Goal: Transaction & Acquisition: Purchase product/service

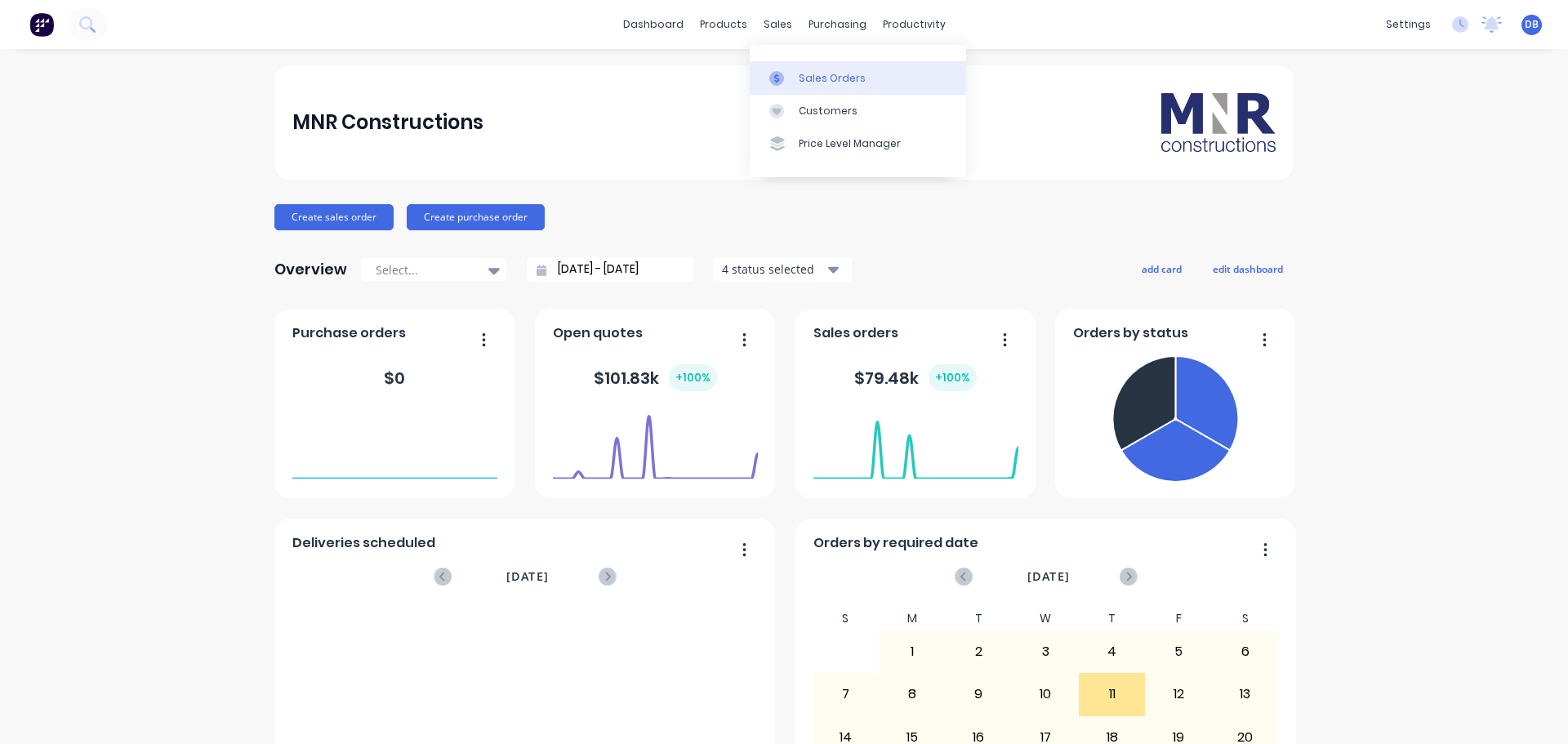
click at [815, 80] on div "Sales Orders" at bounding box center [831, 79] width 67 height 15
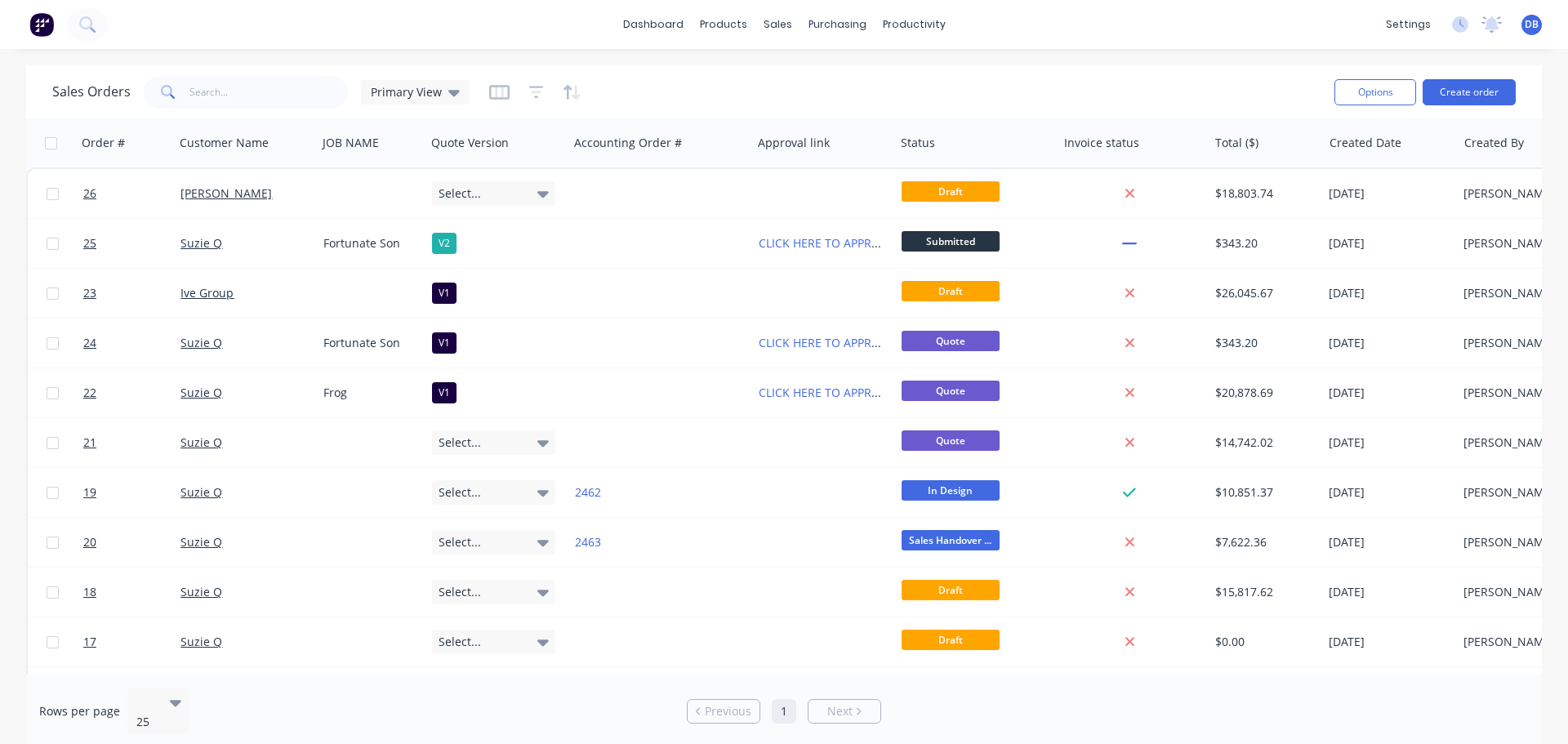
click at [708, 89] on div "Sales Orders Primary View" at bounding box center [687, 91] width 1269 height 40
drag, startPoint x: 875, startPoint y: 80, endPoint x: 886, endPoint y: 89, distance: 14.2
click at [878, 82] on div "Sales Orders Primary View" at bounding box center [687, 91] width 1269 height 40
click at [778, 102] on div "Sales Orders Primary View" at bounding box center [687, 91] width 1269 height 40
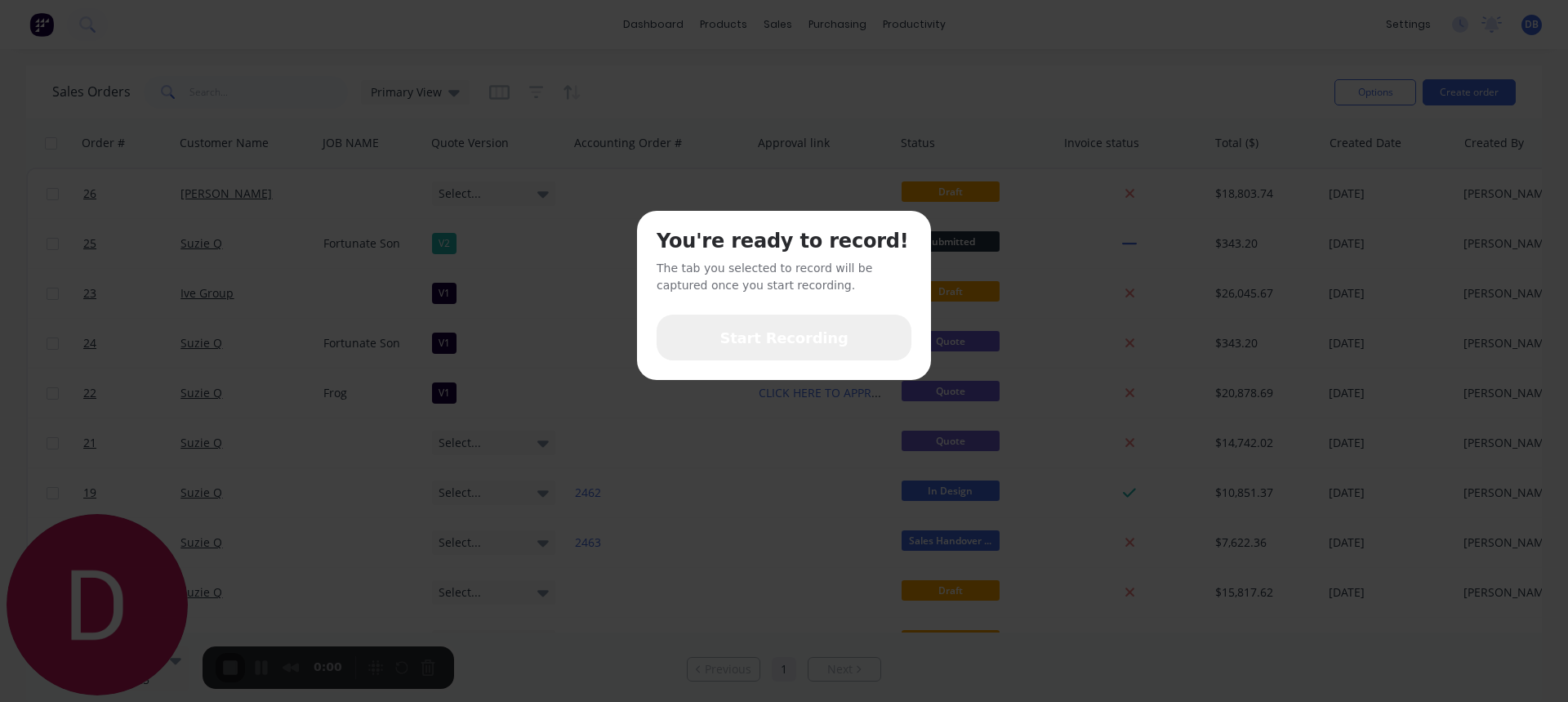
drag, startPoint x: 303, startPoint y: 202, endPoint x: 316, endPoint y: 197, distance: 13.9
click at [303, 200] on div "You're ready to record! The tab you selected to record will be captured once yo…" at bounding box center [784, 351] width 1568 height 702
click at [754, 338] on span "Start Recording" at bounding box center [784, 338] width 128 height 22
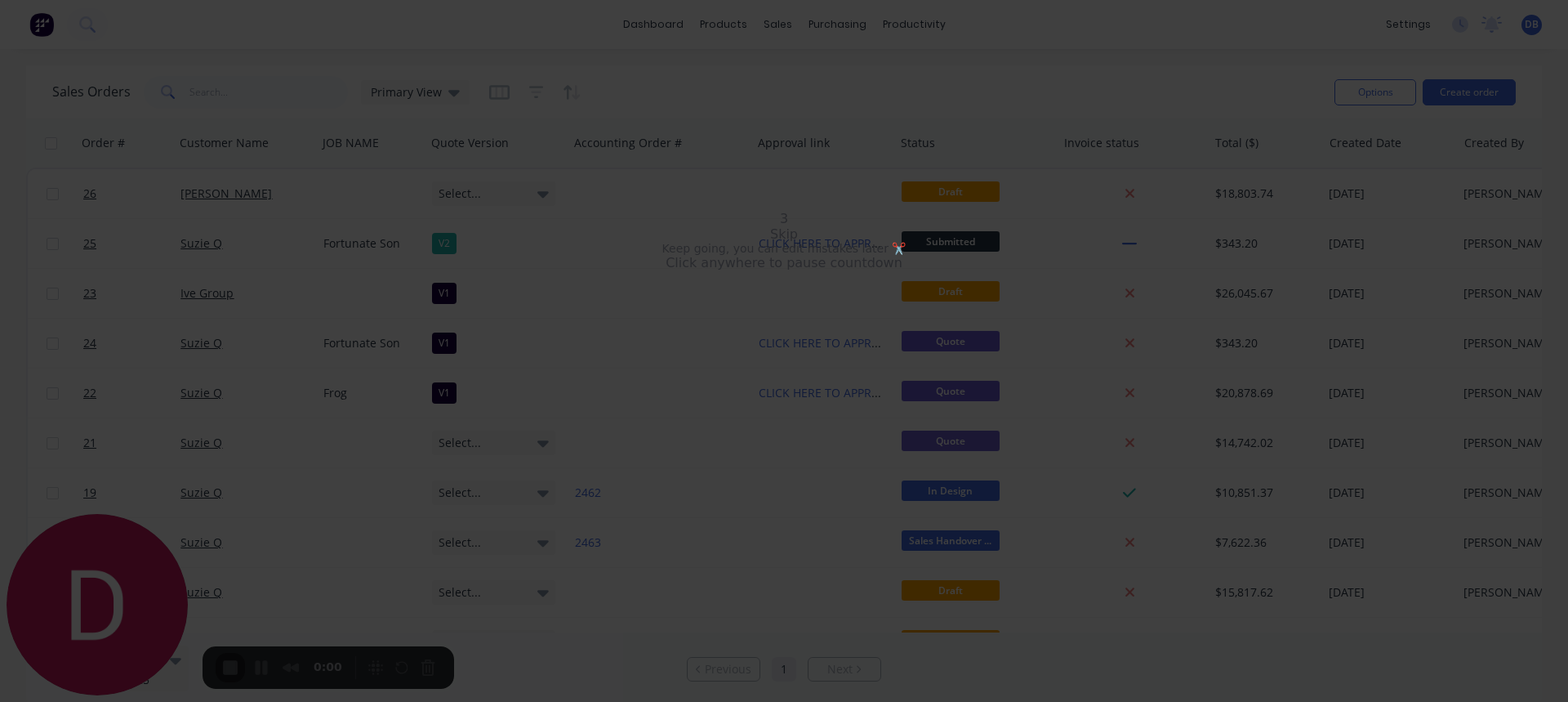
click at [659, 29] on div "3 Skip Keep going, you can edit mistakes later ✂️ Click anywhere to pause count…" at bounding box center [784, 351] width 1568 height 702
drag, startPoint x: 813, startPoint y: 273, endPoint x: 827, endPoint y: 273, distance: 14.0
click at [817, 271] on div "3 Skip Keep going, you can edit mistakes later ✂️ Click anywhere to unpause cou…" at bounding box center [784, 240] width 1568 height 59
click at [784, 211] on div at bounding box center [784, 211] width 0 height 0
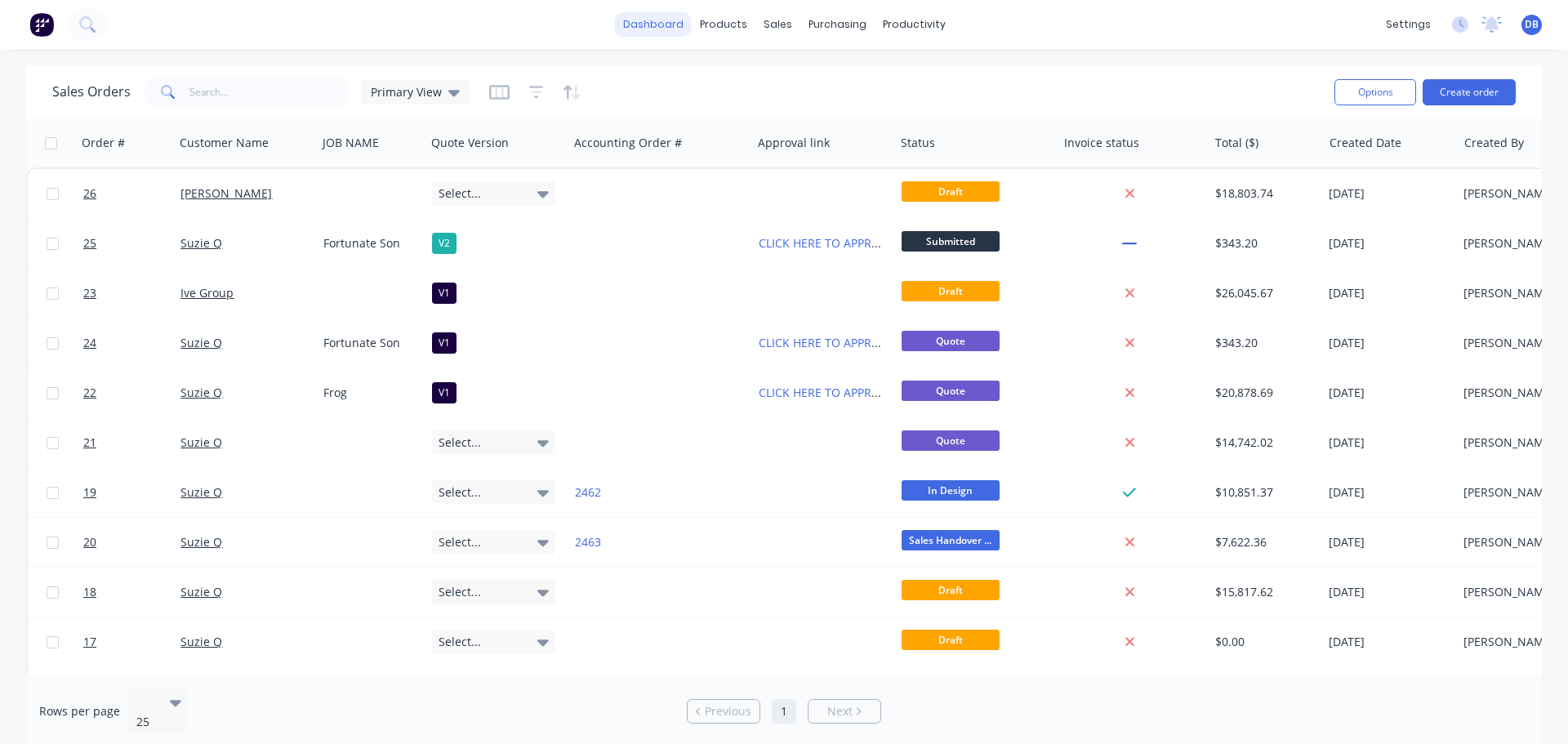
click at [668, 24] on link "dashboard" at bounding box center [654, 24] width 77 height 24
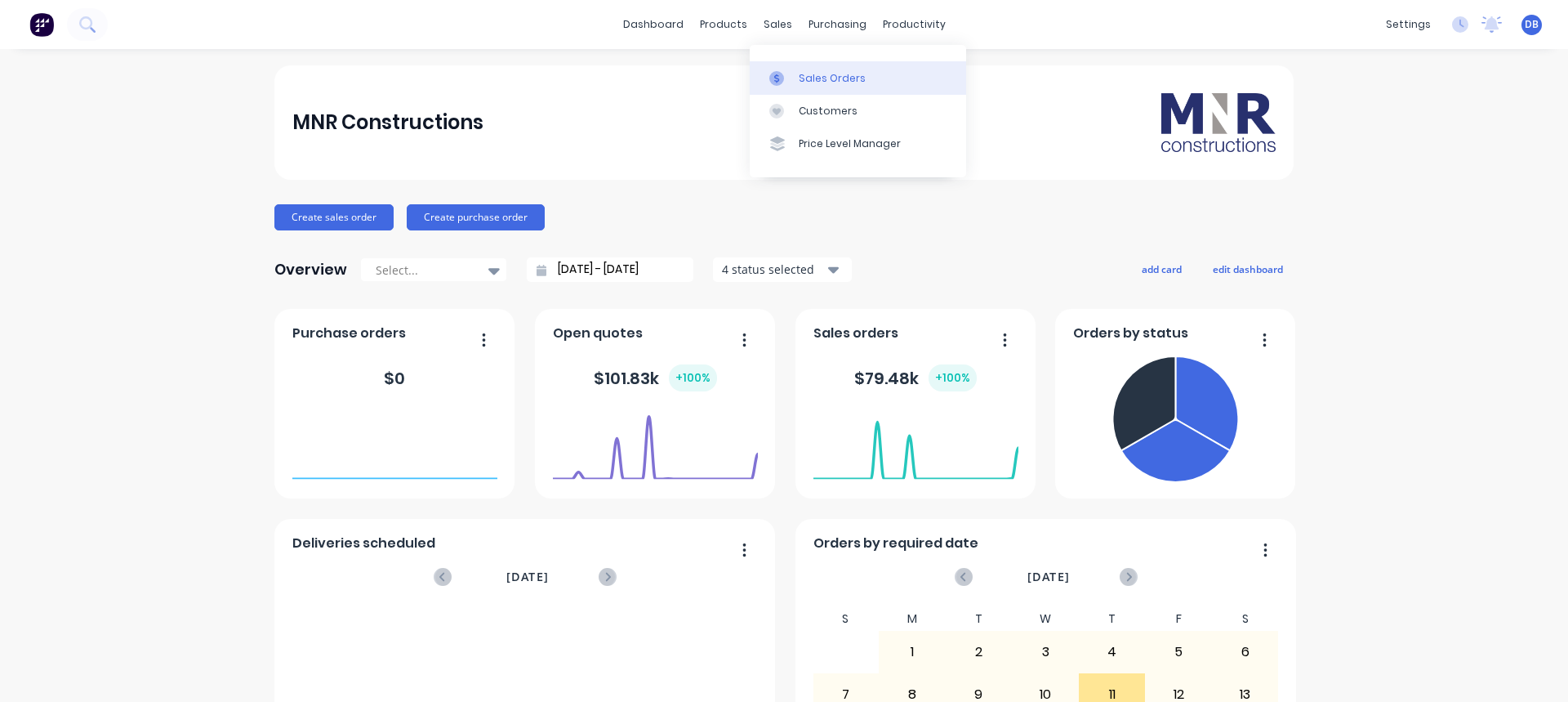
click at [835, 82] on div "Sales Orders" at bounding box center [831, 79] width 67 height 15
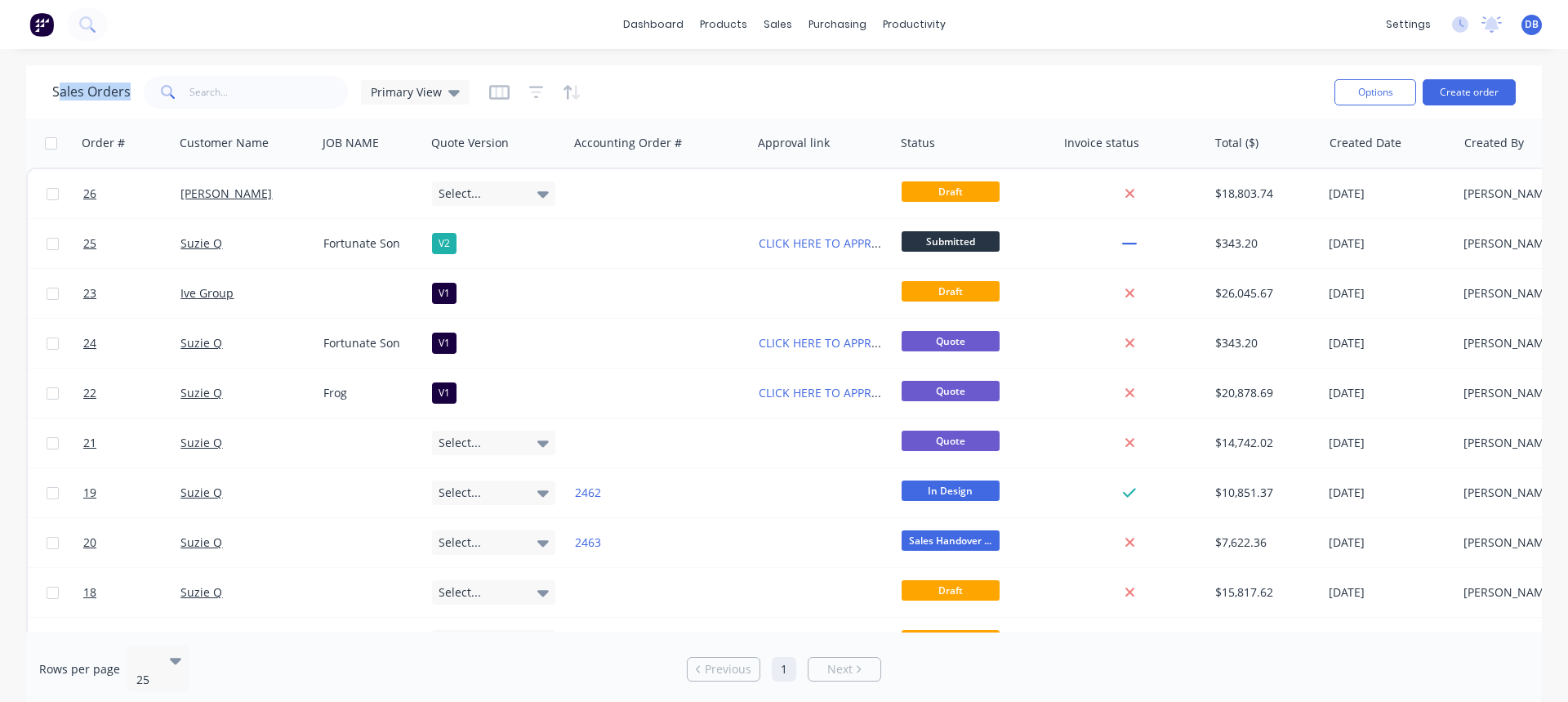
drag, startPoint x: 61, startPoint y: 93, endPoint x: 149, endPoint y: 90, distance: 88.1
click at [148, 90] on div "Sales Orders Primary View" at bounding box center [261, 92] width 417 height 33
click at [89, 91] on h1 "Sales Orders" at bounding box center [91, 92] width 78 height 16
click at [426, 95] on span "Primary View" at bounding box center [407, 92] width 71 height 17
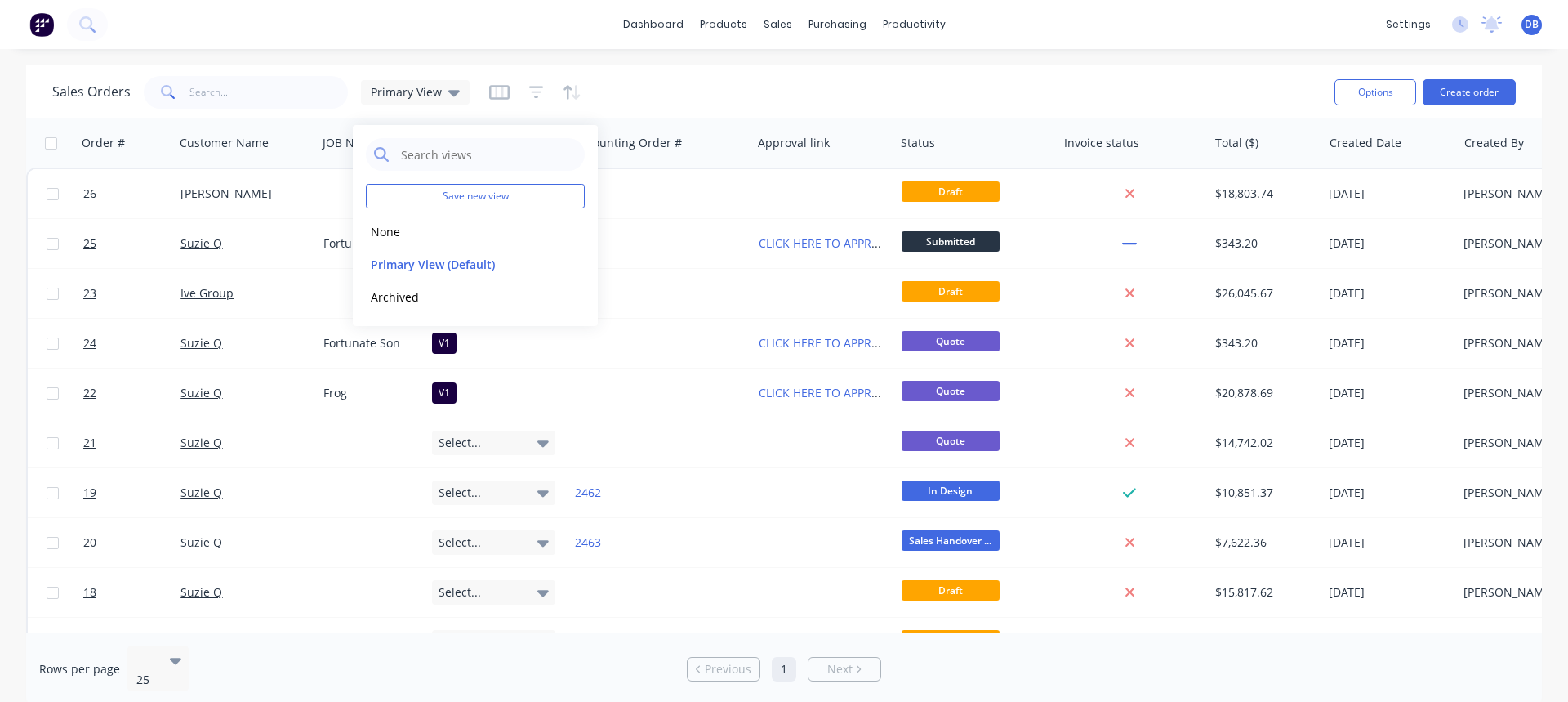
click at [809, 89] on div "Sales Orders Primary View" at bounding box center [687, 91] width 1269 height 40
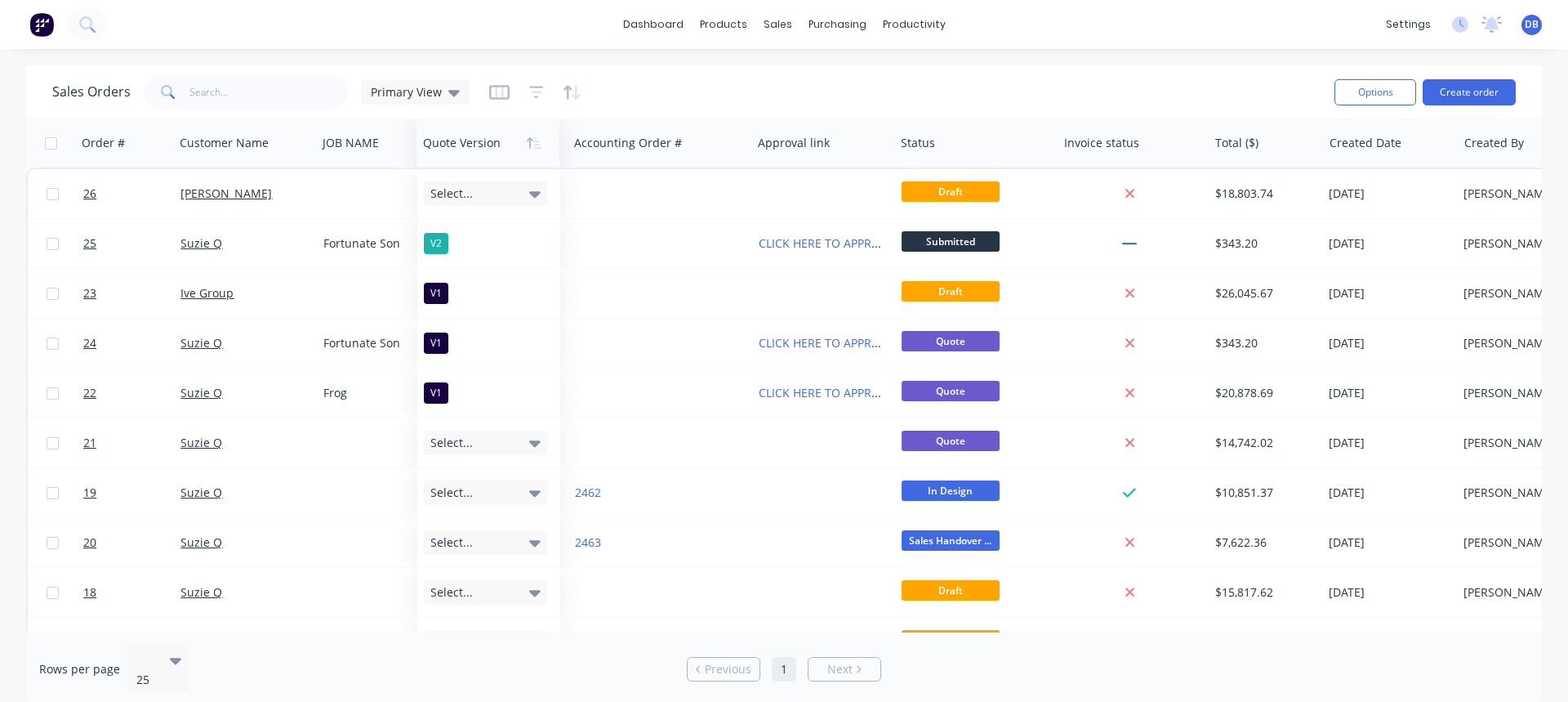
drag, startPoint x: 461, startPoint y: 140, endPoint x: 453, endPoint y: 155, distance: 17.0
click at [453, 155] on div at bounding box center [484, 143] width 123 height 33
click at [672, 77] on div "Sales Orders Primary View" at bounding box center [687, 91] width 1269 height 40
click at [495, 95] on icon "button" at bounding box center [499, 91] width 8 height 10
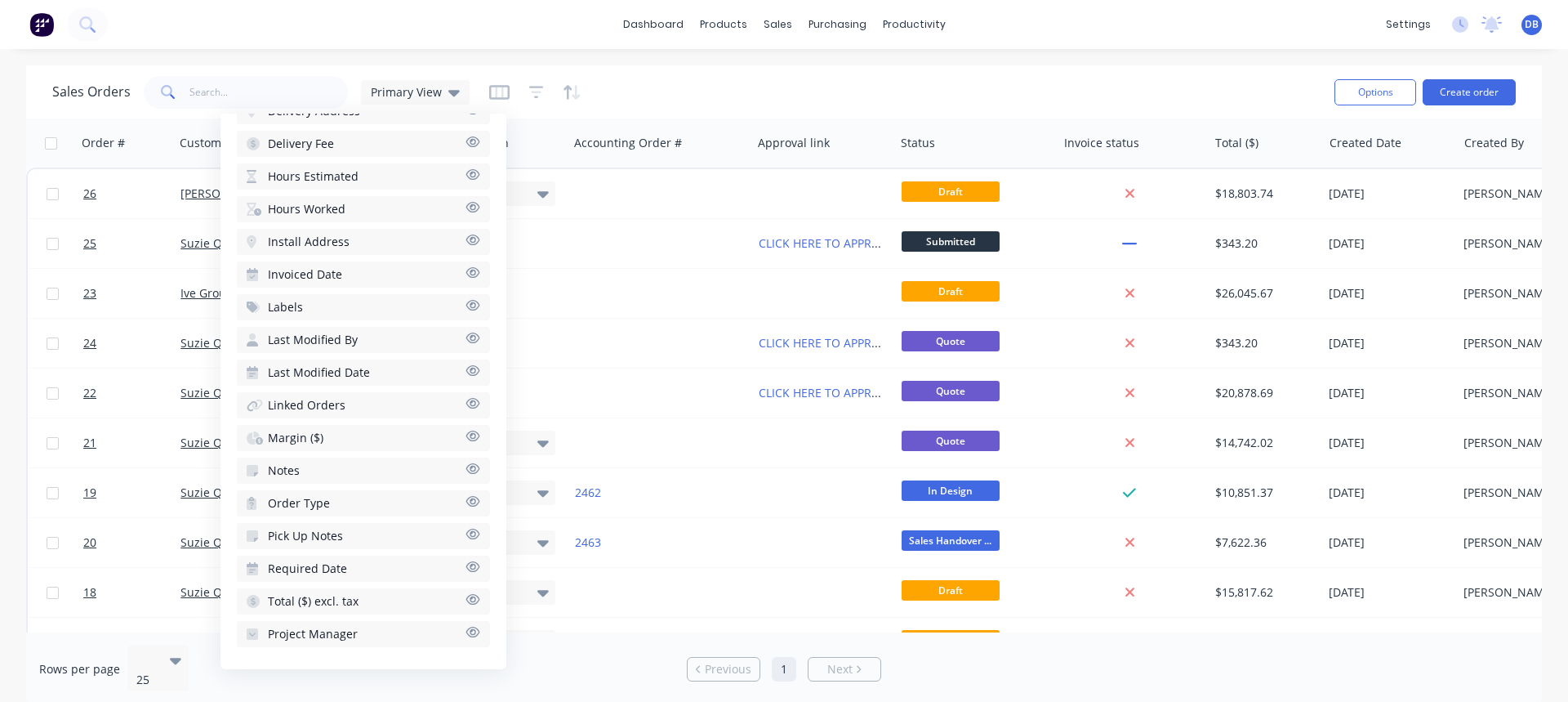
scroll to position [741, 0]
click at [465, 631] on icon "button" at bounding box center [473, 631] width 15 height 12
click at [1062, 92] on div "Sales Orders Primary View" at bounding box center [687, 91] width 1269 height 40
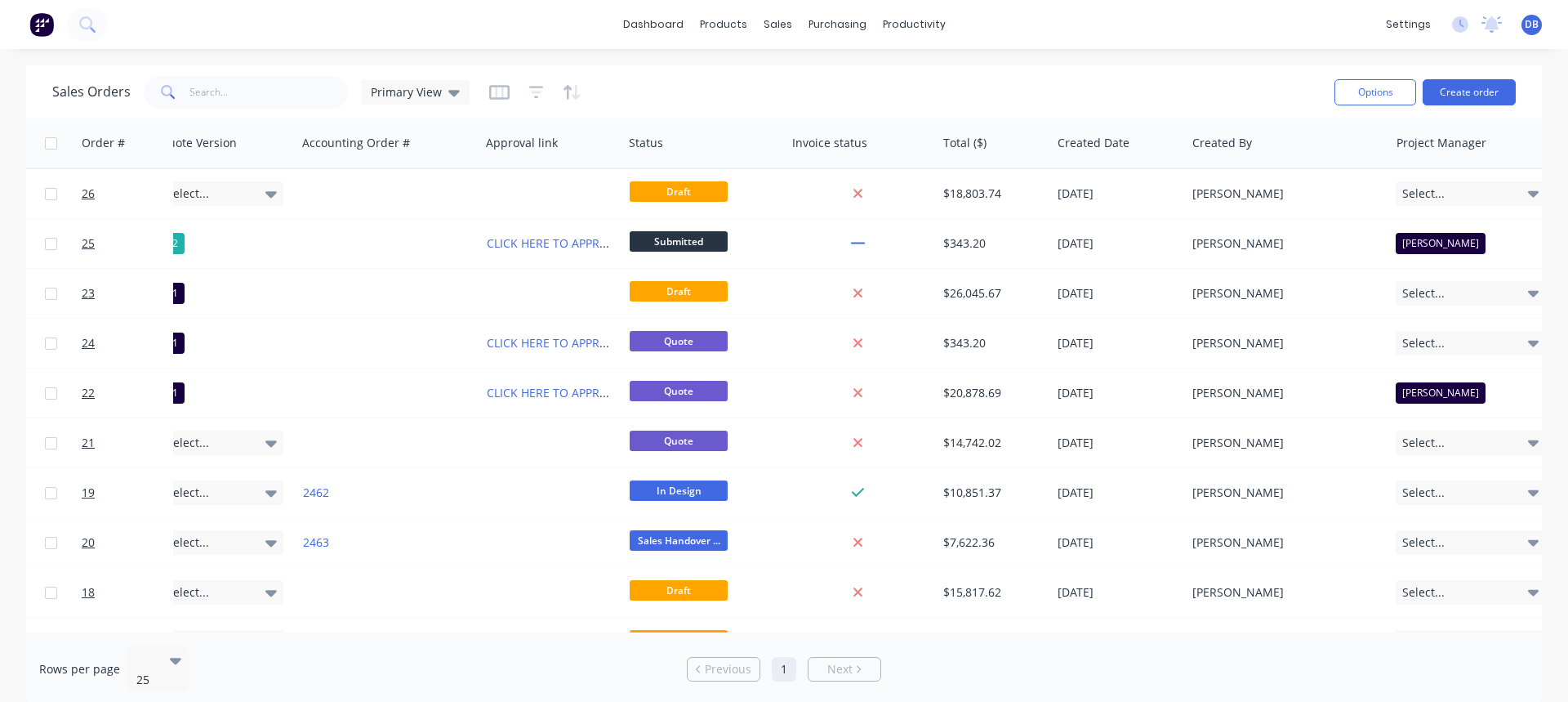
scroll to position [0, 303]
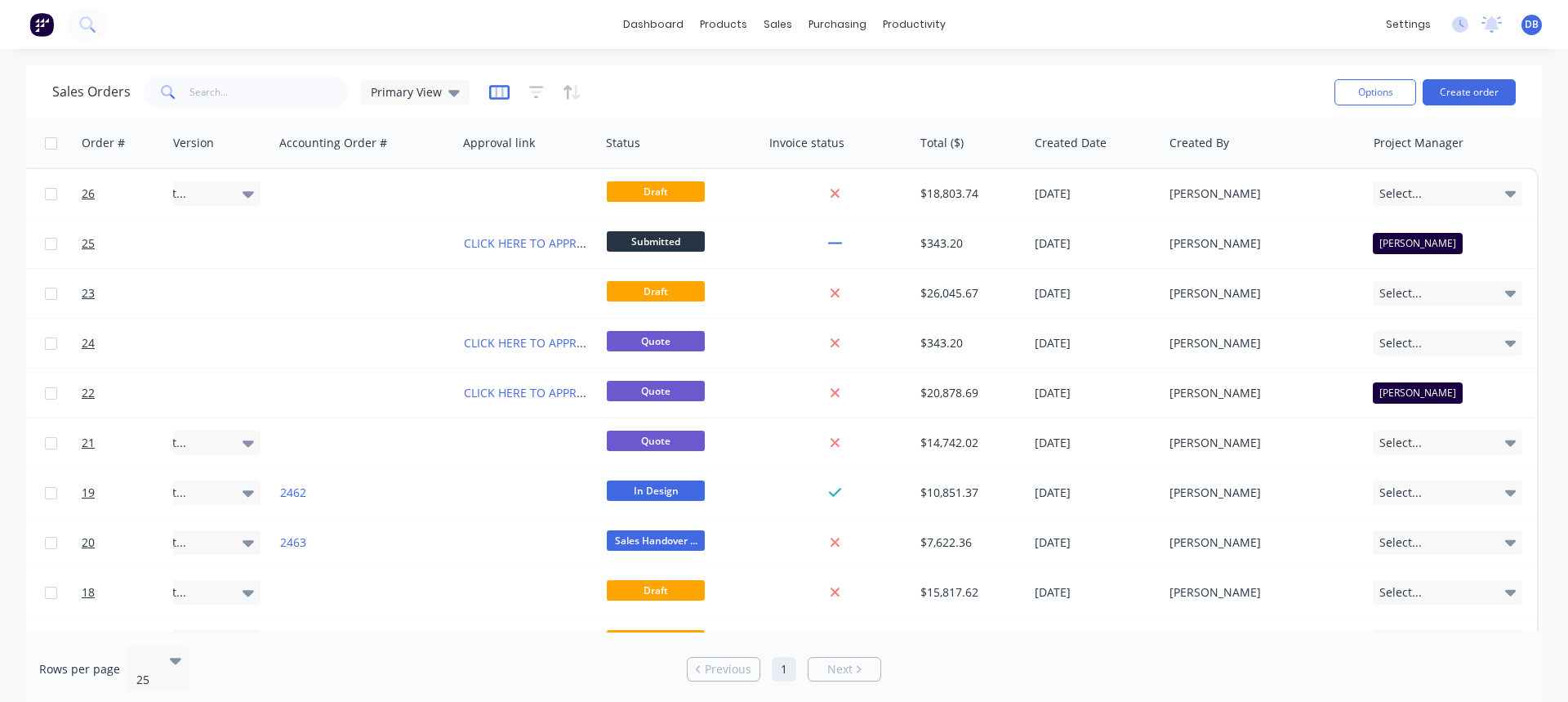
click at [489, 92] on icon "button" at bounding box center [500, 92] width 21 height 15
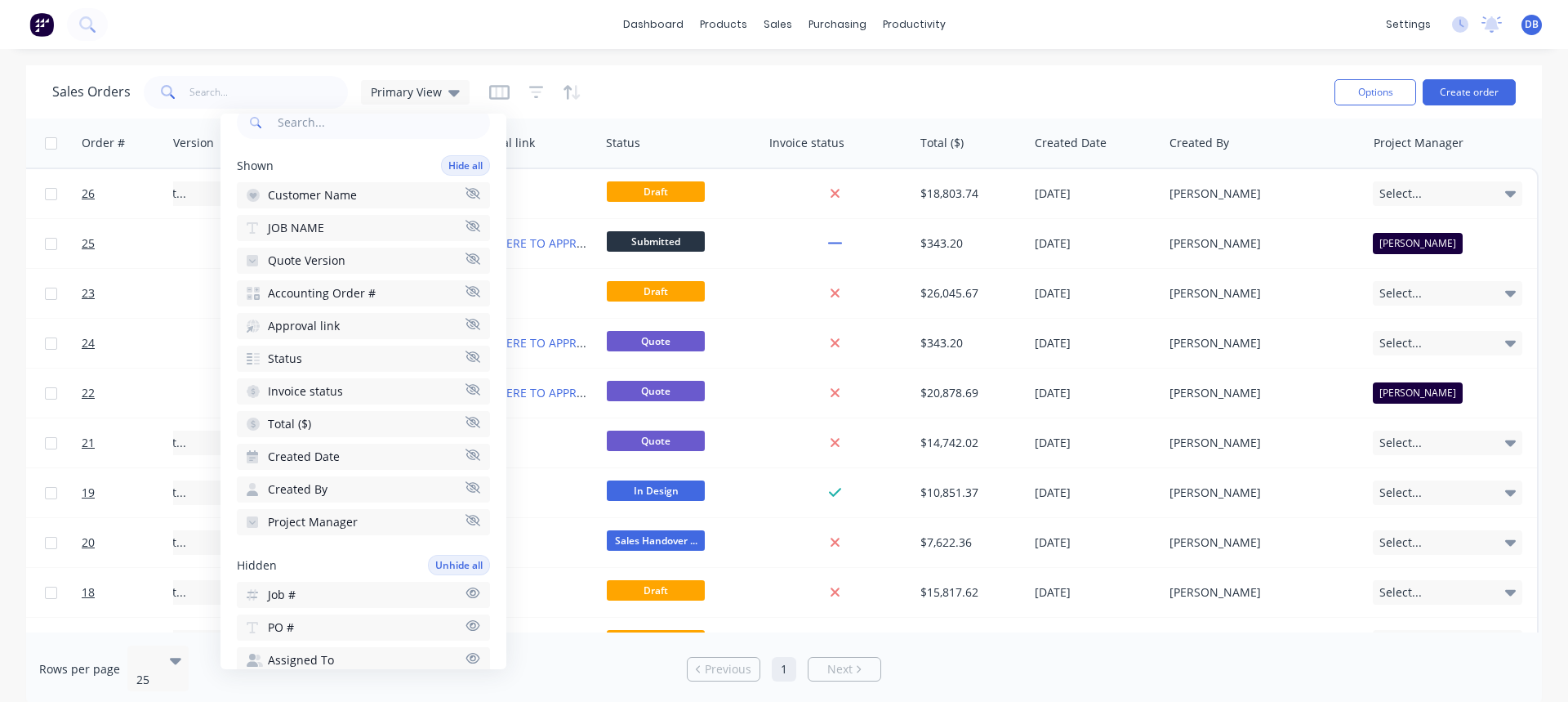
scroll to position [245, 0]
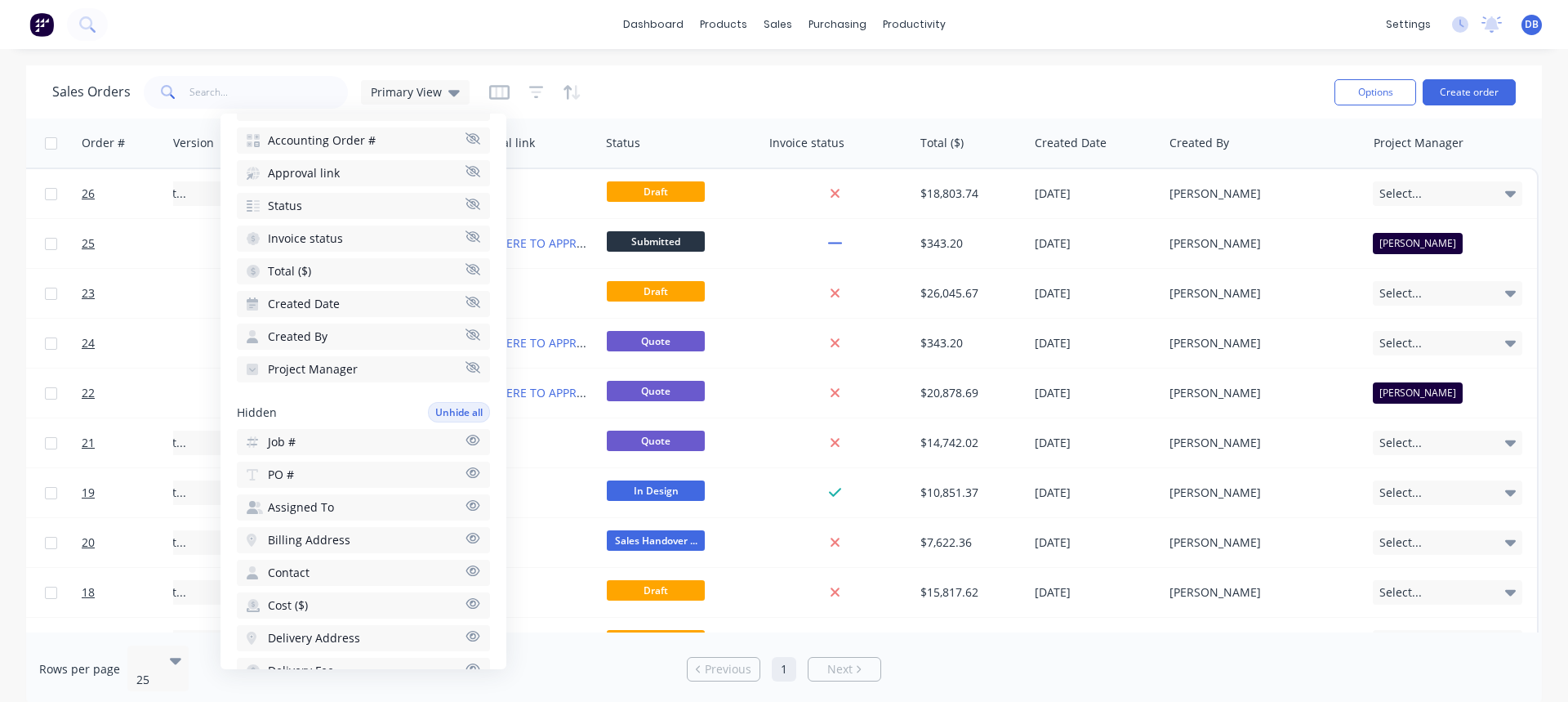
click at [467, 367] on icon "button" at bounding box center [473, 367] width 15 height 12
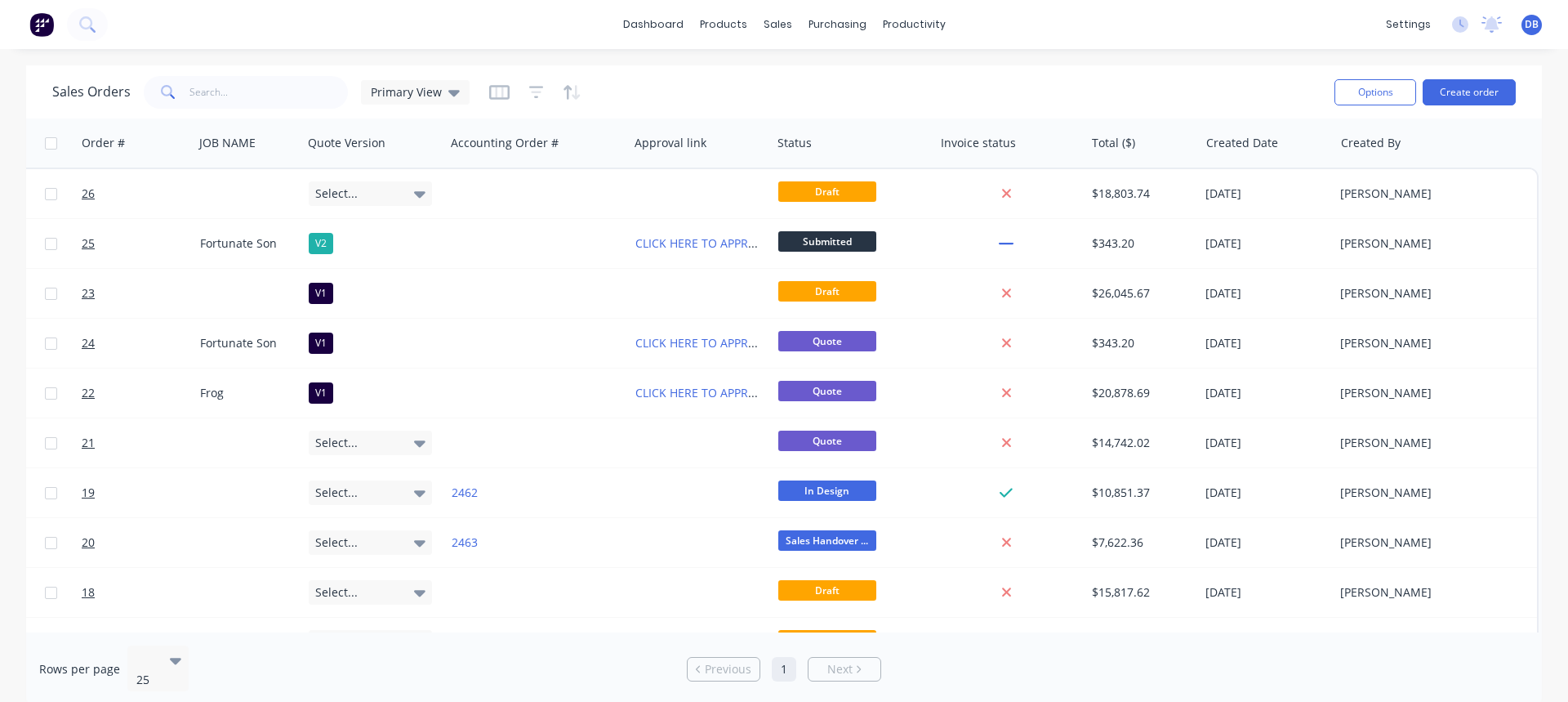
click at [737, 91] on div "Sales Orders Primary View" at bounding box center [687, 91] width 1269 height 40
click at [530, 94] on icon "button" at bounding box center [536, 92] width 15 height 16
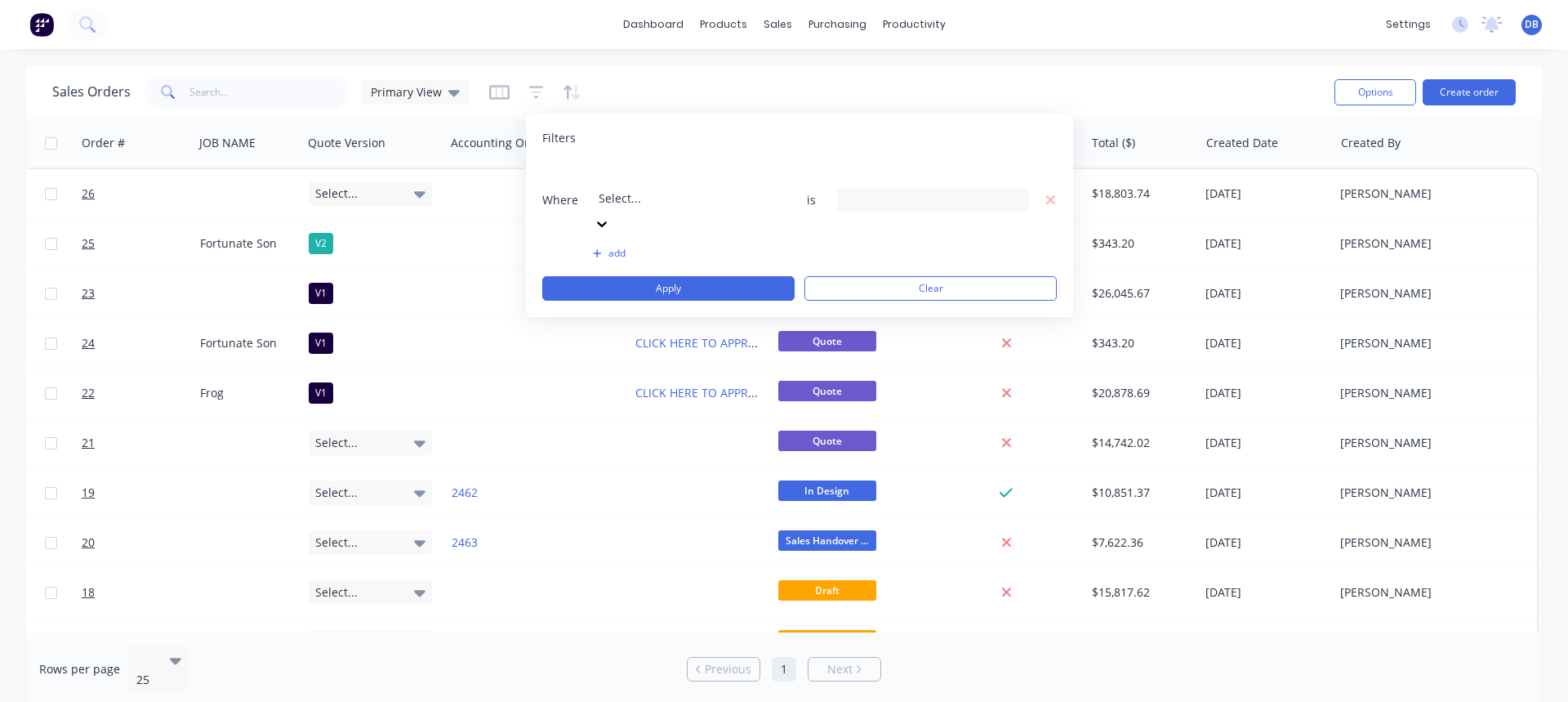
click at [749, 194] on div "Where option , selected. Select is focused ,type to refine list, press Down to …" at bounding box center [800, 231] width 515 height 138
click at [750, 176] on div "Select..." at bounding box center [716, 186] width 245 height 46
click at [984, 191] on div "2 Project Manager selected" at bounding box center [920, 199] width 147 height 17
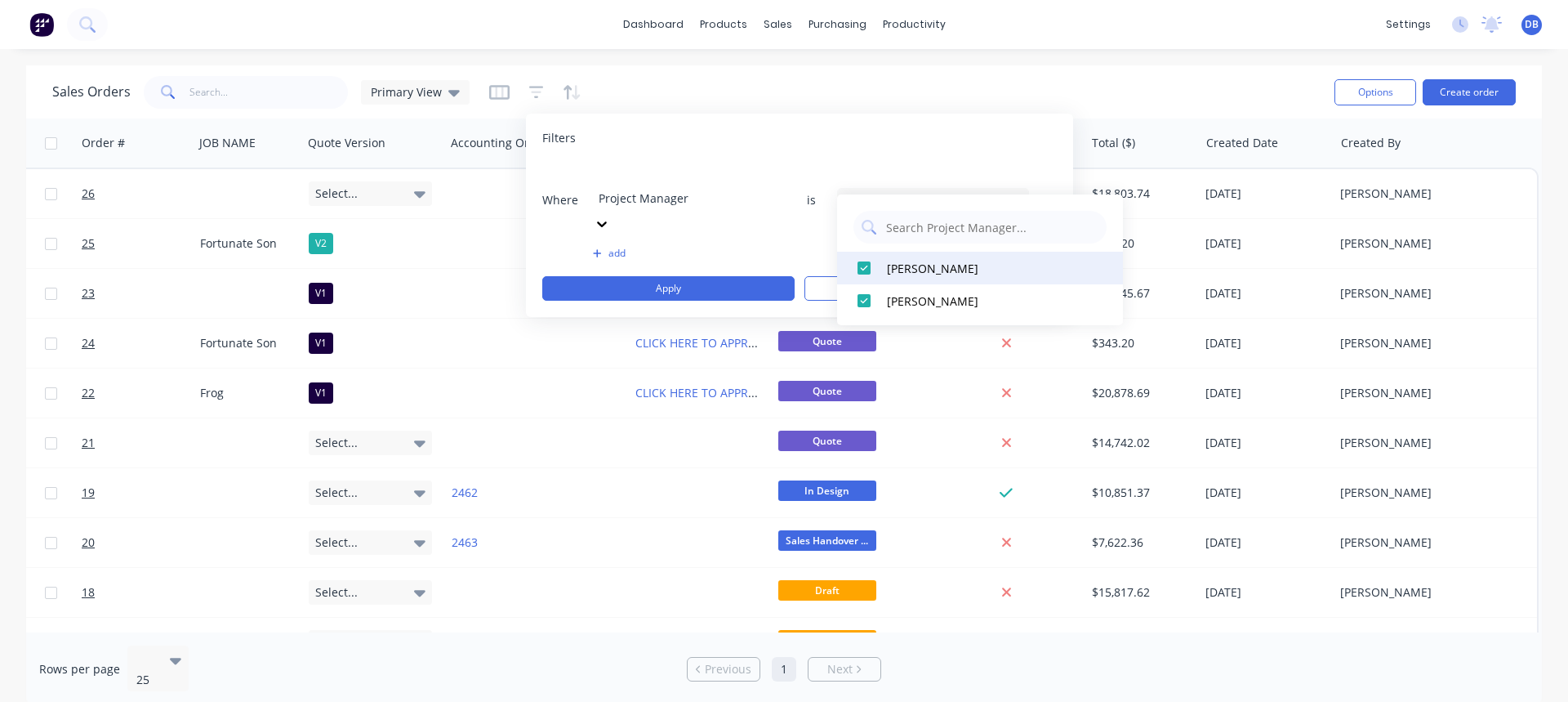
click at [865, 266] on div at bounding box center [863, 268] width 33 height 33
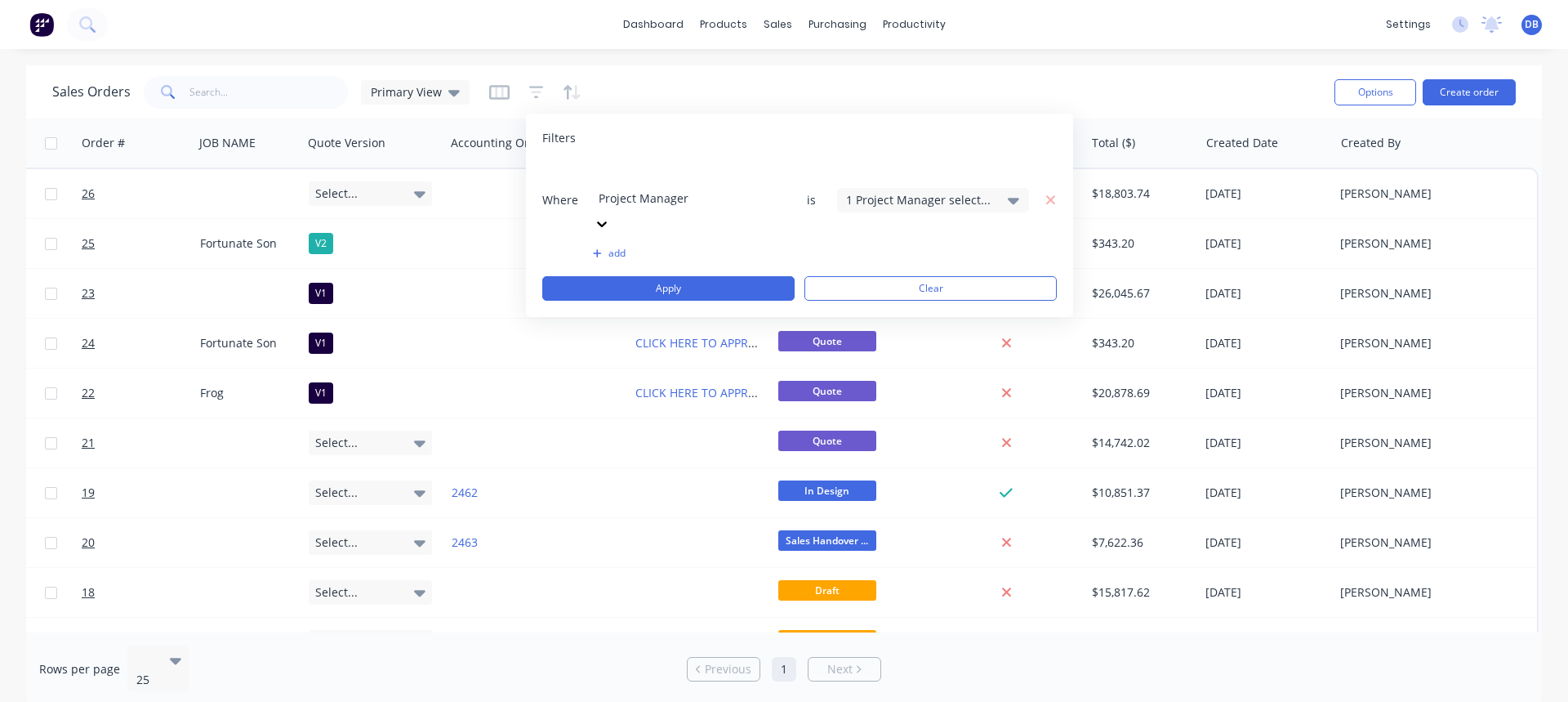
click at [844, 147] on div "Filters Where Project Manager is 1 Project Manager selected add Apply Clear" at bounding box center [800, 215] width 547 height 203
click at [689, 276] on button "Apply" at bounding box center [668, 289] width 253 height 24
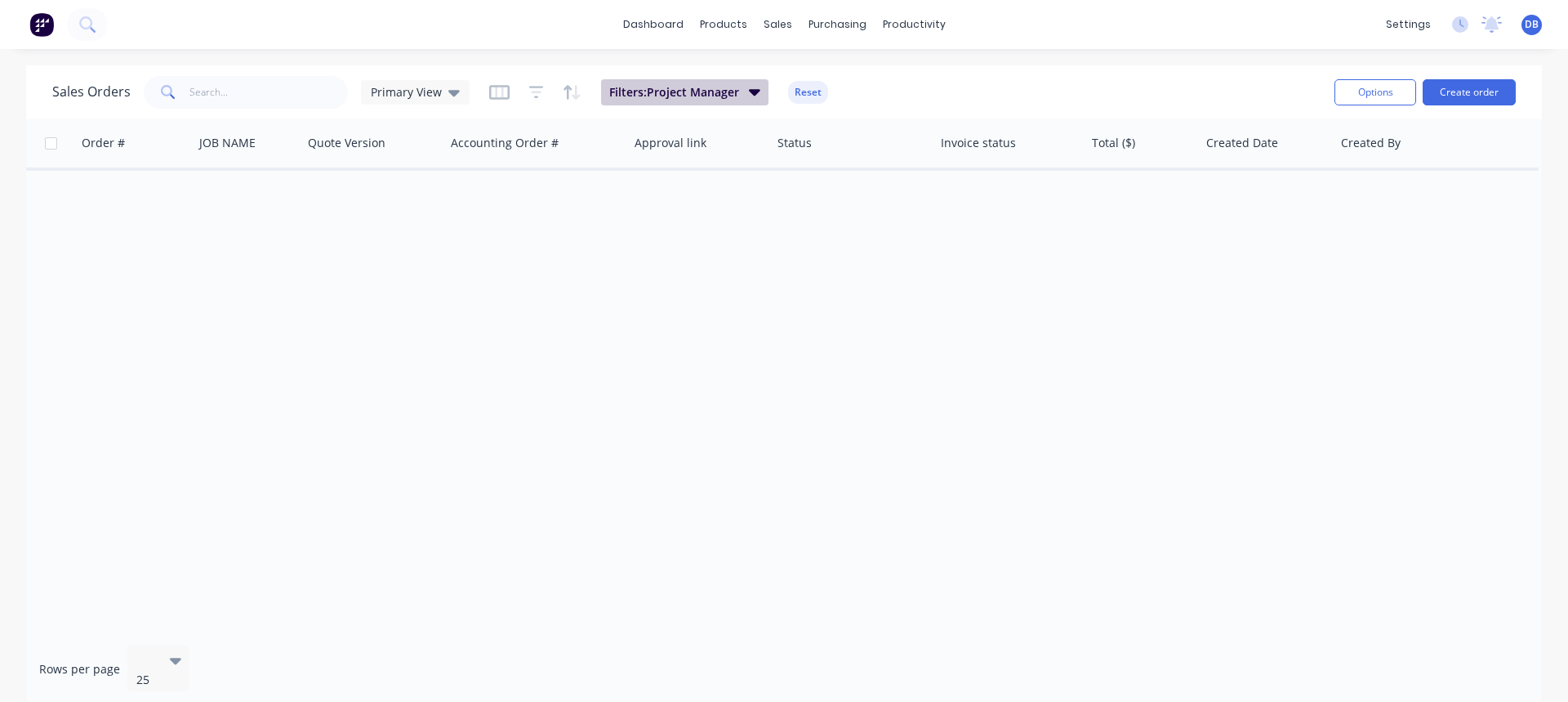
click at [736, 99] on span "Filters: Project Manager" at bounding box center [674, 92] width 130 height 16
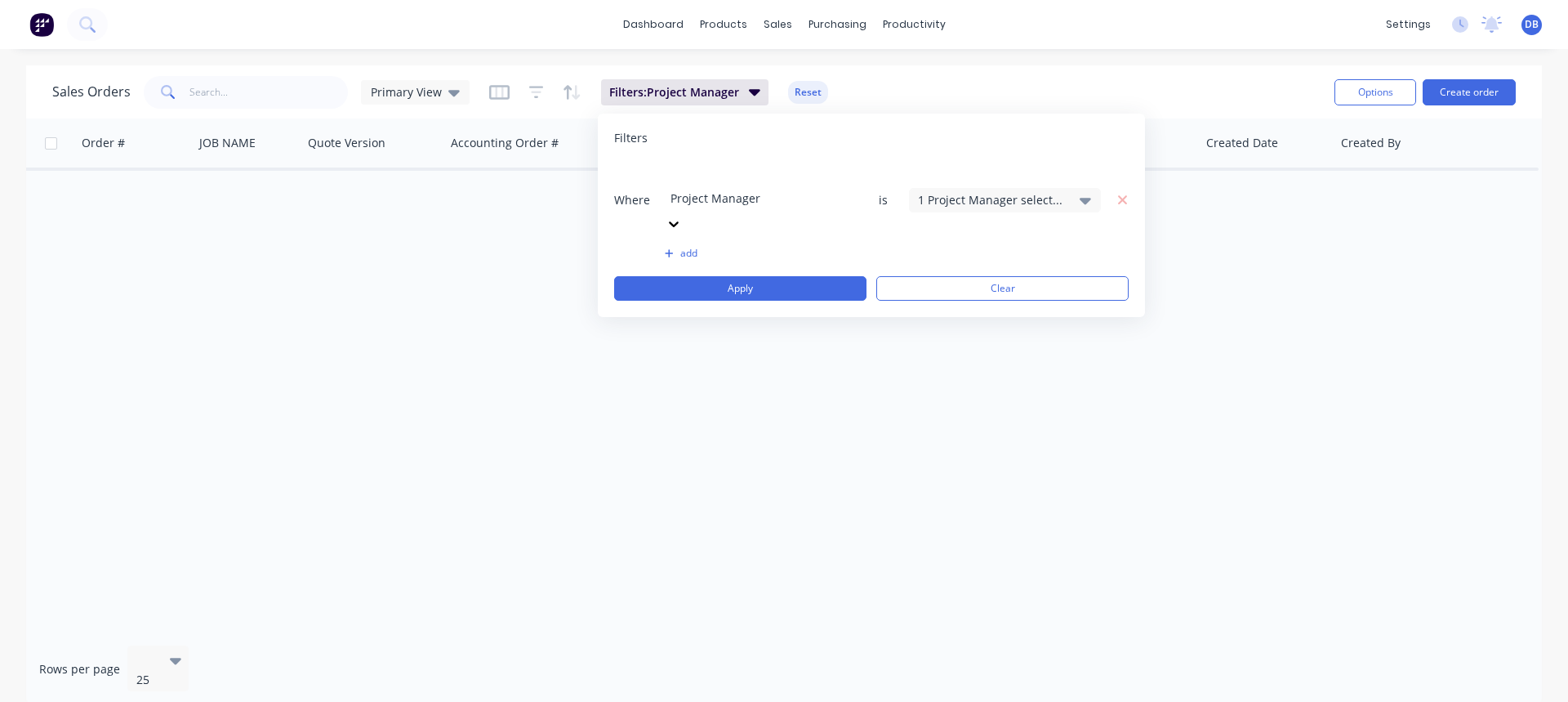
click at [997, 191] on div "1 Project Manager selected" at bounding box center [991, 199] width 147 height 17
click at [937, 303] on div at bounding box center [936, 300] width 33 height 33
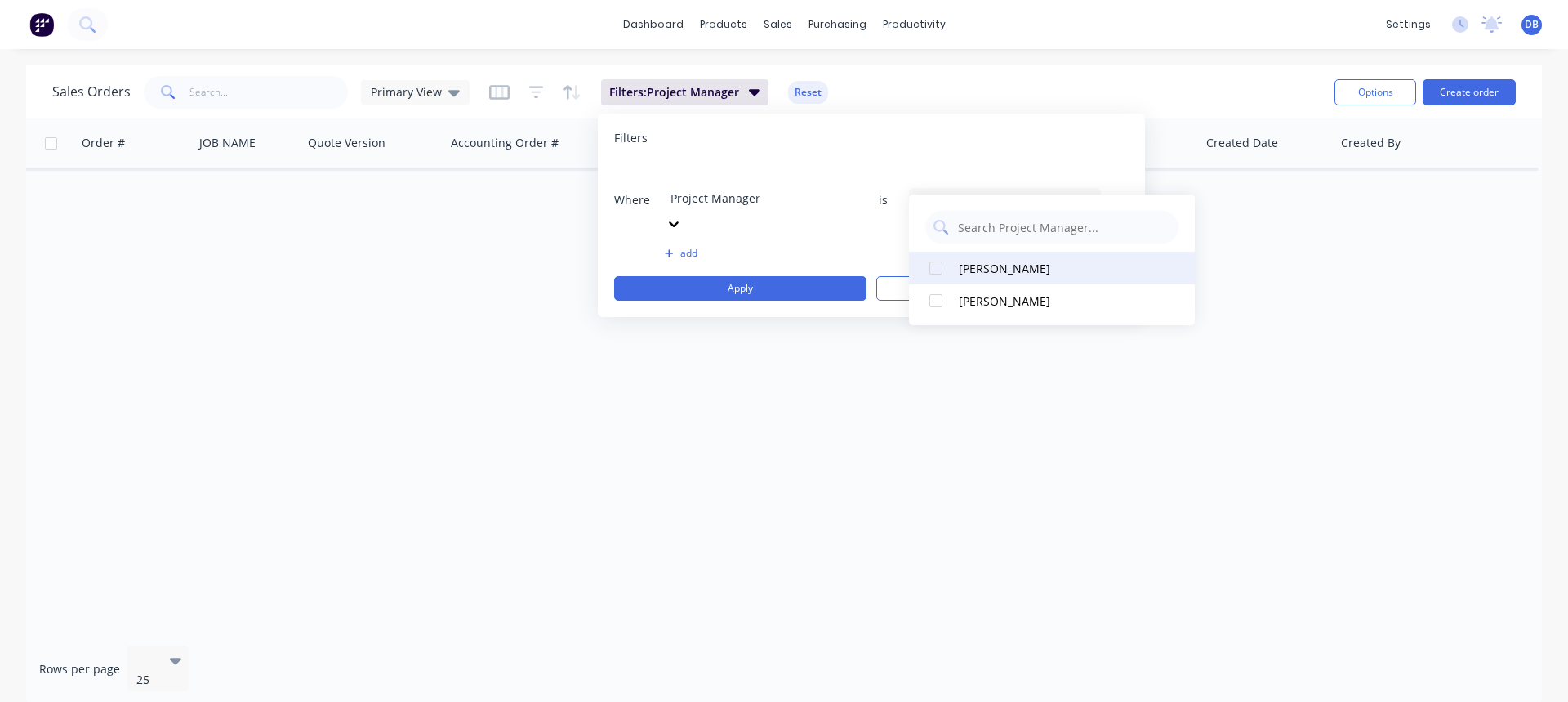
click at [934, 273] on div at bounding box center [936, 268] width 33 height 33
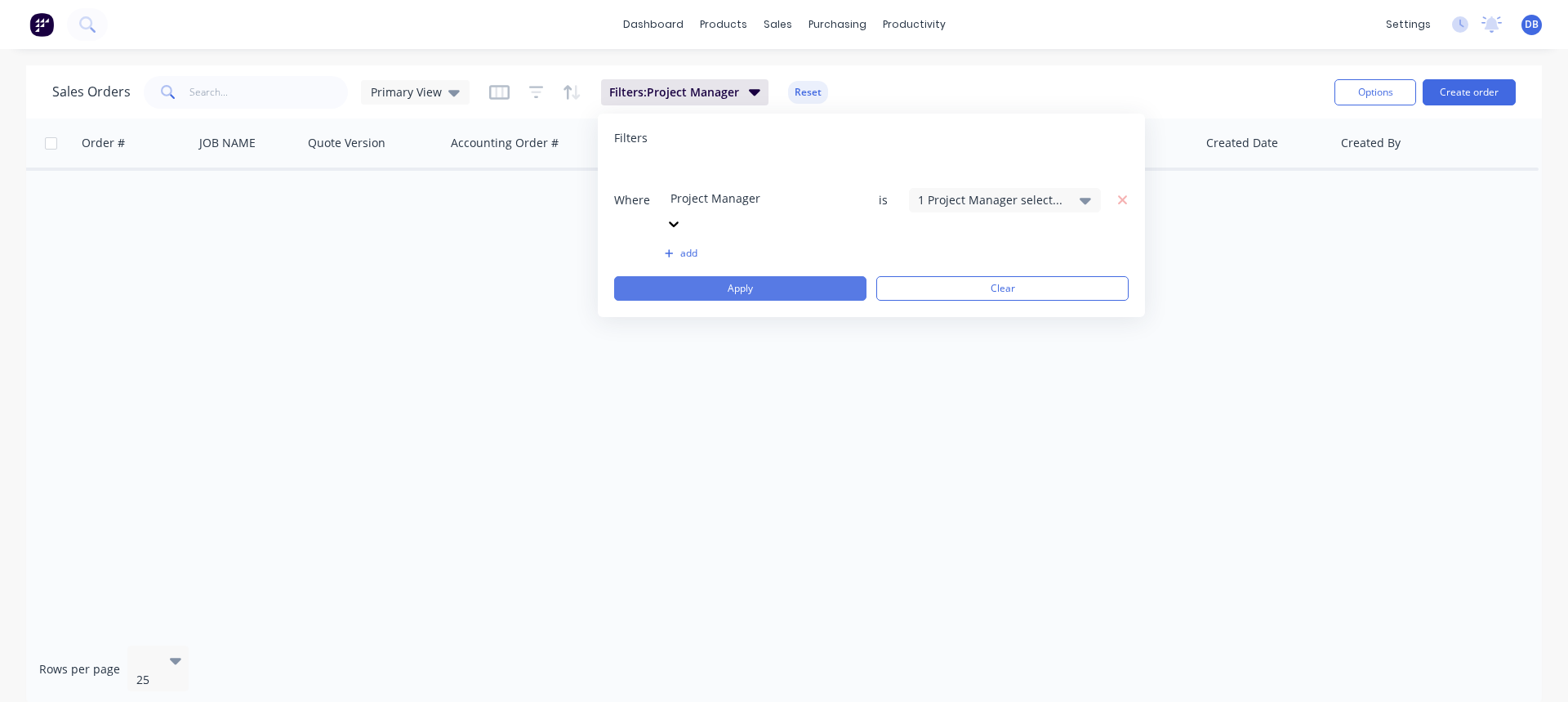
click at [781, 276] on button "Apply" at bounding box center [740, 289] width 253 height 24
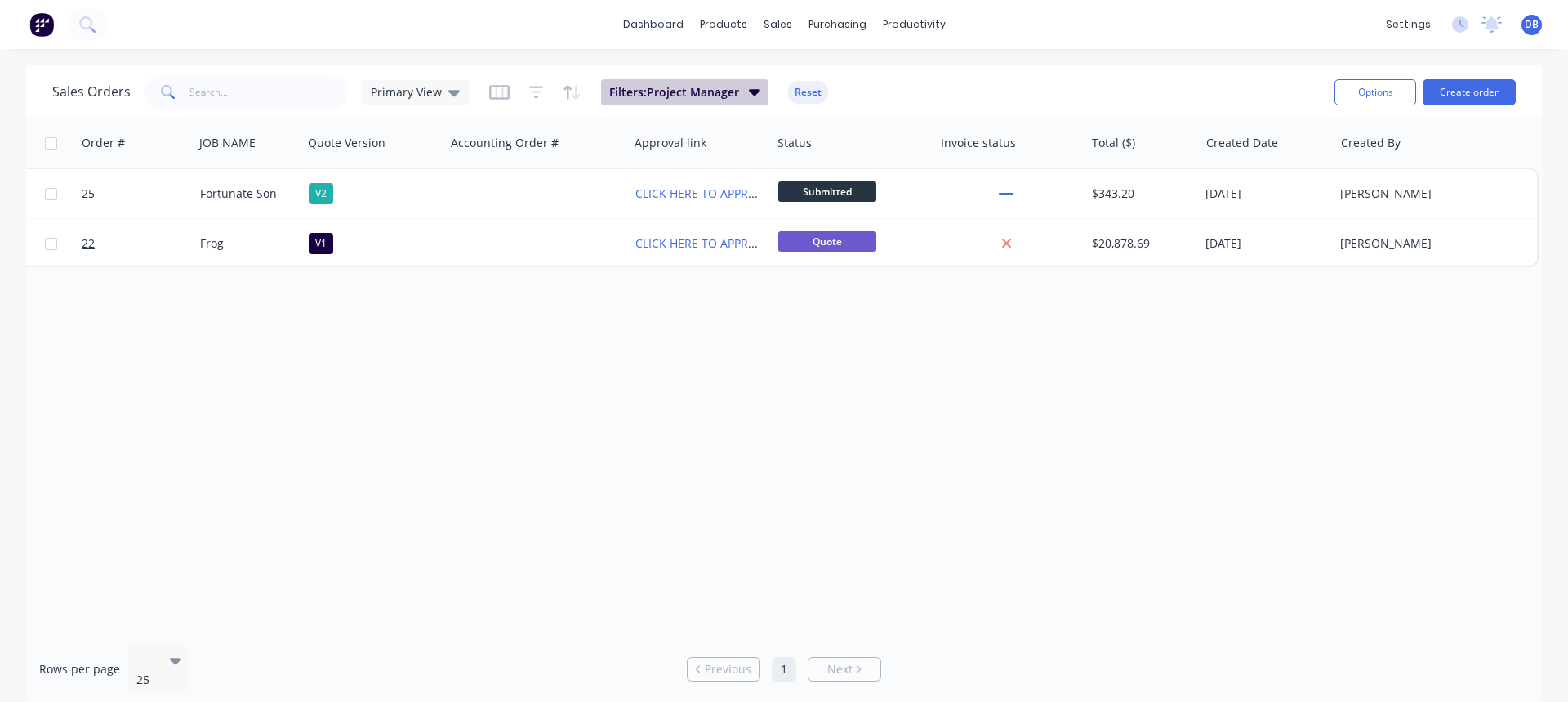
click at [639, 82] on button "Filters: Project Manager" at bounding box center [685, 92] width 167 height 26
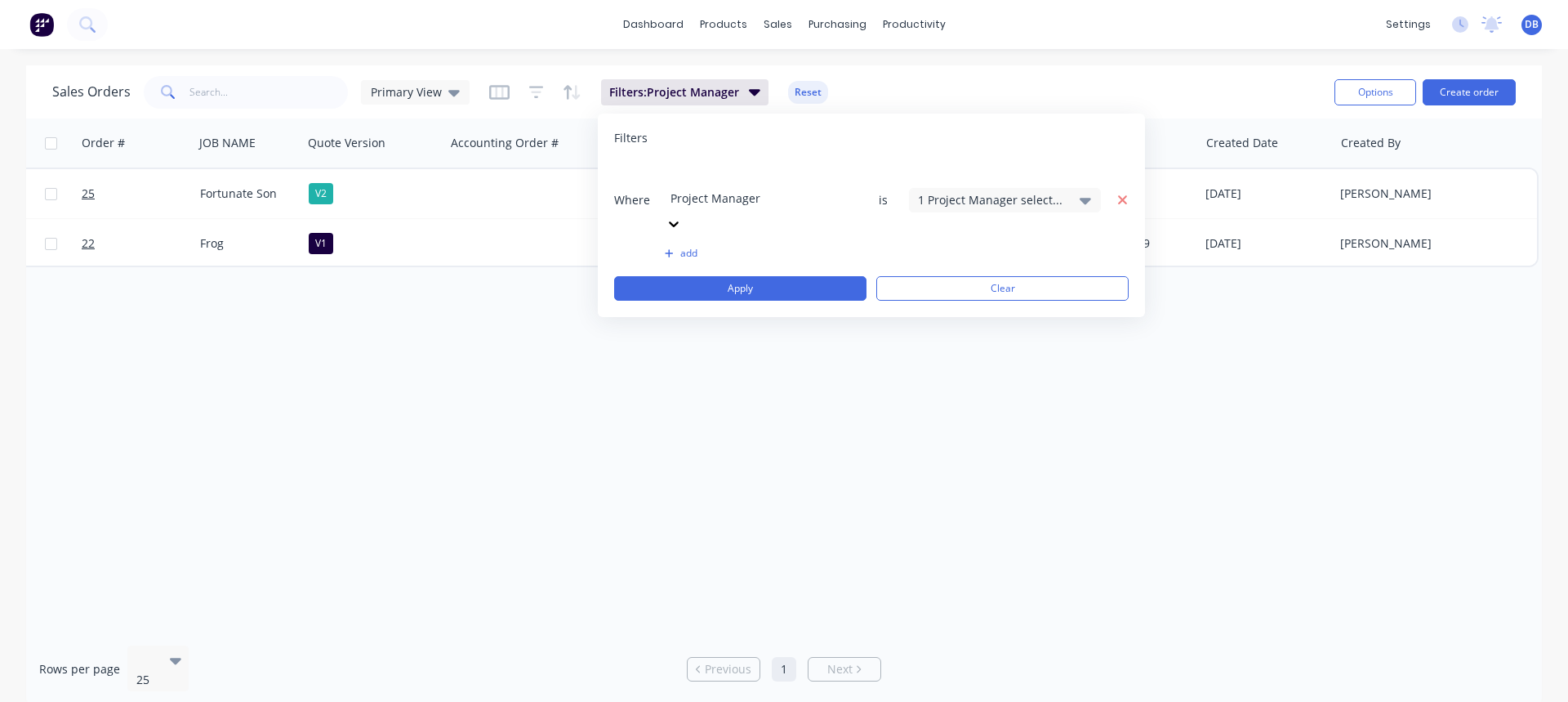
click at [1126, 193] on icon "button" at bounding box center [1123, 200] width 11 height 15
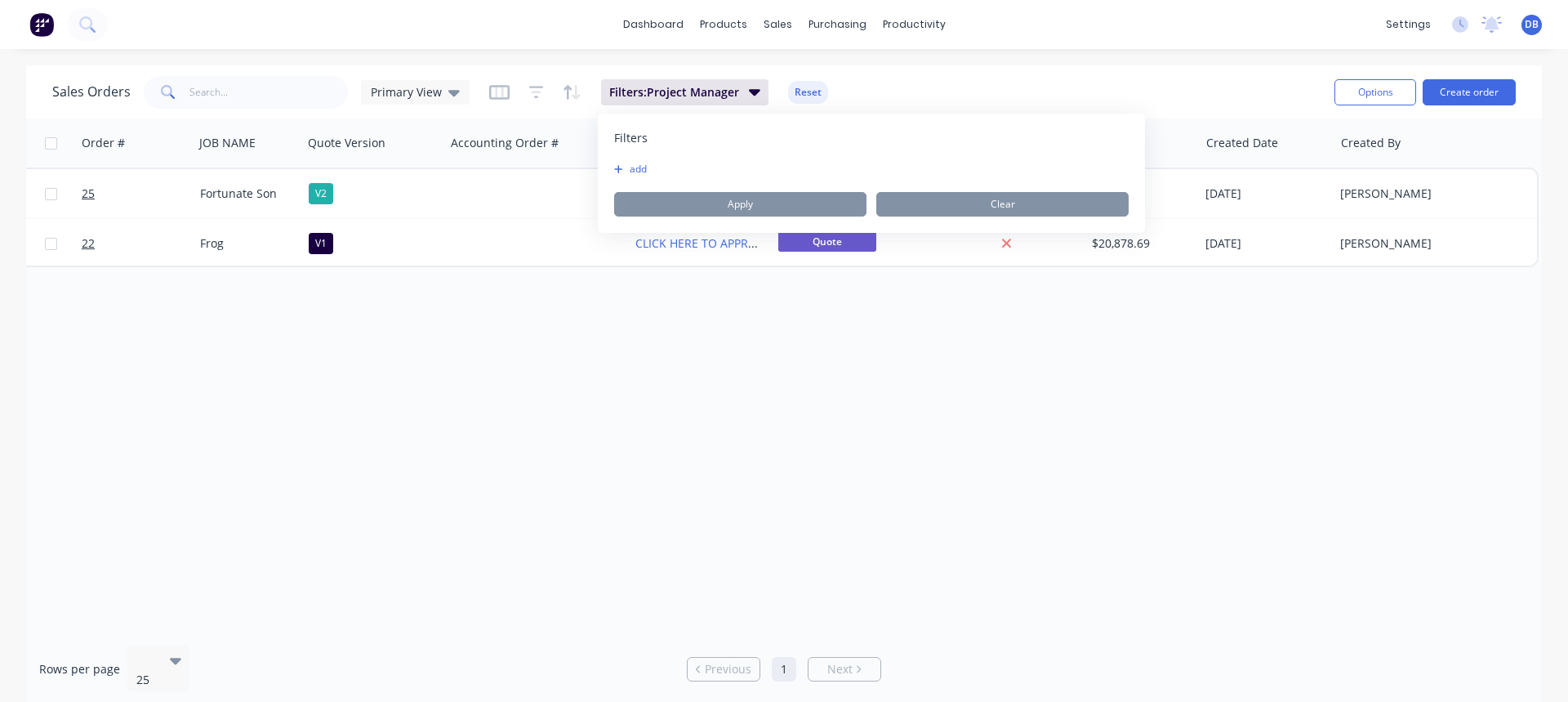
click at [903, 83] on div "Sales Orders Primary View Filters: Project Manager Reset" at bounding box center [687, 91] width 1269 height 40
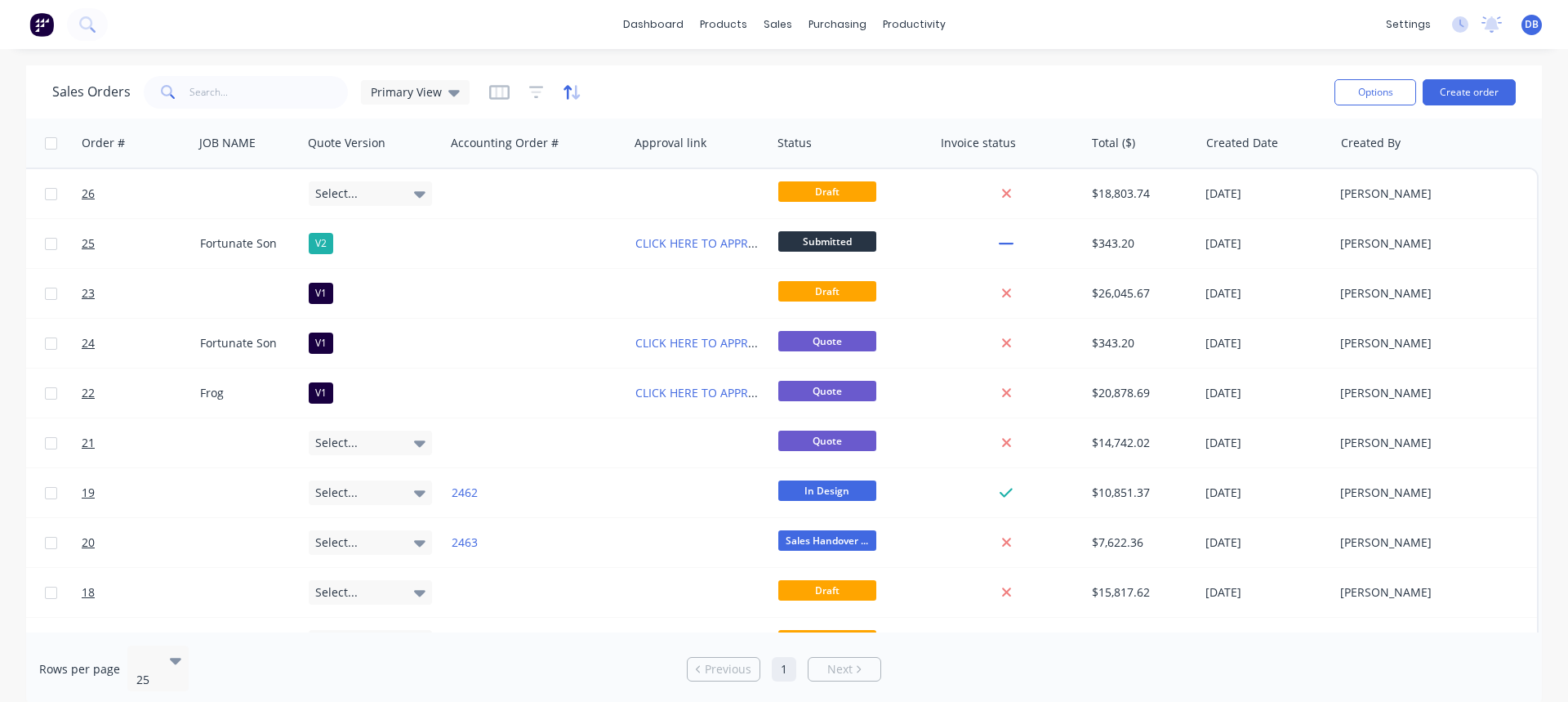
click at [568, 90] on icon "button" at bounding box center [572, 92] width 19 height 16
click at [687, 83] on div "Sales Orders Primary View" at bounding box center [687, 91] width 1269 height 40
drag, startPoint x: 715, startPoint y: 79, endPoint x: 1025, endPoint y: 98, distance: 310.6
click at [716, 78] on div "Sales Orders Primary View" at bounding box center [687, 91] width 1269 height 40
click at [708, 91] on div "Sales Orders Primary View" at bounding box center [687, 91] width 1269 height 40
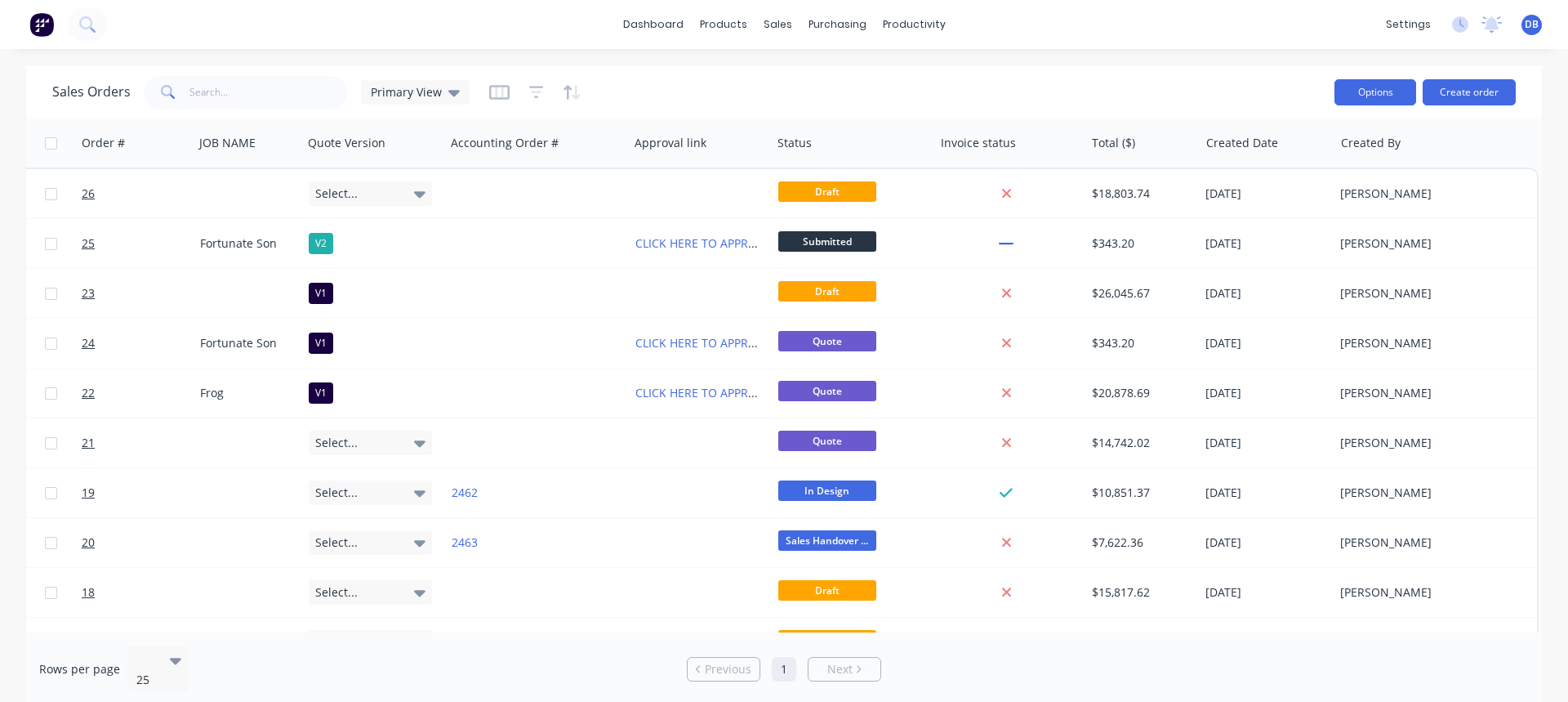
click at [1386, 95] on button "Options" at bounding box center [1374, 92] width 82 height 26
drag, startPoint x: 1214, startPoint y: 93, endPoint x: 1180, endPoint y: 109, distance: 37.6
click at [1215, 92] on div "Sales Orders Primary View" at bounding box center [687, 91] width 1269 height 40
click at [1477, 95] on button "Create order" at bounding box center [1468, 92] width 93 height 26
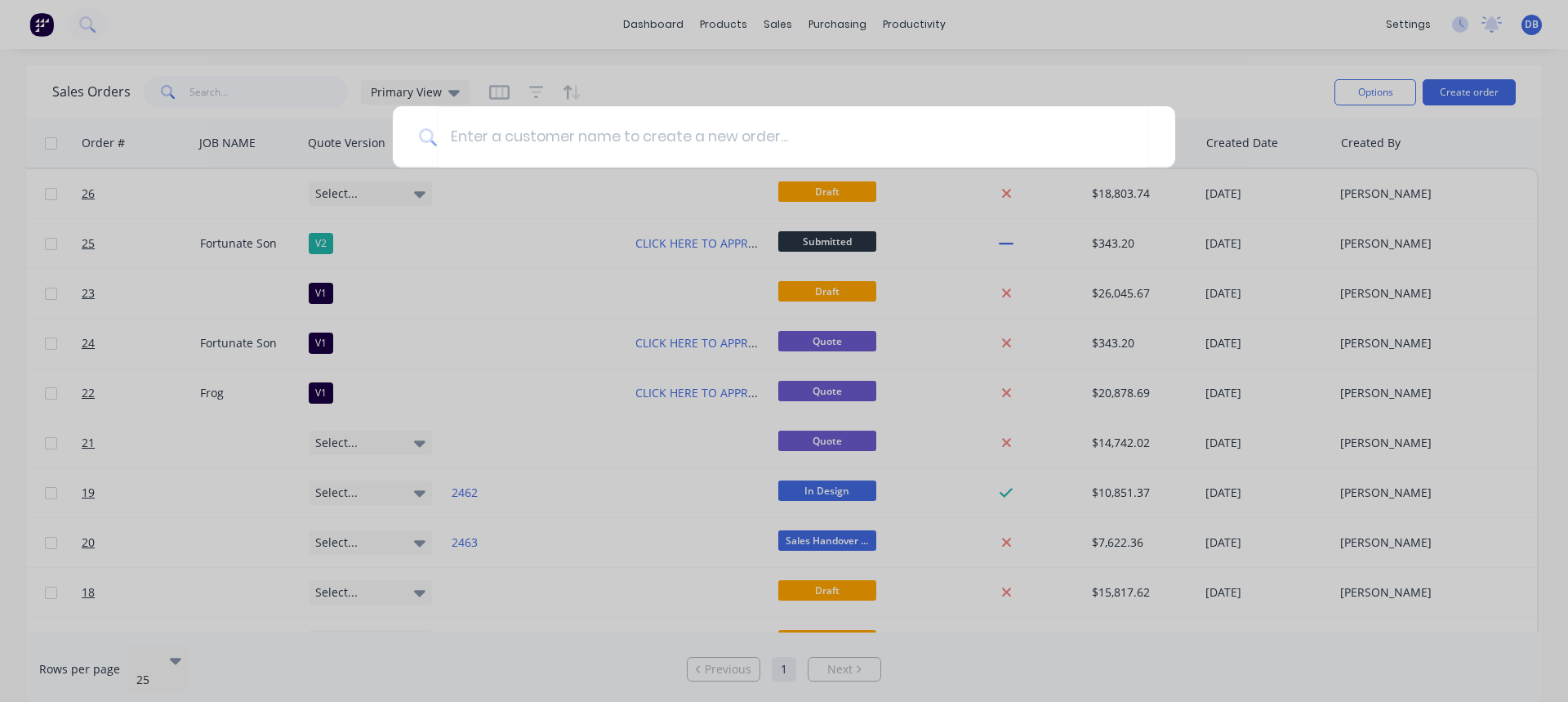
click at [908, 71] on div at bounding box center [784, 351] width 1568 height 702
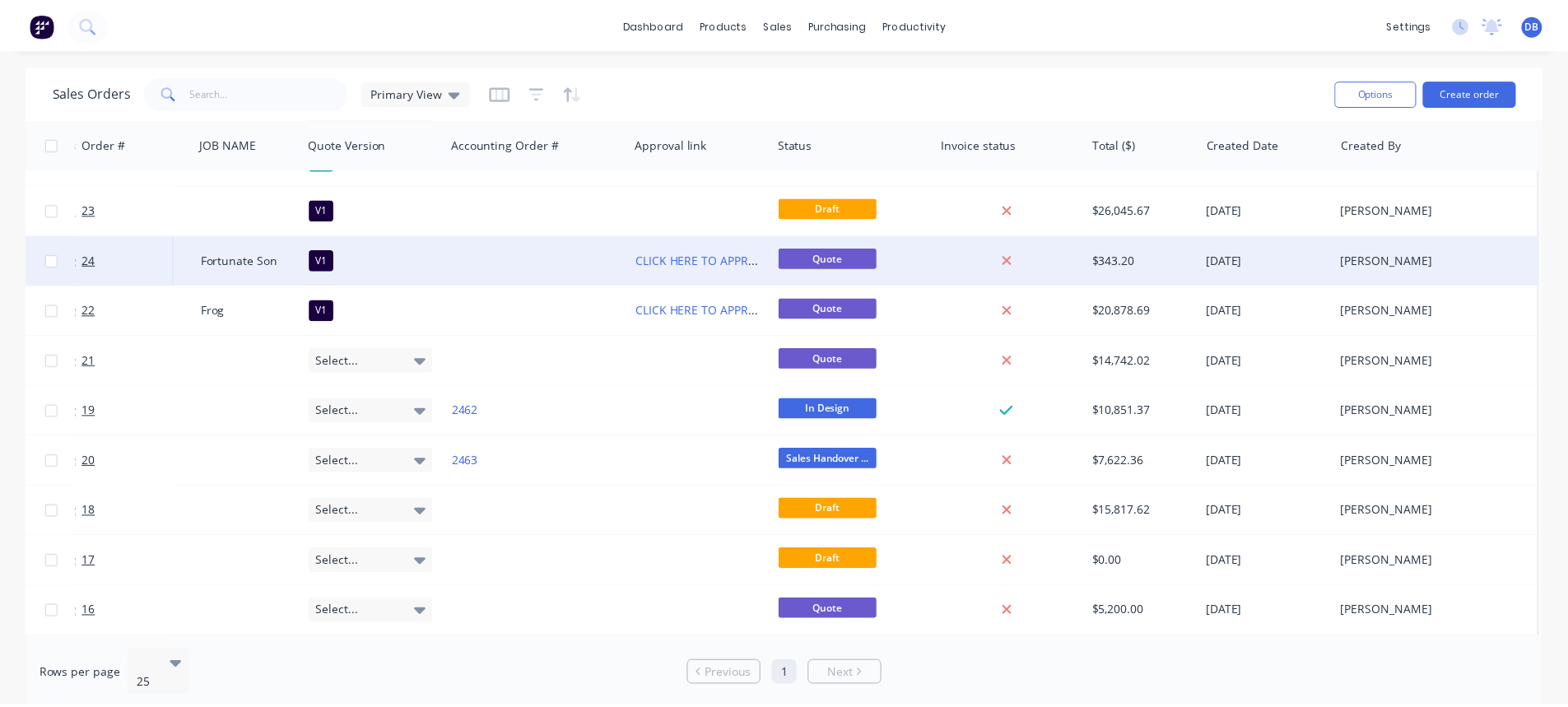
scroll to position [0, 124]
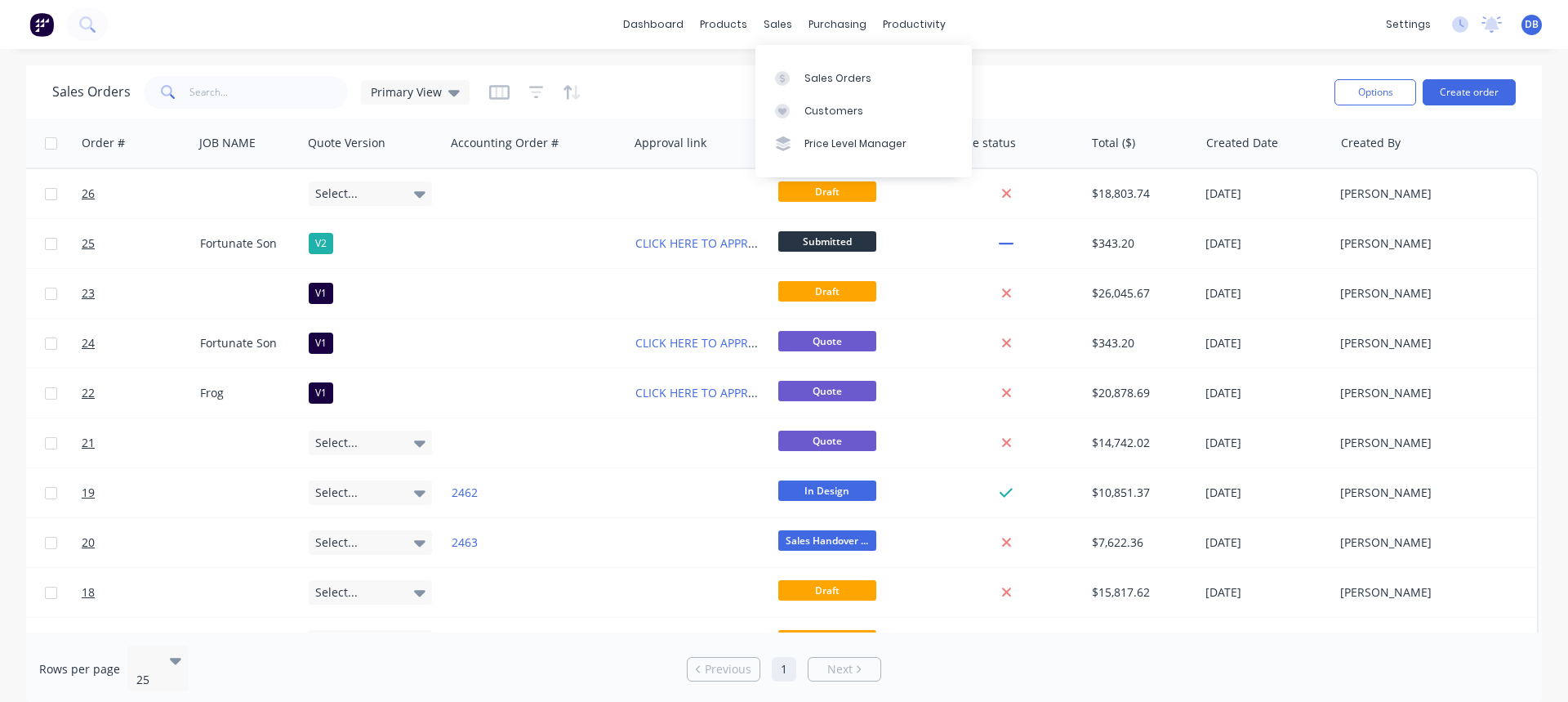
click at [683, 92] on div "Sales Orders Primary View" at bounding box center [687, 91] width 1269 height 40
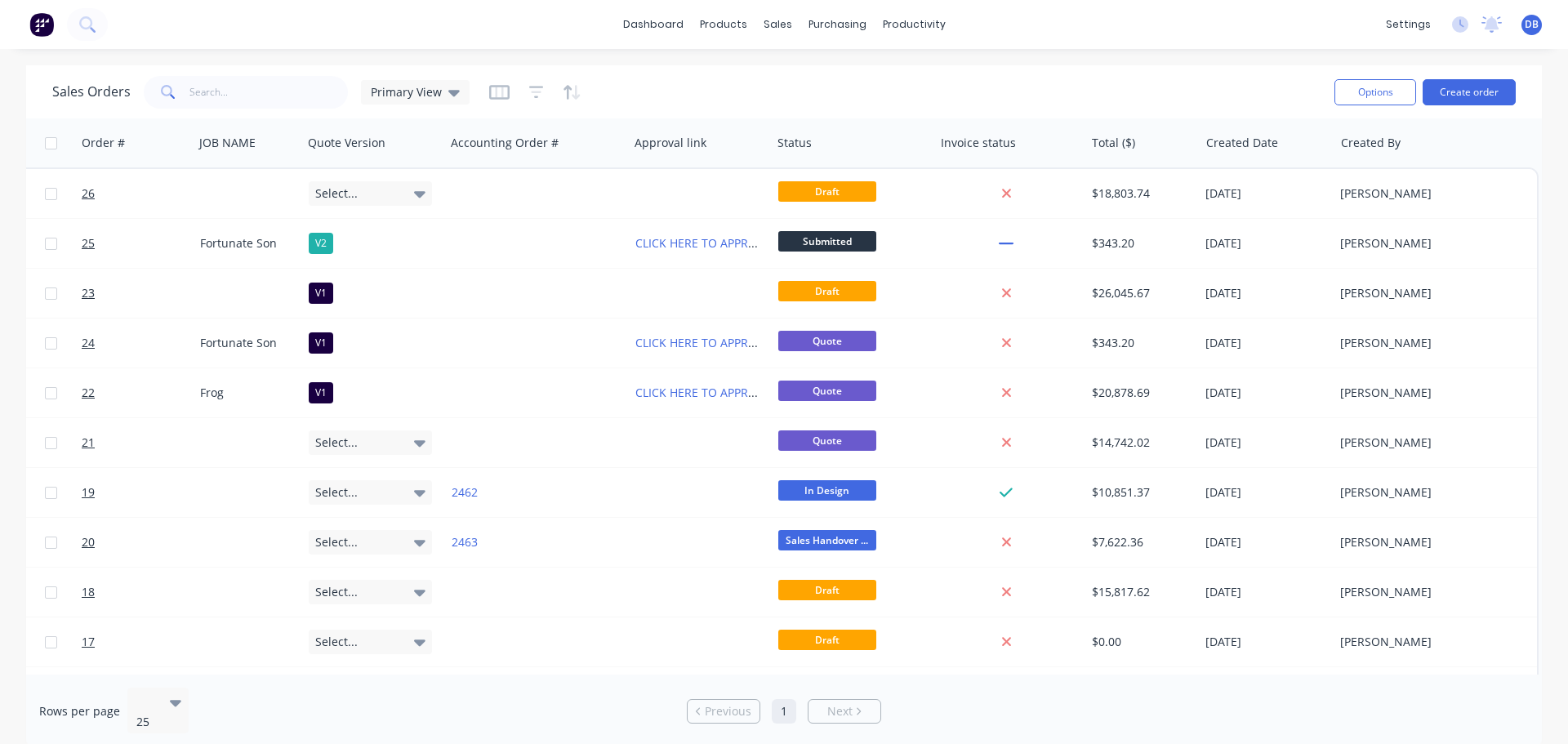
click at [665, 90] on div "Sales Orders Primary View" at bounding box center [687, 91] width 1269 height 40
click at [666, 18] on link "dashboard" at bounding box center [654, 24] width 77 height 24
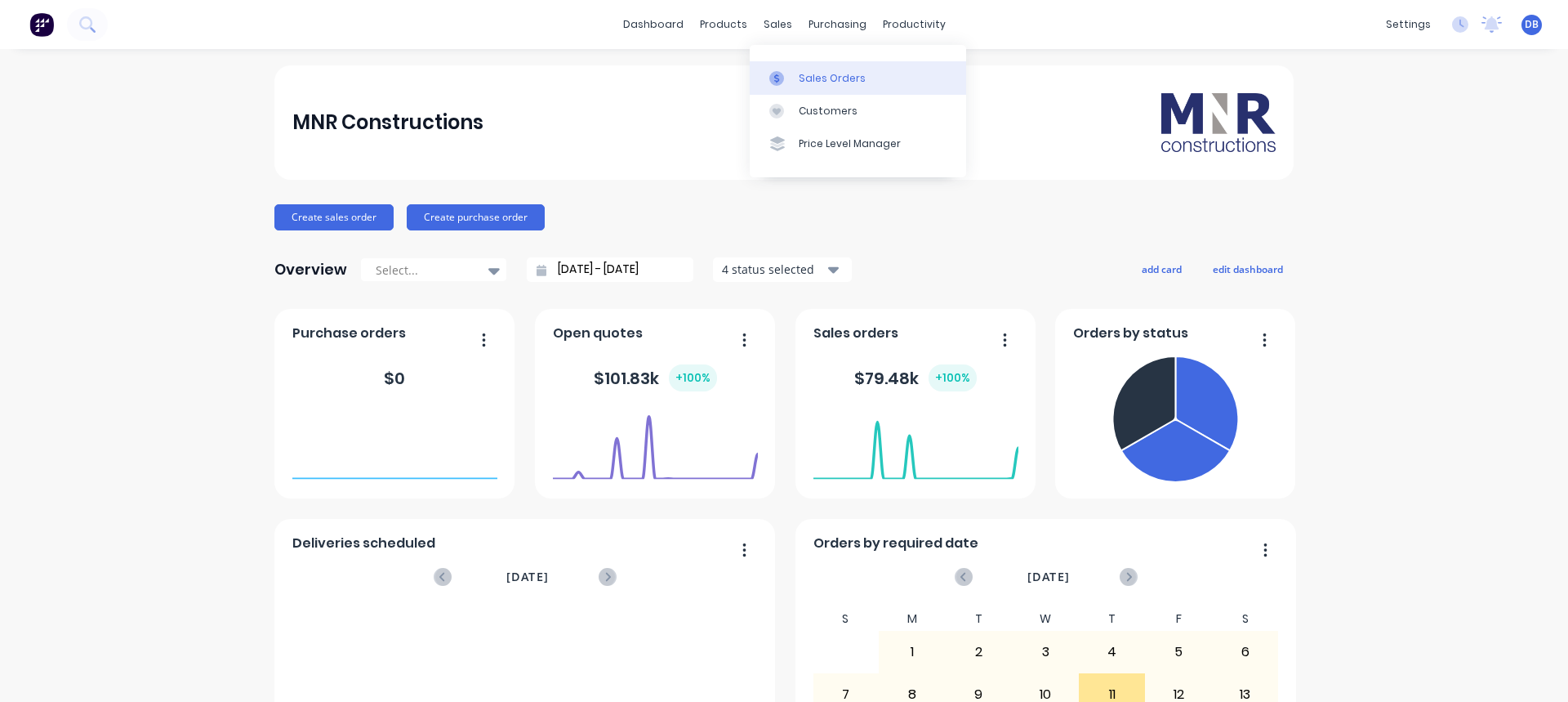
click at [809, 78] on div "Sales Orders" at bounding box center [831, 79] width 67 height 15
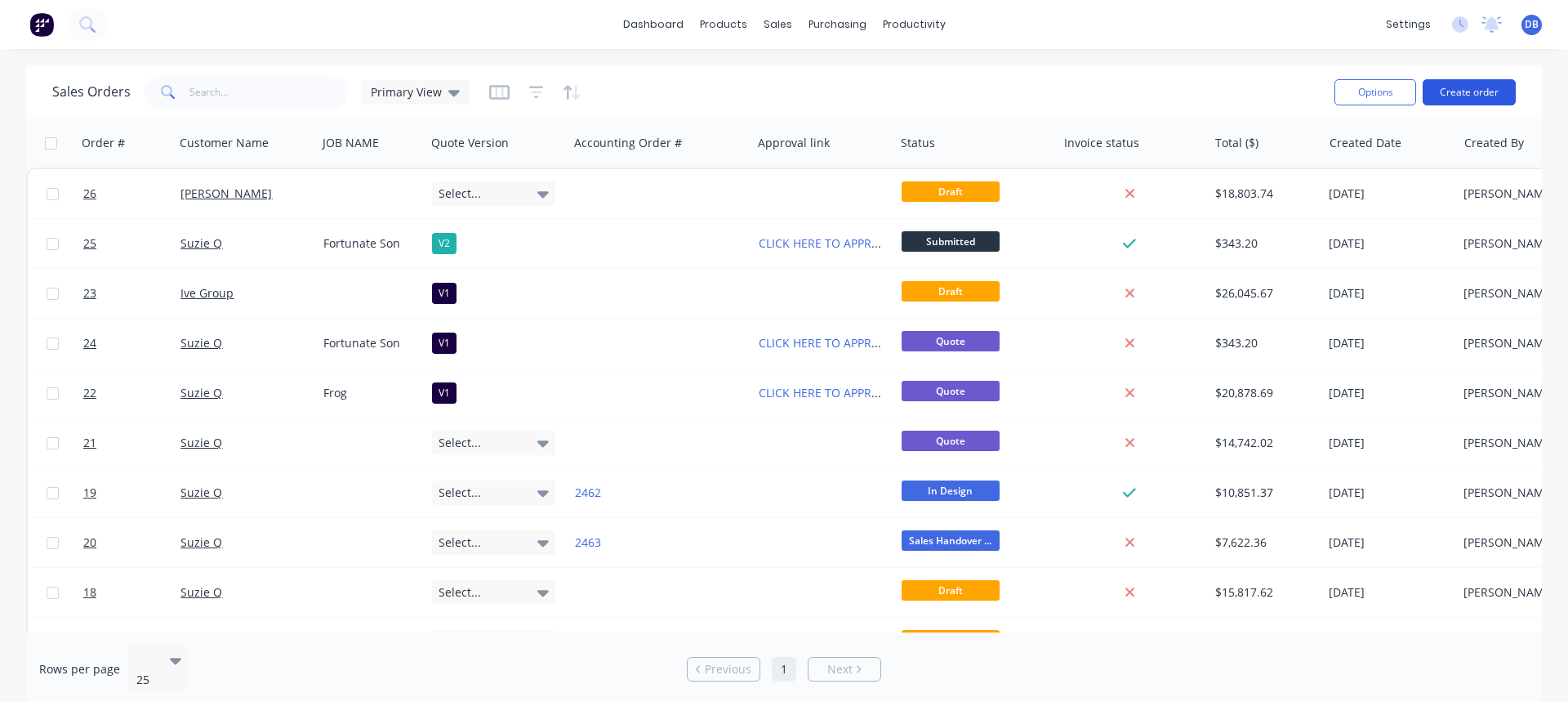
click at [1470, 91] on button "Create order" at bounding box center [1468, 92] width 93 height 26
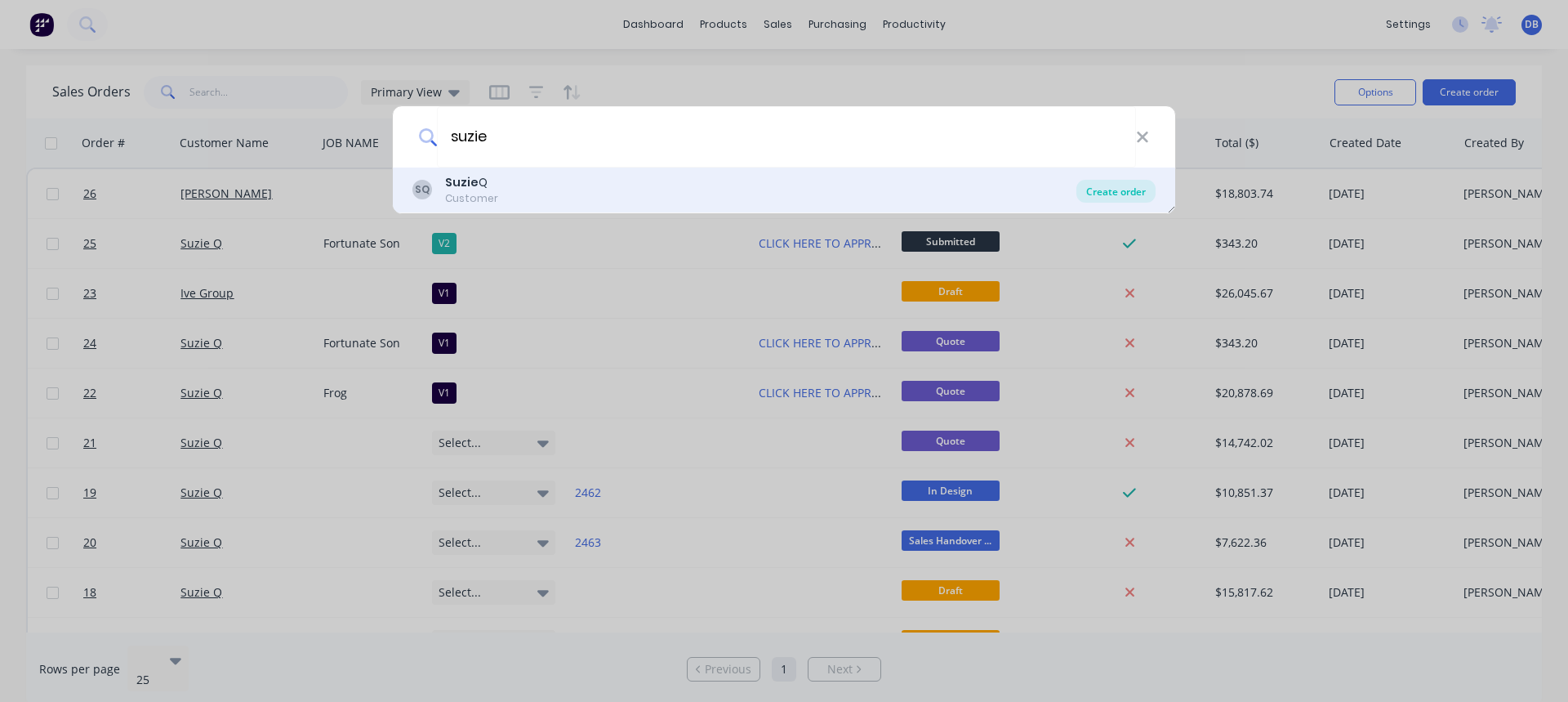
type input "suzie"
click at [1121, 193] on div "Create order" at bounding box center [1116, 191] width 79 height 23
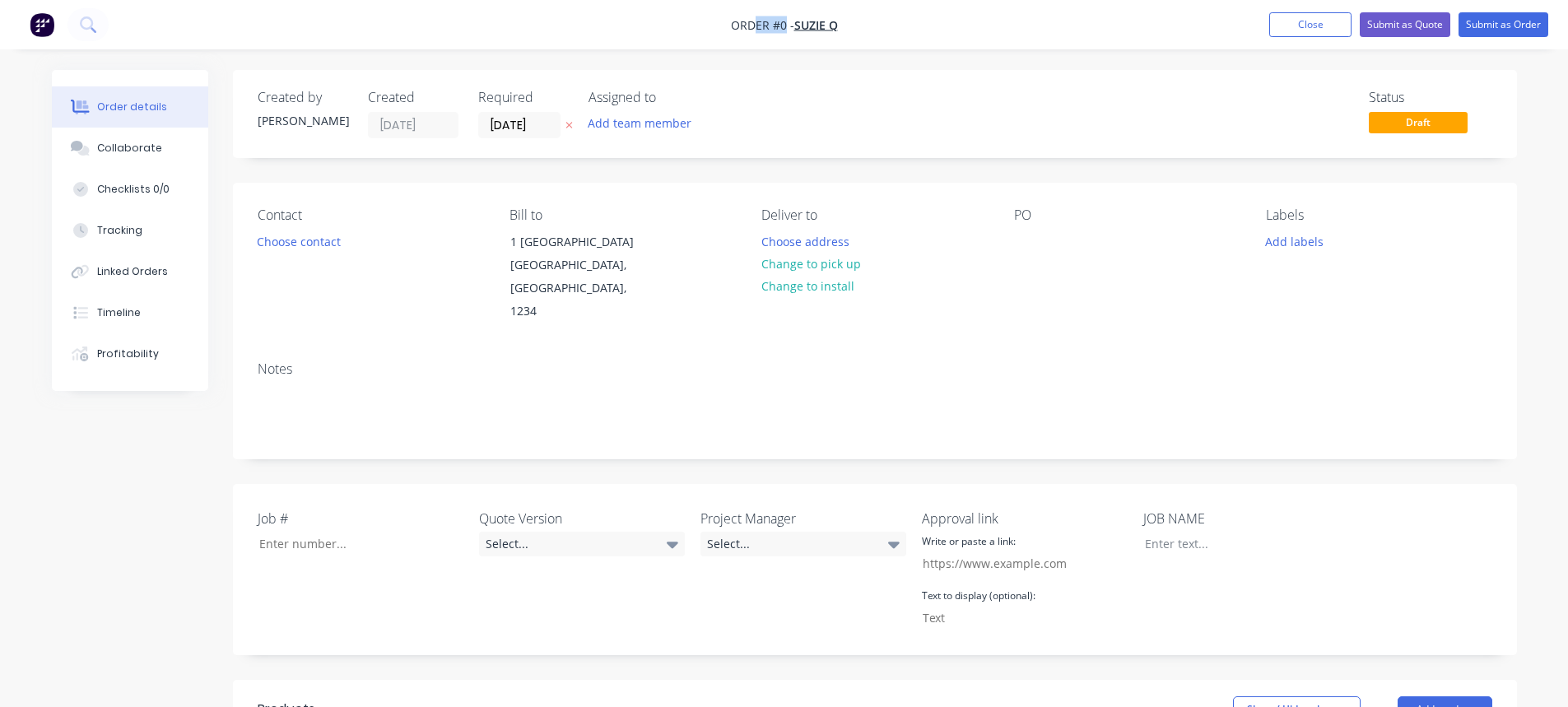
click at [792, 23] on span "Order #0 -" at bounding box center [762, 25] width 63 height 16
click at [774, 35] on nav "Order #0 - Suzie Q Add product Close Submit as Quote Submit as Order" at bounding box center [784, 25] width 1568 height 49
click at [497, 125] on input "[DATE]" at bounding box center [519, 125] width 80 height 25
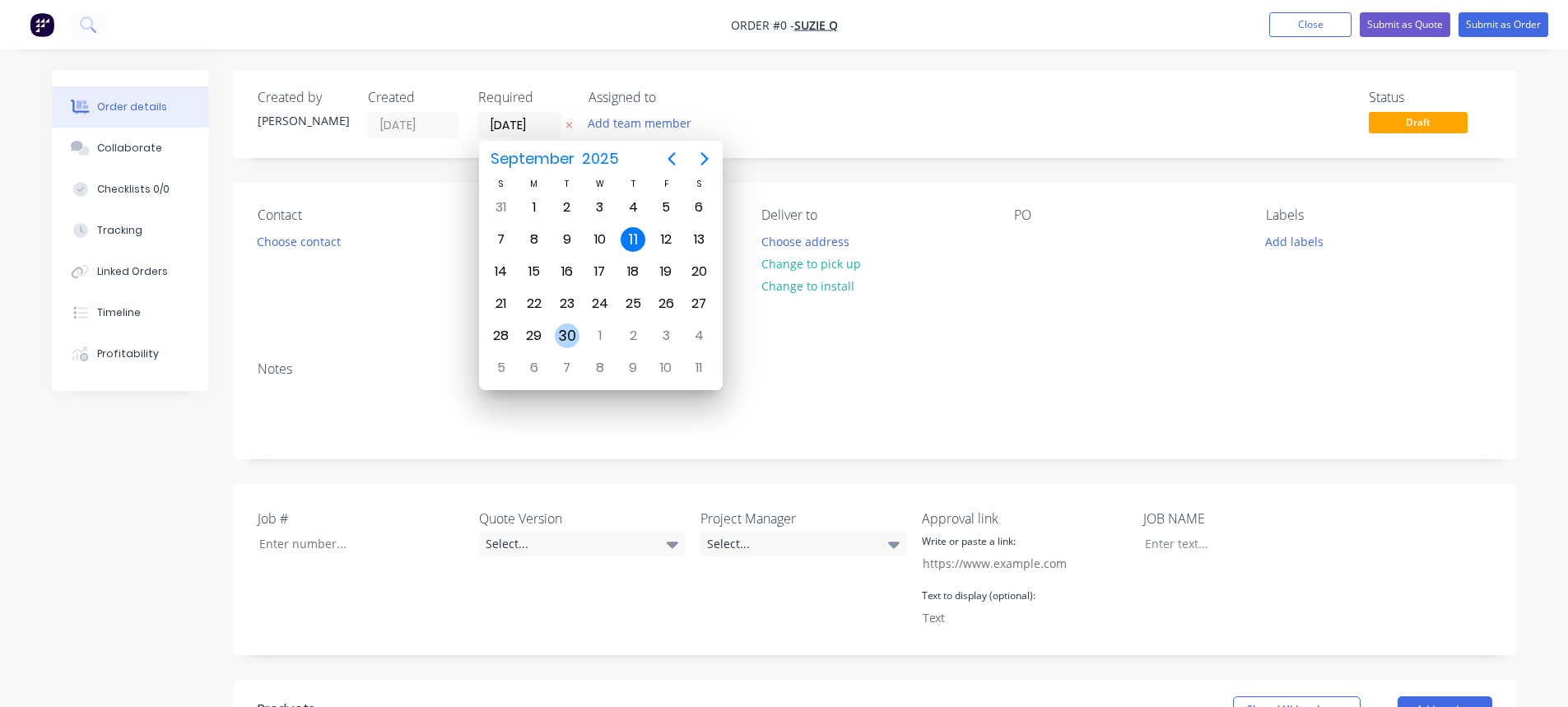
drag, startPoint x: 570, startPoint y: 337, endPoint x: 595, endPoint y: 335, distance: 25.1
click at [570, 337] on div "30" at bounding box center [567, 336] width 25 height 25
type input "[DATE]"
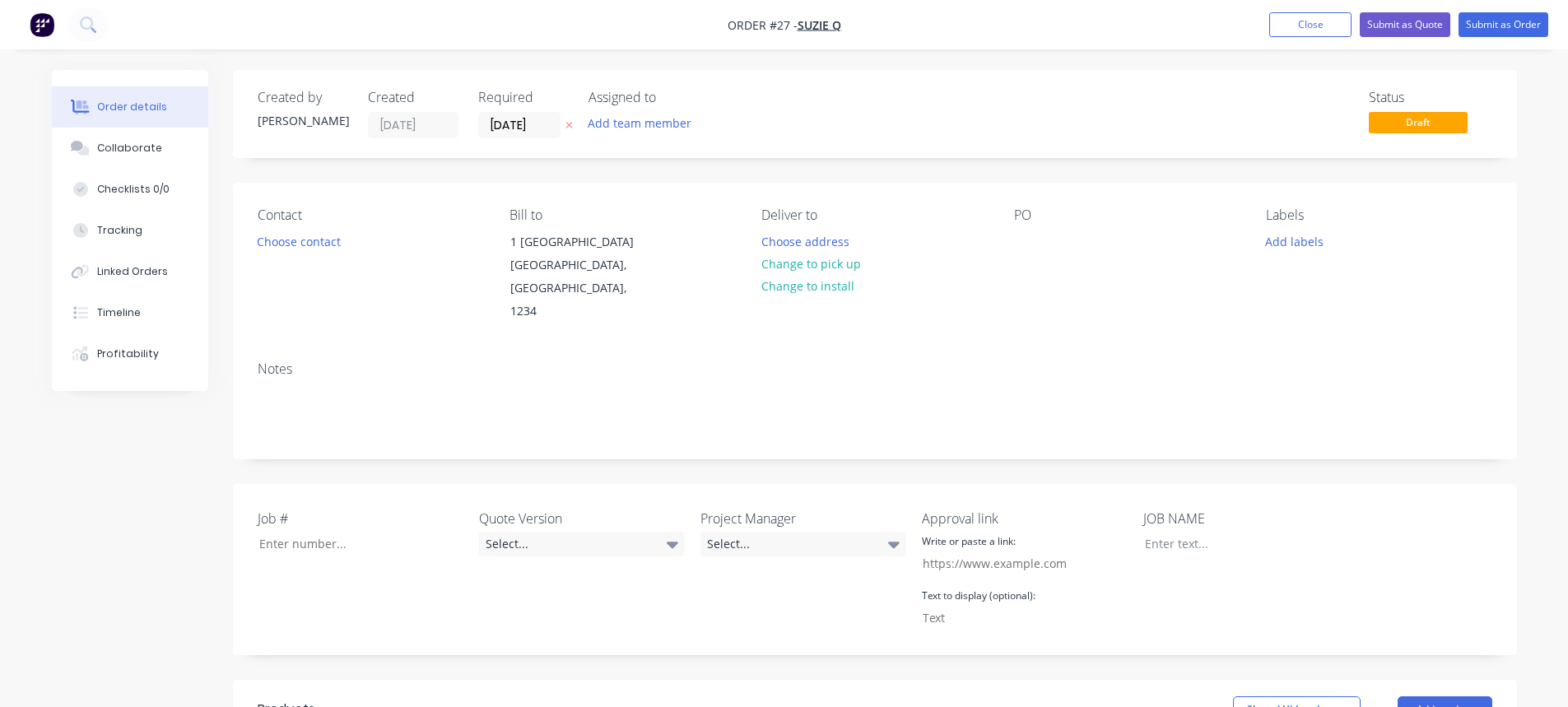
click at [936, 109] on div "Status Draft" at bounding box center [1122, 114] width 739 height 48
click at [285, 248] on button "Choose contact" at bounding box center [298, 240] width 101 height 22
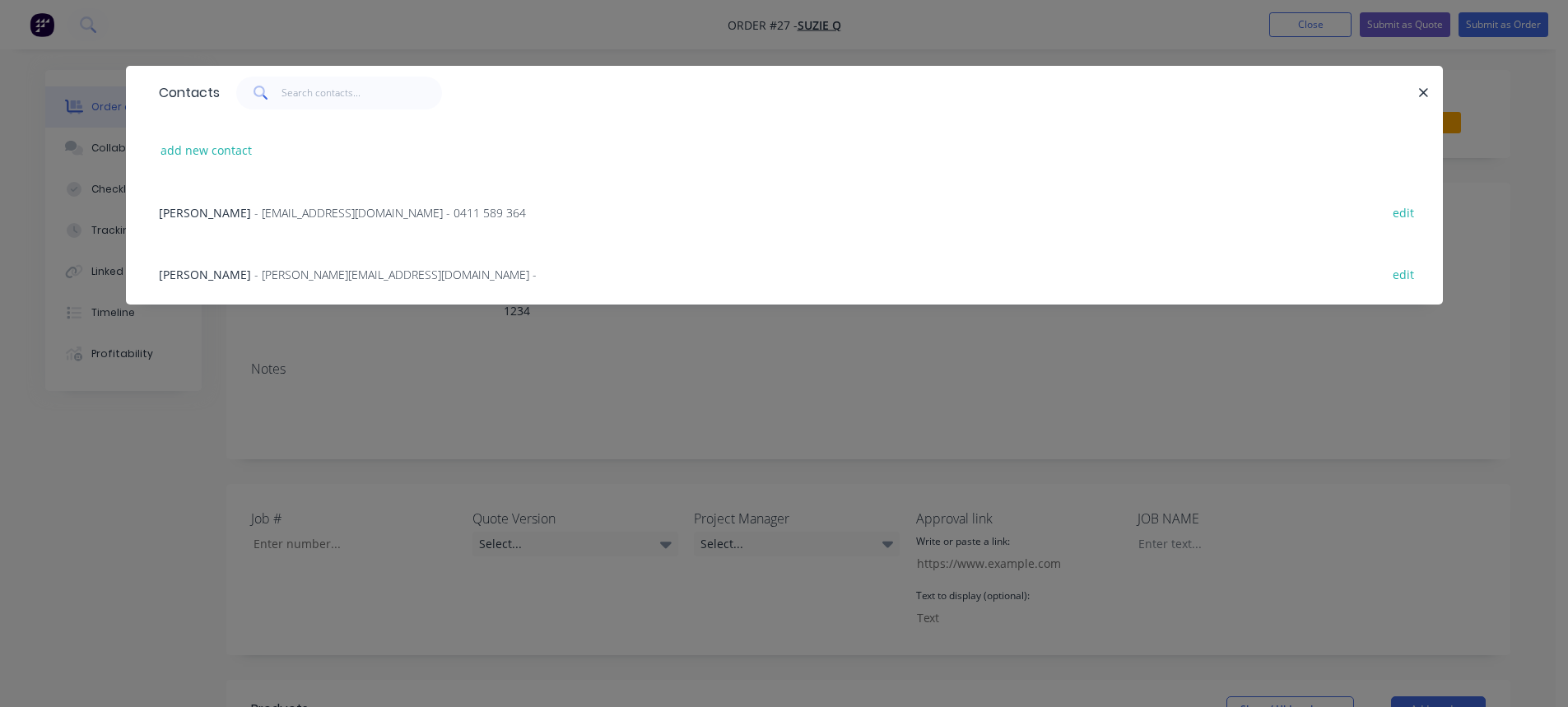
click at [227, 205] on span "Johnnie BeGood" at bounding box center [205, 212] width 92 height 16
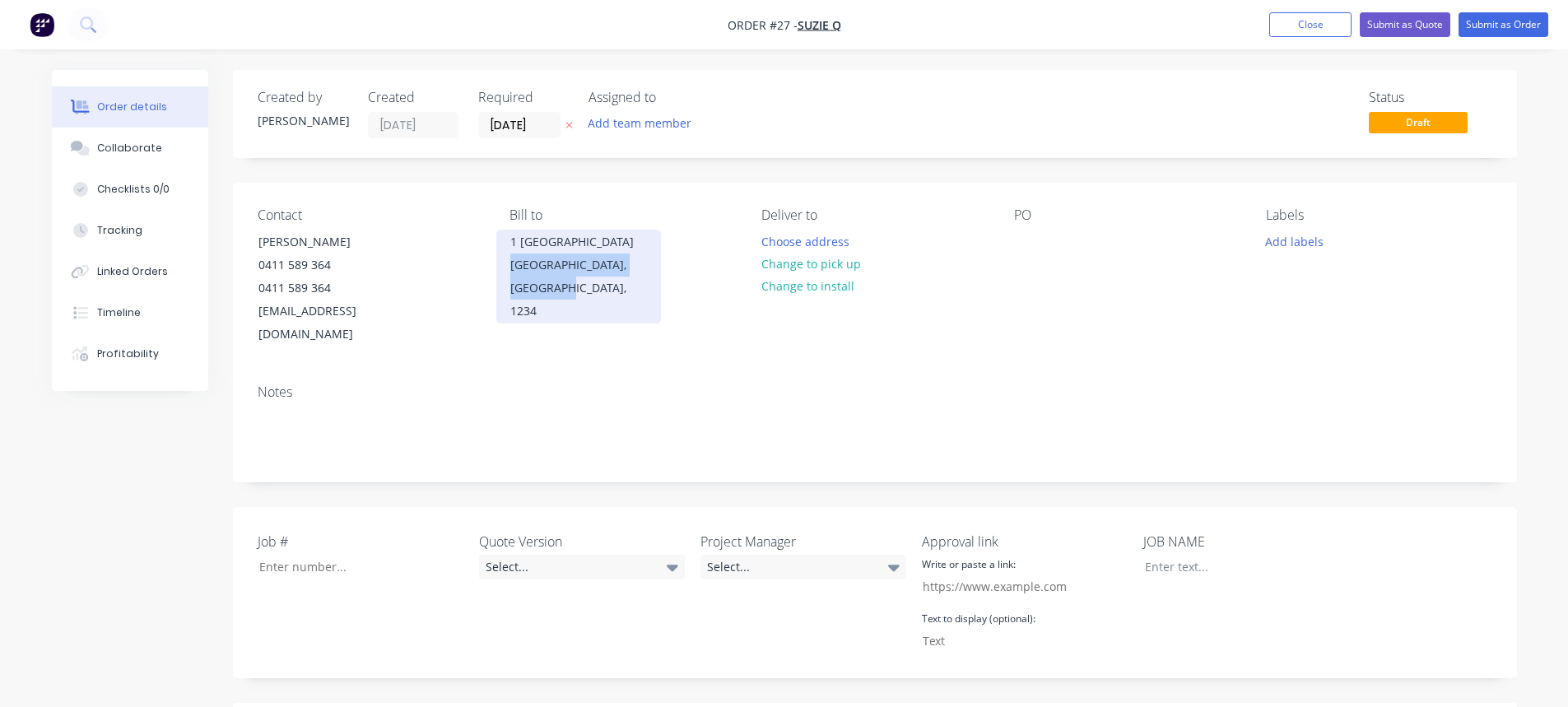
drag, startPoint x: 500, startPoint y: 262, endPoint x: 495, endPoint y: 250, distance: 13.0
click at [496, 250] on div "1 Lakeside Bayou Bayou, New South Wales, 1234" at bounding box center [579, 276] width 165 height 94
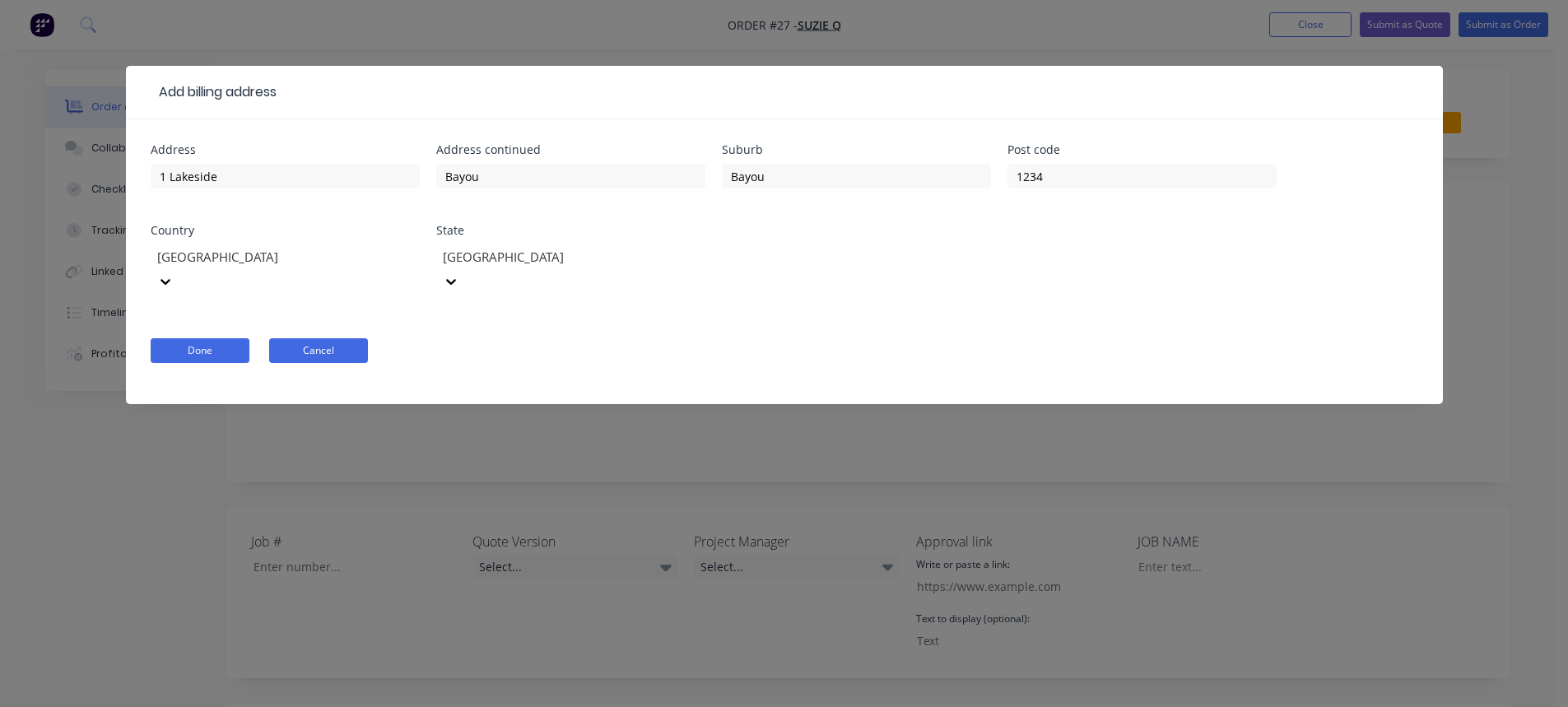
click at [349, 338] on button "Cancel" at bounding box center [318, 350] width 98 height 25
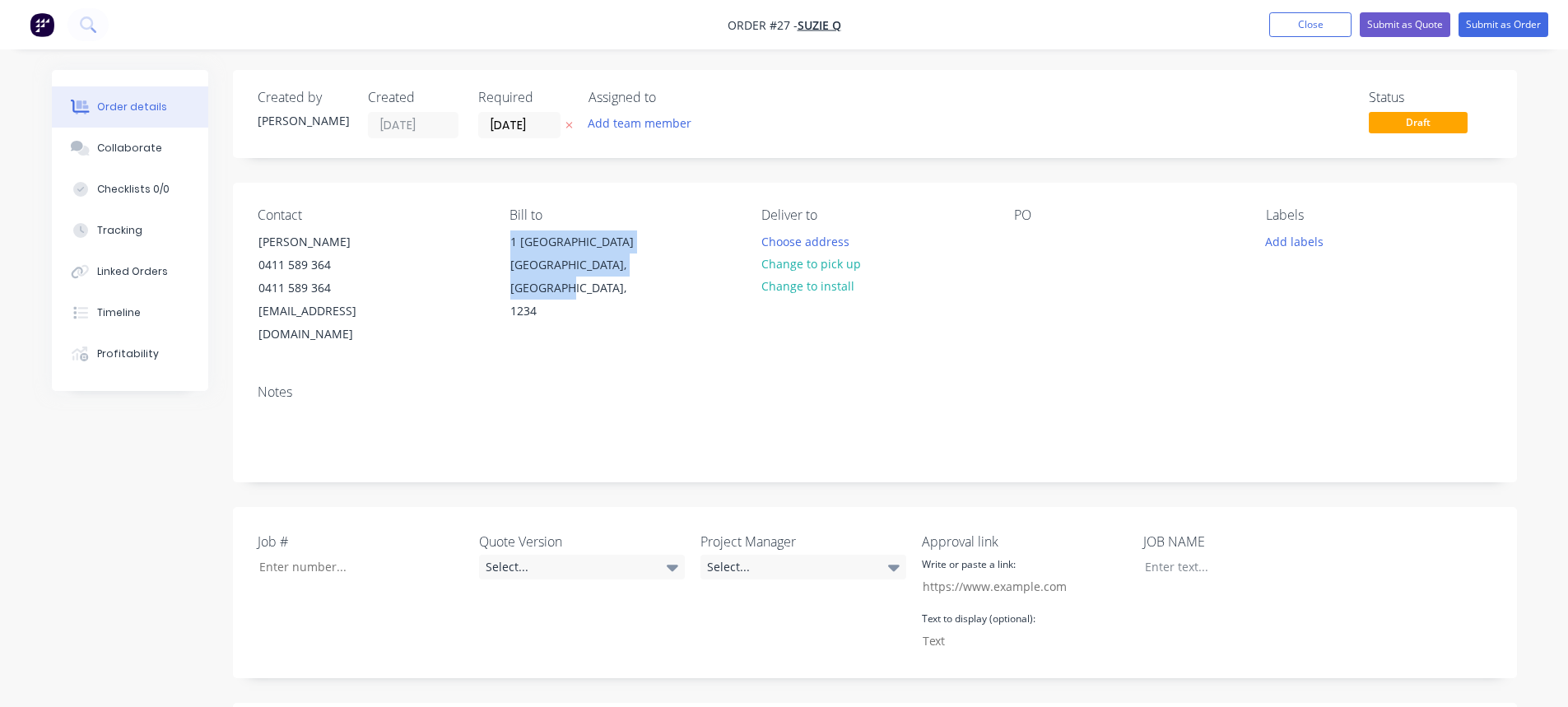
click at [664, 342] on div "Contact Johnnie BeGood 0411 589 364 0411 589 364 terryroy.mnr@gmail.com Bill to…" at bounding box center [875, 276] width 1284 height 188
click at [808, 282] on button "Change to install" at bounding box center [807, 285] width 110 height 22
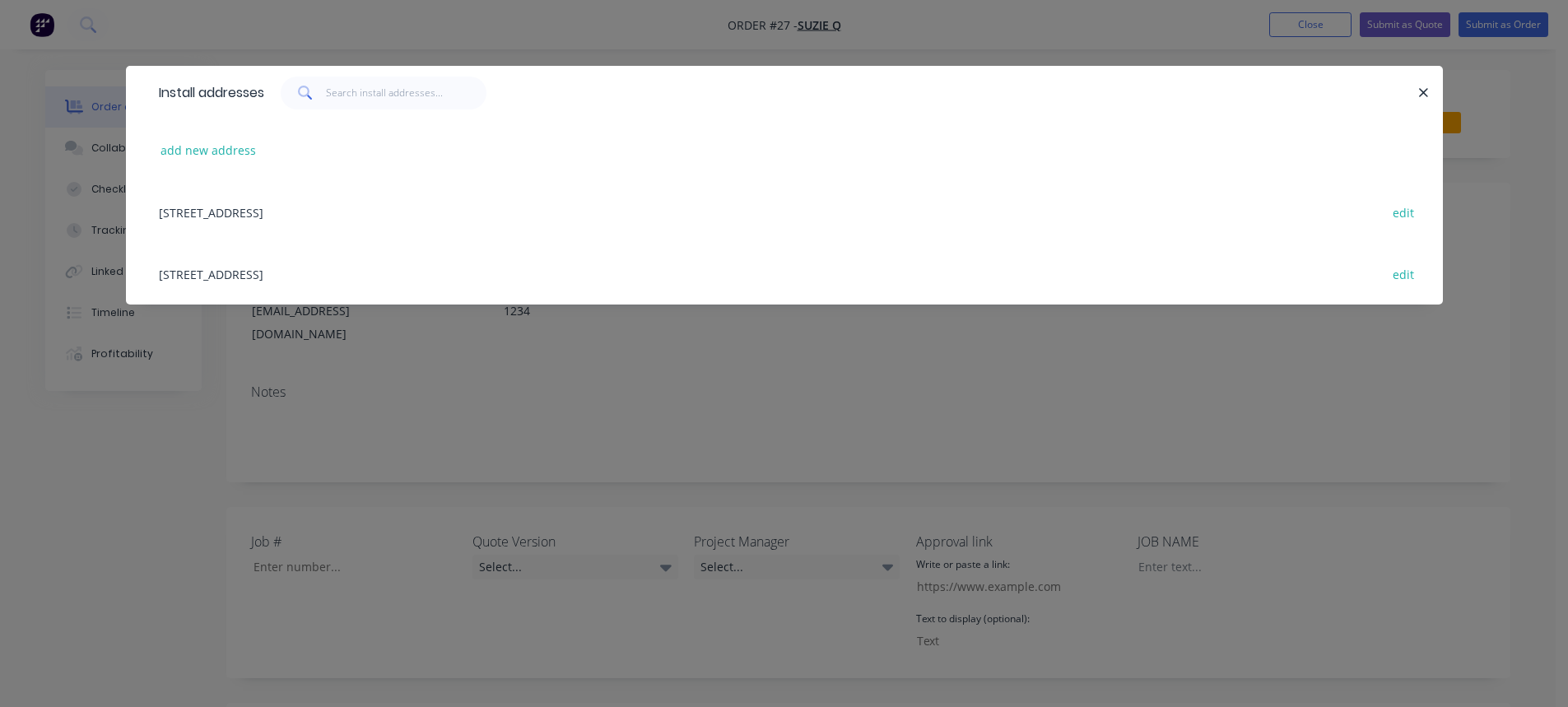
click at [382, 213] on div "1 Lakeside, Bayou, Bayou, New South Wales, Australia, 1234 edit" at bounding box center [784, 211] width 1268 height 62
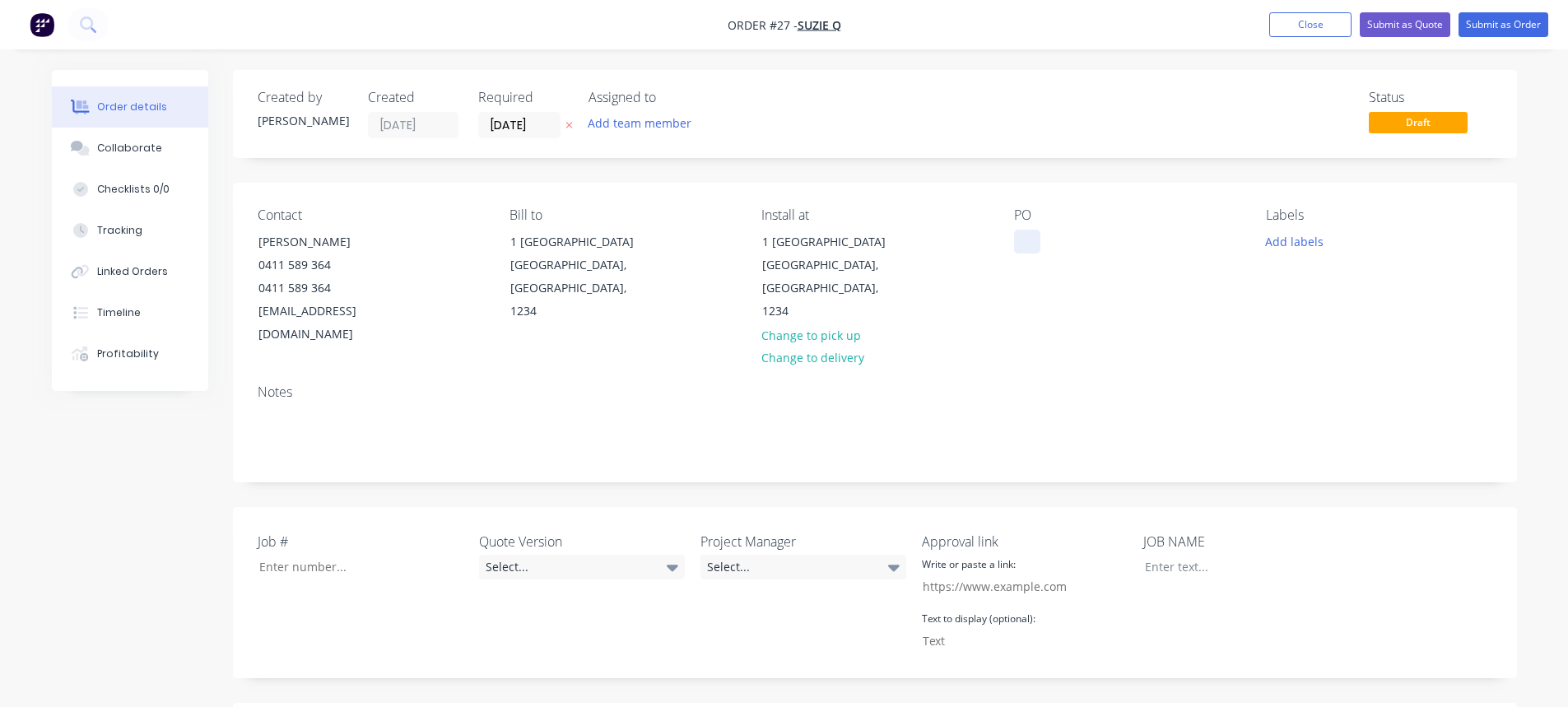
click at [1015, 241] on div at bounding box center [1027, 241] width 27 height 24
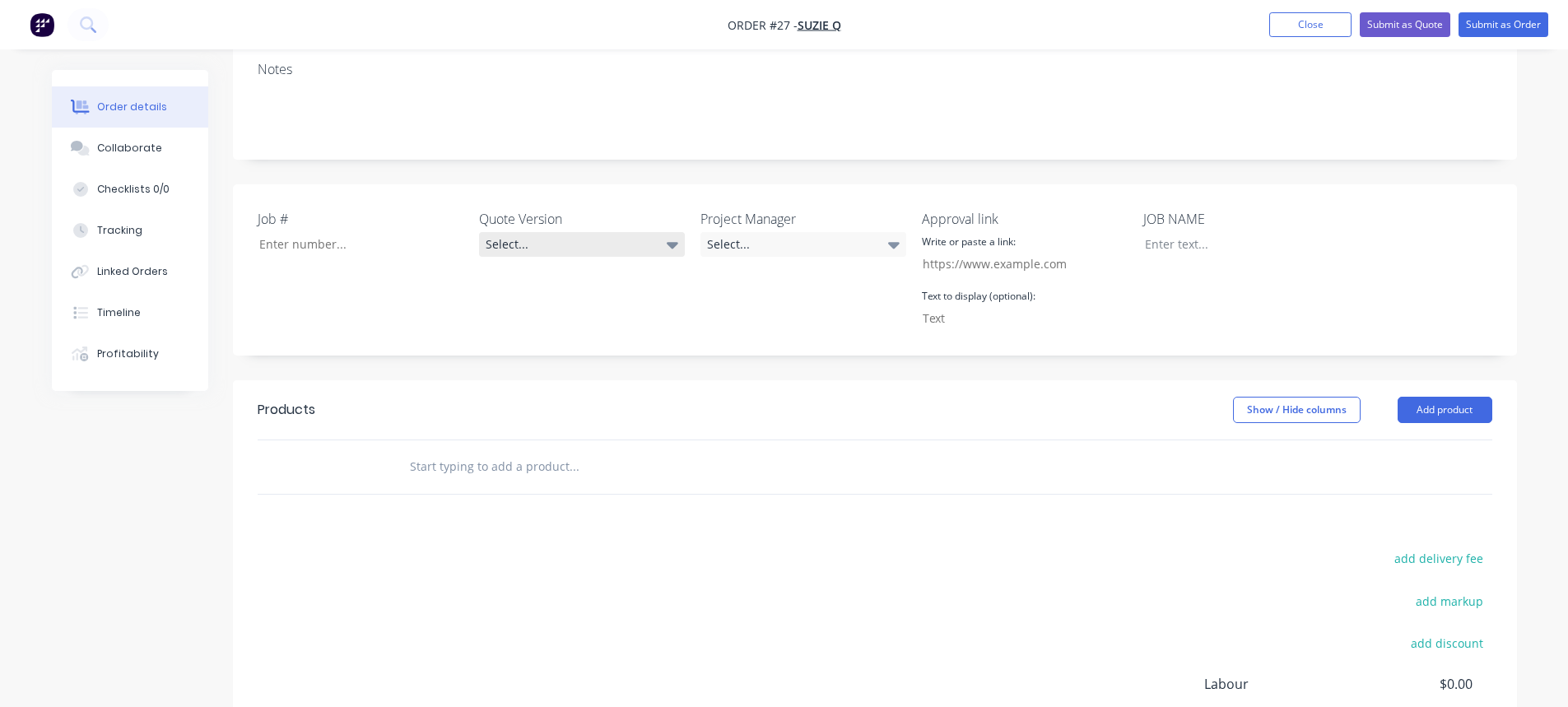
scroll to position [329, 0]
click at [632, 225] on div "Select..." at bounding box center [581, 238] width 205 height 25
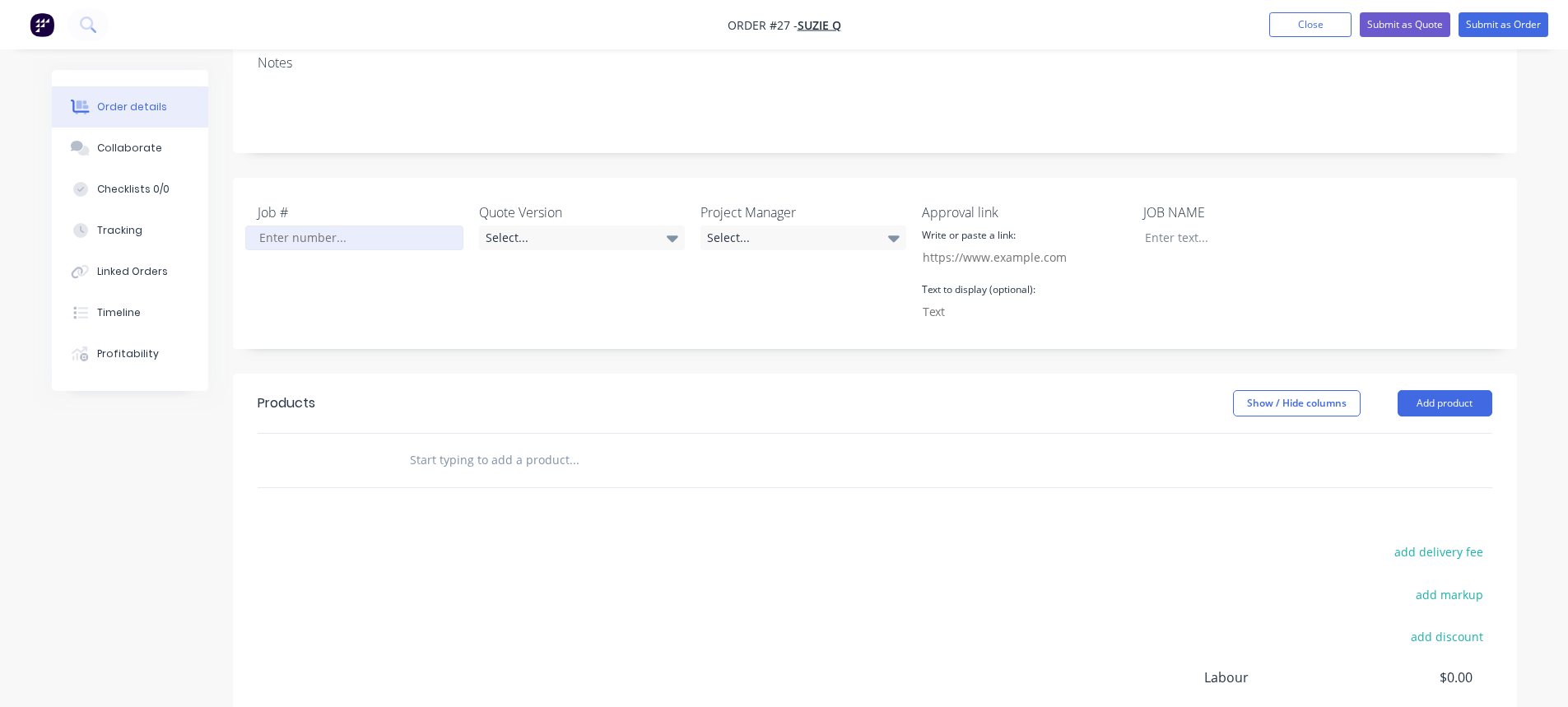
click at [316, 225] on input "Job #" at bounding box center [353, 238] width 217 height 25
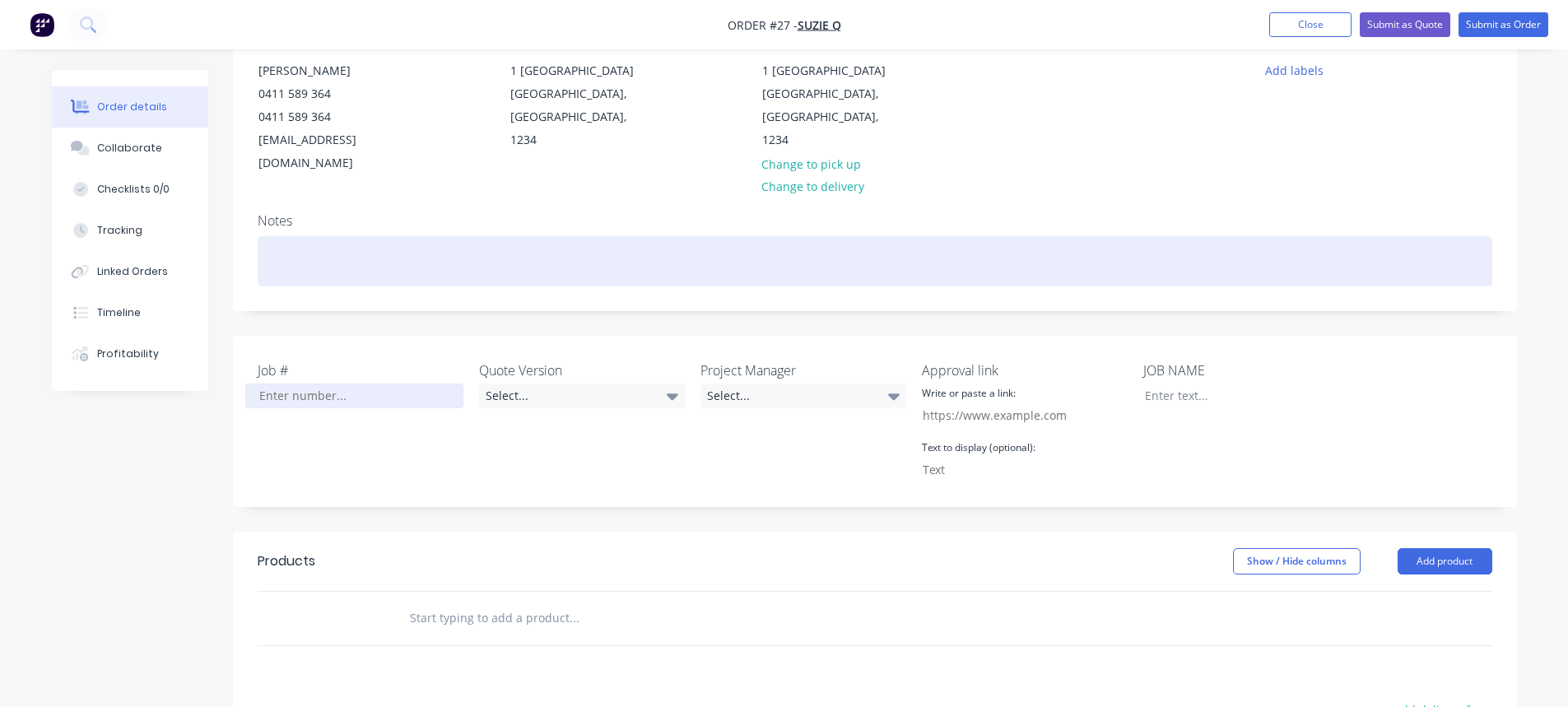
scroll to position [165, 0]
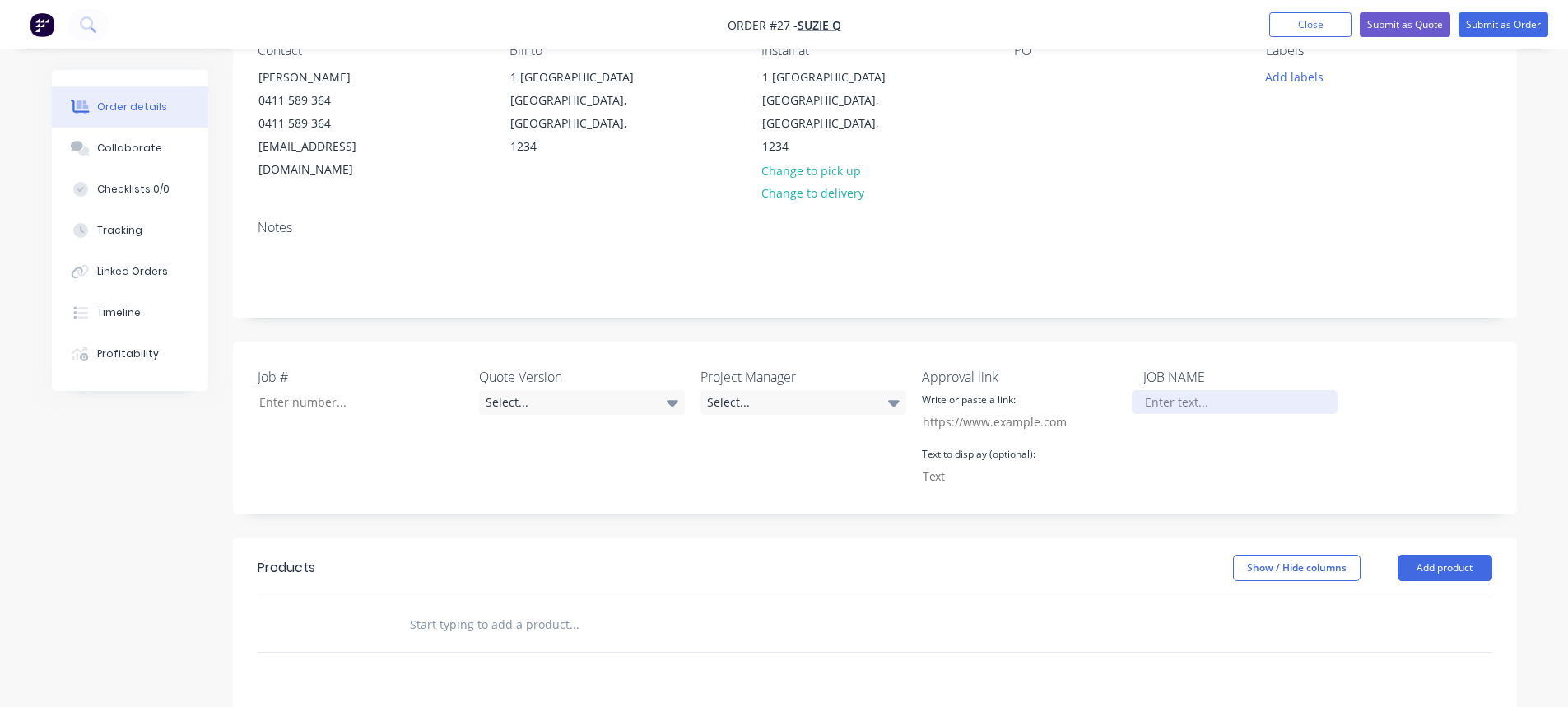
click at [1158, 390] on div at bounding box center [1234, 401] width 205 height 24
click at [1170, 367] on label "JOB NAME" at bounding box center [1245, 377] width 205 height 20
click at [1174, 444] on div "JOB NAME" at bounding box center [1245, 428] width 205 height 122
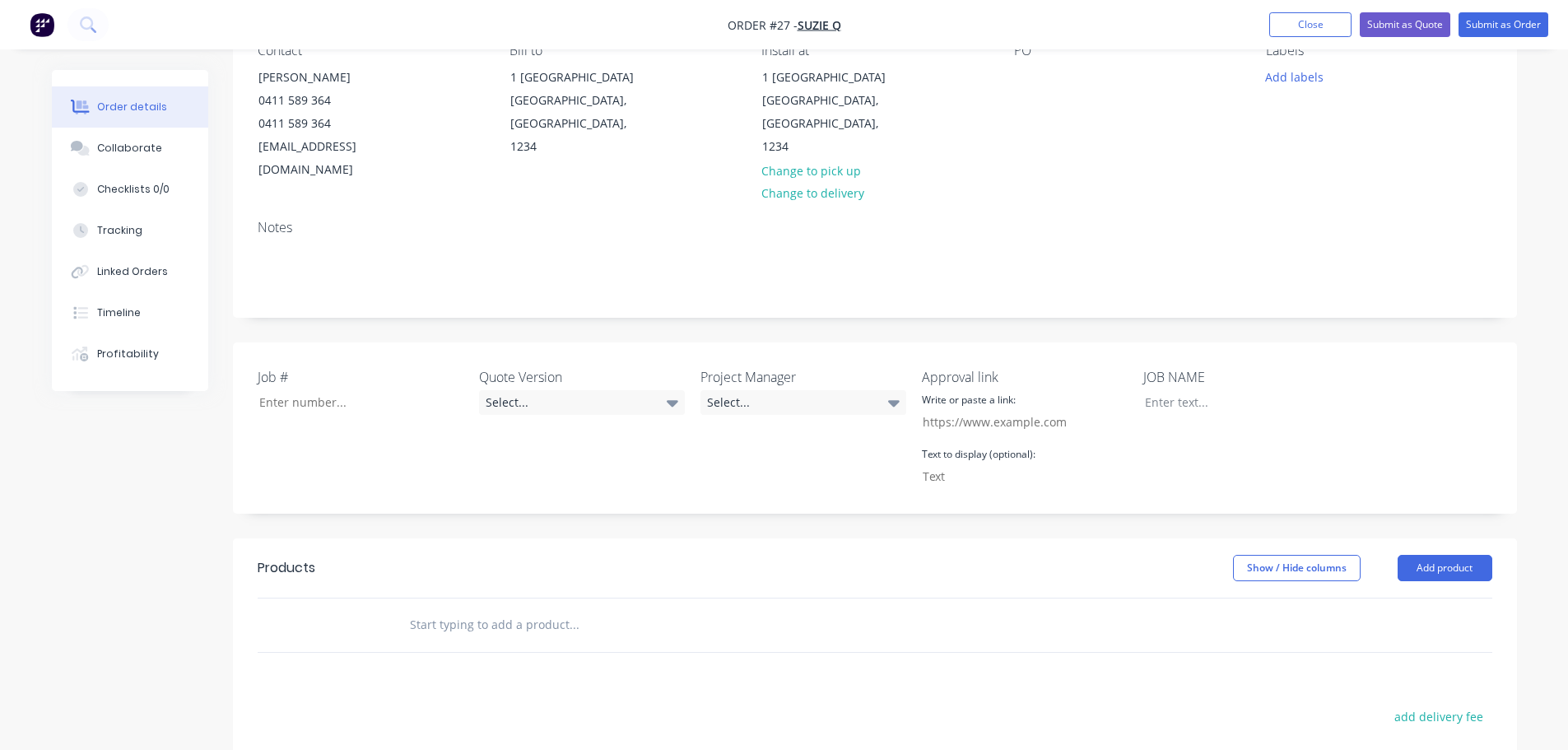
scroll to position [0, 0]
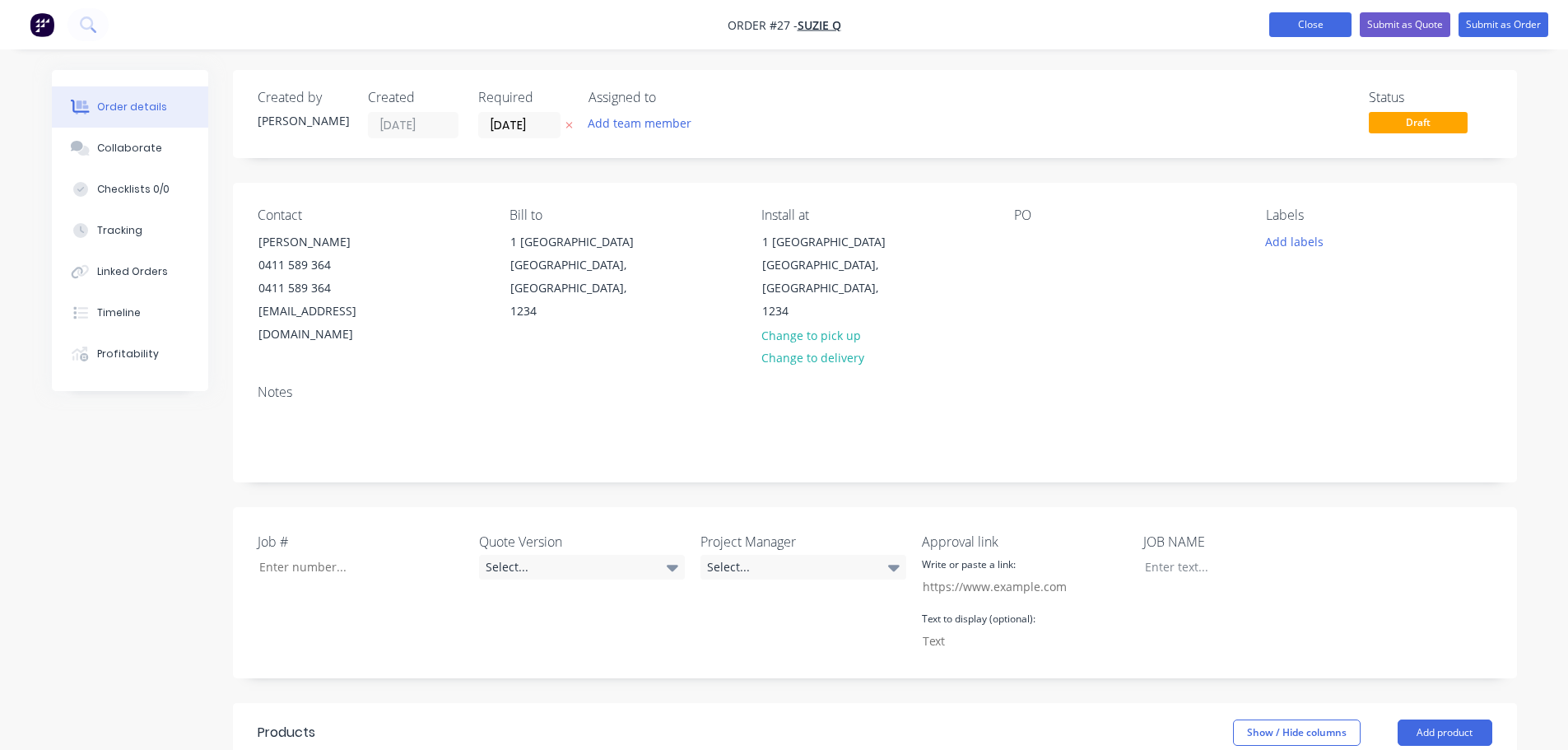
click at [1290, 28] on button "Close" at bounding box center [1310, 25] width 82 height 25
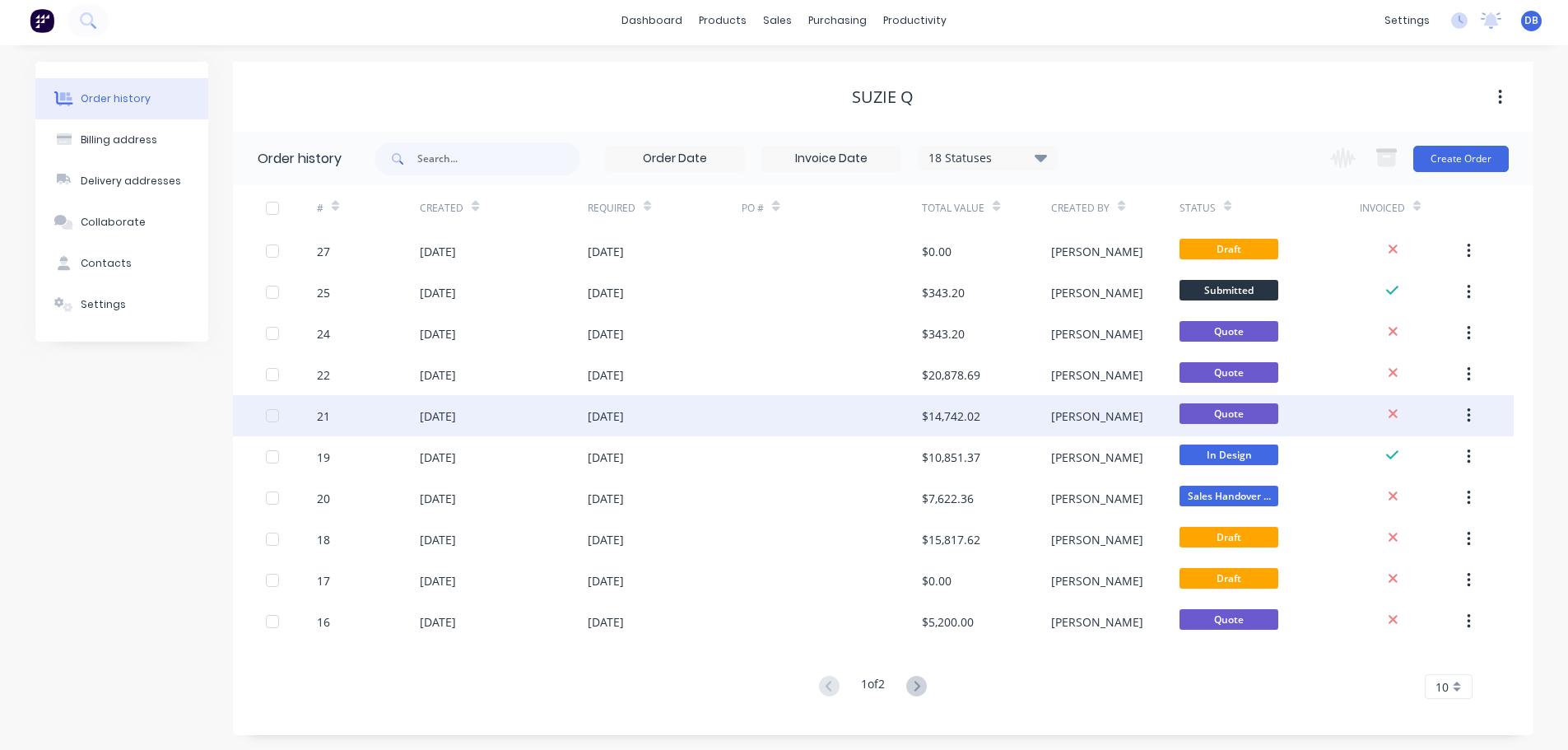
scroll to position [6, 0]
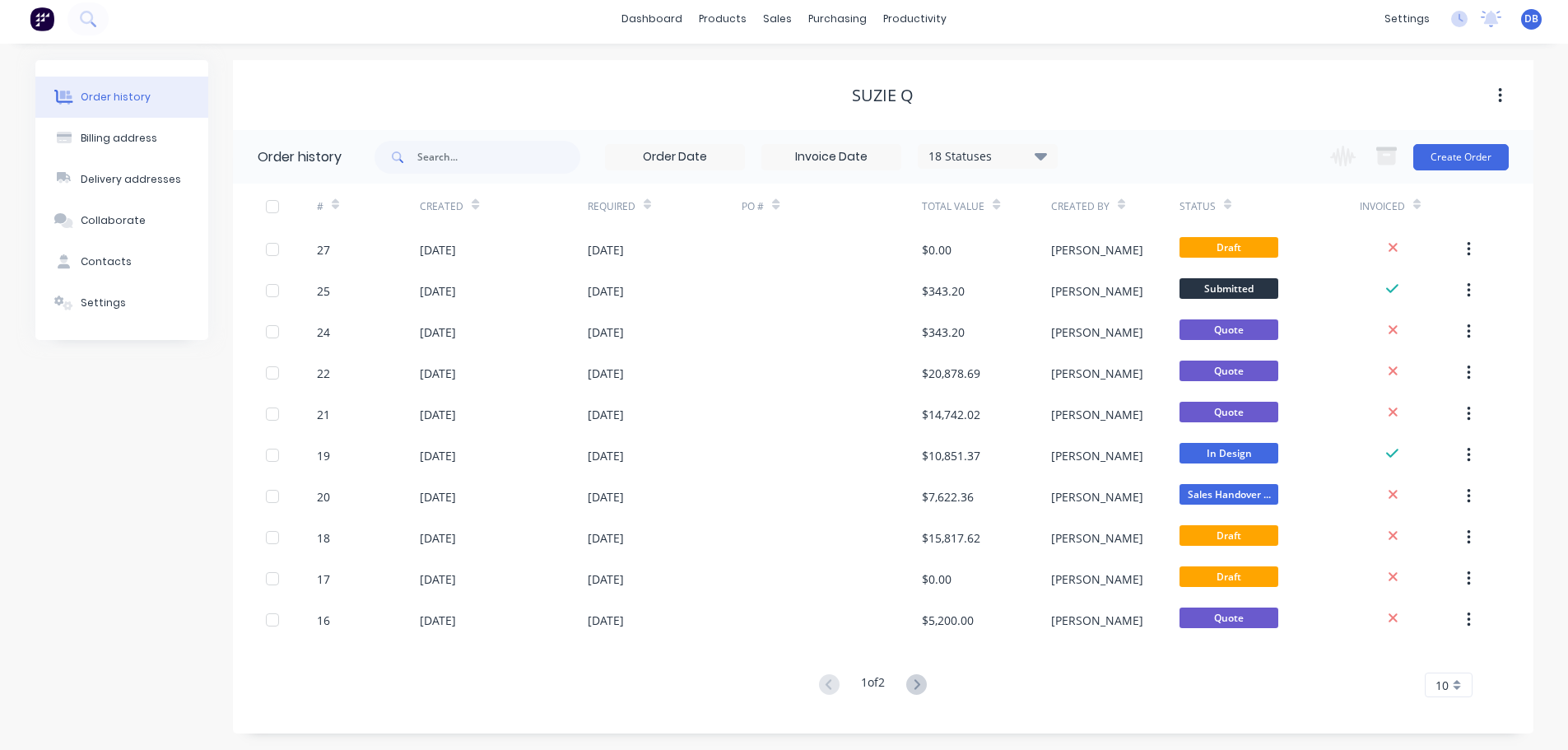
click at [918, 683] on icon at bounding box center [917, 685] width 21 height 21
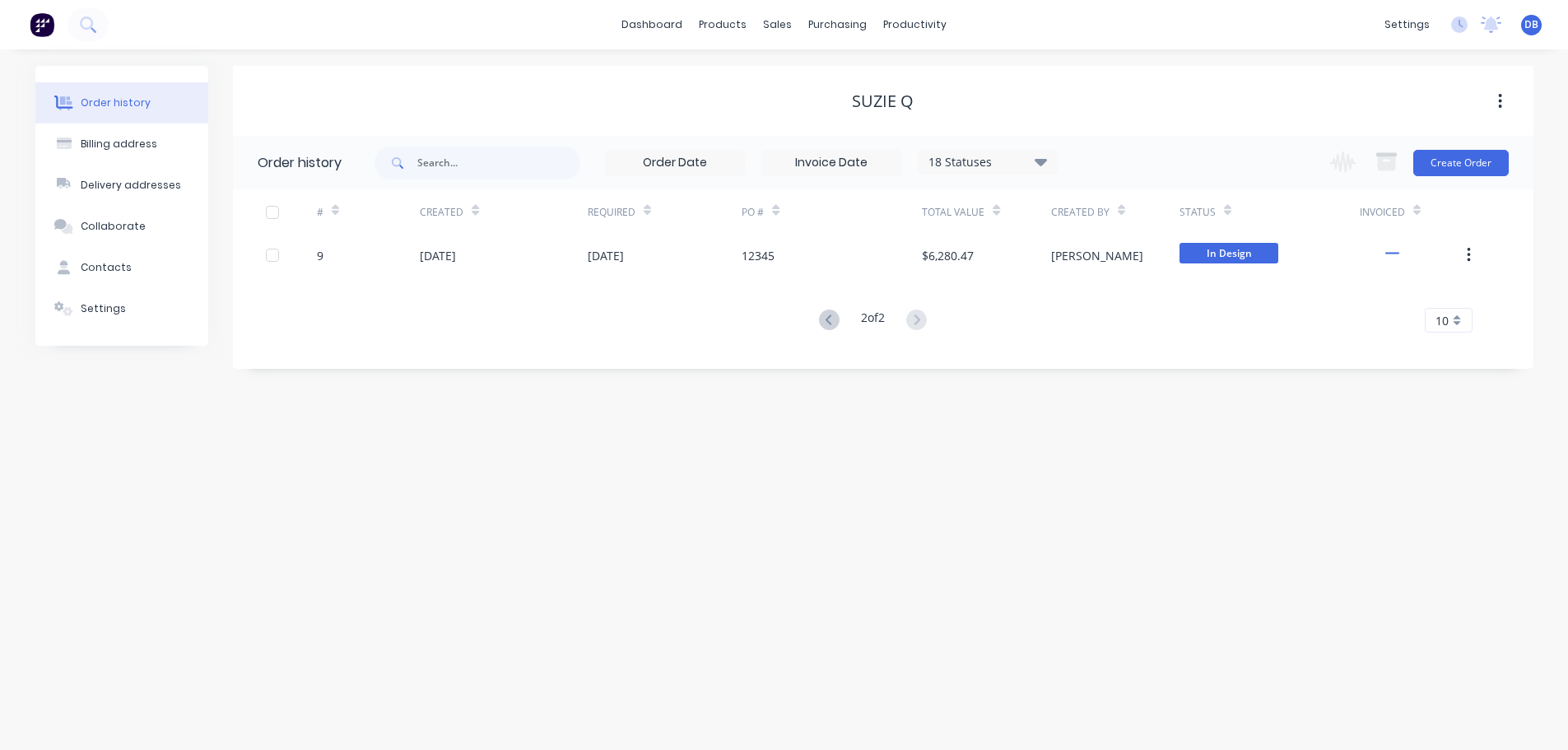
scroll to position [0, 0]
click at [840, 318] on icon at bounding box center [836, 320] width 21 height 21
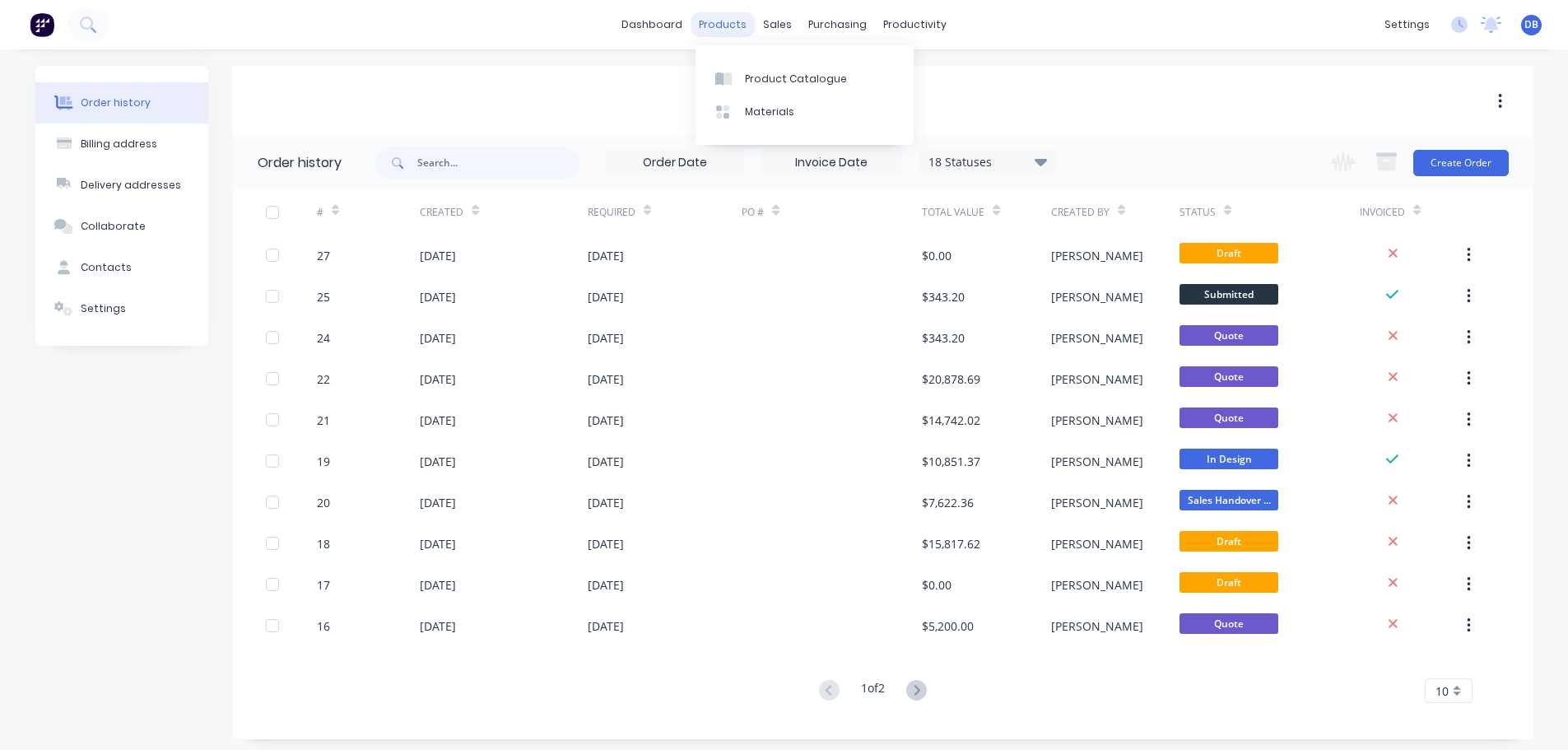
click at [719, 23] on div "products" at bounding box center [722, 25] width 64 height 25
click at [782, 23] on div "sales" at bounding box center [777, 25] width 45 height 25
click at [827, 72] on div "Sales Orders" at bounding box center [838, 80] width 67 height 15
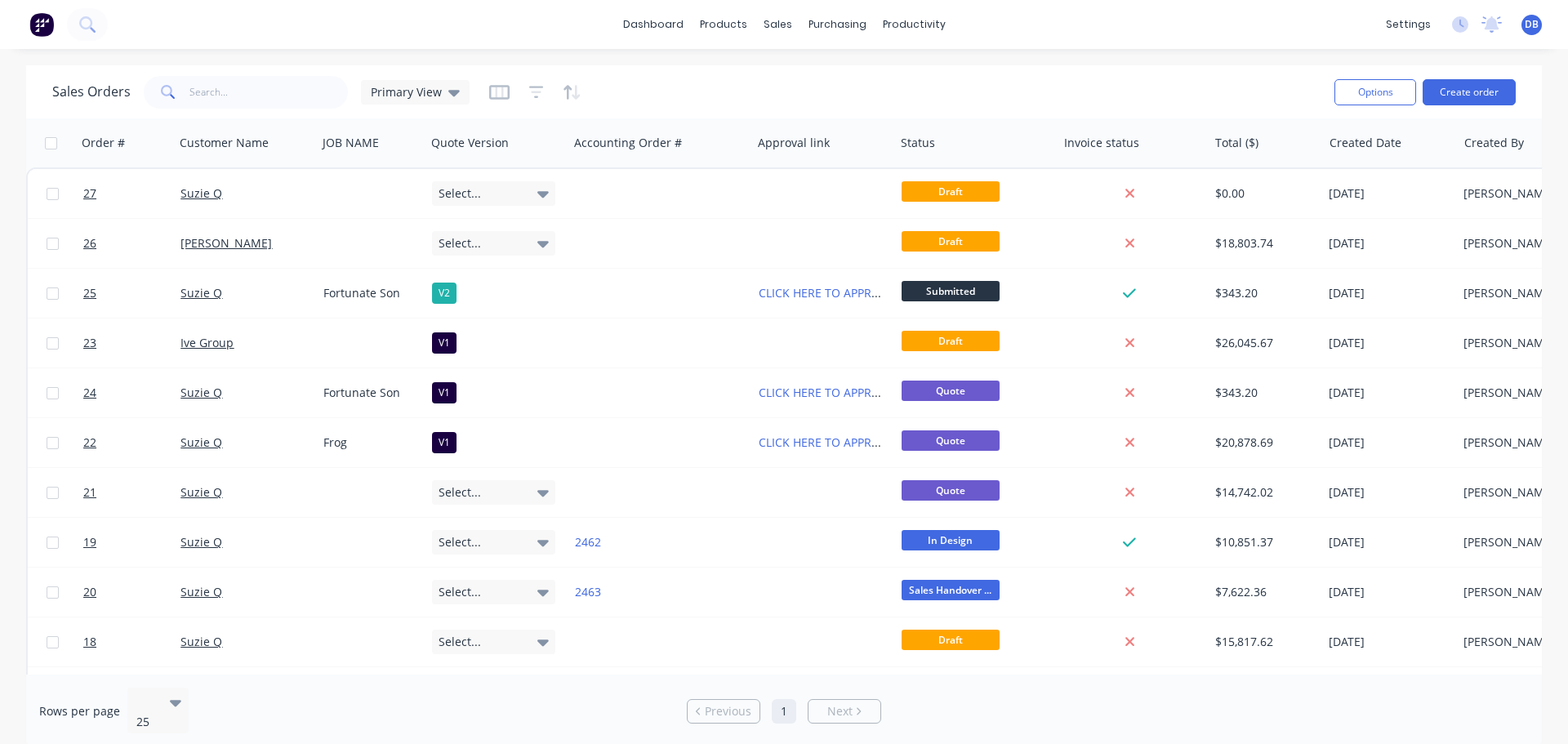
click at [907, 71] on div "Sales Orders Primary View Options Create order" at bounding box center [784, 92] width 1515 height 53
click at [659, 22] on link "dashboard" at bounding box center [654, 24] width 77 height 24
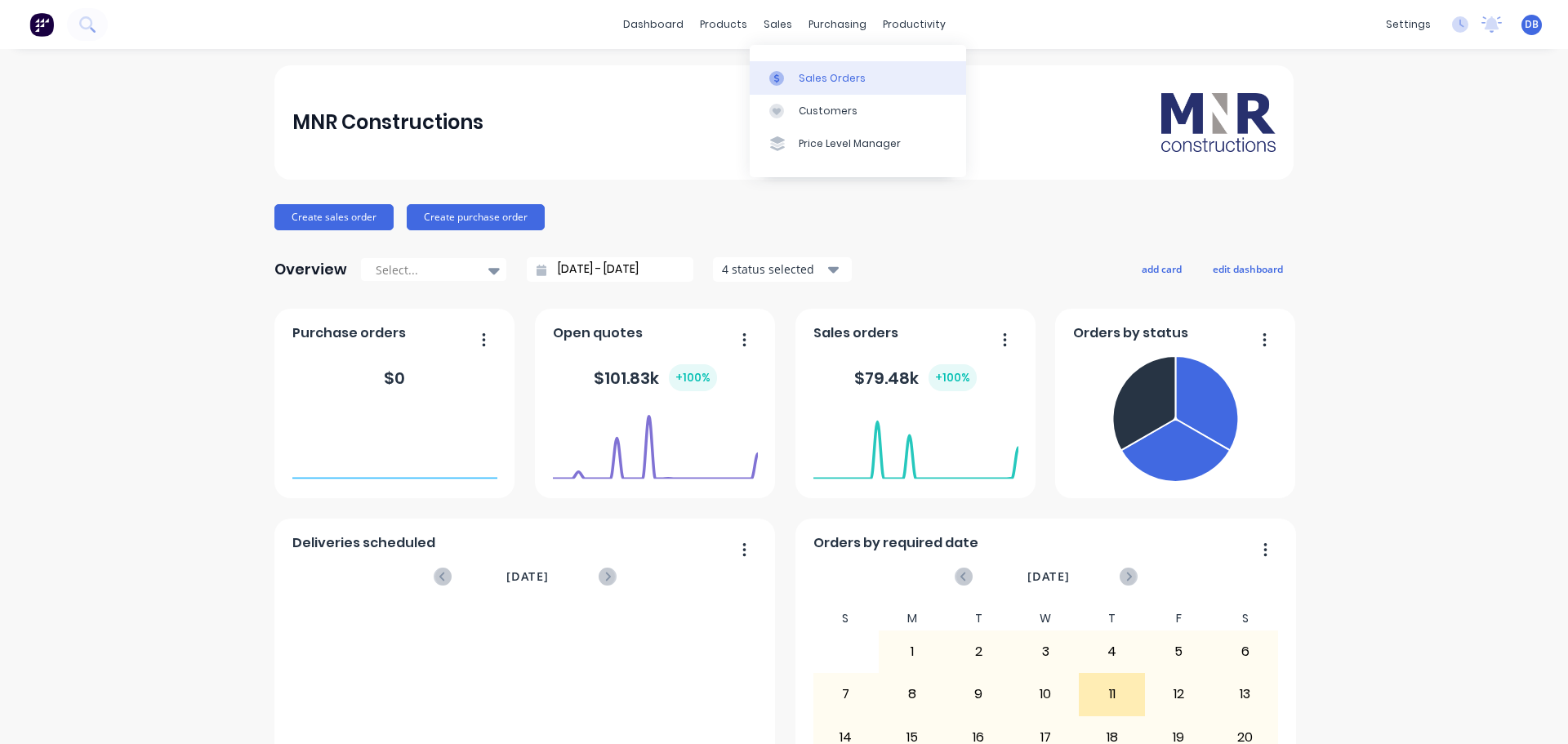
click at [809, 77] on div "Sales Orders" at bounding box center [831, 79] width 67 height 15
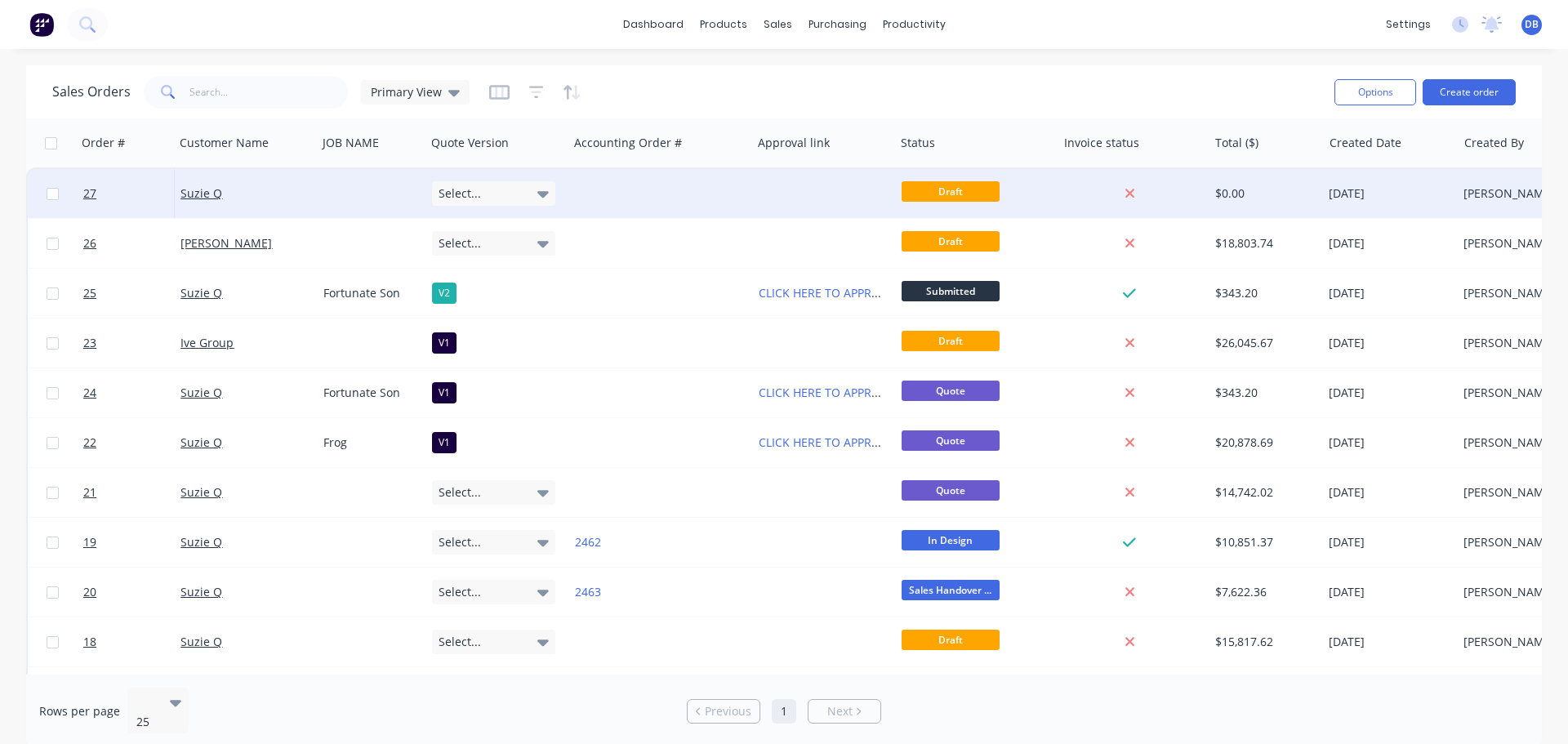
click at [668, 194] on div at bounding box center [660, 194] width 184 height 49
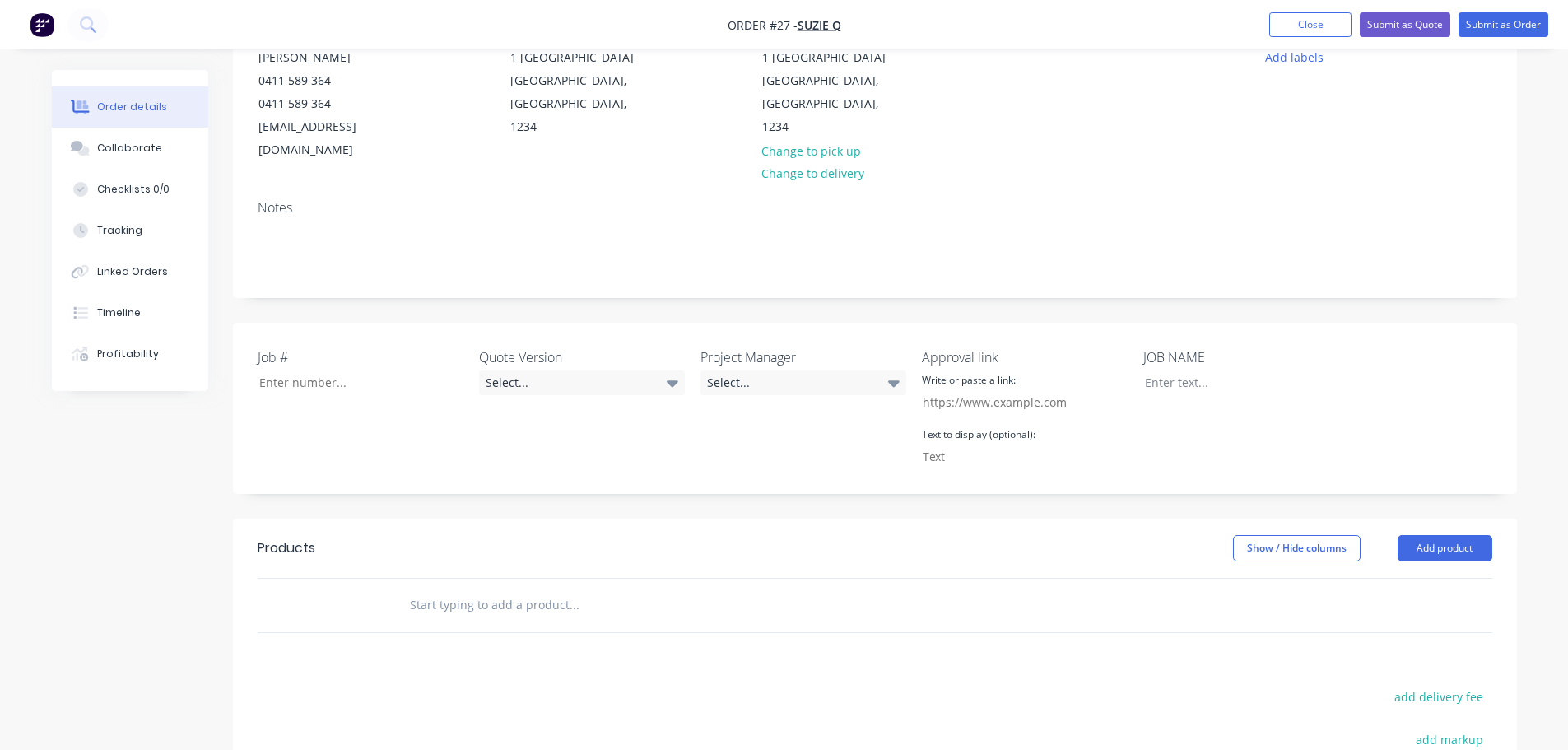
scroll to position [330, 0]
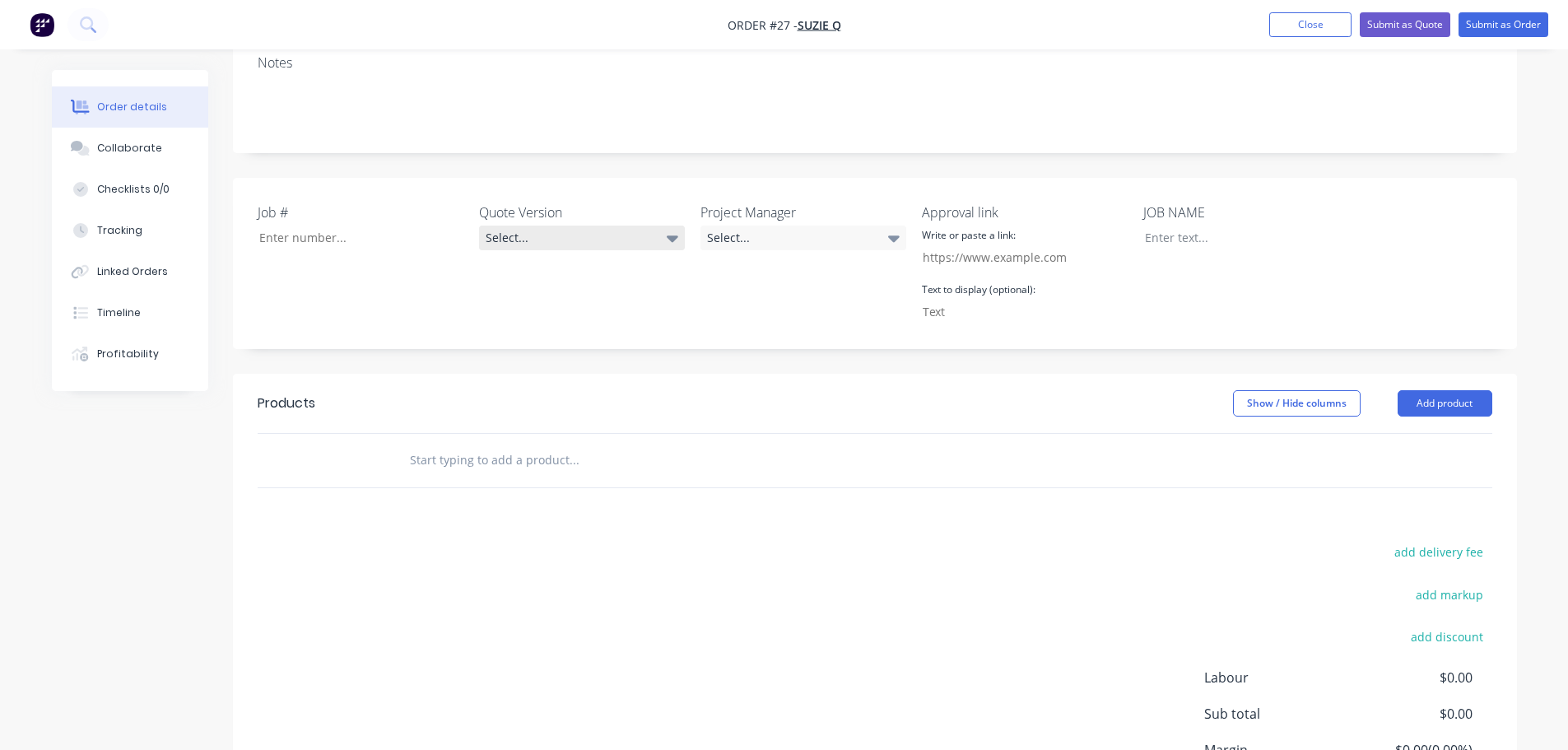
click at [618, 225] on div "Select..." at bounding box center [581, 238] width 205 height 25
click at [579, 290] on button "V1" at bounding box center [602, 282] width 247 height 33
click at [784, 225] on div "Select..." at bounding box center [803, 238] width 205 height 25
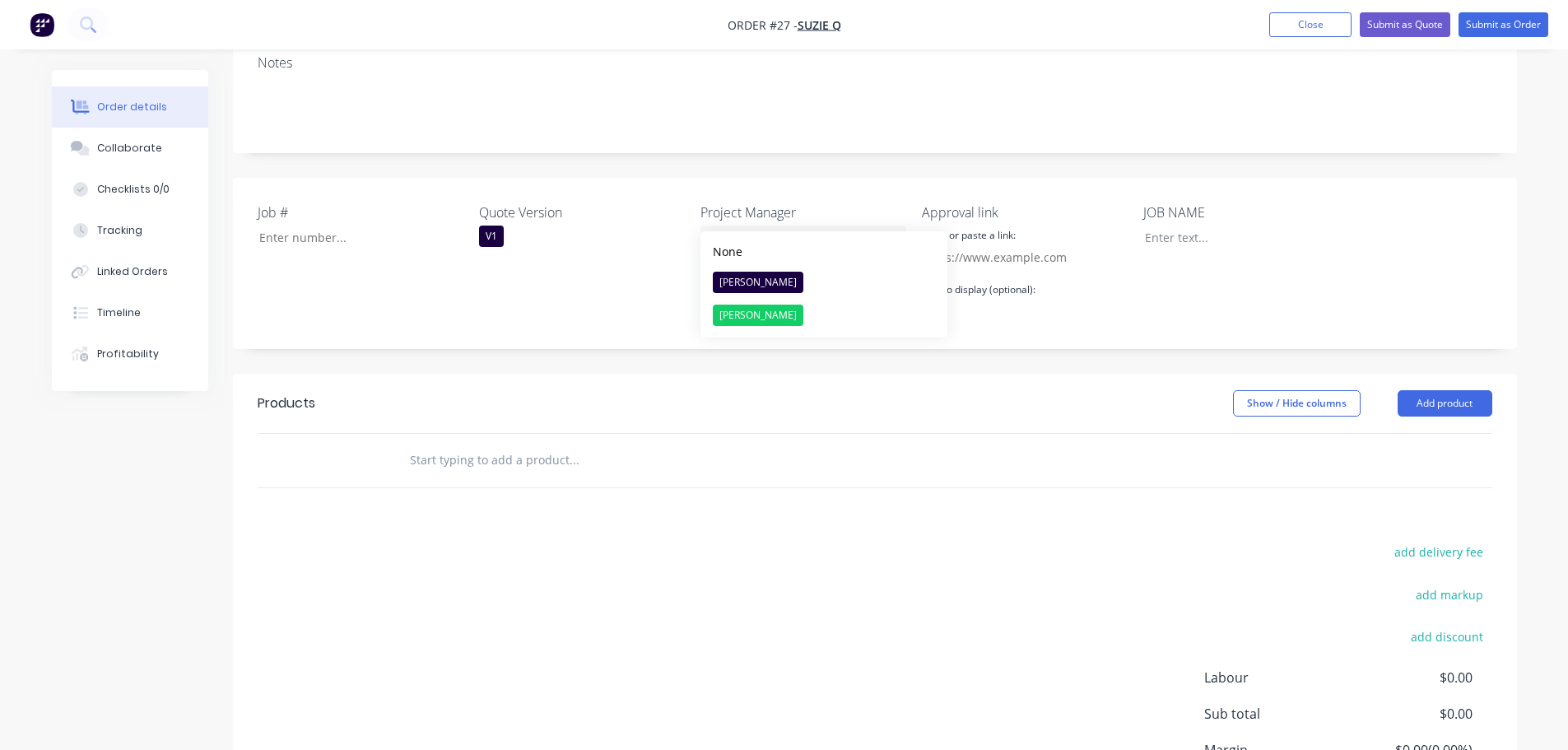
click at [816, 178] on div "Job # Quote Version V1 Project Manager Select... Approval link Write or paste a…" at bounding box center [875, 263] width 1284 height 171
click at [1007, 228] on label "Write or paste a link:" at bounding box center [969, 236] width 94 height 15
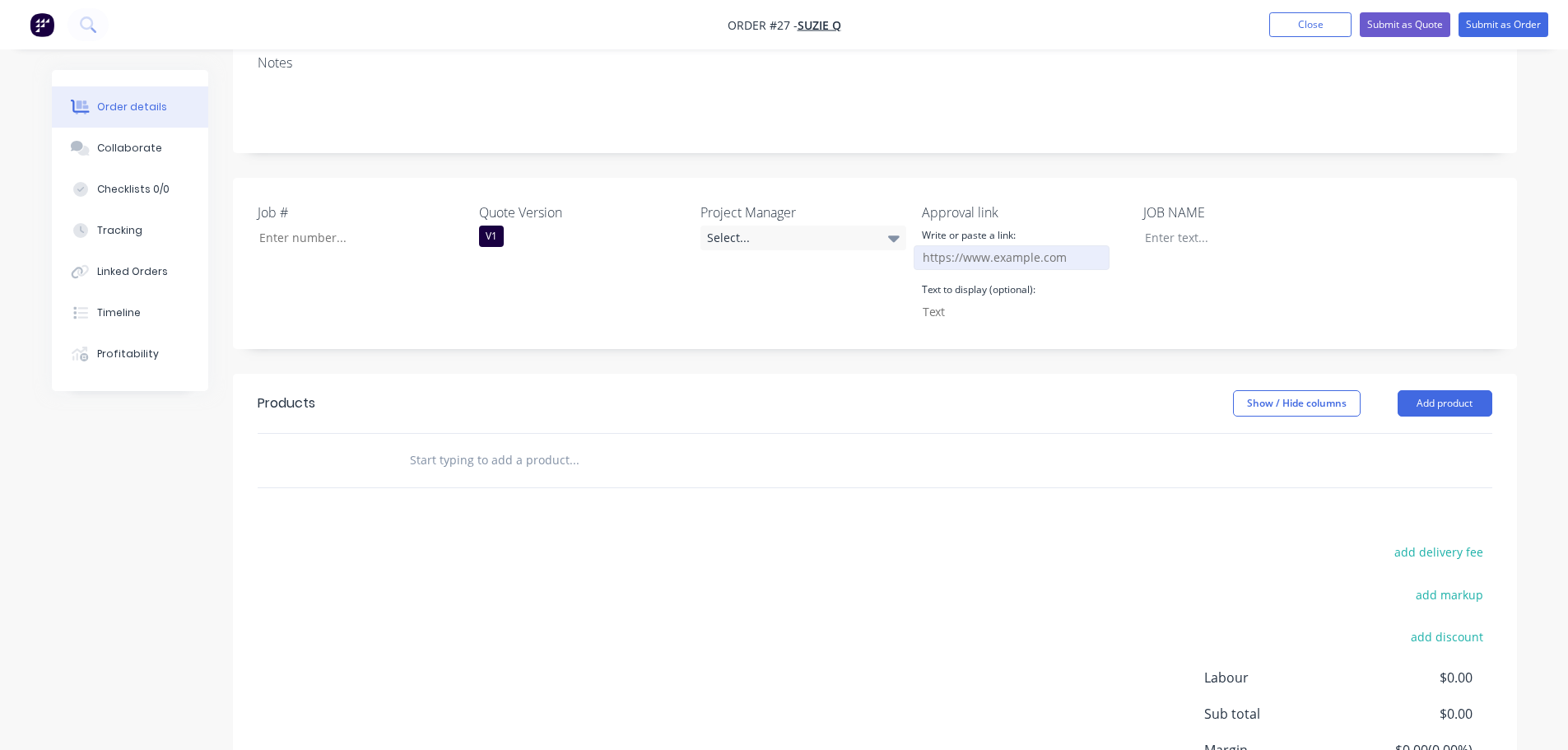
click at [953, 245] on input "Job #" at bounding box center [1011, 258] width 196 height 25
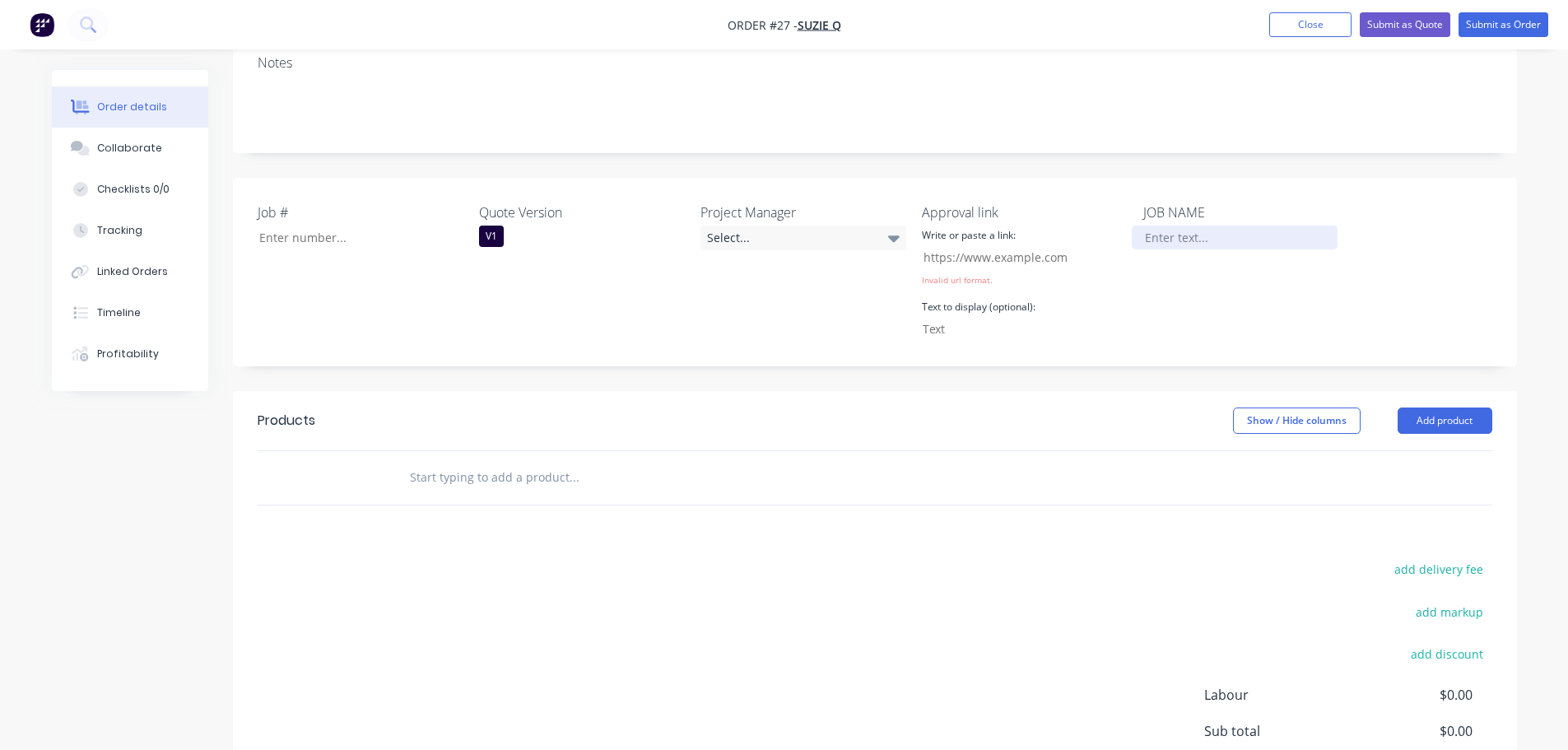
click at [1180, 225] on div at bounding box center [1234, 237] width 205 height 24
click at [1174, 274] on div "JOB NAME" at bounding box center [1245, 272] width 205 height 139
click at [722, 326] on div "Job # Quote Version V1 Project Manager Select... Approval link Write or paste a…" at bounding box center [875, 272] width 1284 height 188
click at [321, 225] on input "Job #" at bounding box center [353, 238] width 217 height 25
click at [381, 251] on div "Job #" at bounding box center [360, 272] width 205 height 139
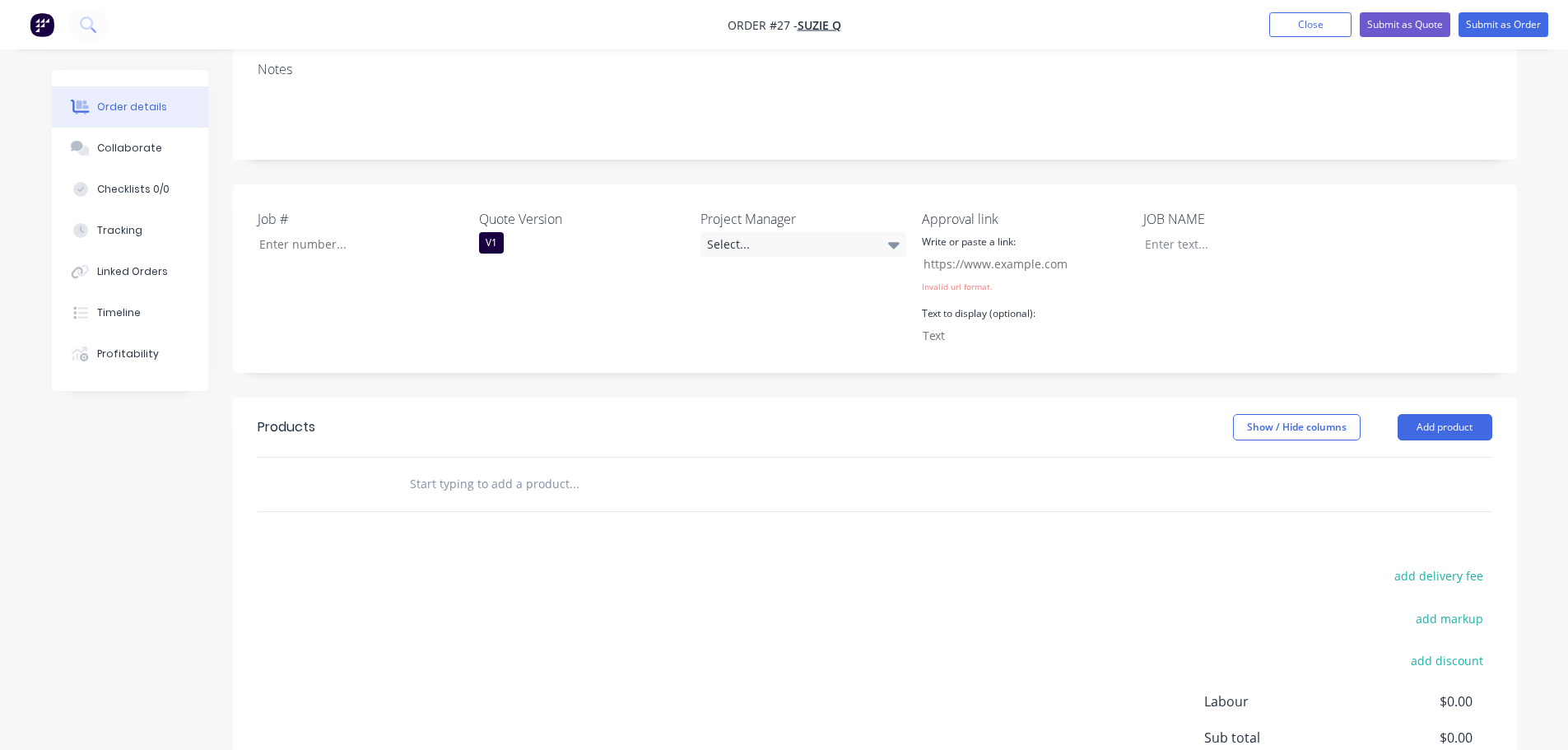
scroll to position [70, 0]
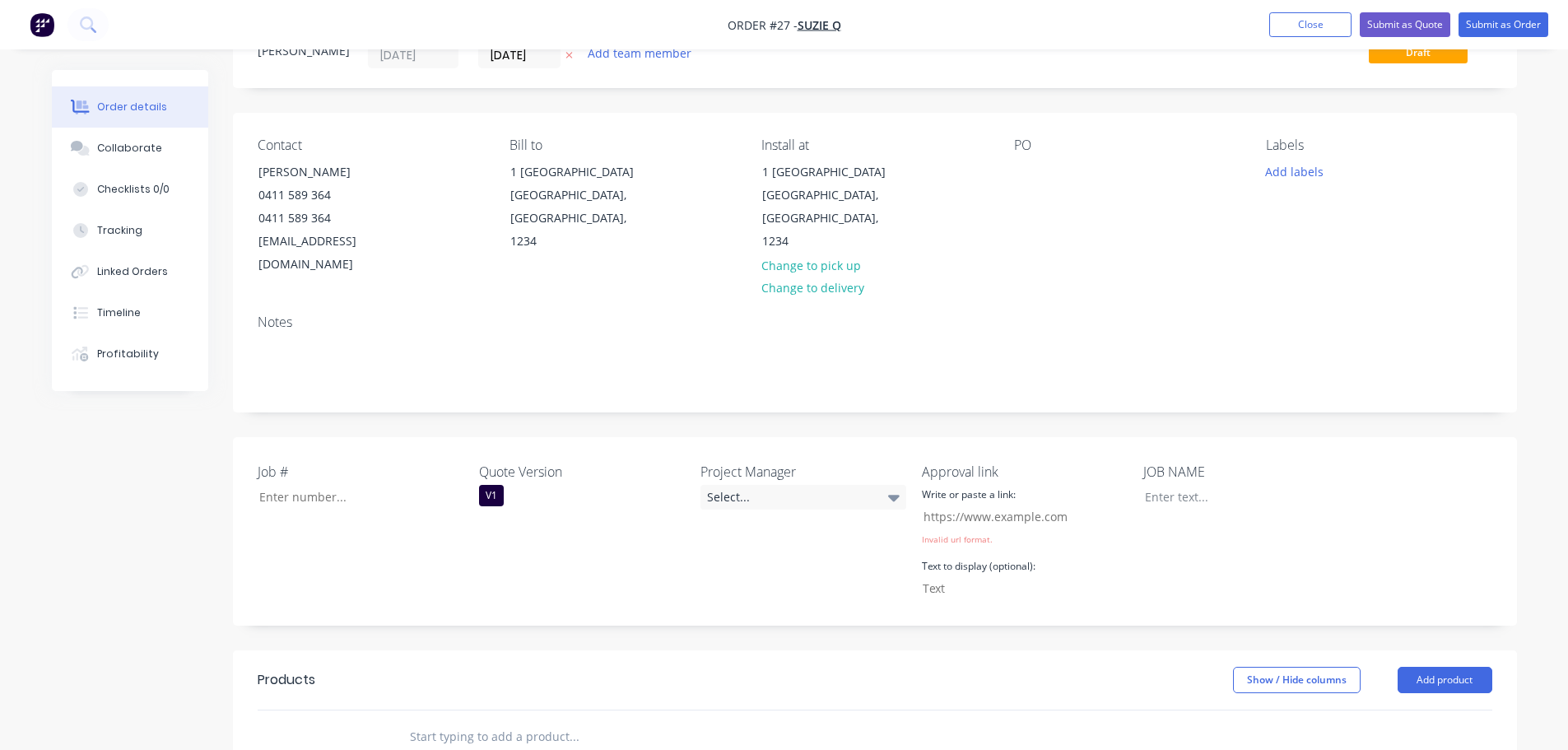
click at [282, 462] on label "Job #" at bounding box center [360, 472] width 205 height 20
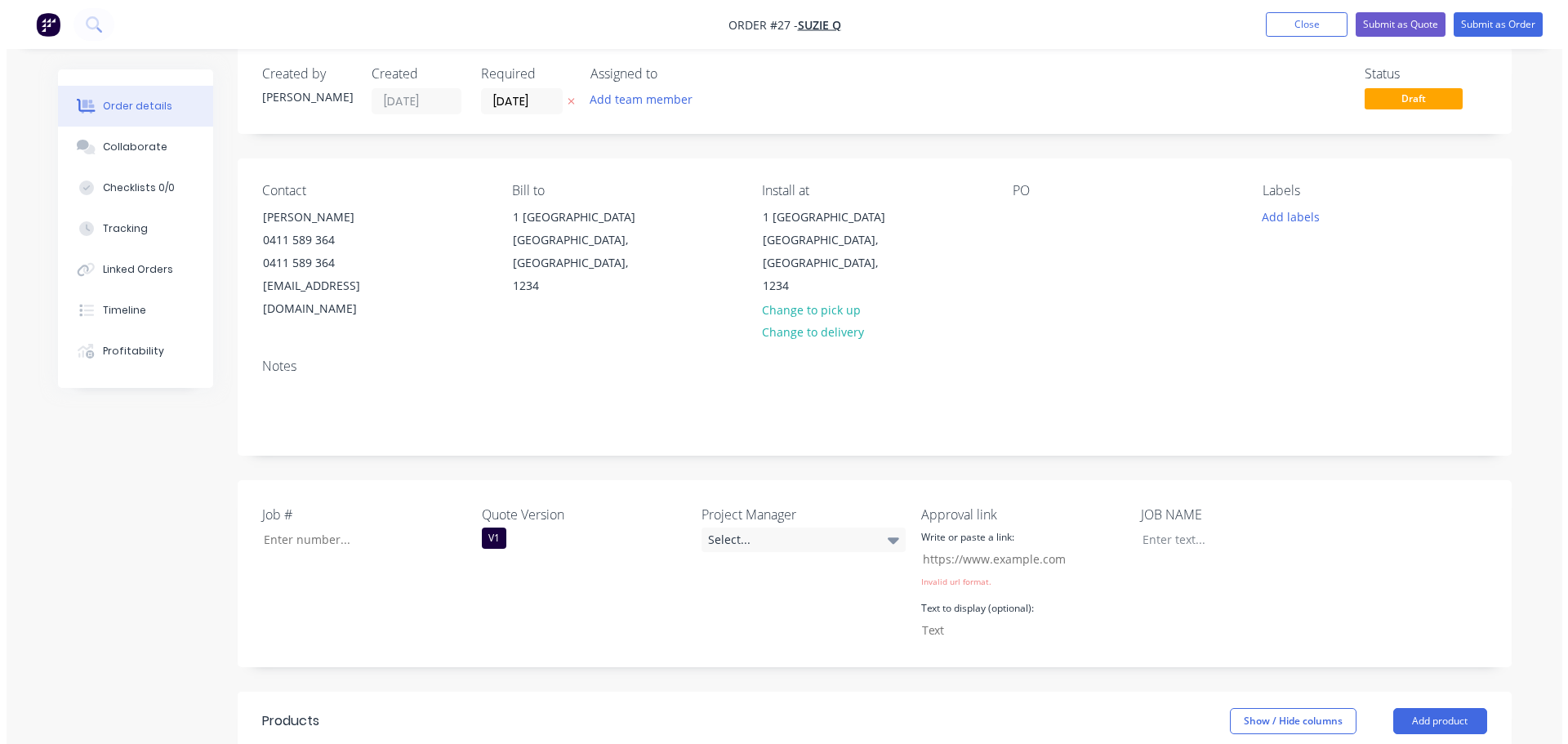
scroll to position [0, 0]
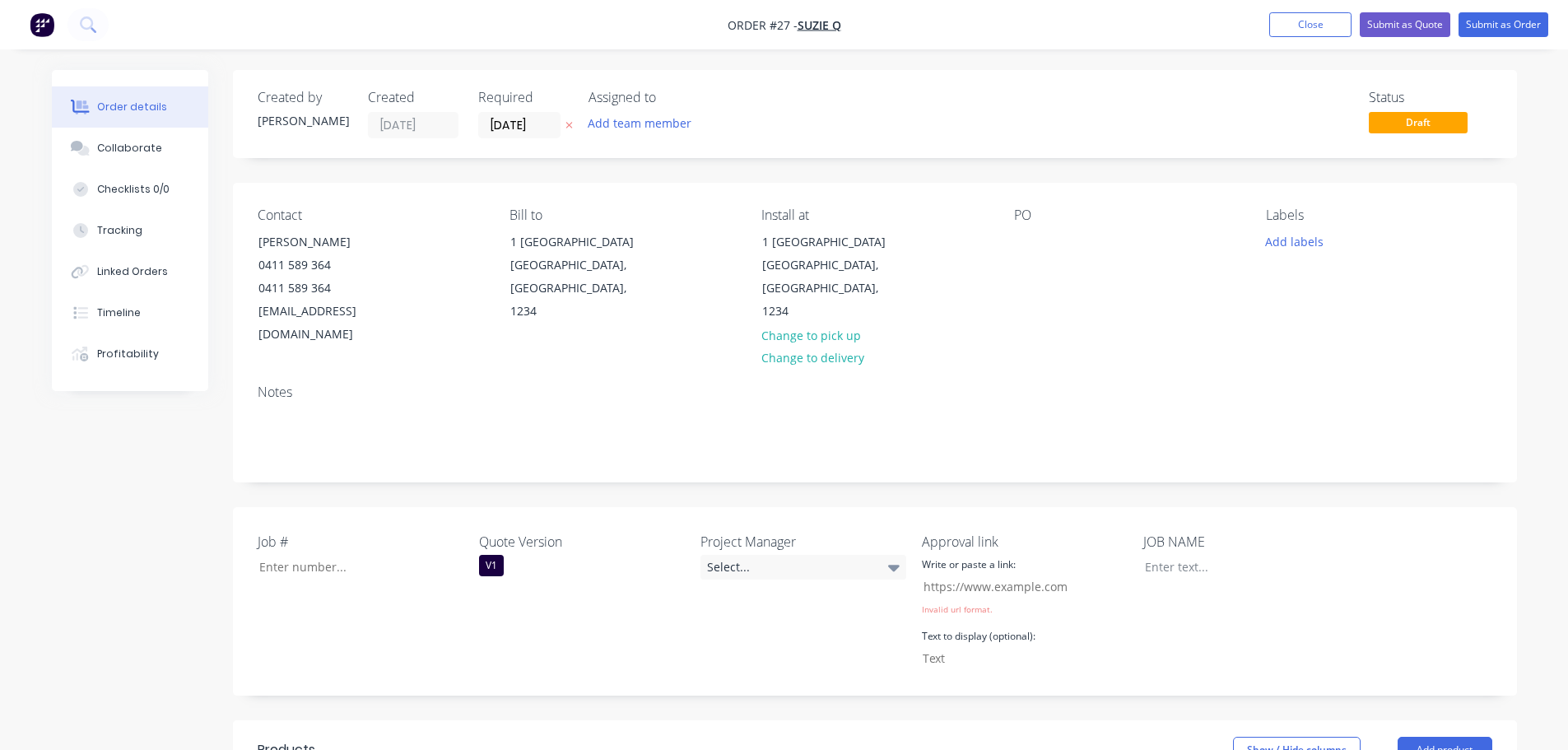
drag, startPoint x: 1306, startPoint y: 32, endPoint x: 1247, endPoint y: 47, distance: 60.9
click at [1306, 32] on button "Close" at bounding box center [1310, 25] width 82 height 25
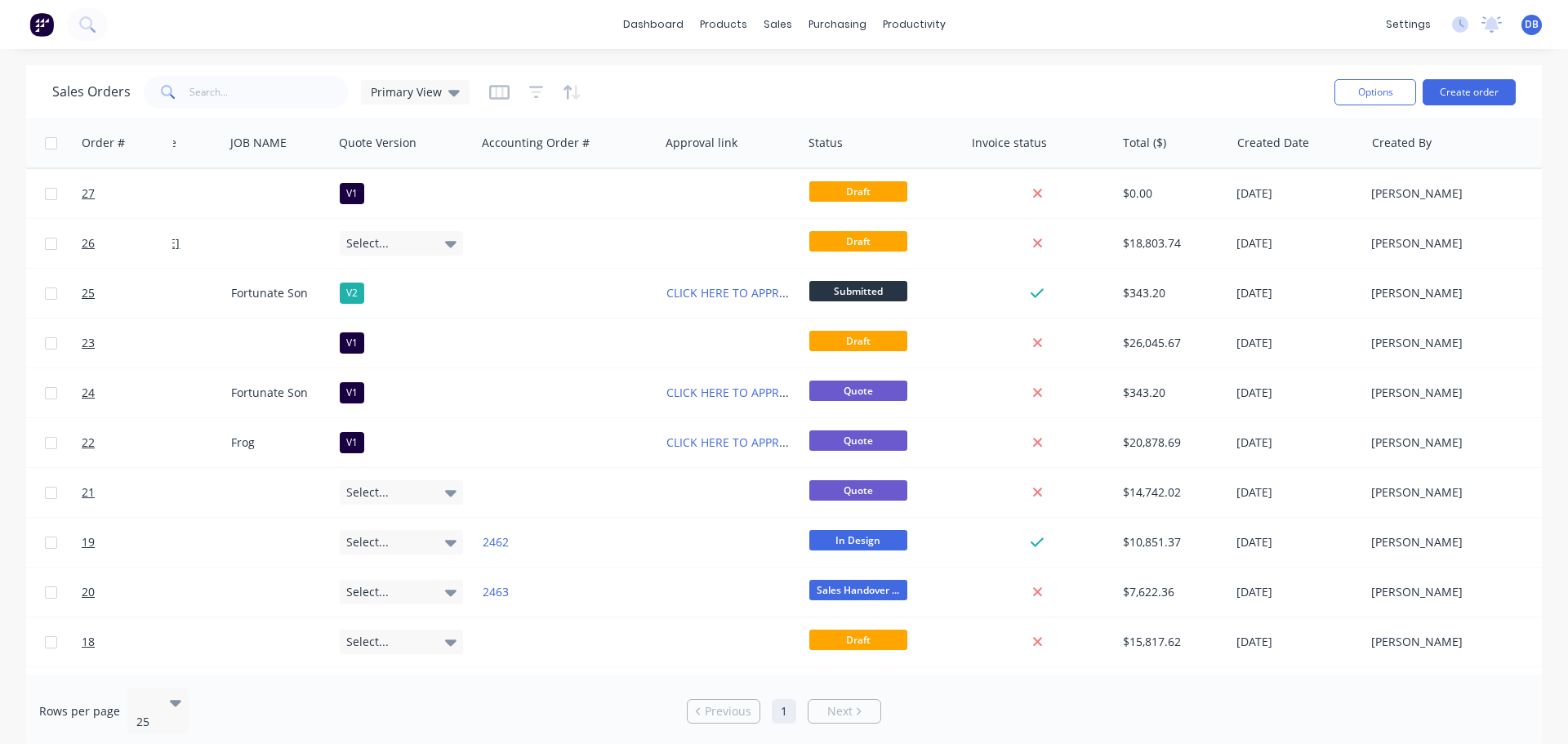
scroll to position [0, 132]
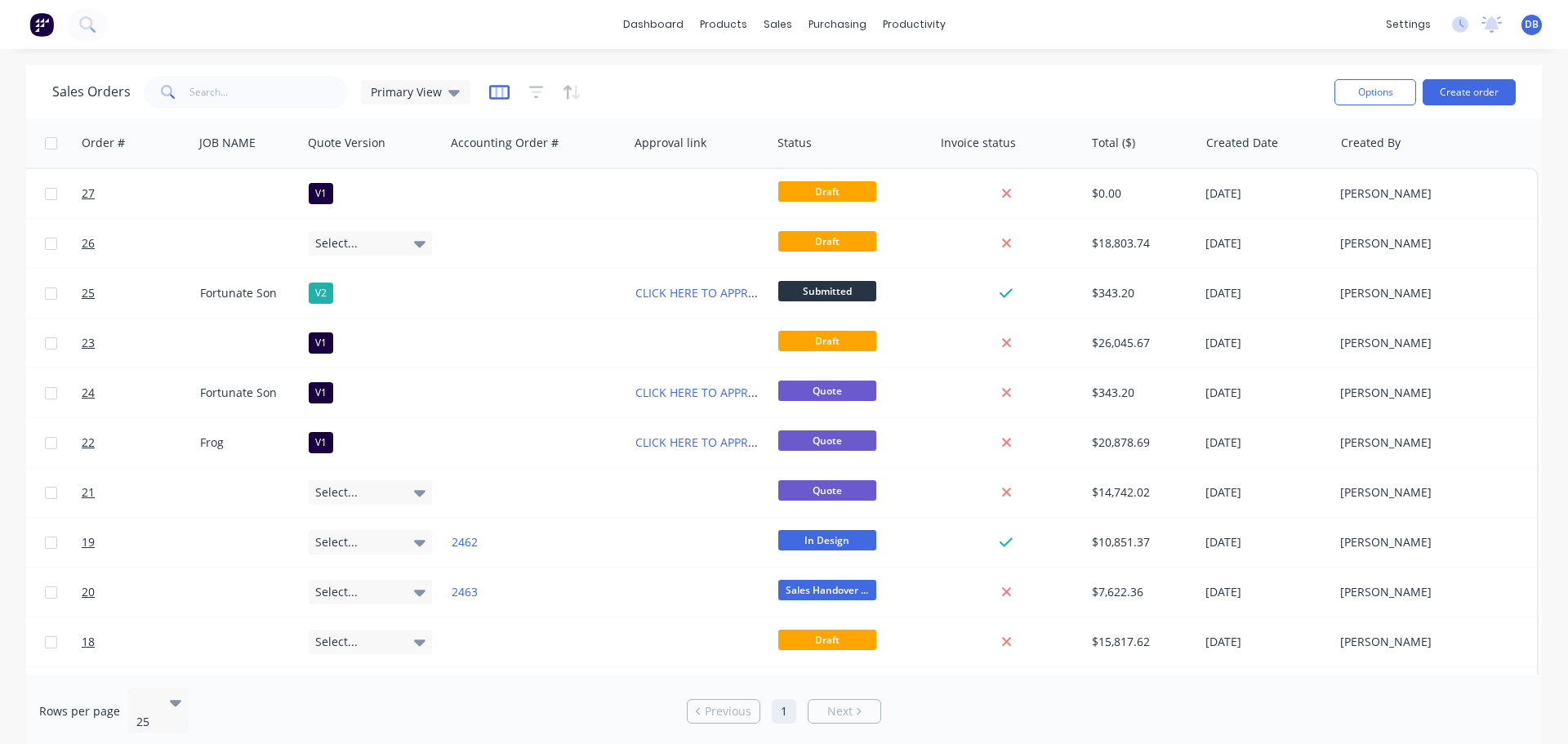
click at [489, 93] on icon "button" at bounding box center [500, 92] width 21 height 16
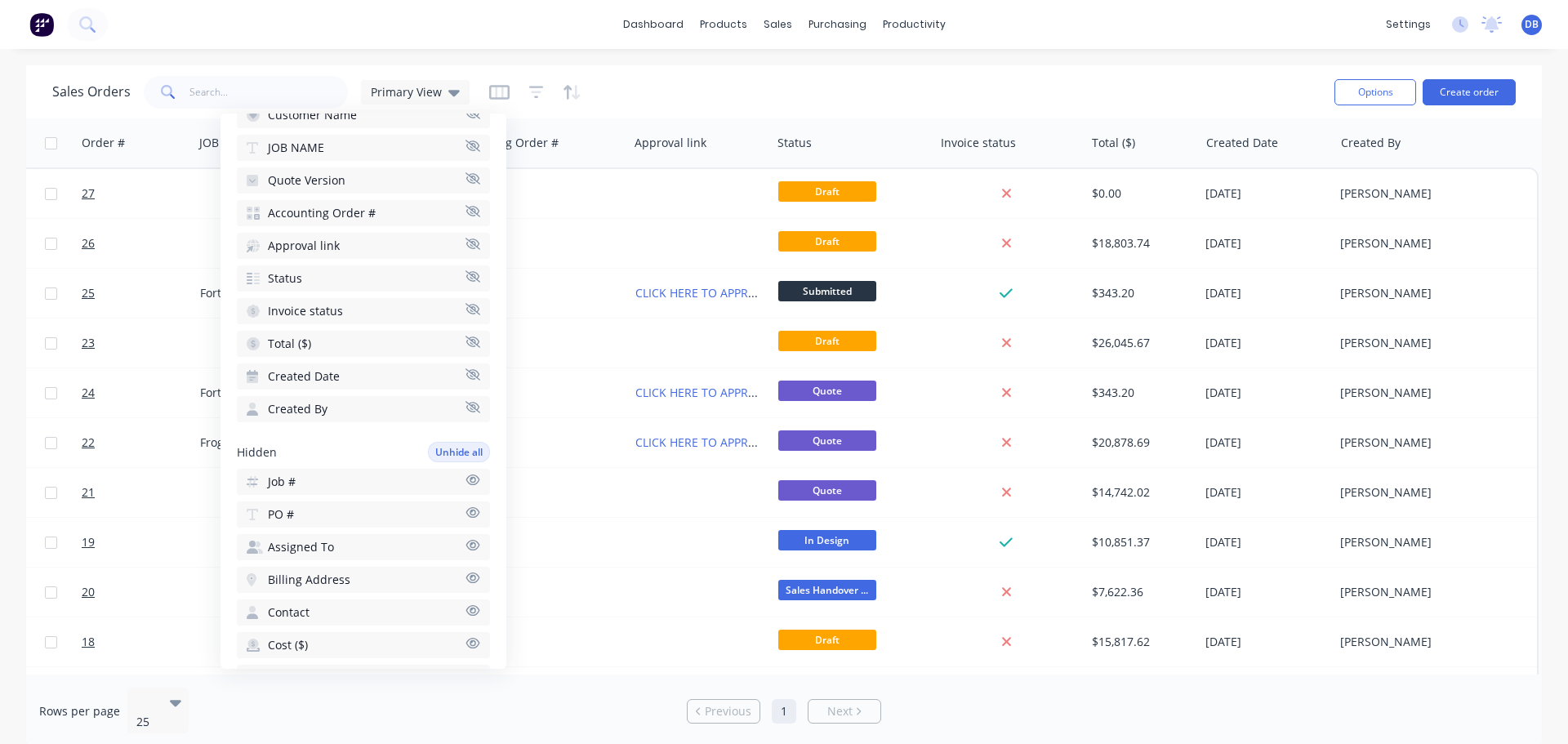
scroll to position [327, 0]
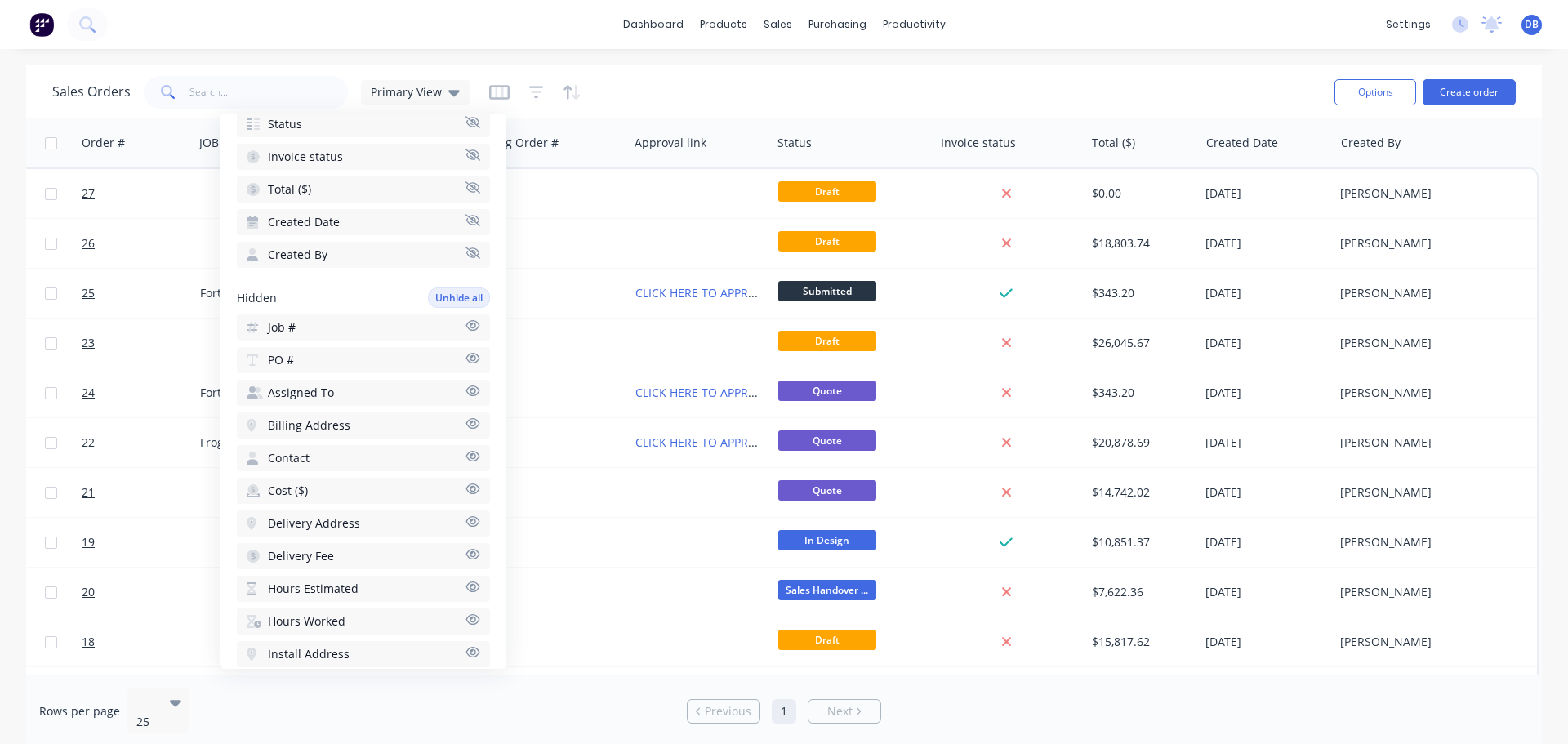
click at [465, 328] on icon "button" at bounding box center [473, 325] width 15 height 12
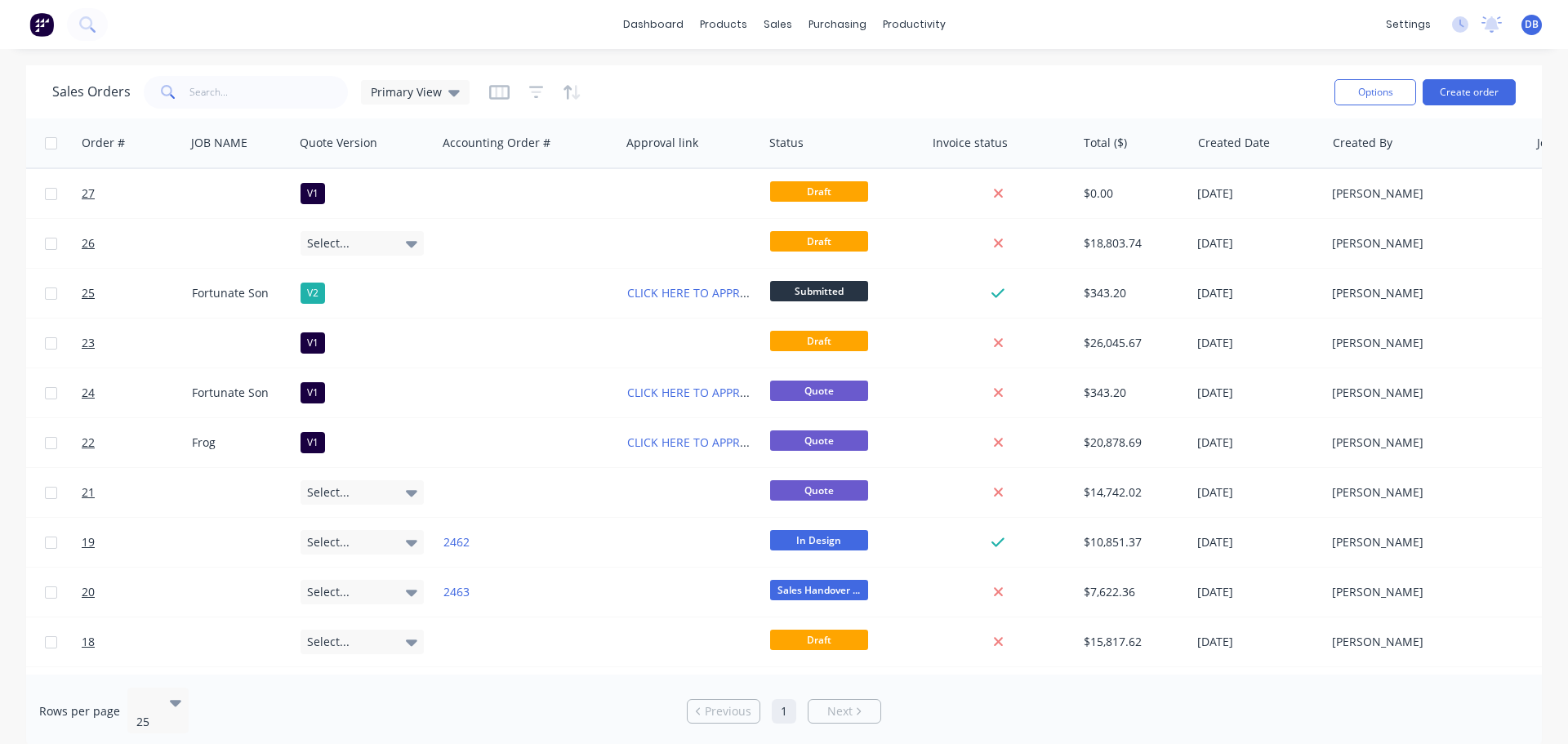
click at [869, 92] on div "Sales Orders Primary View" at bounding box center [687, 91] width 1269 height 40
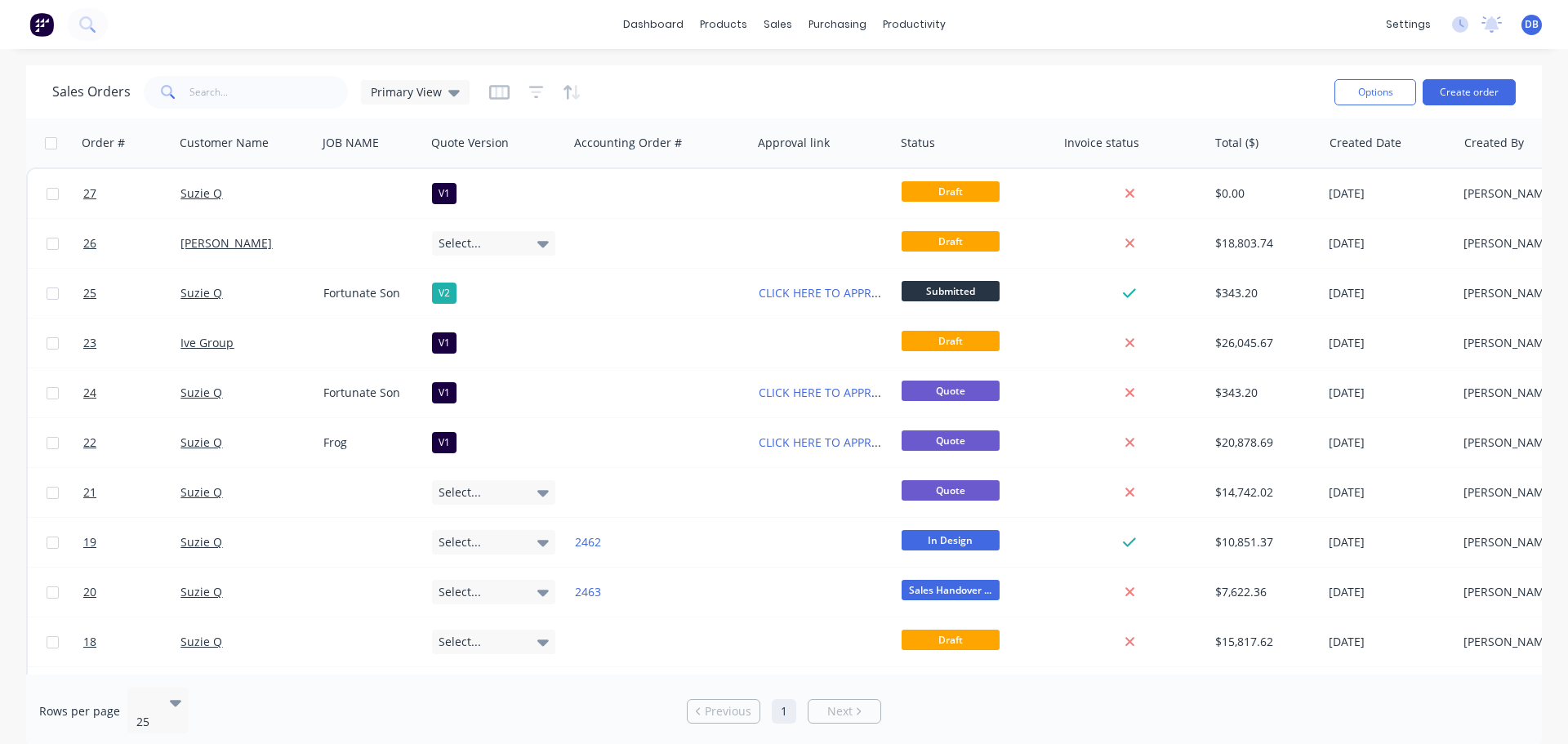
scroll to position [0, 210]
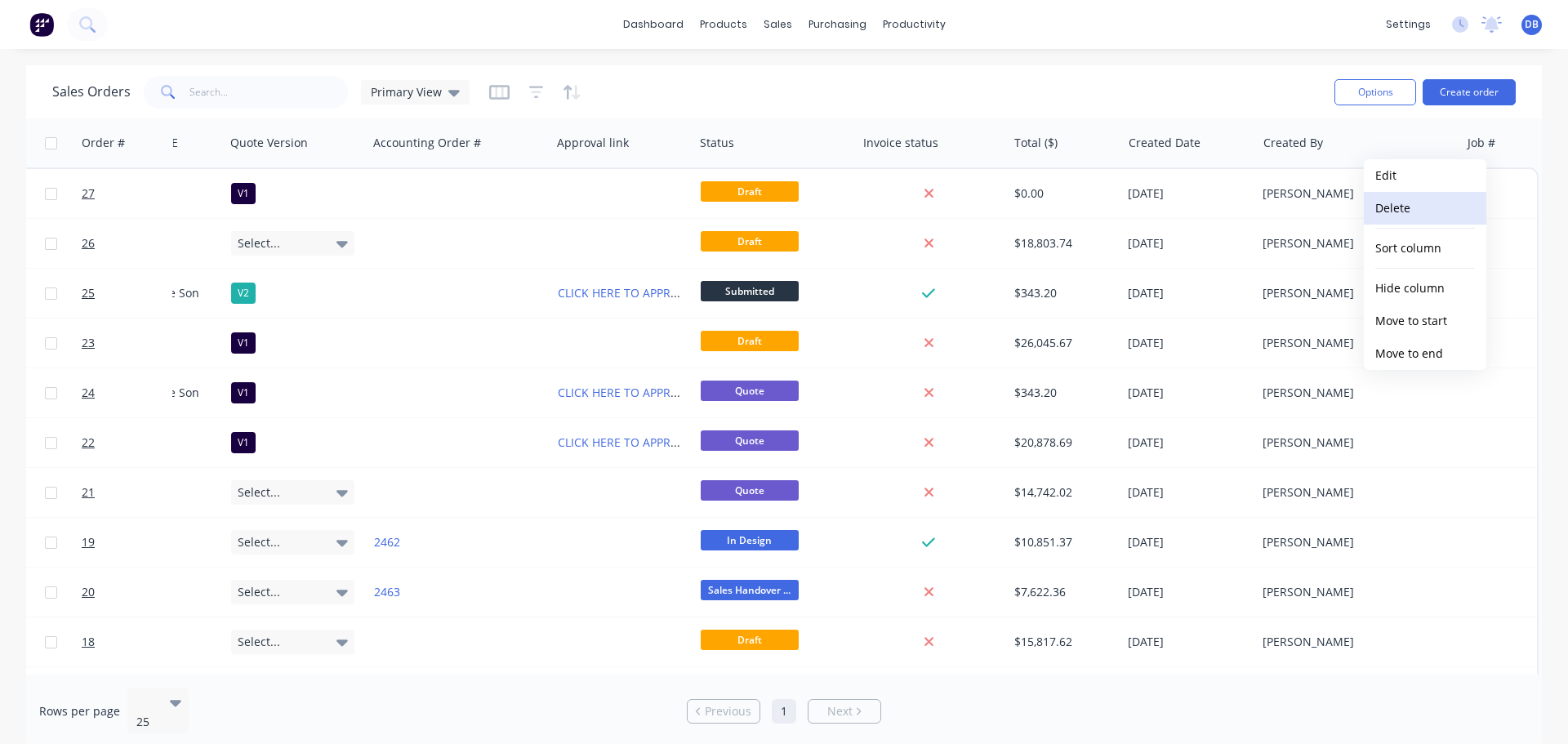
click at [1419, 209] on button "Delete" at bounding box center [1425, 208] width 122 height 33
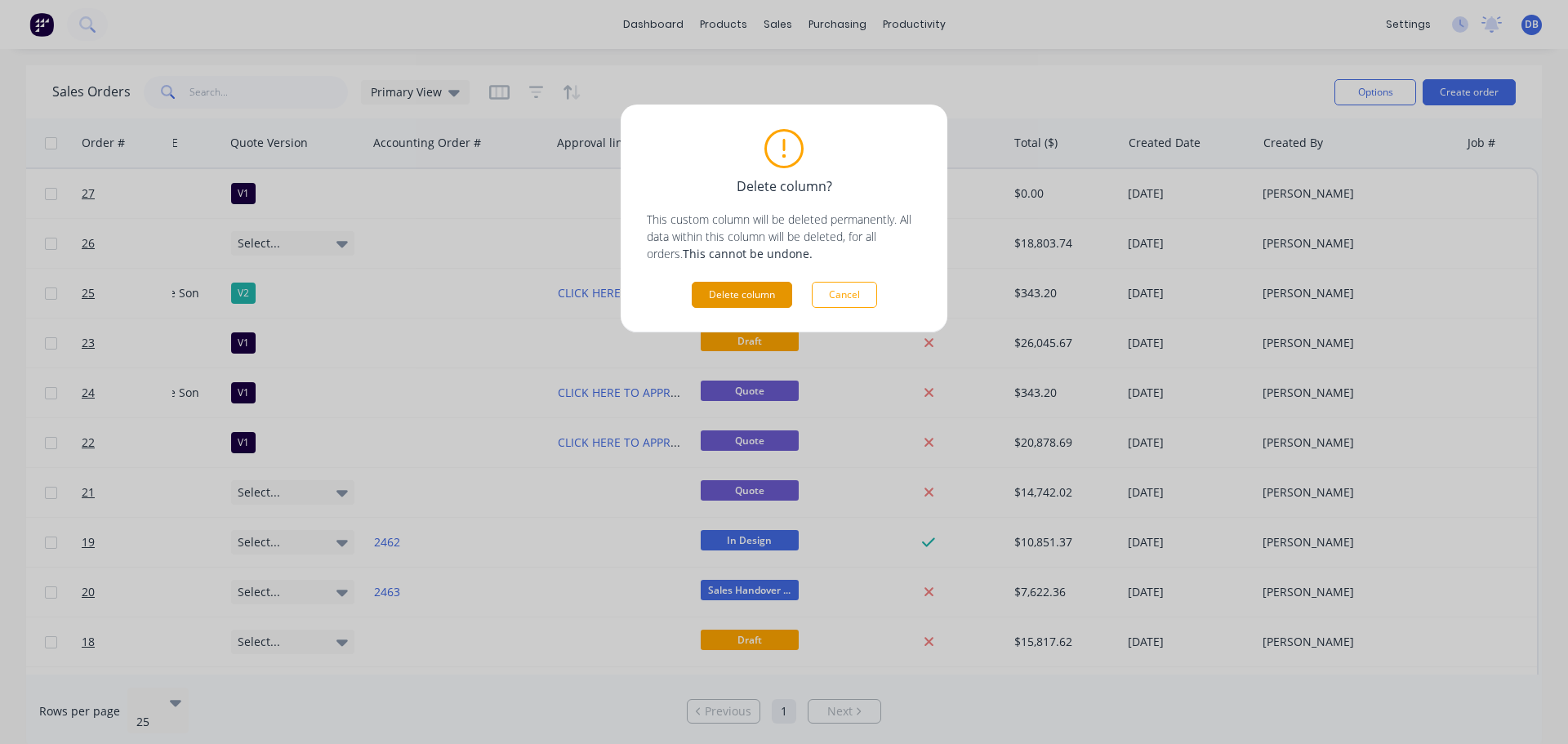
click at [703, 302] on button "Delete column" at bounding box center [741, 295] width 101 height 26
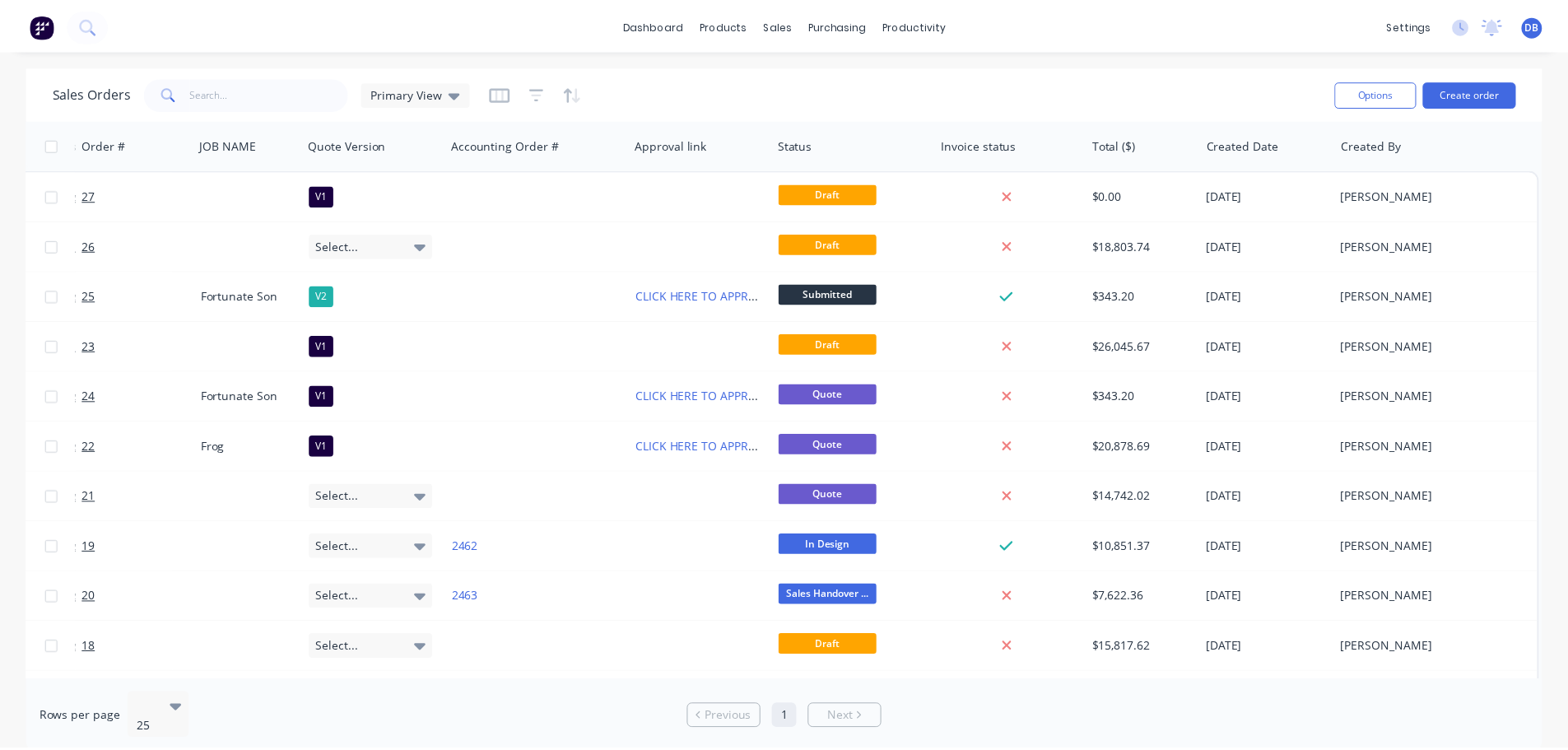
scroll to position [0, 0]
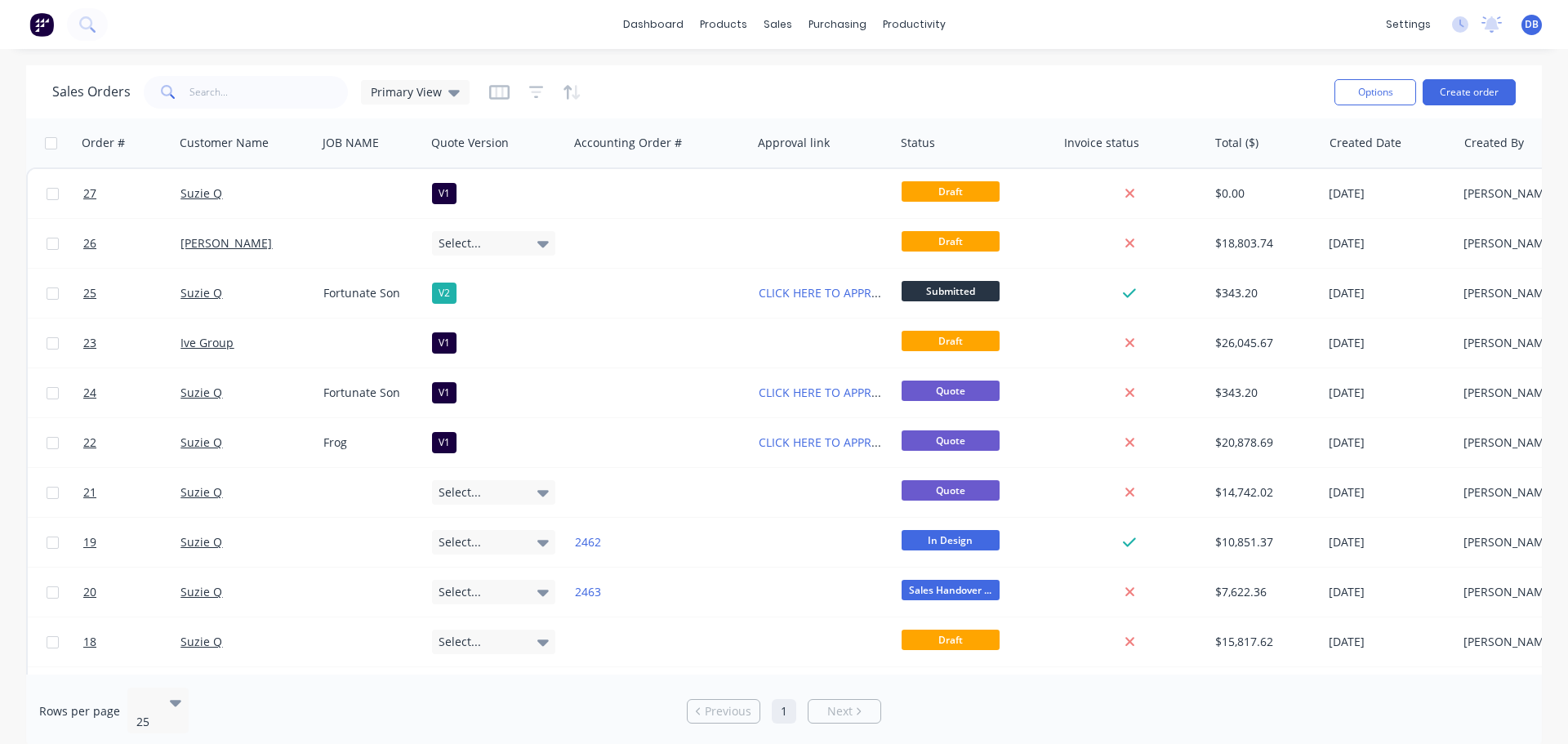
click at [665, 97] on div "Sales Orders Primary View" at bounding box center [687, 91] width 1269 height 40
click at [773, 103] on div "Sales Orders Primary View" at bounding box center [687, 91] width 1269 height 40
click at [770, 23] on div "sales" at bounding box center [778, 24] width 45 height 24
drag, startPoint x: 821, startPoint y: 83, endPoint x: 805, endPoint y: 89, distance: 17.1
click at [821, 83] on div "Sales Orders" at bounding box center [837, 79] width 67 height 15
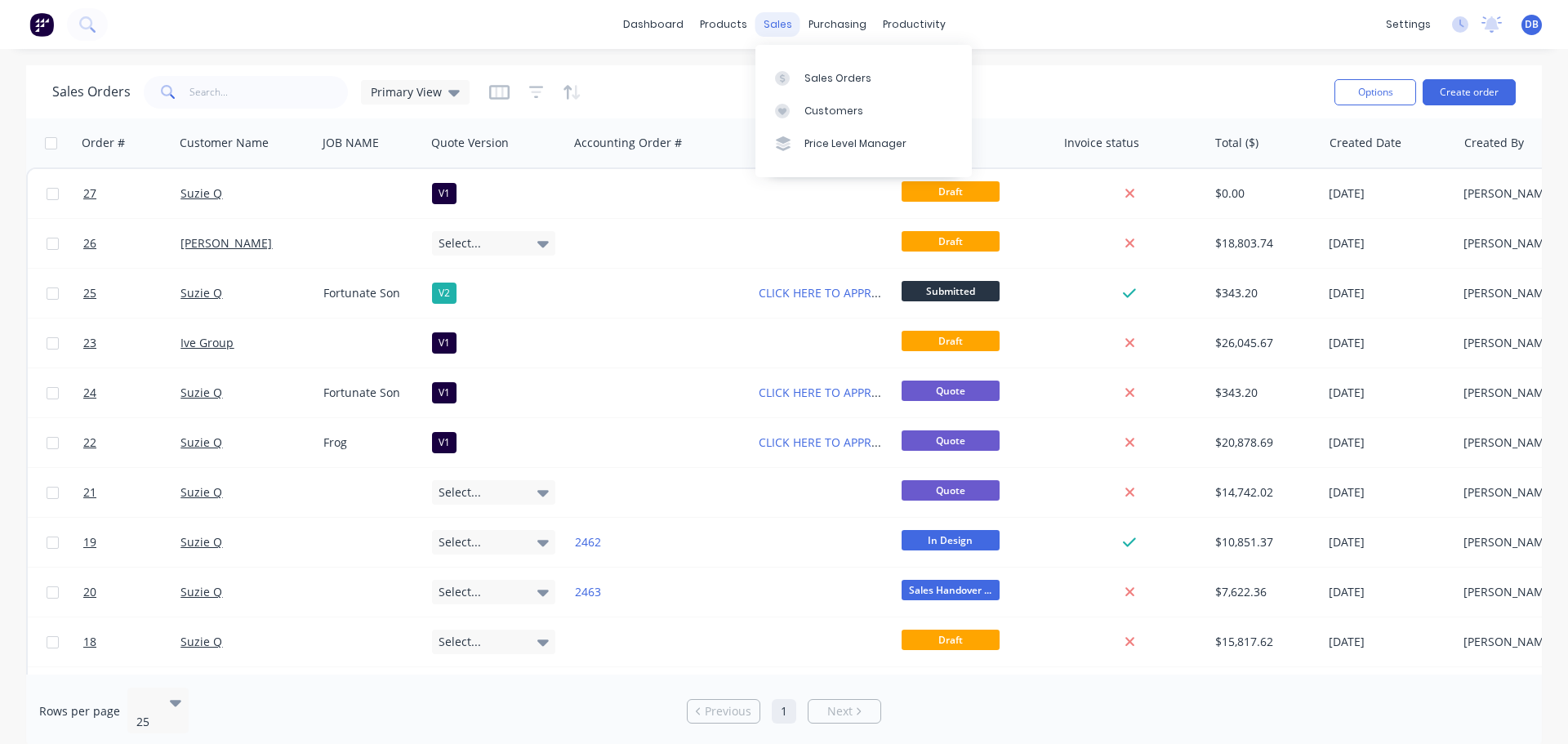
click at [776, 28] on div "sales" at bounding box center [778, 24] width 45 height 24
click at [788, 30] on div "sales" at bounding box center [778, 24] width 45 height 24
drag, startPoint x: 820, startPoint y: 80, endPoint x: 819, endPoint y: 97, distance: 17.0
click at [821, 80] on div "Sales Orders" at bounding box center [837, 79] width 67 height 15
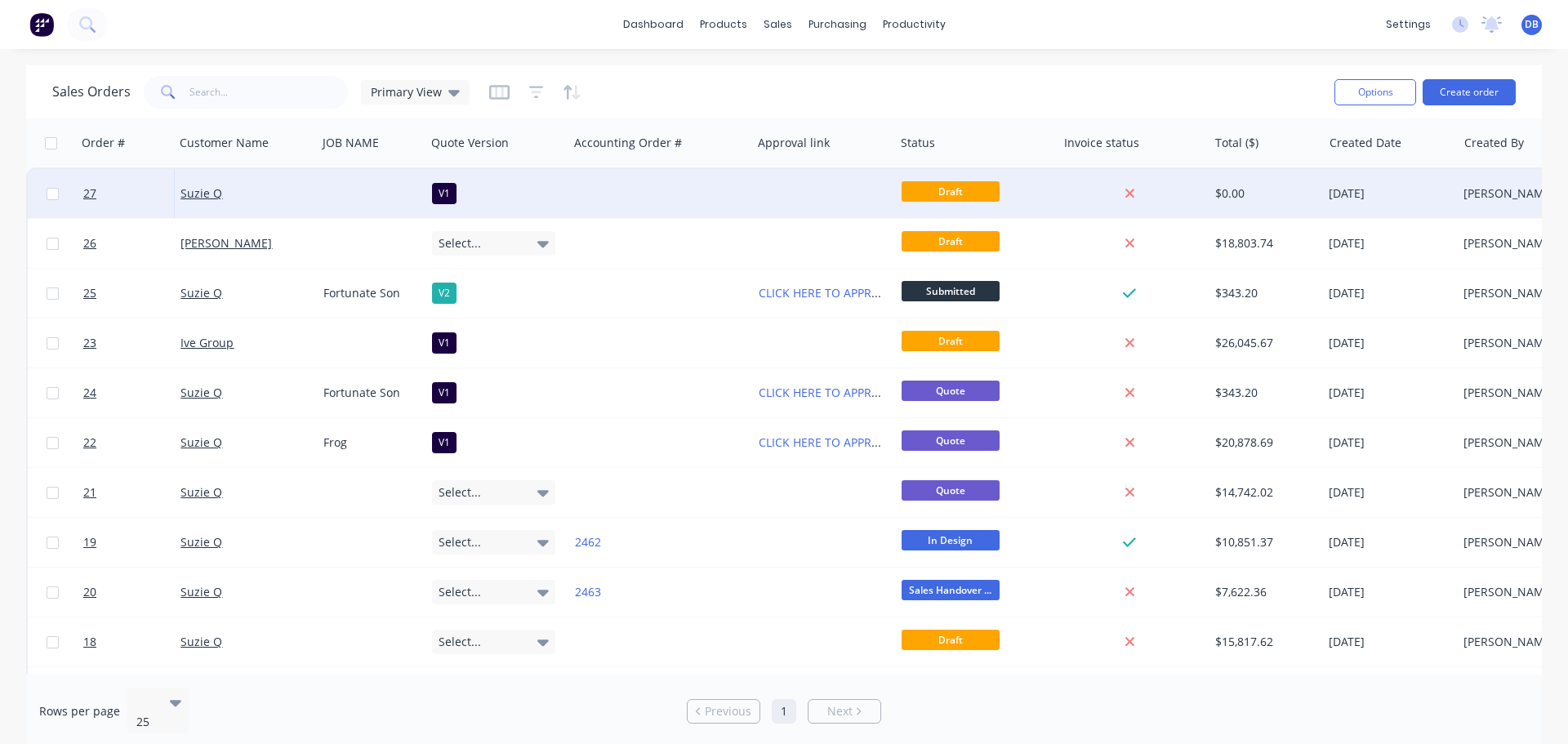
click at [378, 197] on div at bounding box center [370, 194] width 108 height 49
click at [593, 197] on div at bounding box center [660, 194] width 184 height 49
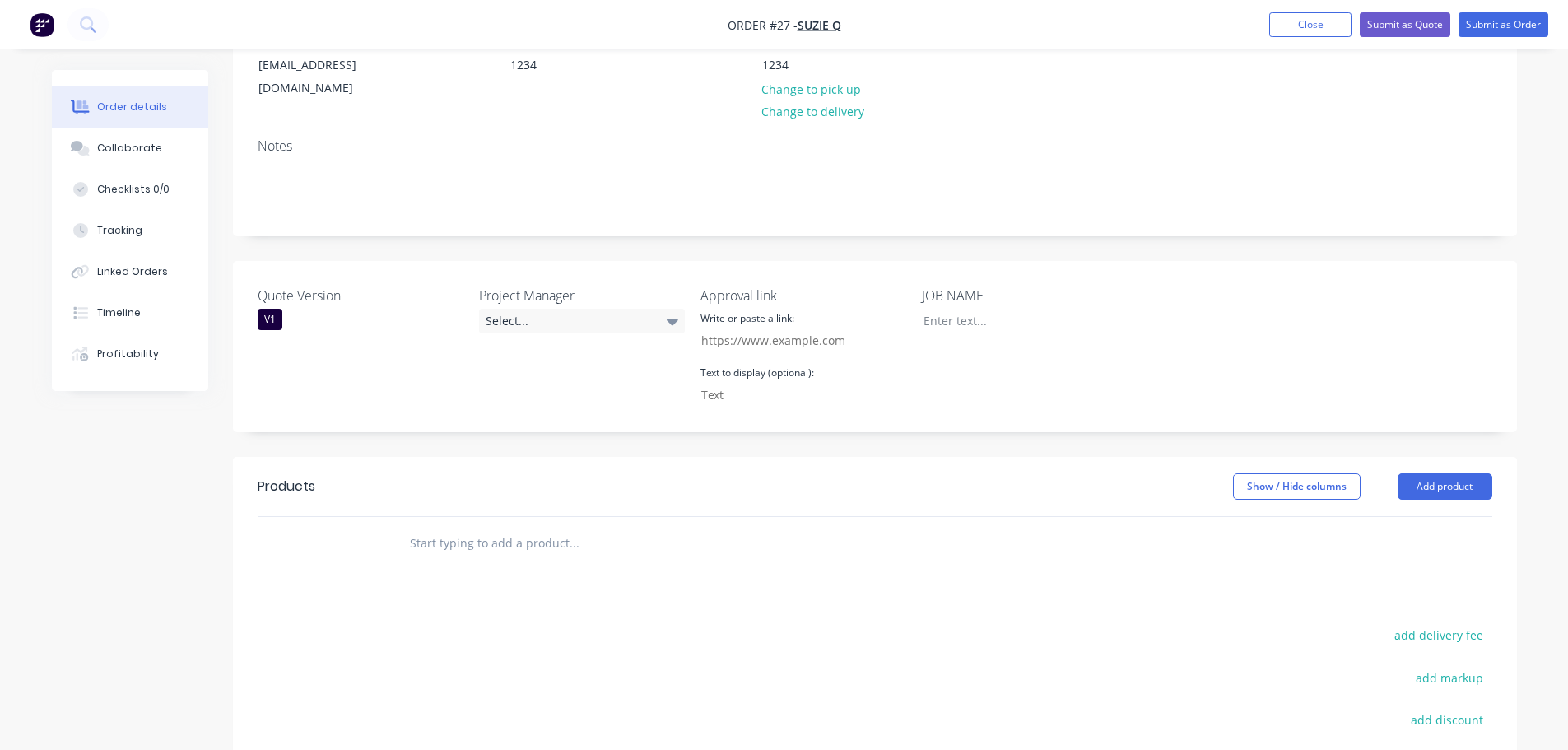
scroll to position [247, 0]
drag, startPoint x: 960, startPoint y: 267, endPoint x: 828, endPoint y: 279, distance: 132.5
click at [828, 279] on div "Quote Version V1 Project Manager Select... Approval link Write or paste a link:…" at bounding box center [875, 346] width 1284 height 171
click at [995, 308] on div at bounding box center [1012, 319] width 205 height 24
click at [979, 308] on div at bounding box center [1012, 319] width 205 height 24
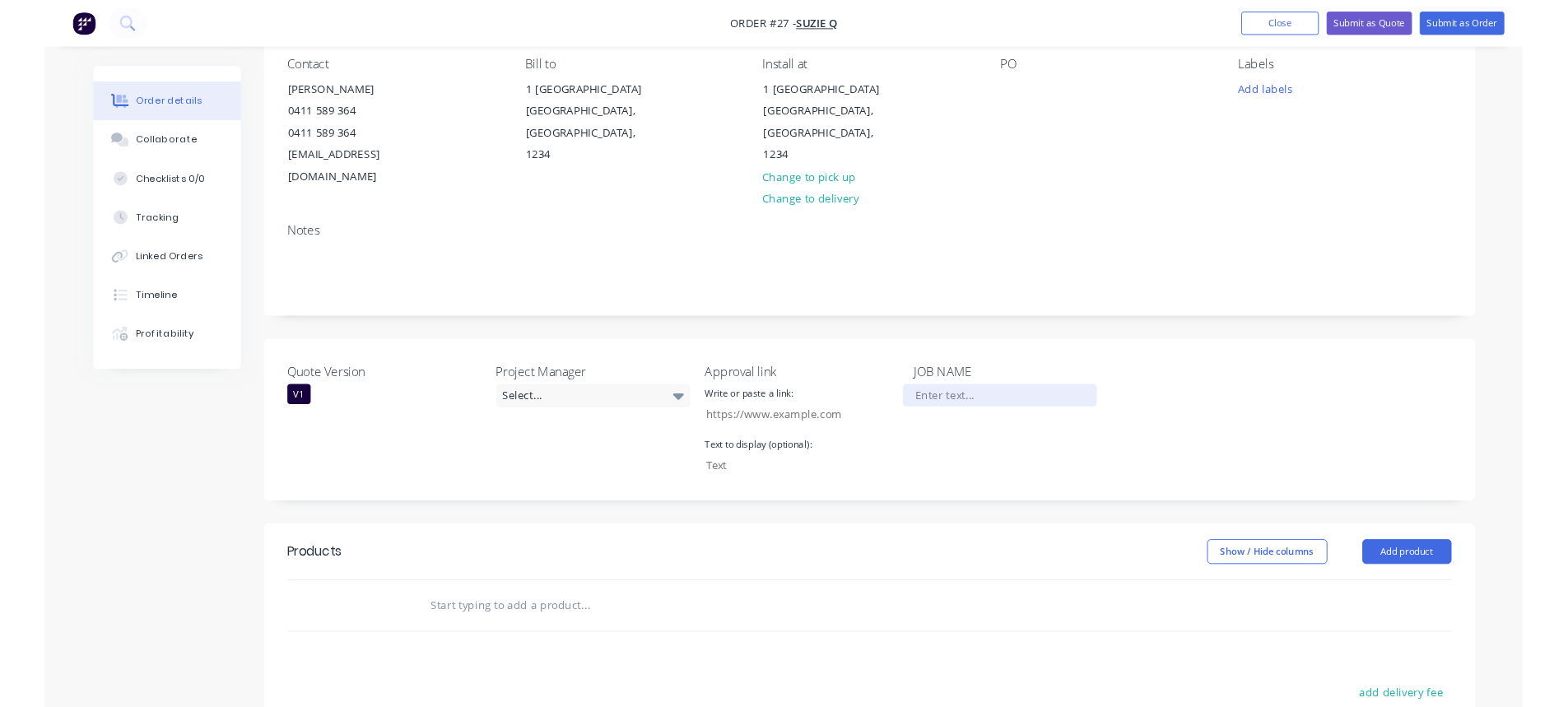
scroll to position [0, 0]
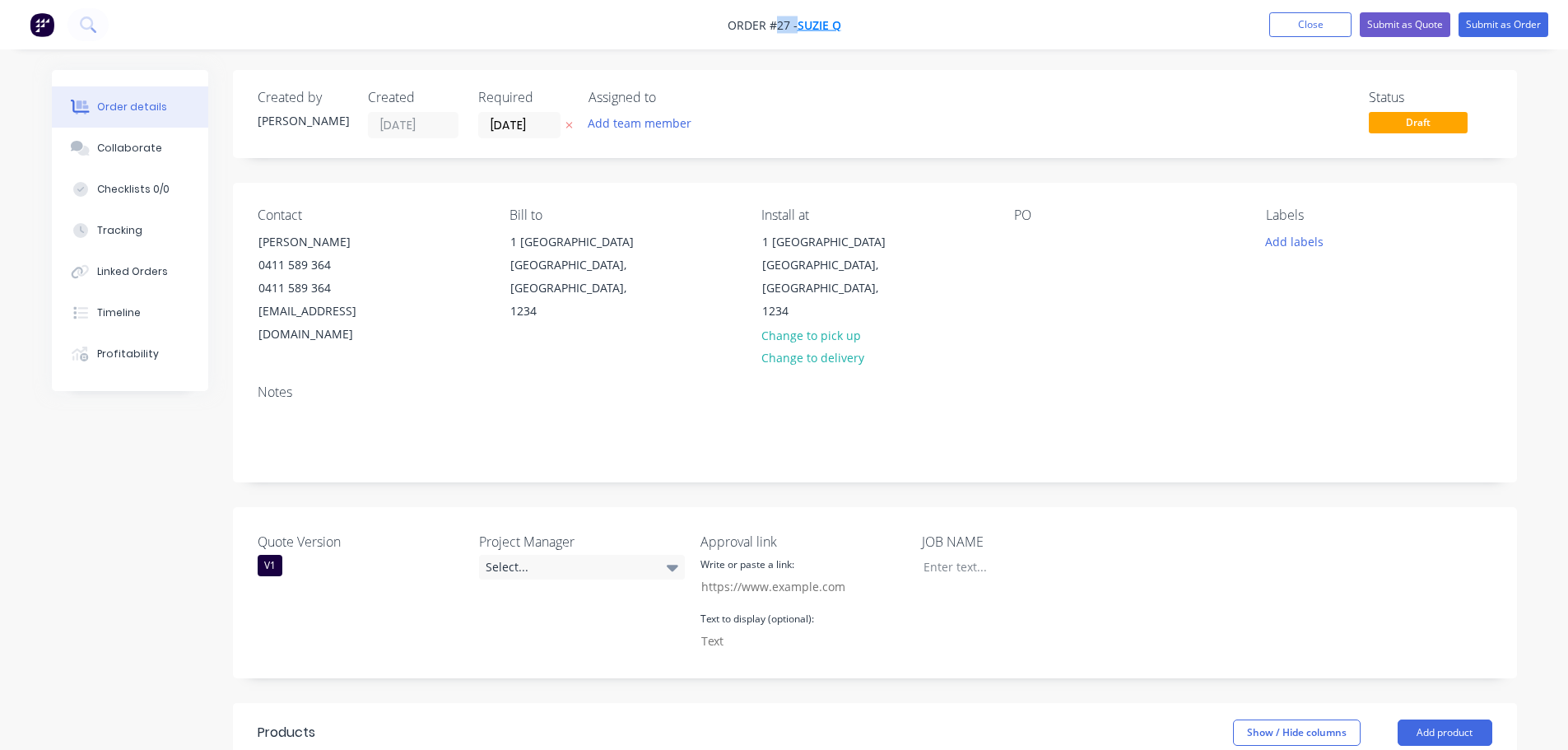
drag, startPoint x: 775, startPoint y: 24, endPoint x: 813, endPoint y: 23, distance: 38.0
click at [799, 23] on span "Order #27 - Suzie Q" at bounding box center [784, 25] width 114 height 17
click at [877, 24] on nav "Order #27 - Suzie Q Add product Close Submit as Quote Submit as Order" at bounding box center [784, 25] width 1568 height 49
click at [1331, 27] on button "Close" at bounding box center [1310, 25] width 82 height 25
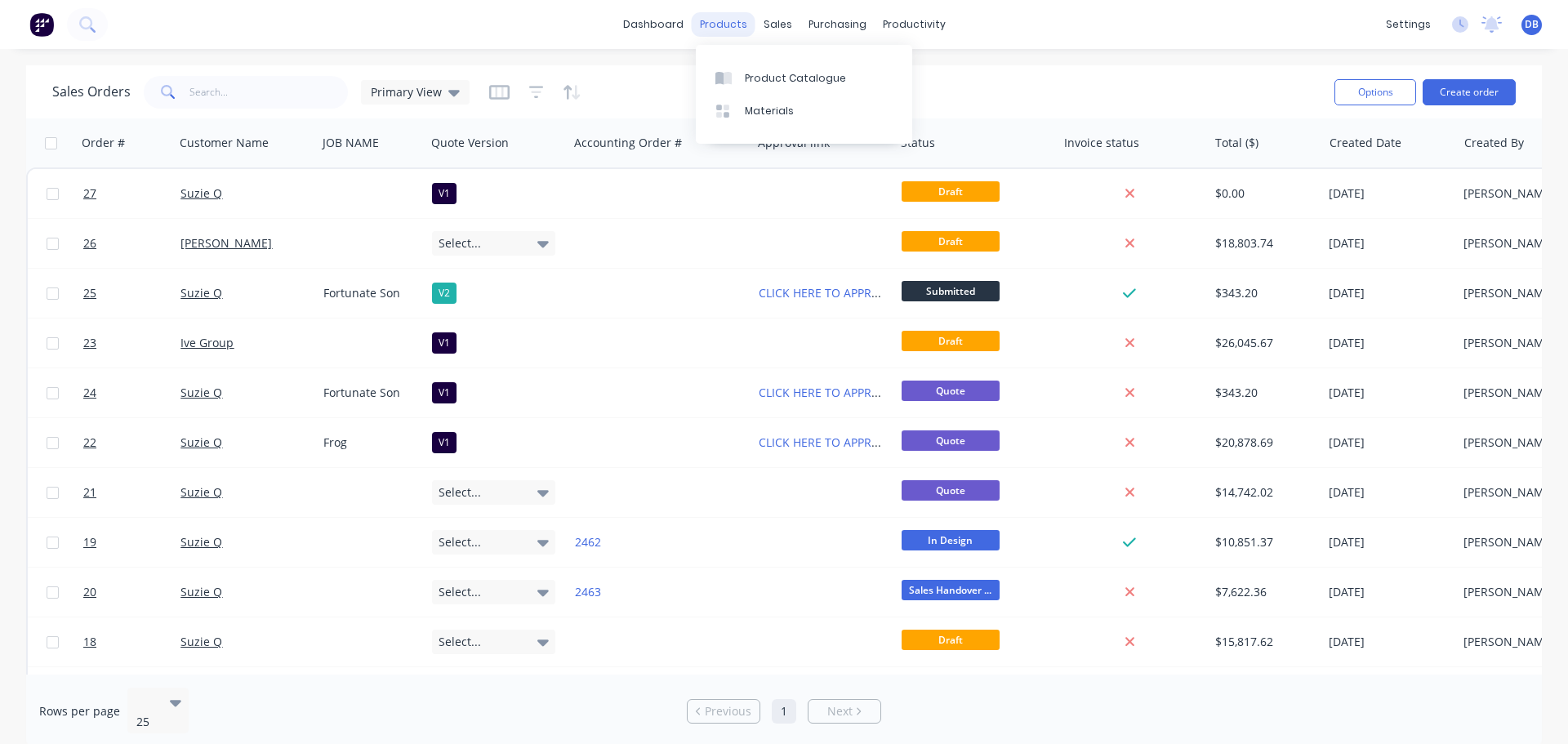
click at [753, 15] on div "products" at bounding box center [723, 24] width 64 height 24
click at [664, 23] on link "dashboard" at bounding box center [654, 24] width 77 height 24
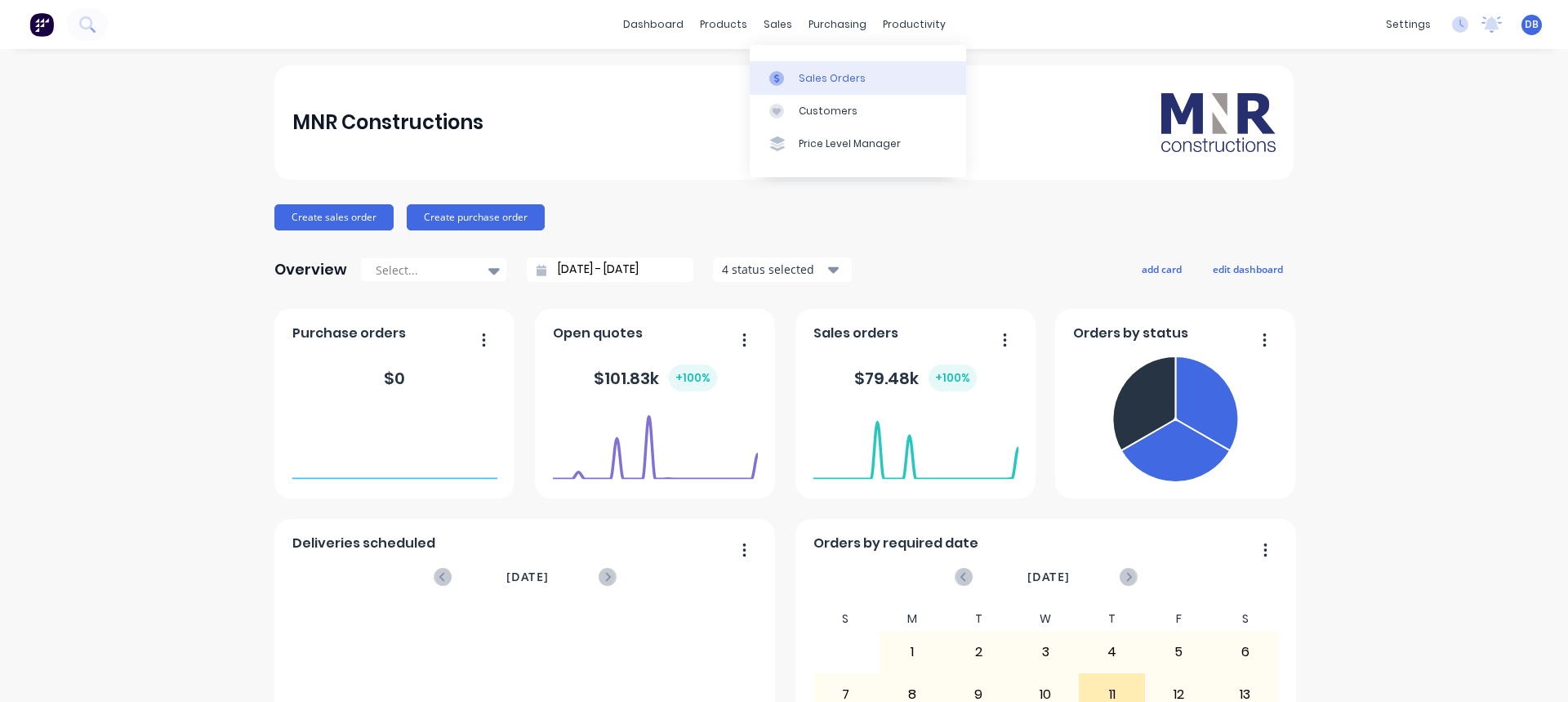
click at [809, 71] on div "Sales Orders" at bounding box center [831, 79] width 67 height 15
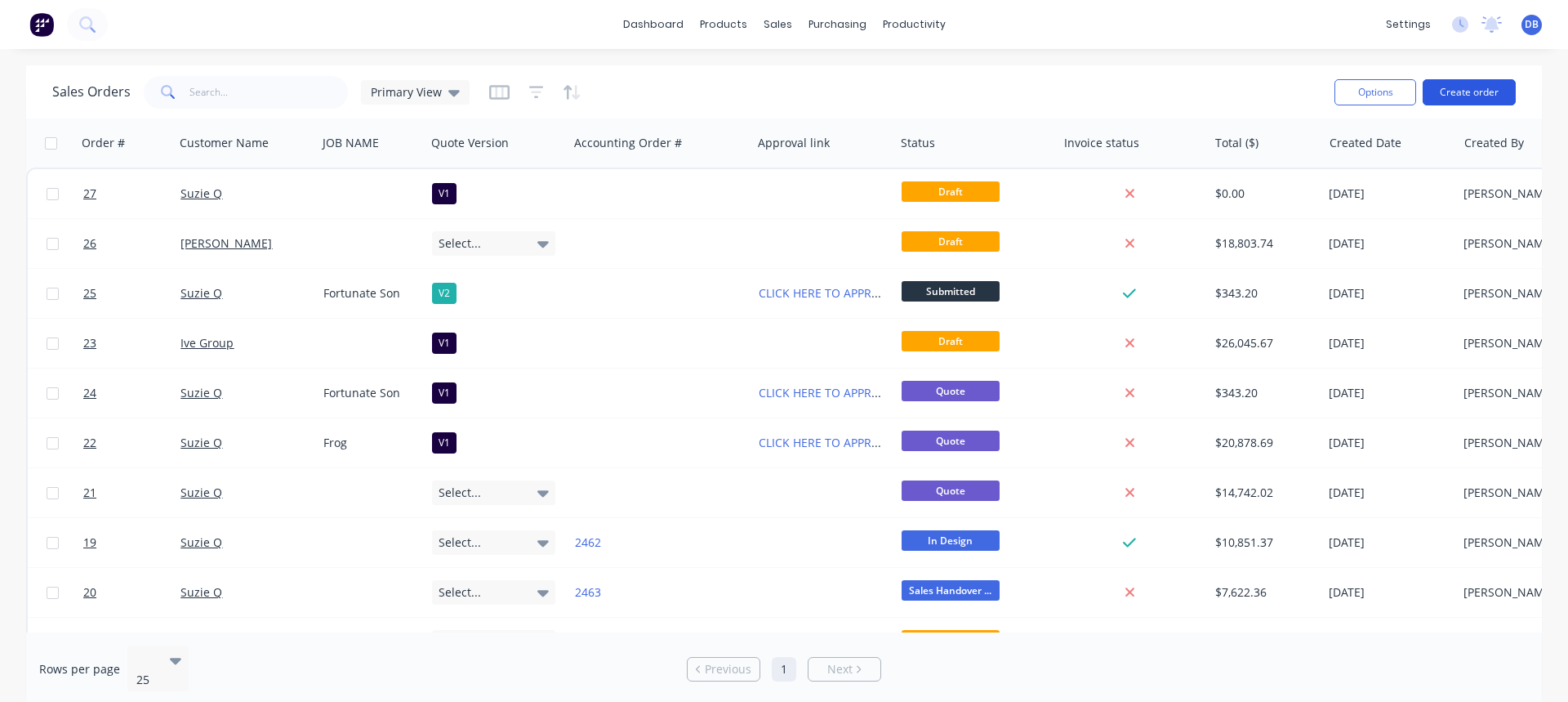
click at [1480, 95] on button "Create order" at bounding box center [1468, 92] width 93 height 26
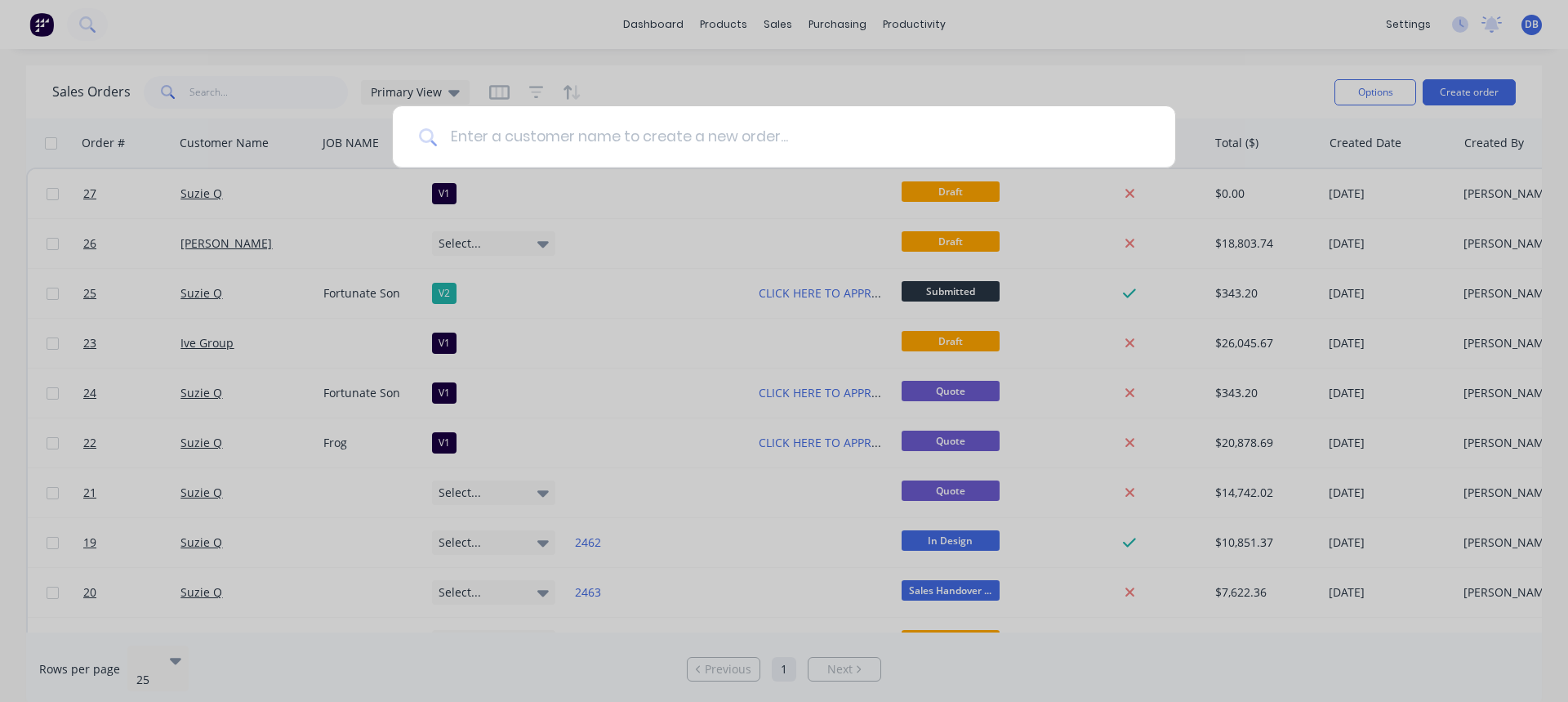
click at [531, 132] on input at bounding box center [793, 136] width 712 height 61
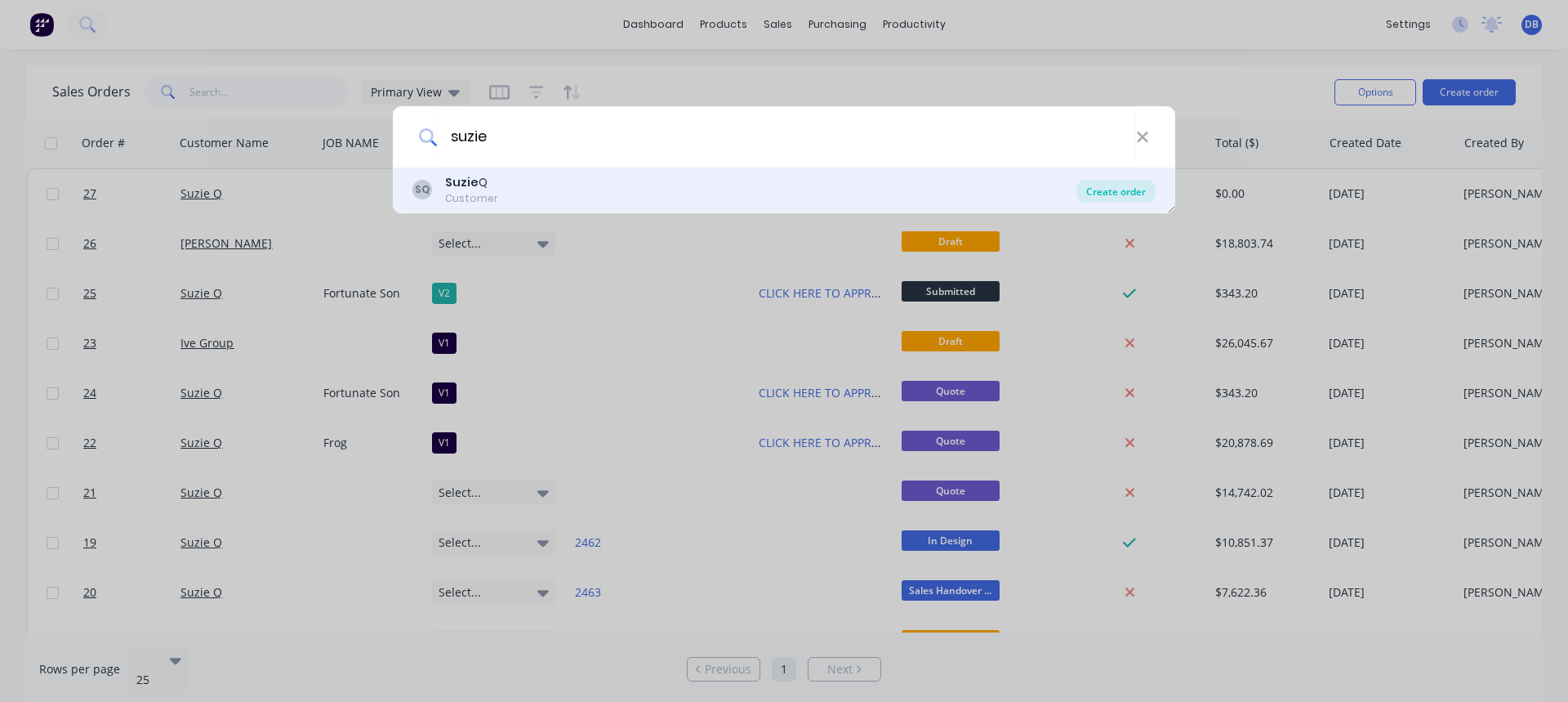
type input "suzie"
click at [1112, 195] on div "Create order" at bounding box center [1116, 191] width 79 height 23
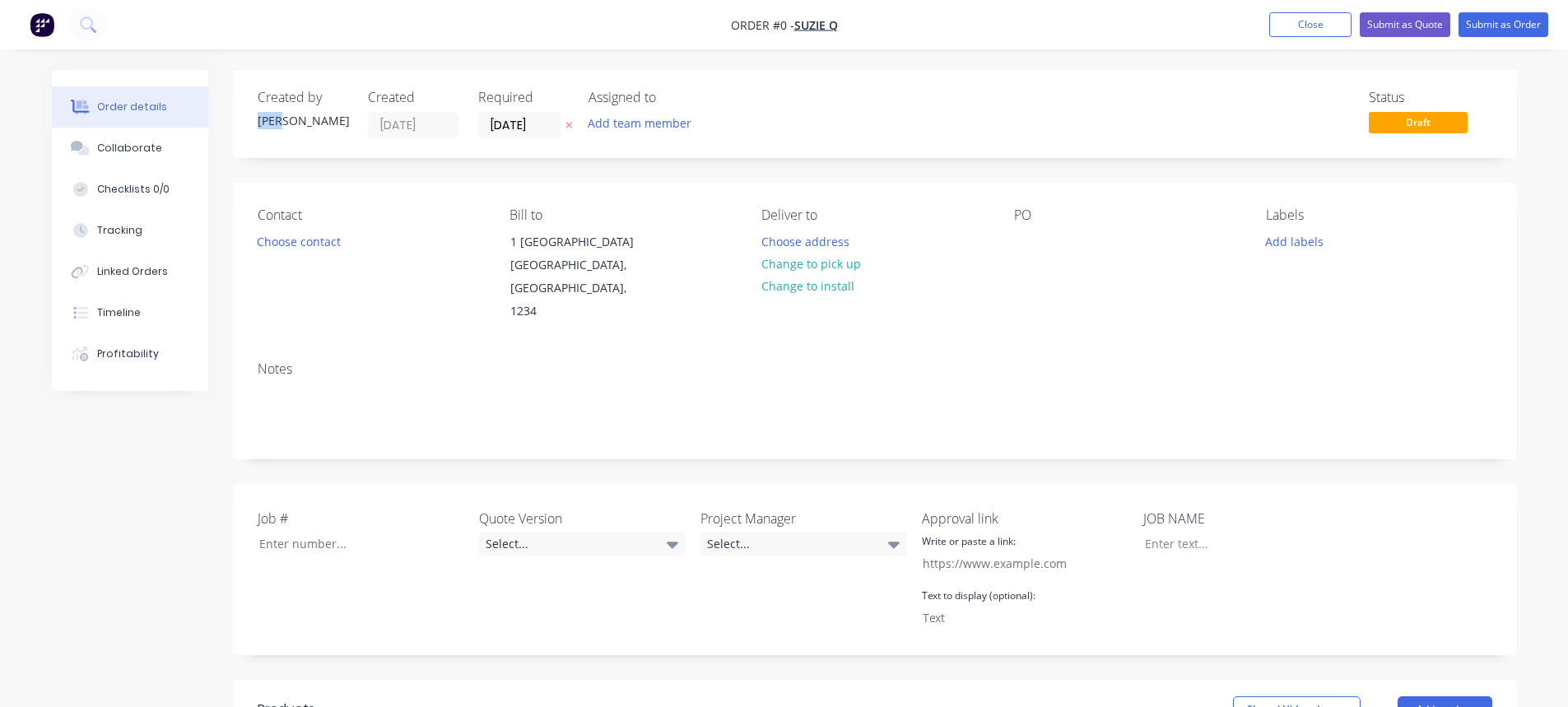
drag, startPoint x: 298, startPoint y: 126, endPoint x: 256, endPoint y: 119, distance: 42.6
click at [256, 119] on div "Created by Dean Created 11/09/25 Required 11/09/25 Assigned to Add team member …" at bounding box center [875, 114] width 1284 height 88
click at [293, 122] on div "Dean" at bounding box center [303, 120] width 91 height 17
click at [525, 125] on input "[DATE]" at bounding box center [519, 125] width 80 height 25
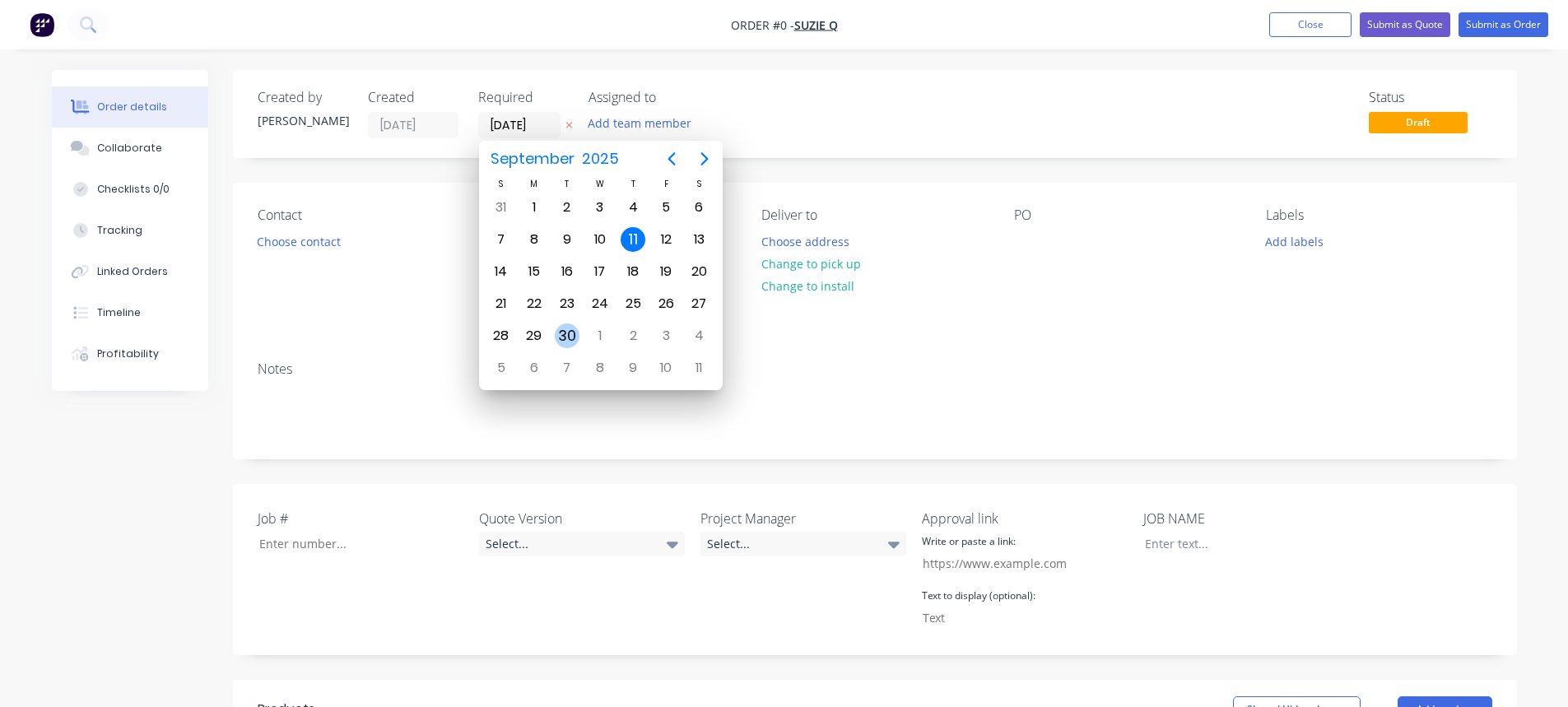
click at [560, 331] on div "30" at bounding box center [567, 336] width 25 height 25
type input "[DATE]"
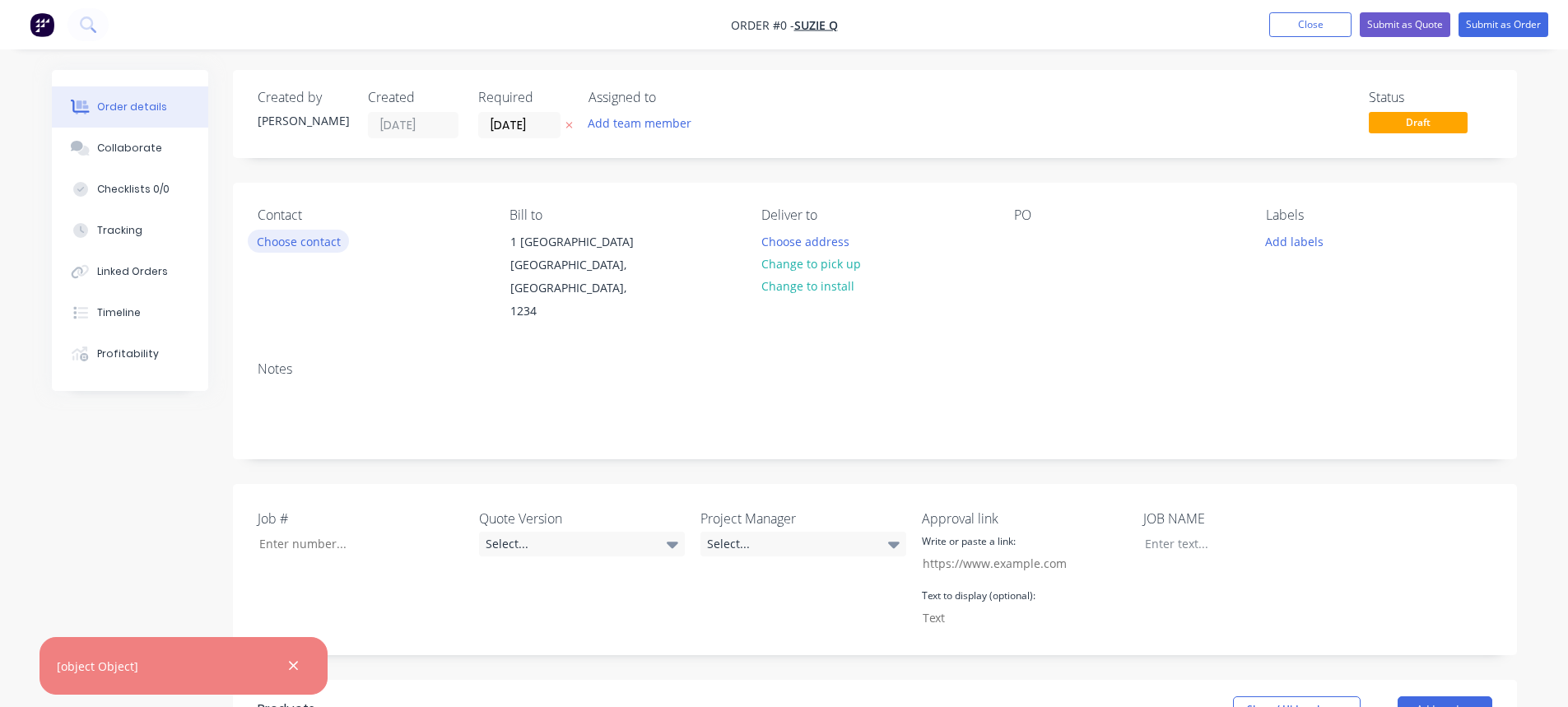
click at [309, 244] on button "Choose contact" at bounding box center [298, 240] width 101 height 22
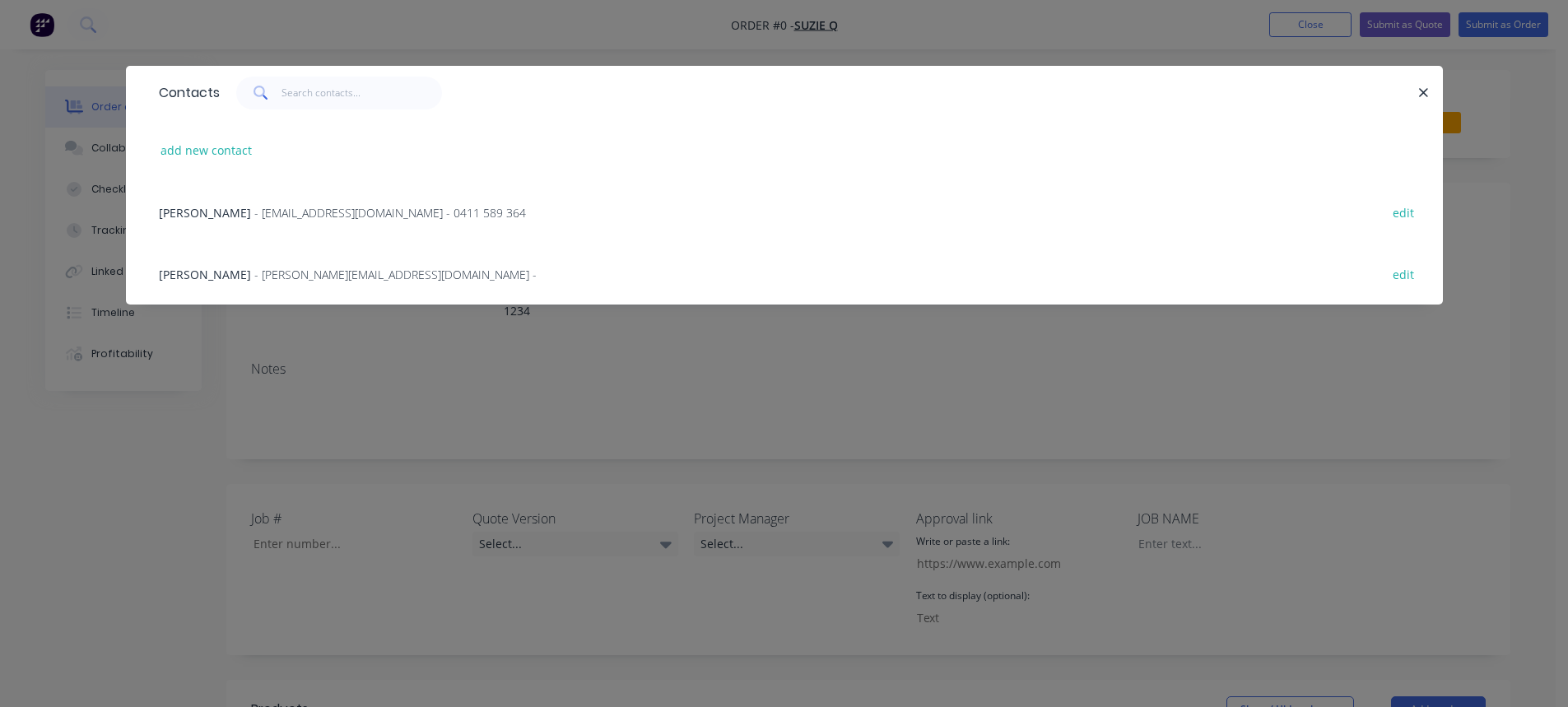
click at [222, 213] on span "Johnnie BeGood" at bounding box center [205, 212] width 92 height 16
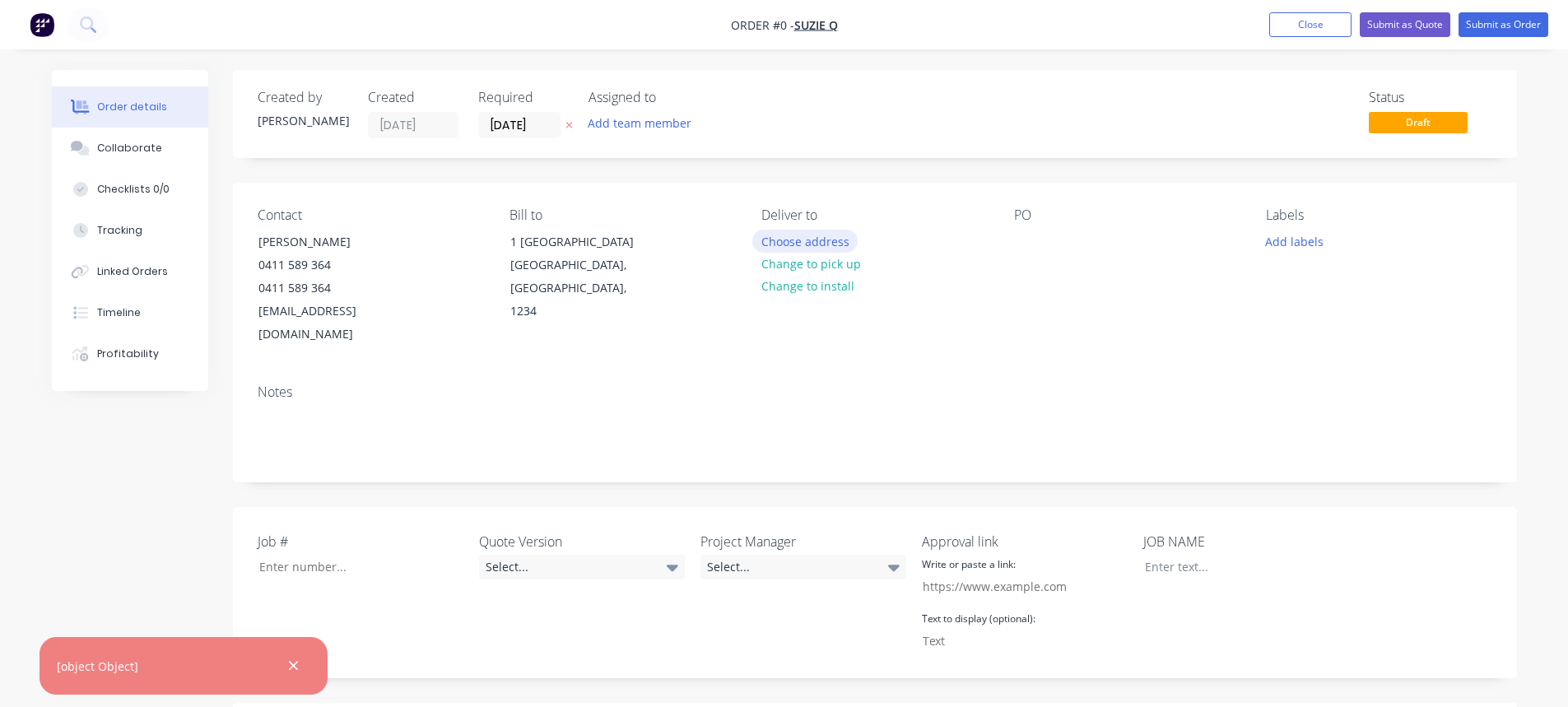
click at [813, 239] on button "Choose address" at bounding box center [804, 240] width 105 height 22
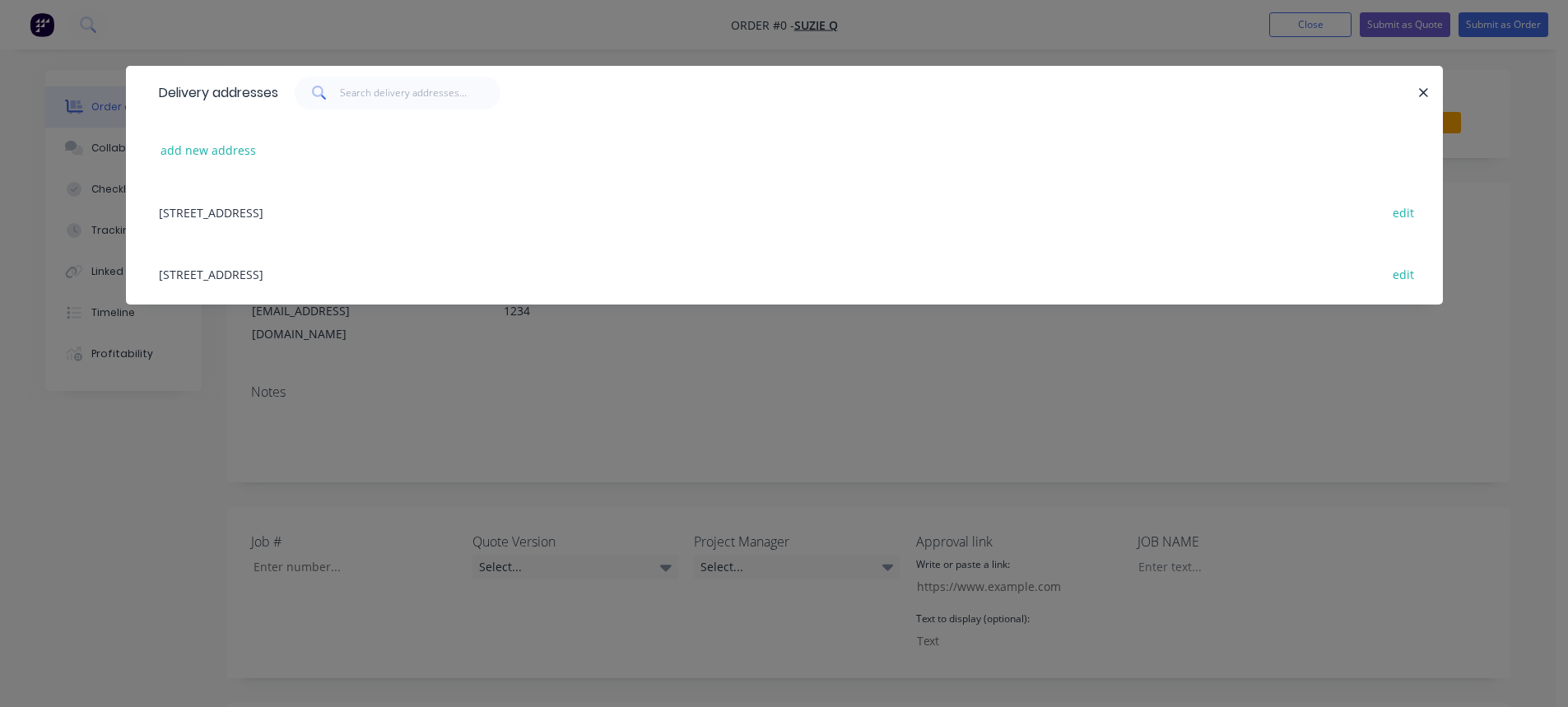
click at [368, 213] on div "1 Lakeside, Bayou, Bayou, New South Wales, Australia, 1234 edit" at bounding box center [784, 211] width 1268 height 62
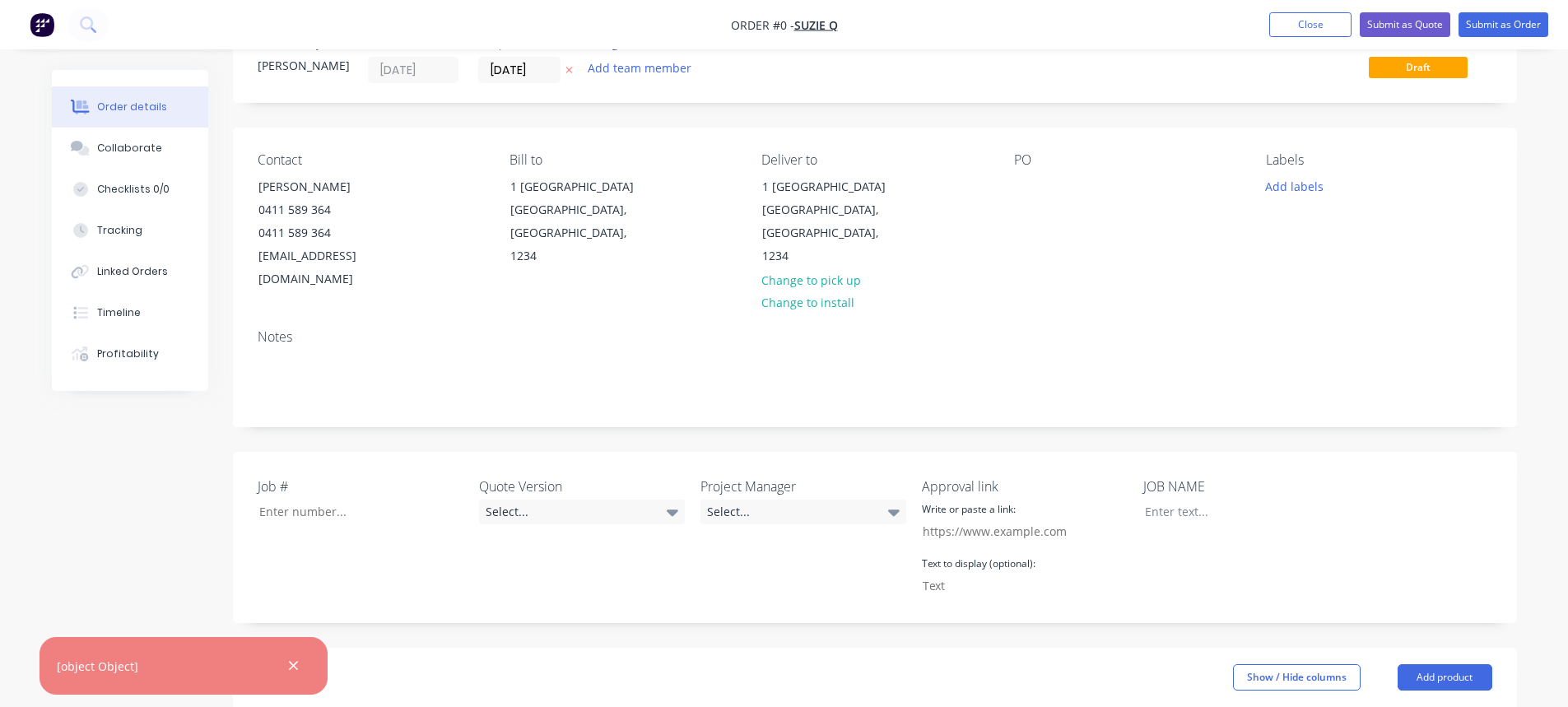
scroll to position [82, 0]
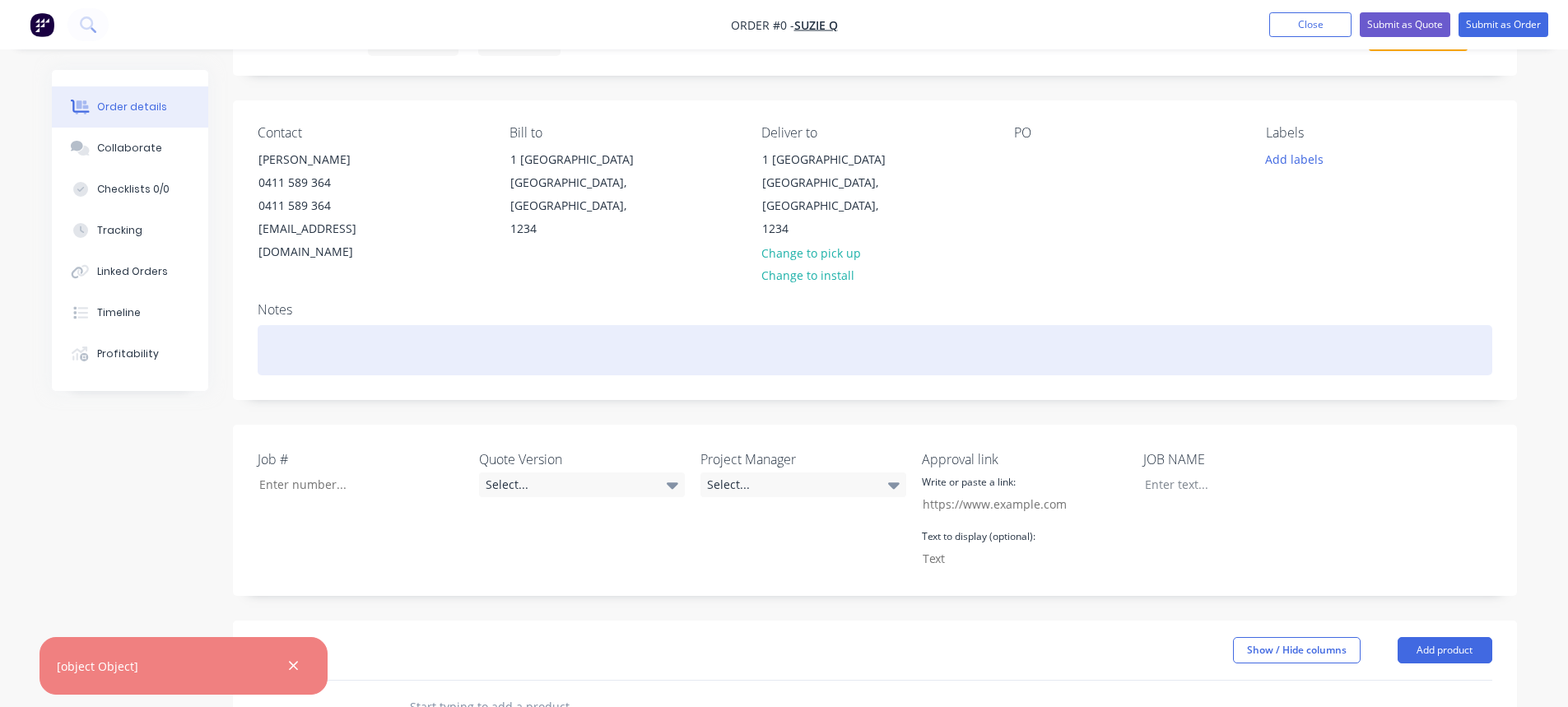
click at [276, 325] on div at bounding box center [875, 349] width 1235 height 50
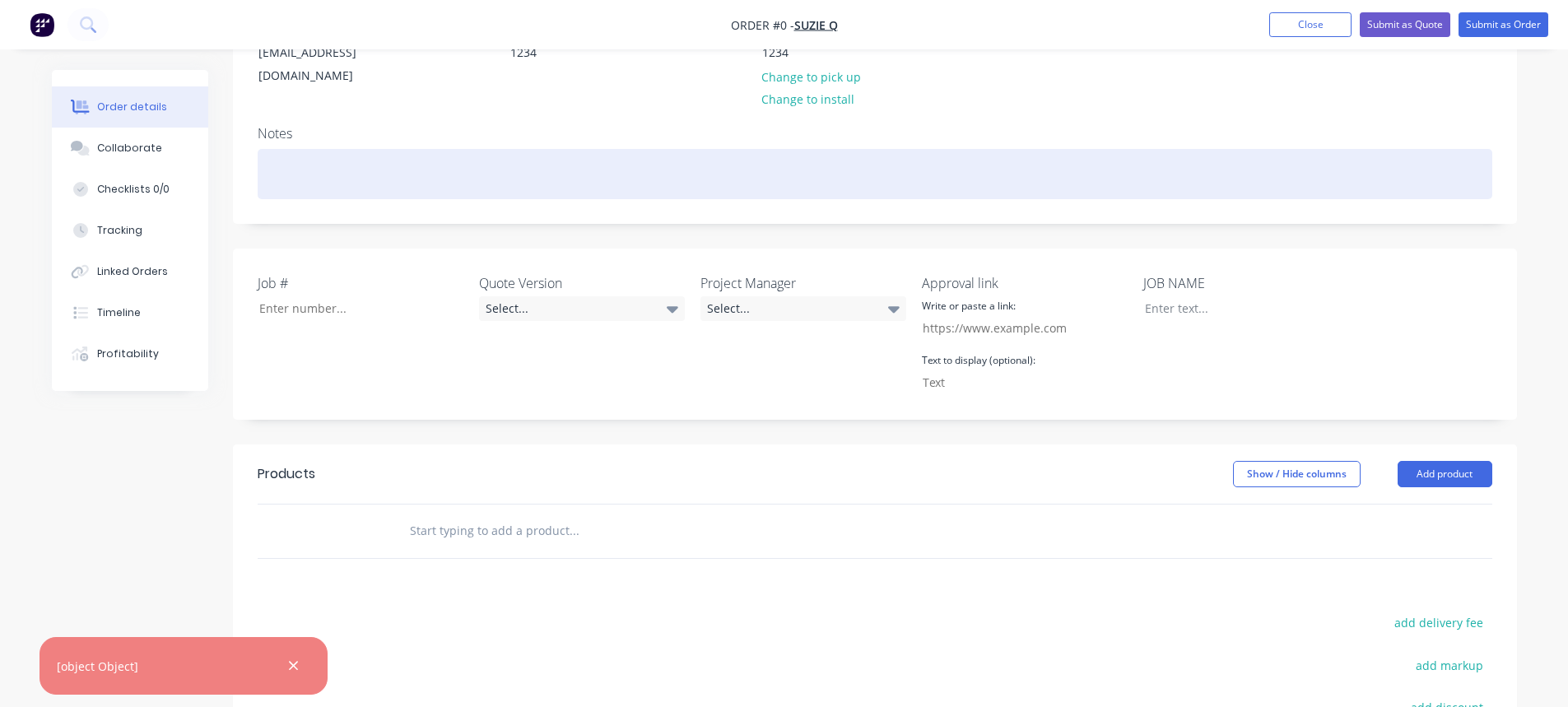
scroll to position [329, 0]
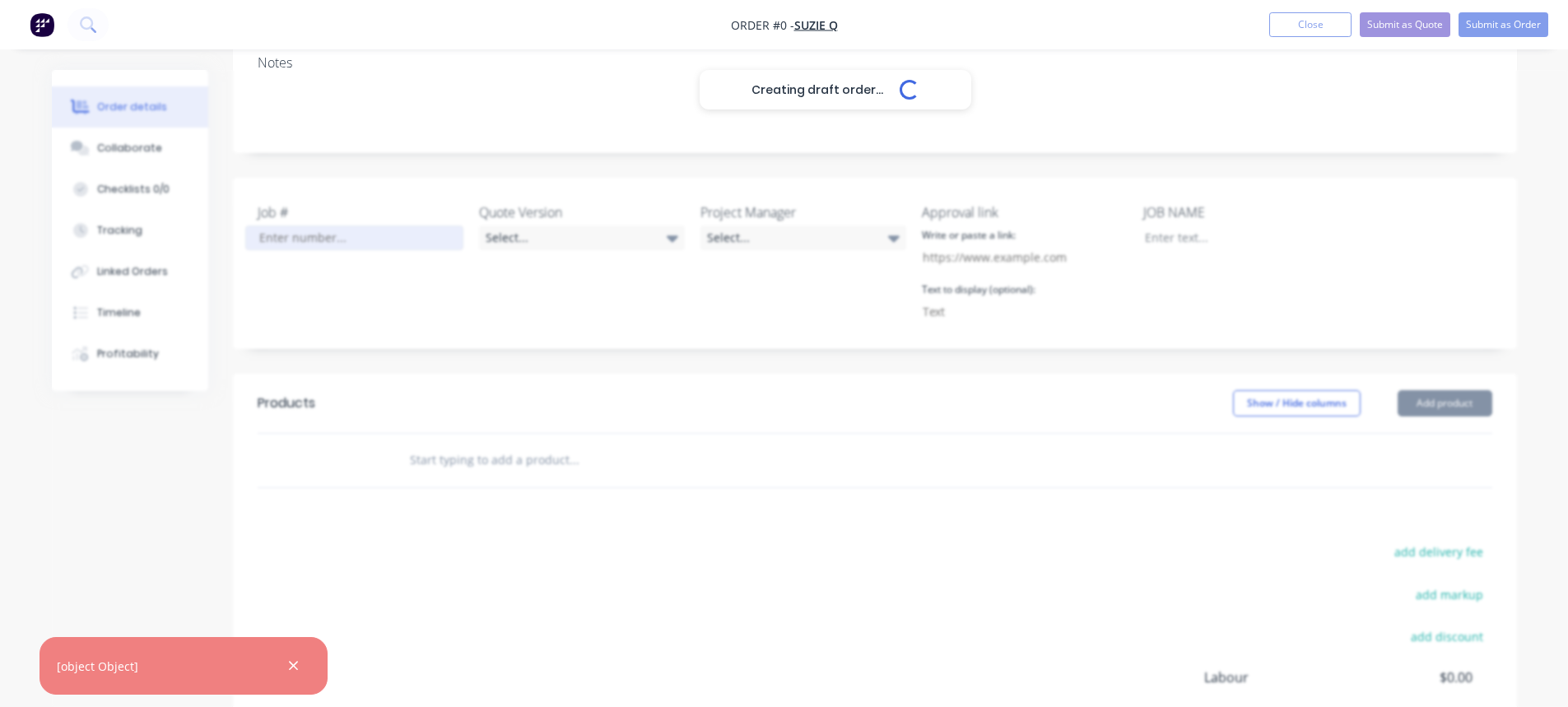
click at [290, 217] on div "Creating draft order... Loading... Order details Collaborate Checklists 0/0 Tra…" at bounding box center [784, 324] width 1498 height 1167
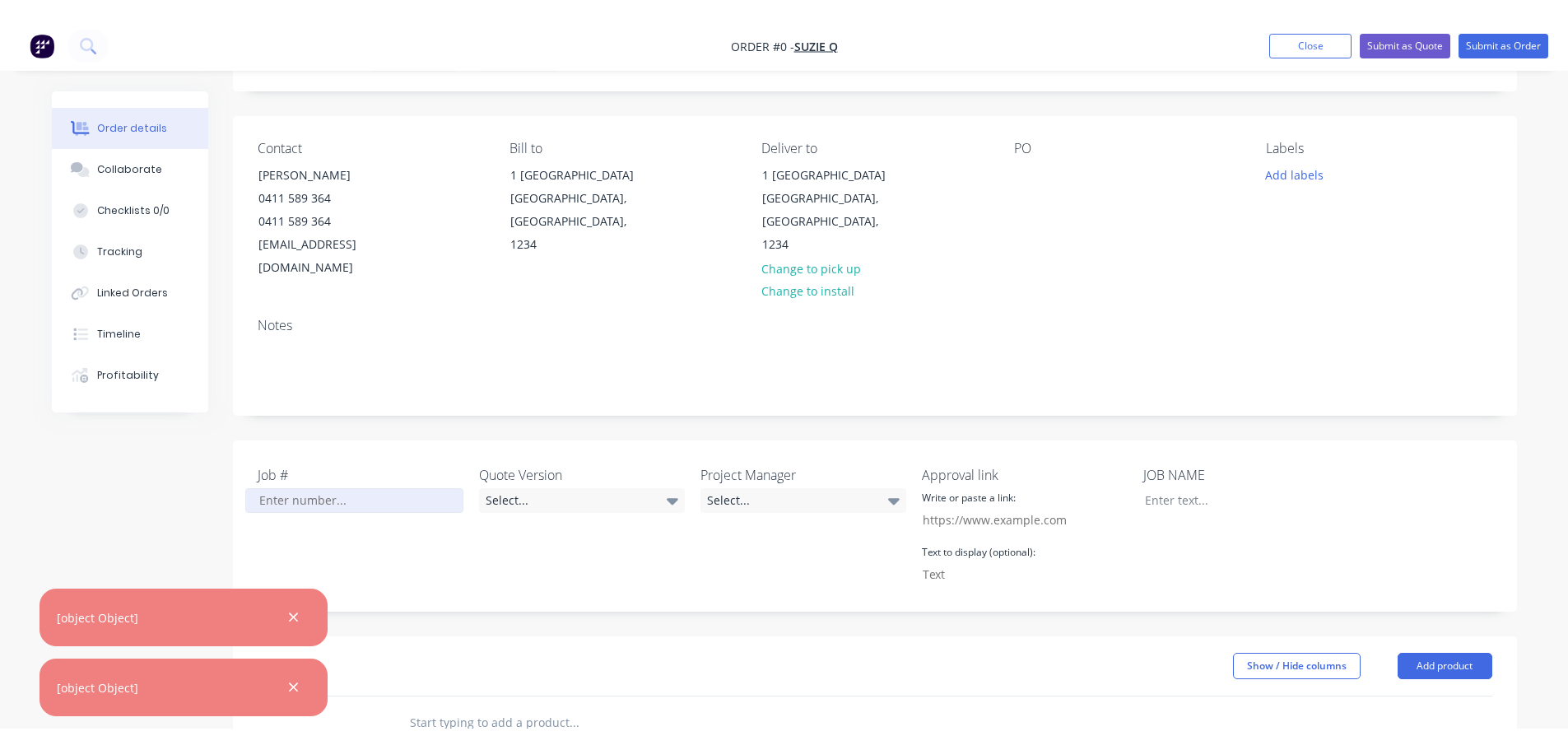
scroll to position [82, 0]
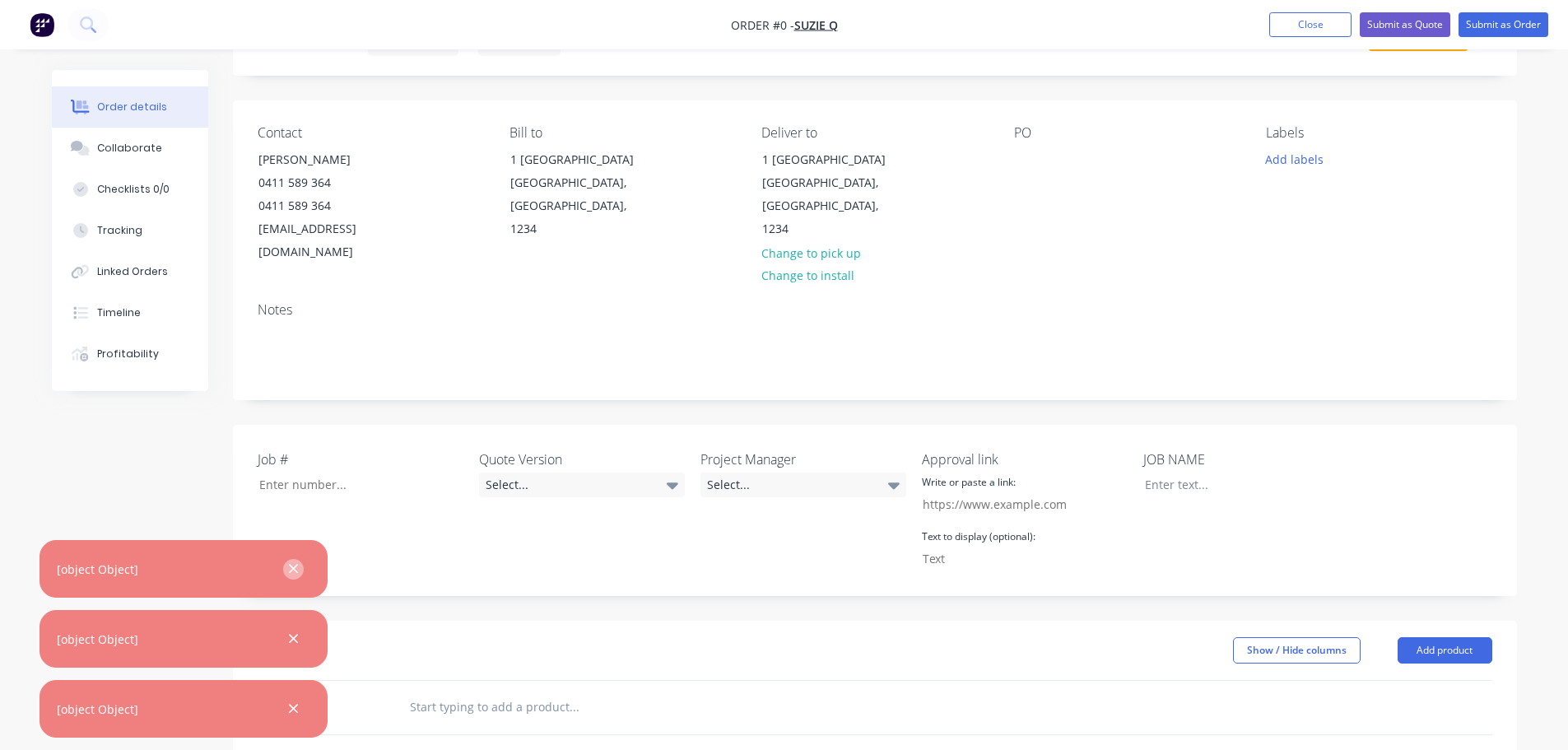
click at [286, 571] on div "[object Object]" at bounding box center [184, 568] width 288 height 58
click at [289, 570] on icon "button" at bounding box center [293, 569] width 10 height 15
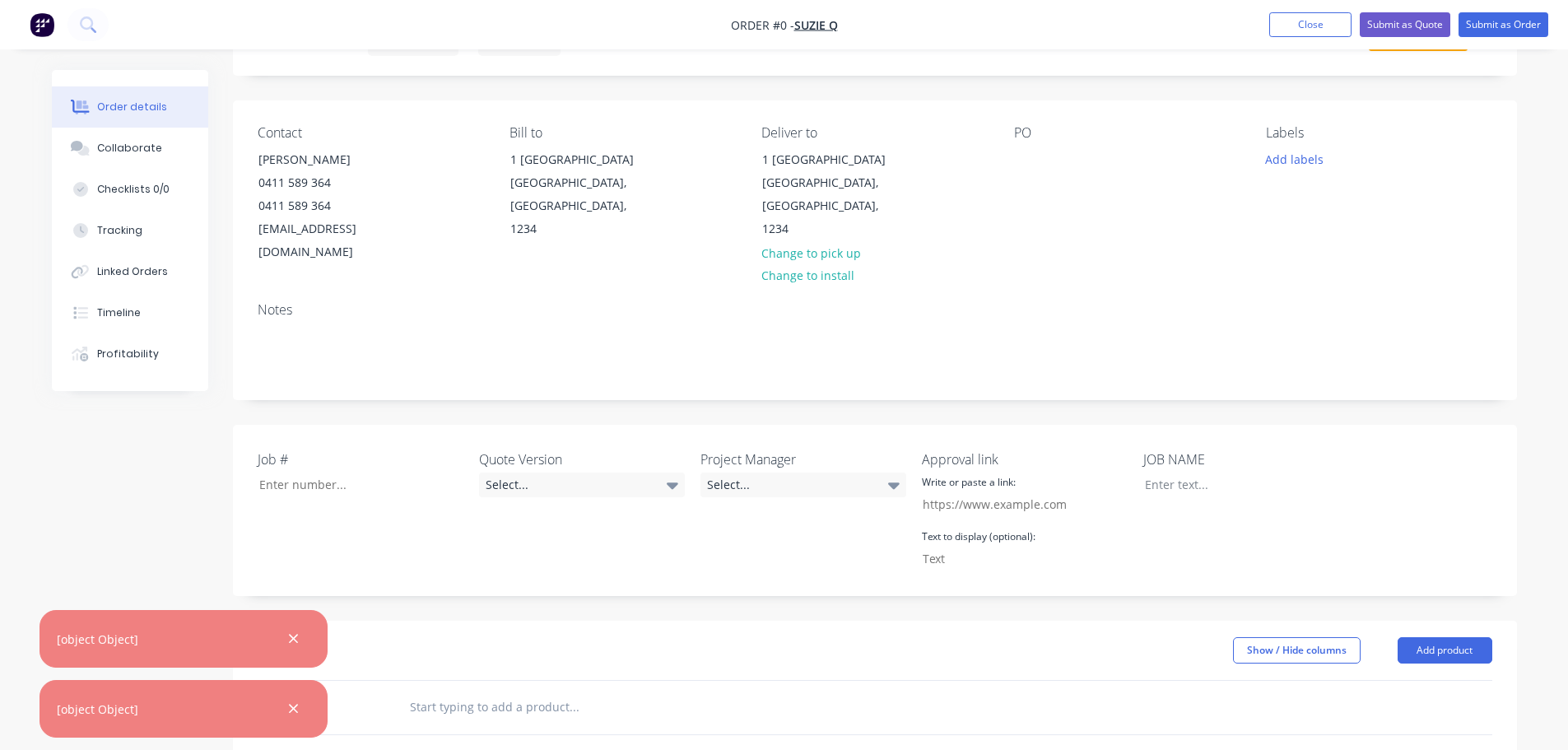
click at [299, 638] on button "button" at bounding box center [294, 639] width 21 height 21
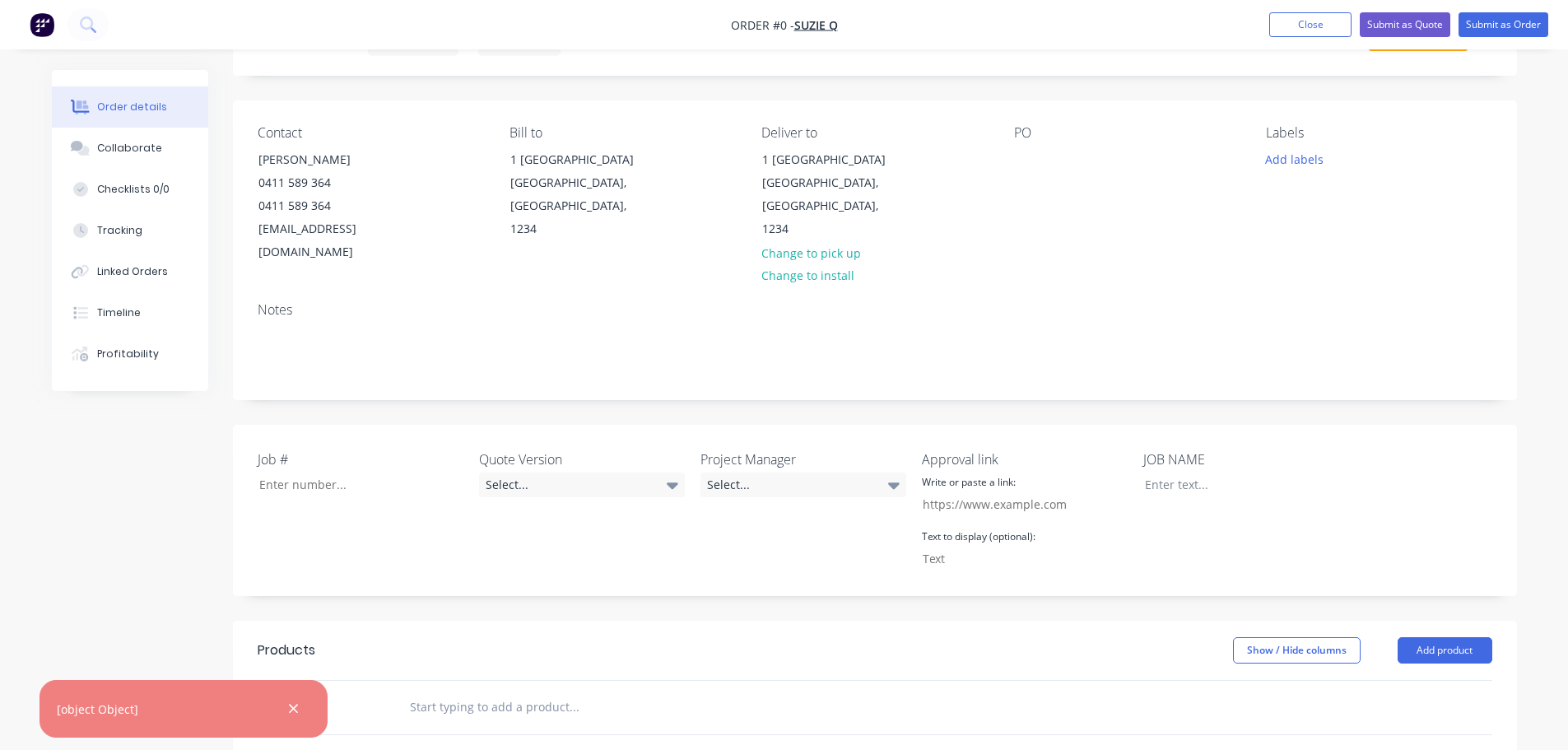
click at [303, 718] on div at bounding box center [293, 708] width 24 height 24
click at [1309, 16] on button "Close" at bounding box center [1310, 25] width 82 height 25
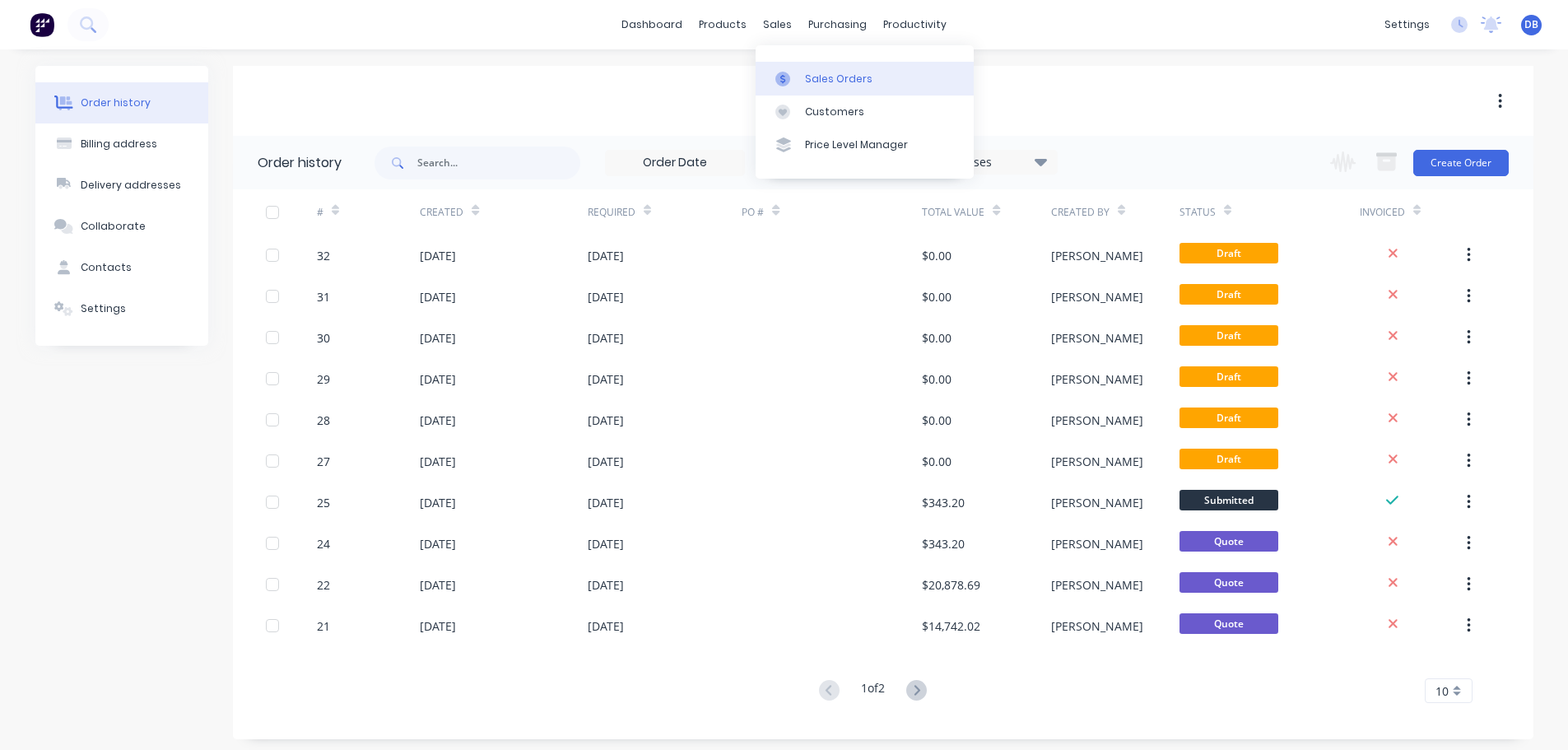
click at [785, 64] on link "Sales Orders" at bounding box center [864, 78] width 218 height 33
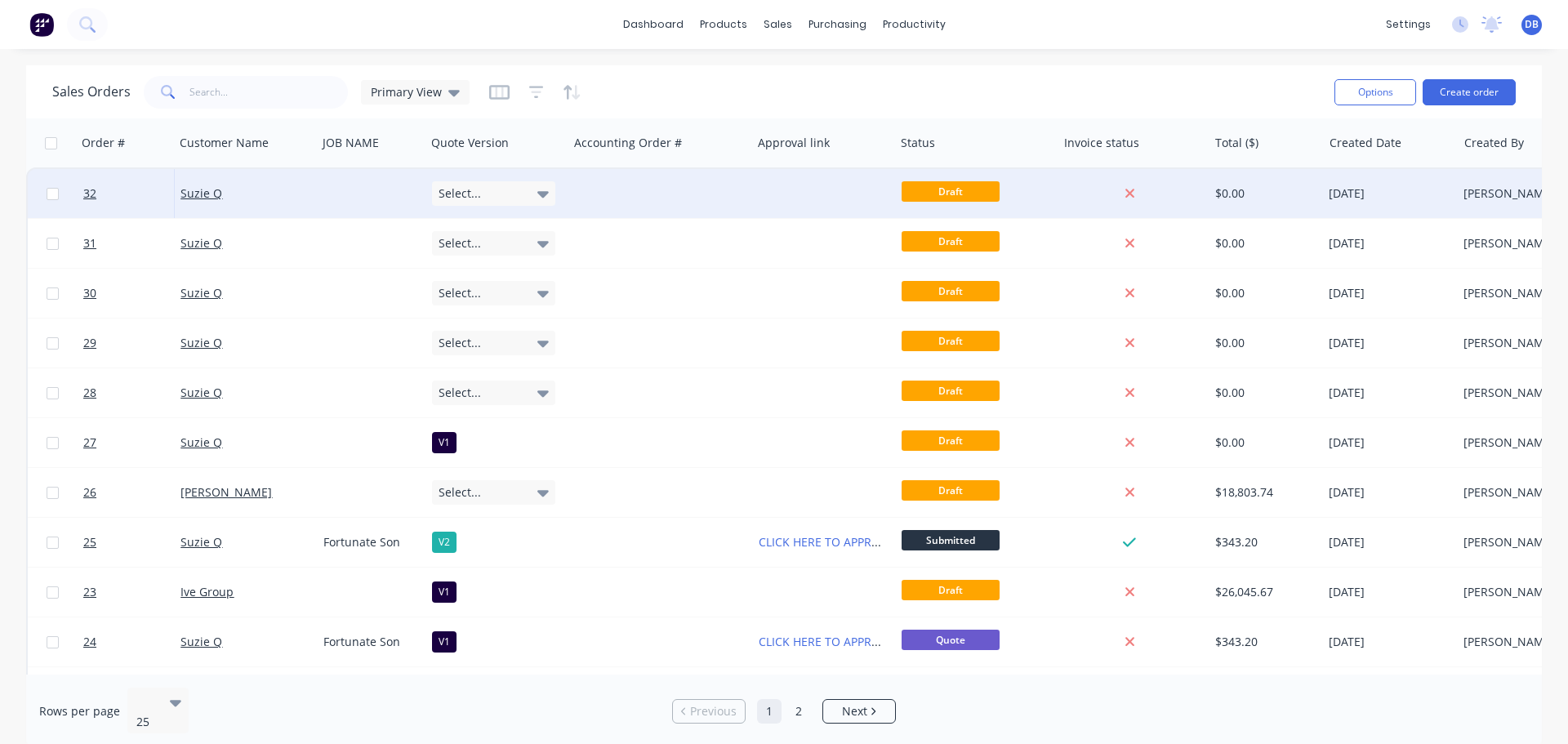
click at [48, 196] on input "checkbox" at bounding box center [53, 194] width 12 height 12
checkbox input "true"
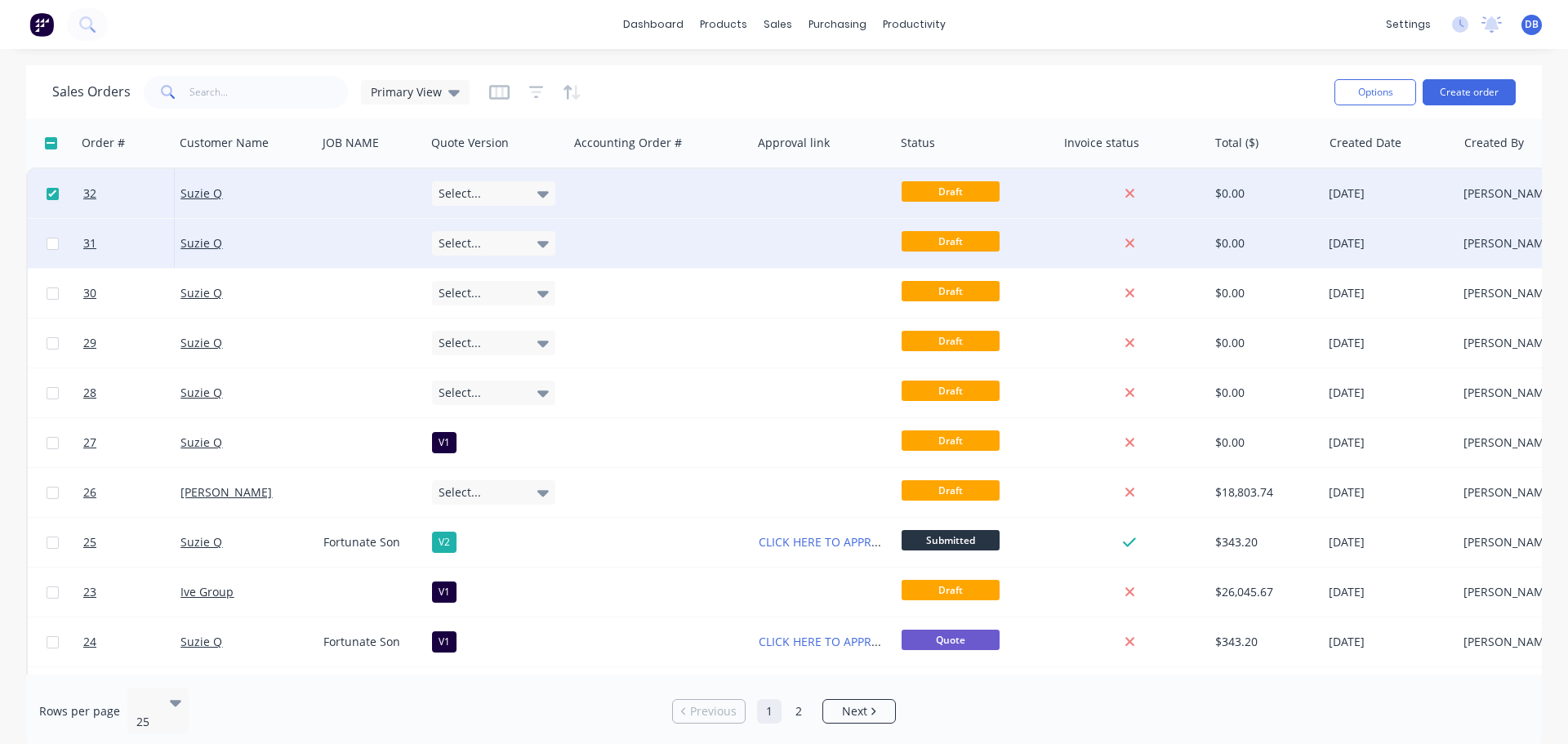
click at [57, 242] on input "checkbox" at bounding box center [53, 243] width 12 height 12
checkbox input "true"
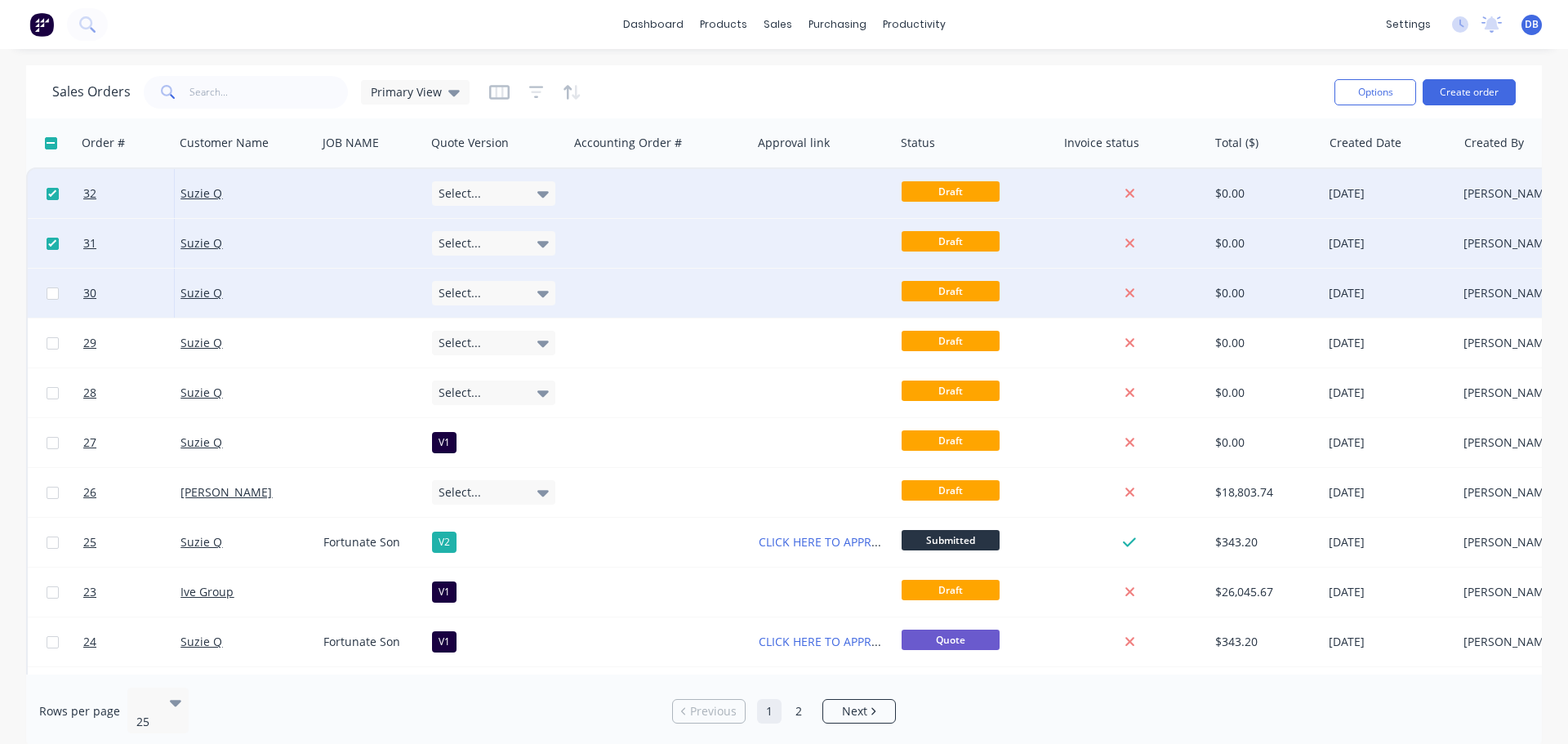
click at [50, 301] on div at bounding box center [53, 293] width 49 height 49
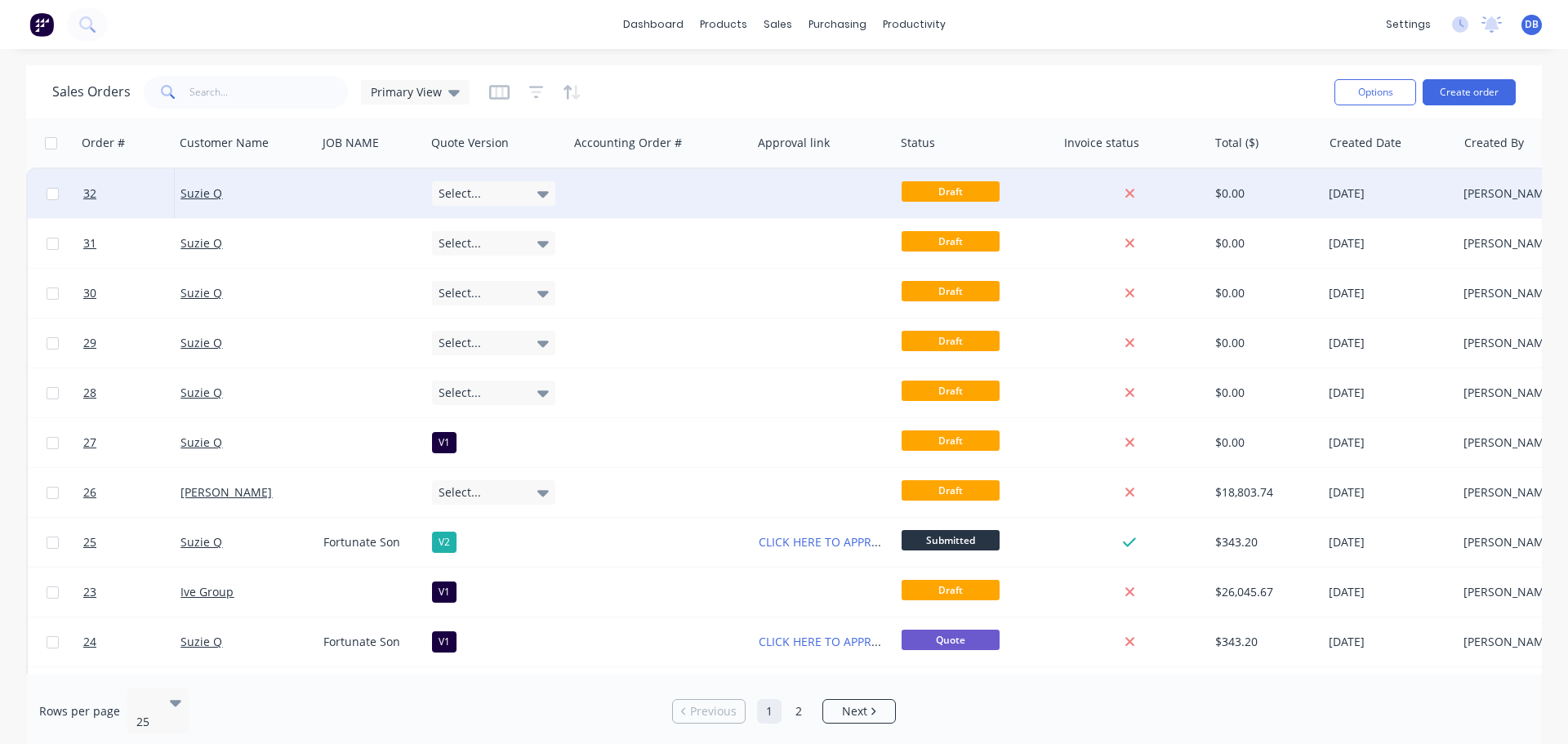
click at [295, 189] on div "Suzie Q" at bounding box center [241, 193] width 123 height 16
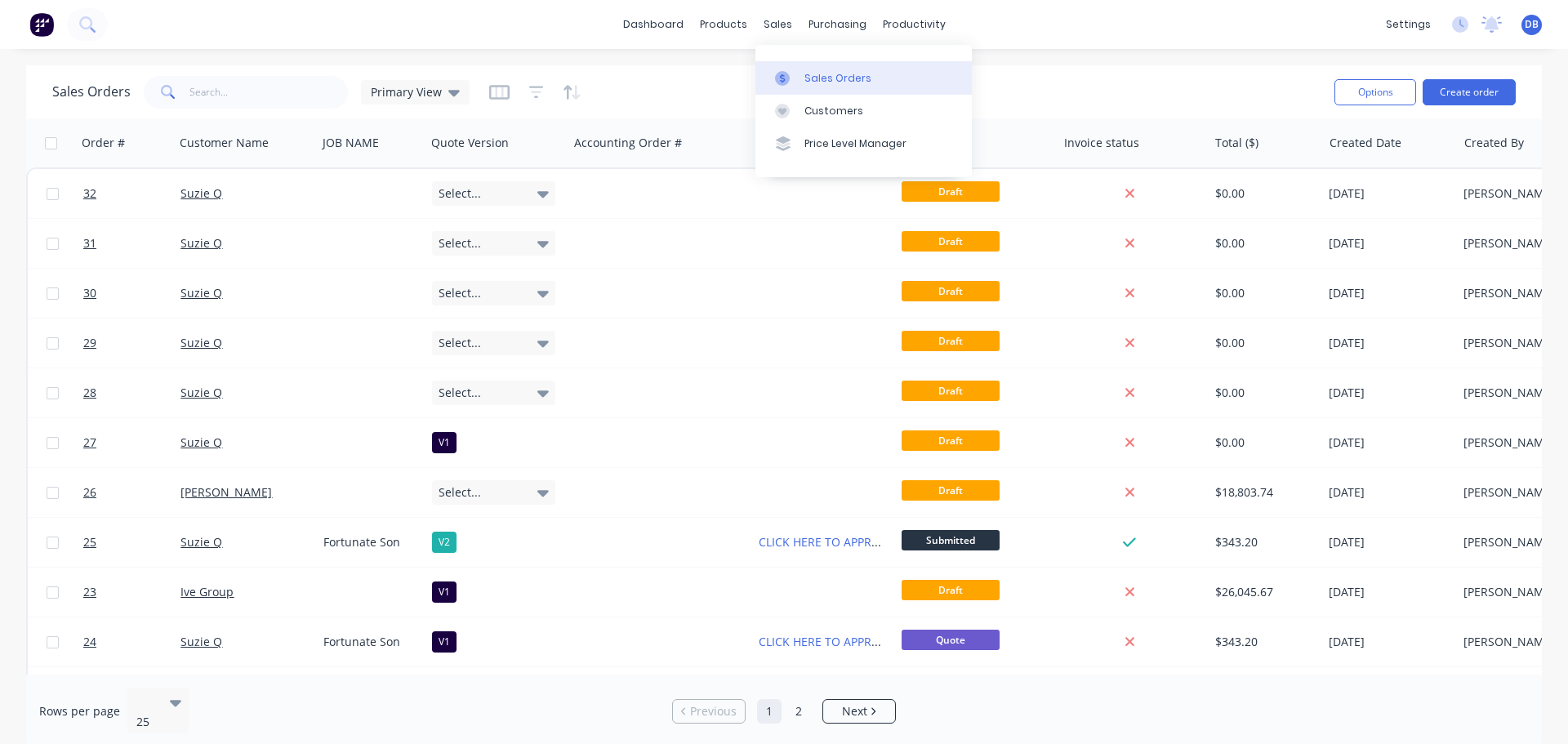
click at [828, 74] on div "Sales Orders" at bounding box center [837, 79] width 67 height 15
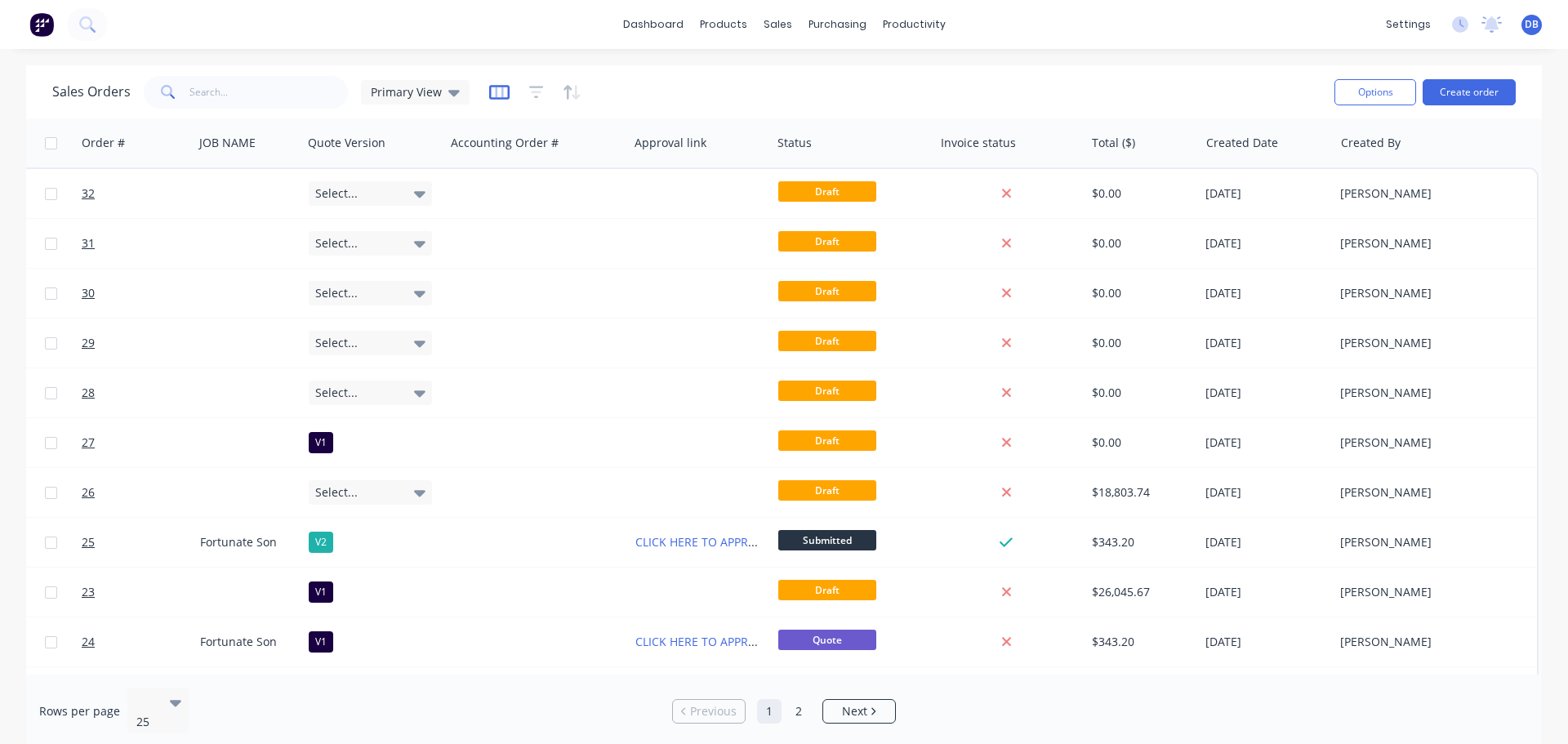
click at [500, 93] on icon "button" at bounding box center [499, 91] width 8 height 10
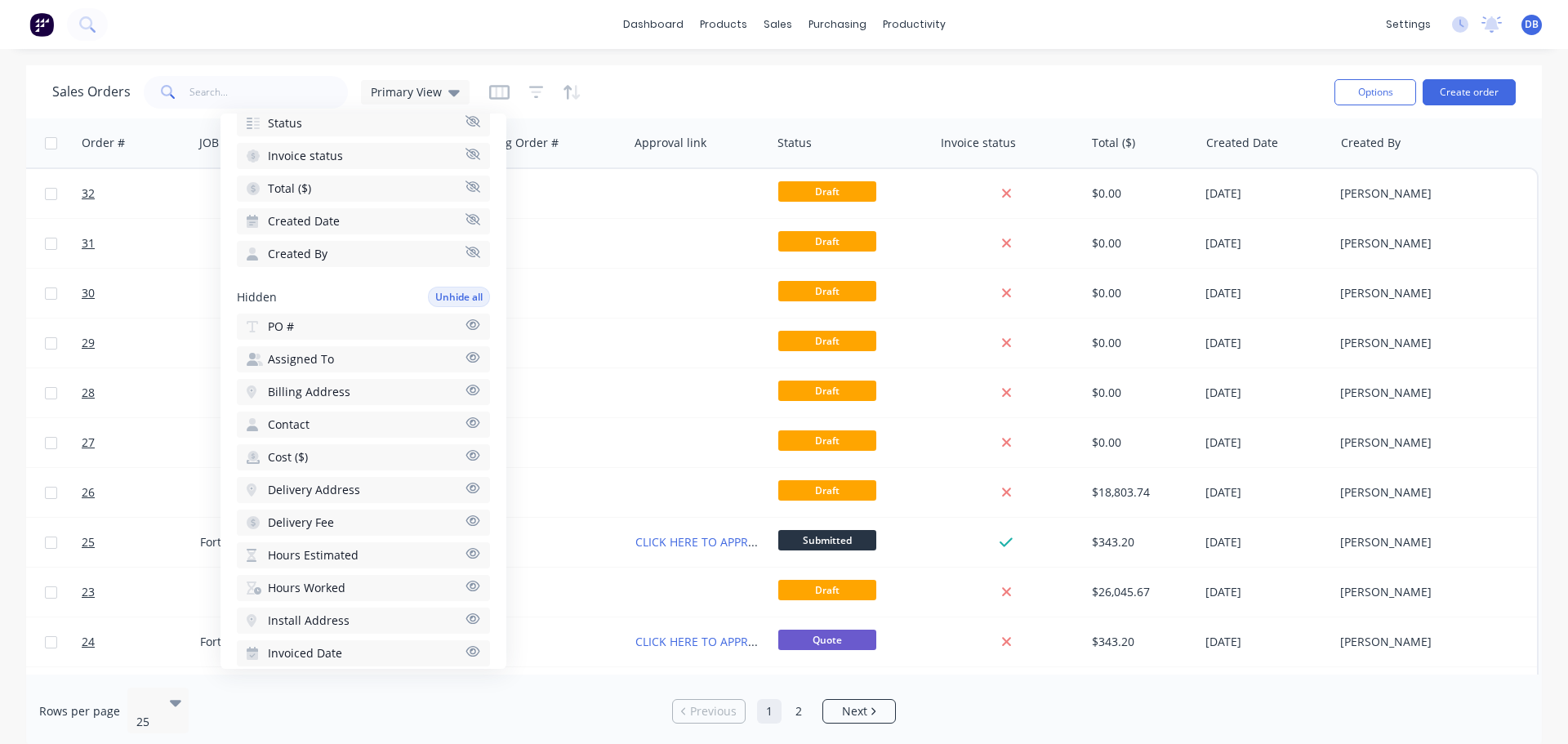
scroll to position [299, 0]
click at [397, 392] on button "Assigned To" at bounding box center [363, 388] width 253 height 26
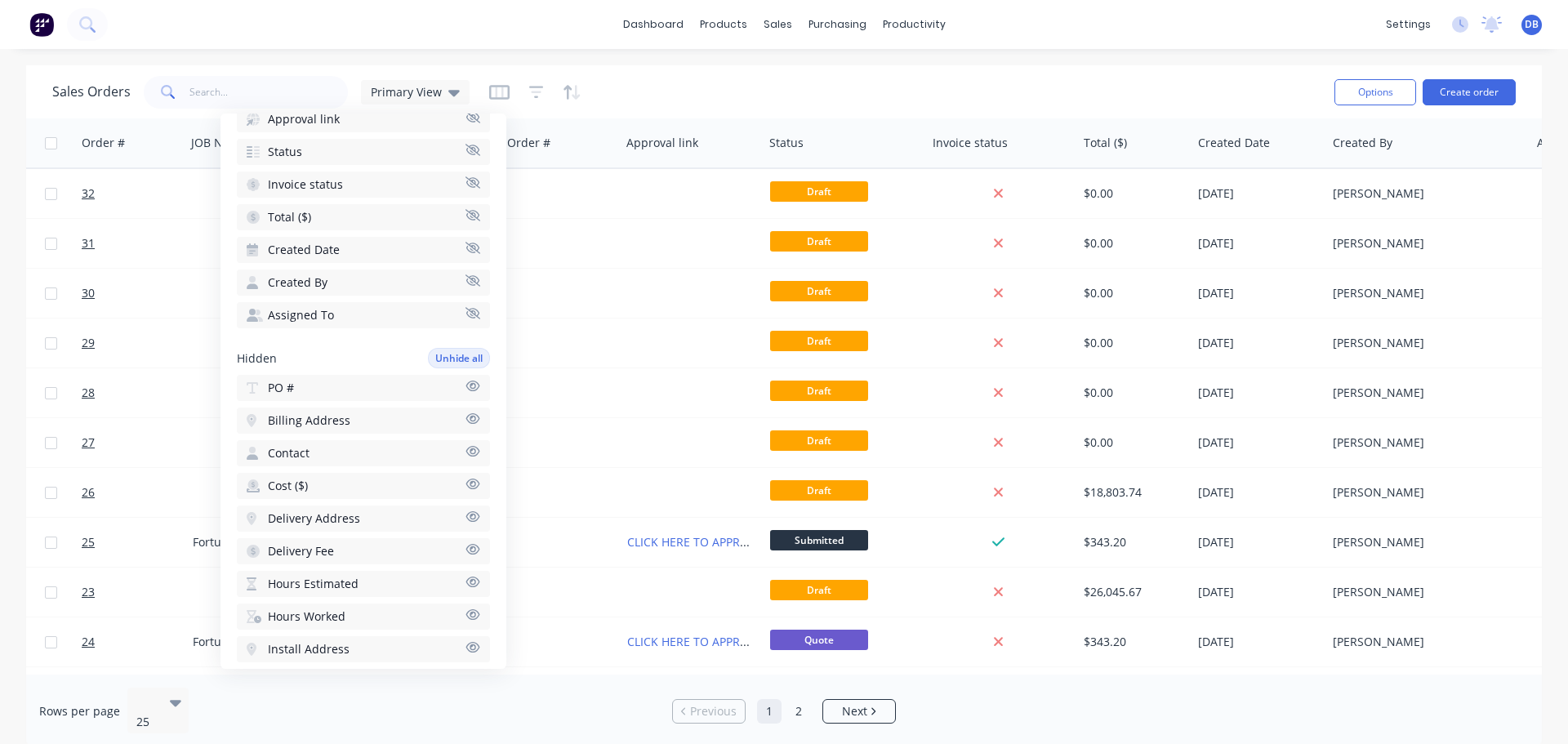
click at [465, 311] on icon "button" at bounding box center [473, 313] width 15 height 12
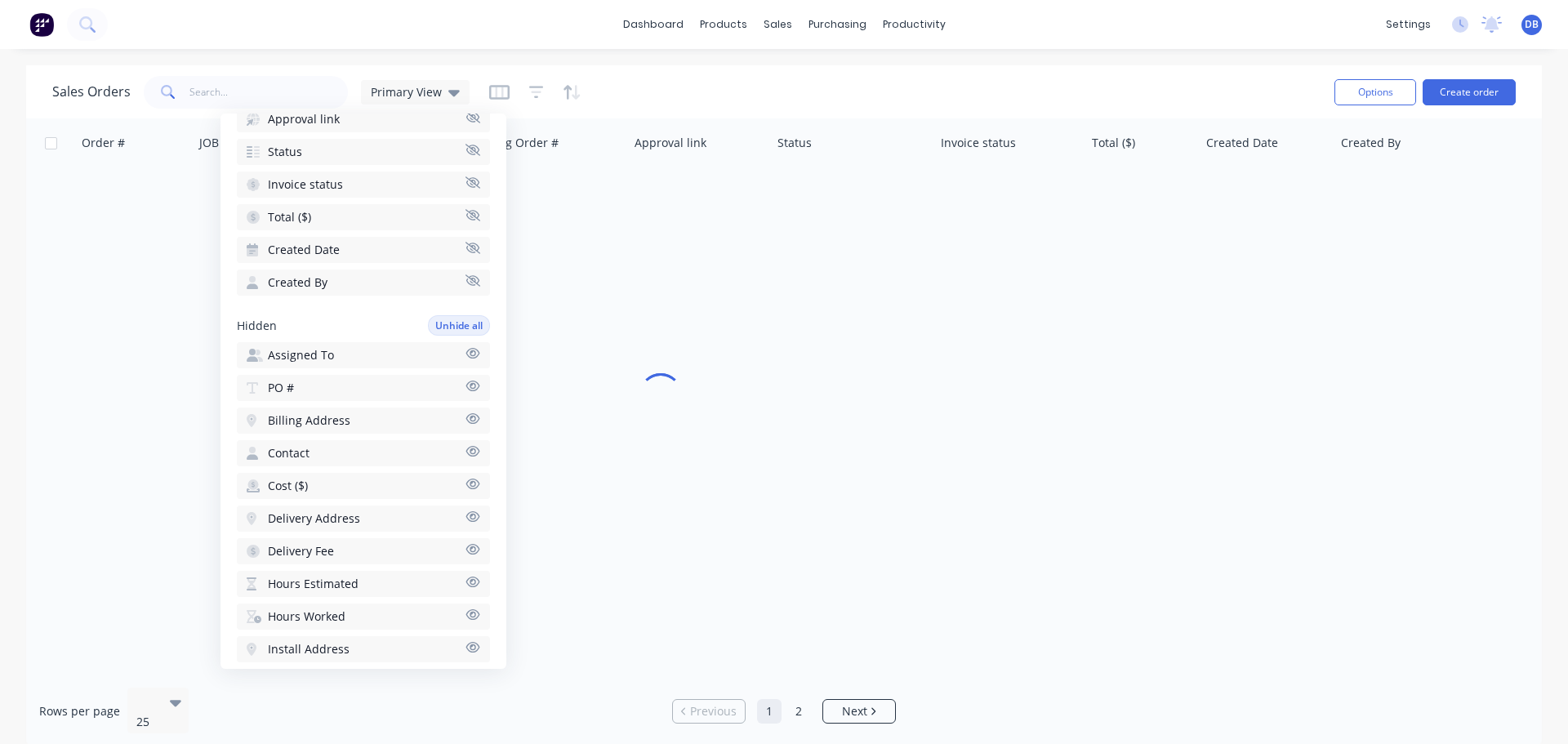
scroll to position [0, 123]
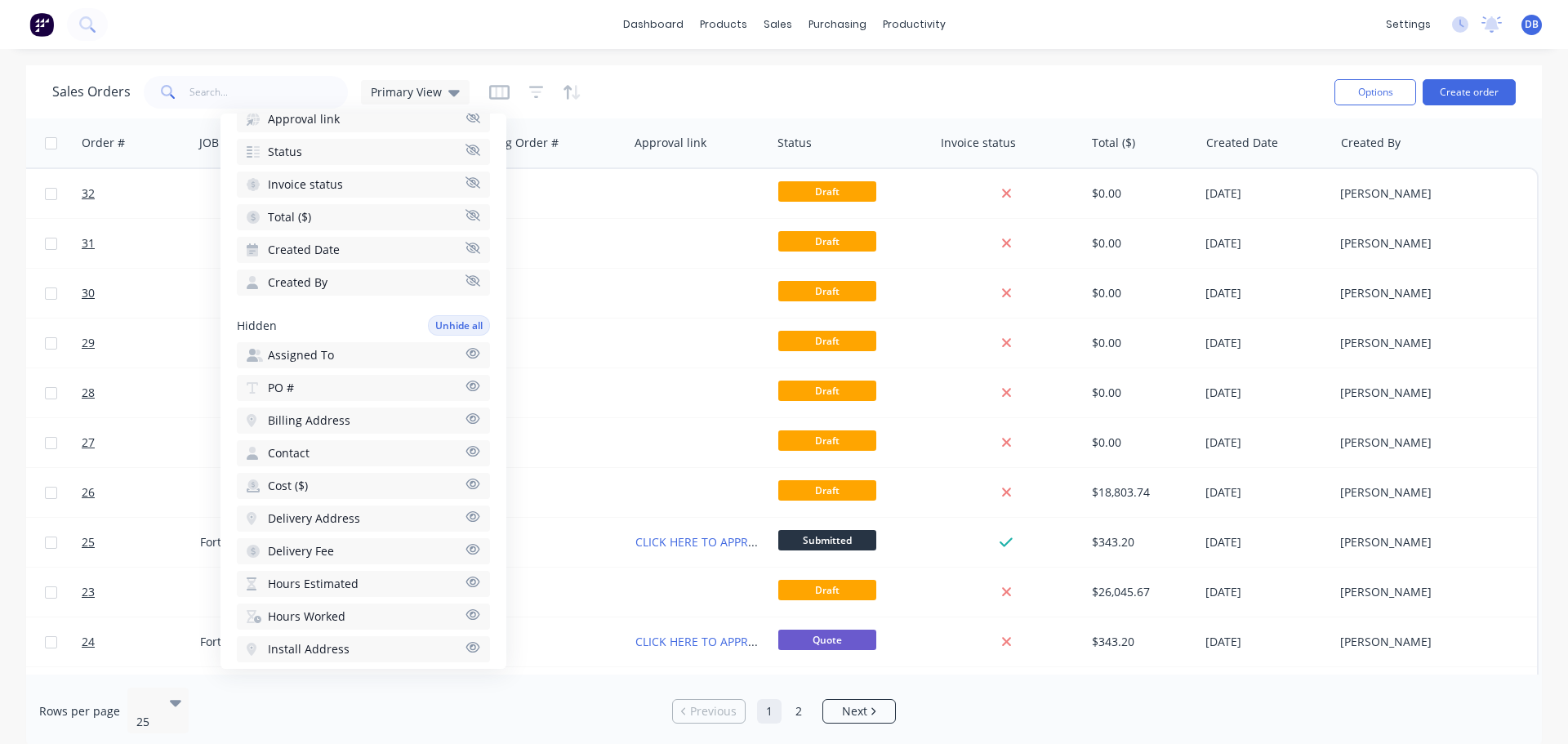
click at [467, 282] on icon "button" at bounding box center [473, 280] width 15 height 12
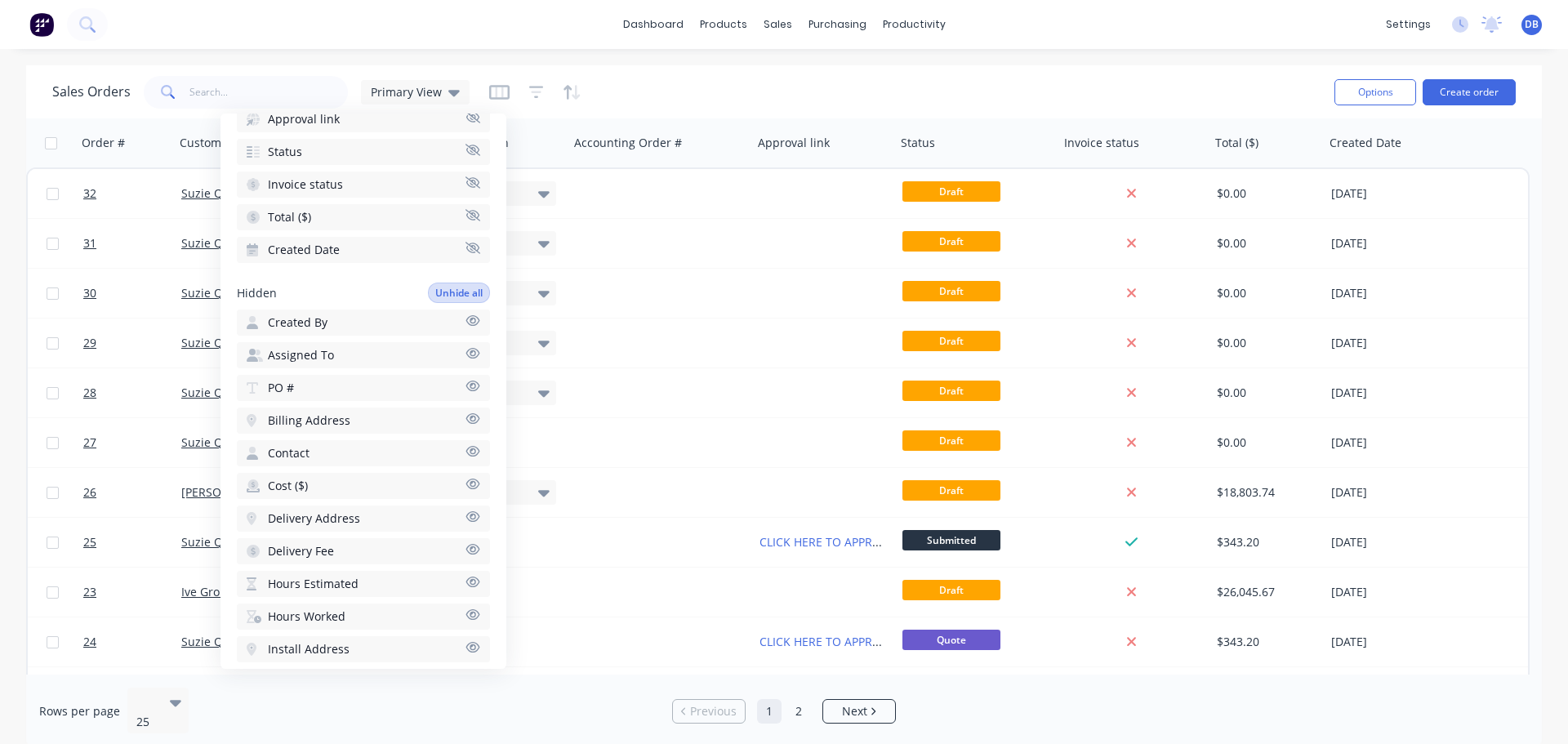
click at [459, 328] on button "Created By" at bounding box center [363, 322] width 253 height 26
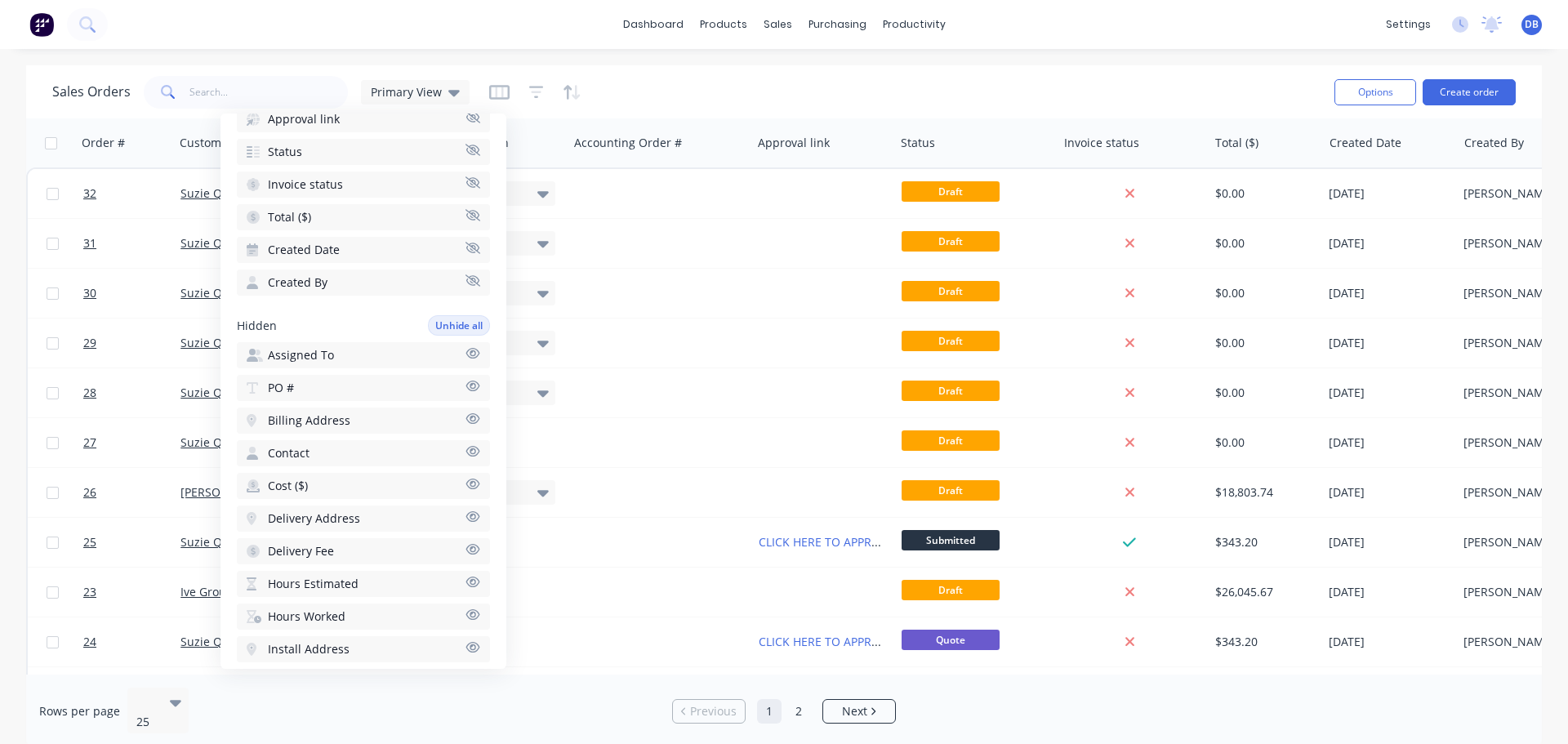
click at [365, 353] on button "Assigned To" at bounding box center [363, 355] width 253 height 26
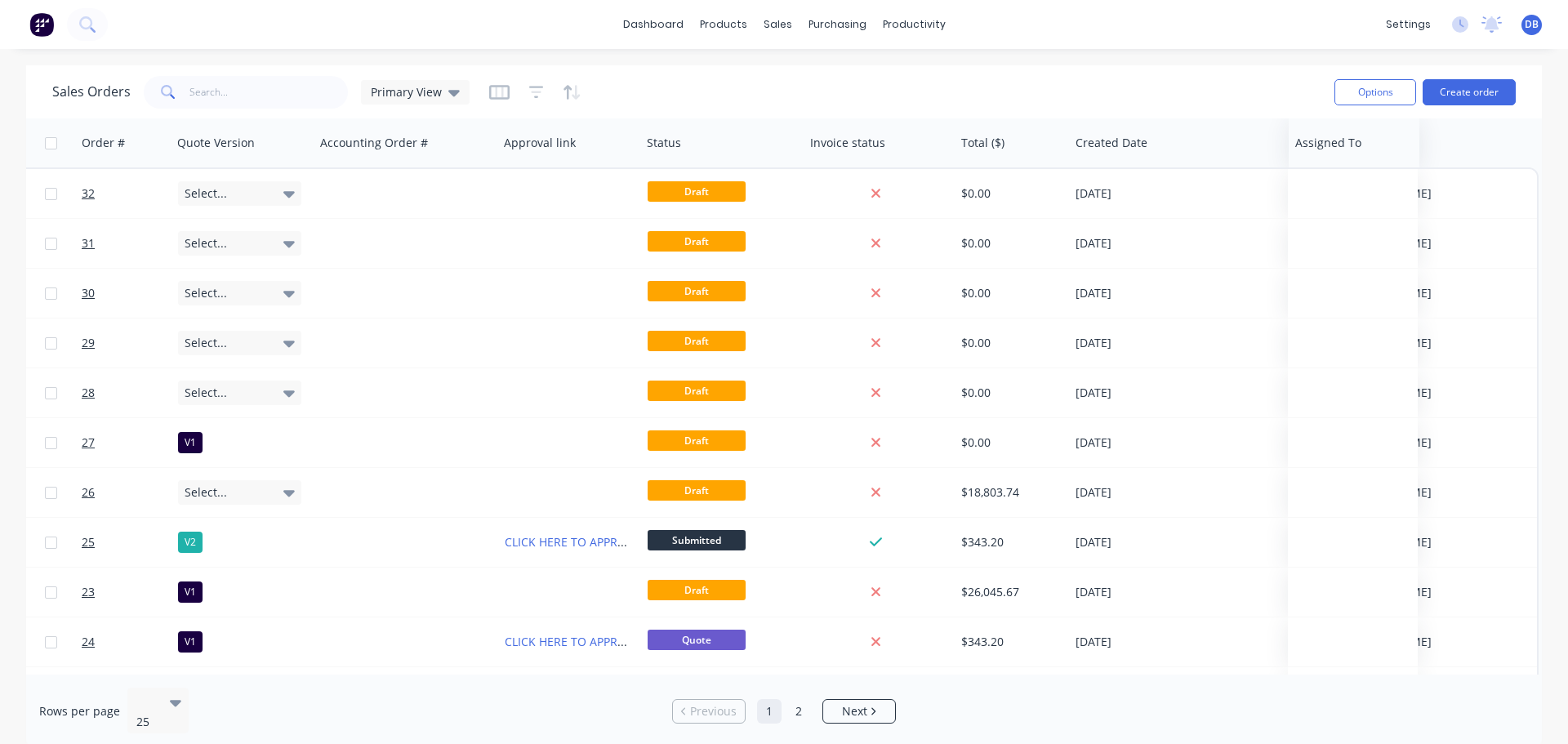
scroll to position [0, 254]
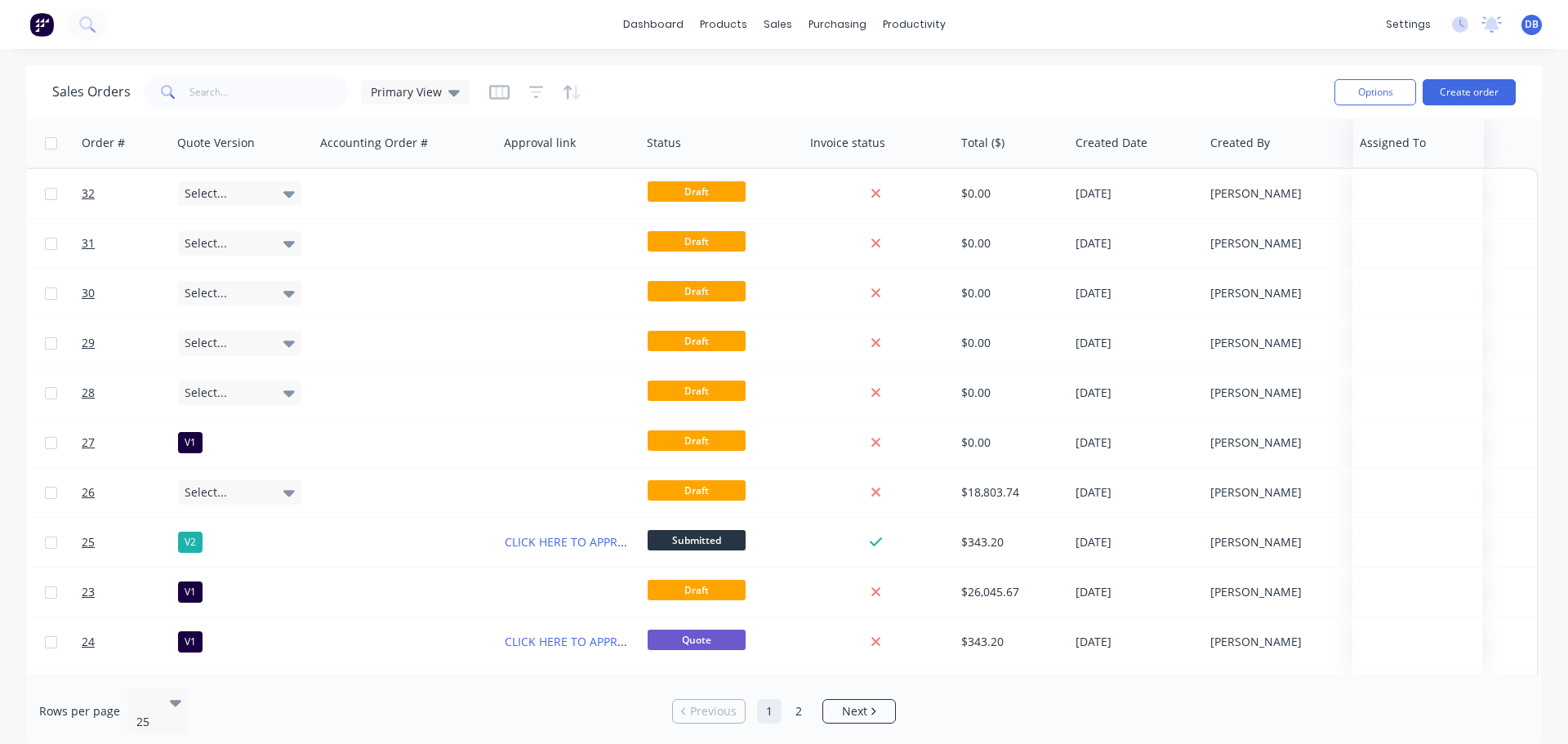
drag, startPoint x: 1452, startPoint y: 148, endPoint x: 1396, endPoint y: 156, distance: 56.6
click at [1396, 156] on div at bounding box center [1415, 143] width 112 height 33
drag, startPoint x: 1400, startPoint y: 149, endPoint x: 1449, endPoint y: 153, distance: 49.2
click at [1452, 153] on div at bounding box center [1479, 143] width 112 height 33
click at [1121, 86] on div "Sales Orders Primary View" at bounding box center [687, 91] width 1269 height 40
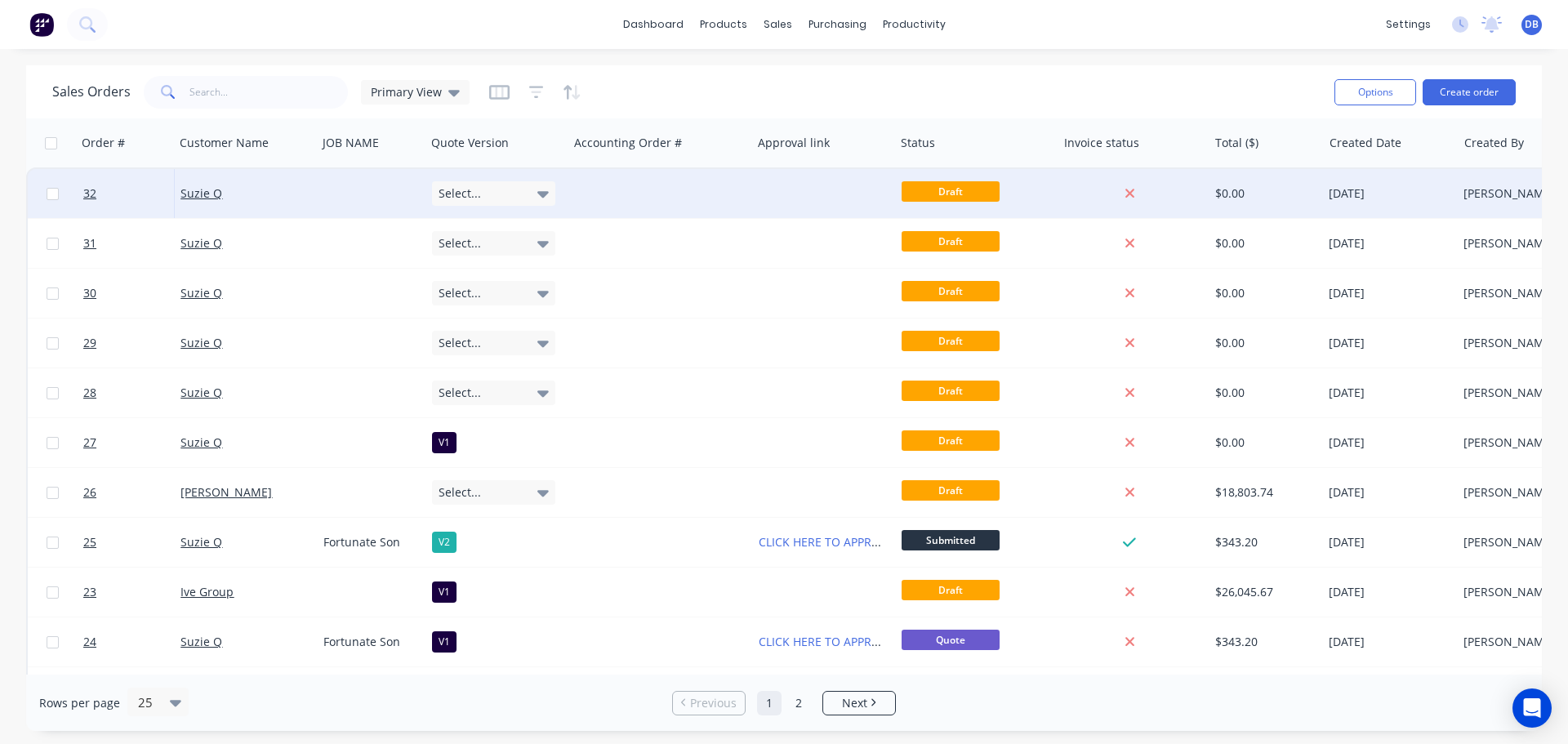
click at [54, 195] on input "checkbox" at bounding box center [53, 194] width 12 height 12
click at [55, 191] on input "checkbox" at bounding box center [53, 194] width 12 height 12
checkbox input "false"
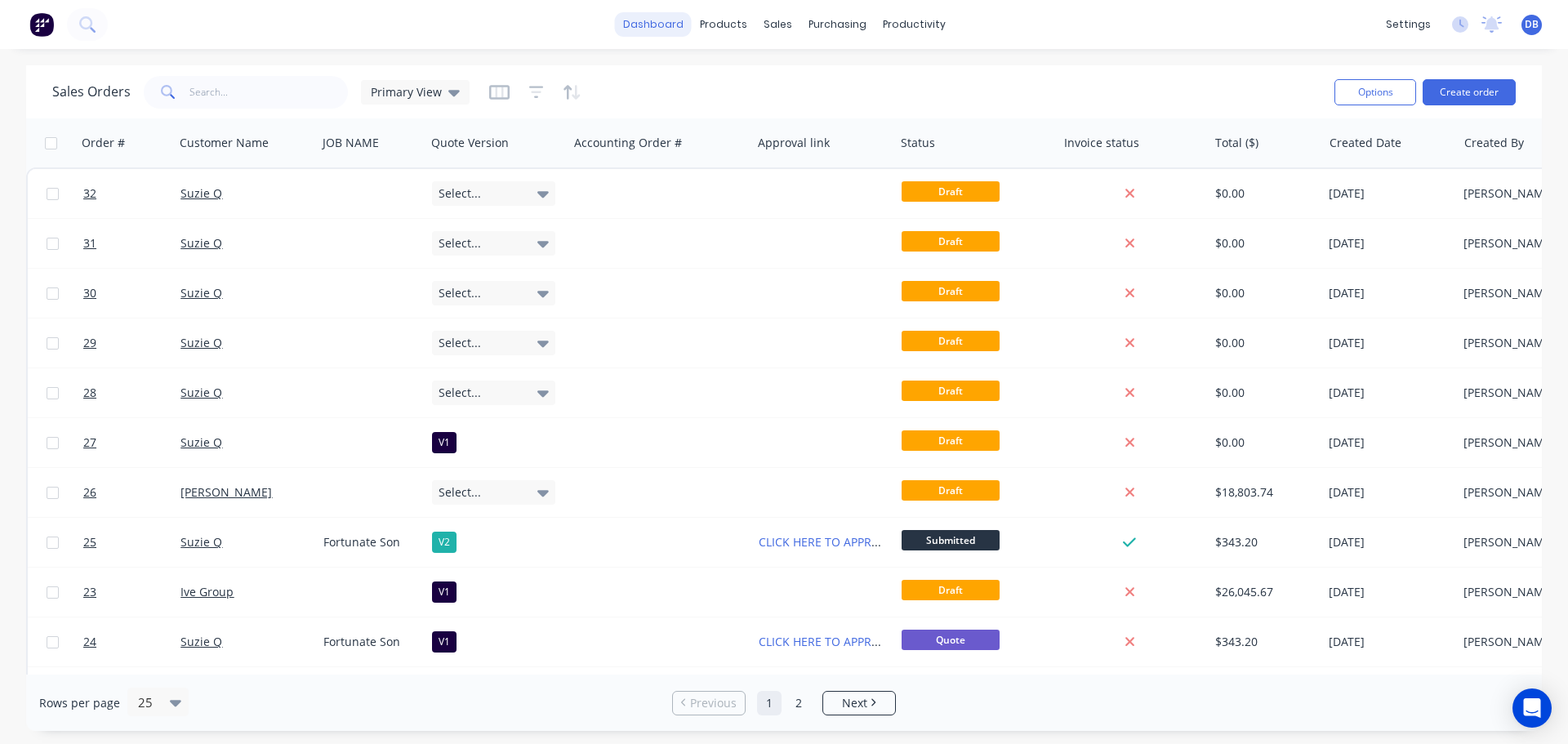
click at [658, 26] on link "dashboard" at bounding box center [654, 24] width 77 height 24
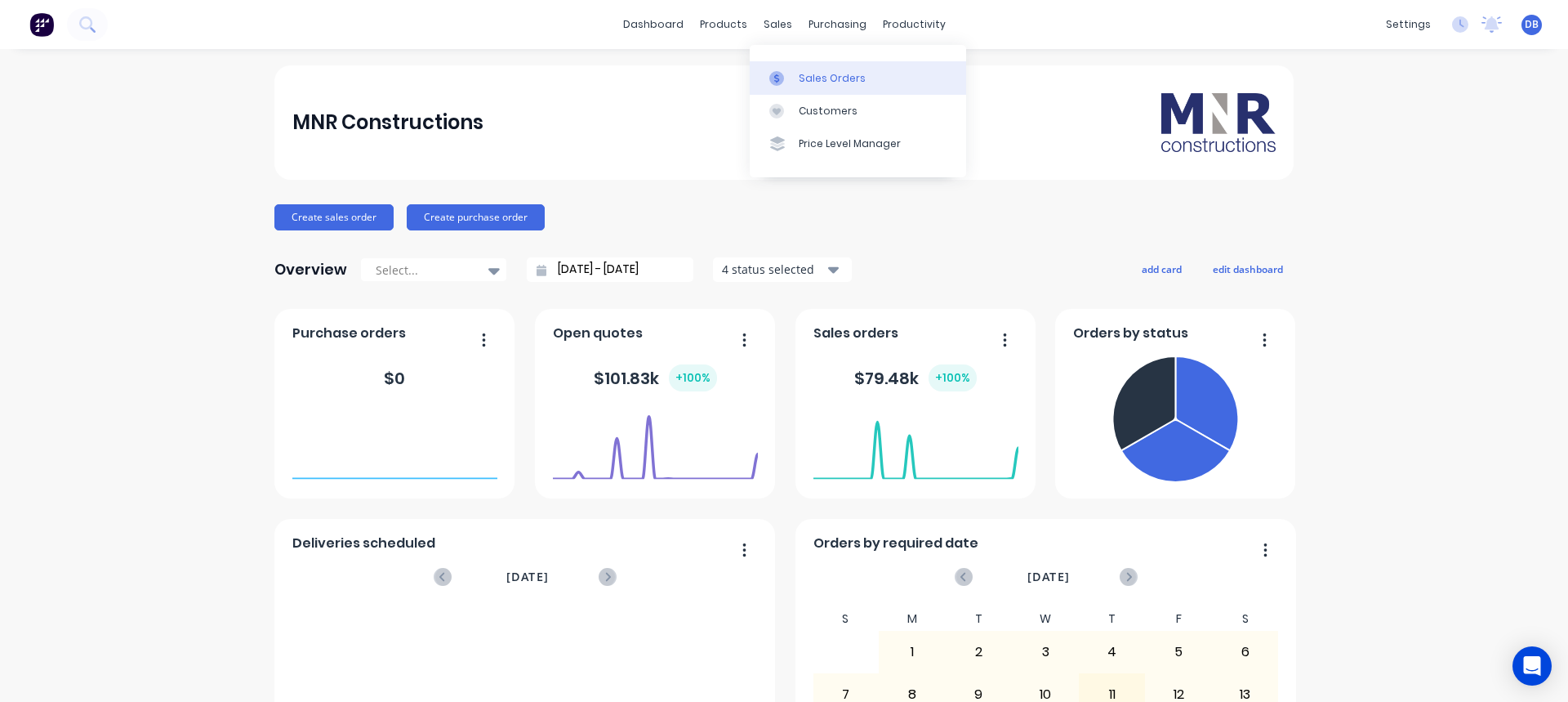
click at [809, 79] on div "Sales Orders" at bounding box center [831, 79] width 67 height 15
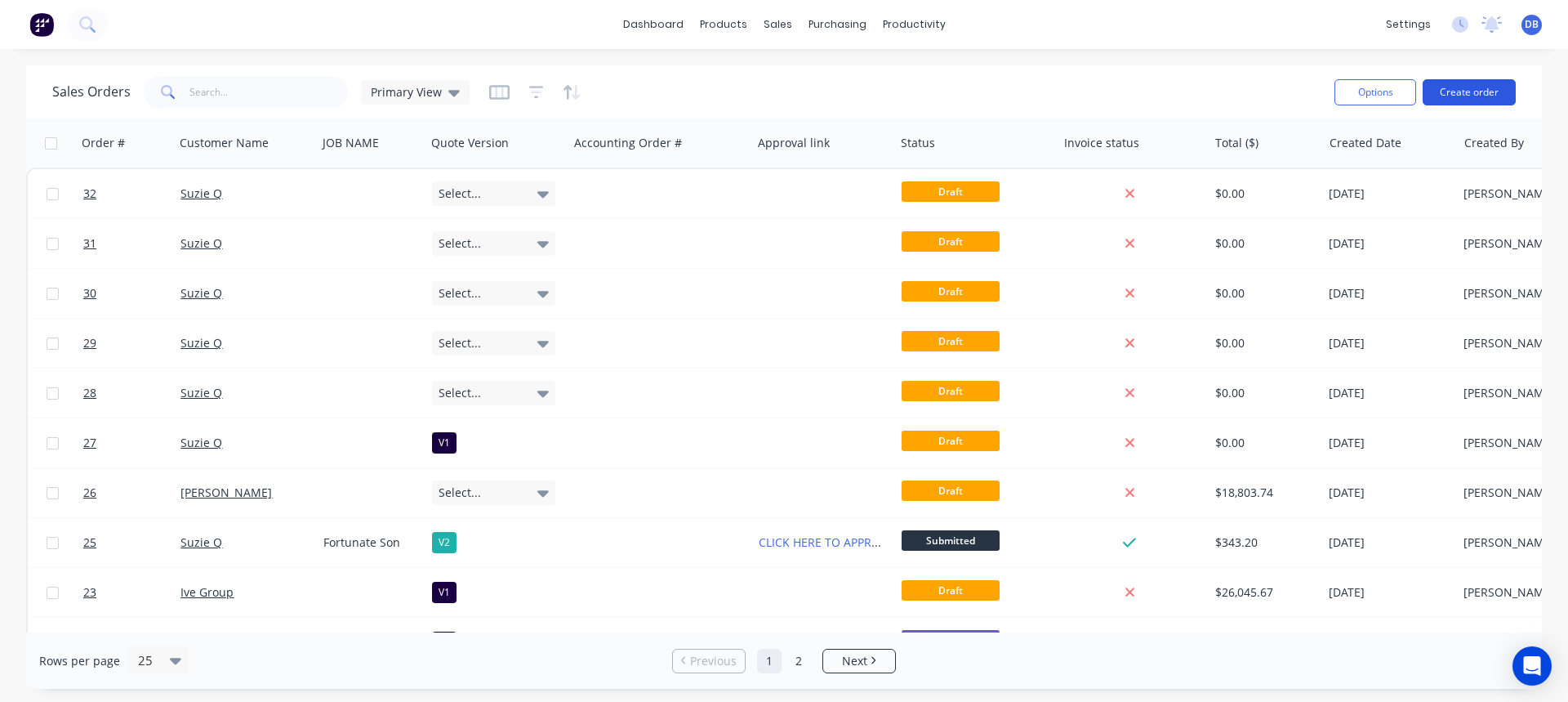
click at [1477, 93] on button "Create order" at bounding box center [1468, 92] width 93 height 26
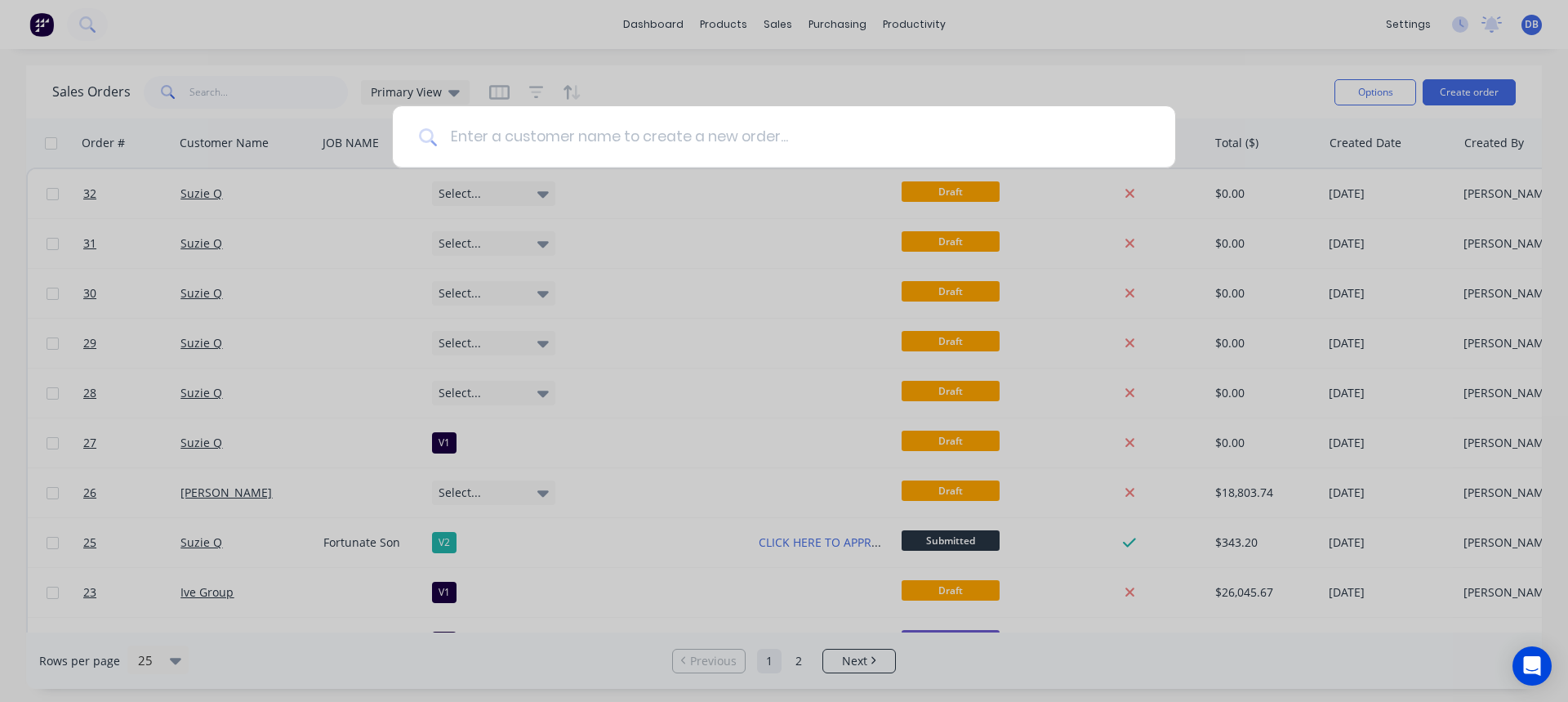
drag, startPoint x: 556, startPoint y: 140, endPoint x: 566, endPoint y: 141, distance: 10.0
click at [559, 141] on input at bounding box center [793, 136] width 712 height 61
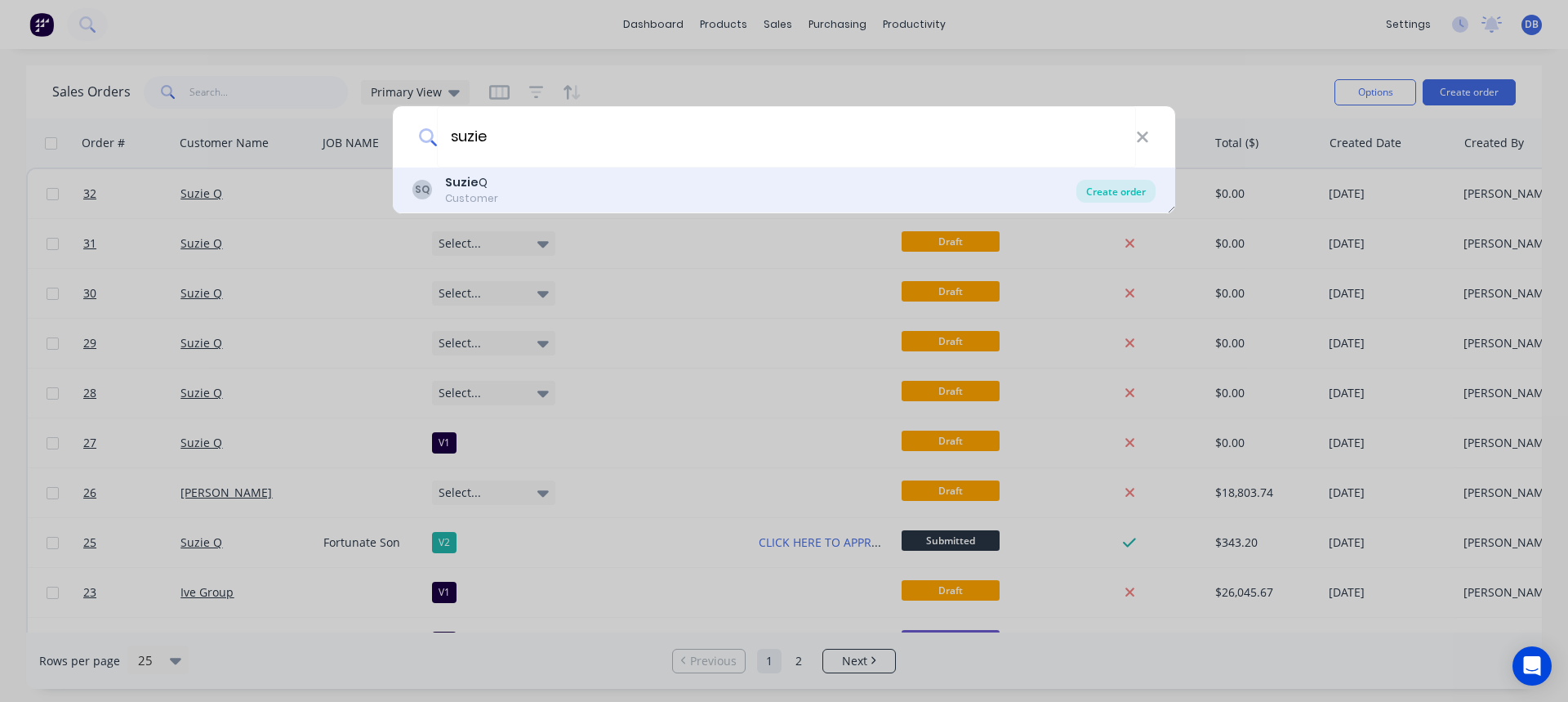
type input "suzie"
click at [1115, 192] on div "Create order" at bounding box center [1116, 191] width 79 height 23
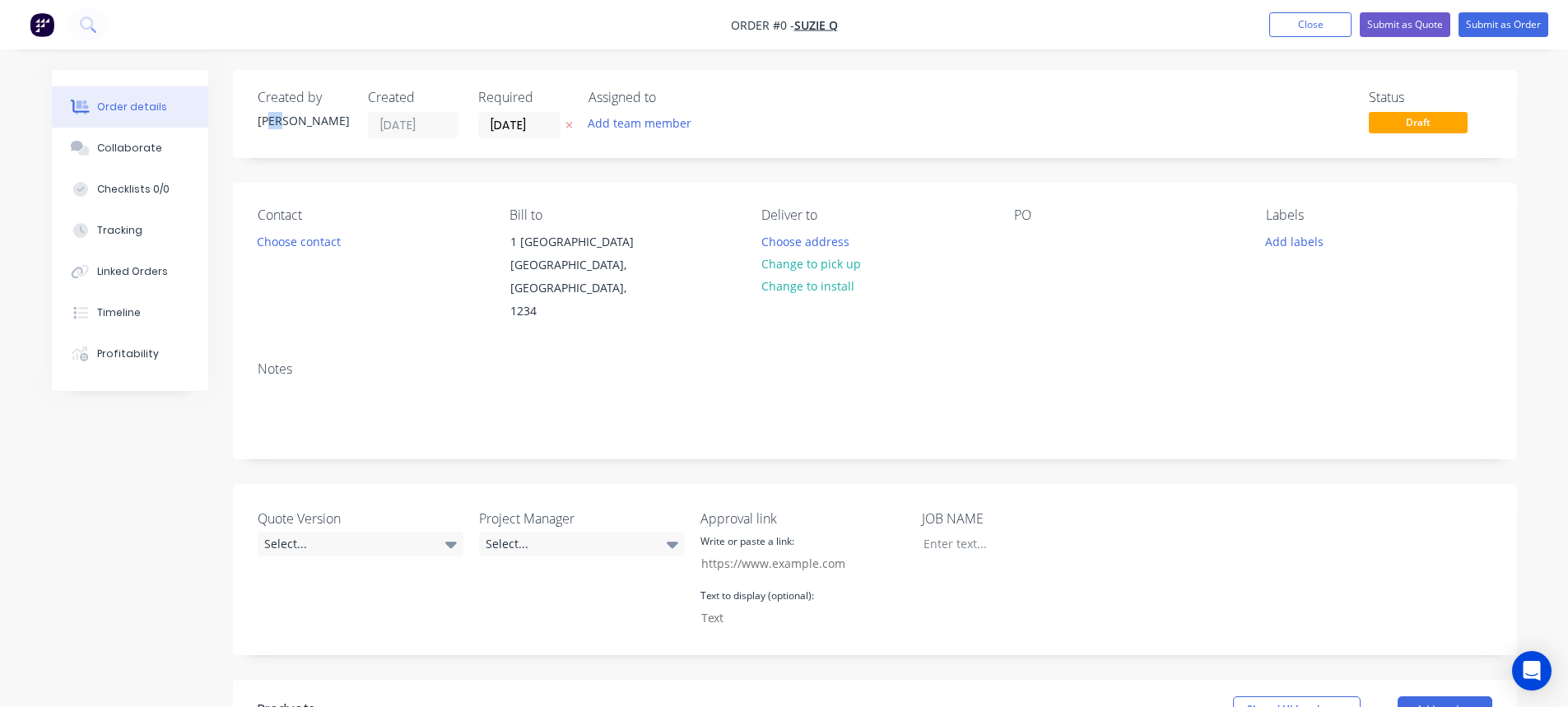
drag, startPoint x: 288, startPoint y: 120, endPoint x: 271, endPoint y: 121, distance: 17.0
click at [271, 121] on div "Dean" at bounding box center [303, 120] width 91 height 17
click at [305, 123] on div "Dean" at bounding box center [303, 120] width 91 height 17
click at [297, 120] on div "Dean" at bounding box center [303, 120] width 91 height 17
drag, startPoint x: 257, startPoint y: 125, endPoint x: 267, endPoint y: 125, distance: 10.0
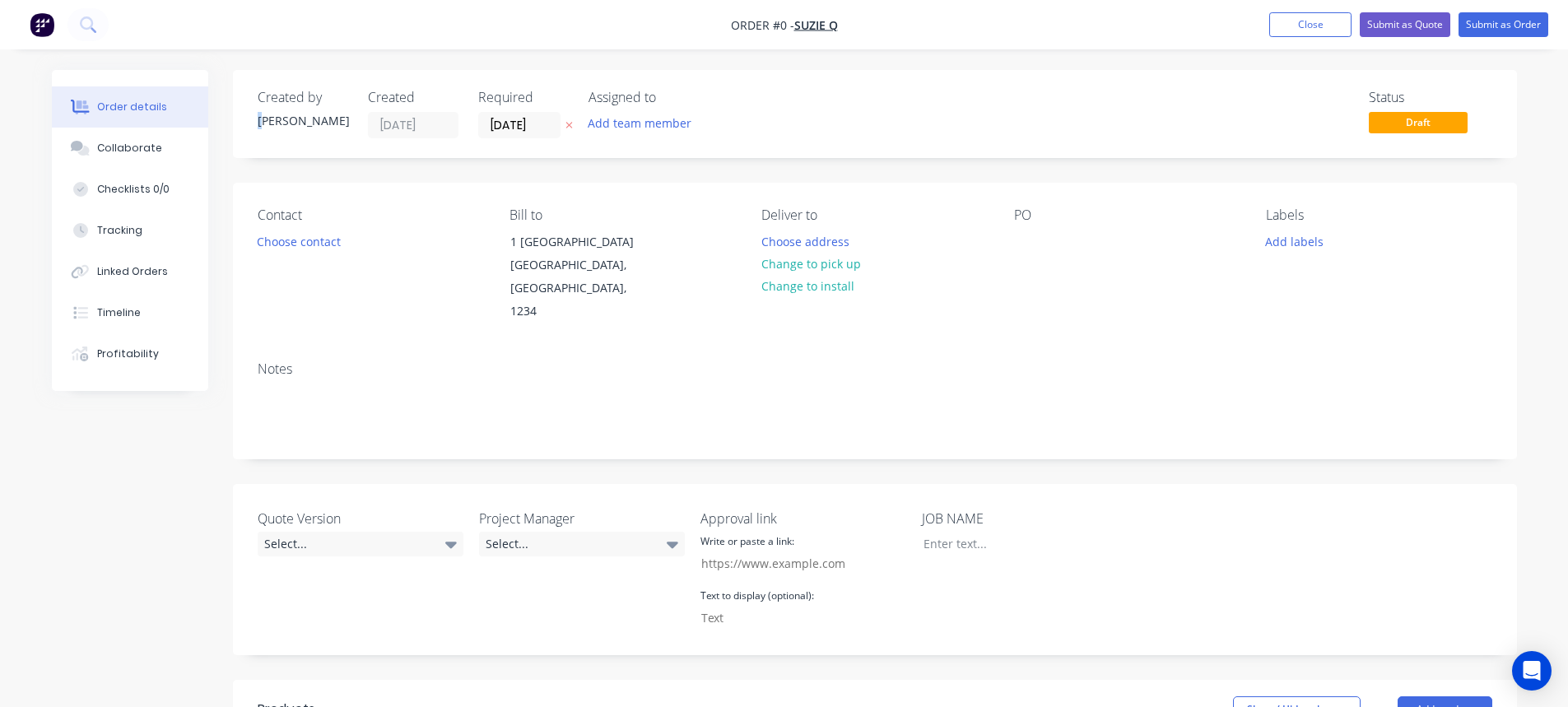
click at [267, 125] on div "Dean" at bounding box center [303, 120] width 91 height 17
click at [501, 124] on input "[DATE]" at bounding box center [519, 125] width 80 height 25
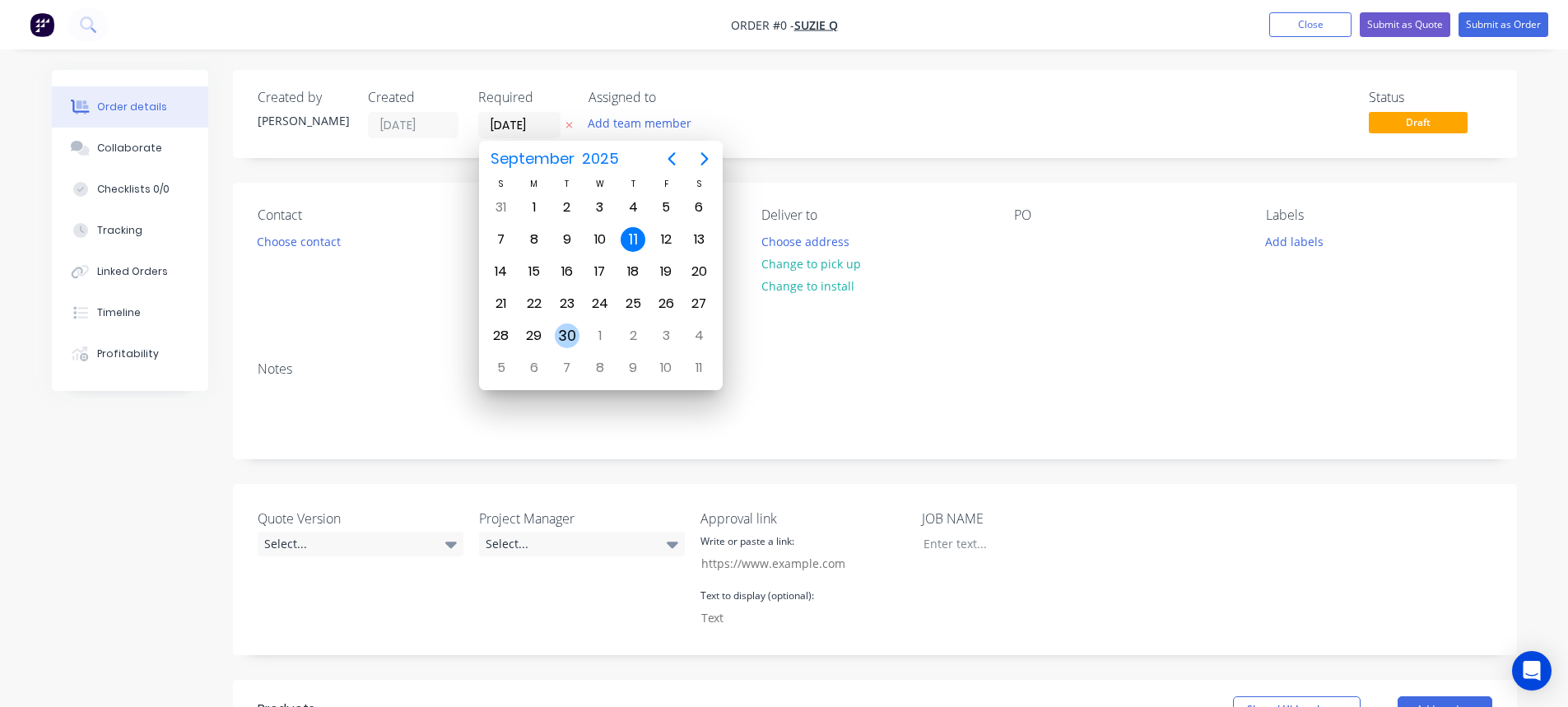
click at [570, 332] on div "30" at bounding box center [567, 336] width 25 height 25
type input "[DATE]"
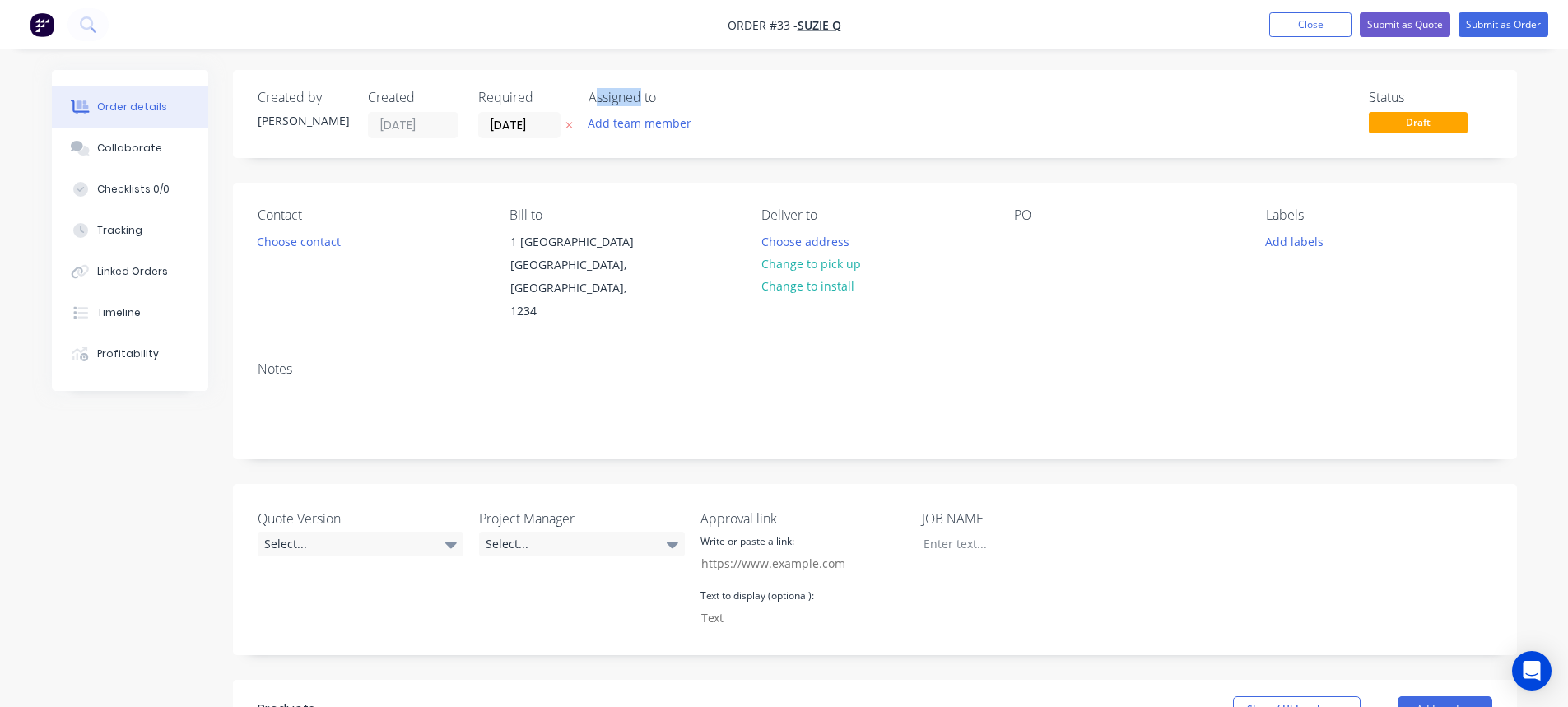
drag, startPoint x: 597, startPoint y: 98, endPoint x: 639, endPoint y: 97, distance: 42.0
click at [639, 97] on div "Assigned to" at bounding box center [670, 97] width 165 height 16
drag, startPoint x: 477, startPoint y: 494, endPoint x: 566, endPoint y: 500, distance: 89.2
click at [566, 500] on div "Quote Version Select... Project Manager Select... Approval link Write or paste …" at bounding box center [875, 569] width 1284 height 171
click at [628, 91] on div "Assigned to" at bounding box center [670, 97] width 165 height 16
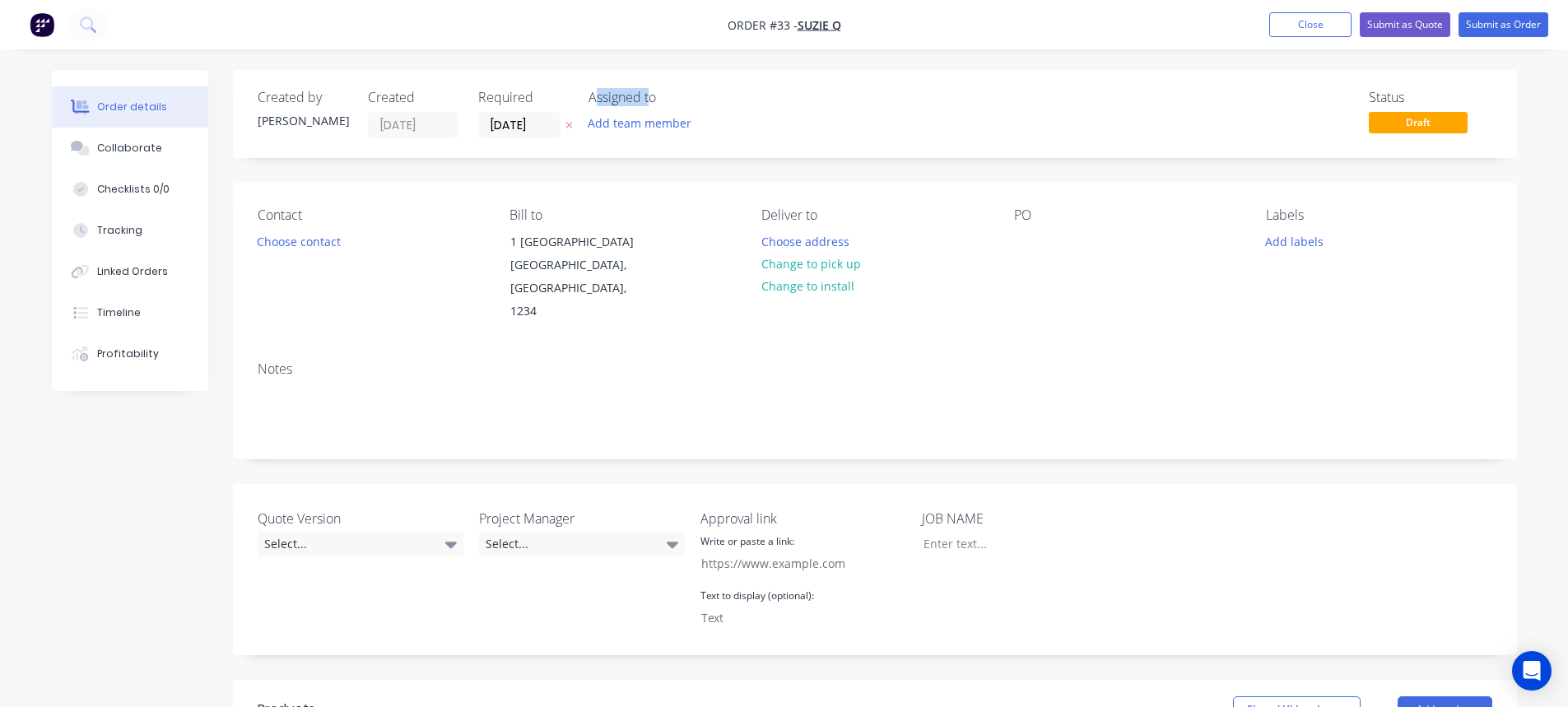
drag, startPoint x: 597, startPoint y: 91, endPoint x: 660, endPoint y: 91, distance: 63.0
click at [660, 91] on div "Assigned to" at bounding box center [670, 97] width 165 height 16
click at [663, 97] on div "Assigned to" at bounding box center [670, 97] width 165 height 16
click at [286, 243] on button "Choose contact" at bounding box center [298, 240] width 101 height 22
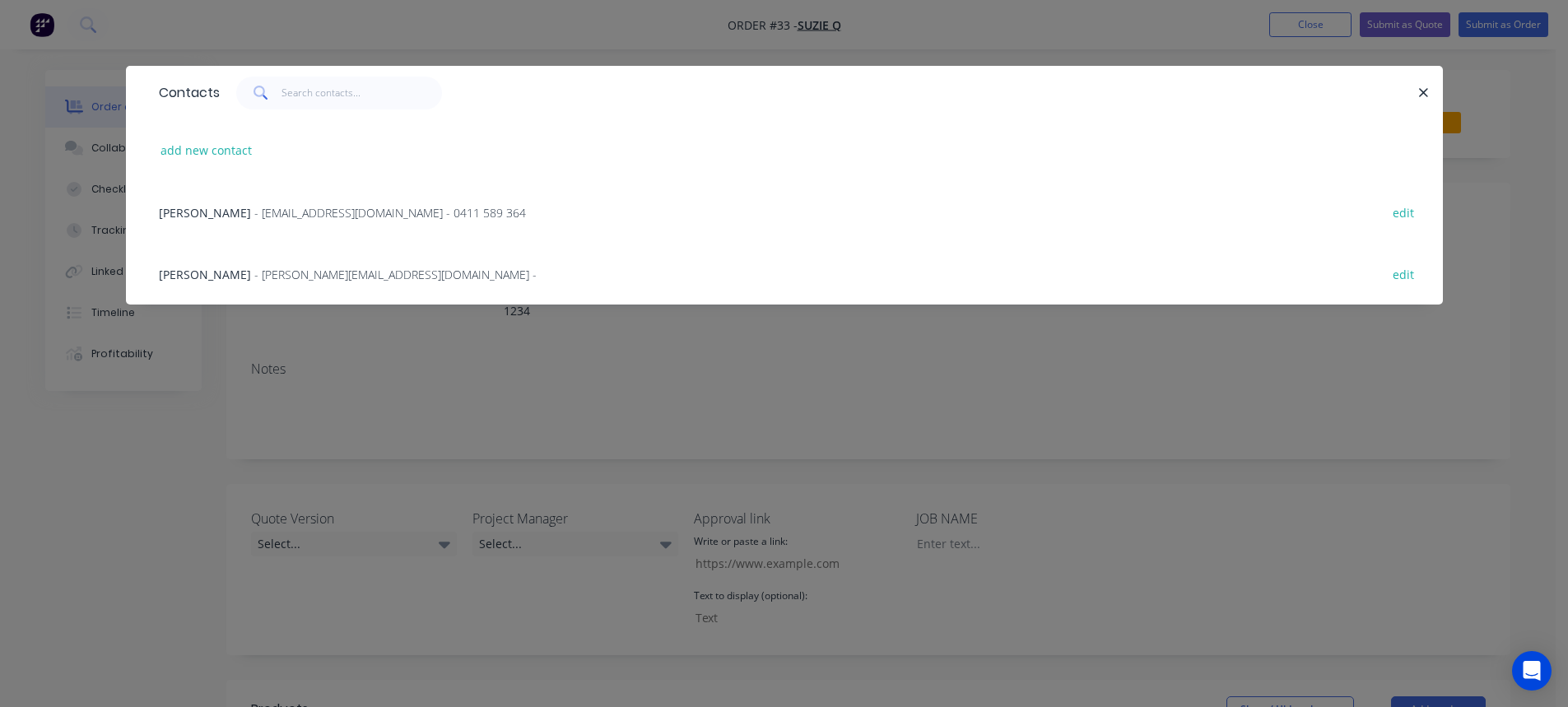
click at [241, 213] on span "Johnnie BeGood" at bounding box center [205, 212] width 92 height 16
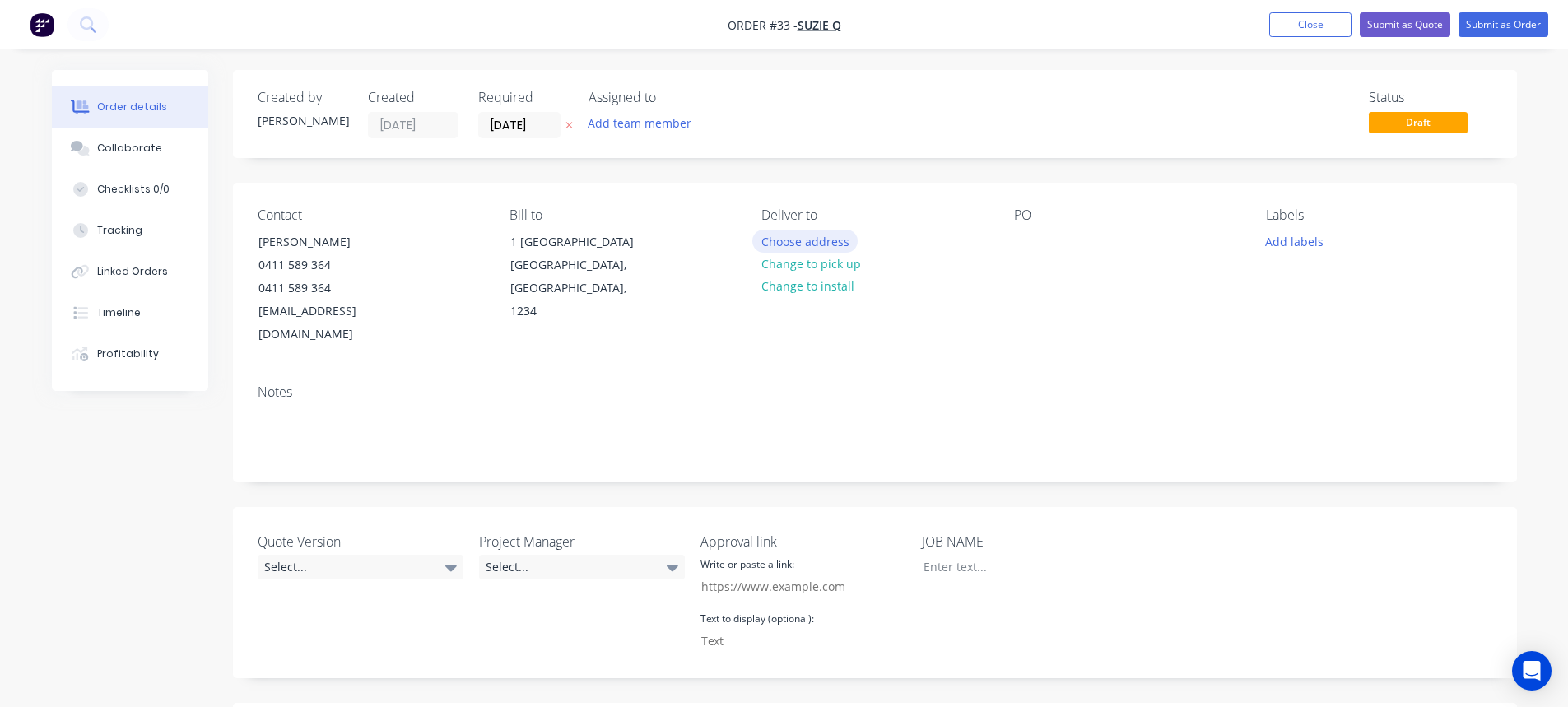
click at [793, 242] on button "Choose address" at bounding box center [804, 240] width 105 height 22
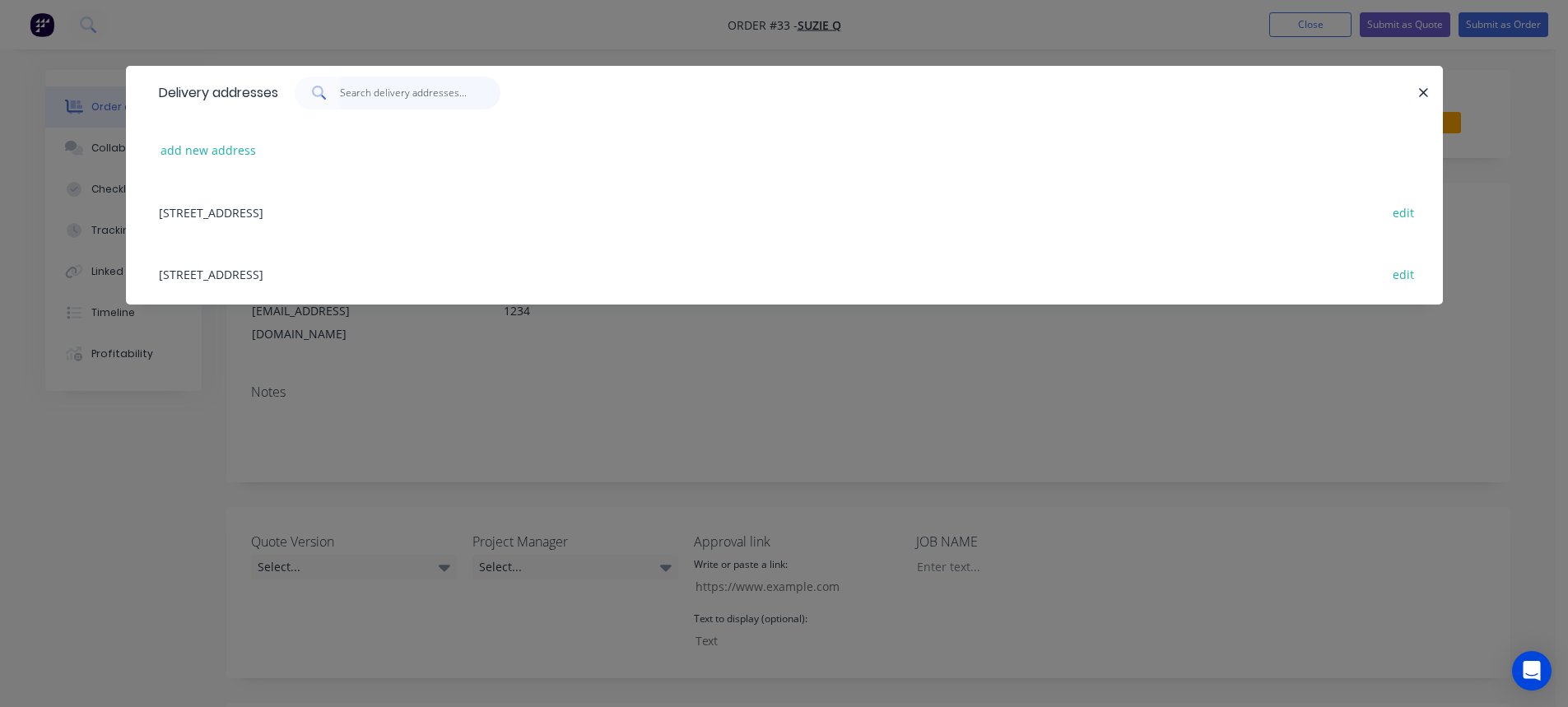
click at [365, 79] on input "text" at bounding box center [419, 93] width 160 height 33
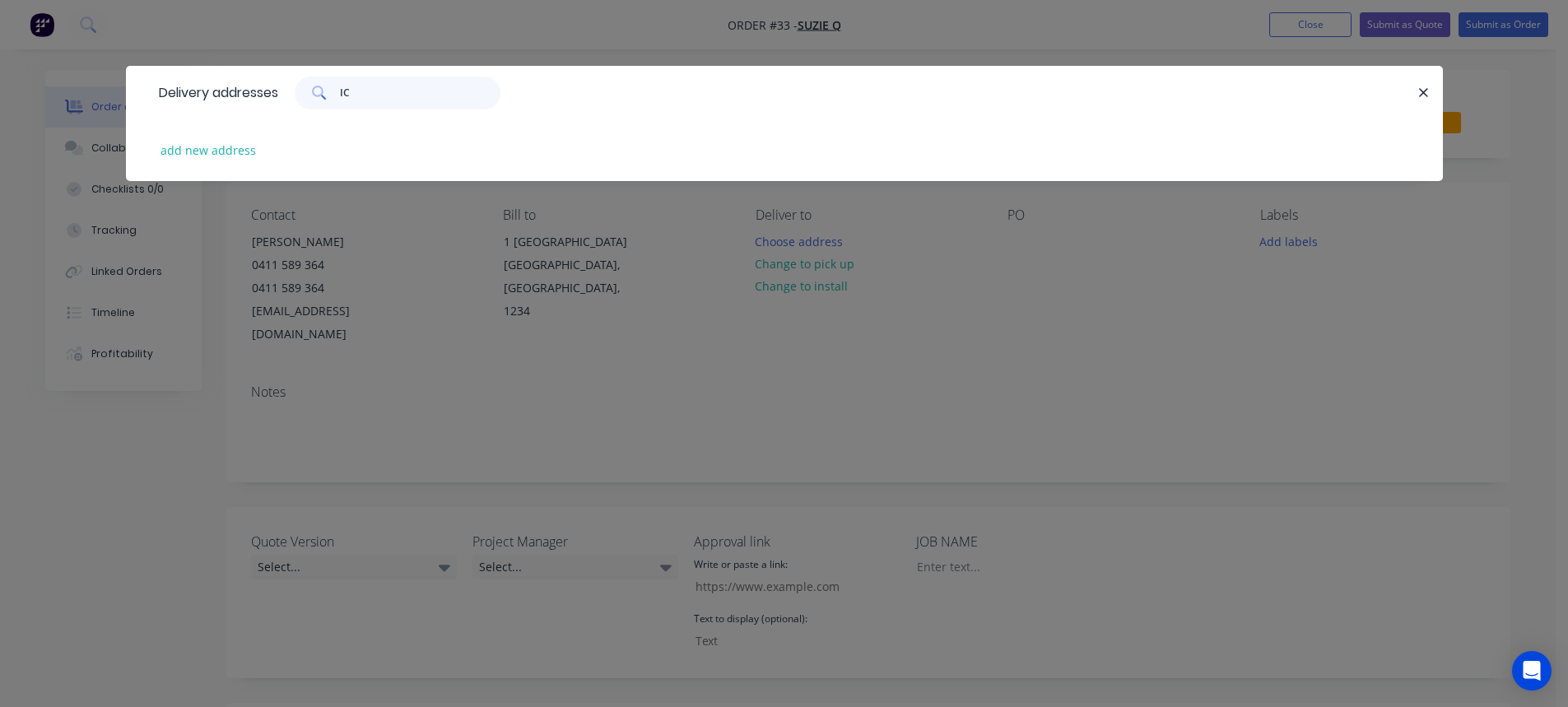
type input "I"
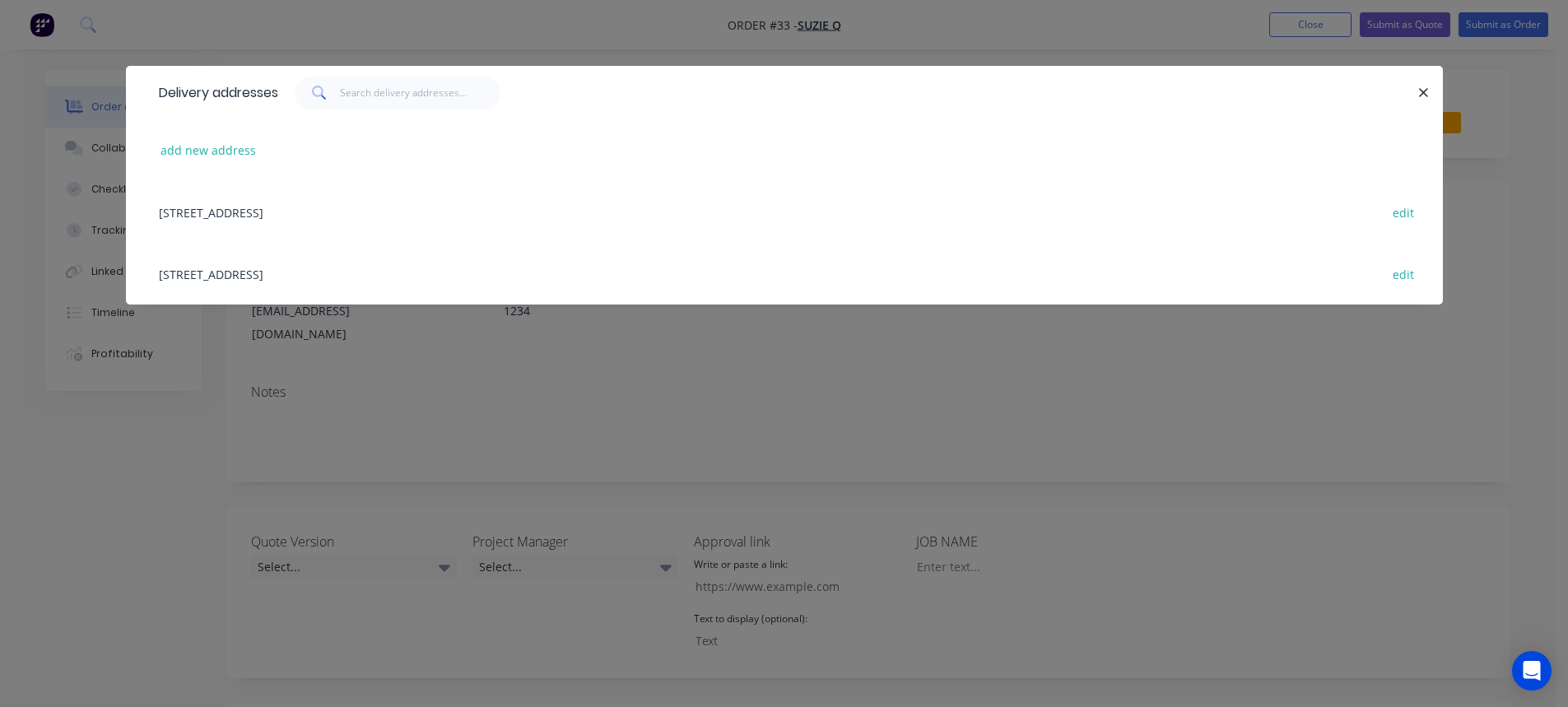
drag, startPoint x: 251, startPoint y: 209, endPoint x: 179, endPoint y: 212, distance: 72.1
click at [179, 212] on div "1 Lakeside, Bayou, Bayou, New South Wales, Australia, 1234 edit" at bounding box center [784, 211] width 1268 height 62
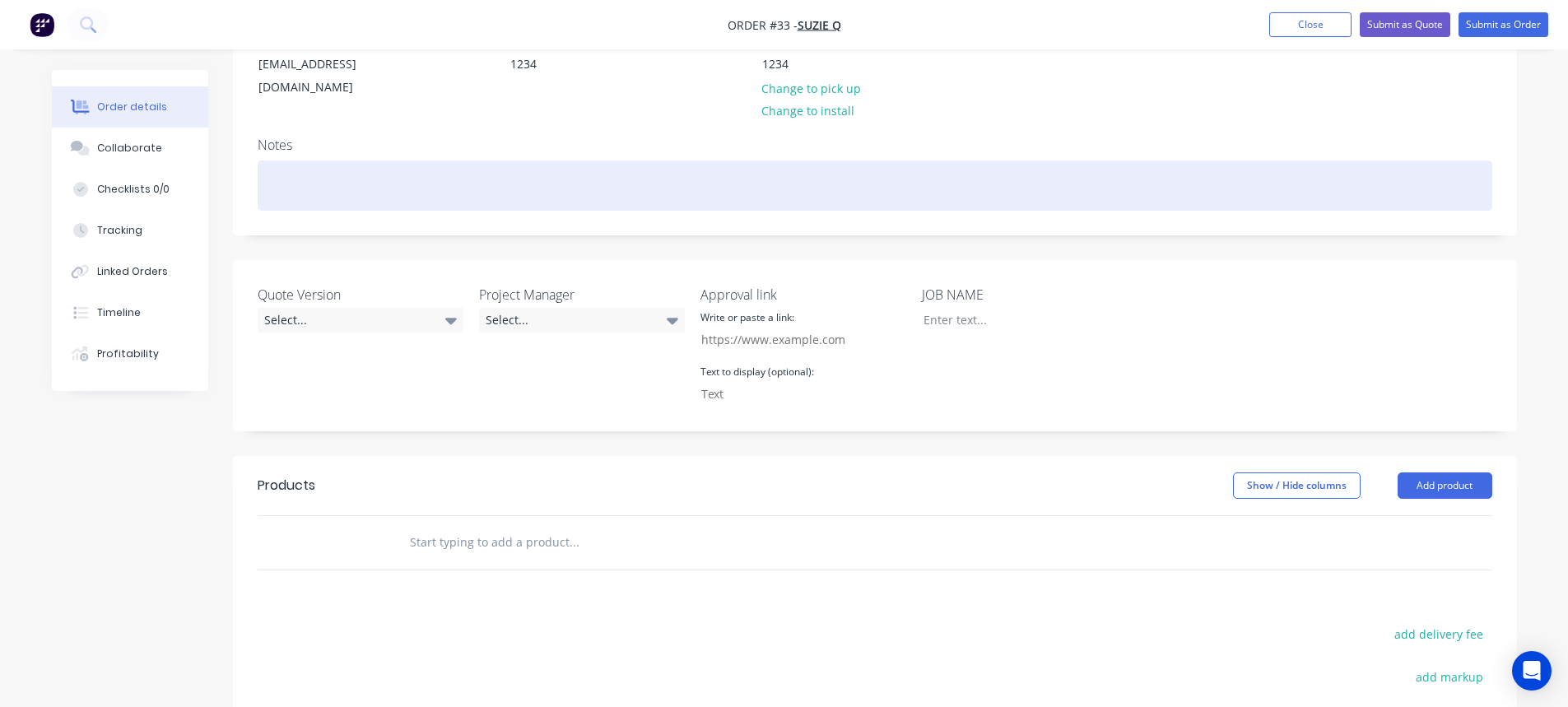
scroll to position [165, 0]
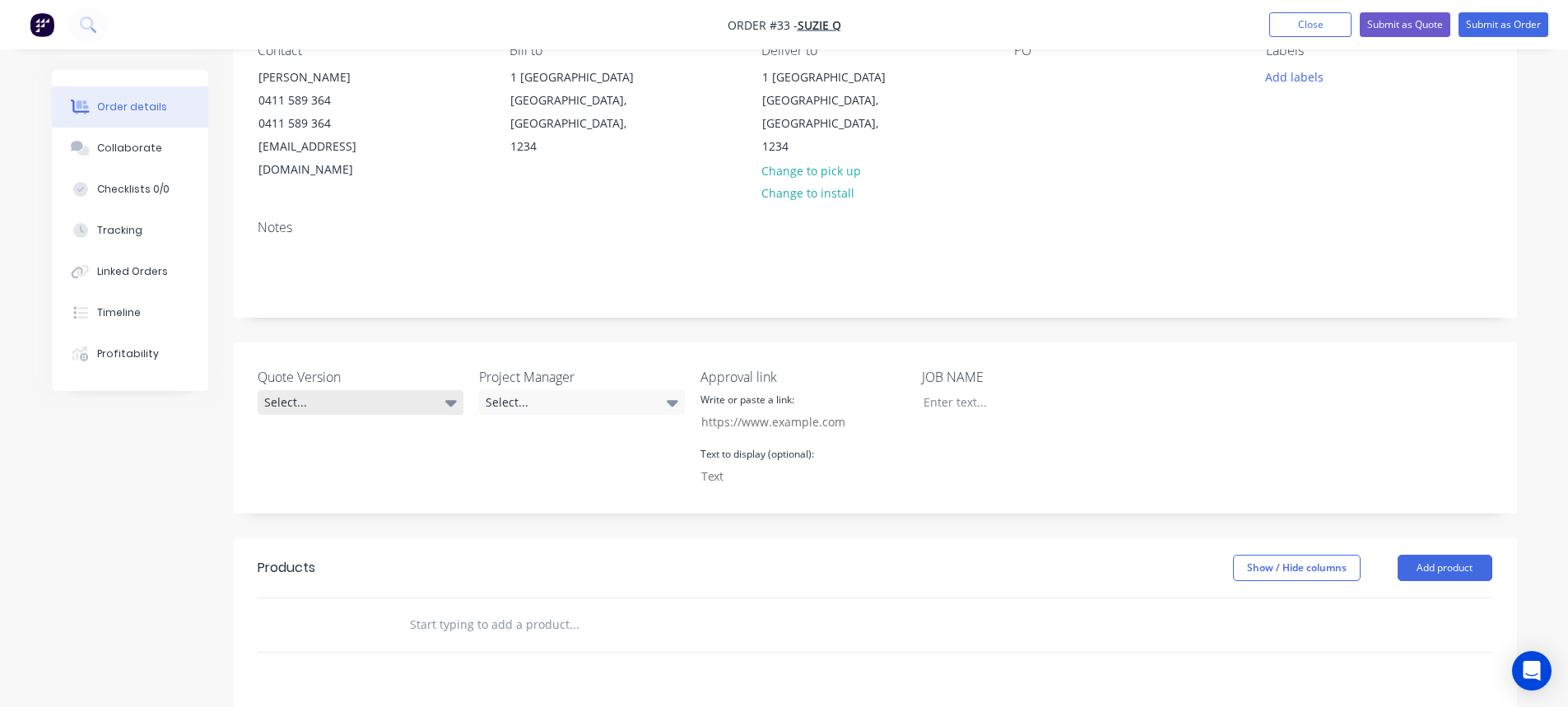
click at [426, 390] on div "Select..." at bounding box center [360, 402] width 205 height 25
click at [423, 390] on div "Select..." at bounding box center [360, 402] width 205 height 25
click at [424, 390] on div "Select..." at bounding box center [360, 402] width 205 height 25
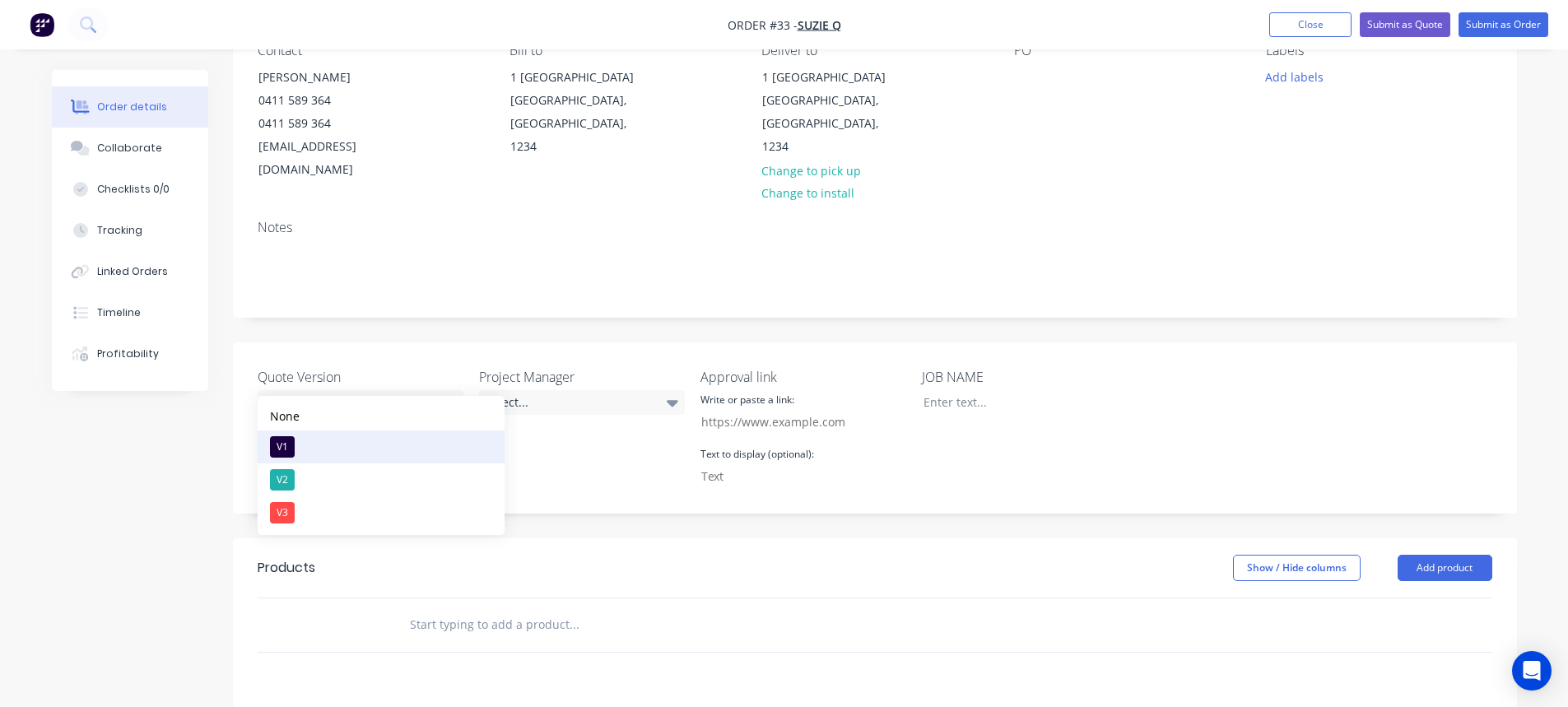
click at [362, 450] on button "V1" at bounding box center [381, 447] width 247 height 33
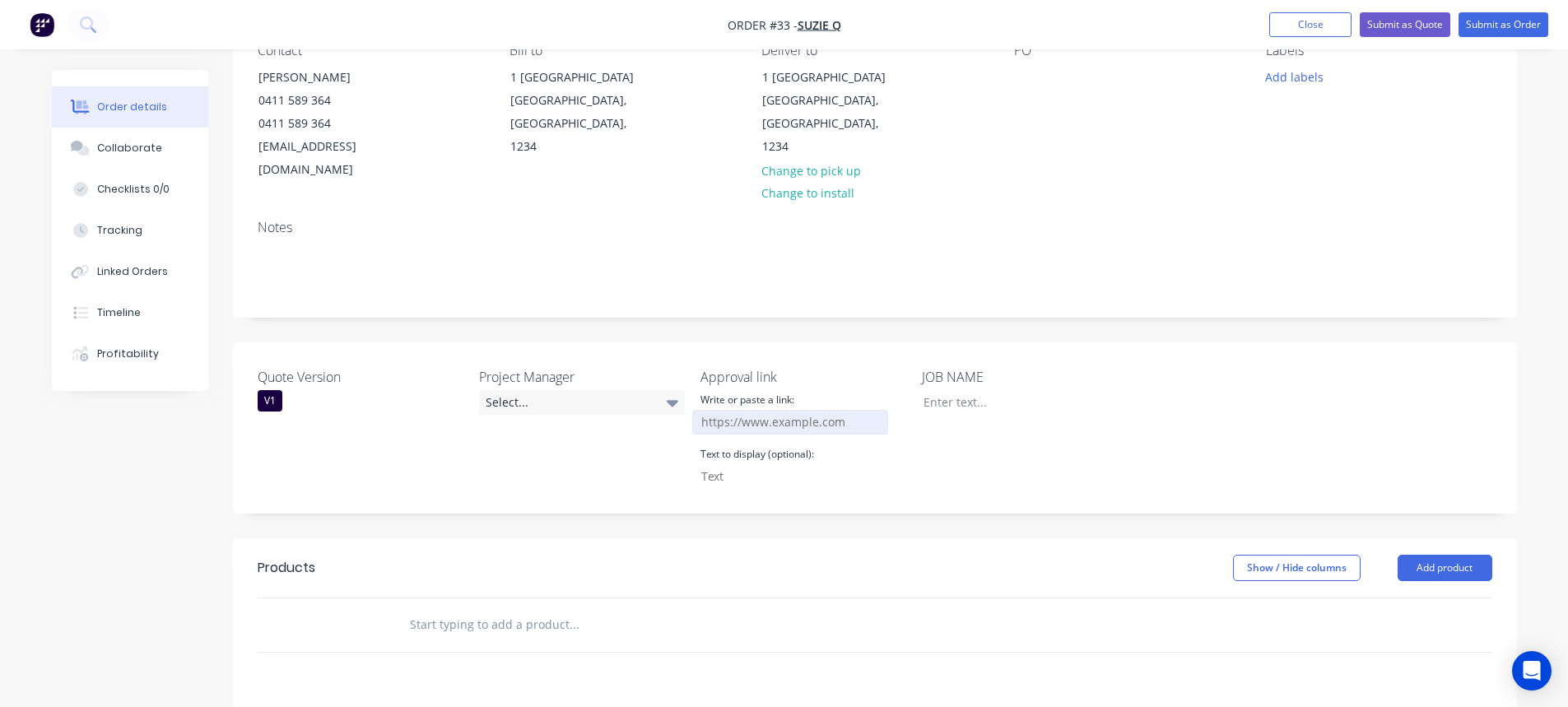
drag, startPoint x: 850, startPoint y: 399, endPoint x: 713, endPoint y: 398, distance: 137.0
click at [713, 410] on input "Quote Version" at bounding box center [790, 422] width 196 height 25
drag, startPoint x: 701, startPoint y: 398, endPoint x: 775, endPoint y: 399, distance: 74.0
click at [775, 410] on input "Quote Version" at bounding box center [790, 422] width 196 height 25
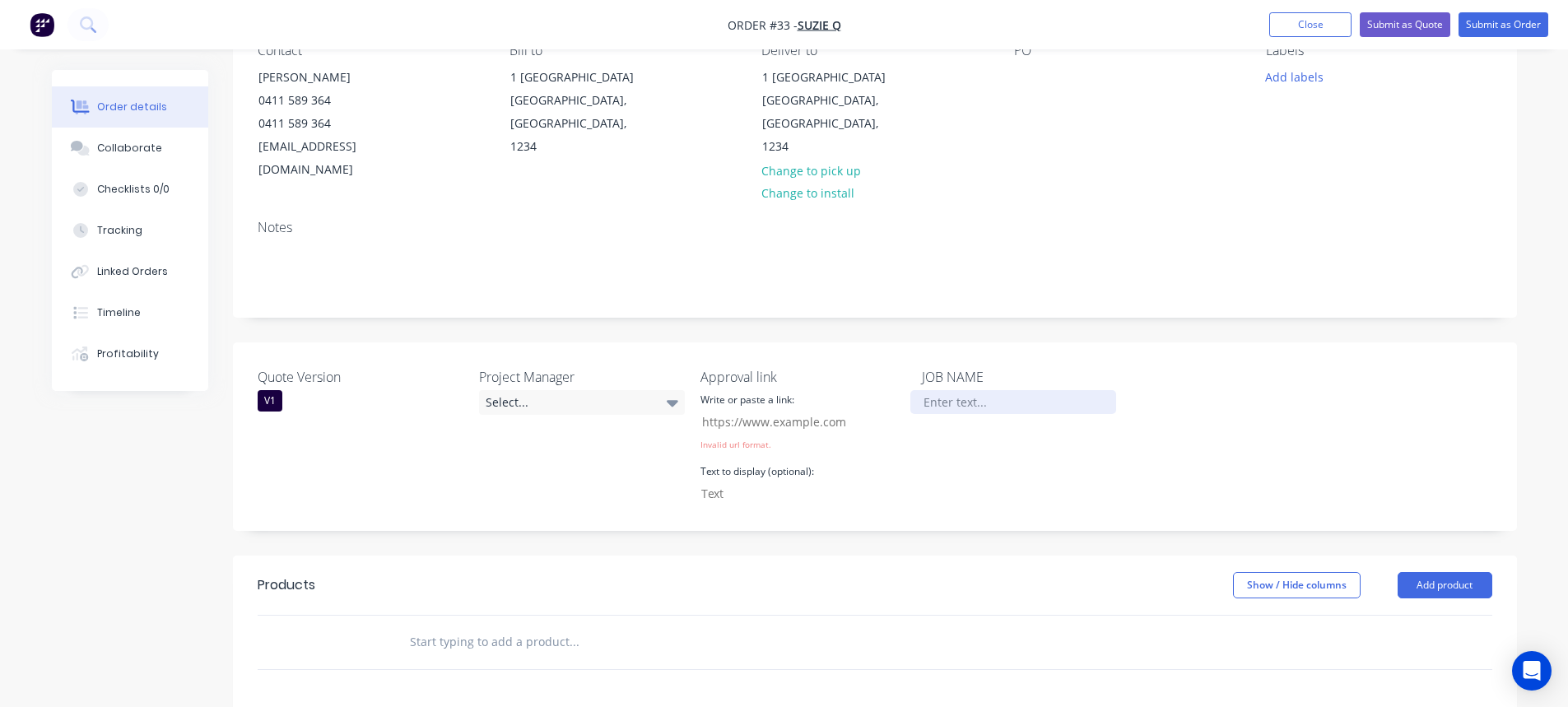
click at [958, 390] on div at bounding box center [1012, 401] width 205 height 24
click at [957, 390] on div at bounding box center [1012, 401] width 205 height 24
click at [1214, 395] on div "Quote Version V1 Project Manager Select... Approval link Write or paste a link:…" at bounding box center [875, 436] width 1284 height 188
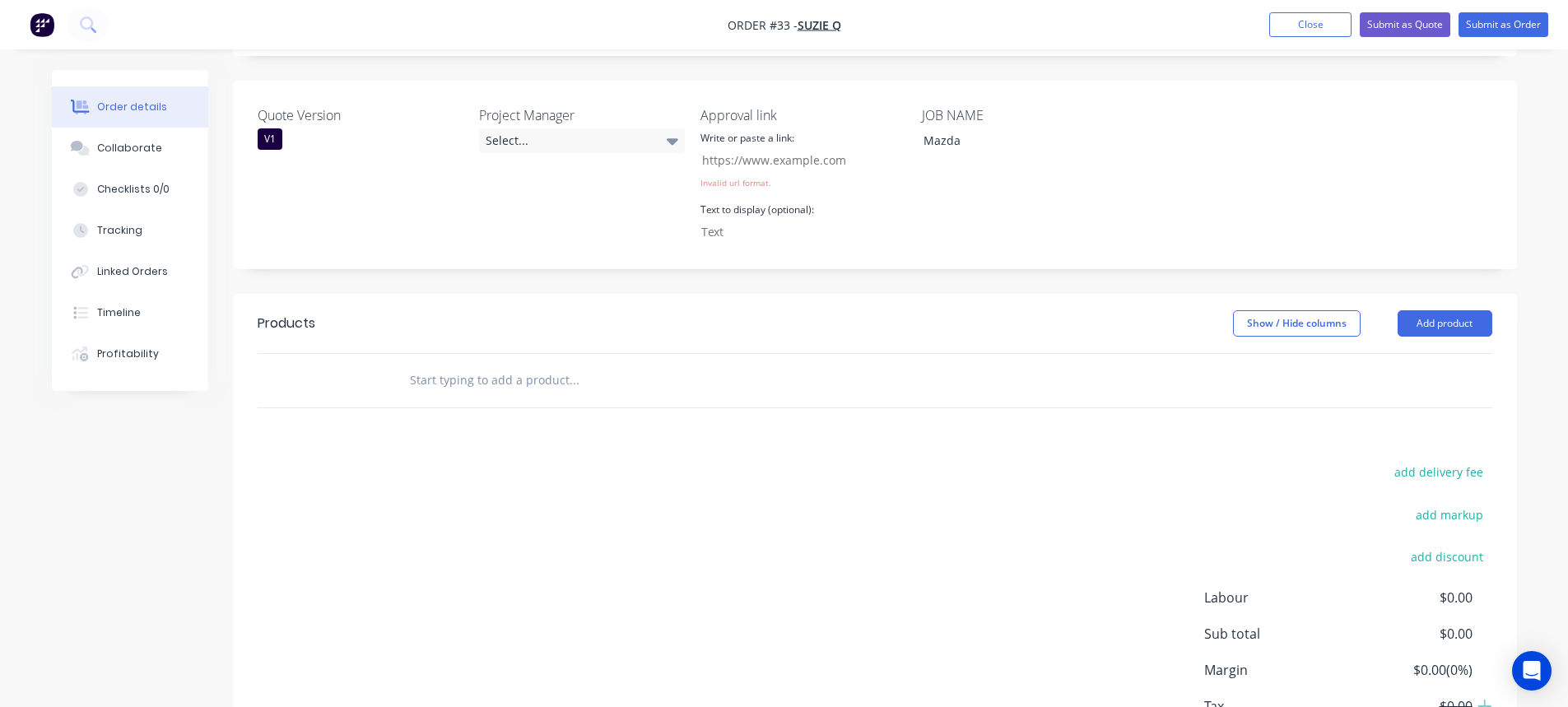
scroll to position [524, 0]
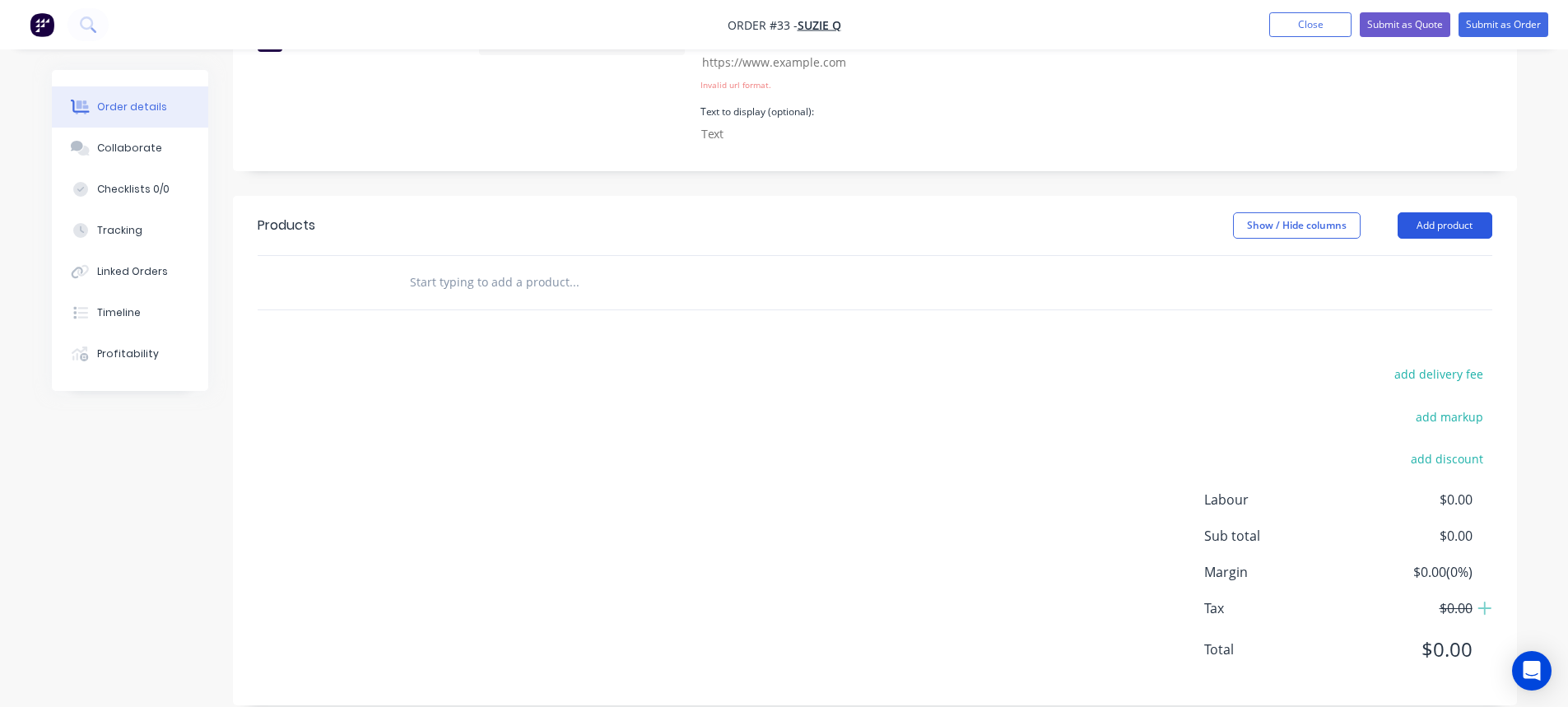
click at [1422, 212] on button "Add product" at bounding box center [1445, 225] width 95 height 27
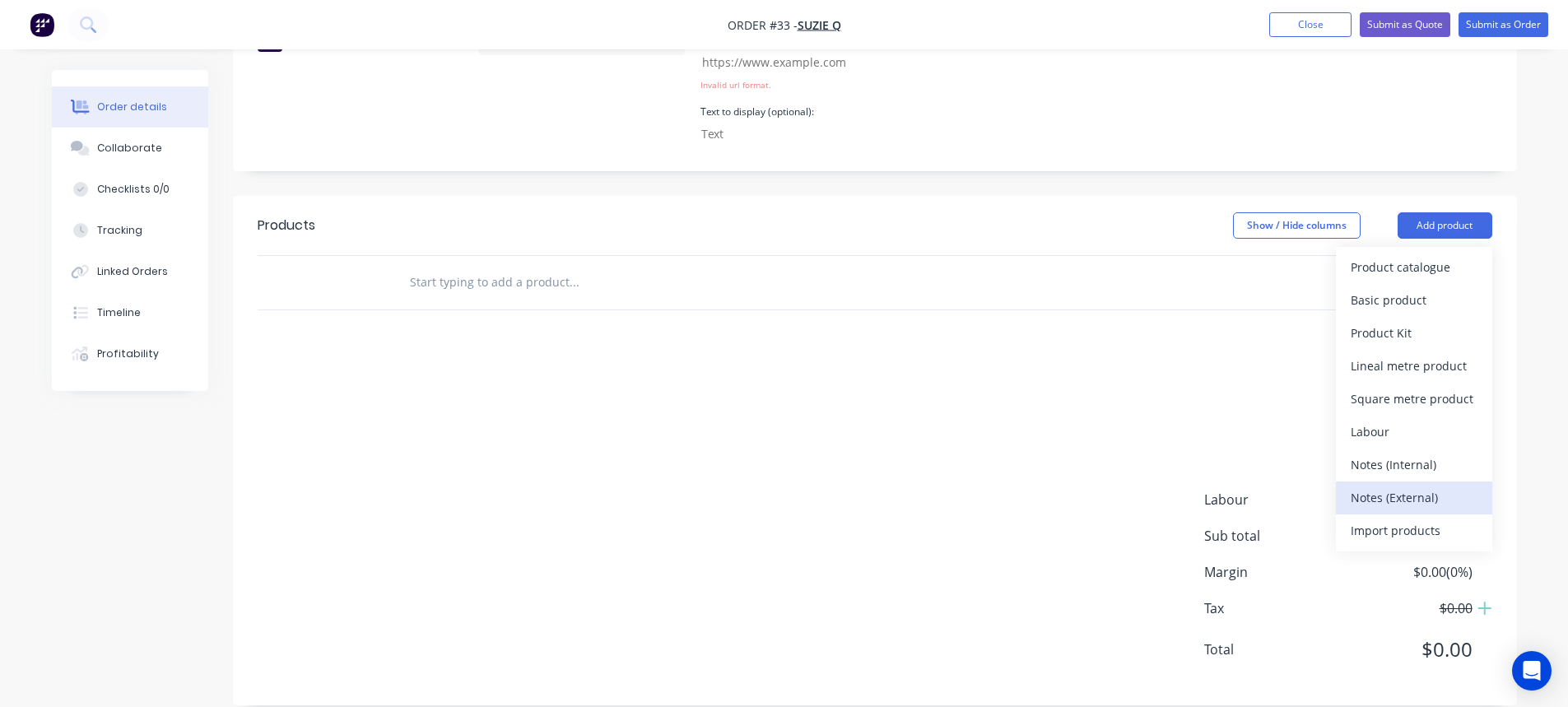
click at [1400, 486] on div "Notes (External)" at bounding box center [1414, 497] width 127 height 24
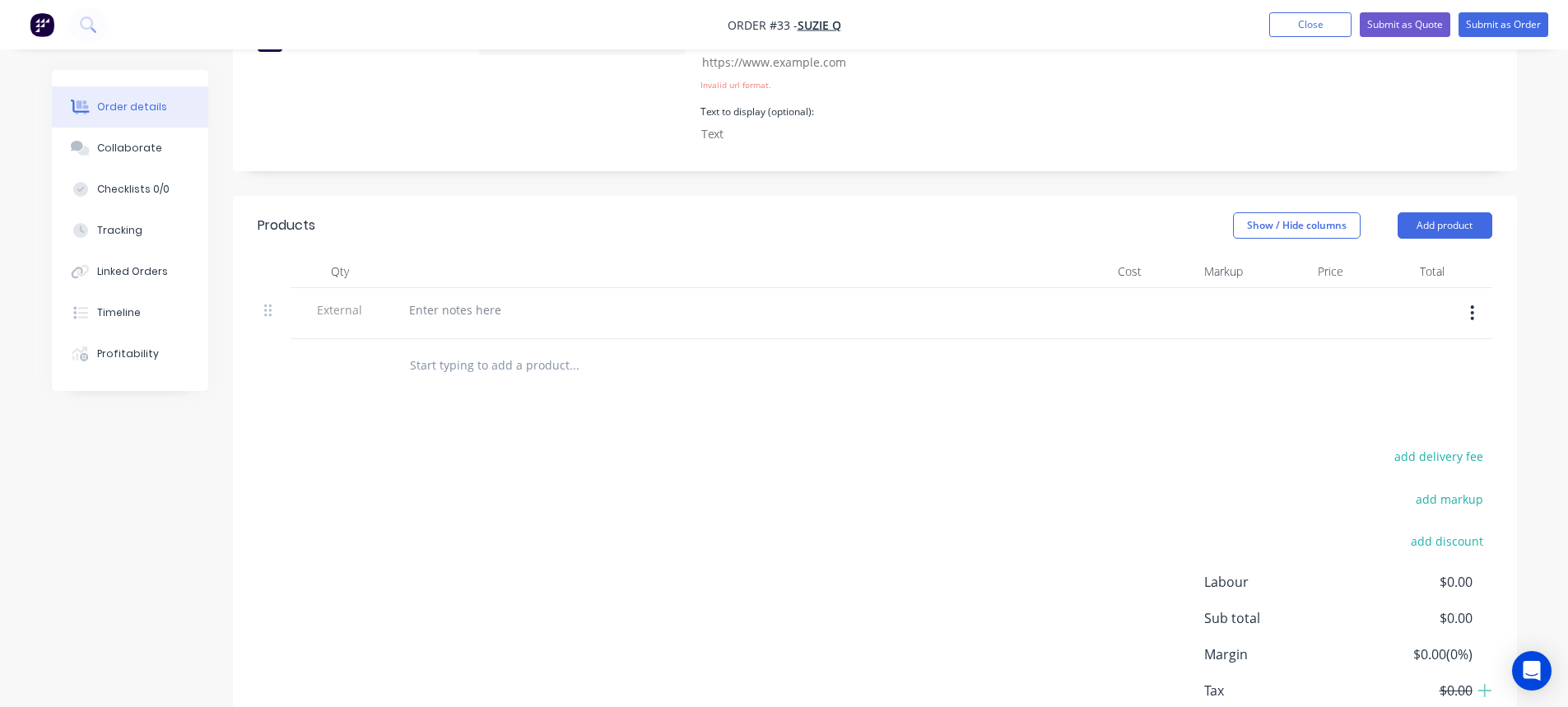
click at [775, 398] on div "Products Show / Hide columns Add product Qty Cost Markup Price Total External a…" at bounding box center [875, 491] width 1284 height 592
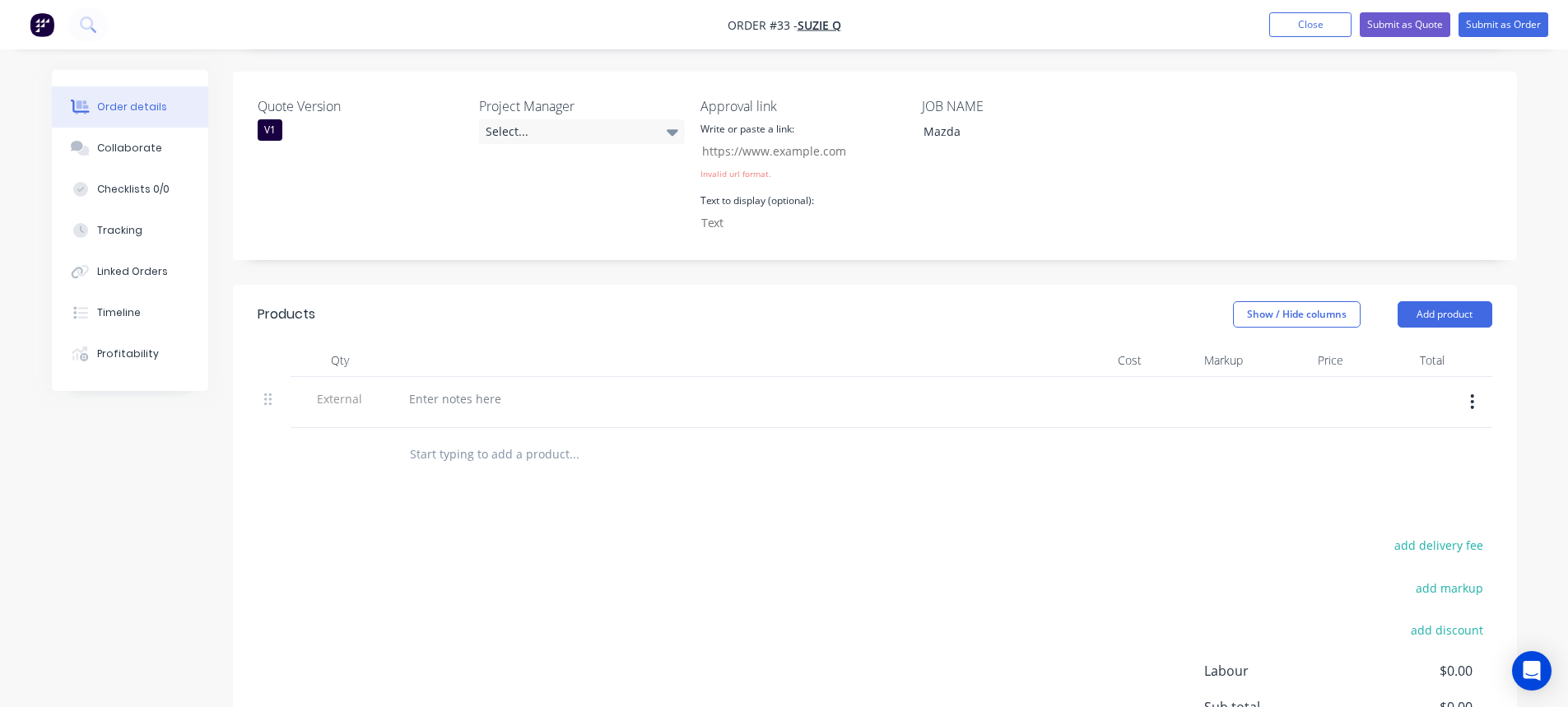
scroll to position [442, 0]
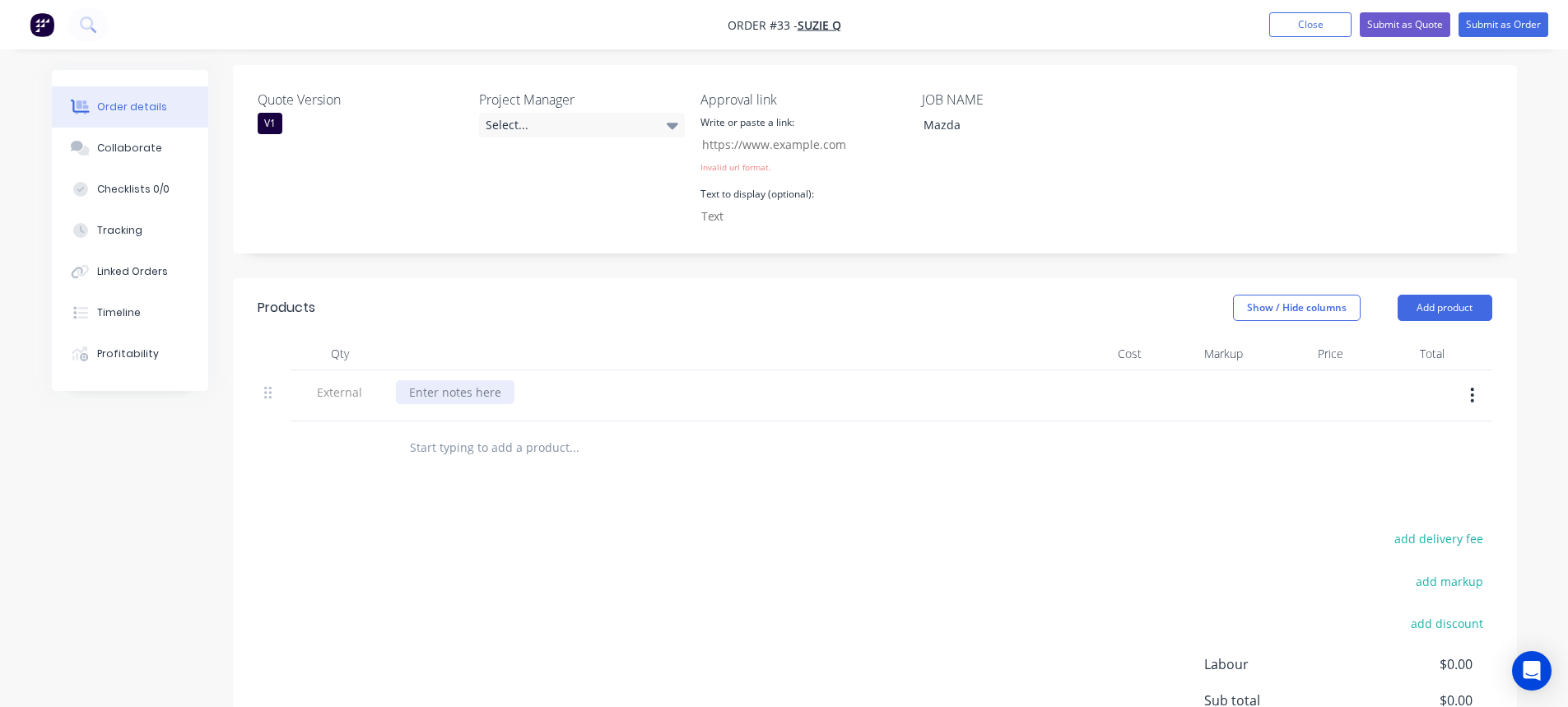
drag, startPoint x: 472, startPoint y: 359, endPoint x: 460, endPoint y: 369, distance: 15.6
click at [472, 380] on div at bounding box center [454, 392] width 118 height 24
paste div
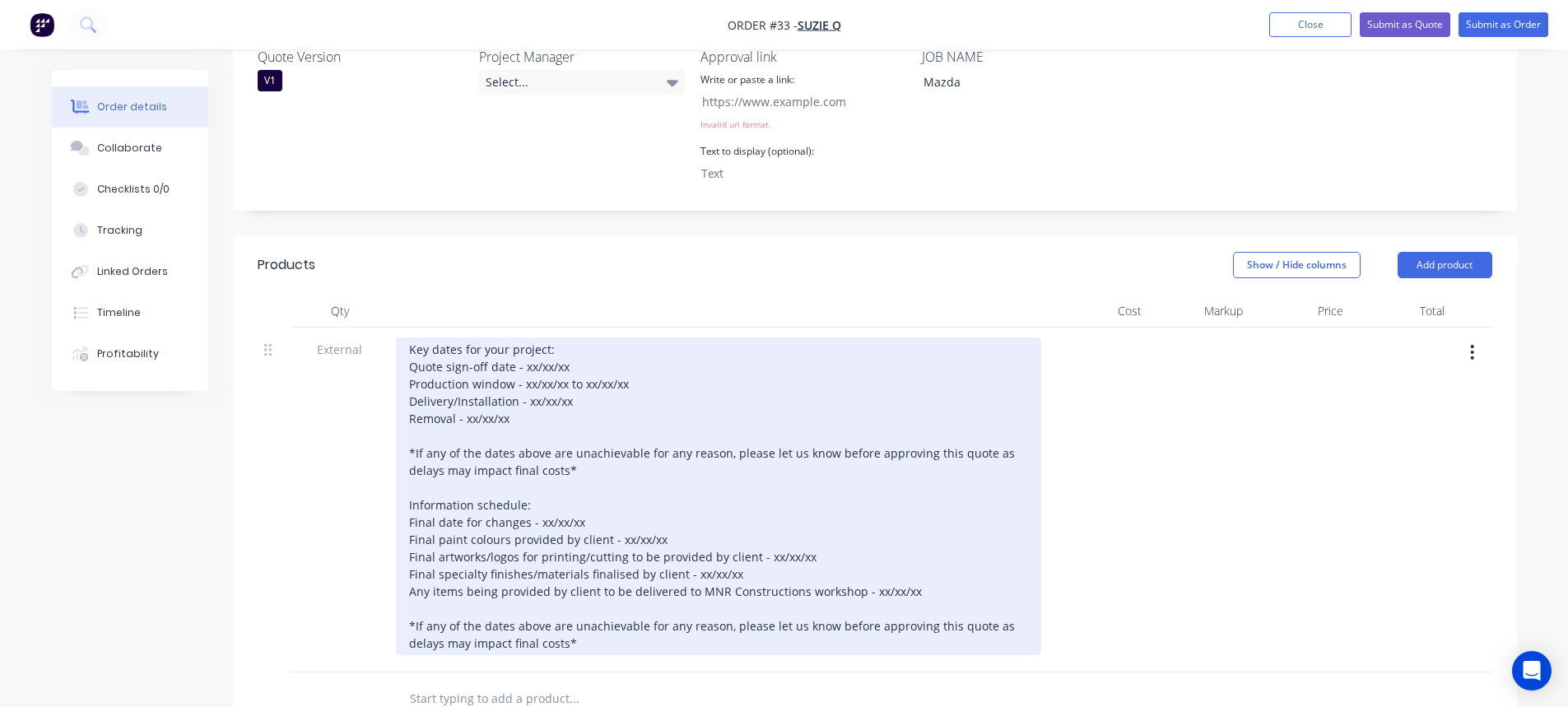
scroll to position [524, 0]
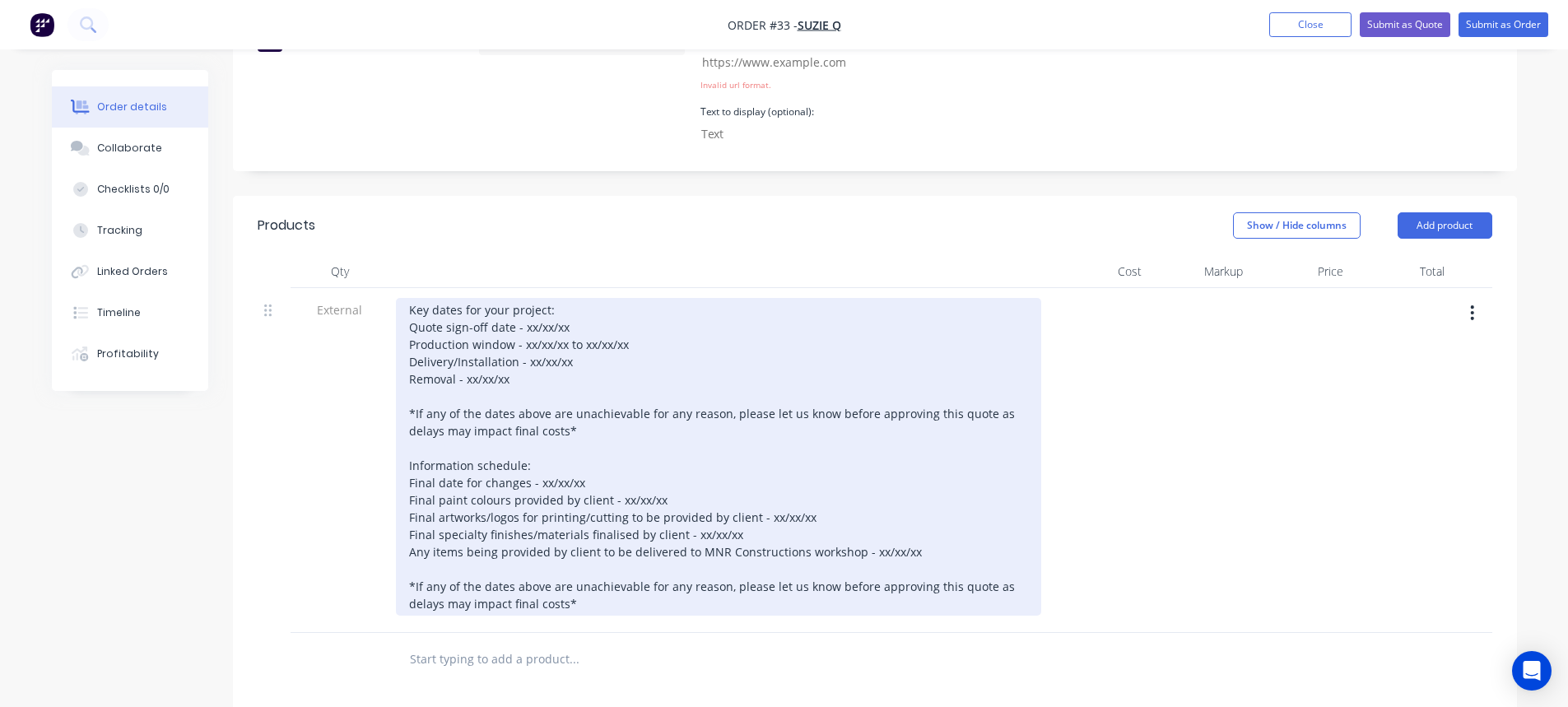
click at [568, 386] on div "Key dates for your project: Quote sign-off date - xx/xx/xx Production window - …" at bounding box center [718, 457] width 645 height 318
drag, startPoint x: 439, startPoint y: 299, endPoint x: 419, endPoint y: 296, distance: 20.2
click at [438, 299] on div "Key dates for your project: Quote sign-off date - xx/xx/xx Production window - …" at bounding box center [718, 457] width 645 height 318
drag, startPoint x: 401, startPoint y: 286, endPoint x: 576, endPoint y: 293, distance: 175.1
click at [576, 298] on div "Key dates for your project: Quote sign-off date - xx/xx/xx Production window - …" at bounding box center [718, 457] width 645 height 318
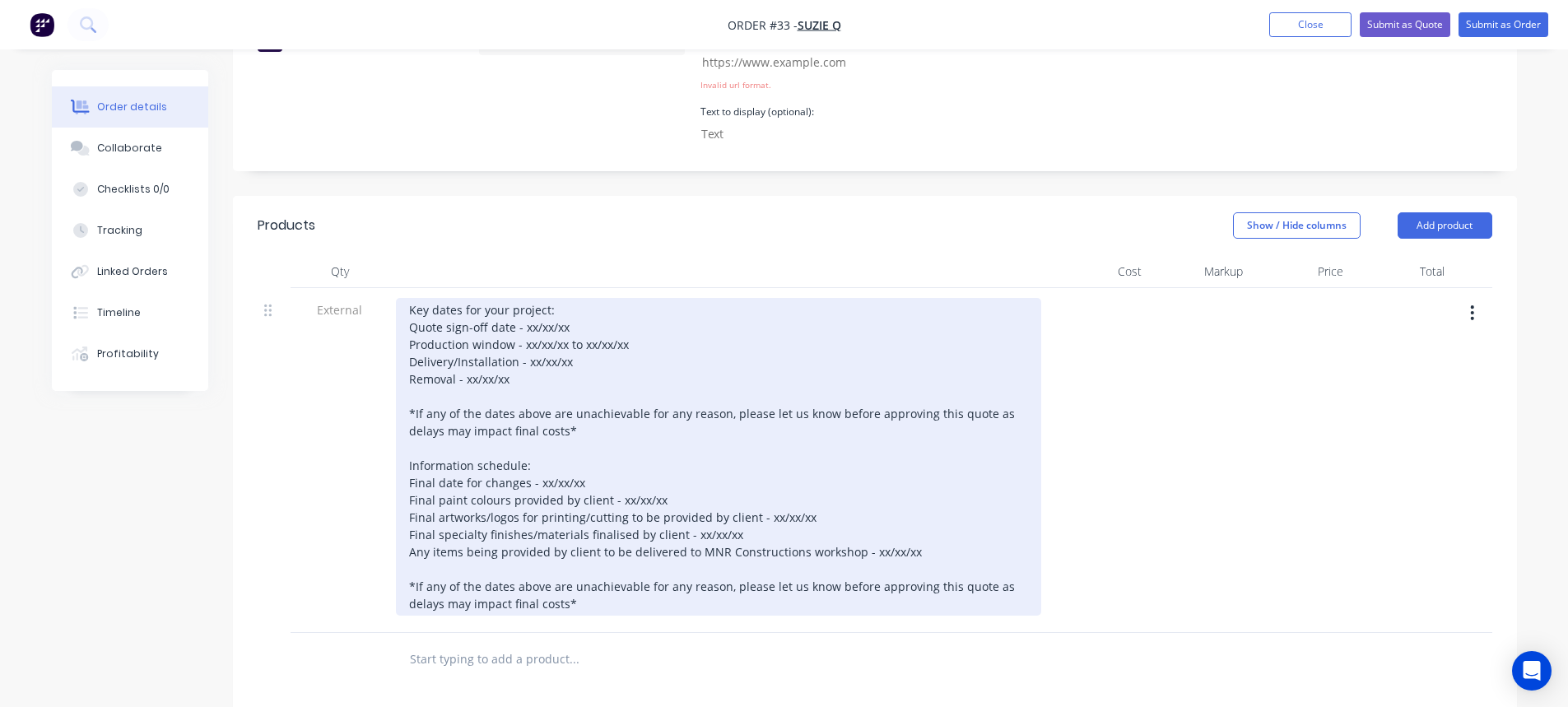
click at [580, 305] on div "Key dates for your project: Quote sign-off date - xx/xx/xx Production window - …" at bounding box center [718, 457] width 645 height 318
drag, startPoint x: 418, startPoint y: 301, endPoint x: 516, endPoint y: 304, distance: 98.0
click at [516, 304] on div "Key dates for your project: Quote sign-off date - xx/xx/xx Production window - …" at bounding box center [718, 457] width 645 height 318
drag, startPoint x: 444, startPoint y: 319, endPoint x: 490, endPoint y: 327, distance: 46.7
click at [513, 316] on div "Key dates for your project: Quote sign-off date - xx/xx/xx Production window - …" at bounding box center [718, 457] width 645 height 318
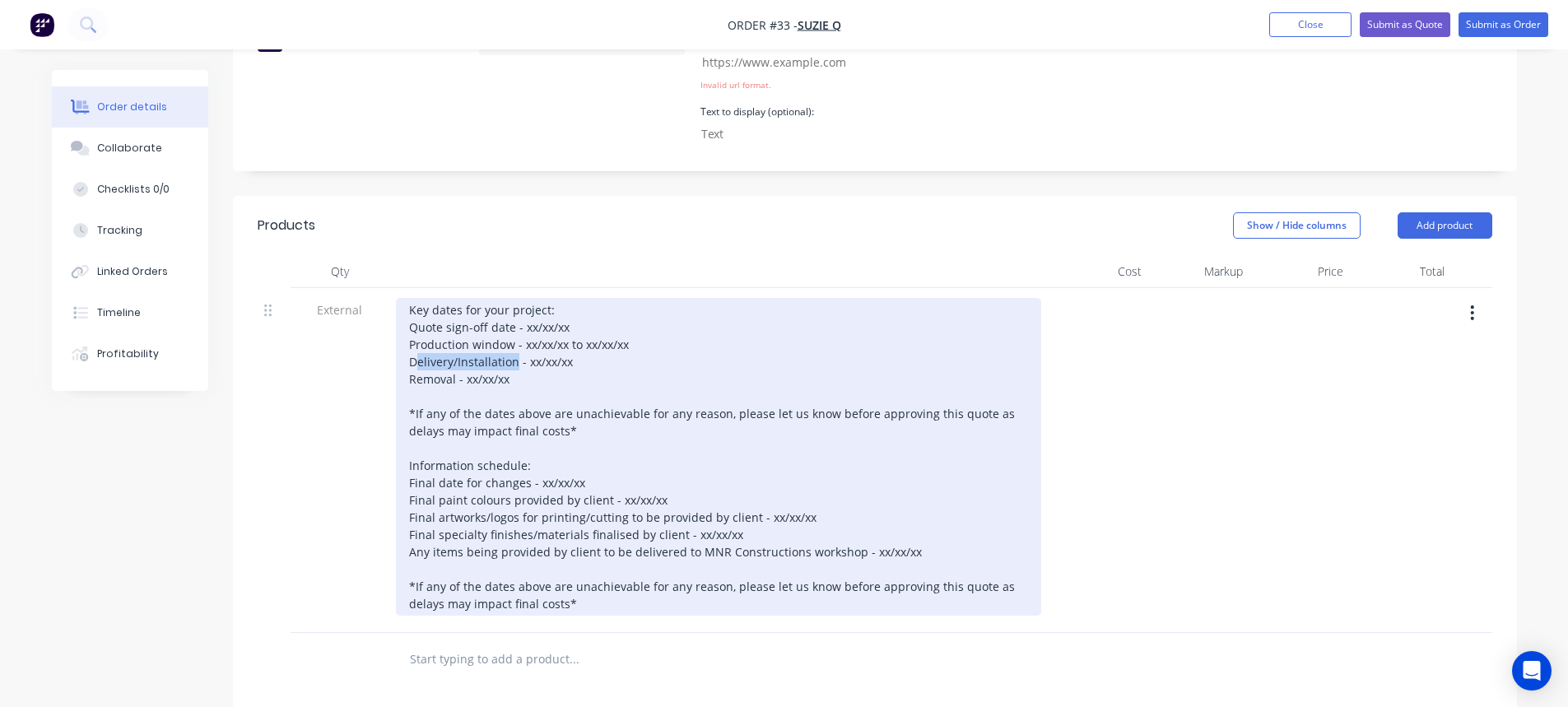
drag, startPoint x: 417, startPoint y: 339, endPoint x: 513, endPoint y: 337, distance: 96.0
click at [515, 342] on div "Key dates for your project: Quote sign-off date - xx/xx/xx Production window - …" at bounding box center [718, 457] width 645 height 318
drag, startPoint x: 412, startPoint y: 359, endPoint x: 476, endPoint y: 365, distance: 64.3
click at [476, 365] on div "Key dates for your project: Quote sign-off date - xx/xx/xx Production window - …" at bounding box center [718, 457] width 645 height 318
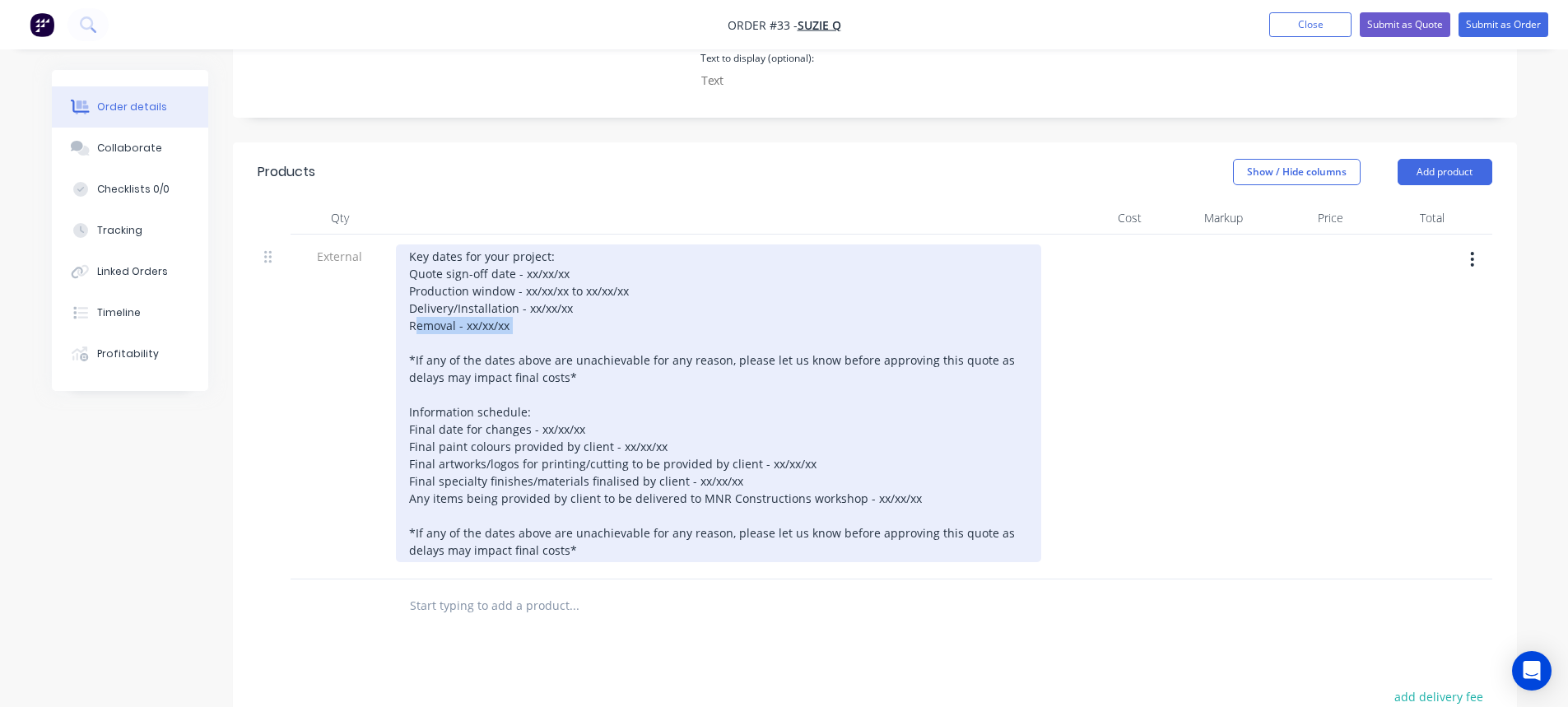
scroll to position [607, 0]
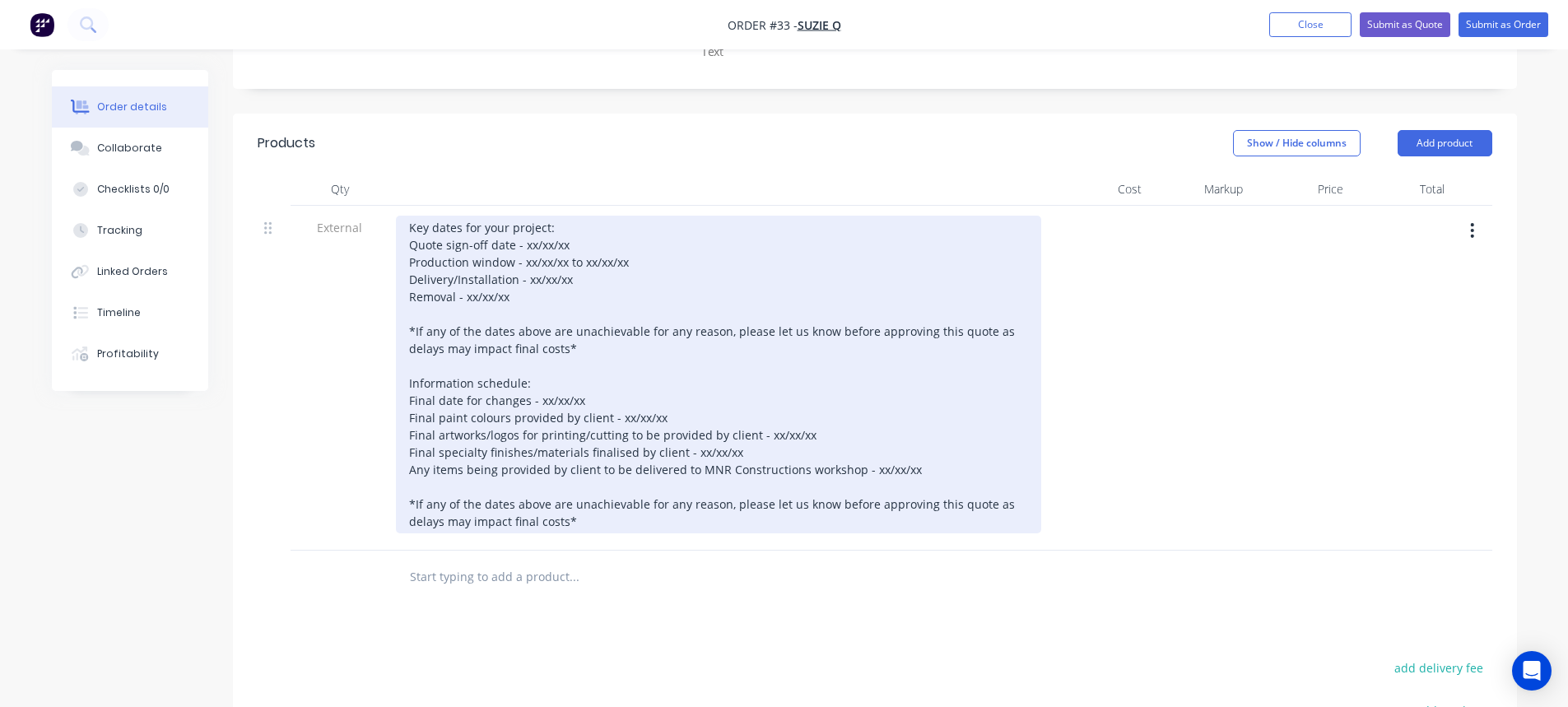
click at [463, 355] on div "Key dates for your project: Quote sign-off date - xx/xx/xx Production window - …" at bounding box center [718, 375] width 645 height 318
drag, startPoint x: 413, startPoint y: 377, endPoint x: 513, endPoint y: 374, distance: 100.0
click at [517, 374] on div "Key dates for your project: Quote sign-off date - xx/xx/xx Production window - …" at bounding box center [718, 375] width 645 height 318
drag, startPoint x: 411, startPoint y: 399, endPoint x: 597, endPoint y: 404, distance: 186.1
click at [597, 404] on div "Key dates for your project: Quote sign-off date - xx/xx/xx Production window - …" at bounding box center [718, 375] width 645 height 318
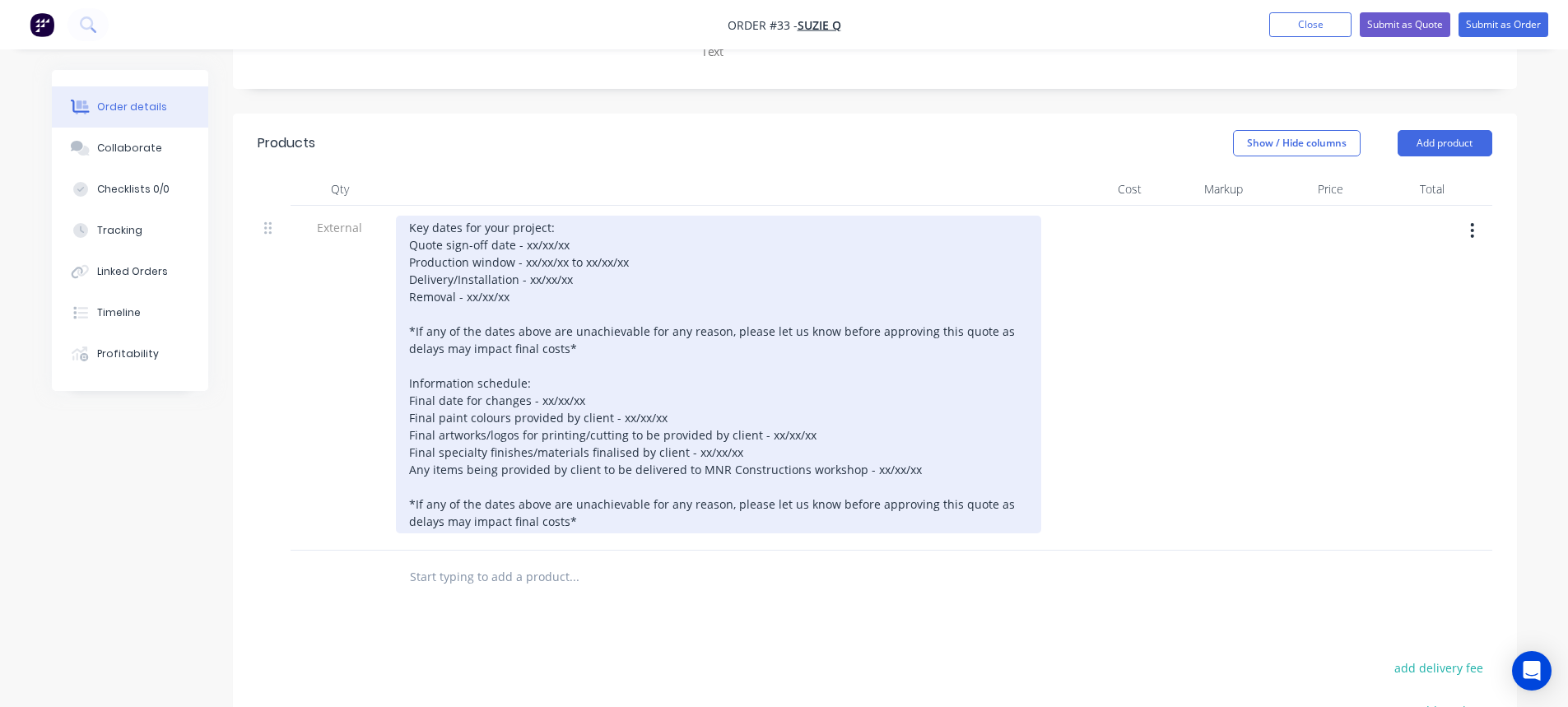
click at [592, 433] on div "Key dates for your project: Quote sign-off date - xx/xx/xx Production window - …" at bounding box center [718, 375] width 645 height 318
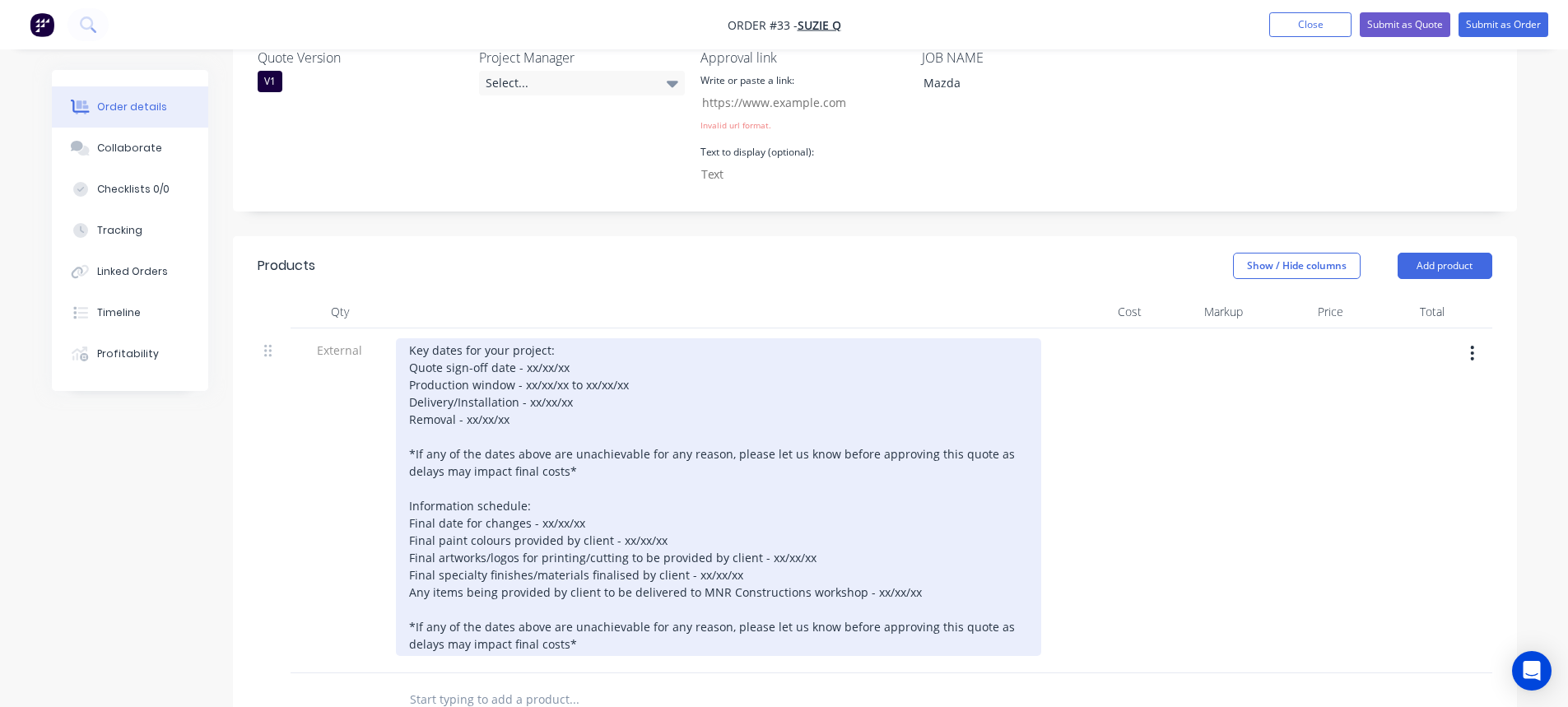
scroll to position [524, 0]
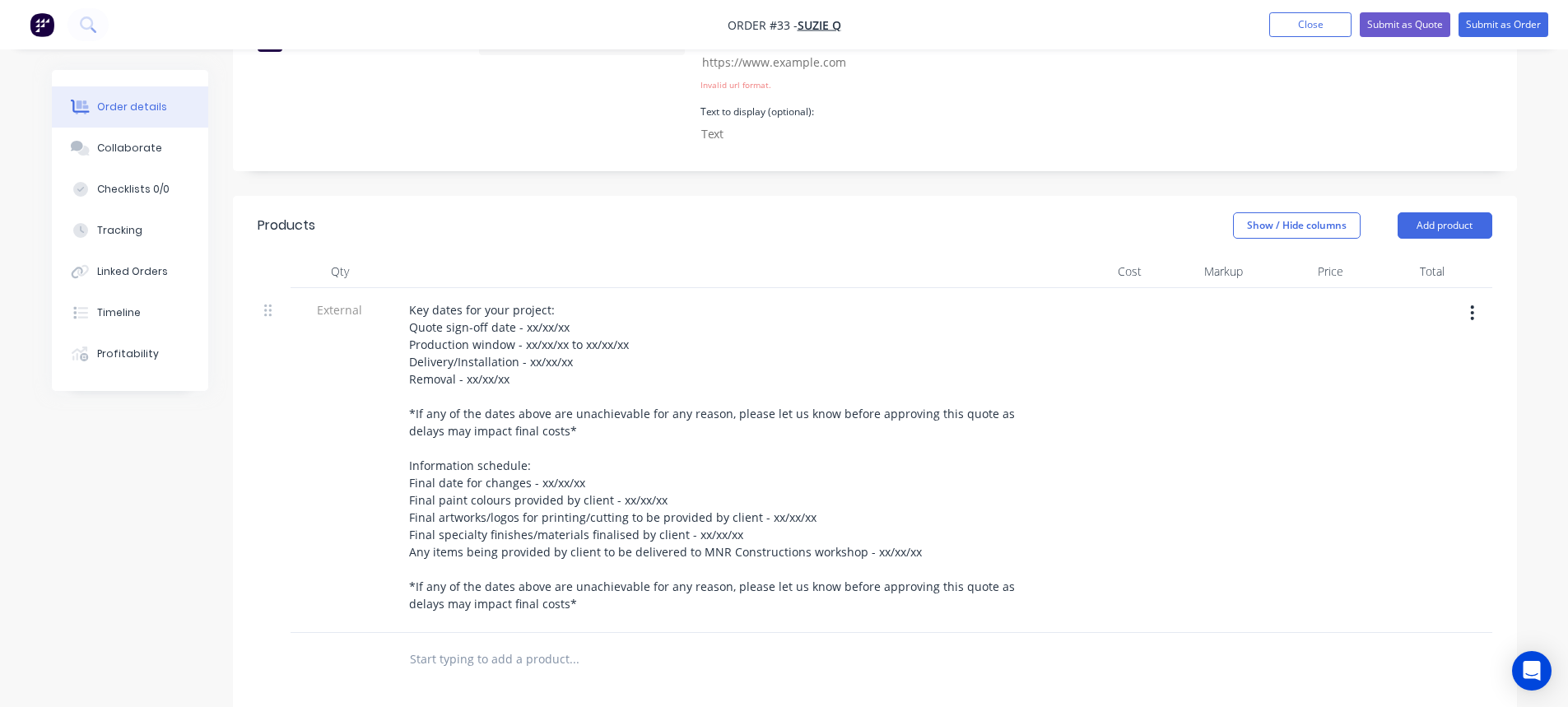
click at [607, 255] on div at bounding box center [718, 271] width 658 height 33
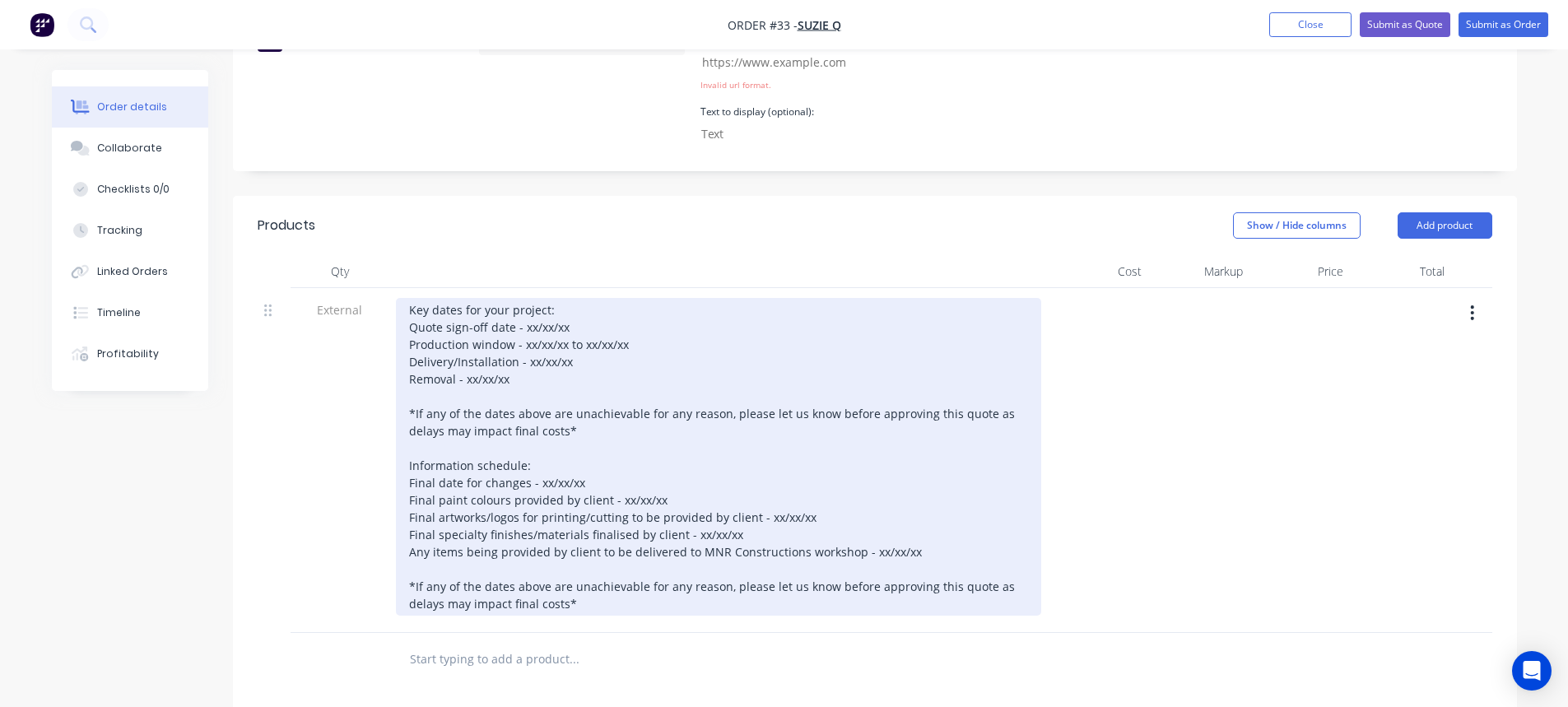
click at [664, 389] on div "Key dates for your project: Quote sign-off date - xx/xx/xx Production window - …" at bounding box center [718, 457] width 645 height 318
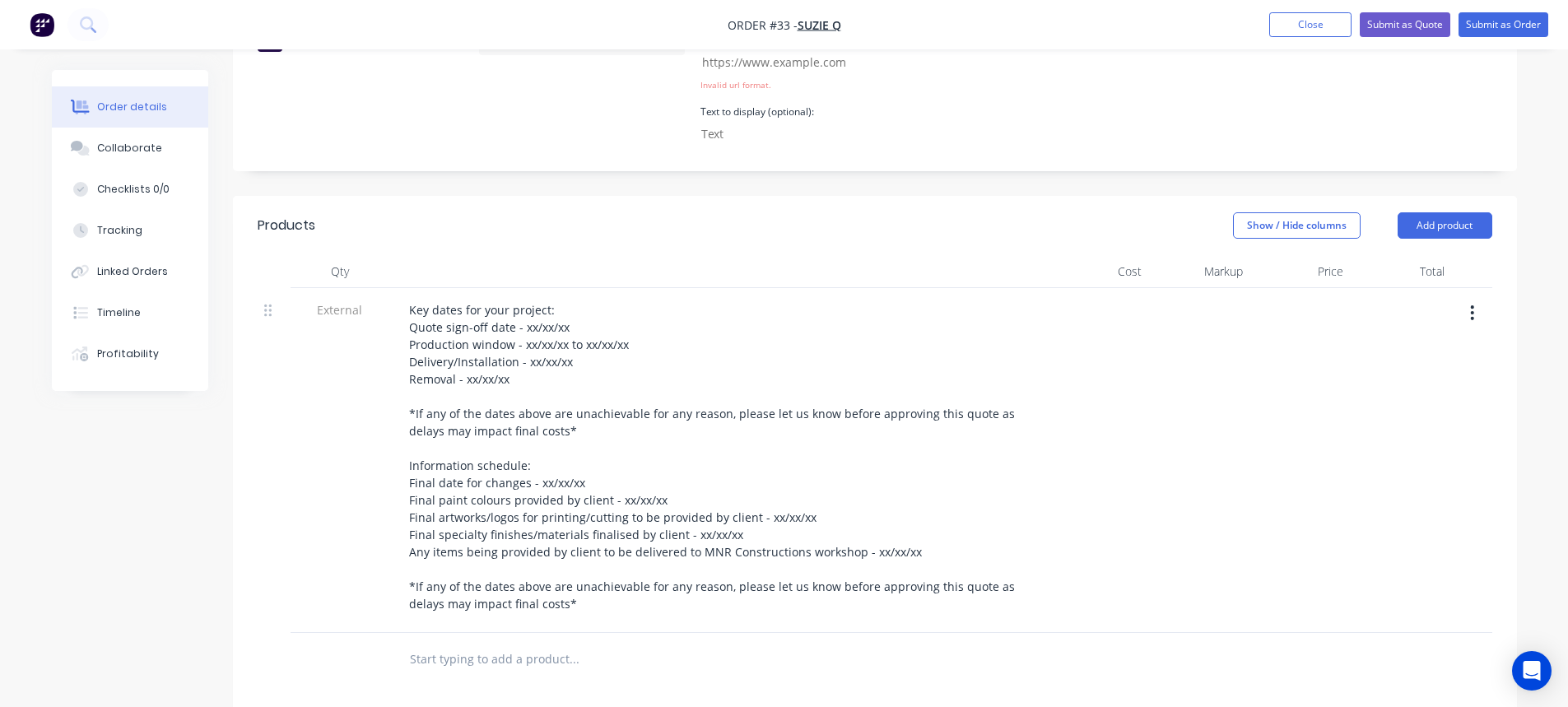
click at [1165, 435] on div at bounding box center [1199, 460] width 101 height 345
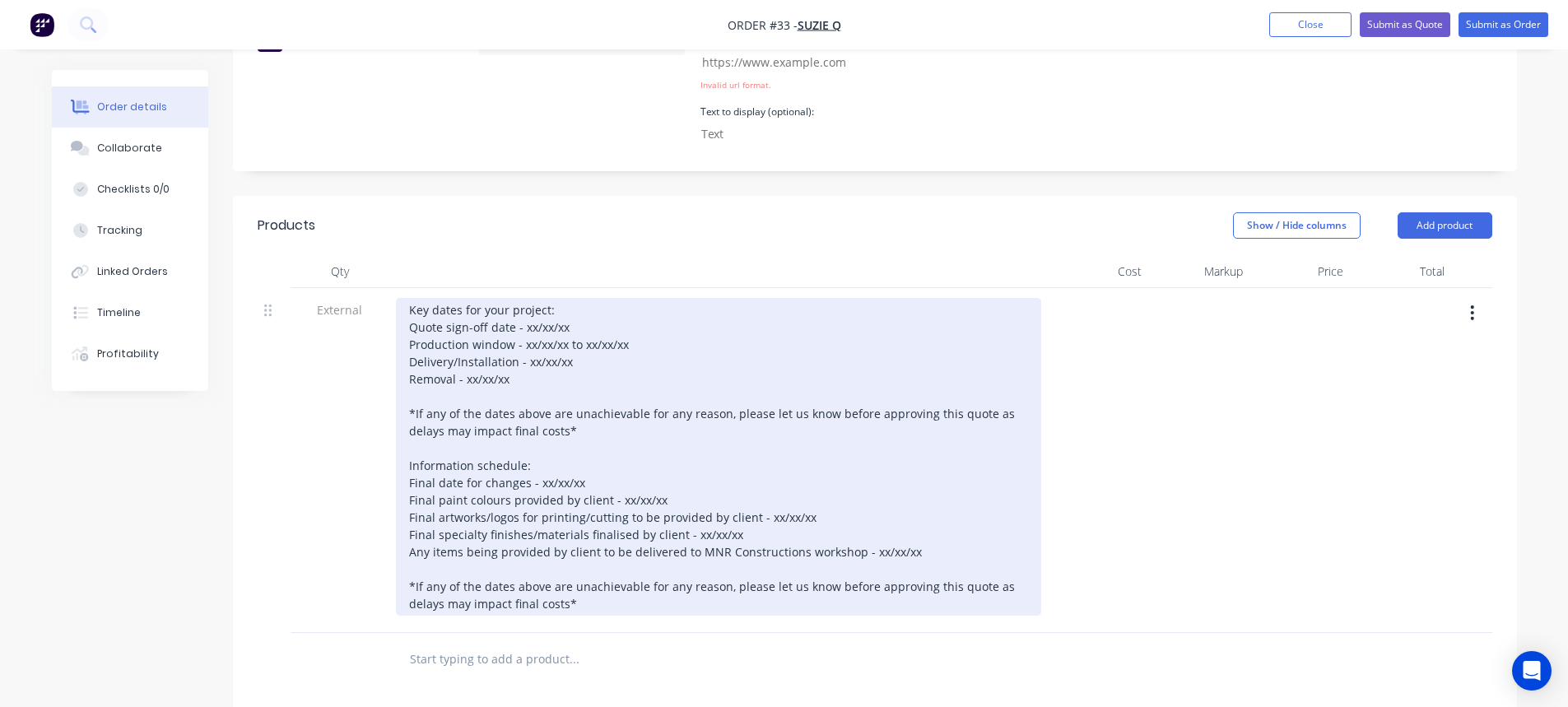
click at [550, 412] on div "Key dates for your project: Quote sign-off date - xx/xx/xx Production window - …" at bounding box center [718, 457] width 645 height 318
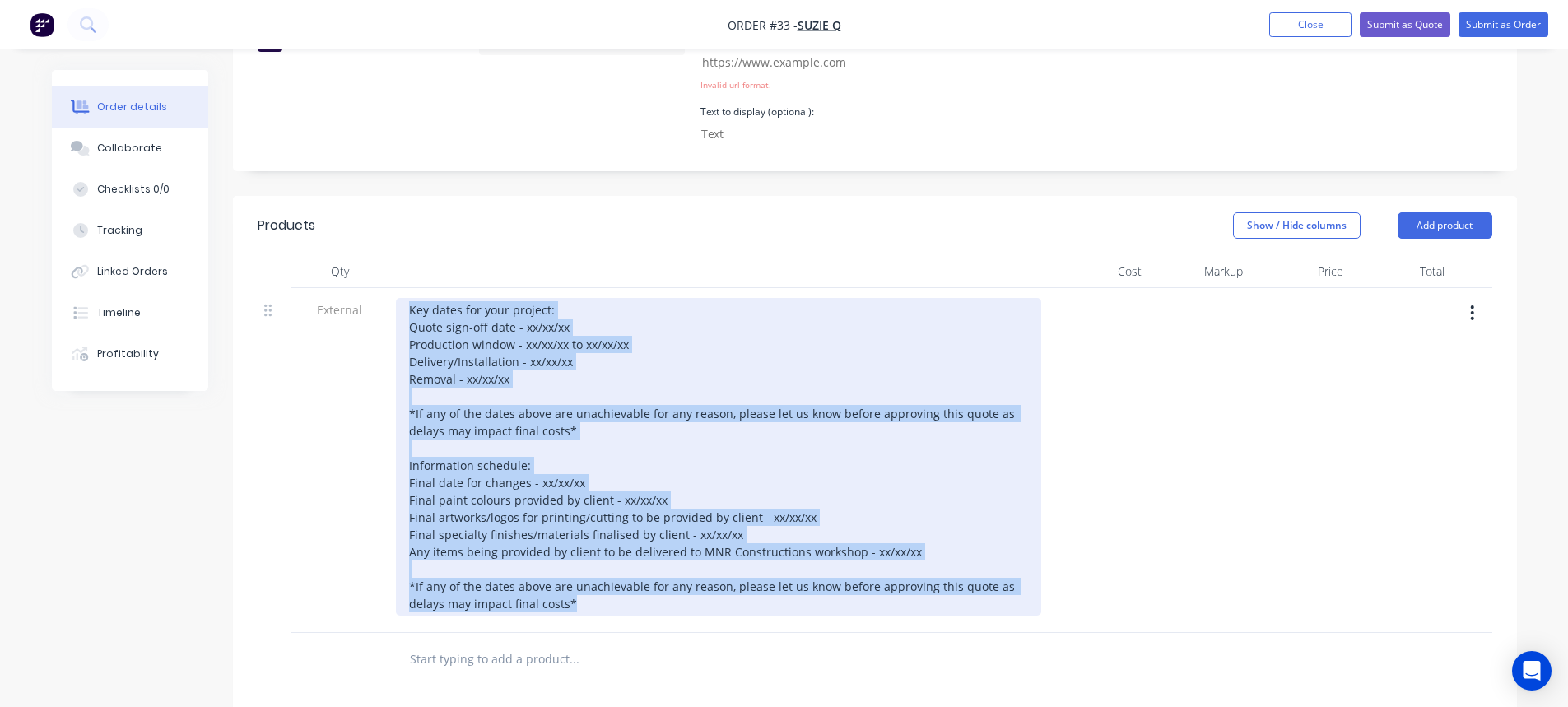
drag, startPoint x: 588, startPoint y: 582, endPoint x: 394, endPoint y: 275, distance: 363.2
click at [394, 288] on div "Key dates for your project: Quote sign-off date - xx/xx/xx Production window - …" at bounding box center [718, 460] width 658 height 345
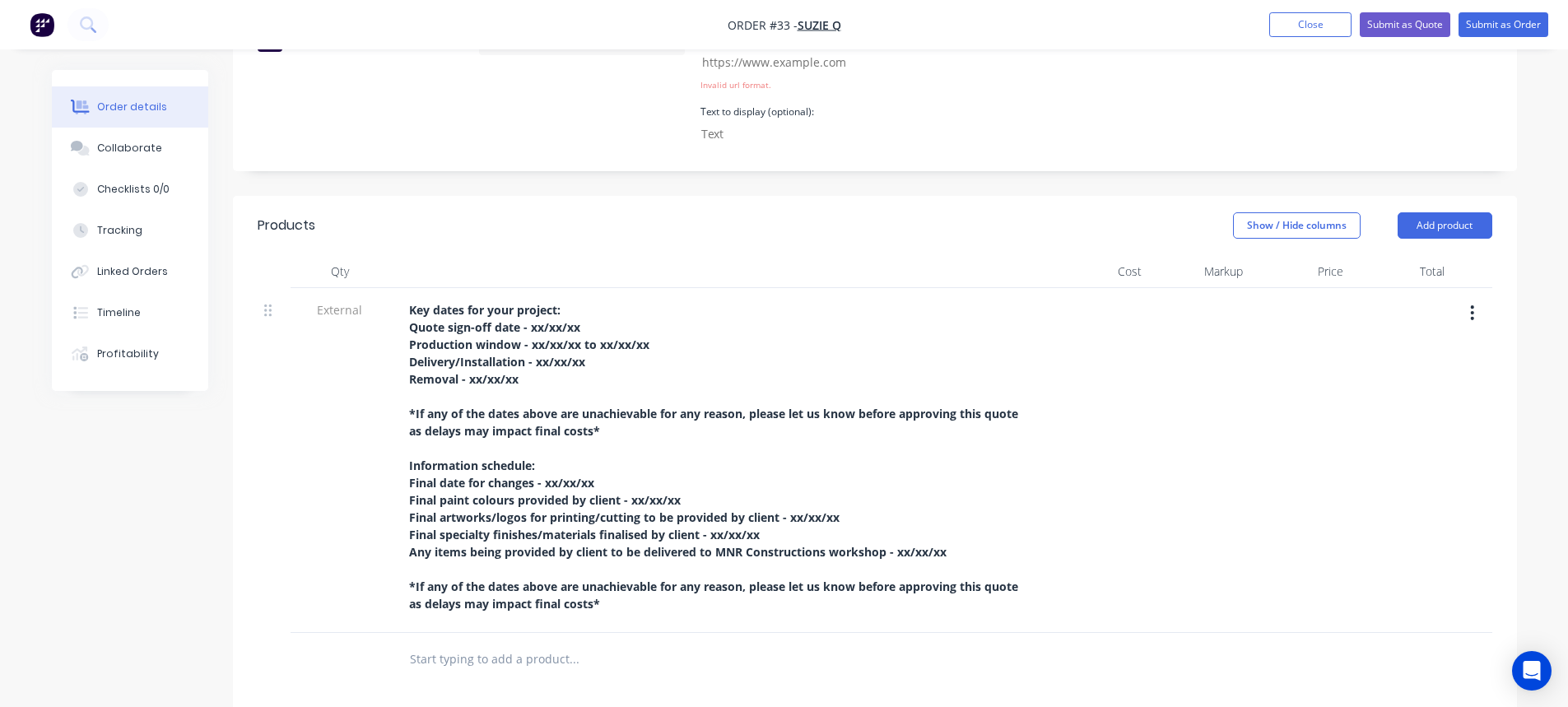
click at [1226, 491] on div at bounding box center [1199, 460] width 101 height 345
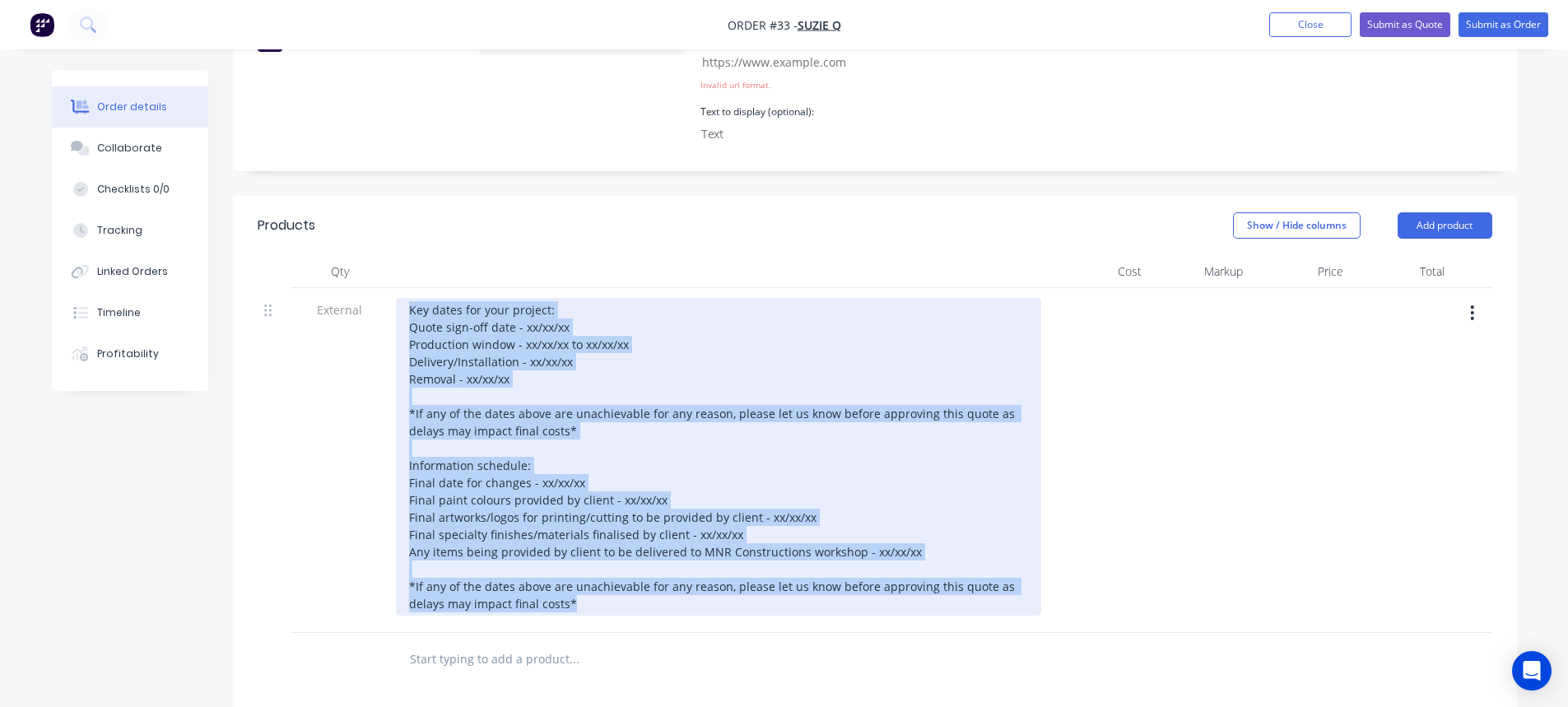
click at [492, 343] on div "Key dates for your project: Quote sign-off date - xx/xx/xx Production window - …" at bounding box center [718, 457] width 645 height 318
click at [585, 298] on div "Key dates for your project: Quote sign-off date - xx/xx/xx Production window - …" at bounding box center [718, 457] width 645 height 318
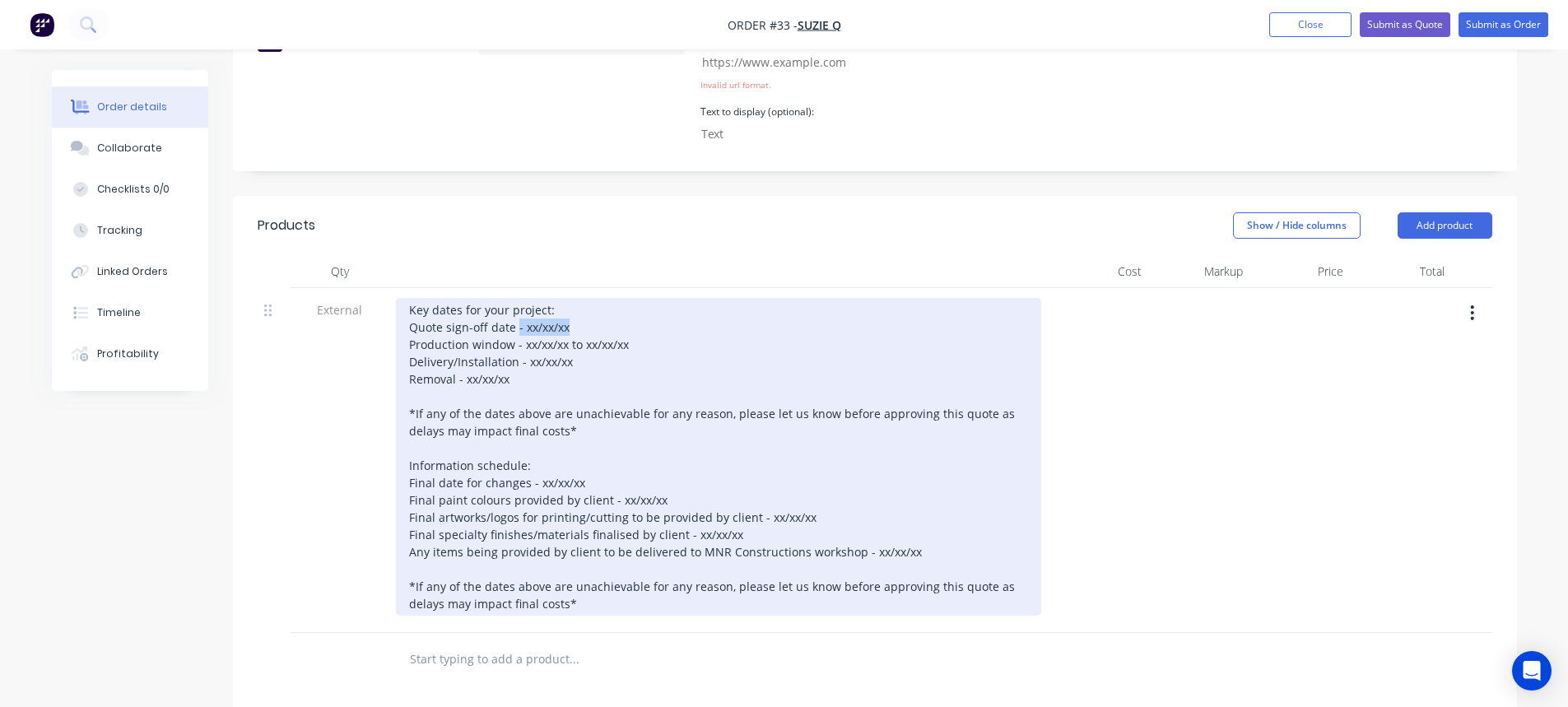
drag, startPoint x: 588, startPoint y: 301, endPoint x: 516, endPoint y: 301, distance: 72.0
click at [516, 301] on div "Key dates for your project: Quote sign-off date - xx/xx/xx Production window - …" at bounding box center [718, 457] width 645 height 318
click at [579, 306] on div "Key dates for your project: Quote sign-off date - xx/xx/xx Production window - …" at bounding box center [718, 457] width 645 height 318
drag, startPoint x: 579, startPoint y: 306, endPoint x: 517, endPoint y: 307, distance: 62.0
click at [523, 305] on div "Key dates for your project: Quote sign-off date - xx/xx/xx Production window - …" at bounding box center [718, 457] width 645 height 318
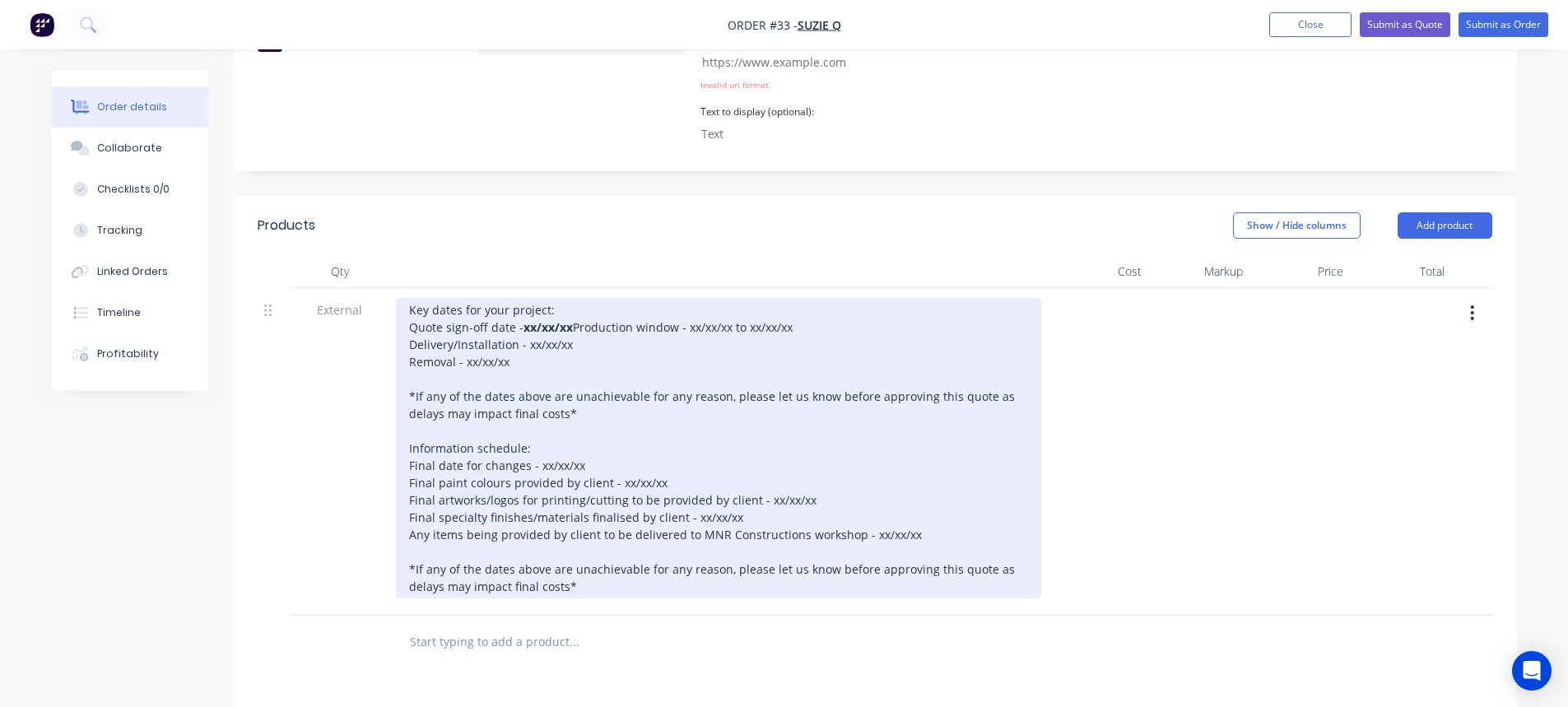
click at [614, 326] on div "Key dates for your project: Quote sign-off date - xx/xx/xx Production window - …" at bounding box center [718, 448] width 645 height 300
drag, startPoint x: 639, startPoint y: 325, endPoint x: 513, endPoint y: 328, distance: 126.0
click at [519, 327] on div "Key dates for your project: Quote sign-off date - xx/xx/xx Production window - …" at bounding box center [718, 448] width 645 height 300
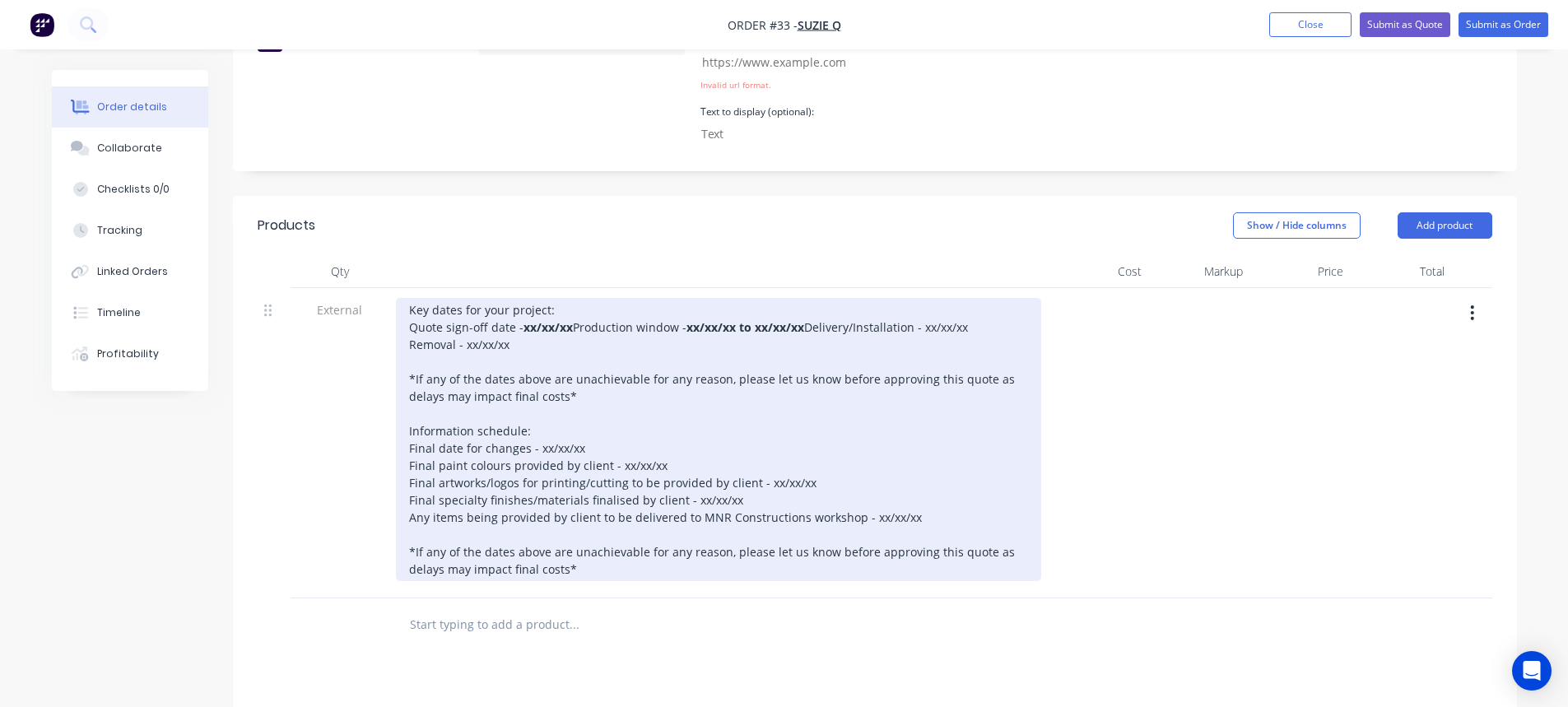
click at [605, 349] on div "Key dates for your project: Quote sign-off date - xx/xx/xx Production window - …" at bounding box center [718, 439] width 645 height 283
drag, startPoint x: 576, startPoint y: 343, endPoint x: 524, endPoint y: 340, distance: 52.1
click at [526, 338] on div "Key dates for your project: Quote sign-off date - xx/xx/xx Production window - …" at bounding box center [718, 439] width 645 height 283
click at [651, 383] on div "Key dates for your project: Quote sign-off date - xx/xx/xx Production window - …" at bounding box center [718, 439] width 645 height 283
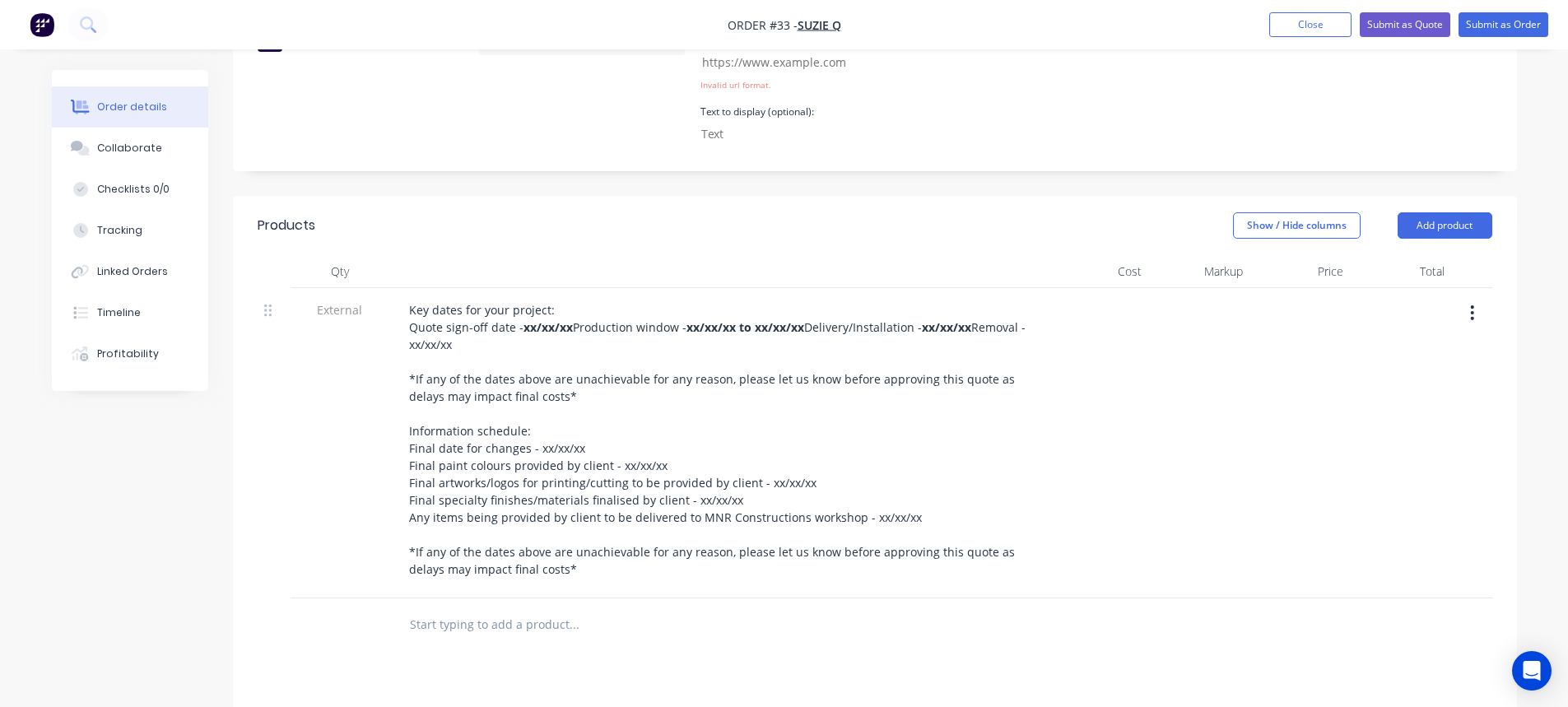
click at [1199, 383] on div at bounding box center [1199, 443] width 101 height 310
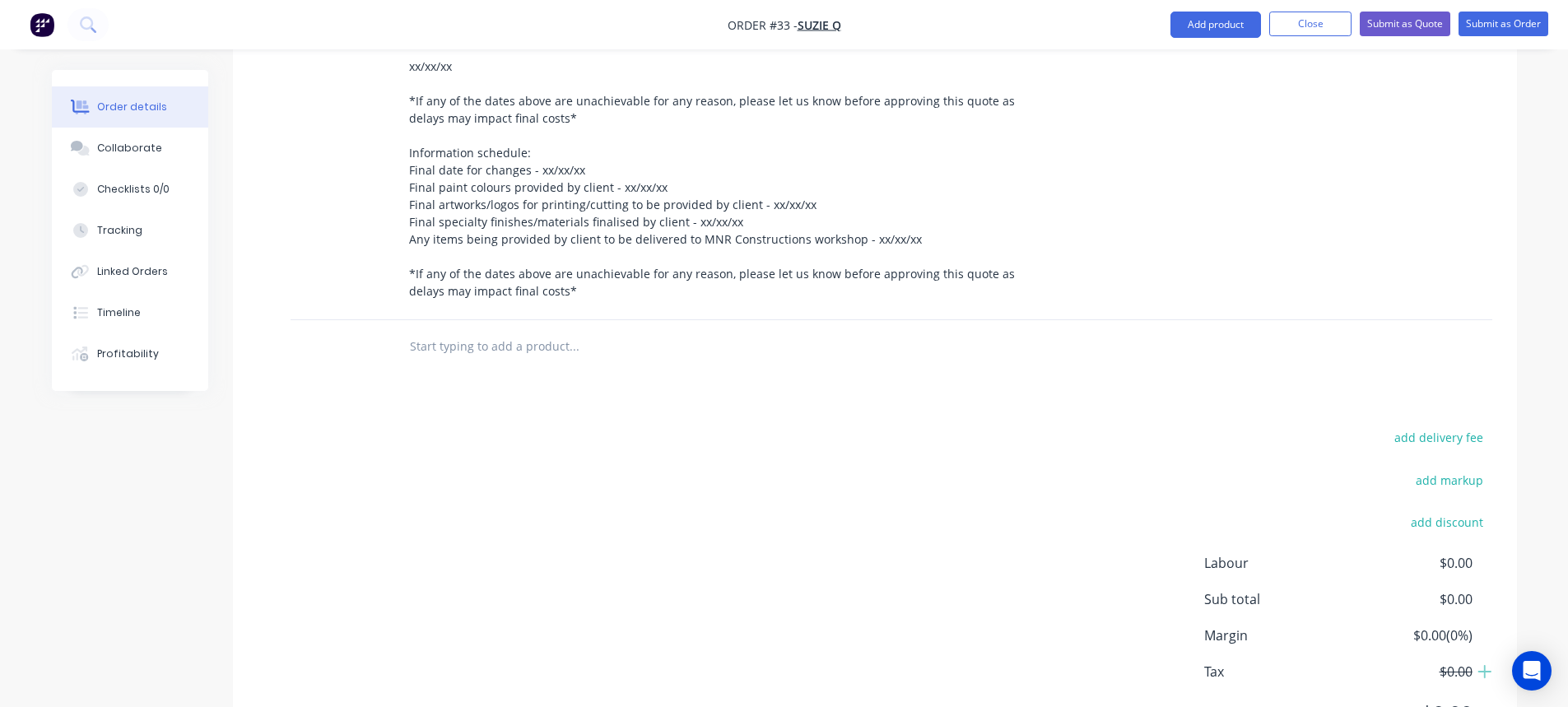
scroll to position [853, 0]
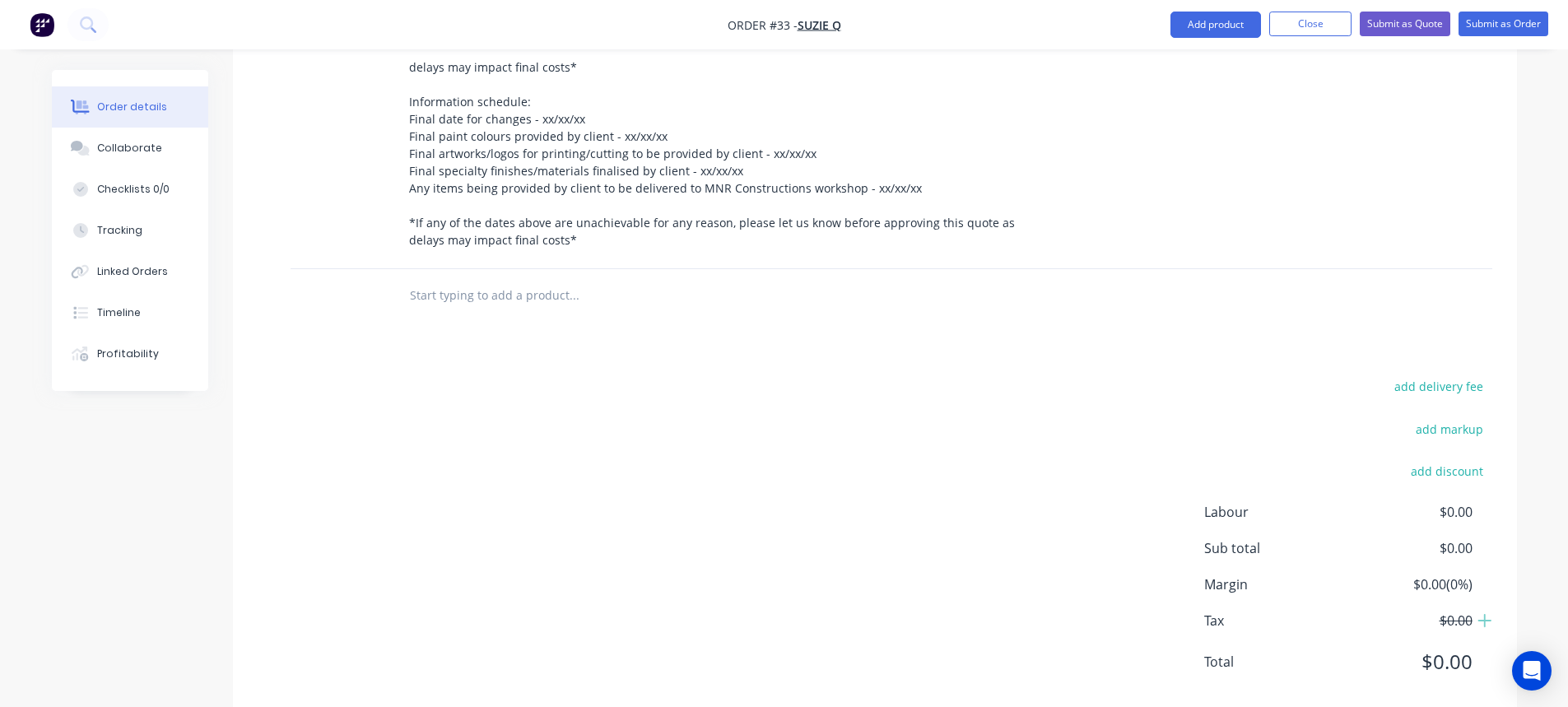
drag, startPoint x: 471, startPoint y: 320, endPoint x: 495, endPoint y: 330, distance: 26.0
click at [470, 311] on input "text" at bounding box center [574, 295] width 330 height 33
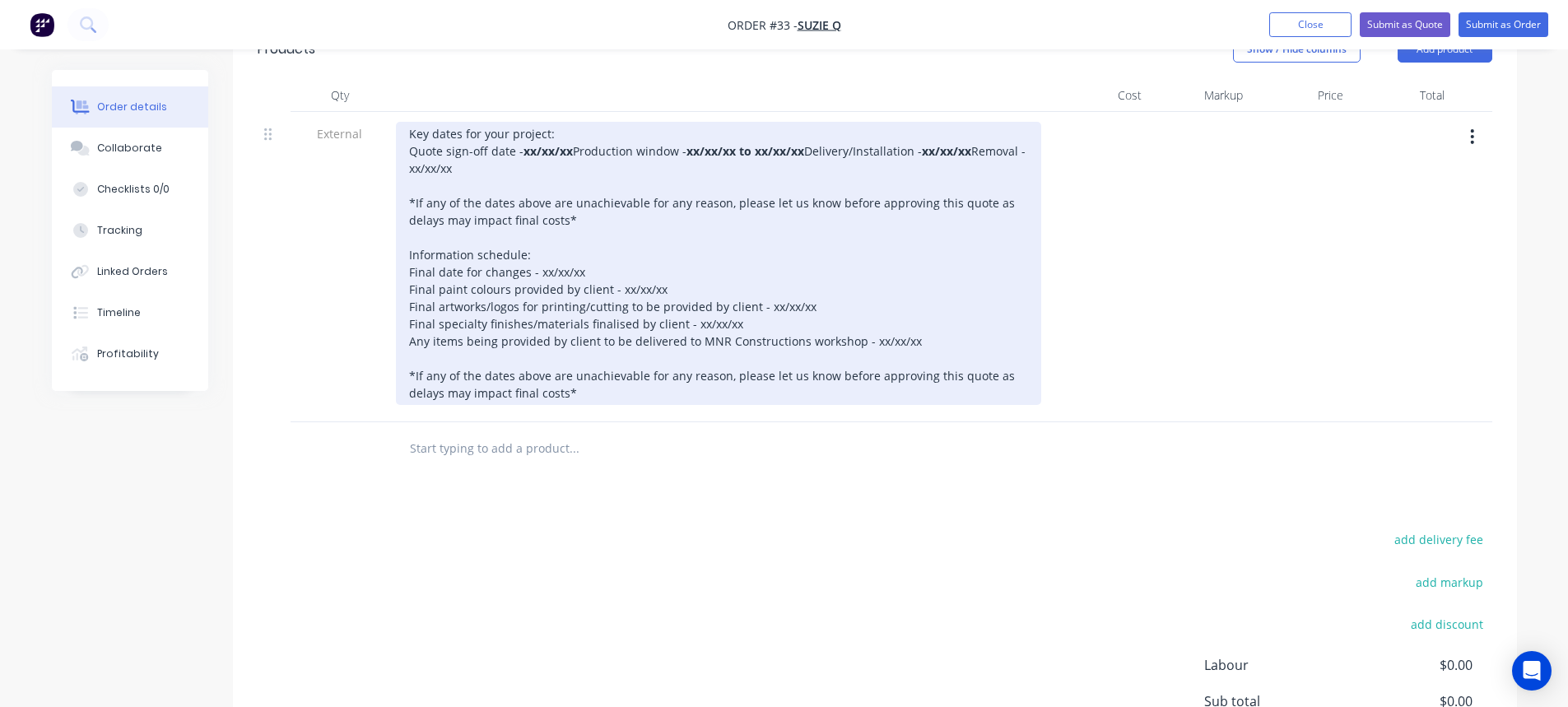
scroll to position [607, 0]
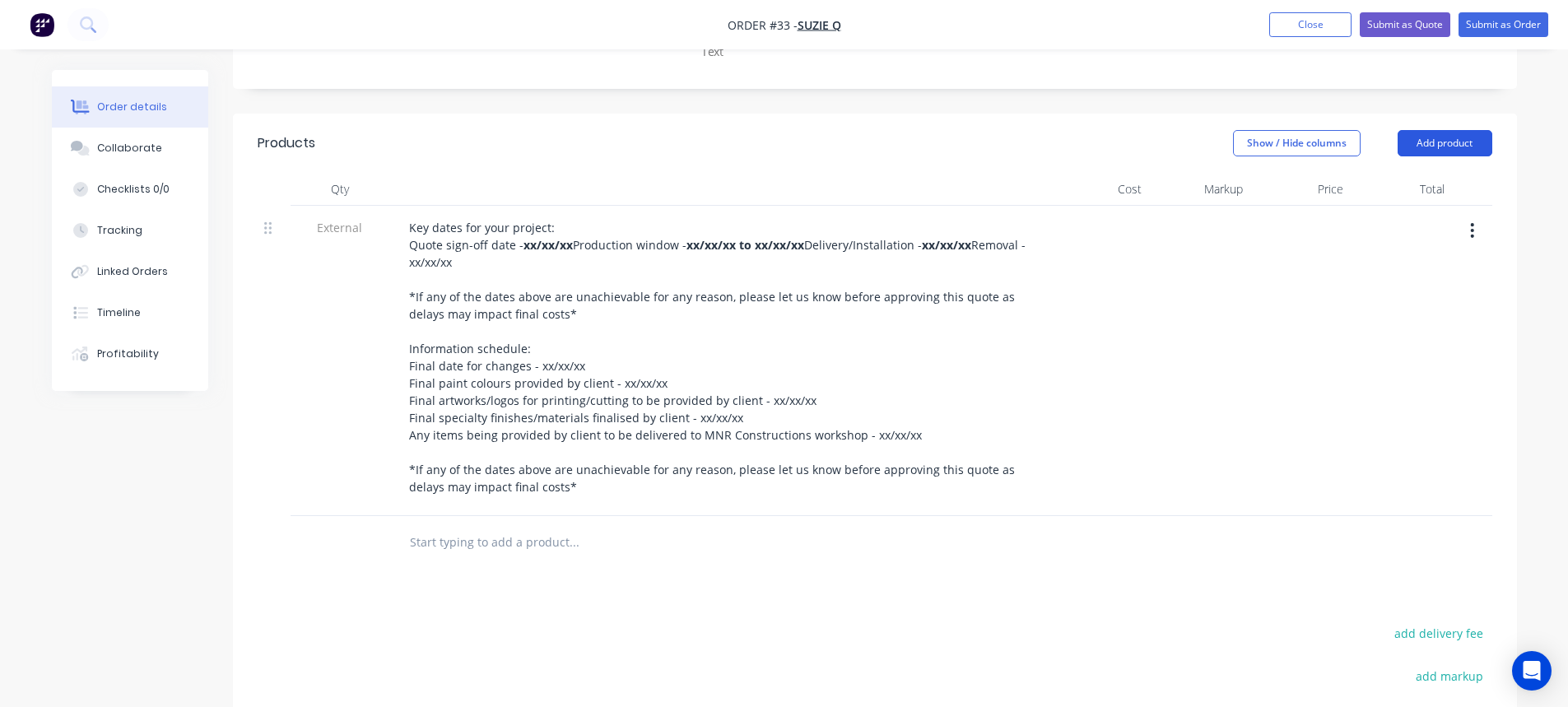
click at [1443, 130] on button "Add product" at bounding box center [1445, 143] width 95 height 27
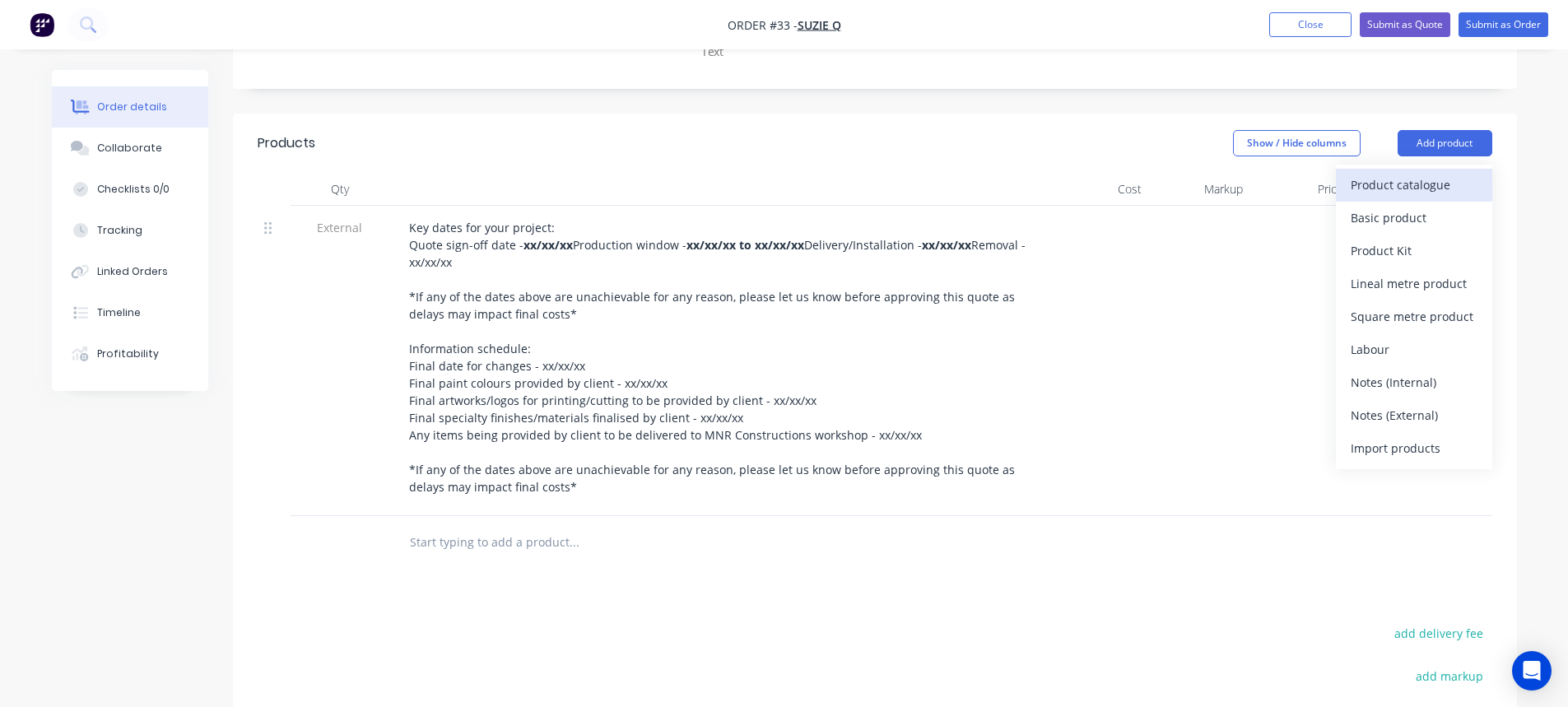
click at [1422, 173] on div "Product catalogue" at bounding box center [1414, 185] width 127 height 24
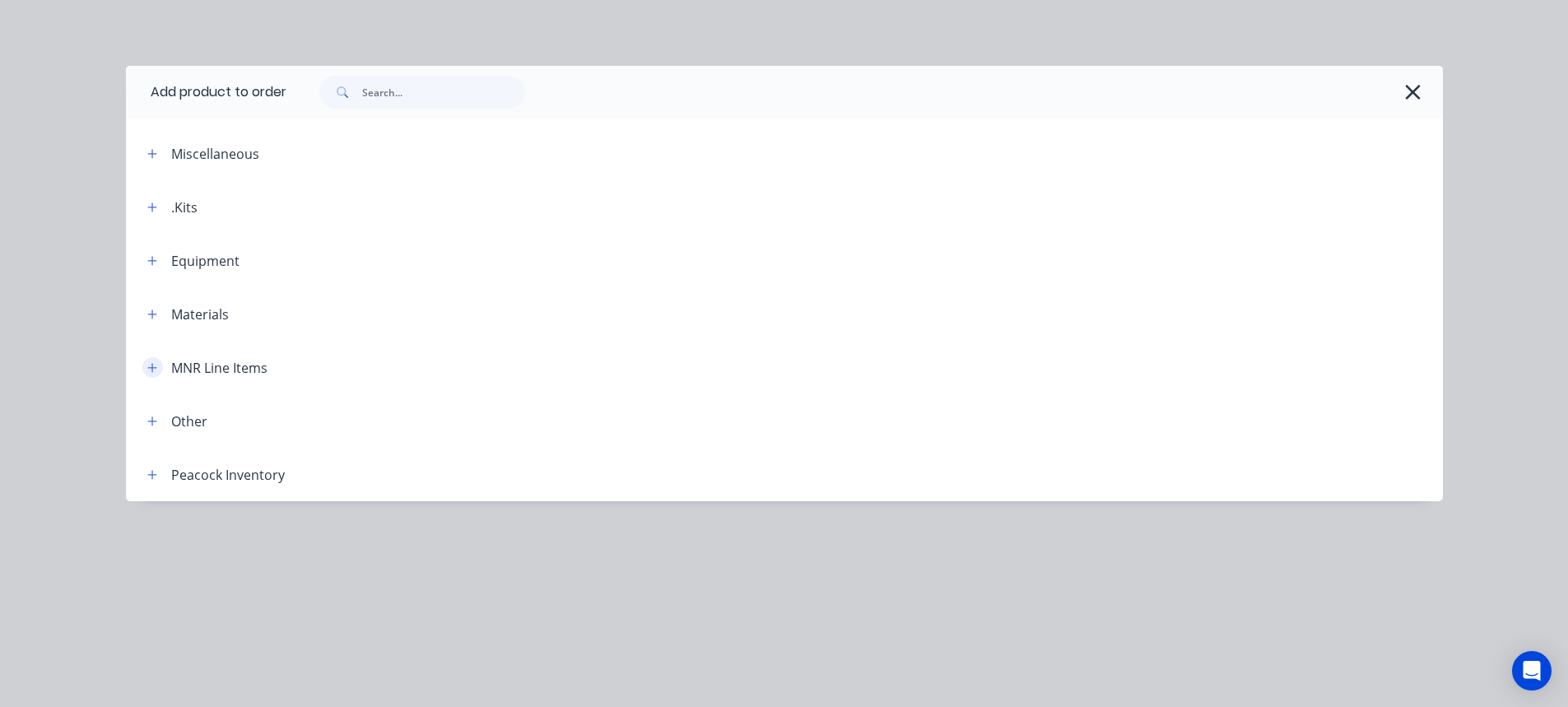
click at [151, 367] on icon "button" at bounding box center [152, 367] width 9 height 9
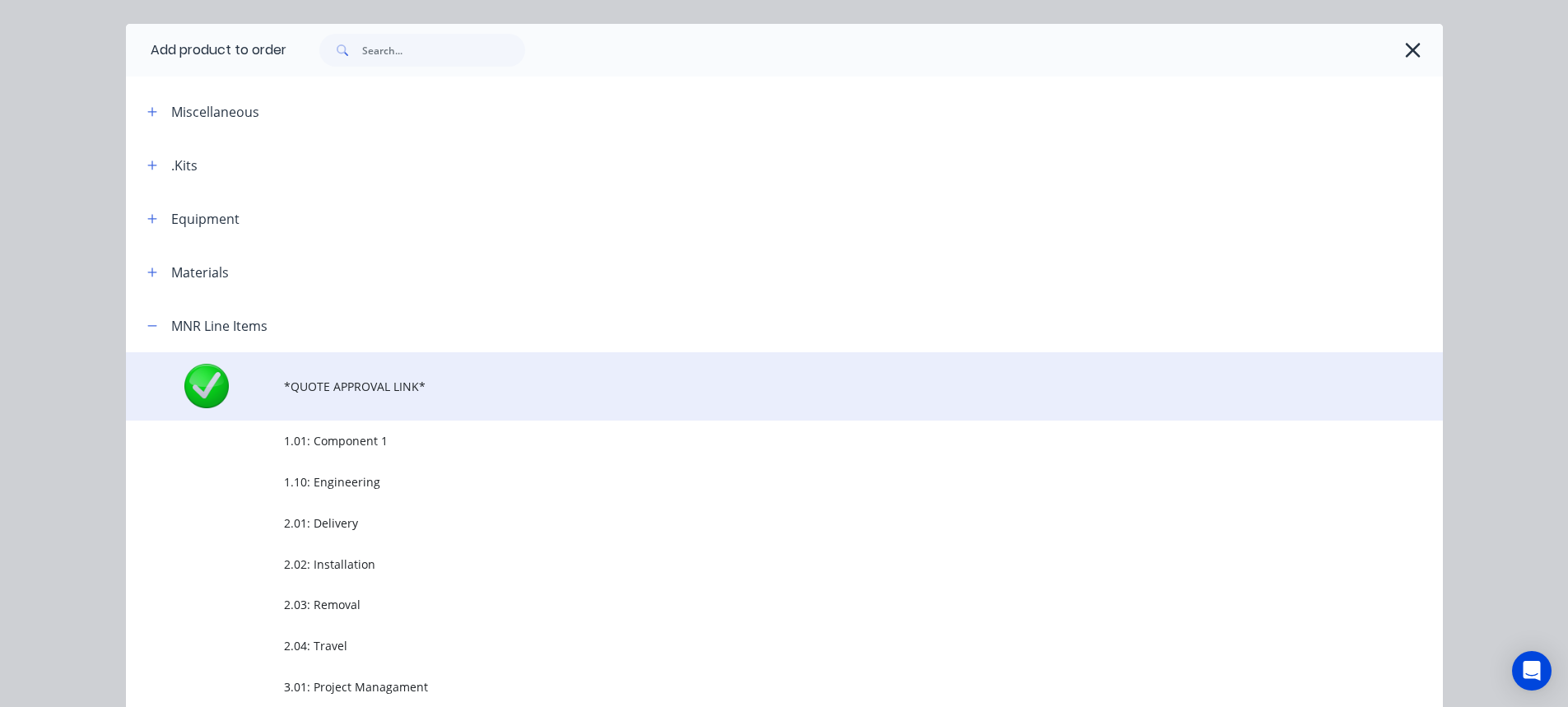
scroll to position [82, 0]
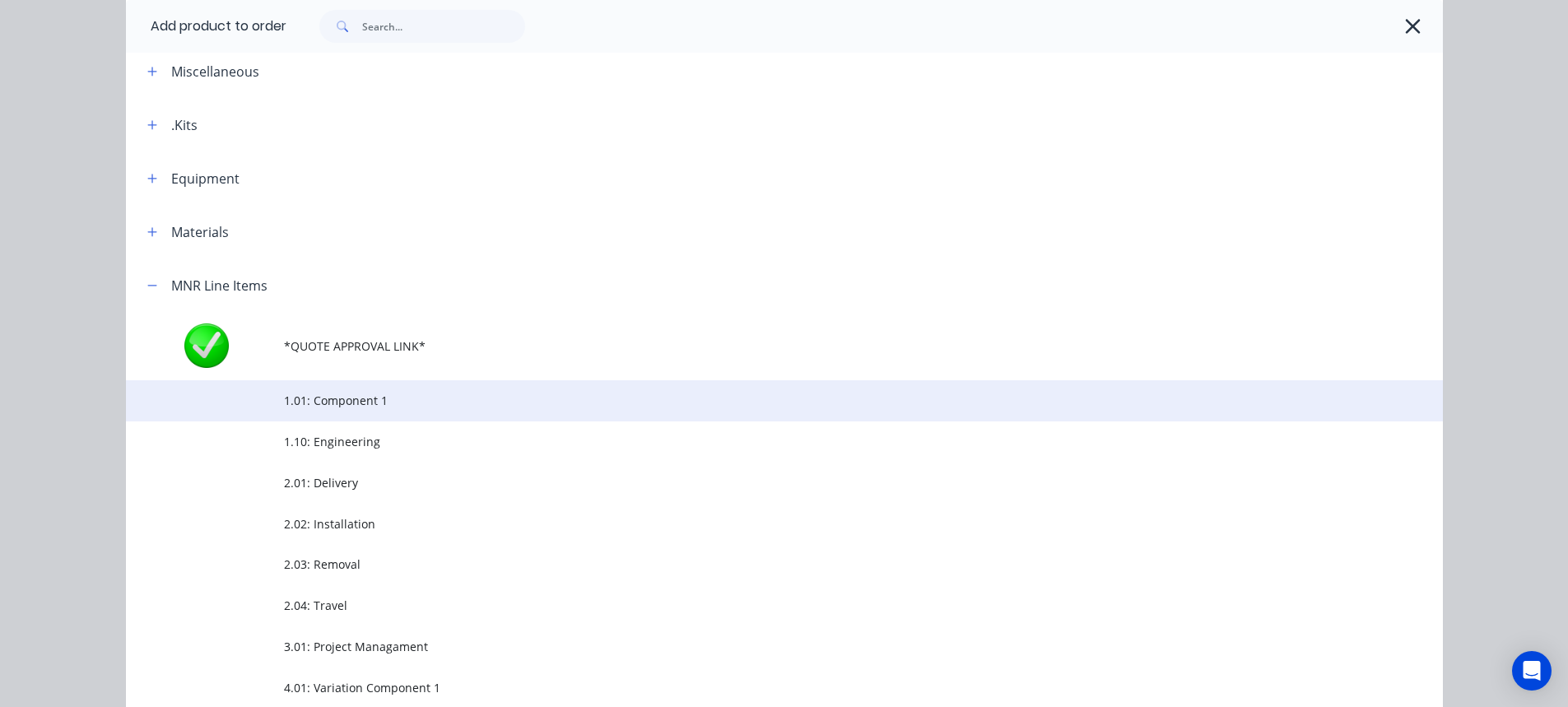
click at [335, 403] on span "1.01: Component 1" at bounding box center [747, 400] width 927 height 17
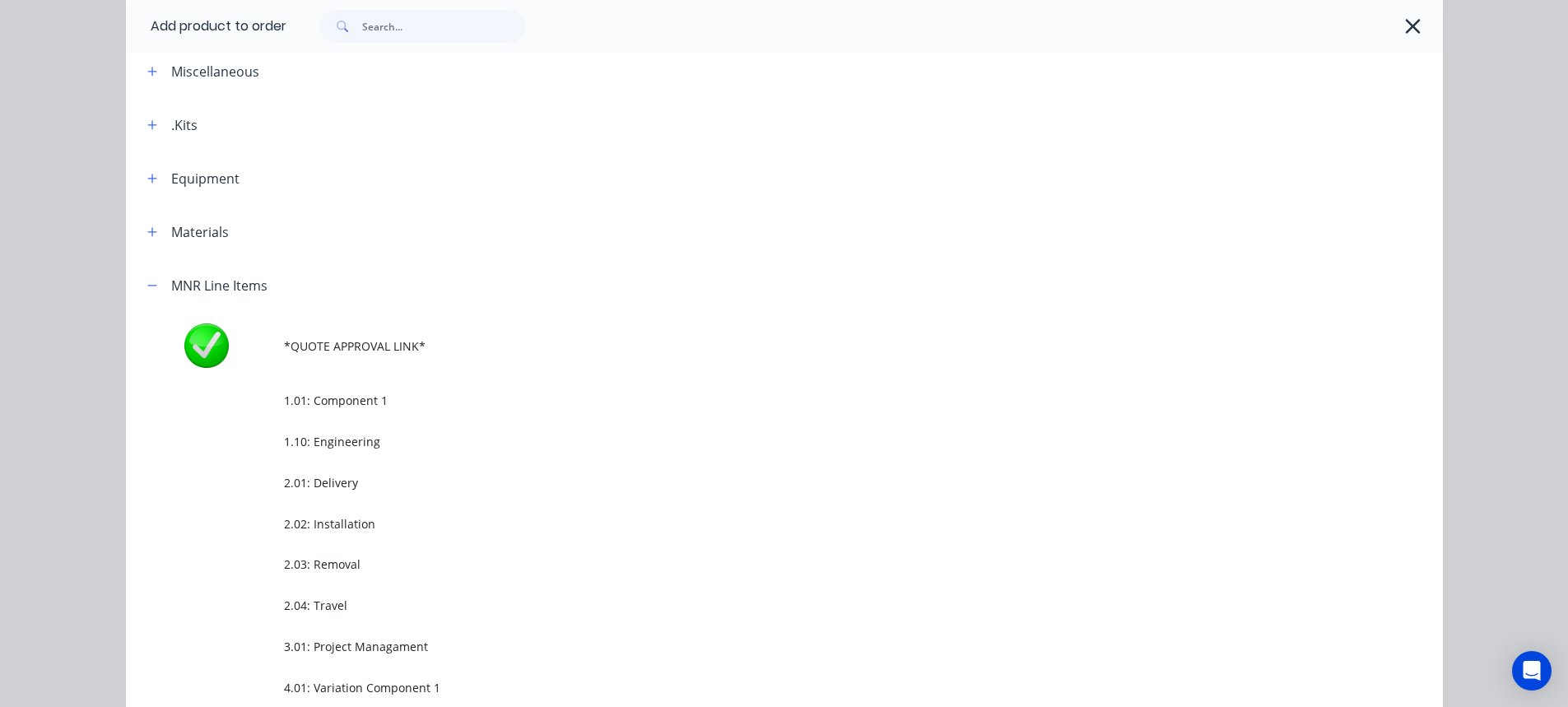
scroll to position [0, 0]
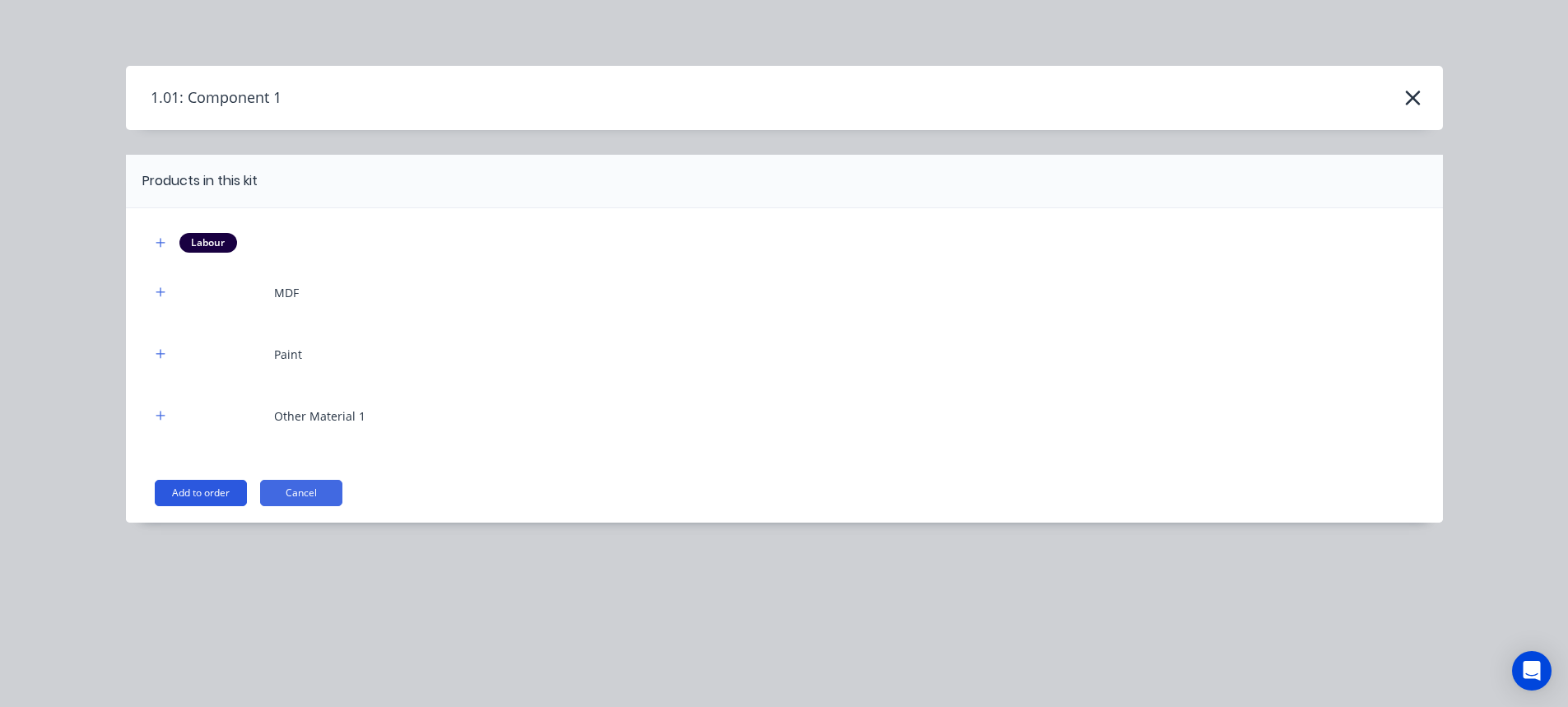
click at [196, 492] on button "Add to order" at bounding box center [200, 493] width 92 height 27
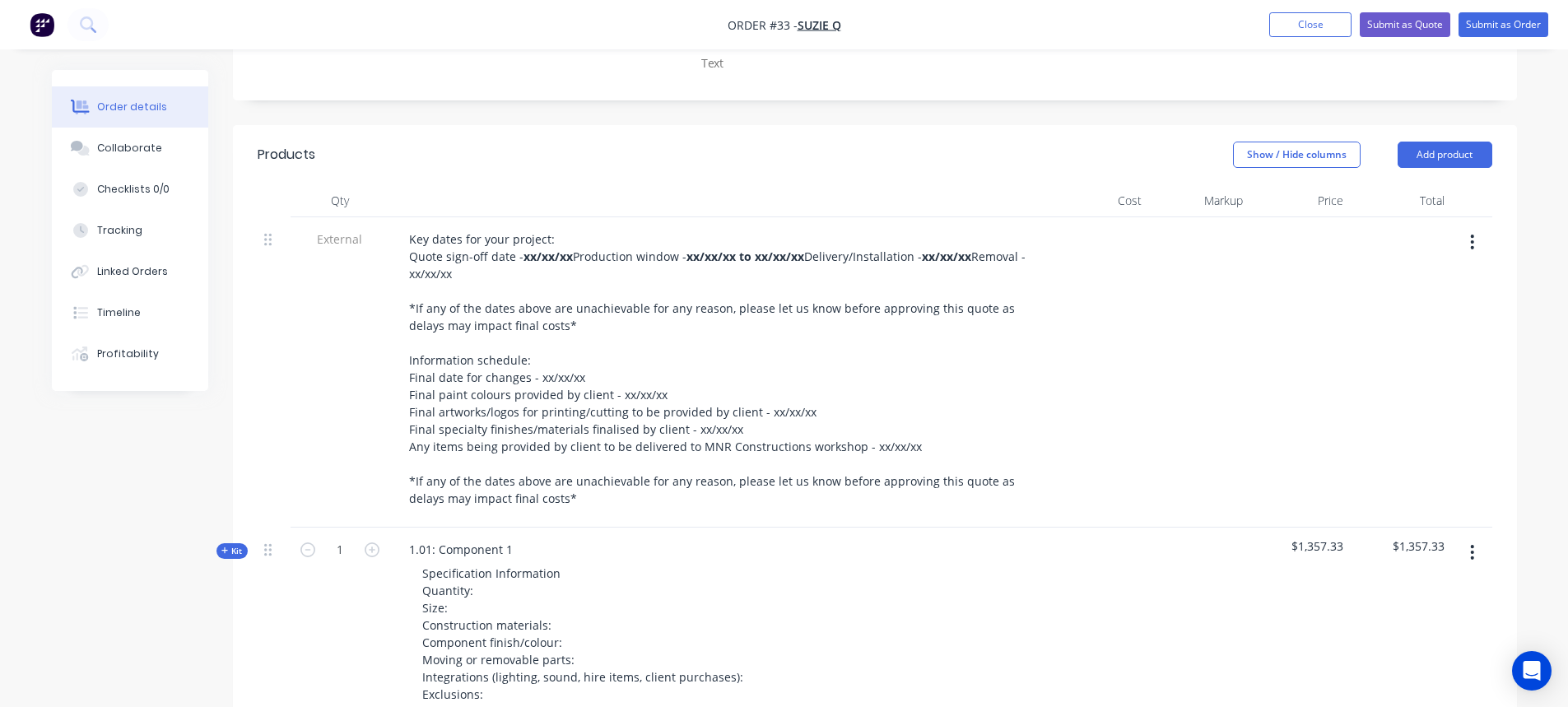
scroll to position [442, 0]
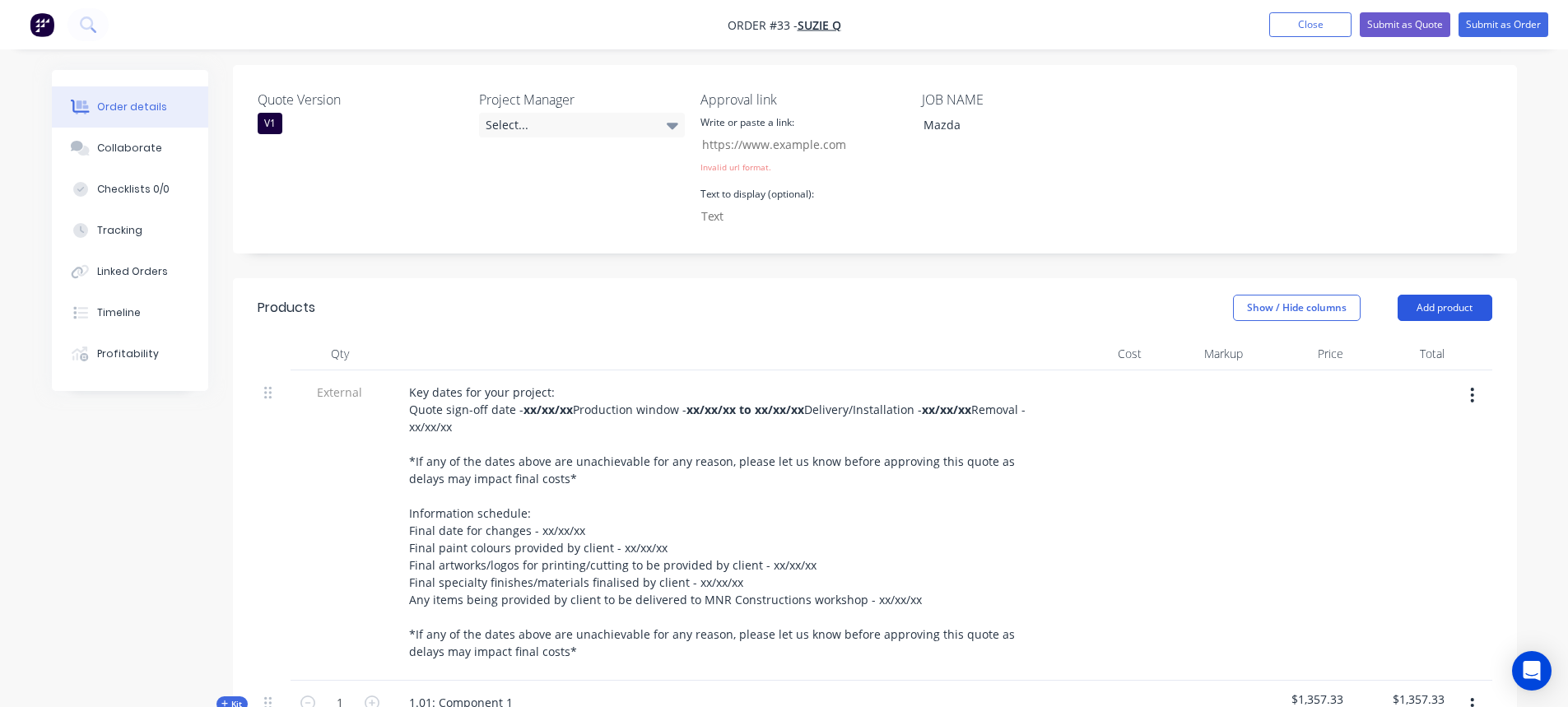
click at [1457, 294] on button "Add product" at bounding box center [1445, 308] width 95 height 27
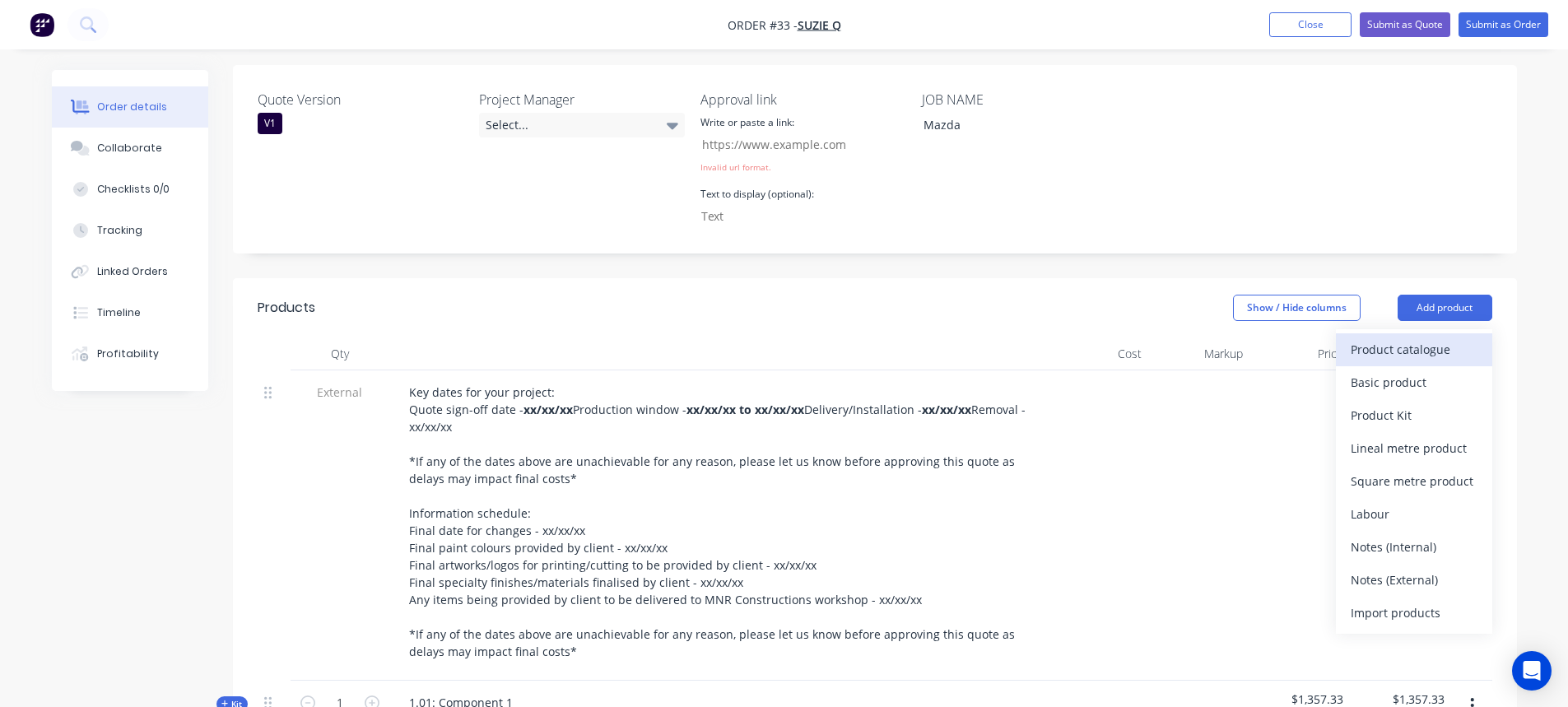
click at [1434, 337] on div "Product catalogue" at bounding box center [1414, 348] width 127 height 24
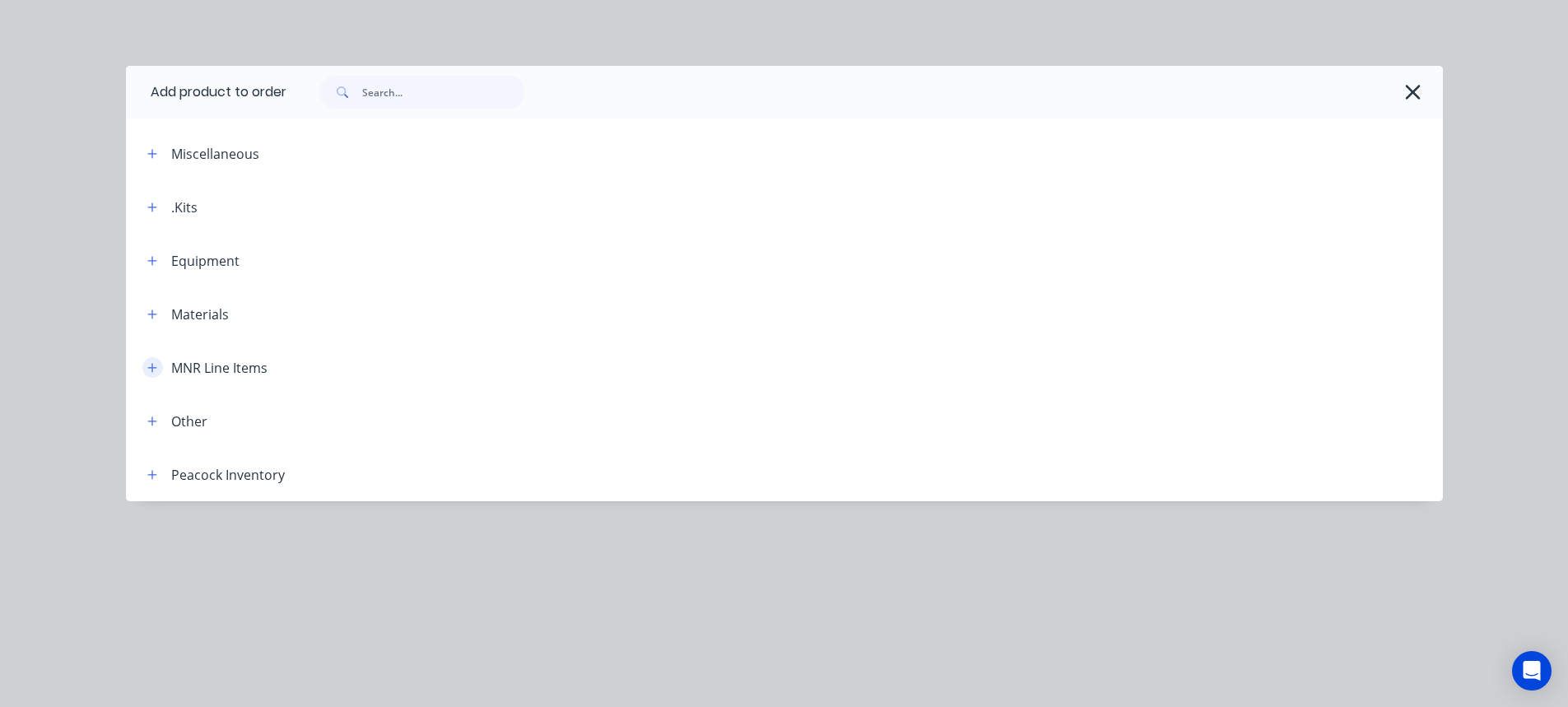
click at [155, 368] on icon "button" at bounding box center [152, 367] width 9 height 9
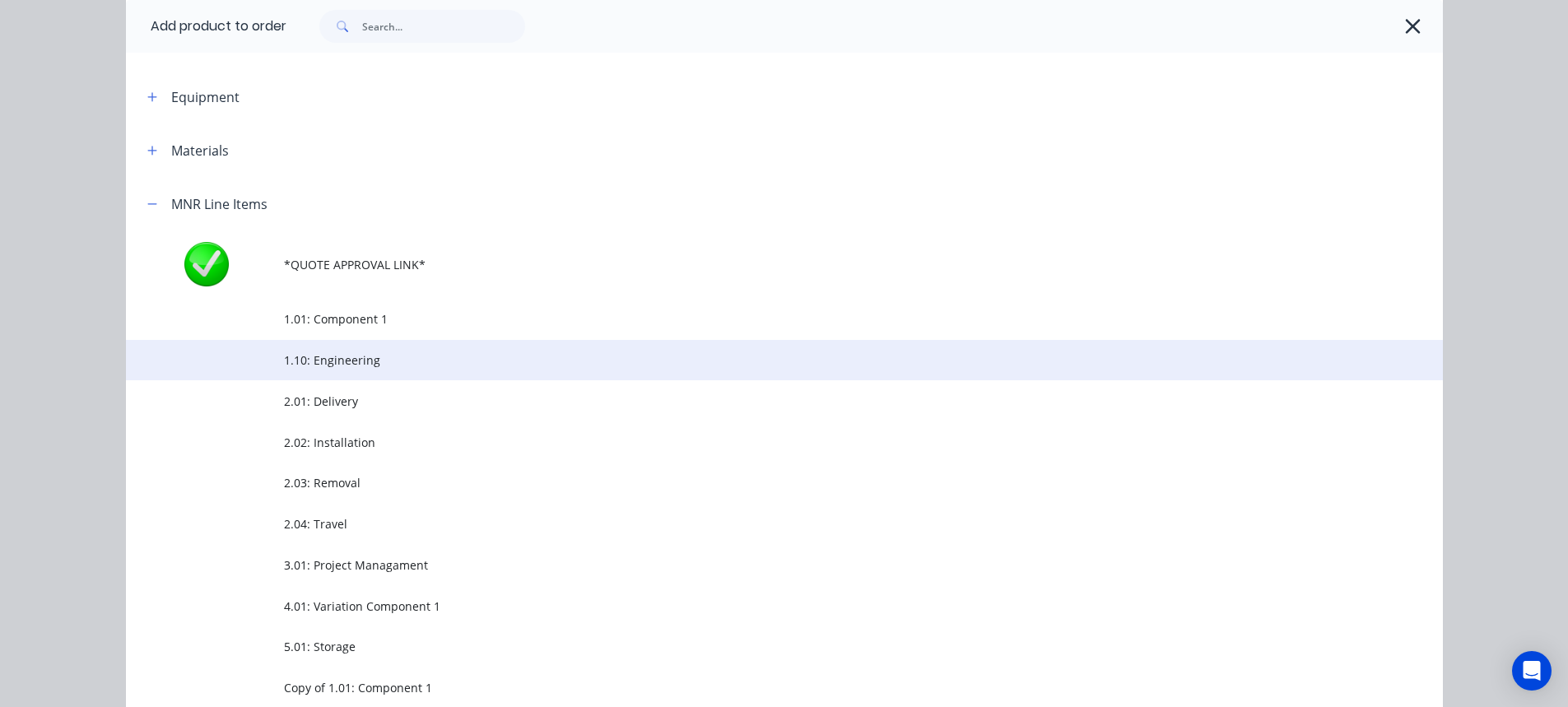
scroll to position [165, 0]
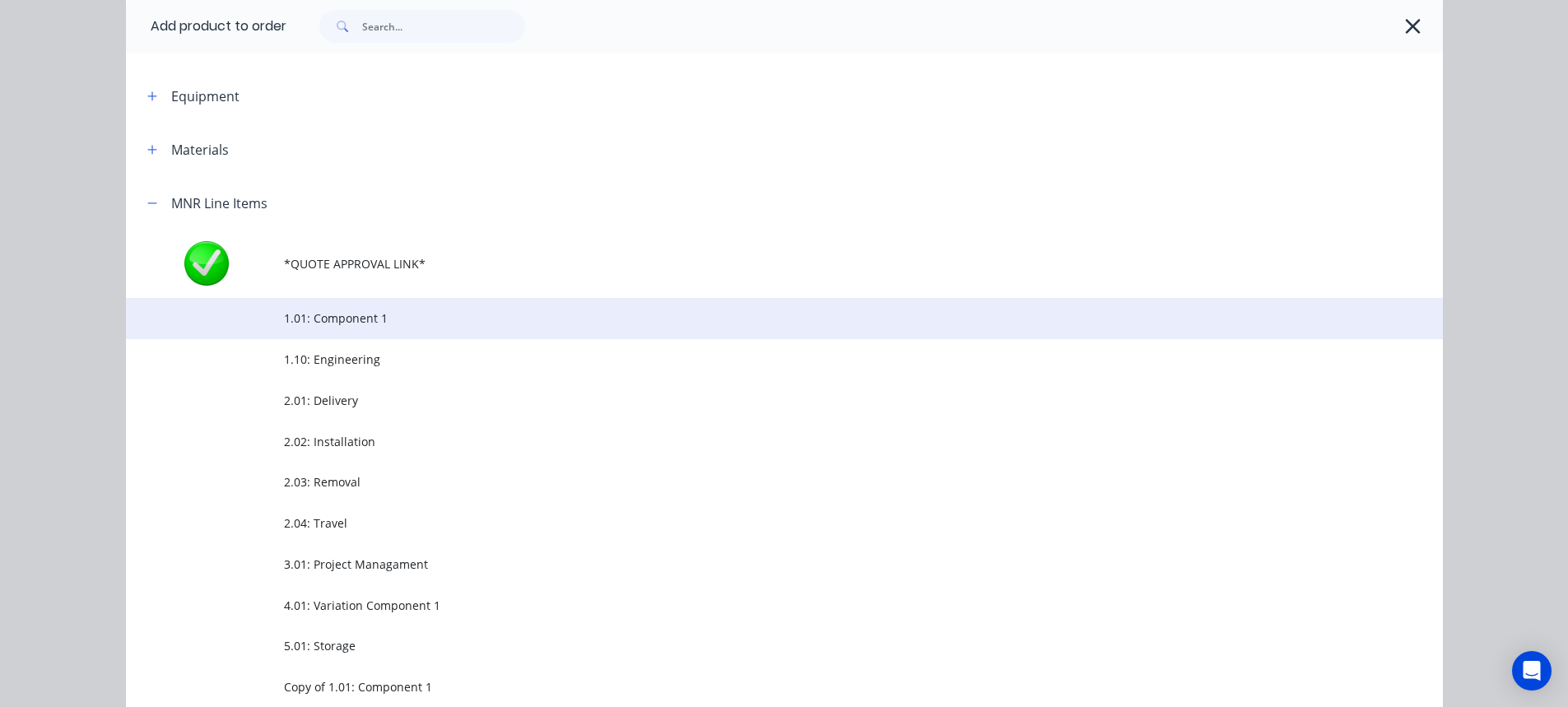
click at [384, 320] on span "1.01: Component 1" at bounding box center [747, 318] width 927 height 17
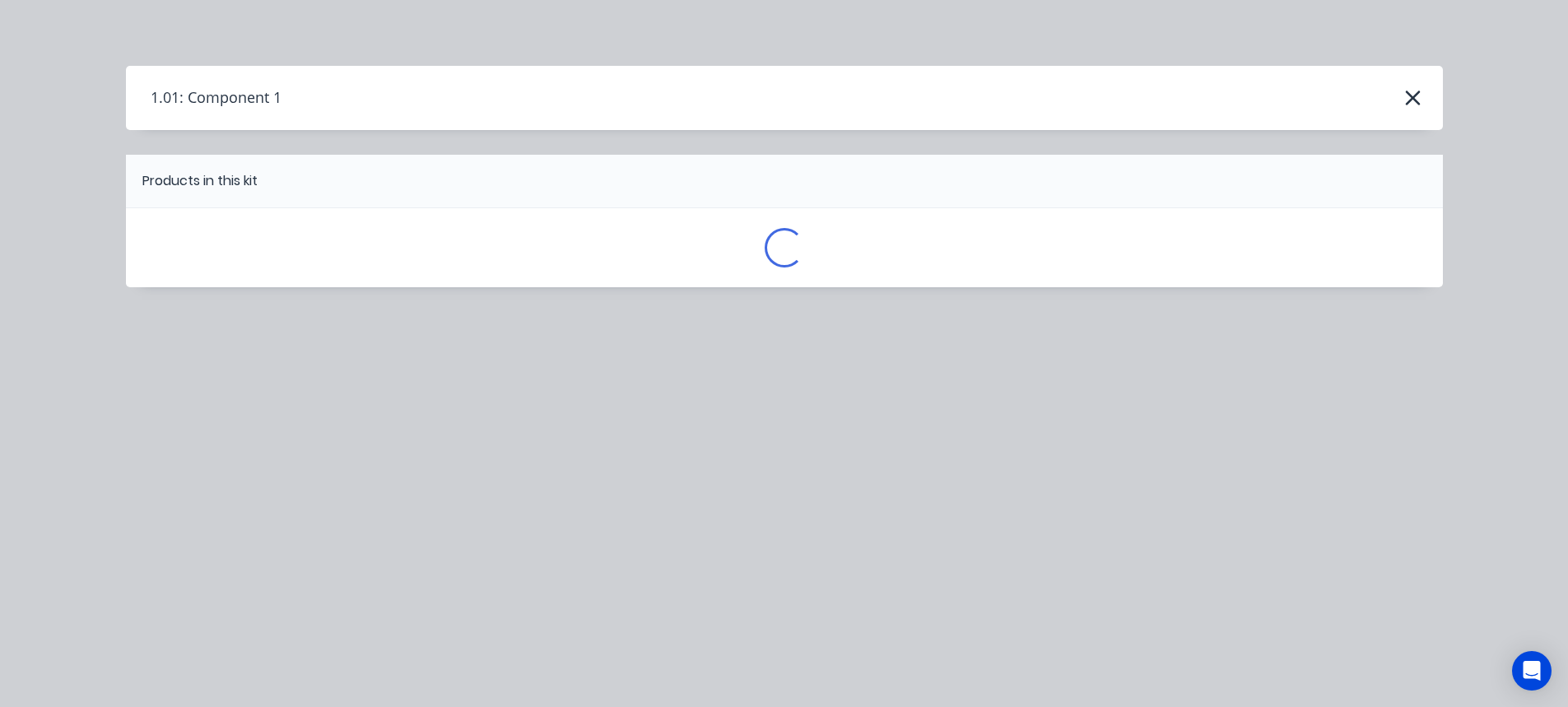
scroll to position [0, 0]
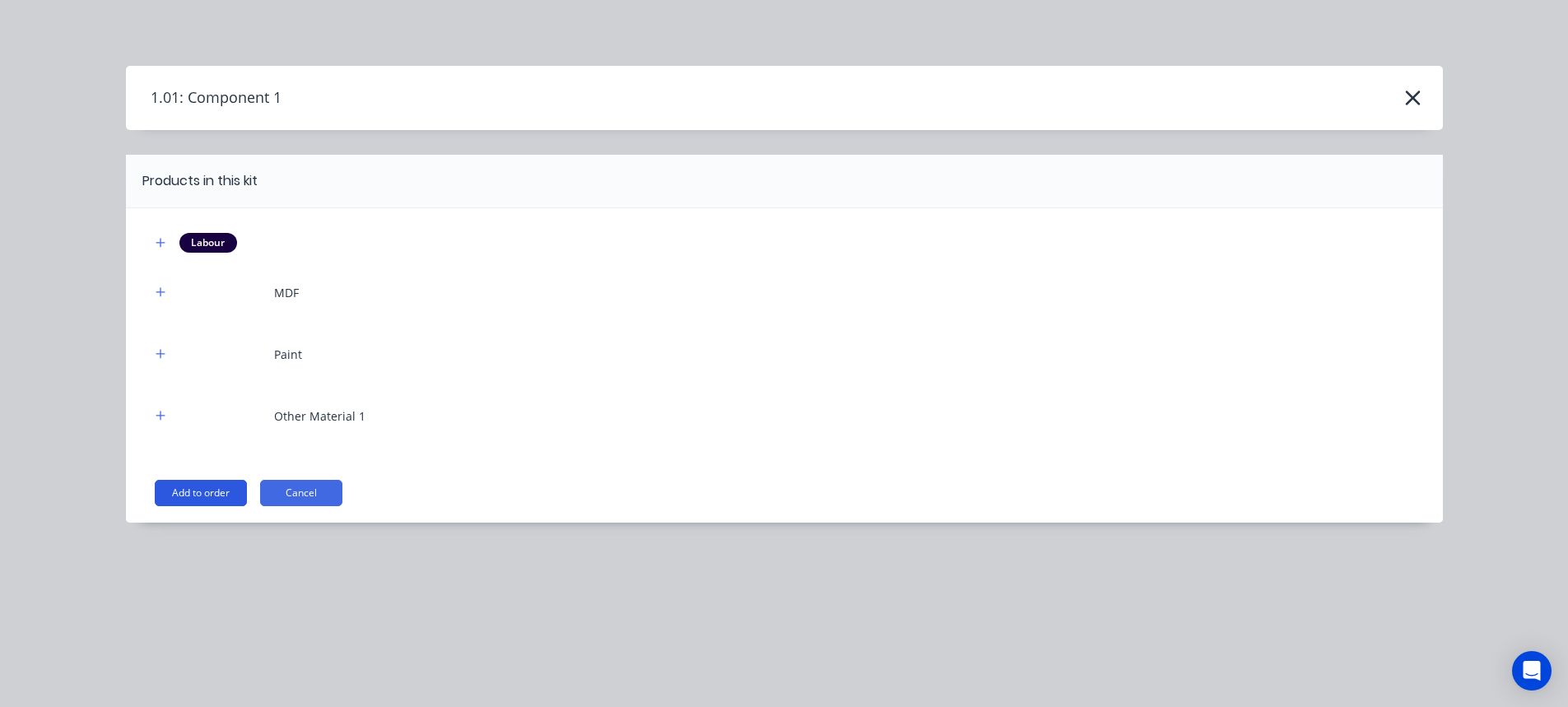
click at [188, 489] on button "Add to order" at bounding box center [200, 493] width 92 height 27
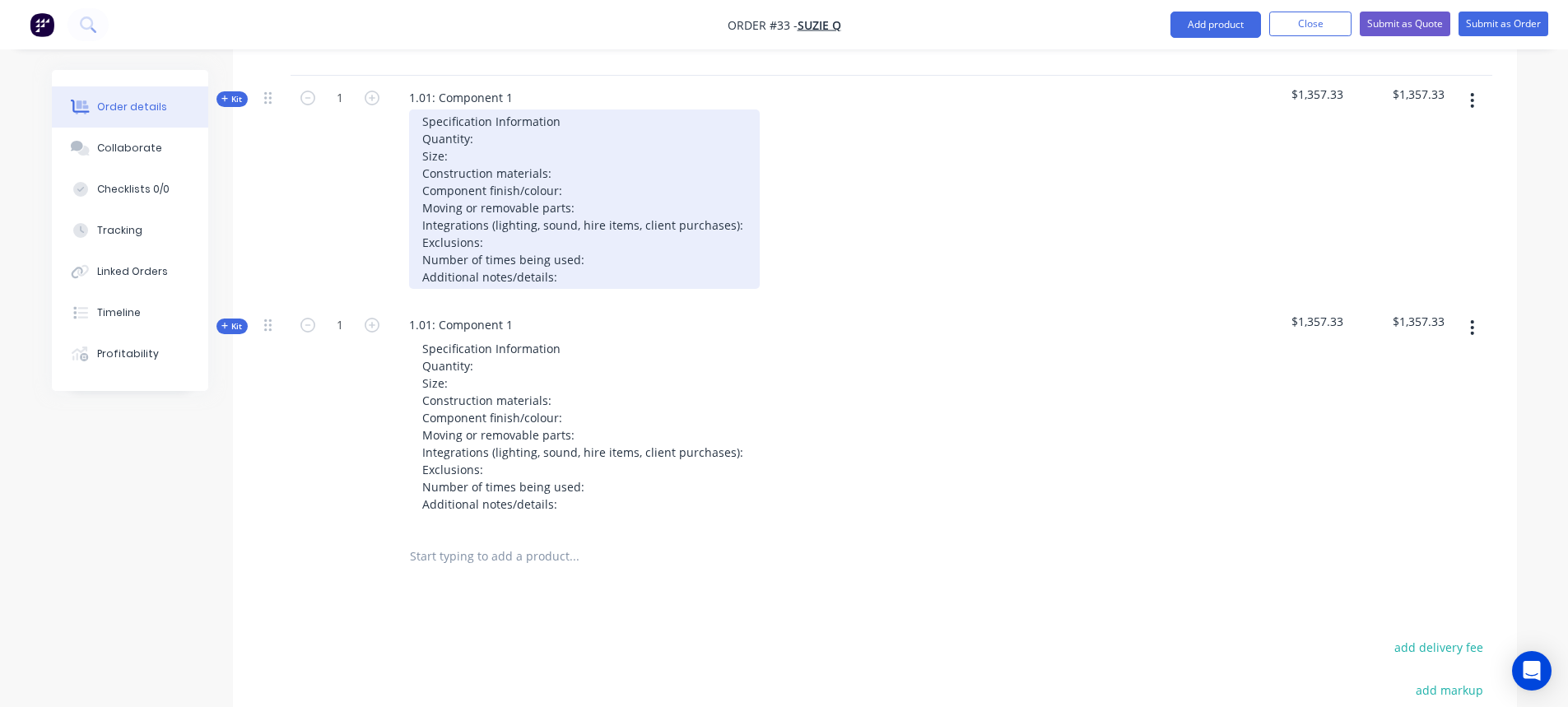
scroll to position [1017, 0]
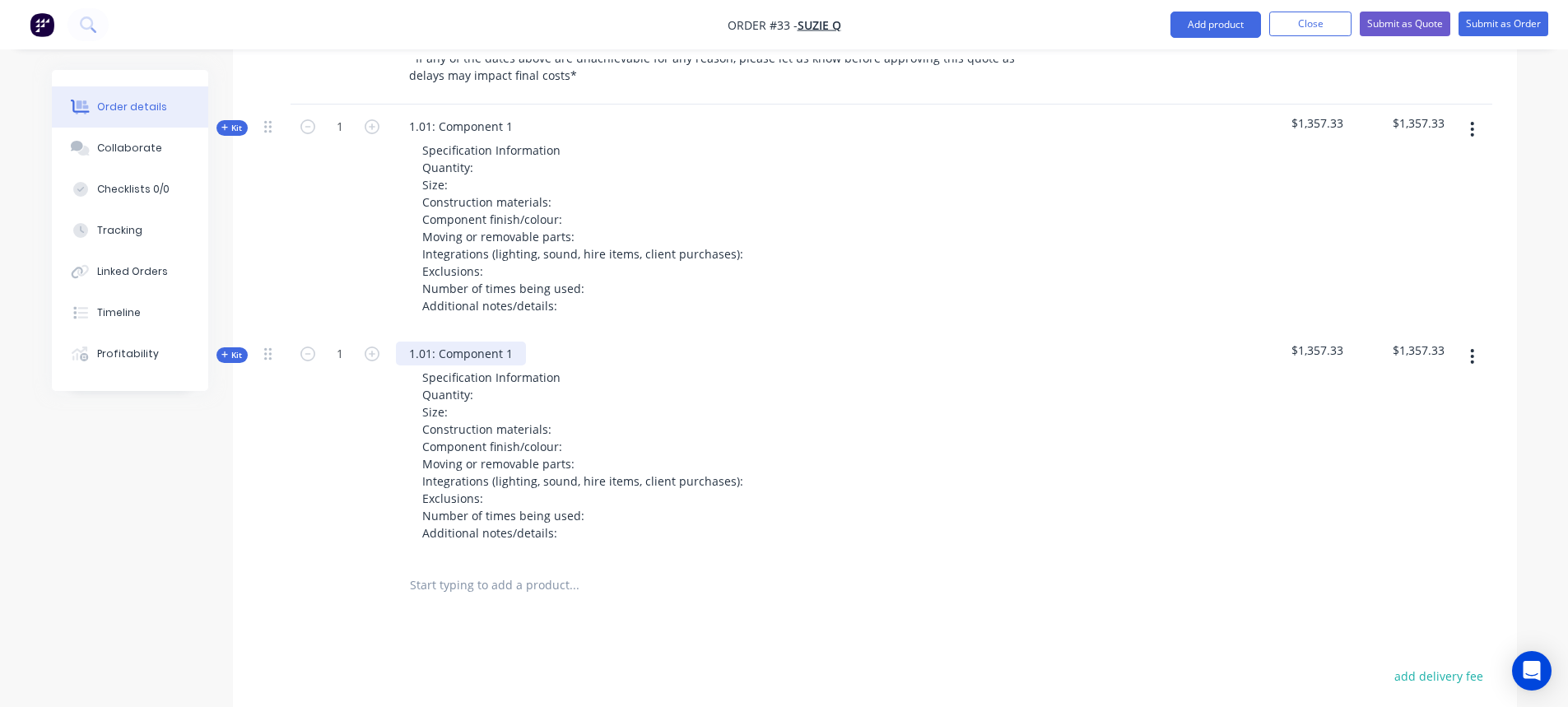
click at [431, 365] on div "1.01: Component 1" at bounding box center [460, 353] width 130 height 24
click at [516, 362] on div "1.02: Component 1" at bounding box center [460, 353] width 130 height 24
click at [888, 443] on div "Specification Information Quantity: Size: Construction materials: Component fin…" at bounding box center [718, 454] width 645 height 179
click at [431, 138] on div "1.01: Component 1" at bounding box center [460, 126] width 130 height 24
drag, startPoint x: 515, startPoint y: 138, endPoint x: 441, endPoint y: 144, distance: 74.2
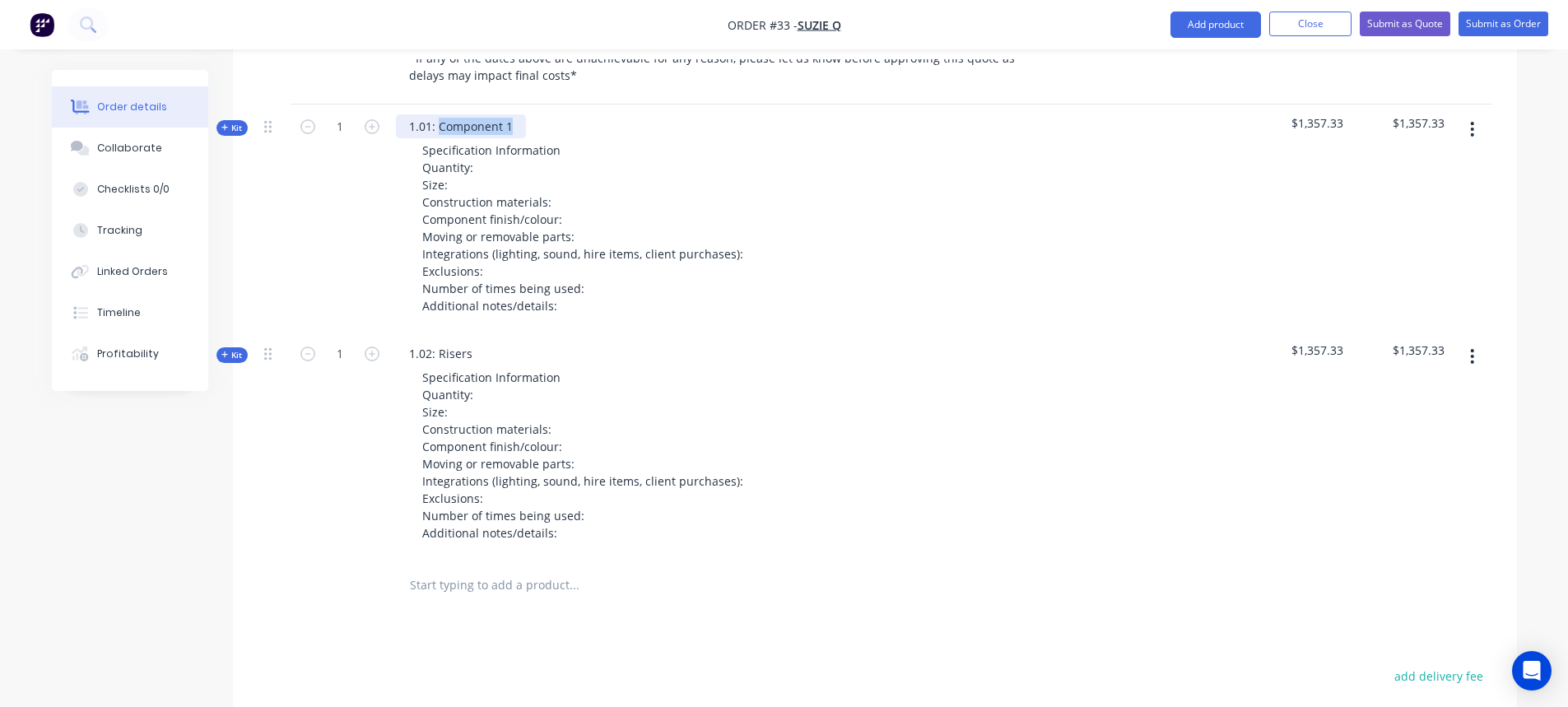
click at [441, 138] on div "1.01: Component 1" at bounding box center [460, 126] width 130 height 24
click at [867, 422] on div "Specification Information Quantity: Size: Construction materials: Component fin…" at bounding box center [718, 454] width 645 height 179
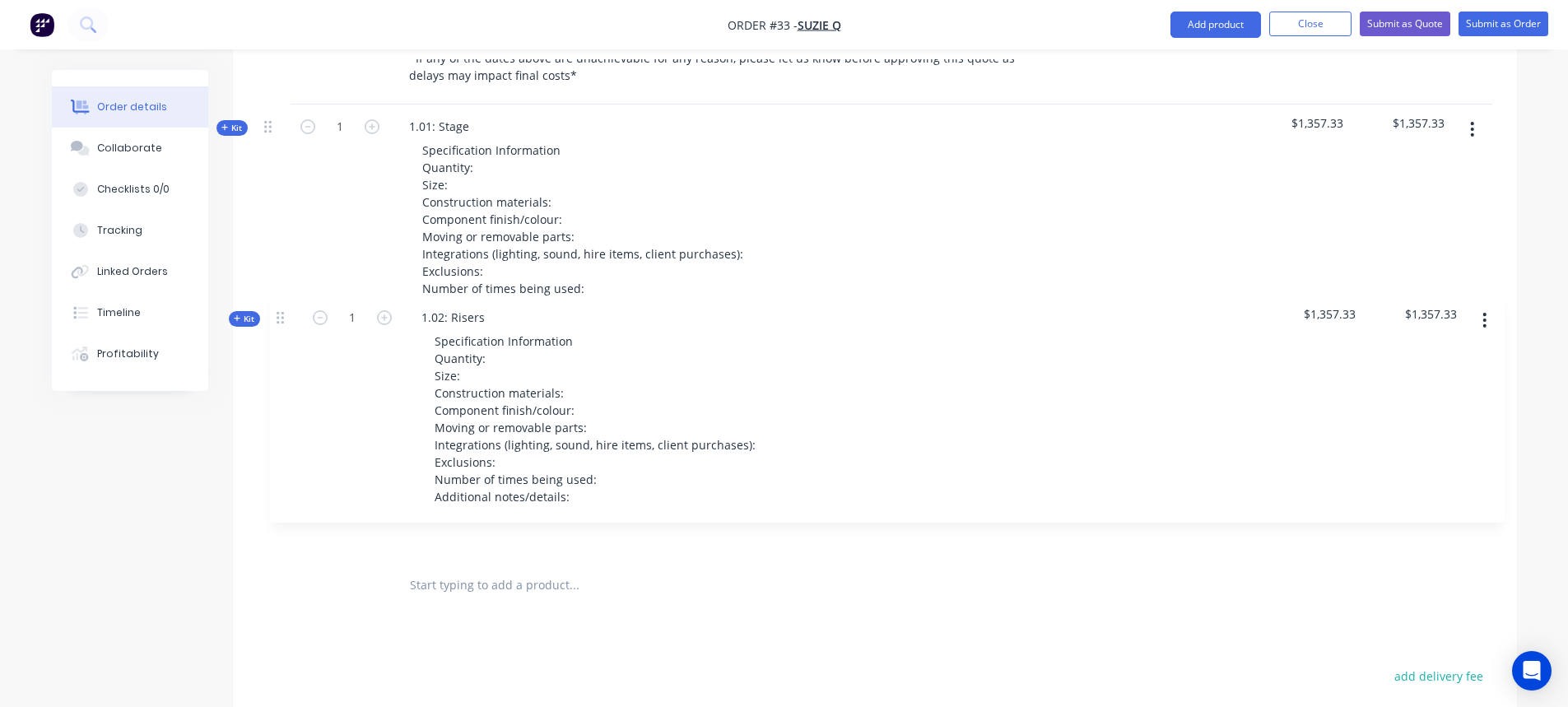
drag, startPoint x: 267, startPoint y: 368, endPoint x: 326, endPoint y: 324, distance: 73.6
click at [299, 311] on div "External Key dates for your project: Quote sign-off date - xx/xx/xx Production …" at bounding box center [875, 177] width 1235 height 765
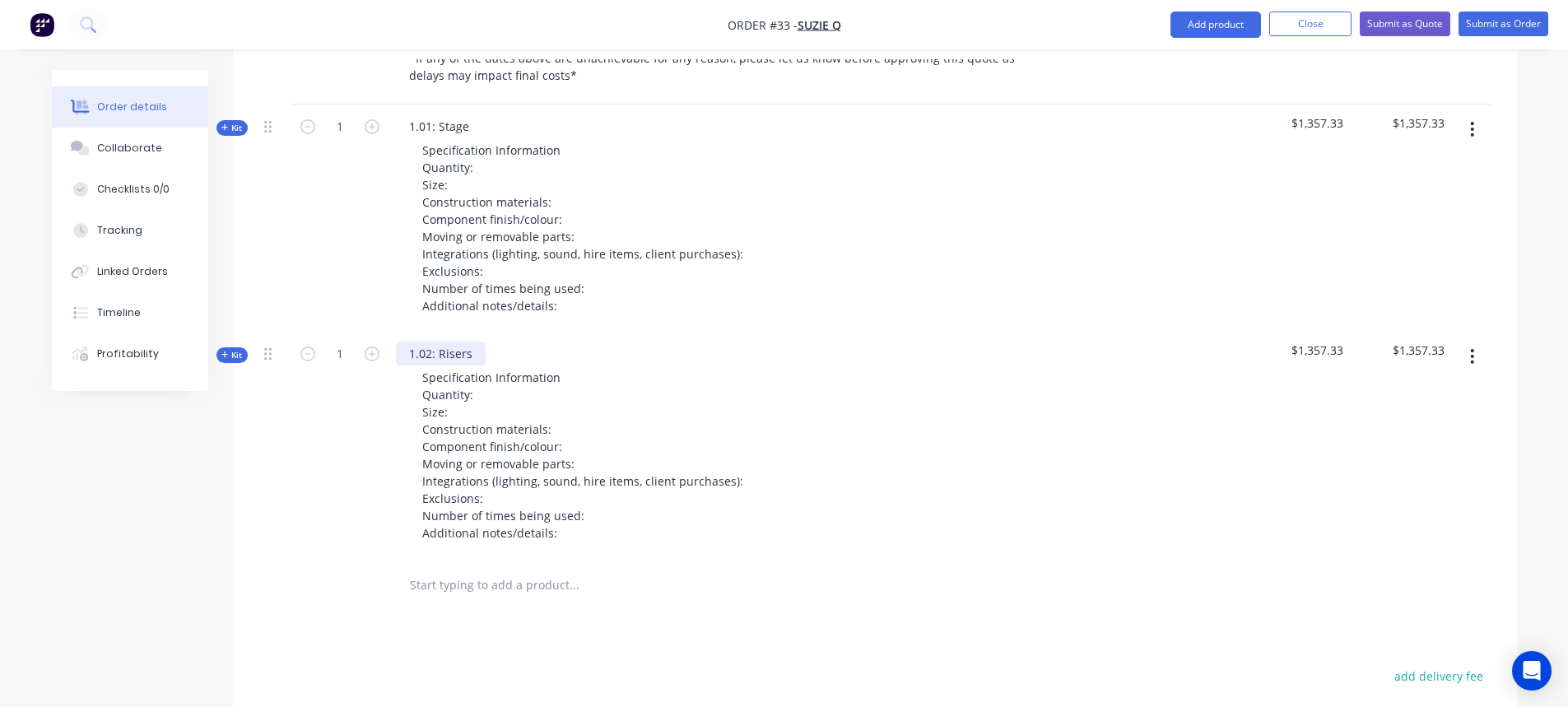
click at [431, 361] on div "1.02: Risers" at bounding box center [440, 353] width 90 height 24
drag, startPoint x: 480, startPoint y: 366, endPoint x: 411, endPoint y: 371, distance: 69.2
click at [413, 365] on div "1.02: Risers" at bounding box center [440, 353] width 90 height 24
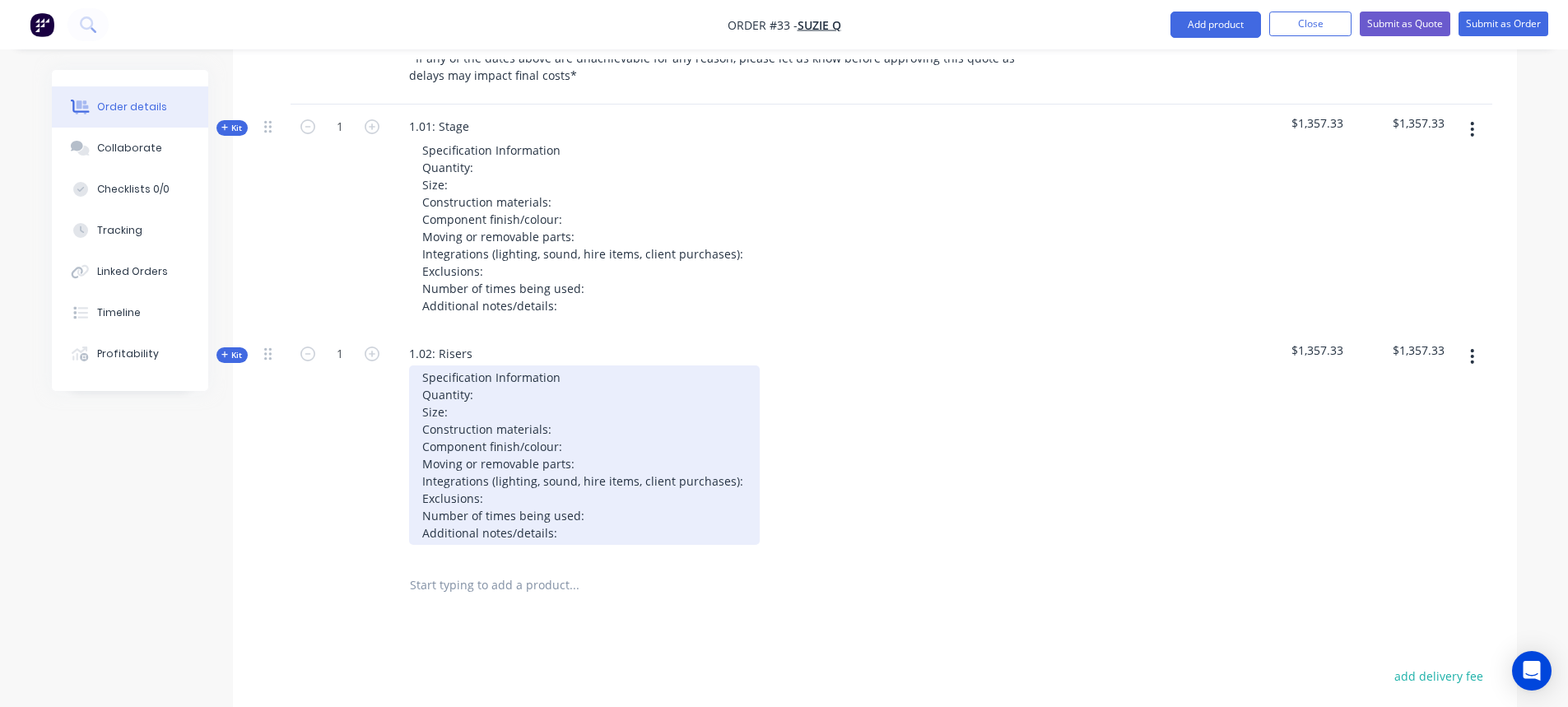
click at [464, 376] on div "Specification Information Quantity: Size: Construction materials: Component fin…" at bounding box center [584, 454] width 350 height 179
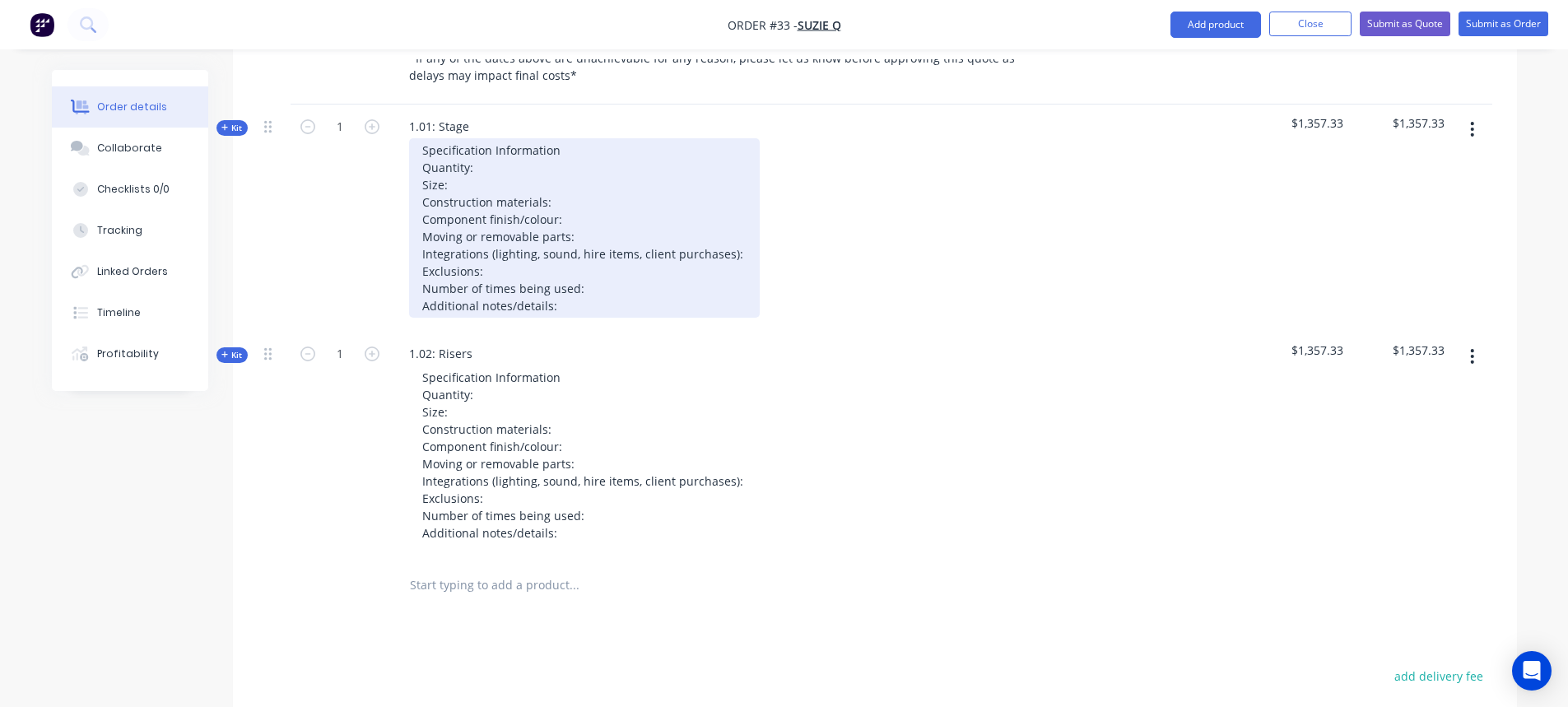
drag, startPoint x: 469, startPoint y: 222, endPoint x: 476, endPoint y: 220, distance: 7.3
click at [472, 220] on div "Specification Information Quantity: Size: Construction materials: Component fin…" at bounding box center [584, 227] width 350 height 179
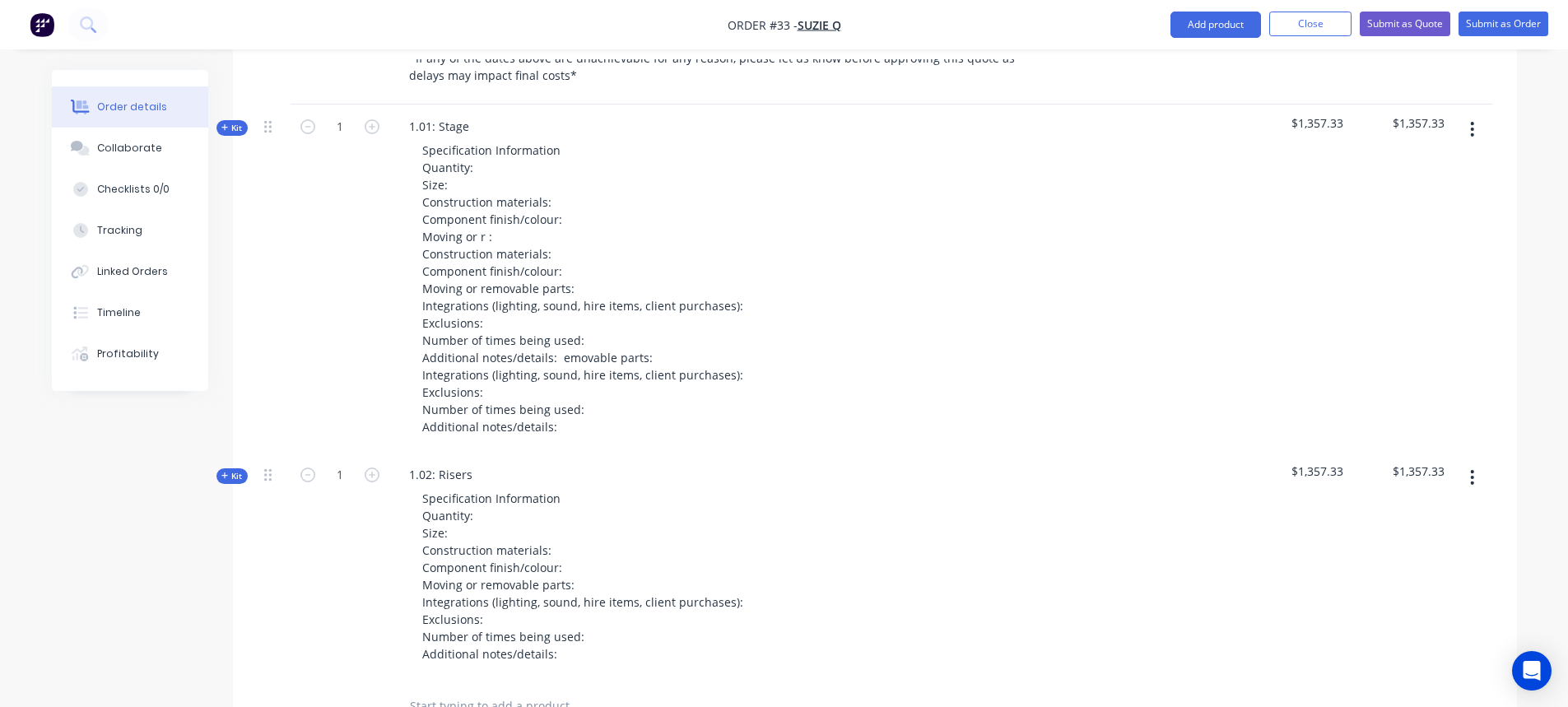
click at [935, 380] on div "Specification Information Quantity: Size: Construction materials: Component fin…" at bounding box center [718, 288] width 645 height 300
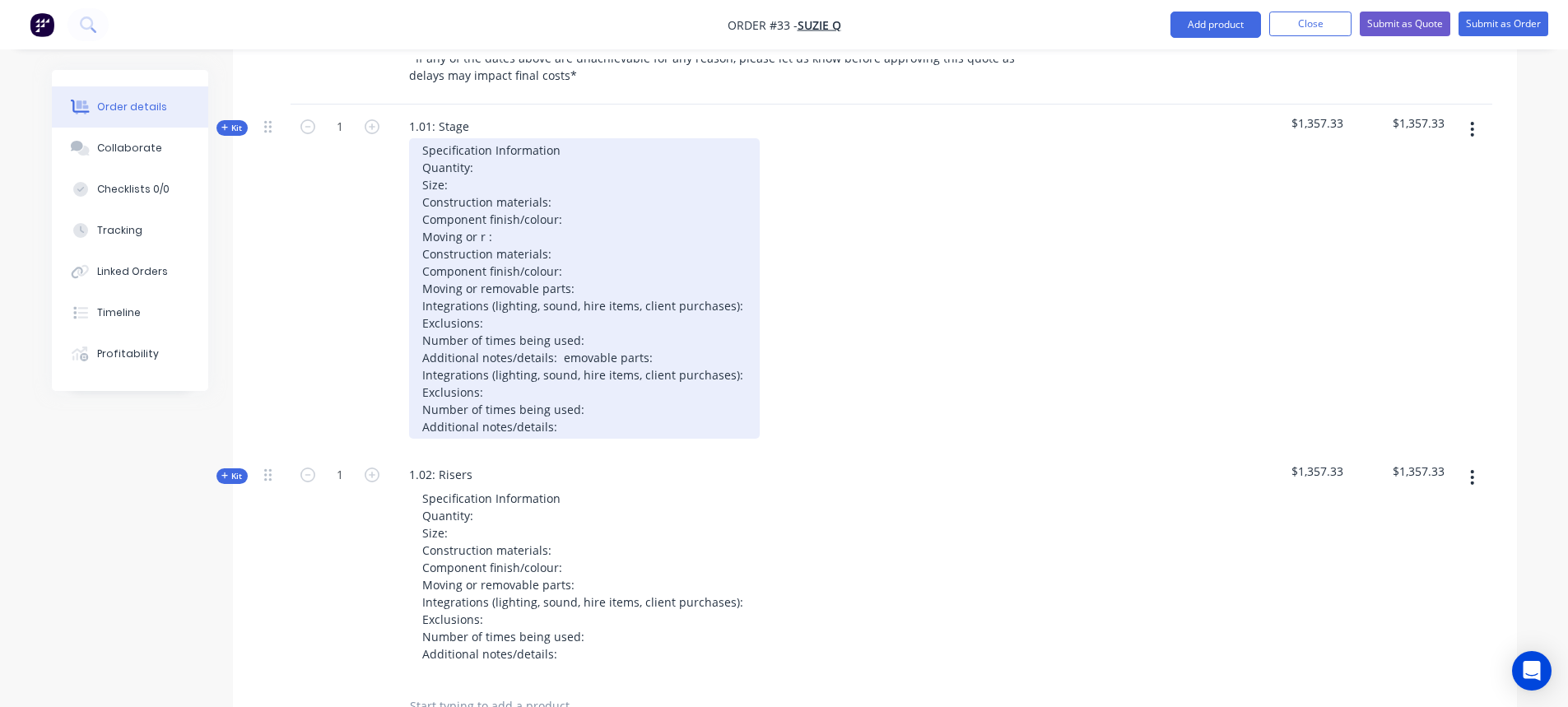
drag, startPoint x: 484, startPoint y: 290, endPoint x: 532, endPoint y: 311, distance: 52.4
click at [486, 289] on div "Specification Information Quantity: Size: Construction materials: Component fin…" at bounding box center [584, 288] width 350 height 300
click at [497, 256] on div "Specification Information Quantity: Size: Construction materials: Component fin…" at bounding box center [584, 288] width 350 height 300
click at [515, 302] on div "Specification Information Quantity: Size: Construction materials: Component fin…" at bounding box center [584, 288] width 350 height 300
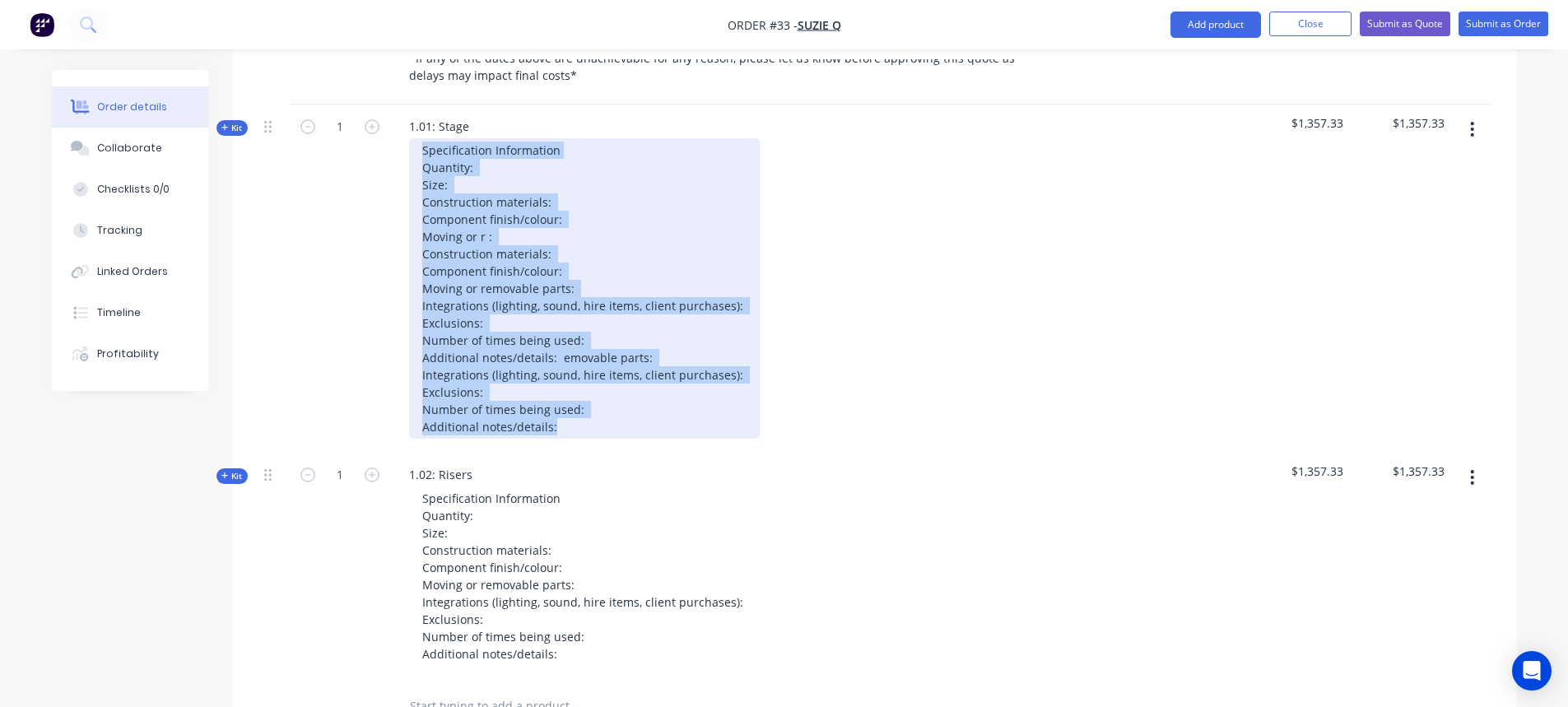
drag, startPoint x: 557, startPoint y: 433, endPoint x: 400, endPoint y: 162, distance: 313.2
click at [400, 162] on div "Specification Information Quantity: Size: Construction materials: Component fin…" at bounding box center [718, 288] width 645 height 300
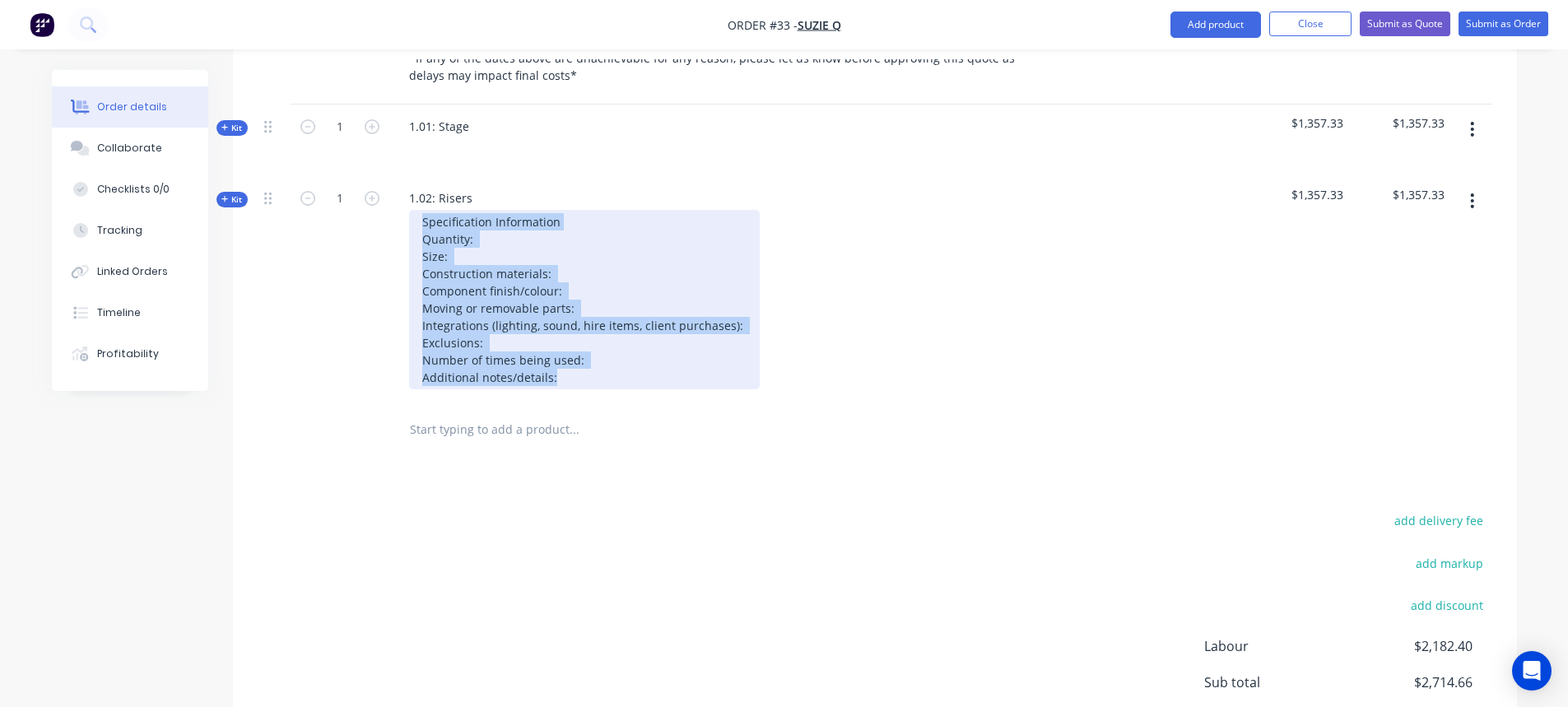
drag, startPoint x: 536, startPoint y: 388, endPoint x: 417, endPoint y: 238, distance: 191.5
click at [417, 239] on div "Specification Information Quantity: Size: Construction materials: Component fin…" at bounding box center [584, 299] width 350 height 179
copy div "Specification Information Quantity: Size: Construction materials: Component fin…"
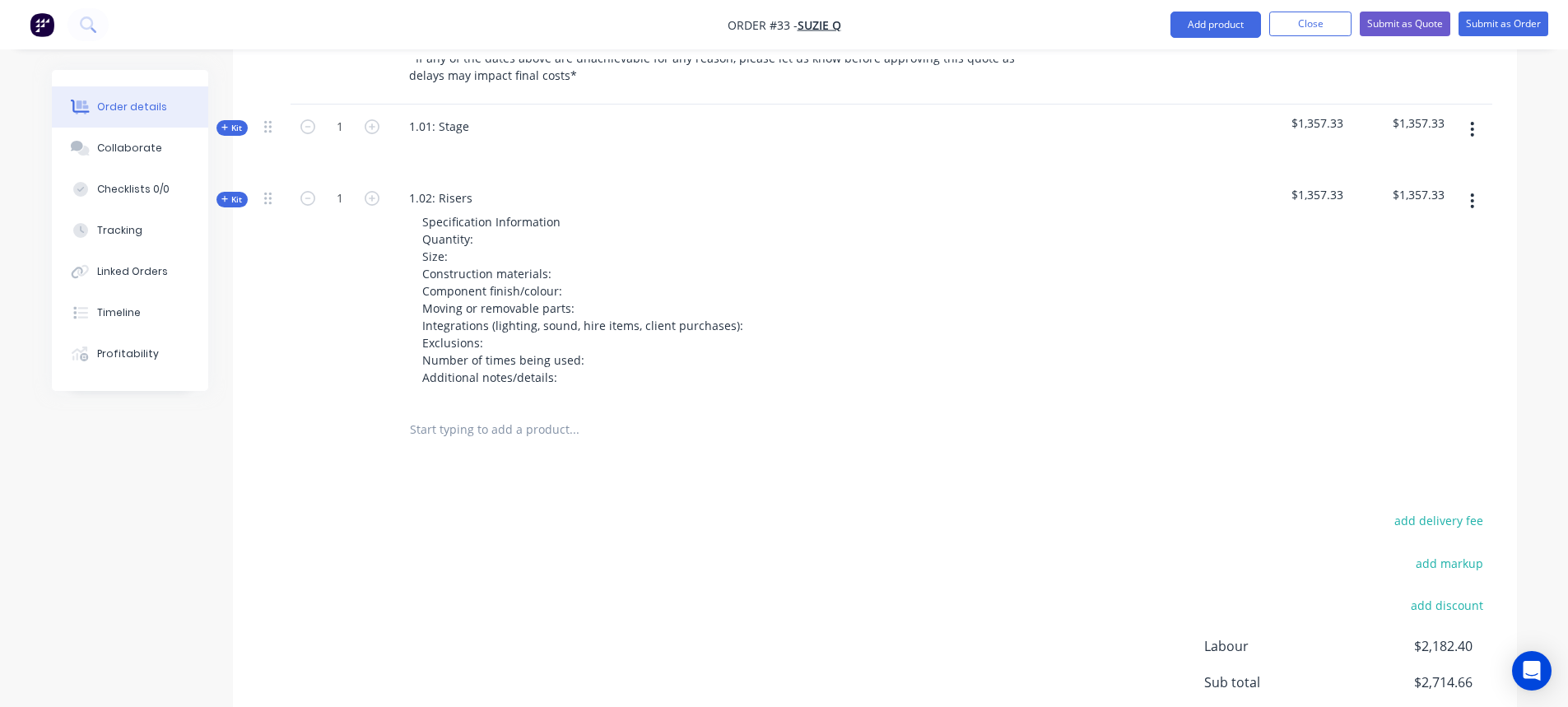
click at [448, 154] on div at bounding box center [718, 150] width 645 height 24
click at [410, 157] on div at bounding box center [718, 150] width 645 height 24
click at [419, 156] on div at bounding box center [422, 150] width 27 height 24
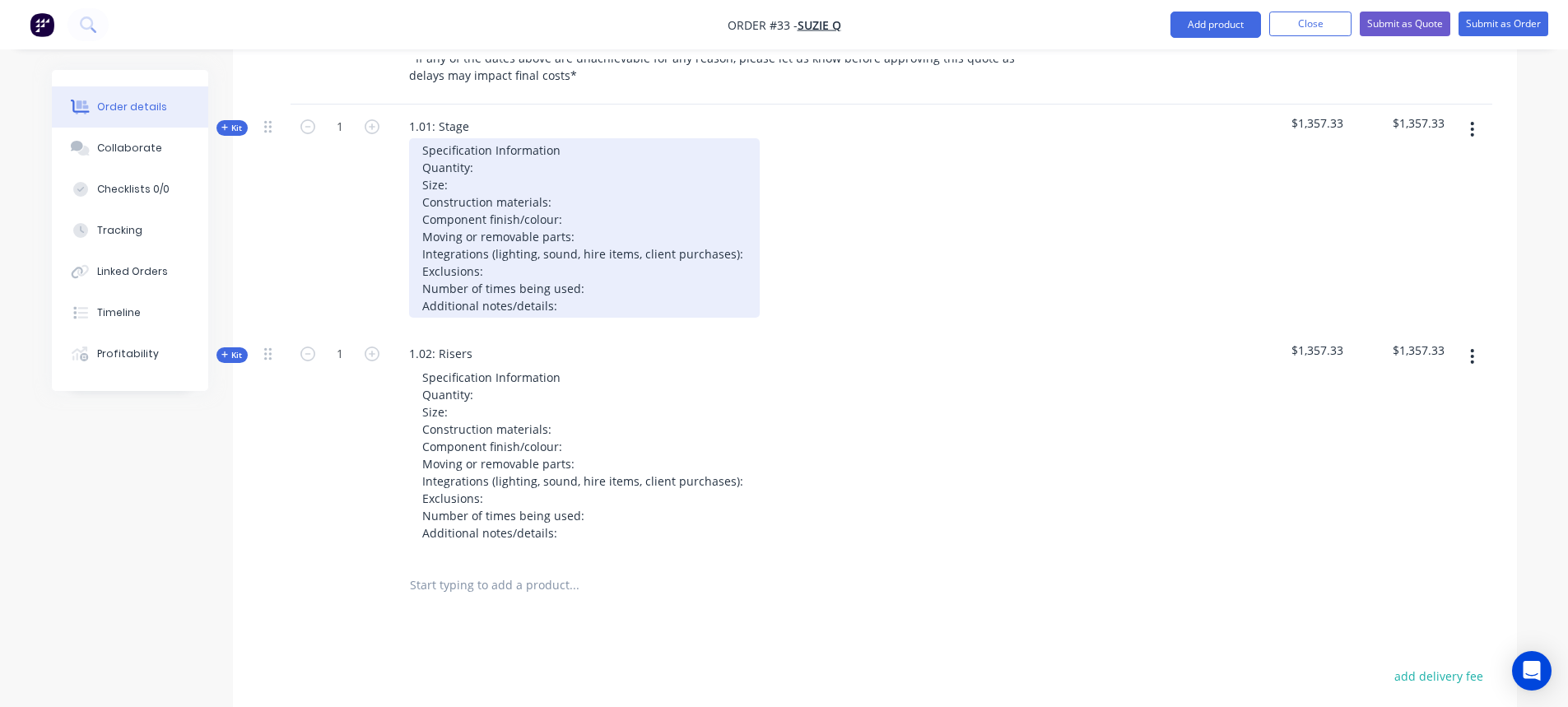
click at [614, 249] on div "Specification Information Quantity: Size: Construction materials: Component fin…" at bounding box center [584, 227] width 350 height 179
click at [460, 209] on div "Specification Information Quantity: Size: Construction materials: Component fin…" at bounding box center [584, 227] width 350 height 179
click at [493, 188] on div "Specification Information Quantity: Size: Construction materials: Component fin…" at bounding box center [584, 227] width 350 height 179
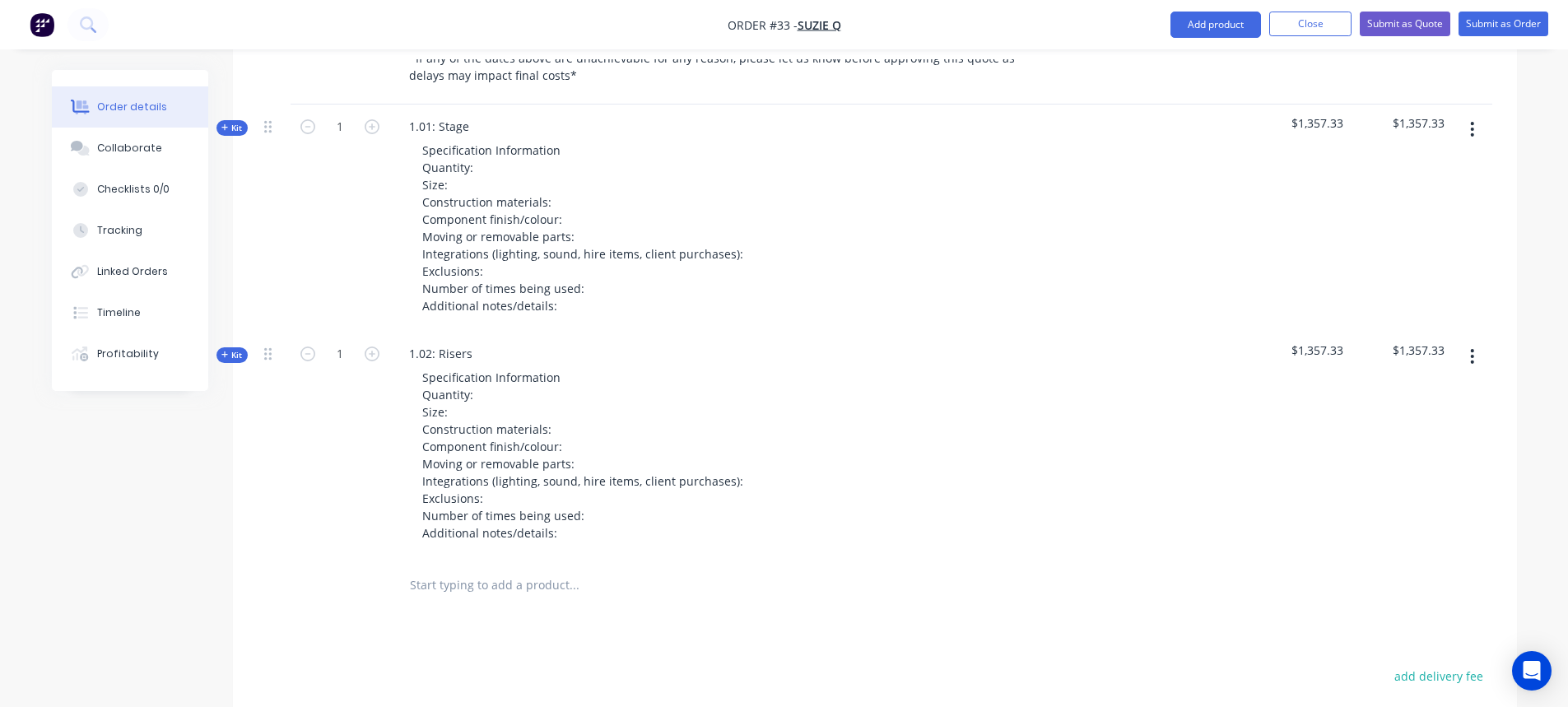
click at [1068, 201] on div at bounding box center [1098, 218] width 101 height 227
click at [236, 134] on span "Kit" at bounding box center [232, 128] width 22 height 12
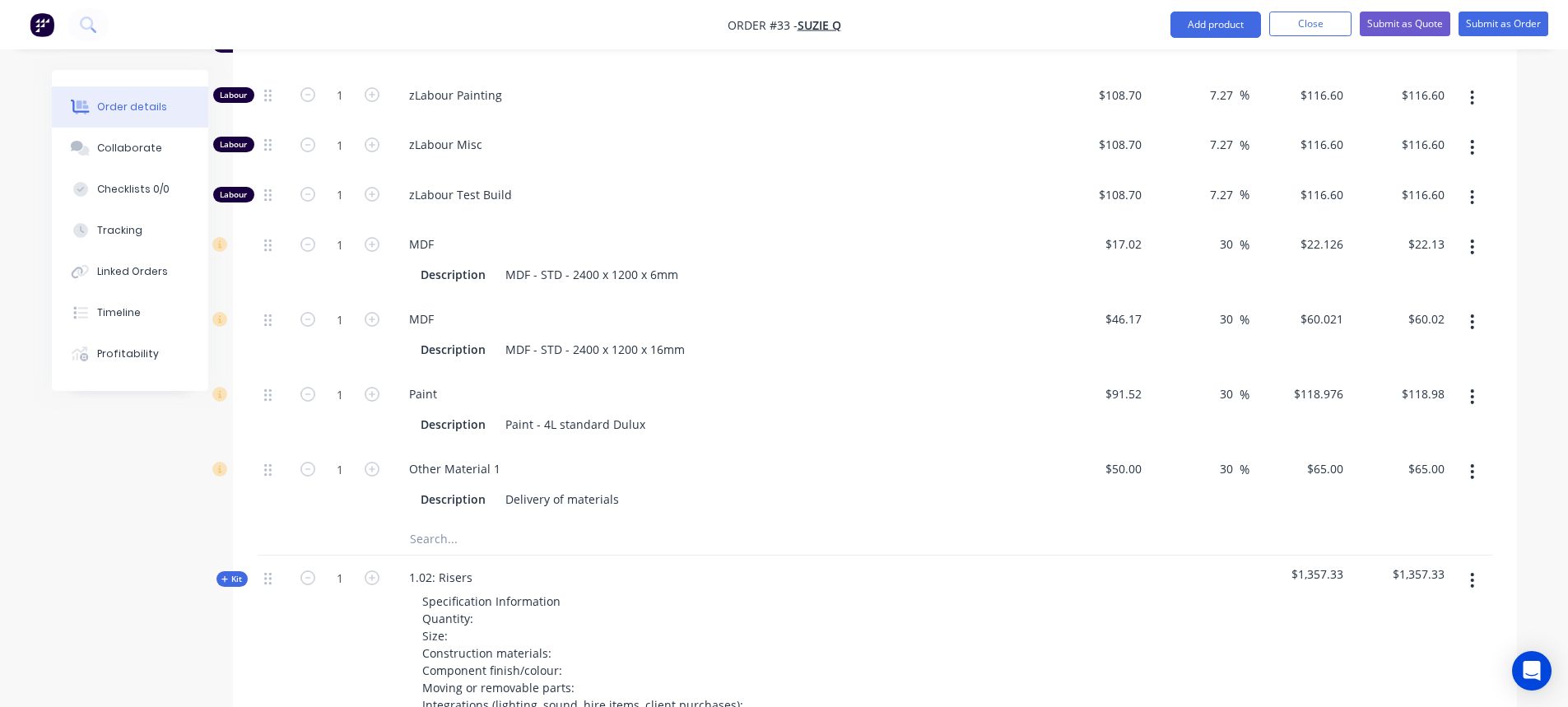
scroll to position [1594, 0]
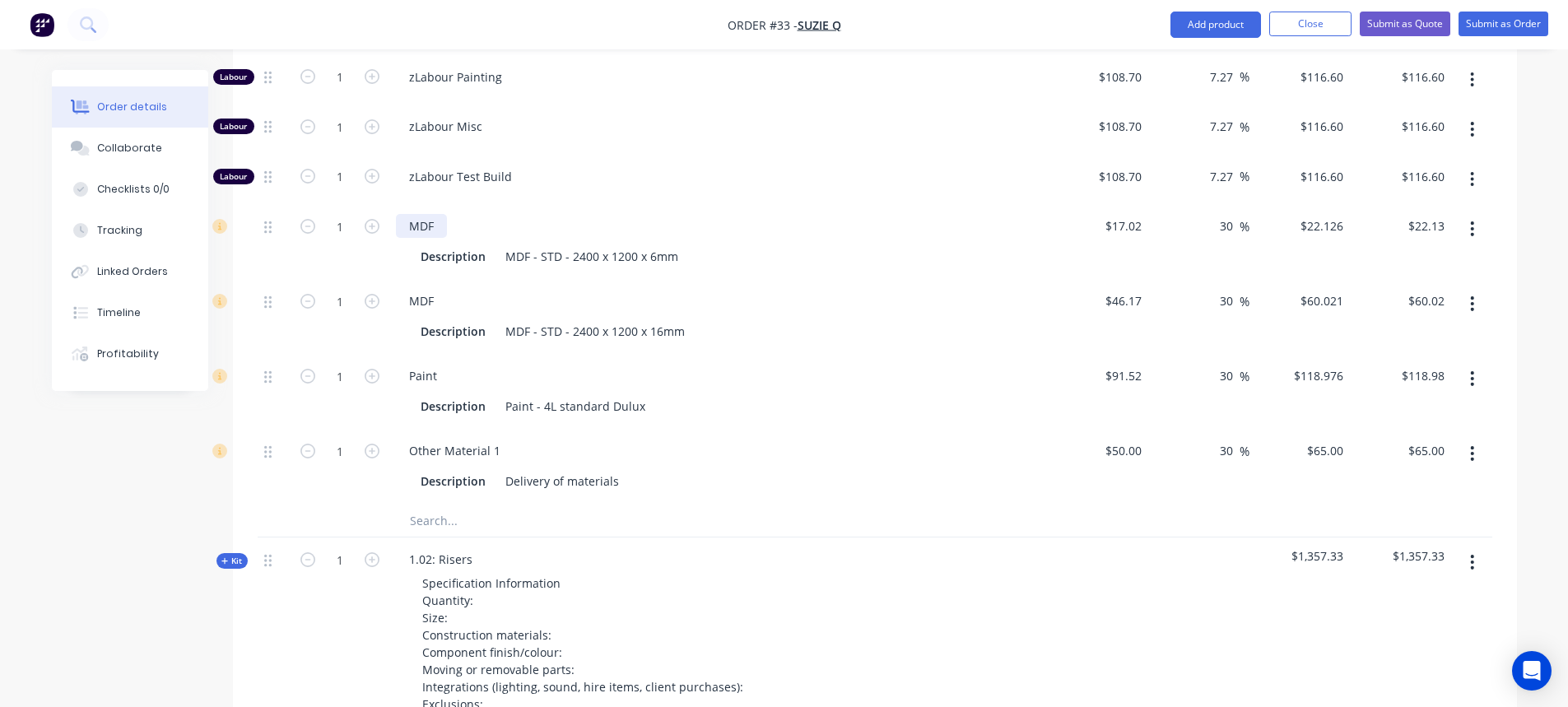
click at [425, 236] on div "MDF" at bounding box center [421, 225] width 51 height 24
click at [425, 312] on div "MDF" at bounding box center [421, 300] width 51 height 24
drag, startPoint x: 423, startPoint y: 383, endPoint x: 439, endPoint y: 423, distance: 43.1
click at [425, 381] on div "Paint" at bounding box center [422, 375] width 54 height 24
click at [434, 460] on div "Other Material 1" at bounding box center [454, 450] width 117 height 24
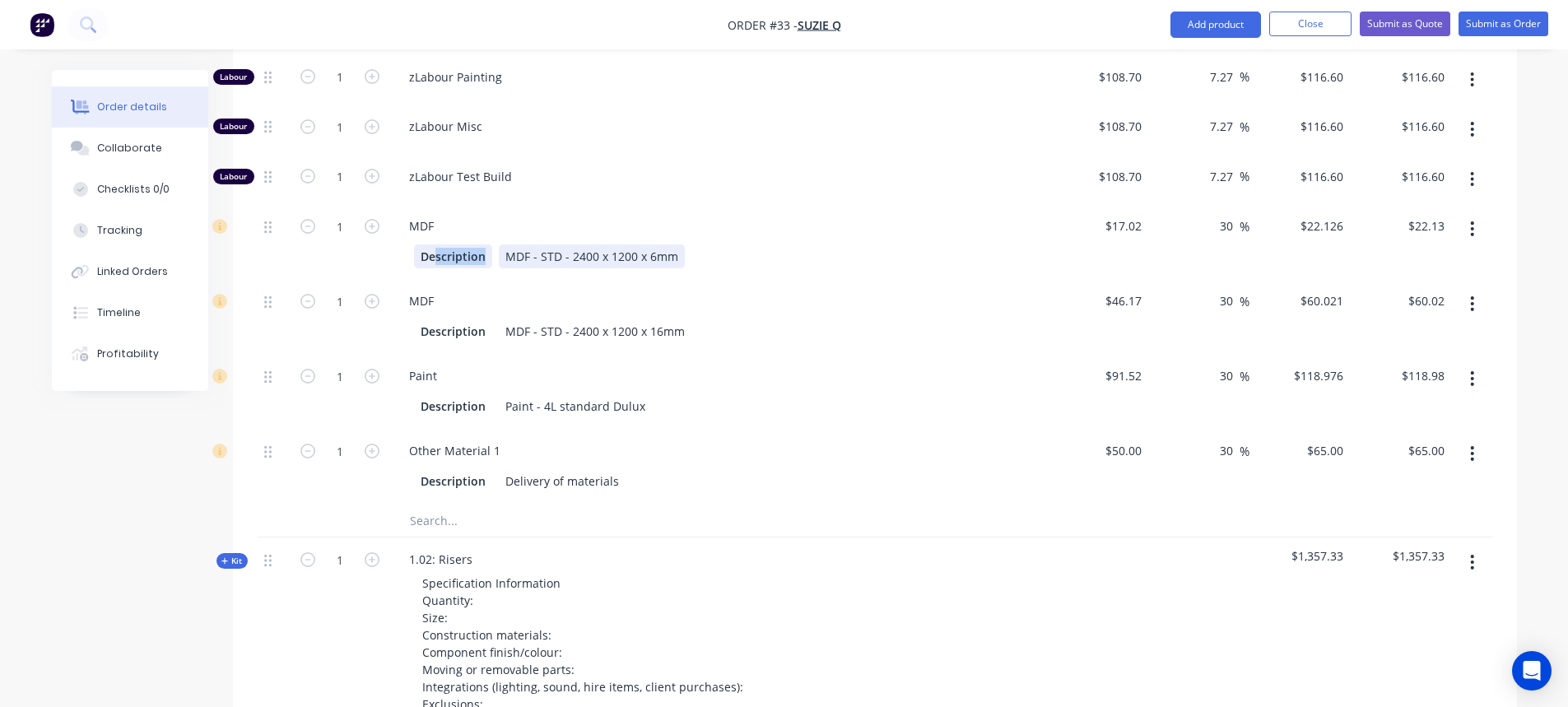
drag, startPoint x: 437, startPoint y: 270, endPoint x: 531, endPoint y: 270, distance: 94.0
click at [531, 268] on div "Description MDF - STD - 2400 x 1200 x 6mm" at bounding box center [715, 256] width 602 height 24
drag, startPoint x: 619, startPoint y: 271, endPoint x: 651, endPoint y: 270, distance: 32.0
click at [621, 268] on div "MDF - STD - 2400 x 1200 x 6mm" at bounding box center [592, 256] width 186 height 24
click at [662, 268] on div "MDF - STD - 2400 x 1200 x 6mm" at bounding box center [592, 256] width 186 height 24
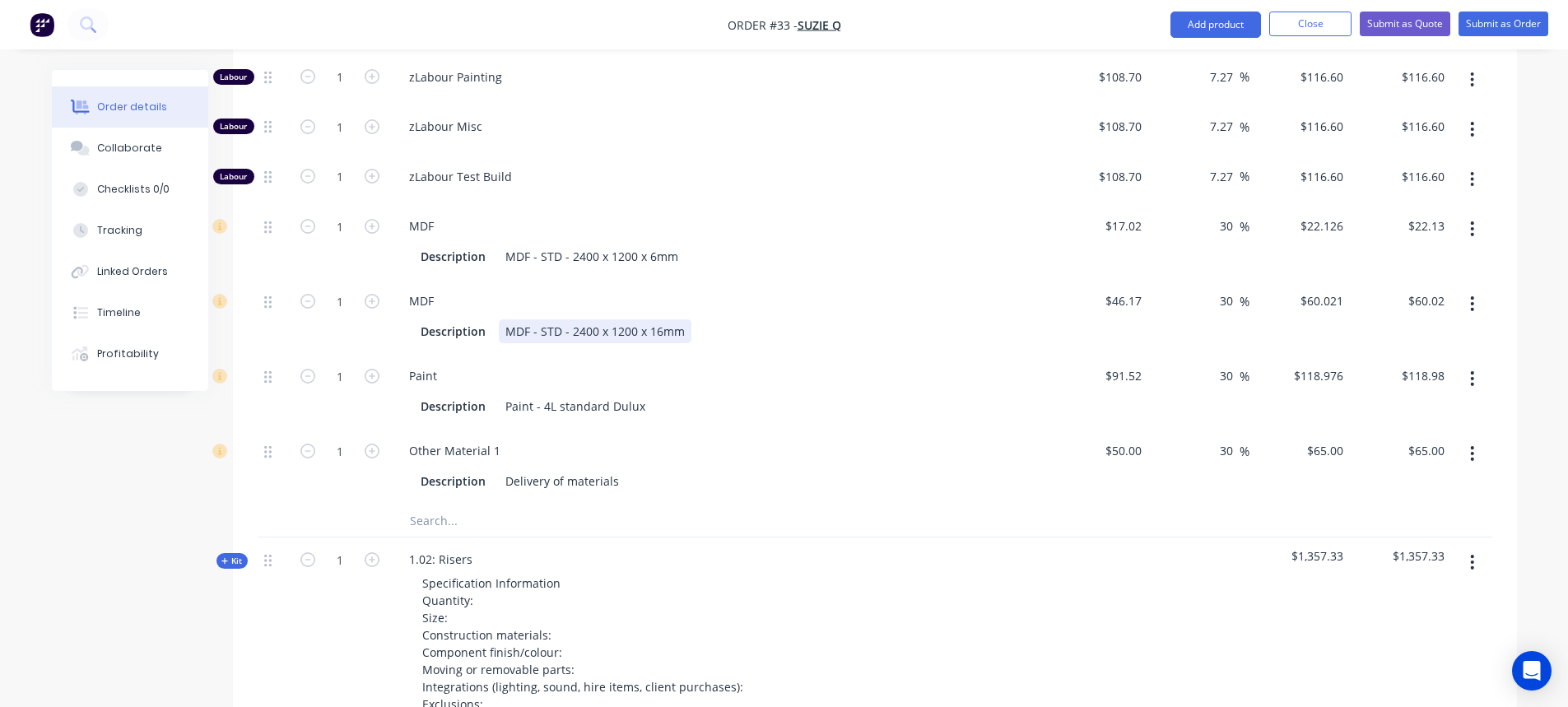
click at [651, 341] on div "MDF - STD - 2400 x 1200 x 16mm" at bounding box center [595, 330] width 192 height 24
click at [593, 267] on div "MDF - STD - 2400 x 1200 x 6mm" at bounding box center [592, 256] width 186 height 24
click at [369, 234] on icon "button" at bounding box center [372, 226] width 15 height 15
type input "2"
type input "$44.25"
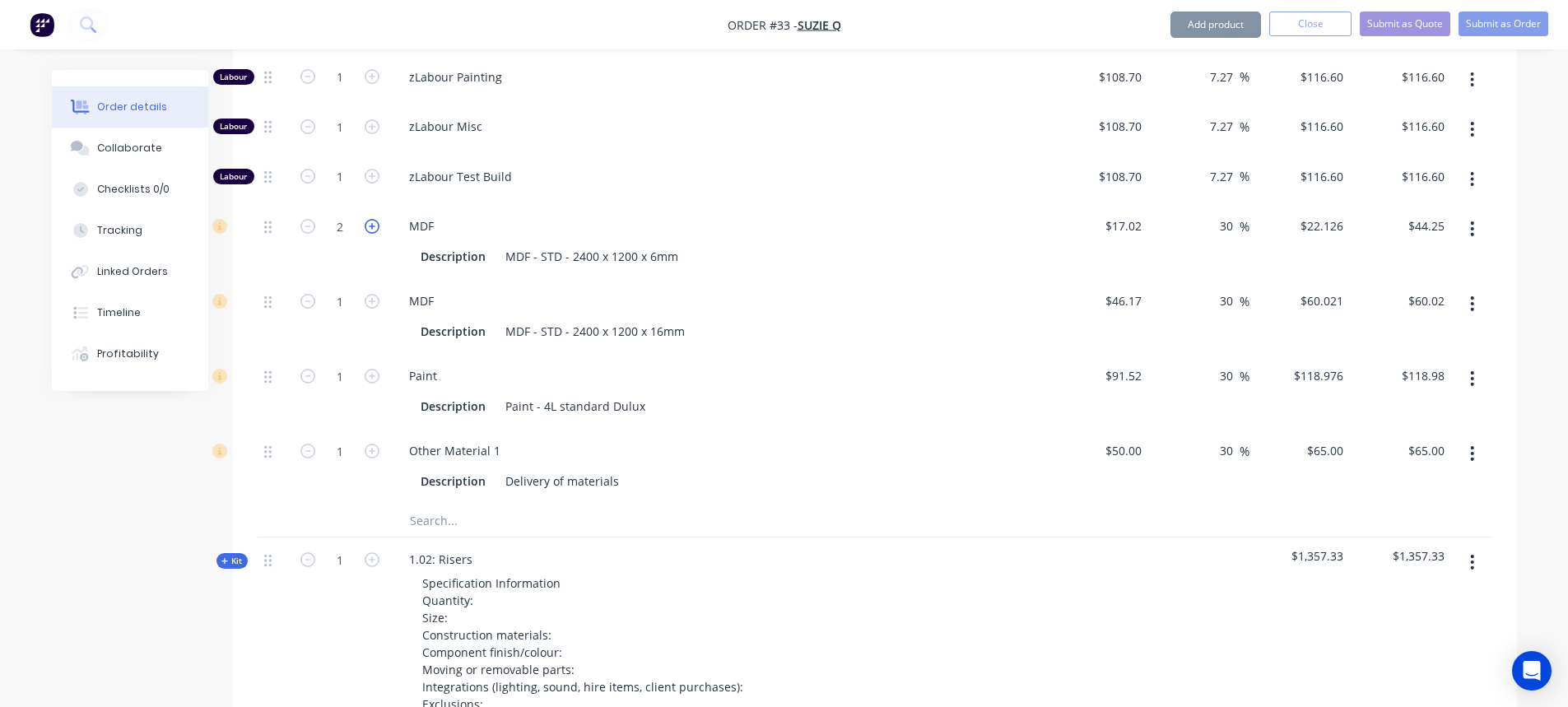
click at [370, 234] on icon "button" at bounding box center [372, 226] width 15 height 15
type input "3"
type input "$66.38"
click at [371, 234] on icon "button" at bounding box center [372, 226] width 15 height 15
type input "4"
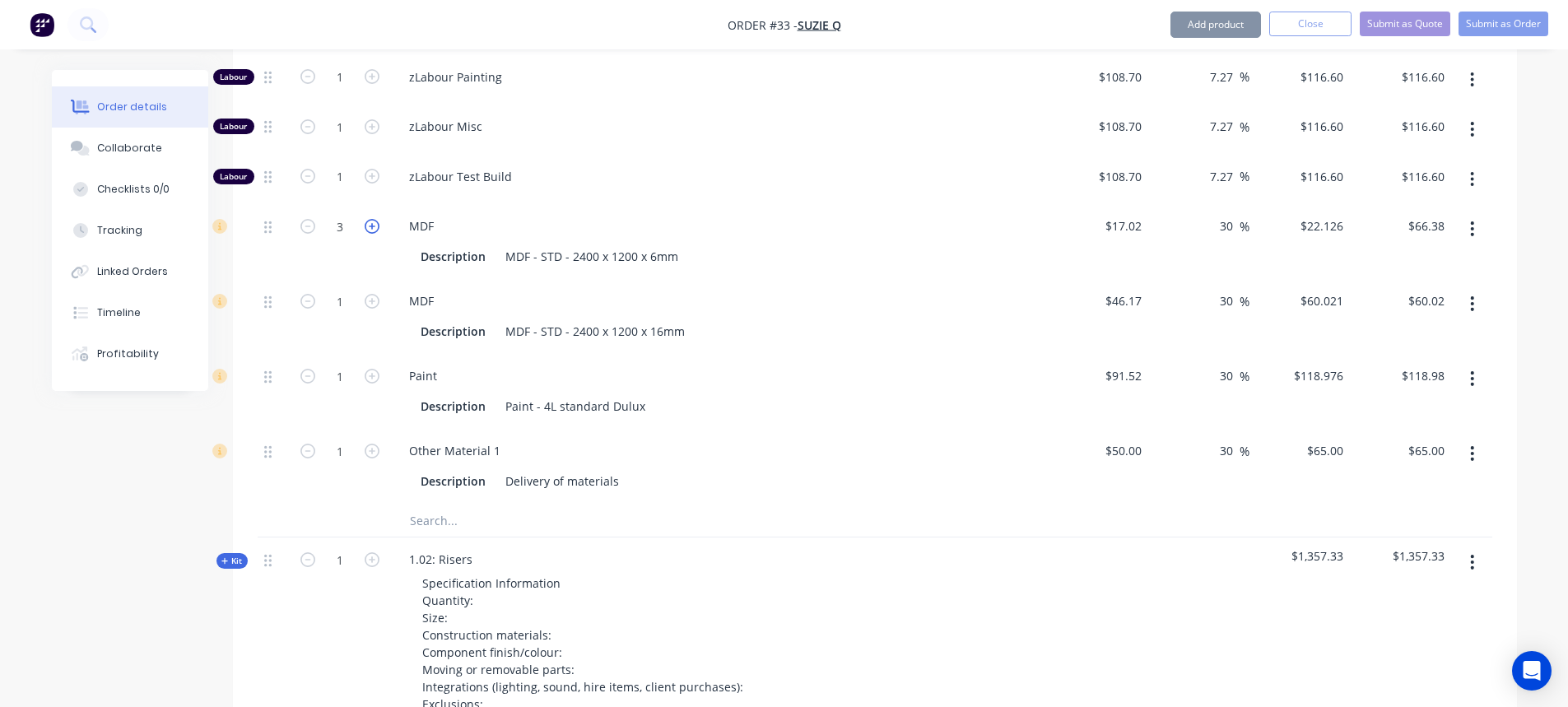
type input "$88.50"
click at [371, 234] on icon "button" at bounding box center [372, 226] width 15 height 15
type input "5"
type input "$110.63"
click at [371, 234] on icon "button" at bounding box center [372, 226] width 15 height 15
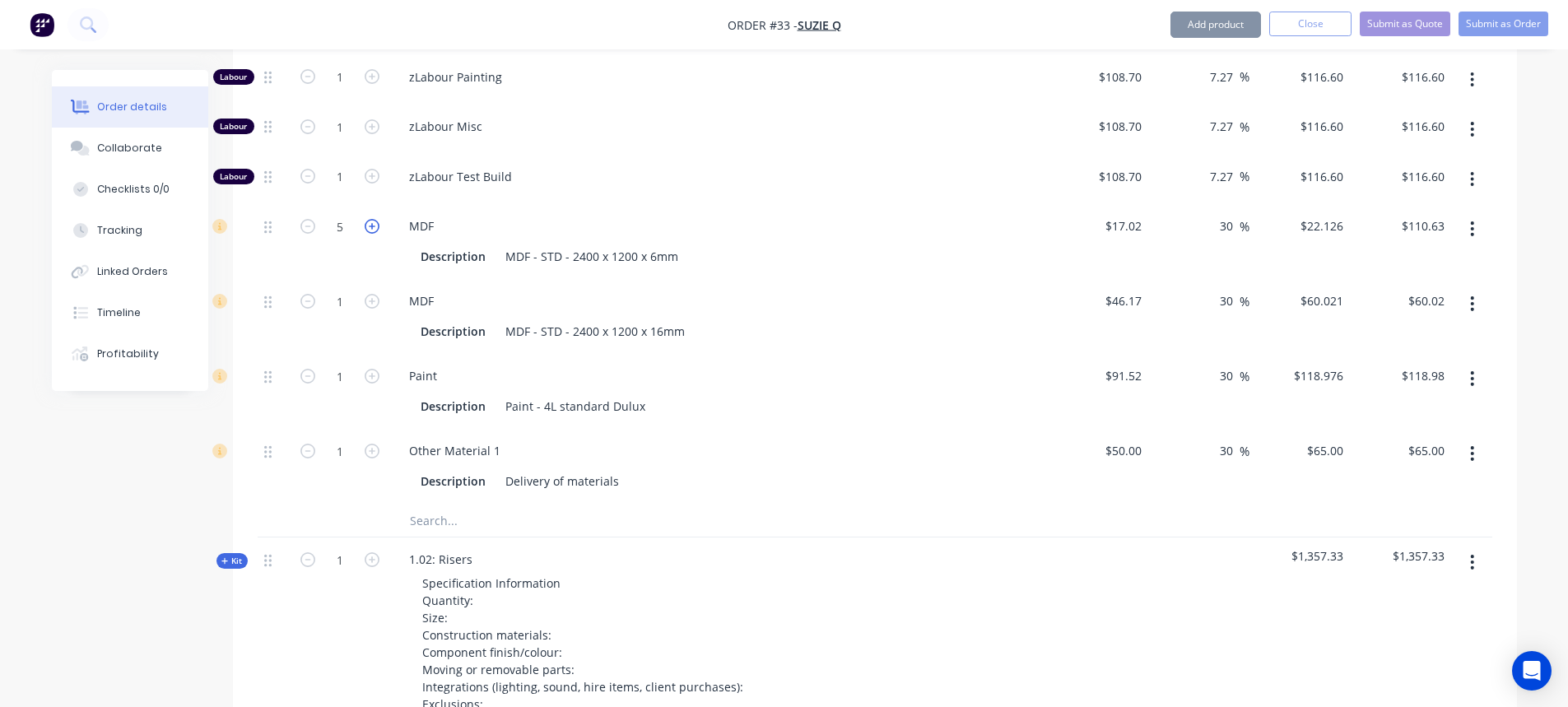
type input "6"
type input "$132.76"
click at [371, 234] on icon "button" at bounding box center [372, 226] width 15 height 15
type input "7"
type input "$154.88"
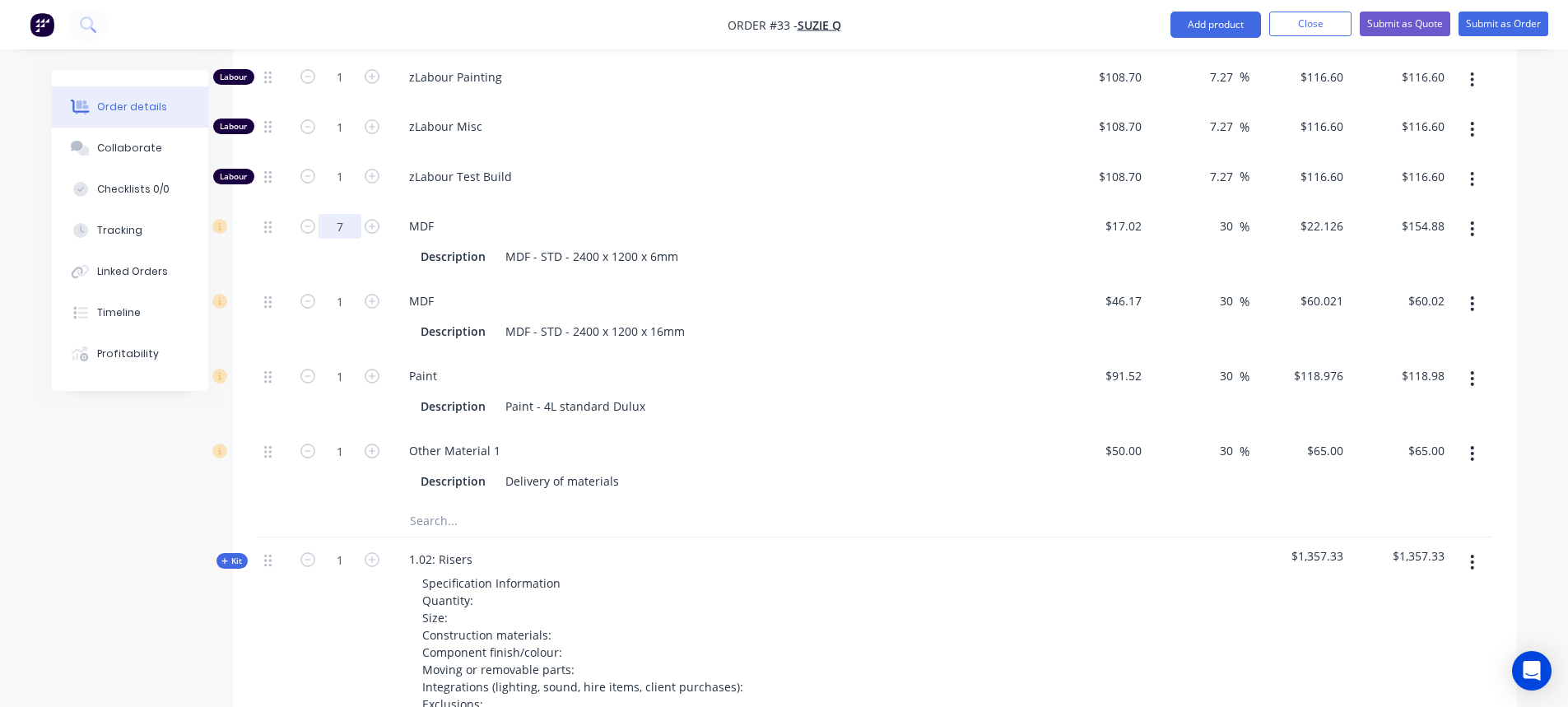
click at [349, 239] on input "7" at bounding box center [339, 226] width 43 height 25
type input "1"
click at [900, 367] on div "Paint Description Paint - 4L standard Dulux" at bounding box center [718, 391] width 658 height 75
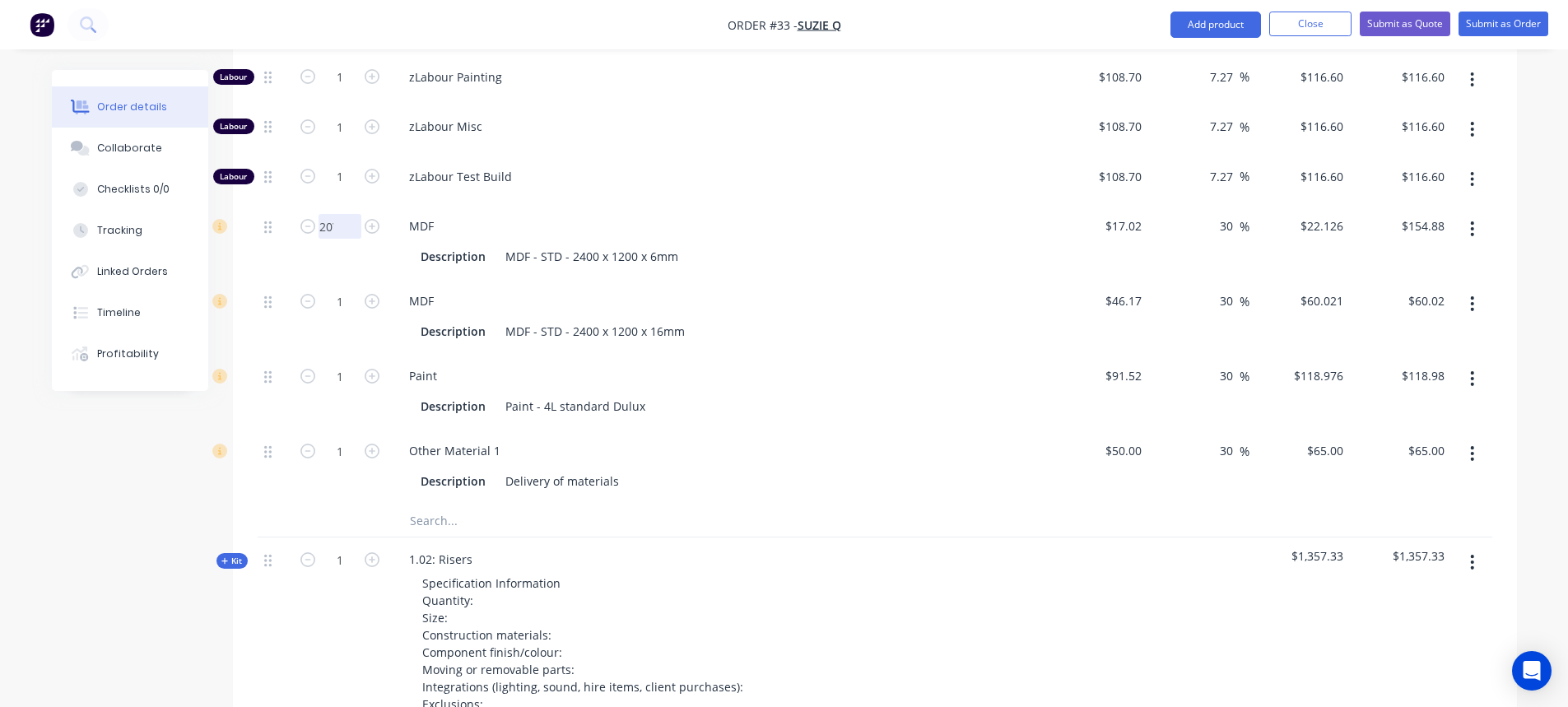
click at [347, 239] on input "20\" at bounding box center [339, 226] width 43 height 25
type input "20"
type input "$442.52"
click at [775, 482] on div "Description Delivery of materials" at bounding box center [715, 480] width 602 height 24
click at [746, 520] on div at bounding box center [643, 520] width 494 height 33
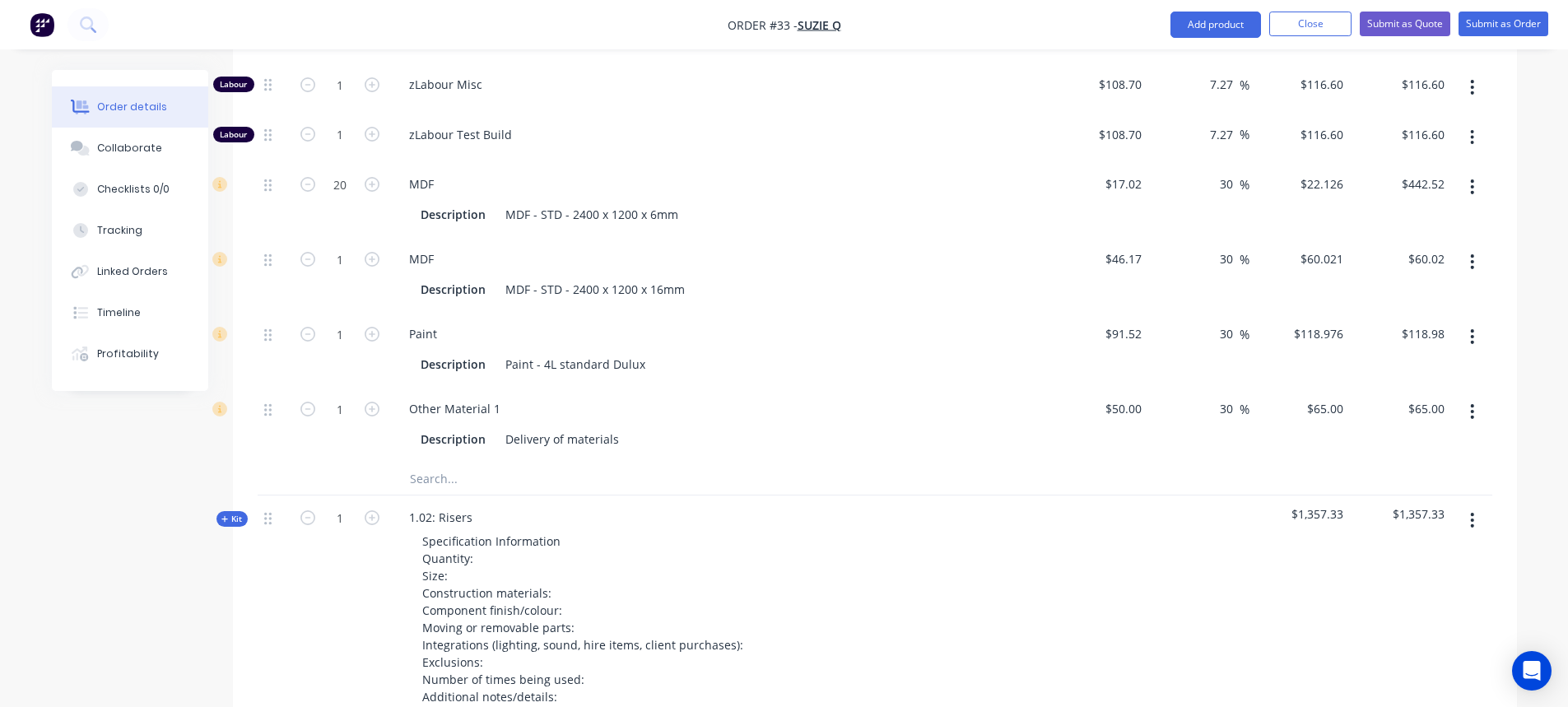
scroll to position [1676, 0]
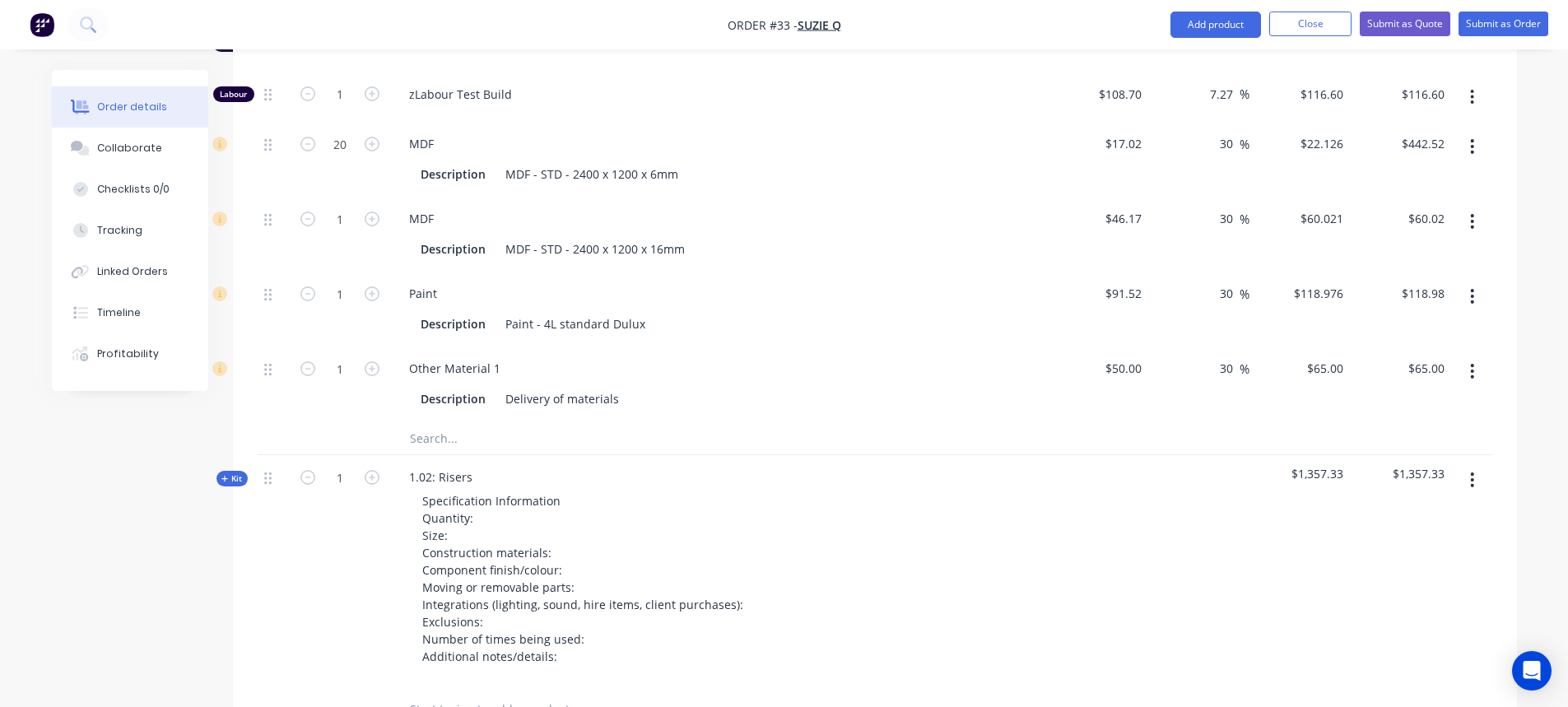
click at [443, 442] on input "text" at bounding box center [574, 437] width 330 height 33
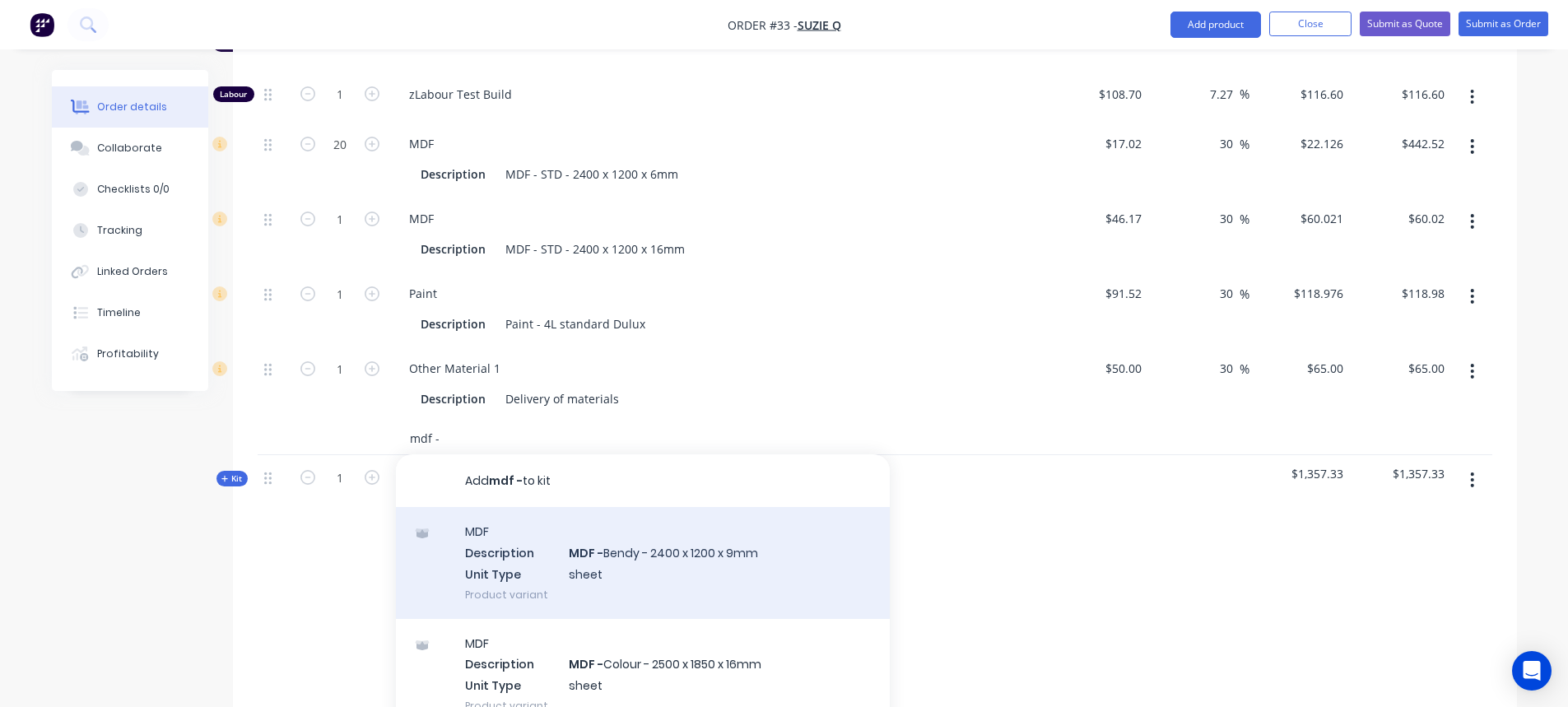
type input "mdf -"
click at [647, 580] on div "MDF Description MDF - Bendy - 2400 x 1200 x 9mm Unit Type sheet Product variant" at bounding box center [643, 561] width 494 height 111
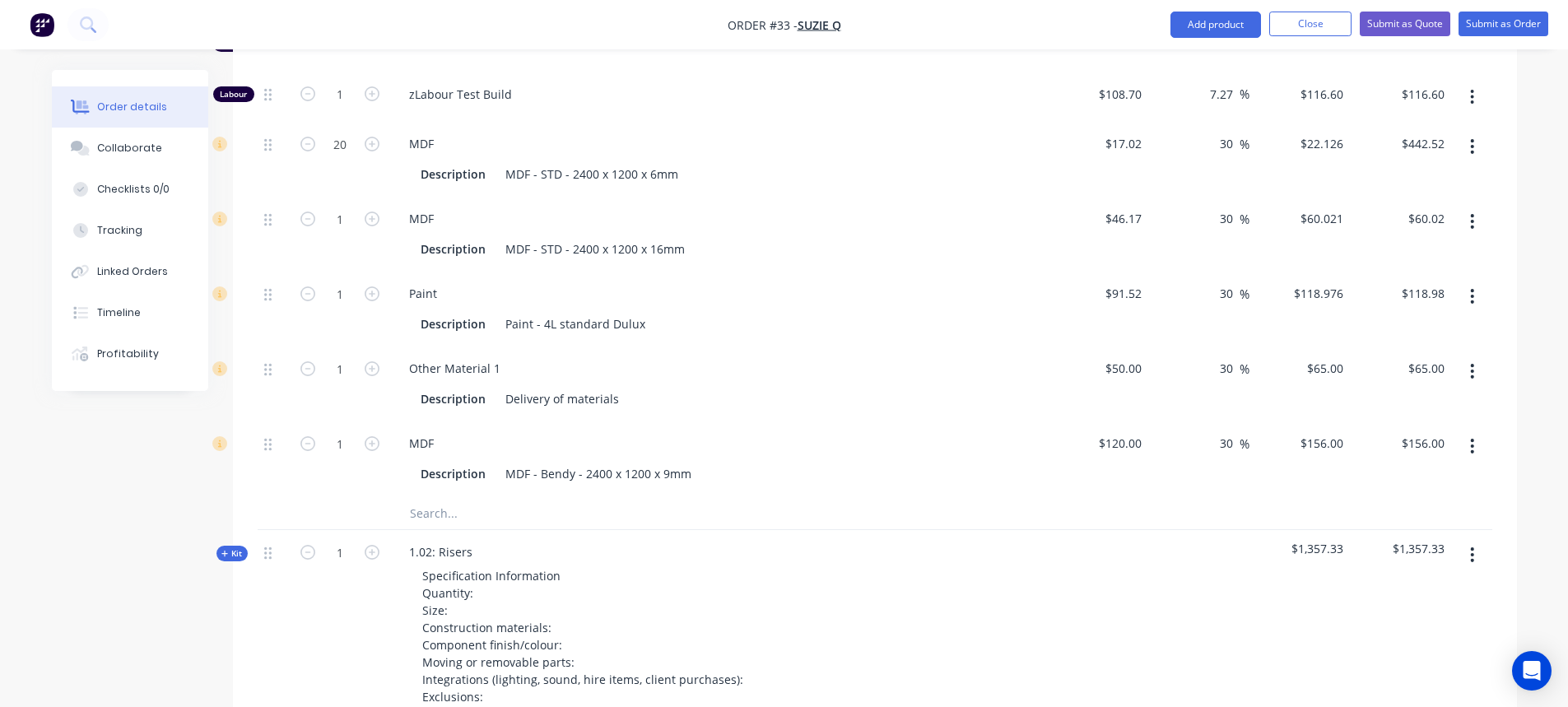
scroll to position [1922, 0]
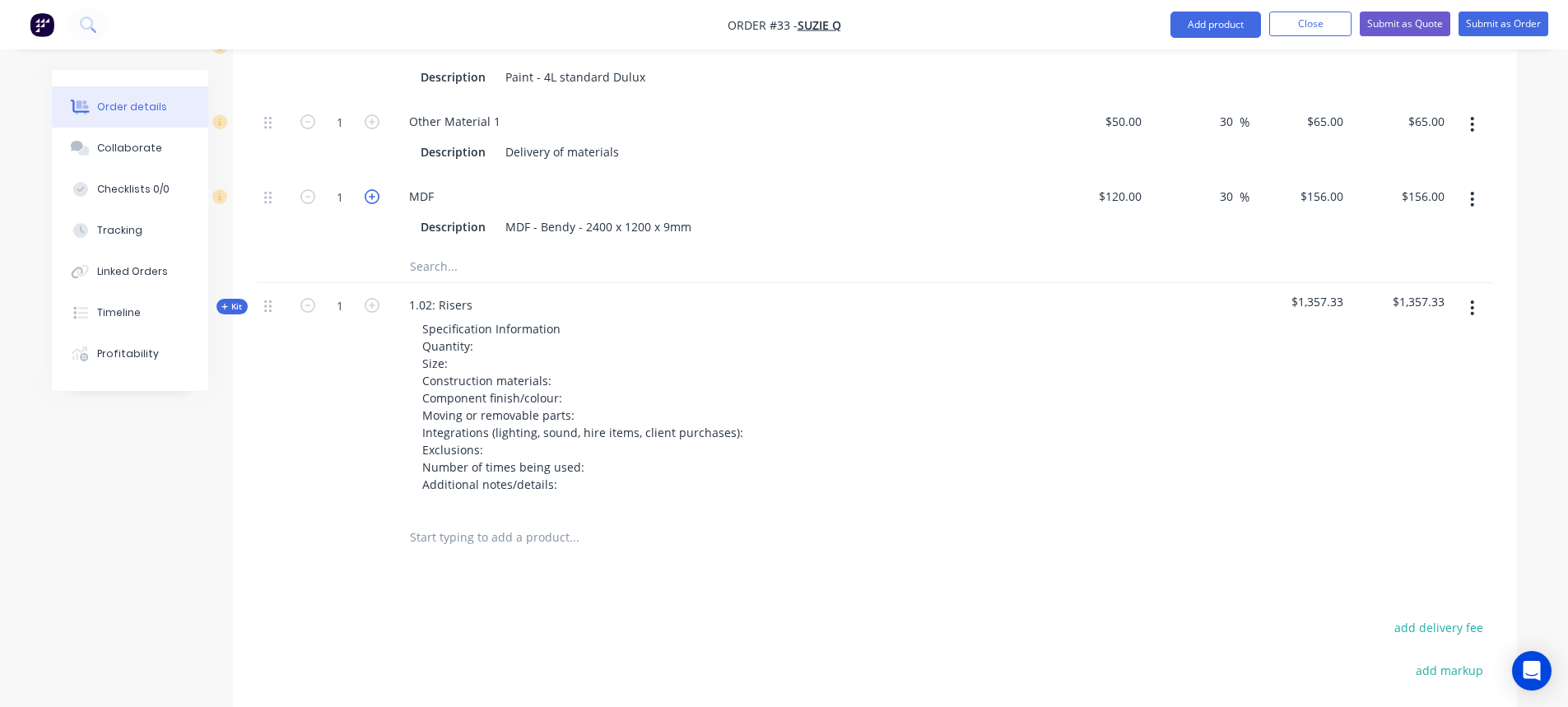
click at [369, 204] on icon "button" at bounding box center [372, 197] width 15 height 15
type input "2"
type input "$312.00"
click at [370, 204] on icon "button" at bounding box center [372, 197] width 15 height 15
type input "3"
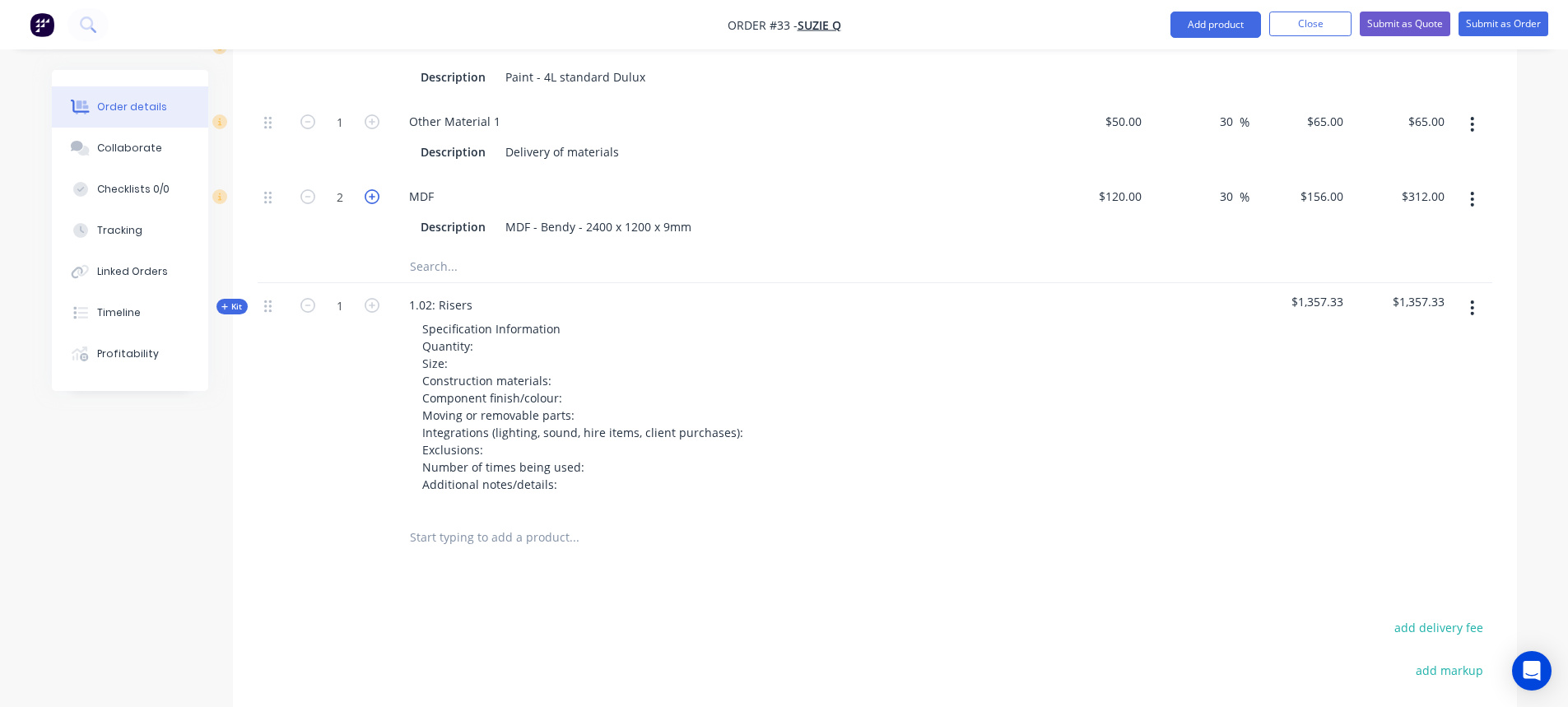
type input "$468.00"
click at [370, 204] on icon "button" at bounding box center [372, 197] width 15 height 15
type input "4"
type input "$624.00"
click at [369, 204] on icon "button" at bounding box center [372, 197] width 15 height 15
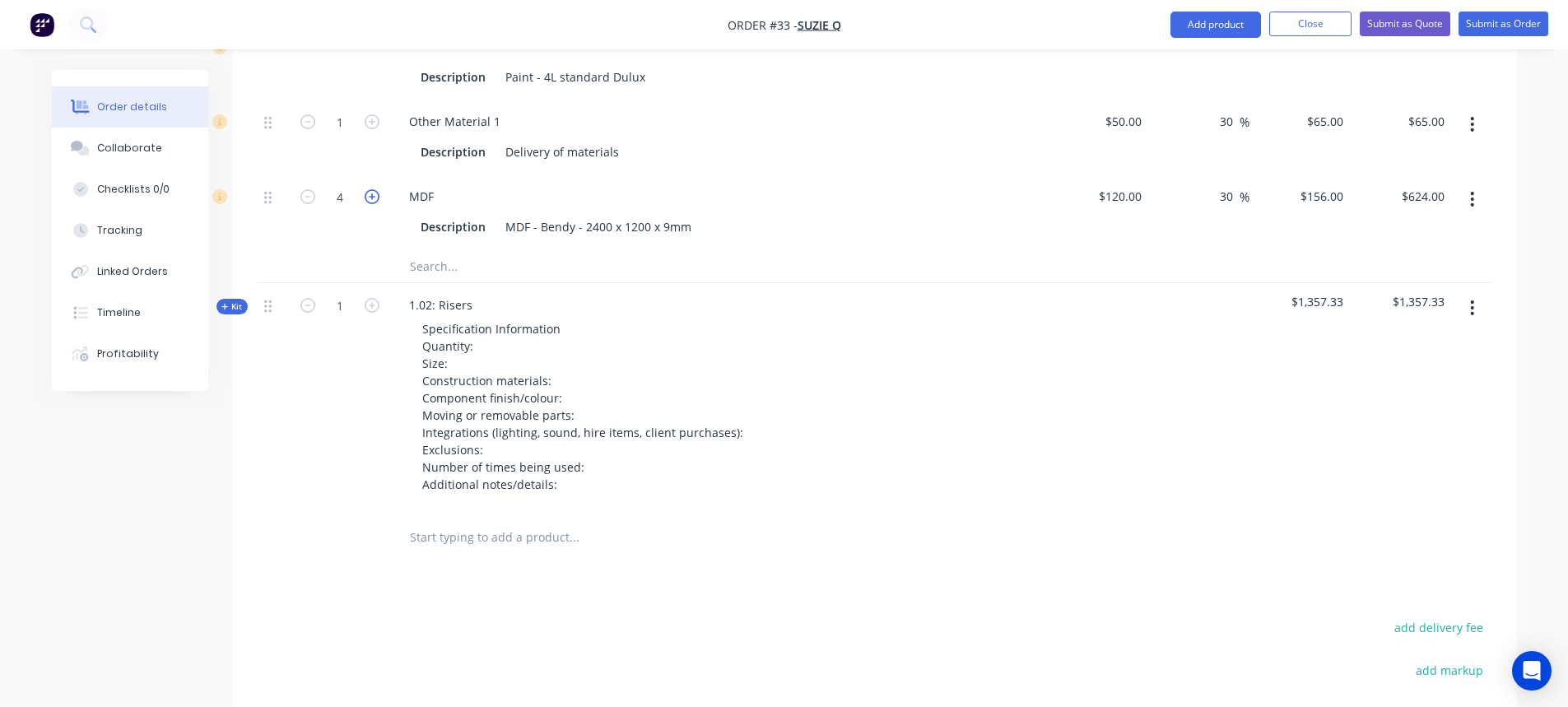
type input "5"
type input "$780.00"
click at [294, 249] on div "5" at bounding box center [340, 211] width 98 height 75
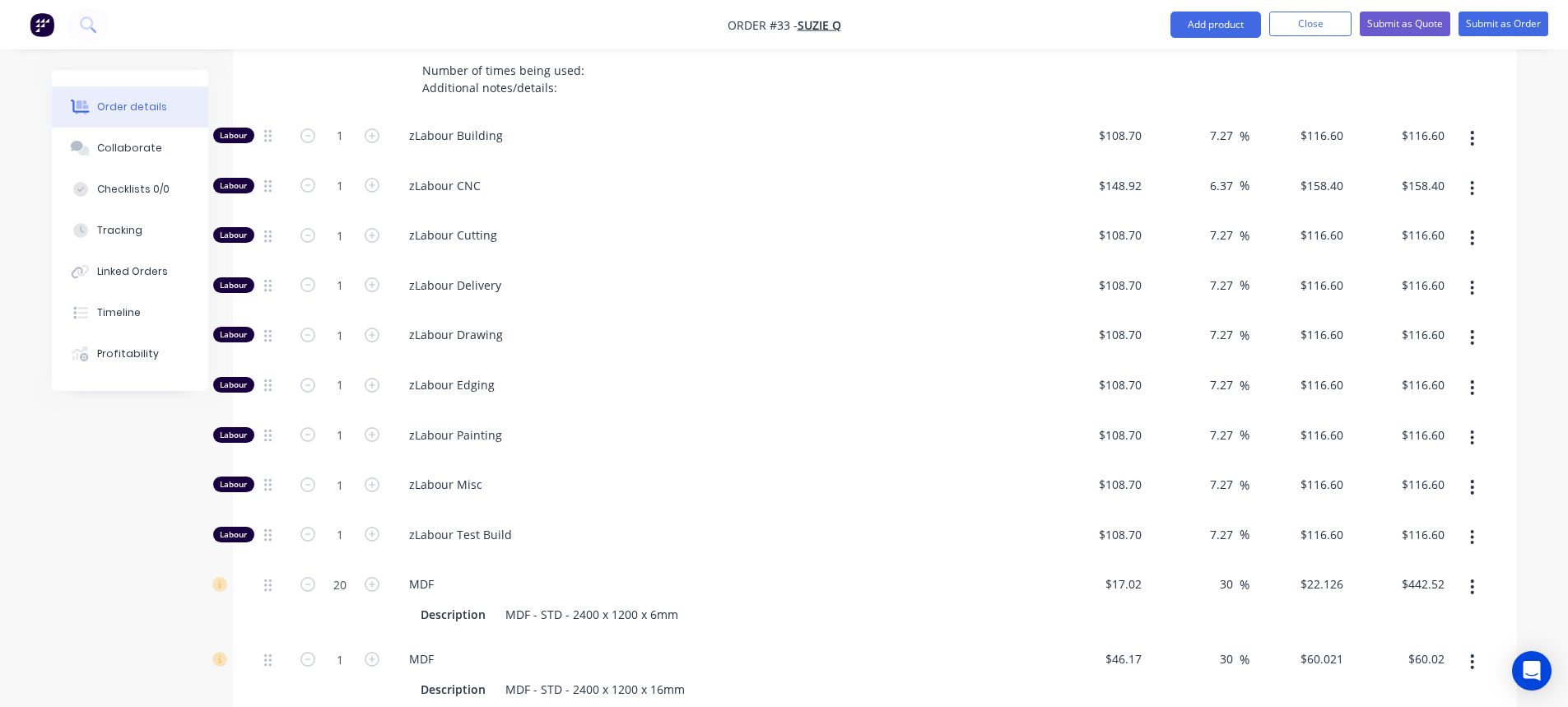
scroll to position [1264, 0]
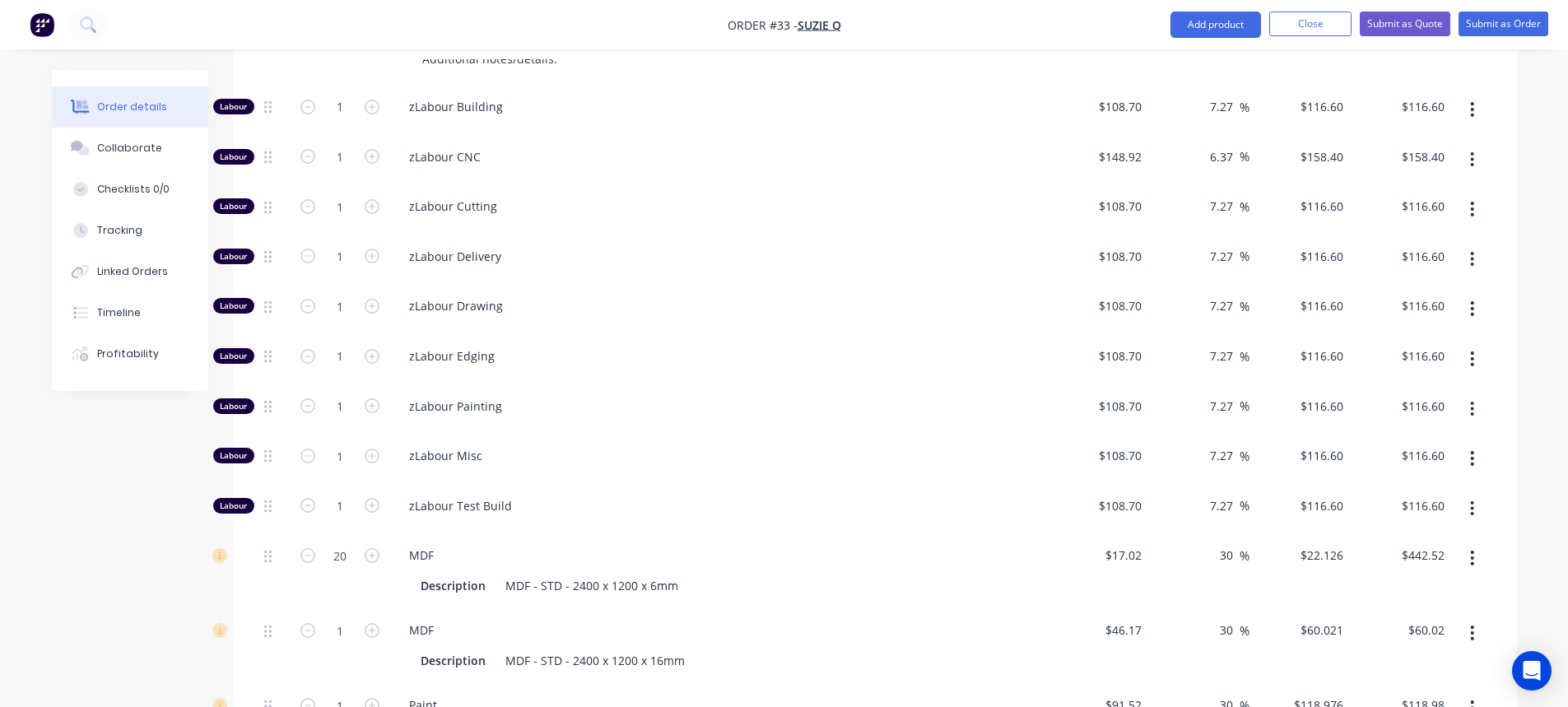
click at [1470, 274] on button "button" at bounding box center [1471, 258] width 39 height 29
click at [953, 314] on span "zLabour Drawing" at bounding box center [725, 306] width 633 height 17
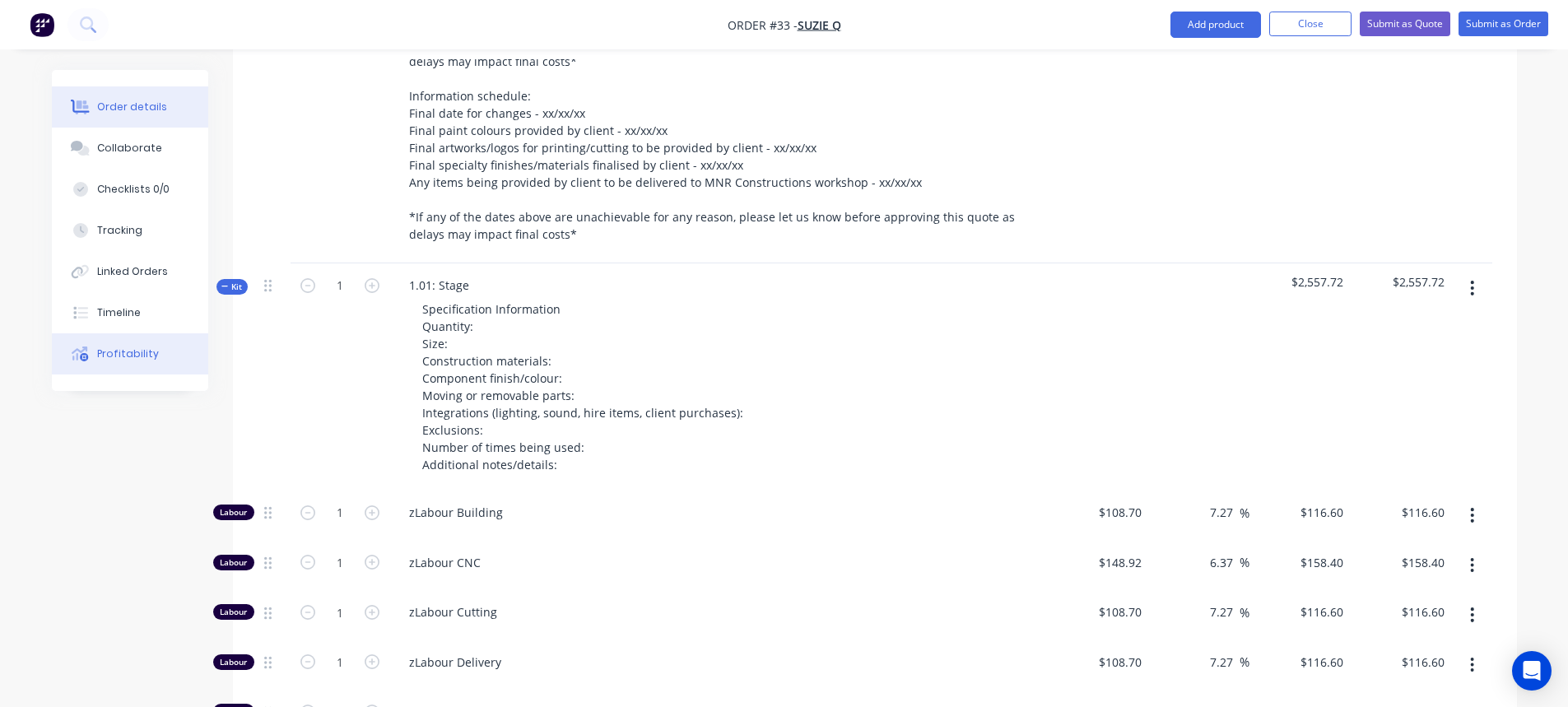
scroll to position [853, 0]
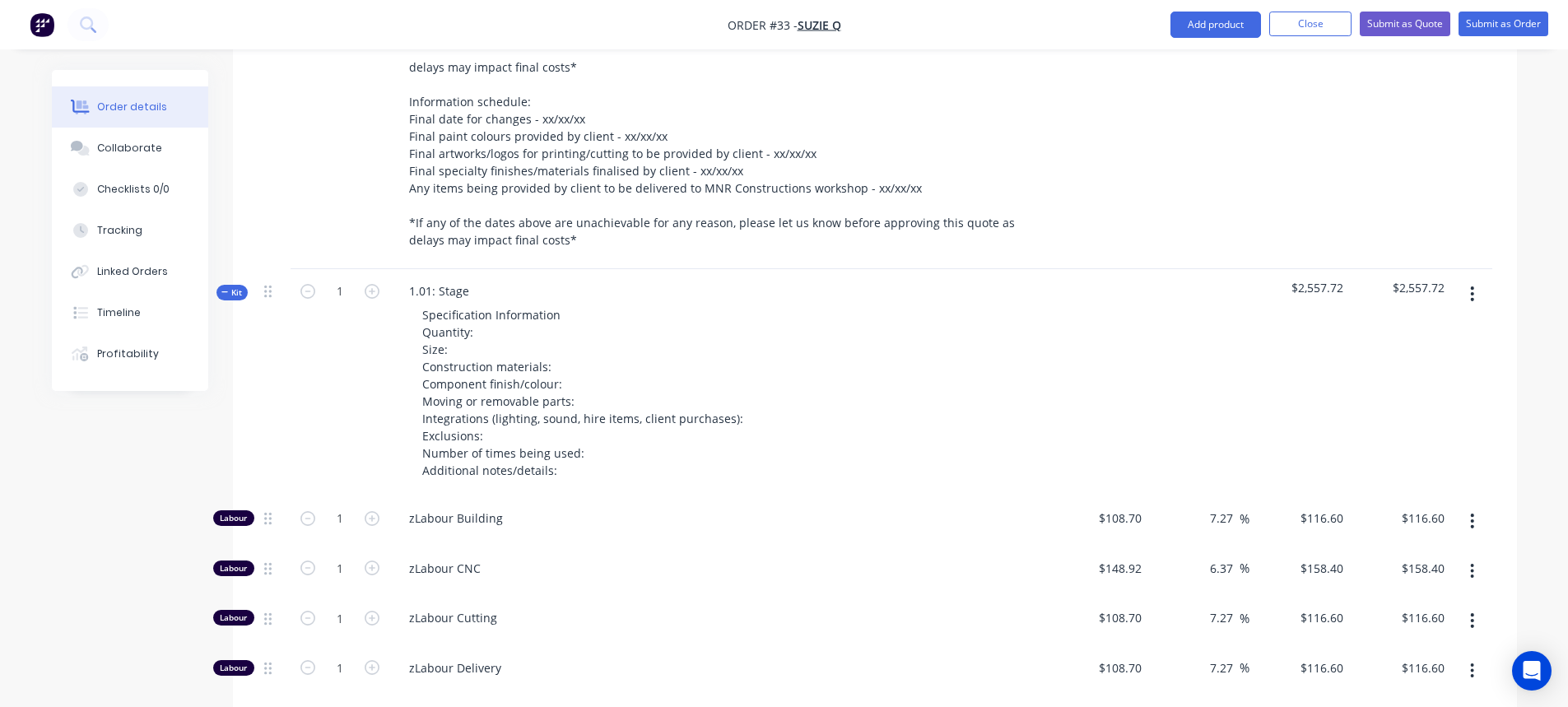
click at [237, 299] on span "Kit" at bounding box center [232, 292] width 22 height 12
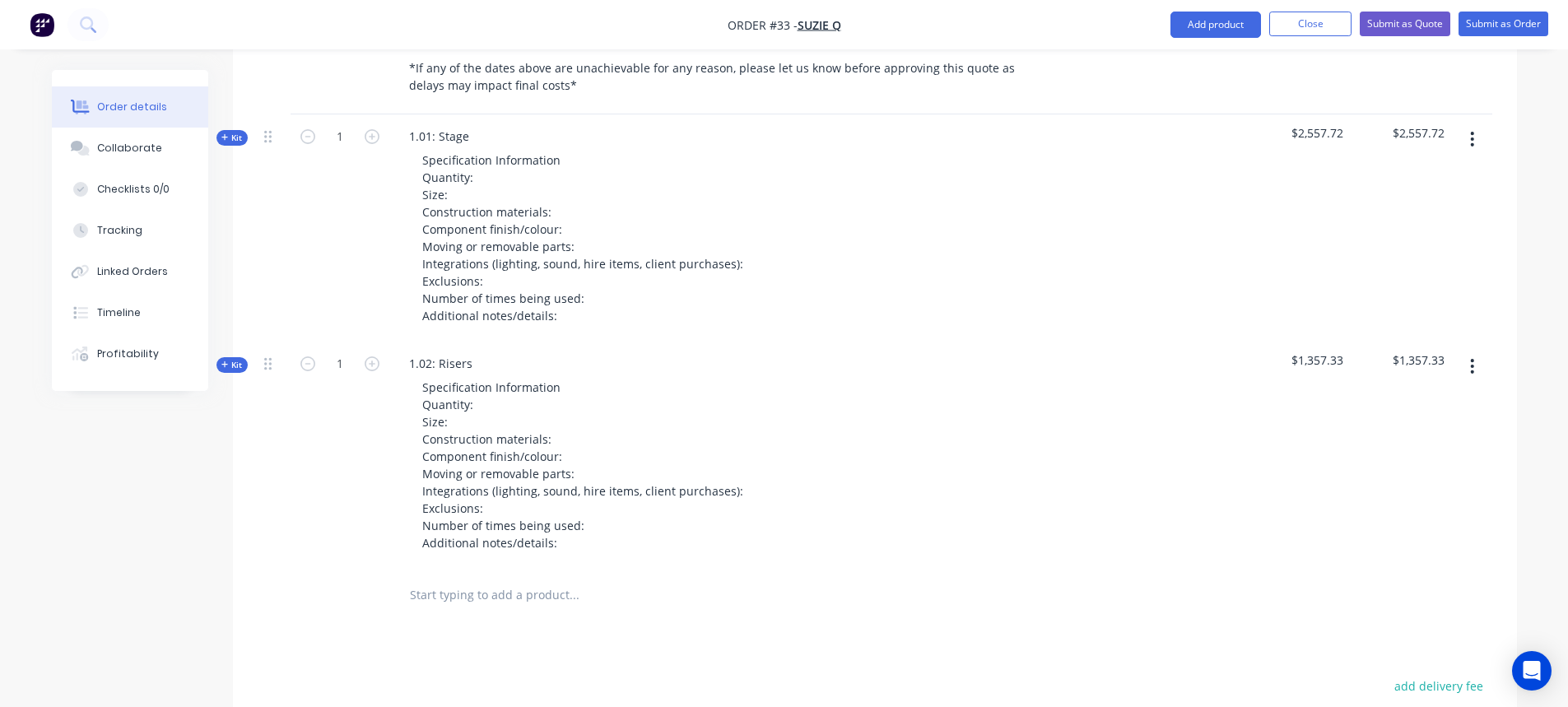
scroll to position [1017, 0]
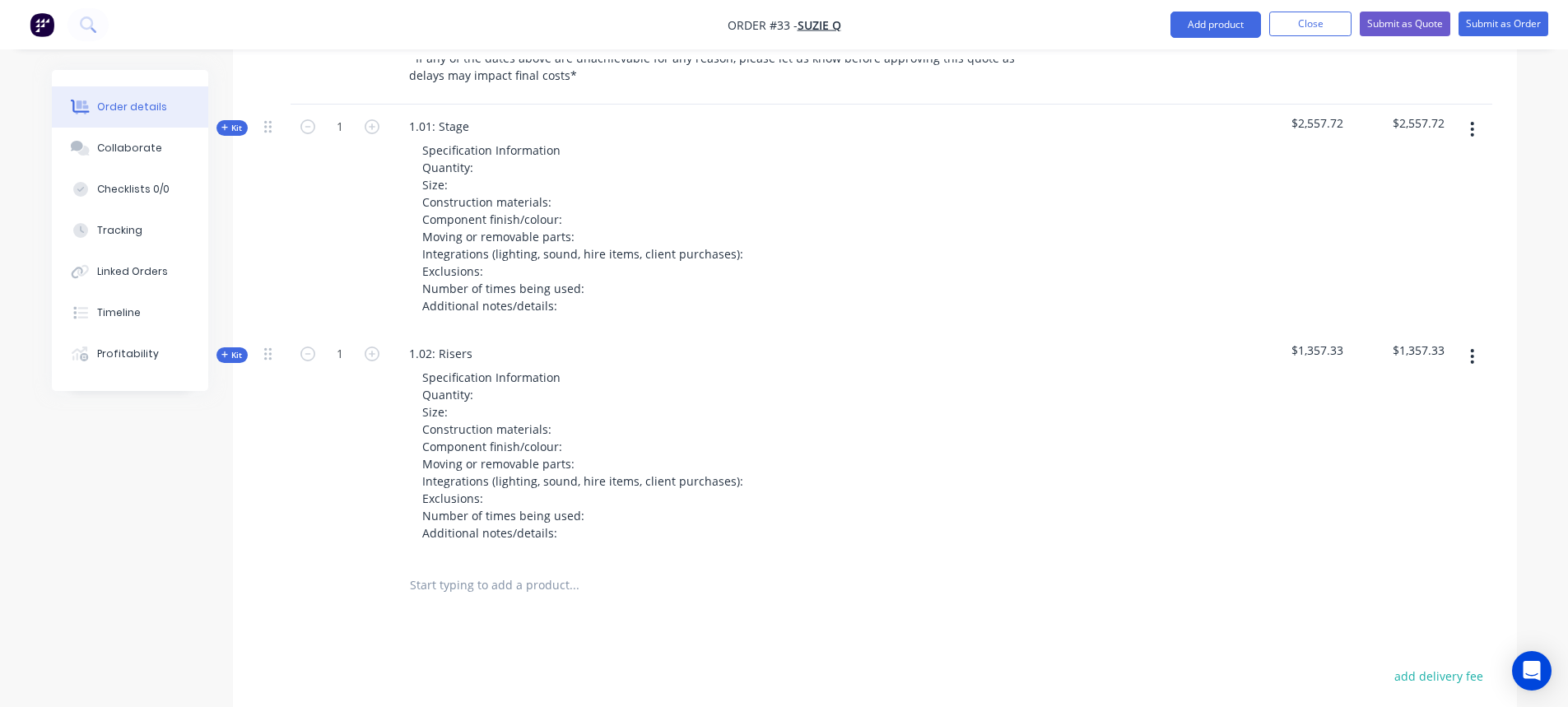
click at [237, 362] on span "Kit" at bounding box center [232, 355] width 22 height 12
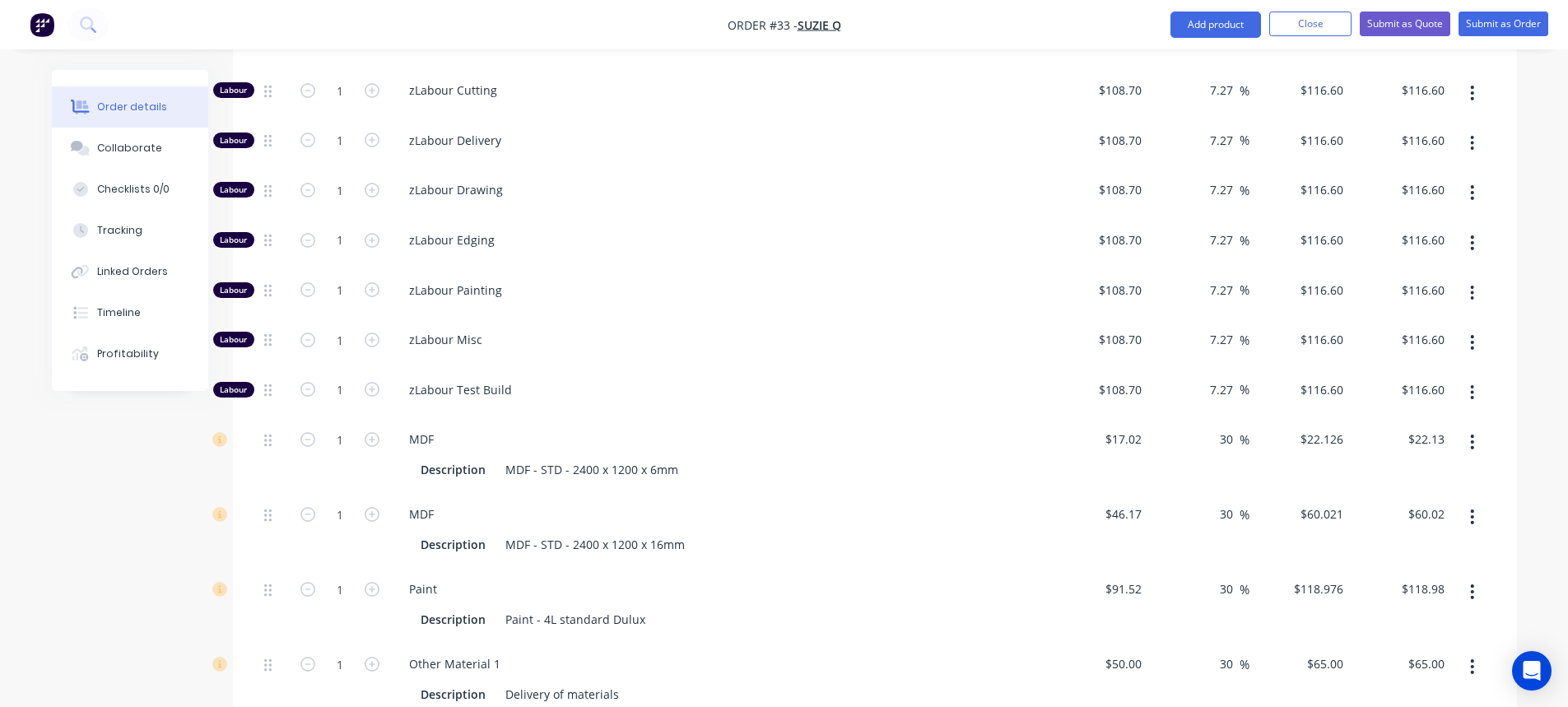
scroll to position [1759, 0]
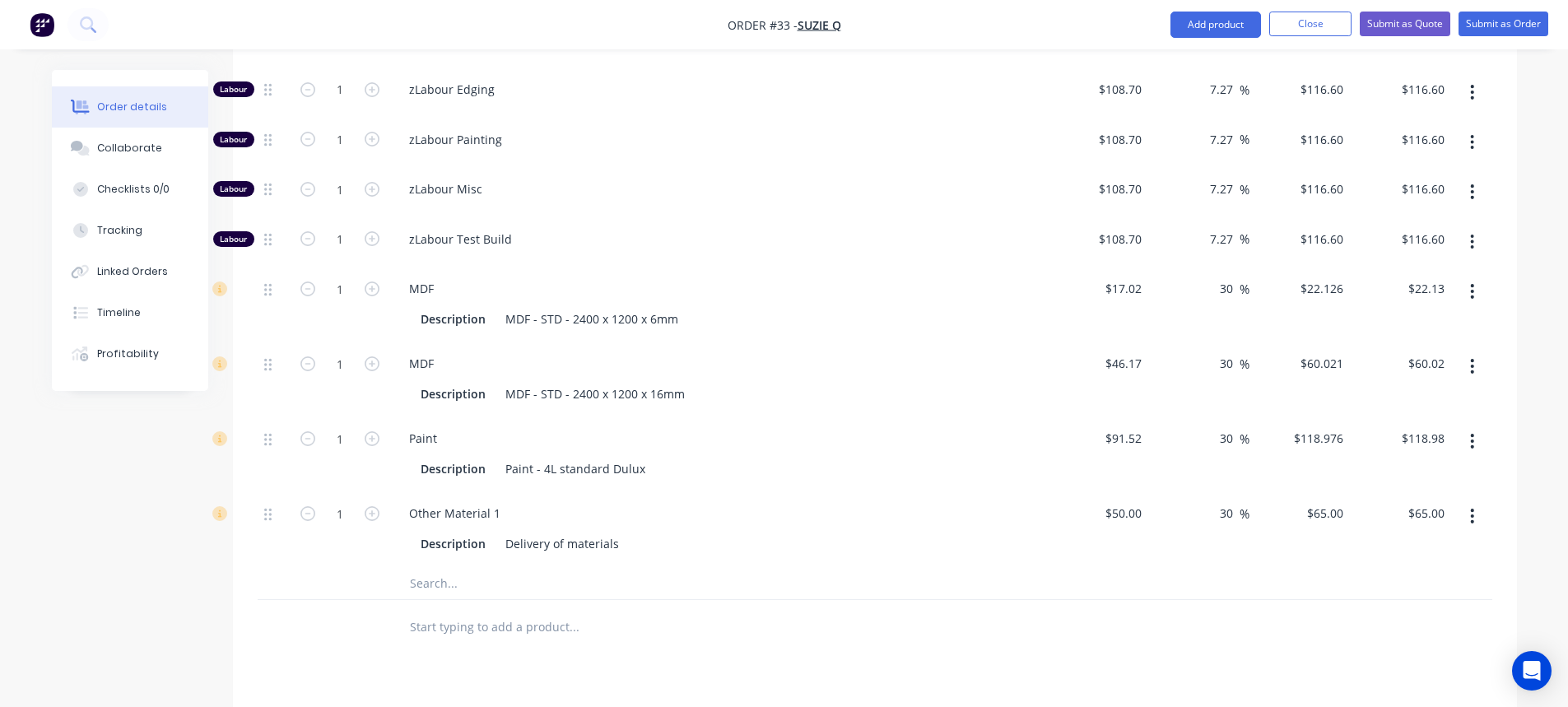
click at [427, 594] on input "text" at bounding box center [574, 582] width 330 height 33
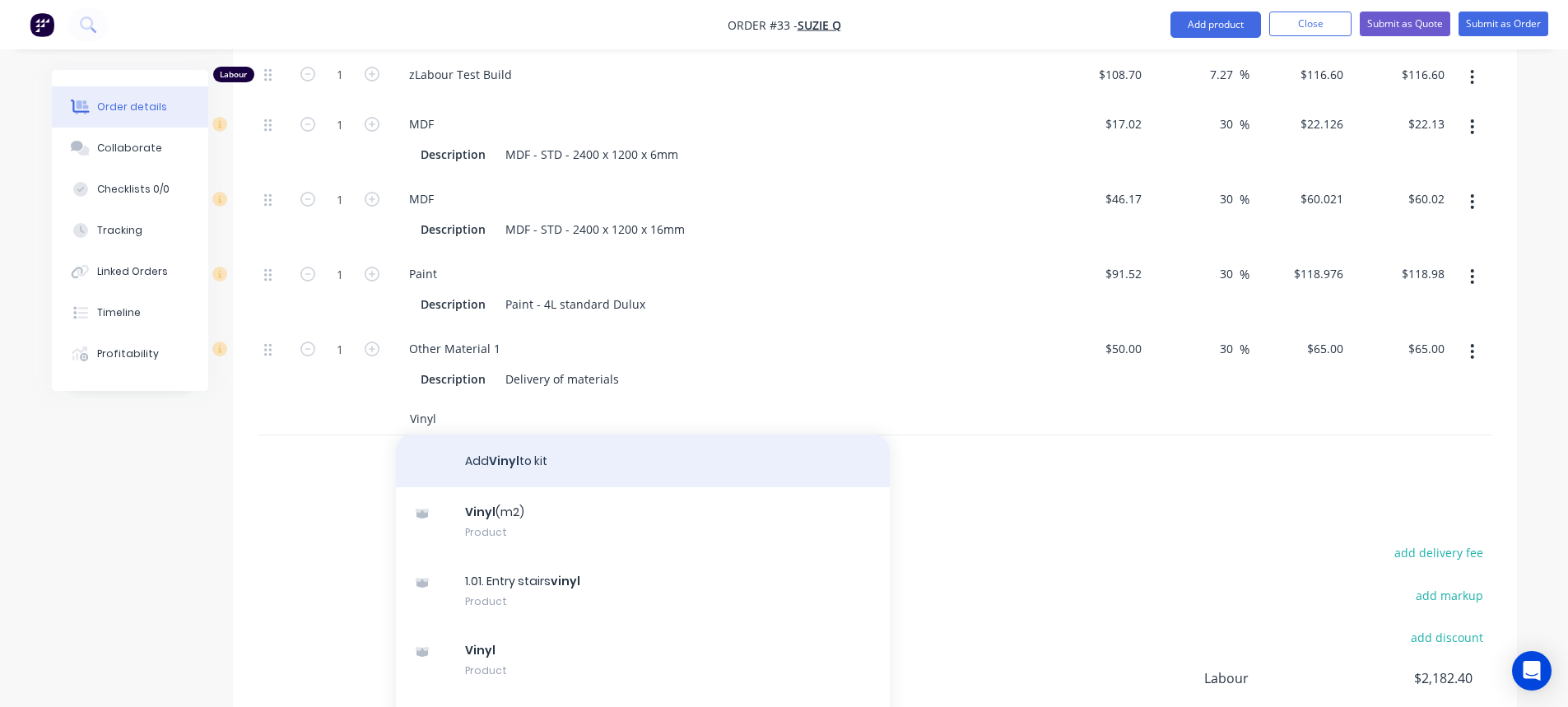
scroll to position [82, 0]
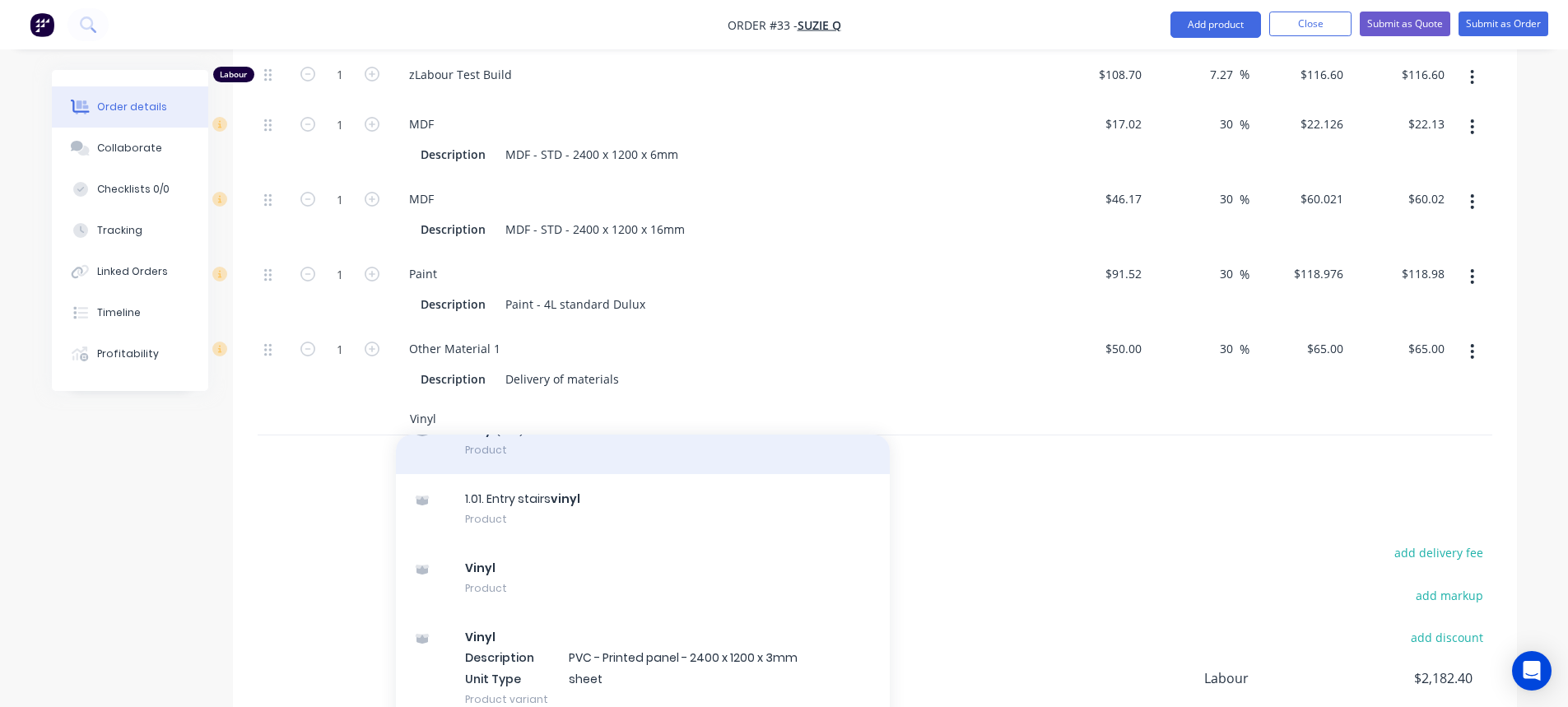
type input "Vinyl"
click at [561, 467] on div "Vinyl (m2) Product" at bounding box center [643, 439] width 494 height 69
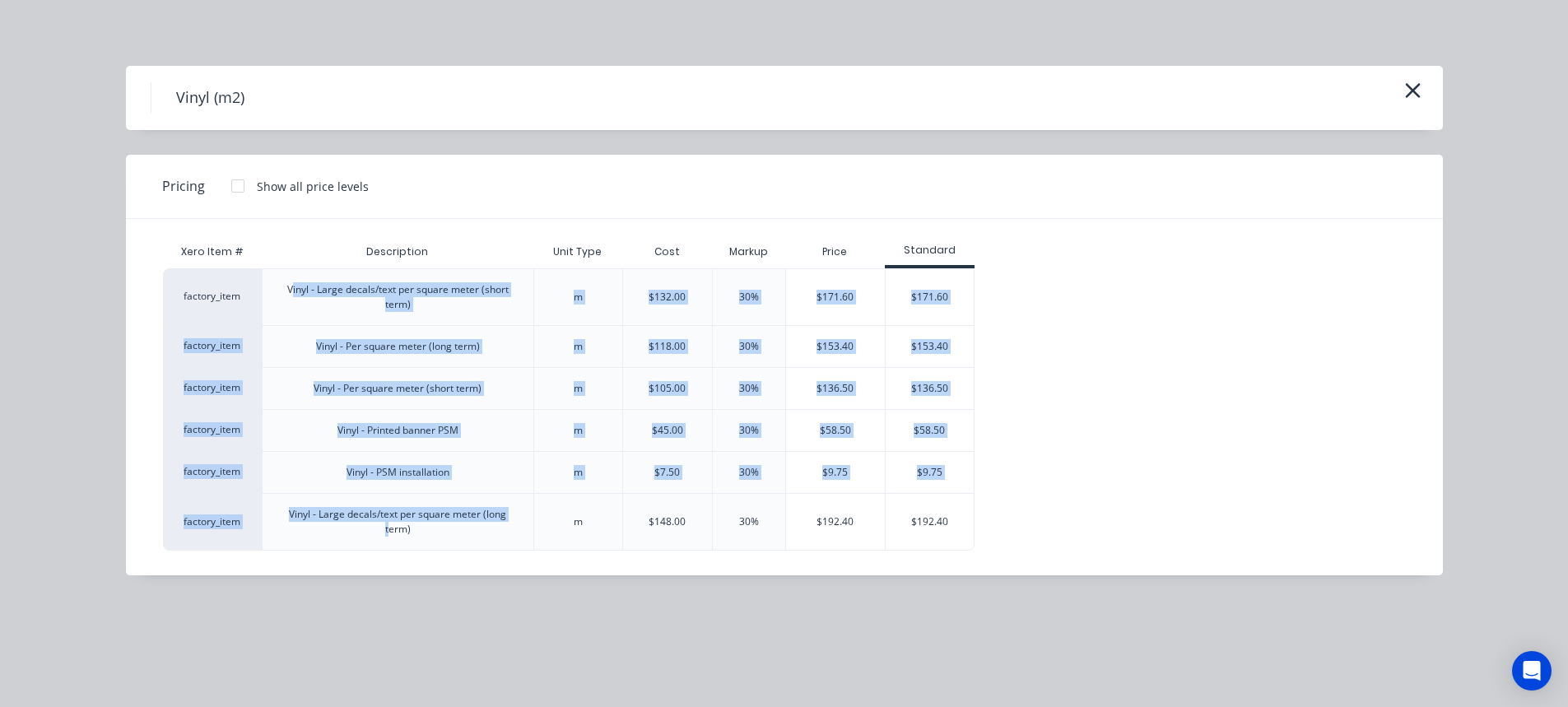
drag, startPoint x: 307, startPoint y: 292, endPoint x: 497, endPoint y: 498, distance: 280.2
click at [497, 498] on div "factory_item Vinyl - Large decals/text per square meter (short term) m $132.00 …" at bounding box center [772, 409] width 1218 height 282
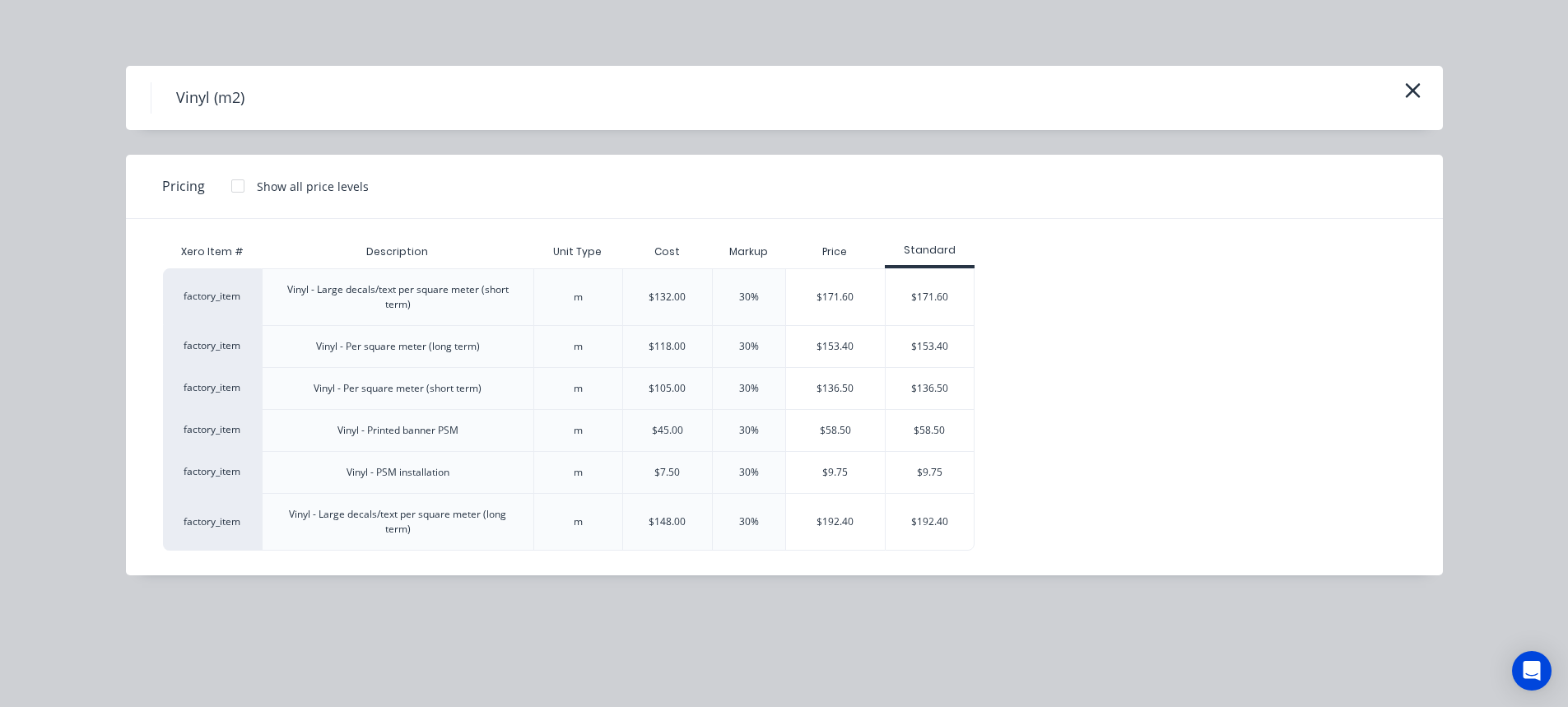
click at [513, 517] on div "Vinyl - Large decals/text per square meter (long term)" at bounding box center [398, 521] width 244 height 29
drag, startPoint x: 321, startPoint y: 346, endPoint x: 494, endPoint y: 343, distance: 173.0
click at [494, 343] on div "Vinyl - Per square meter (long term)" at bounding box center [397, 345] width 272 height 42
click at [903, 346] on div "$153.40" at bounding box center [929, 345] width 88 height 41
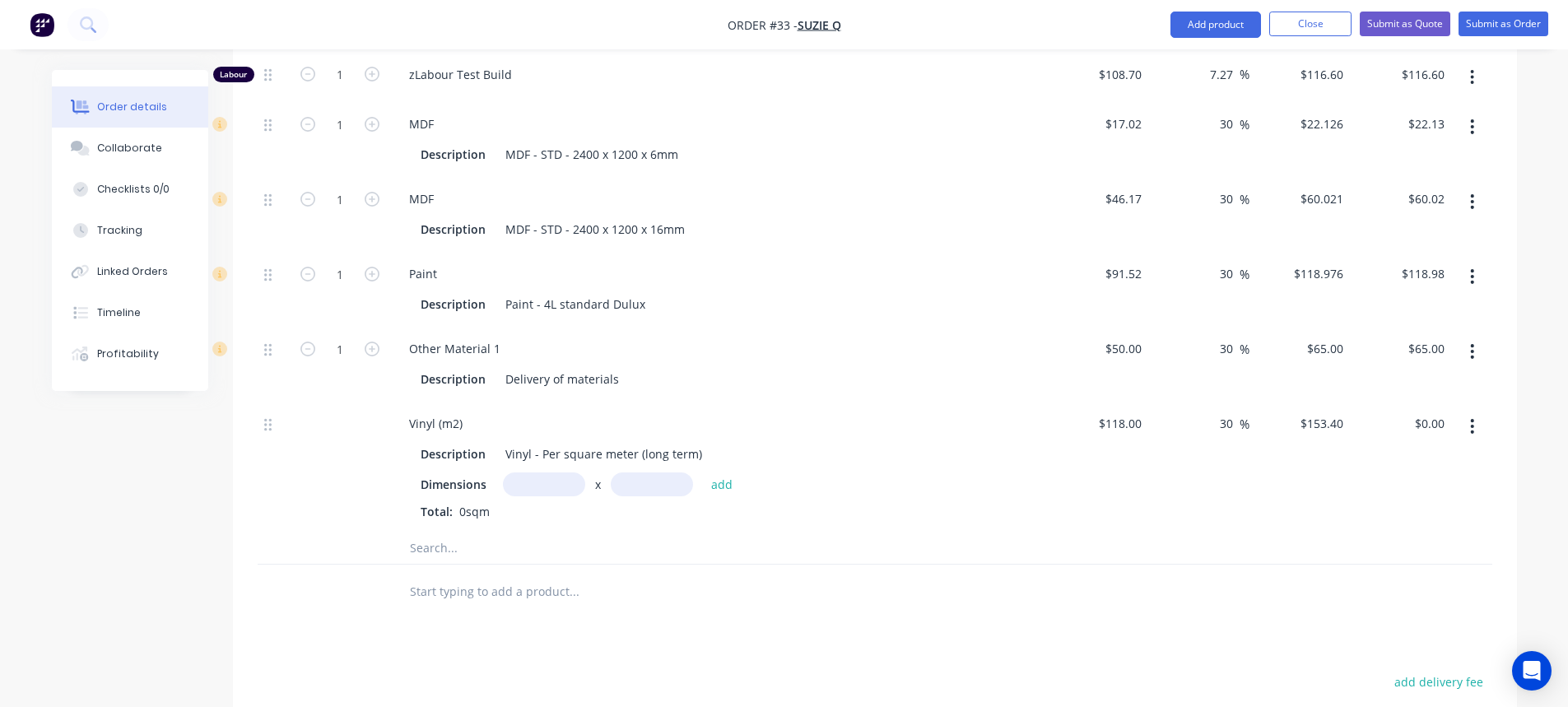
click at [536, 496] on input "text" at bounding box center [543, 484] width 82 height 24
type input "2.4m"
type input "1.2m"
drag, startPoint x: 732, startPoint y: 494, endPoint x: 1078, endPoint y: 517, distance: 346.8
click at [730, 494] on button "add" at bounding box center [722, 484] width 39 height 22
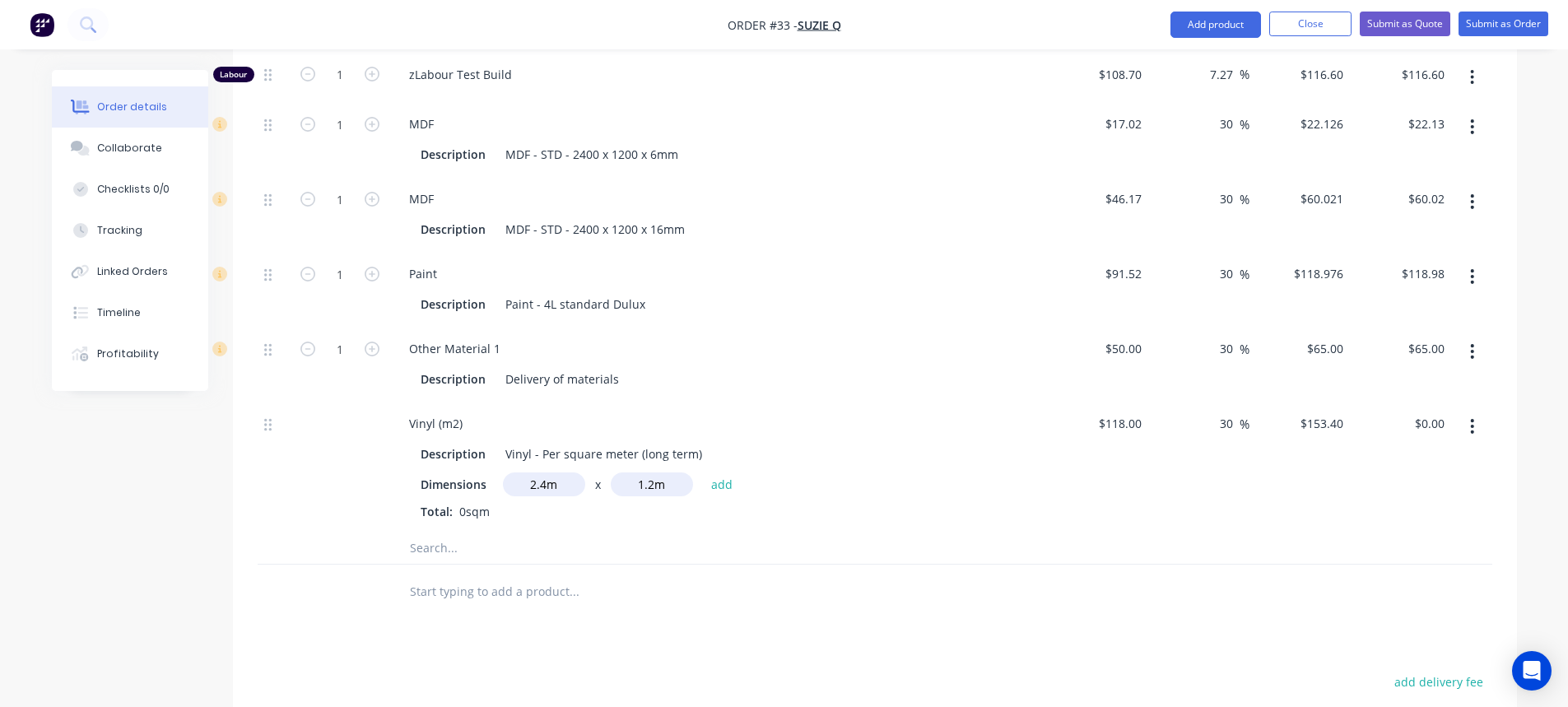
type input "$441.79"
click at [880, 491] on div "Dimensions x add" at bounding box center [718, 484] width 596 height 24
click at [1199, 526] on div "30 30 %" at bounding box center [1199, 479] width 101 height 156
drag, startPoint x: 944, startPoint y: 554, endPoint x: 830, endPoint y: 590, distance: 119.5
click at [859, 547] on div "2.4m x 1.2m Total: 2.88sqm" at bounding box center [718, 524] width 596 height 44
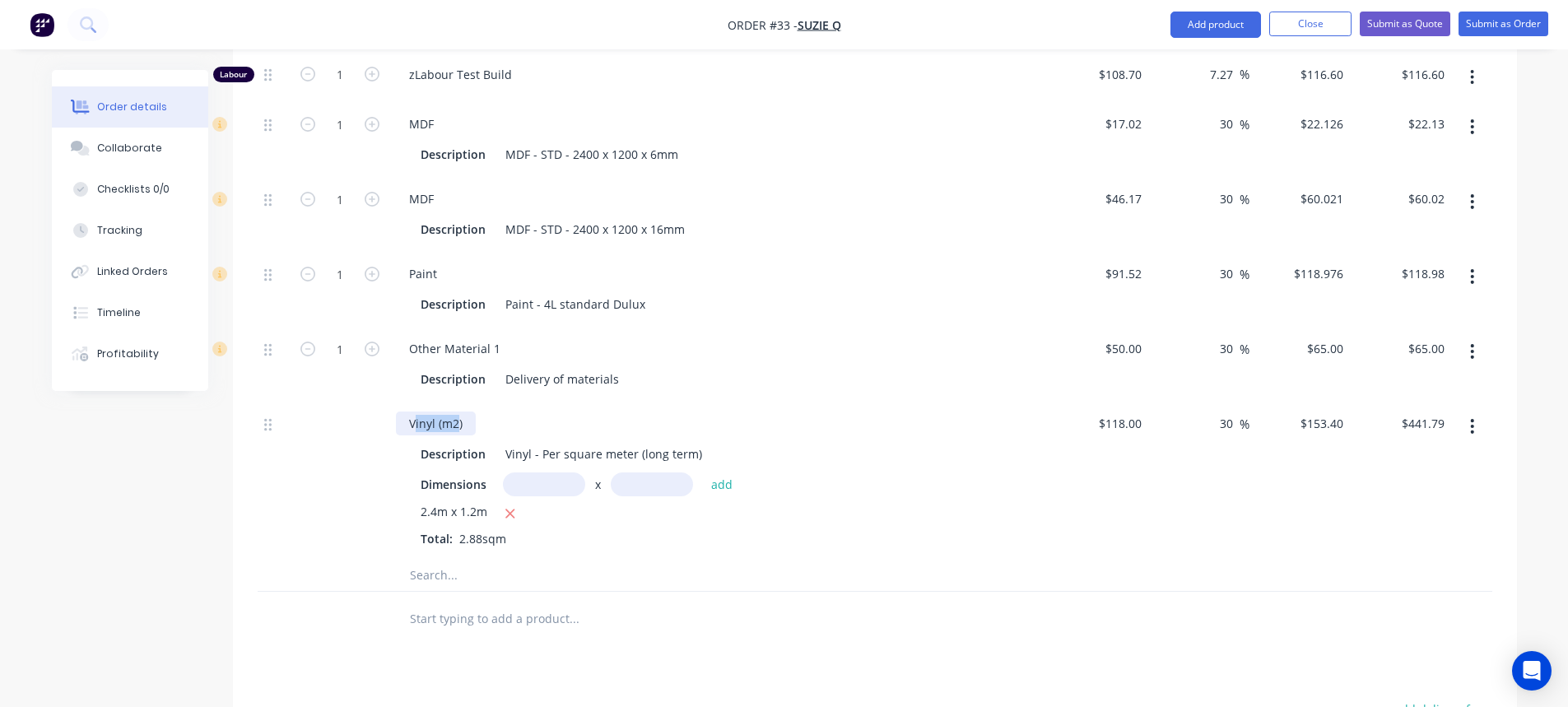
drag, startPoint x: 455, startPoint y: 436, endPoint x: 415, endPoint y: 435, distance: 40.0
click at [415, 435] on div "Vinyl (m2)" at bounding box center [436, 423] width 80 height 24
click at [463, 435] on div "Vinyl (m2)" at bounding box center [436, 423] width 80 height 24
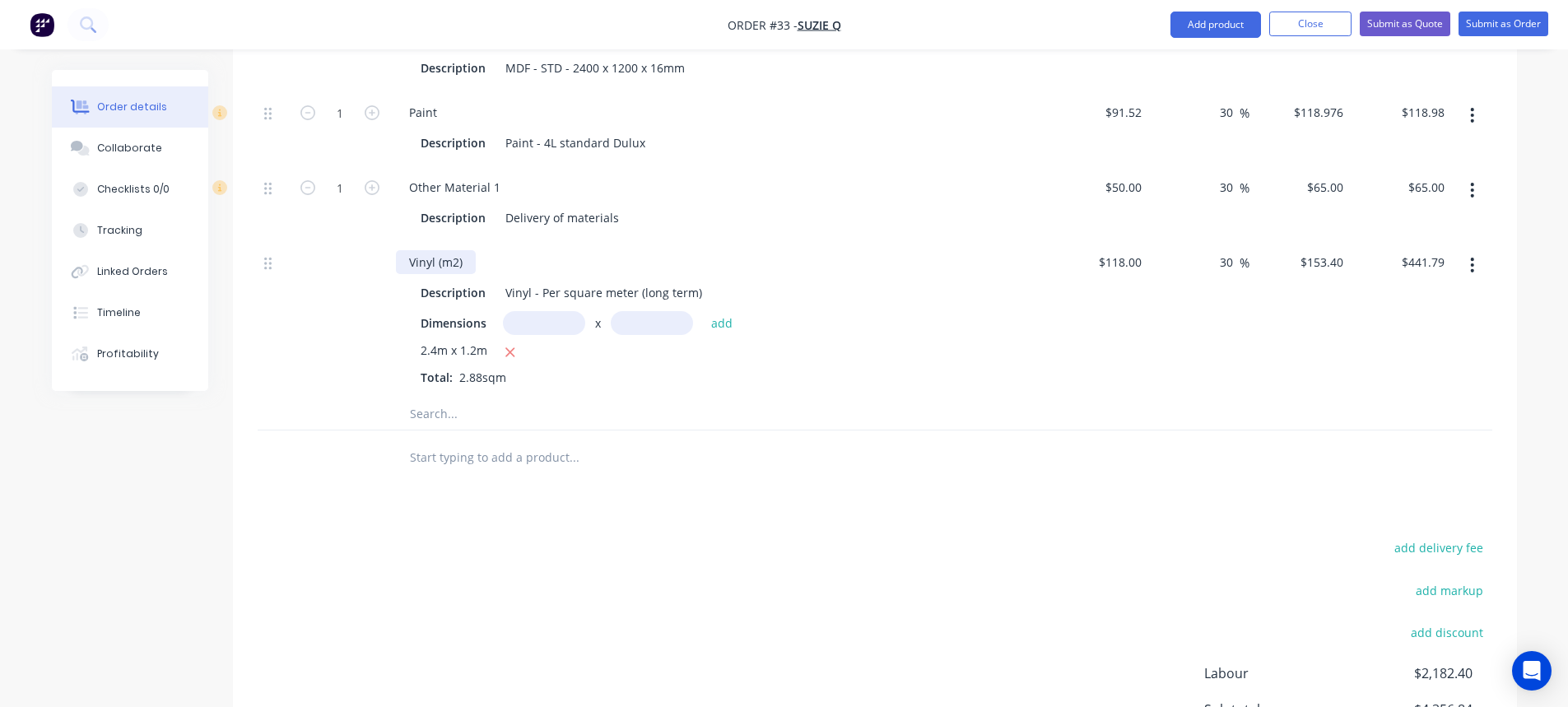
scroll to position [2087, 0]
click at [431, 426] on input "text" at bounding box center [574, 409] width 330 height 33
click at [420, 422] on input "text" at bounding box center [574, 409] width 330 height 33
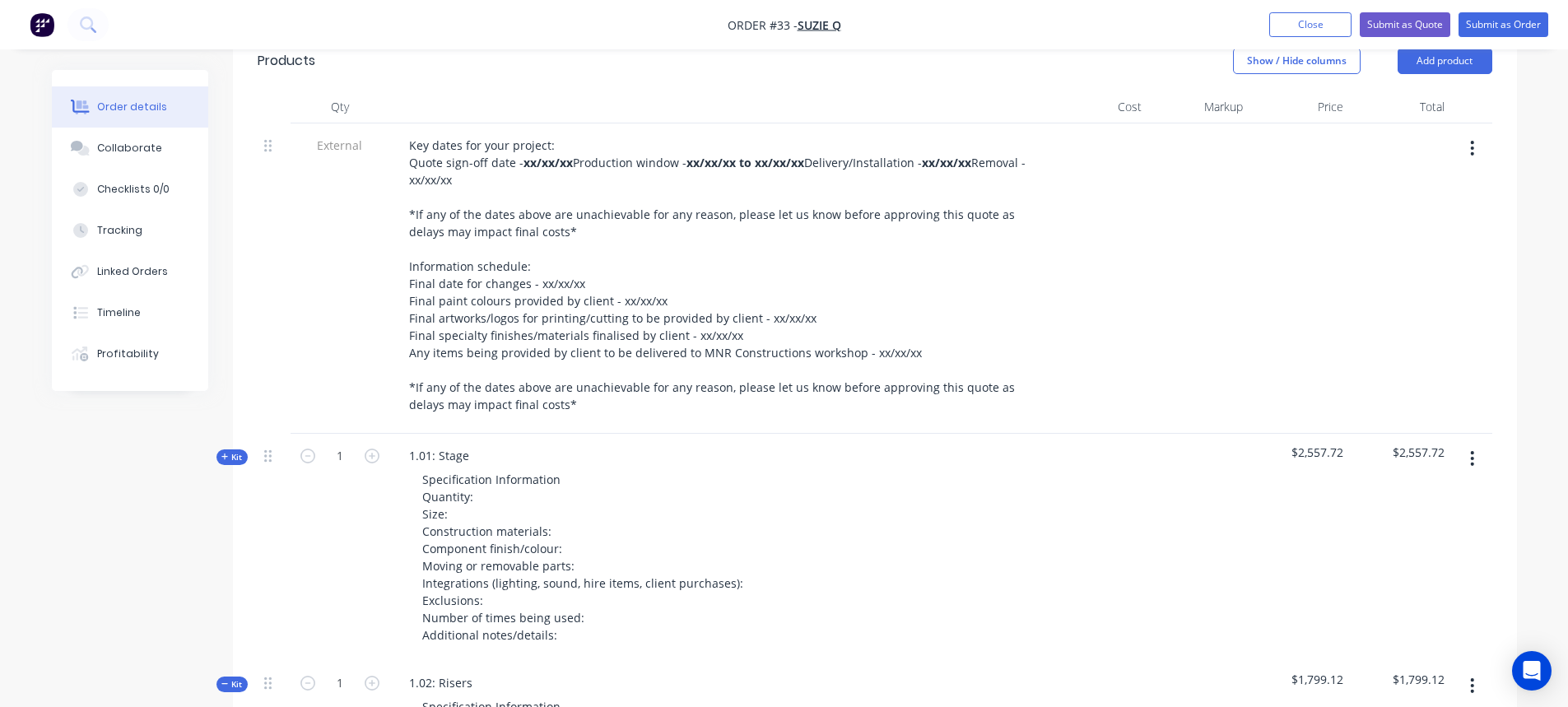
scroll to position [360, 0]
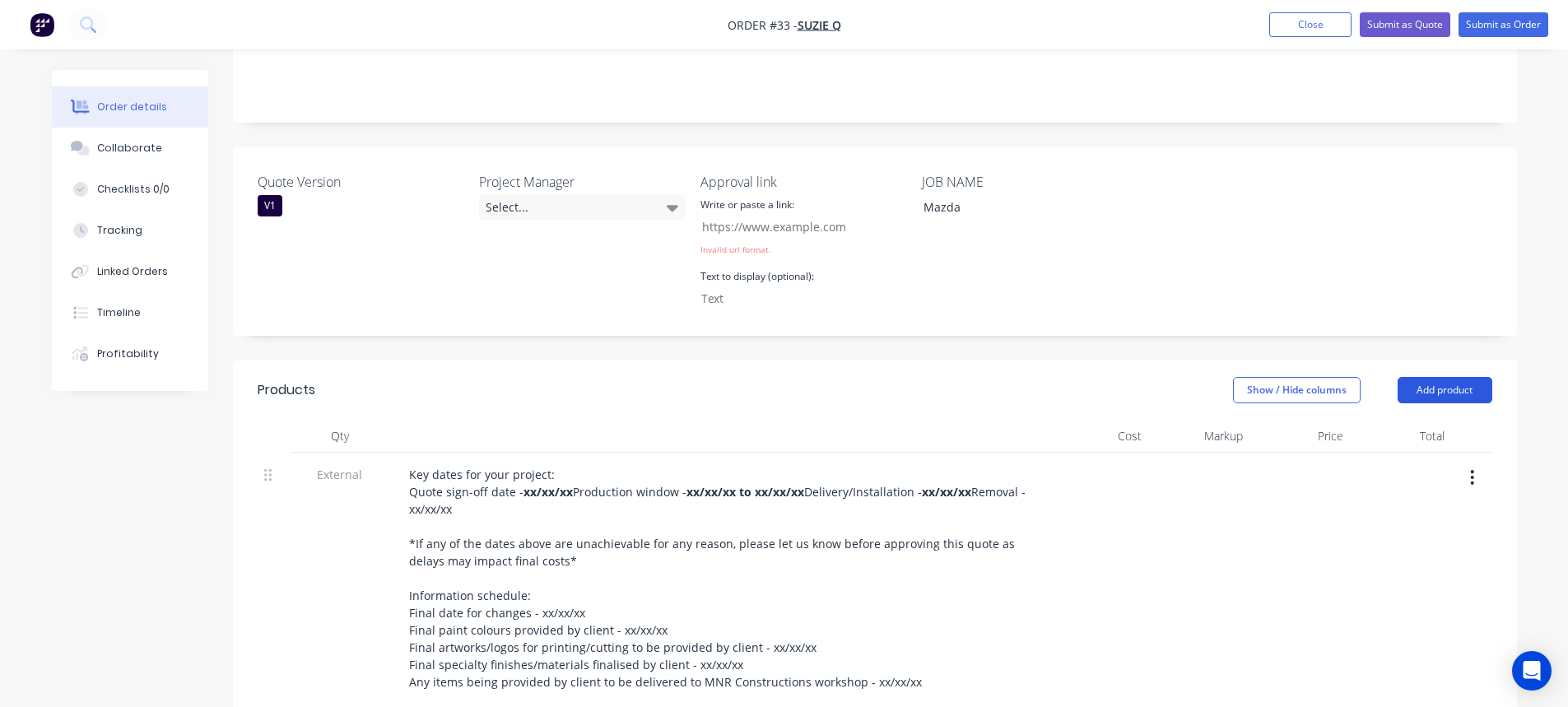
click at [1482, 377] on button "Add product" at bounding box center [1445, 390] width 95 height 27
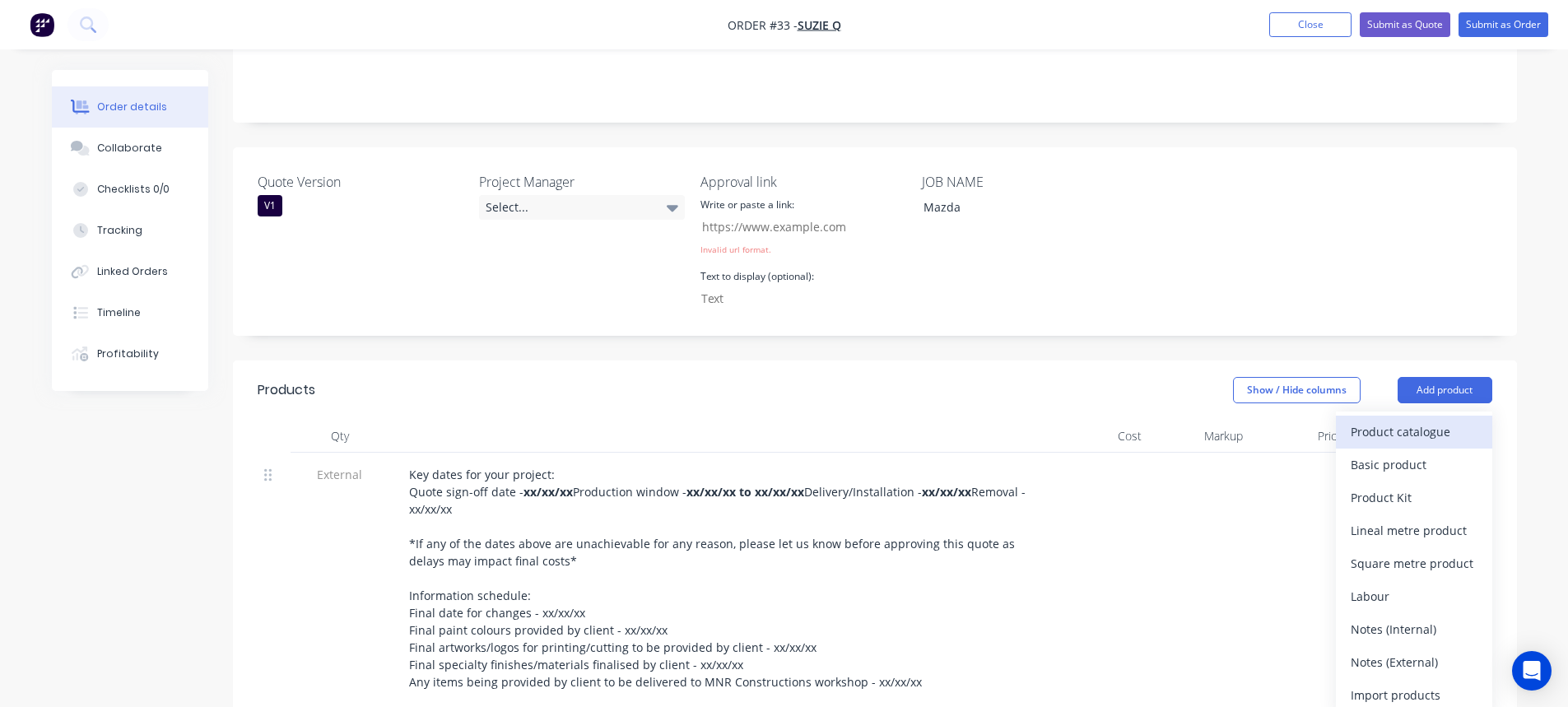
click at [1429, 419] on div "Product catalogue" at bounding box center [1414, 431] width 127 height 24
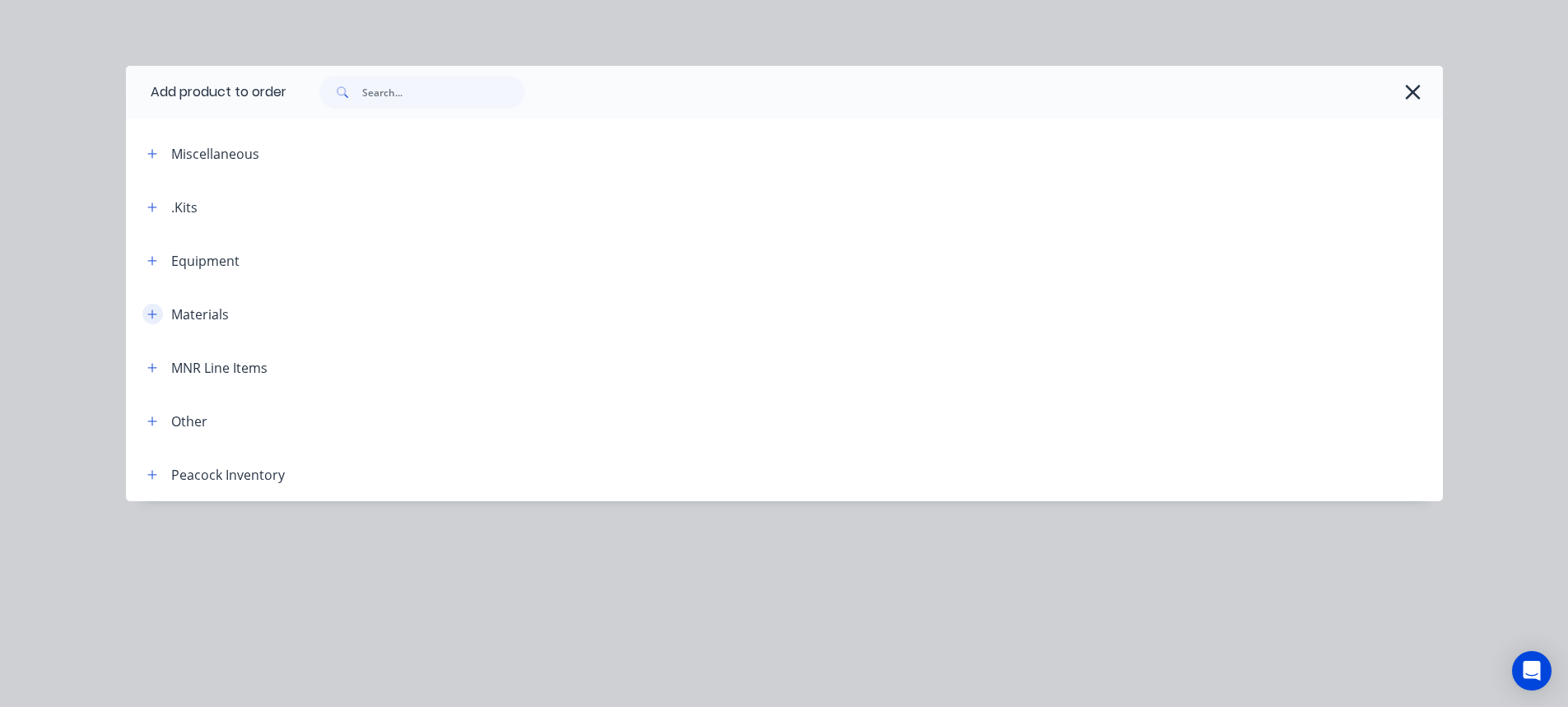
click at [157, 318] on button "button" at bounding box center [152, 314] width 21 height 21
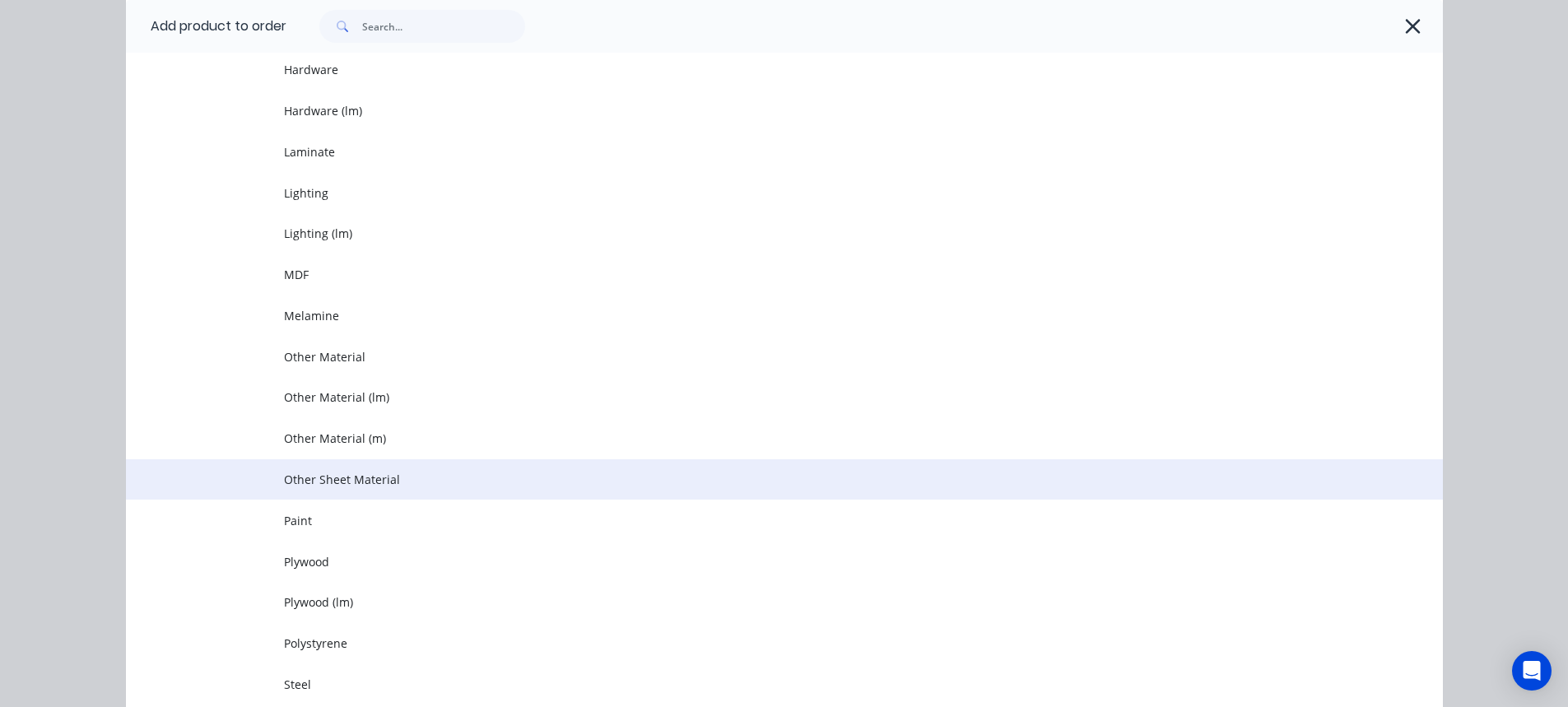
scroll to position [1234, 0]
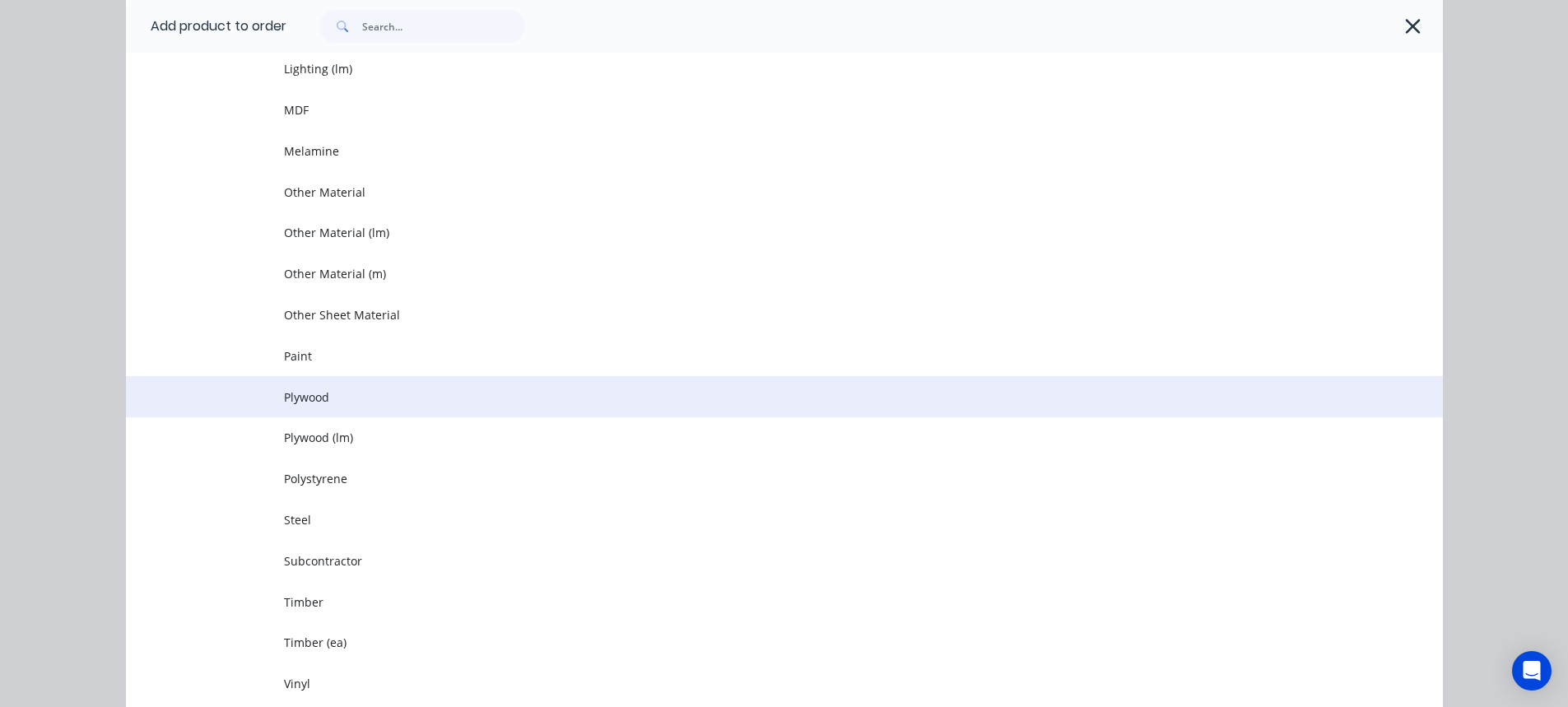
click at [334, 402] on span "Plywood" at bounding box center [747, 397] width 927 height 17
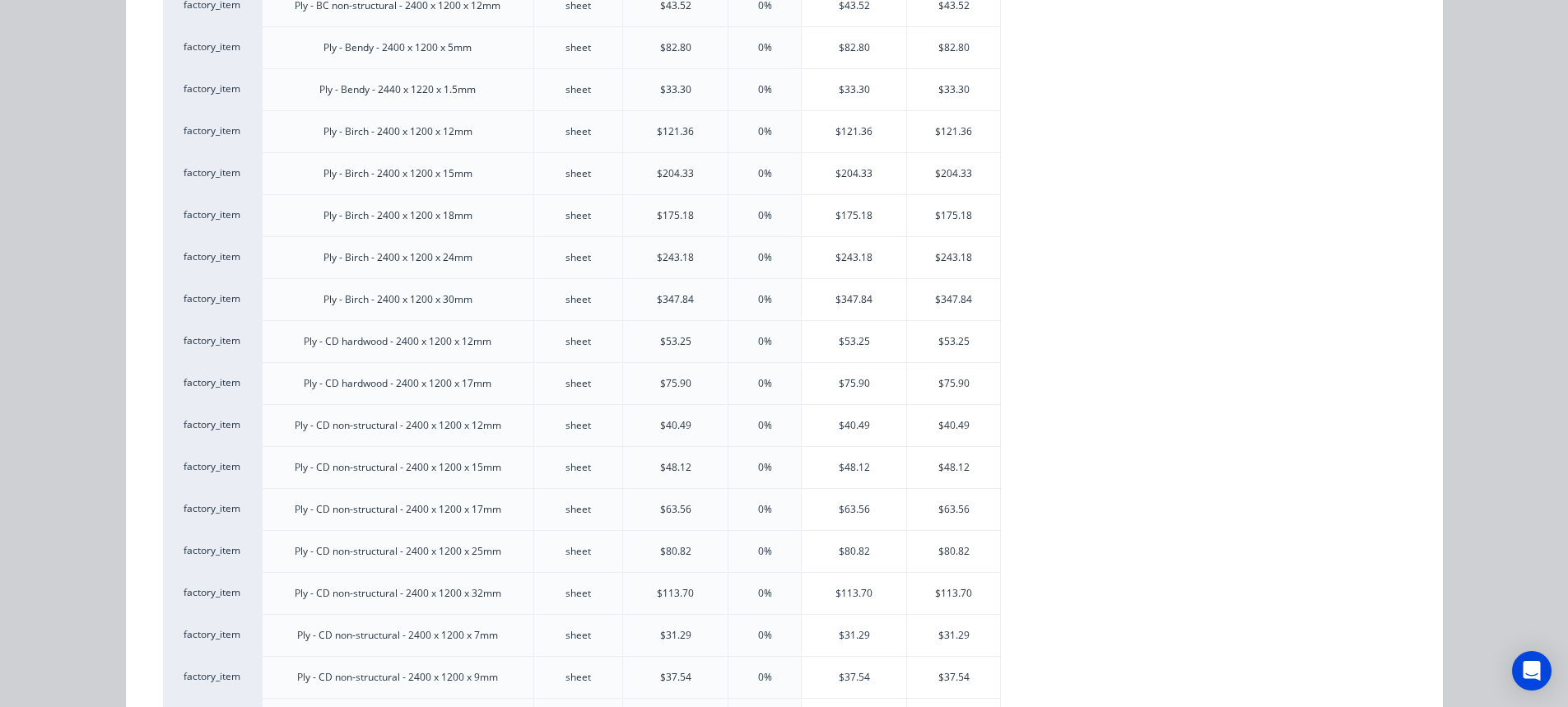
scroll to position [575, 0]
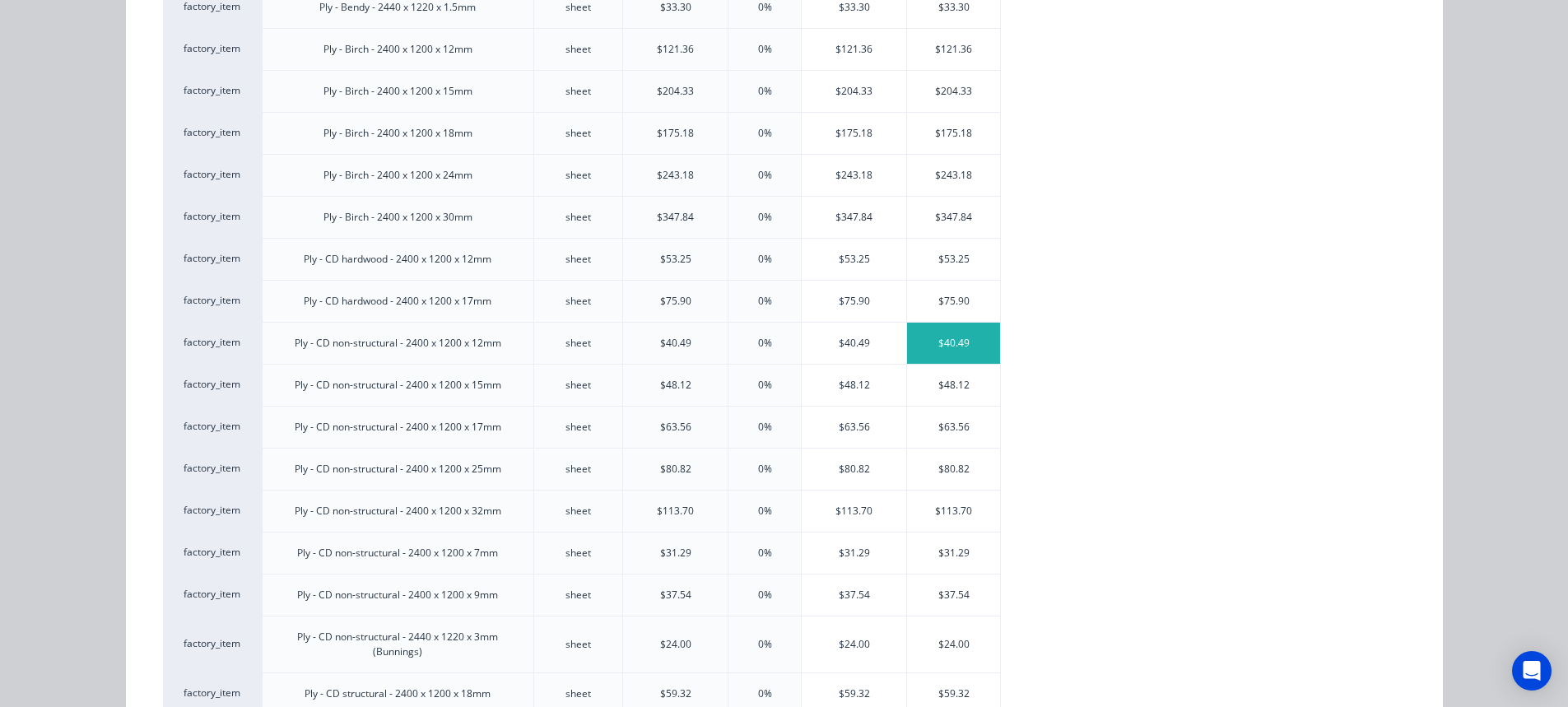
click at [947, 352] on div "$40.49" at bounding box center [953, 343] width 93 height 41
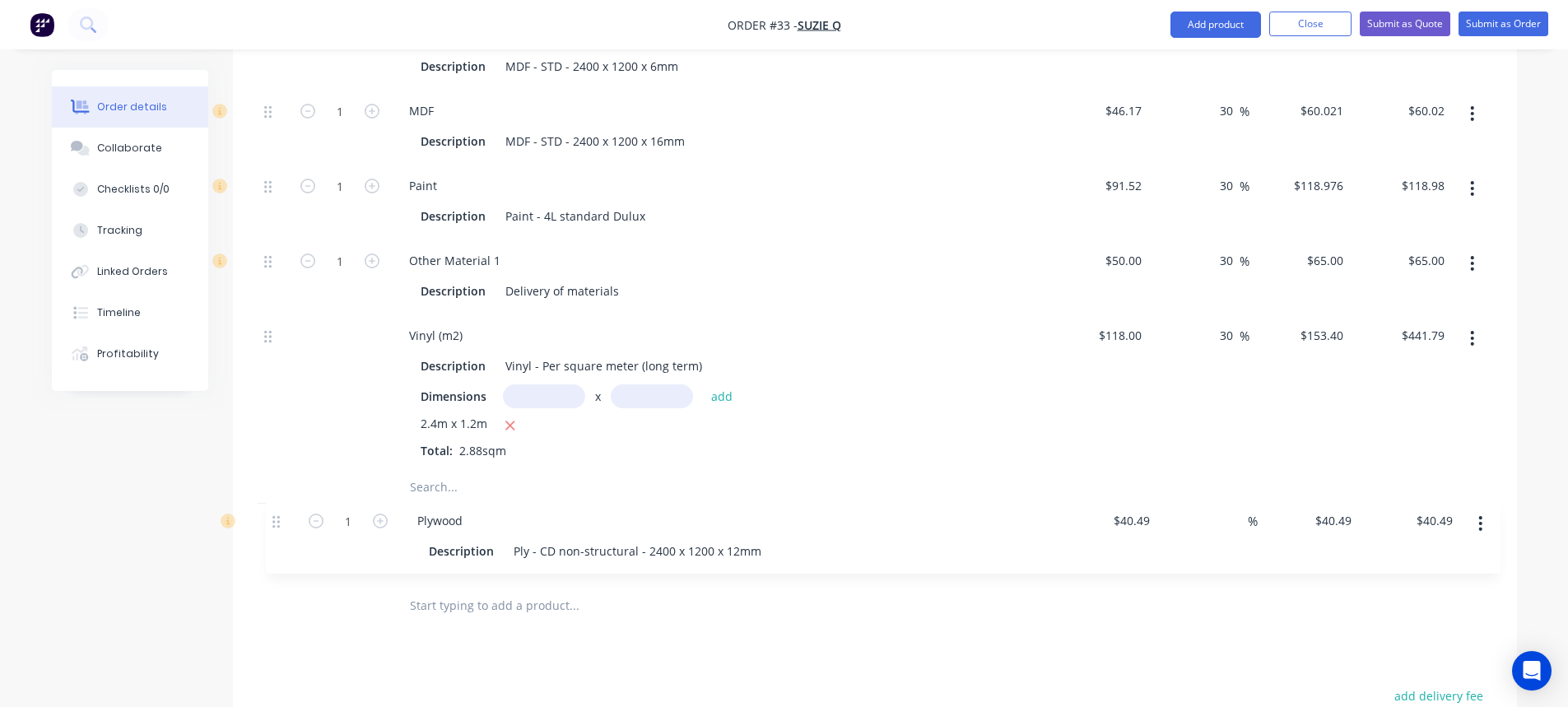
scroll to position [2011, 0]
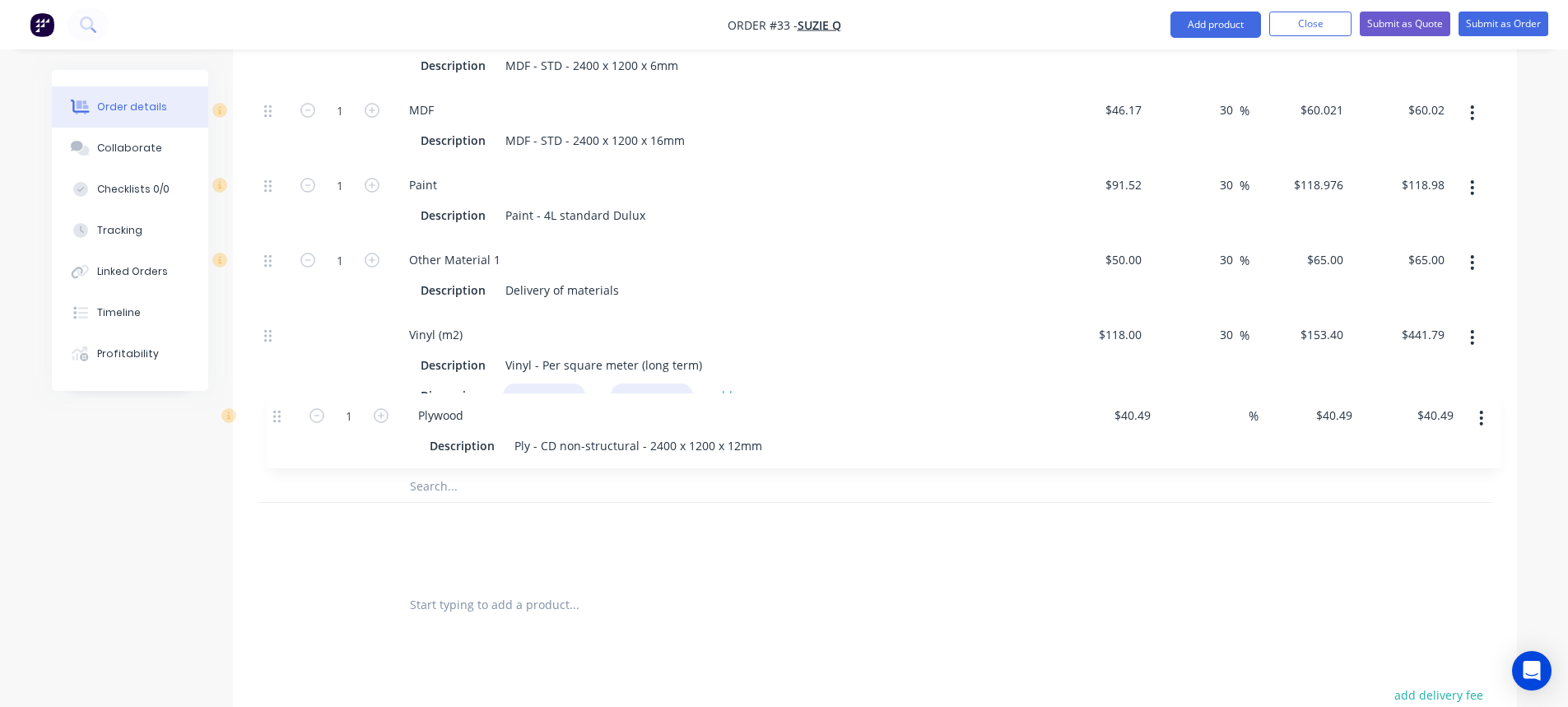
drag, startPoint x: 267, startPoint y: 544, endPoint x: 280, endPoint y: 413, distance: 131.6
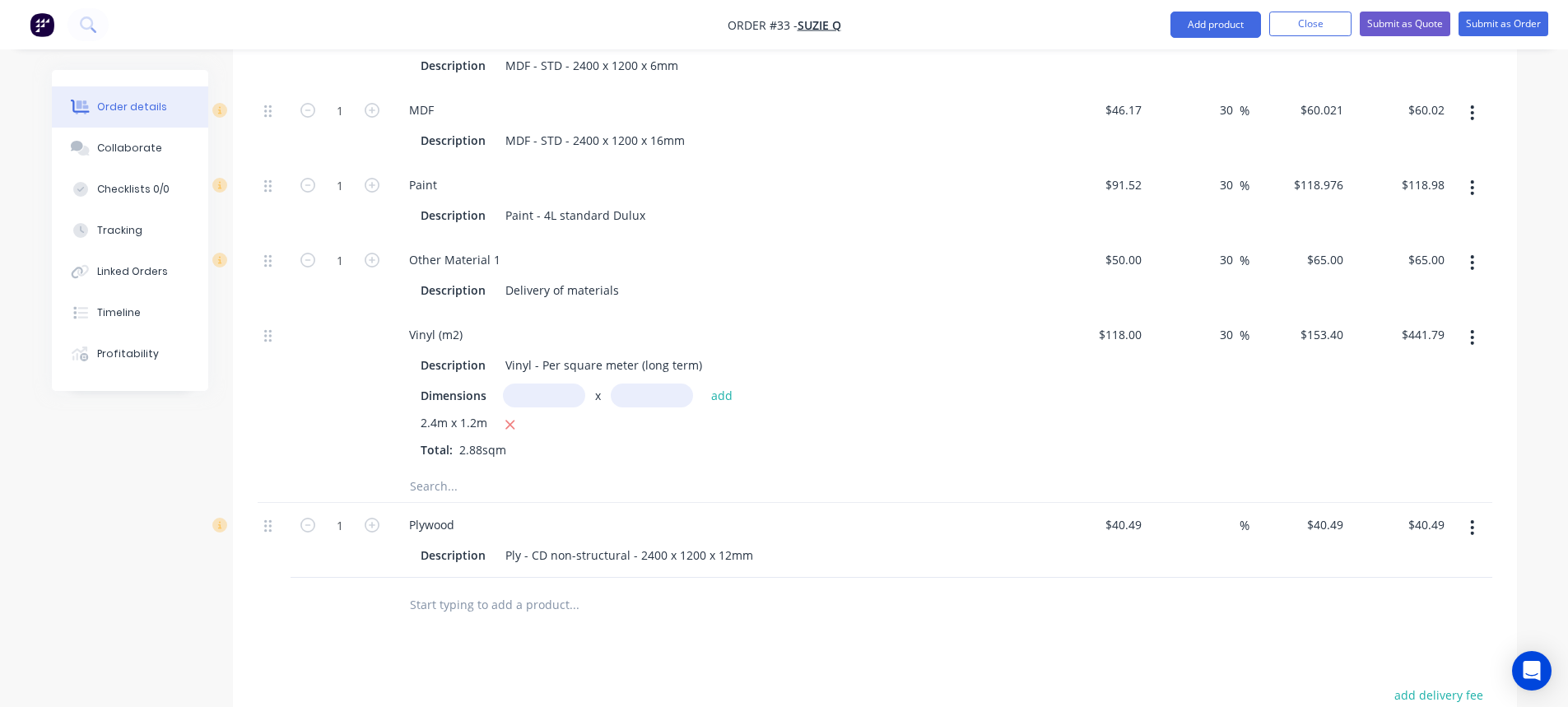
scroll to position [2016, 0]
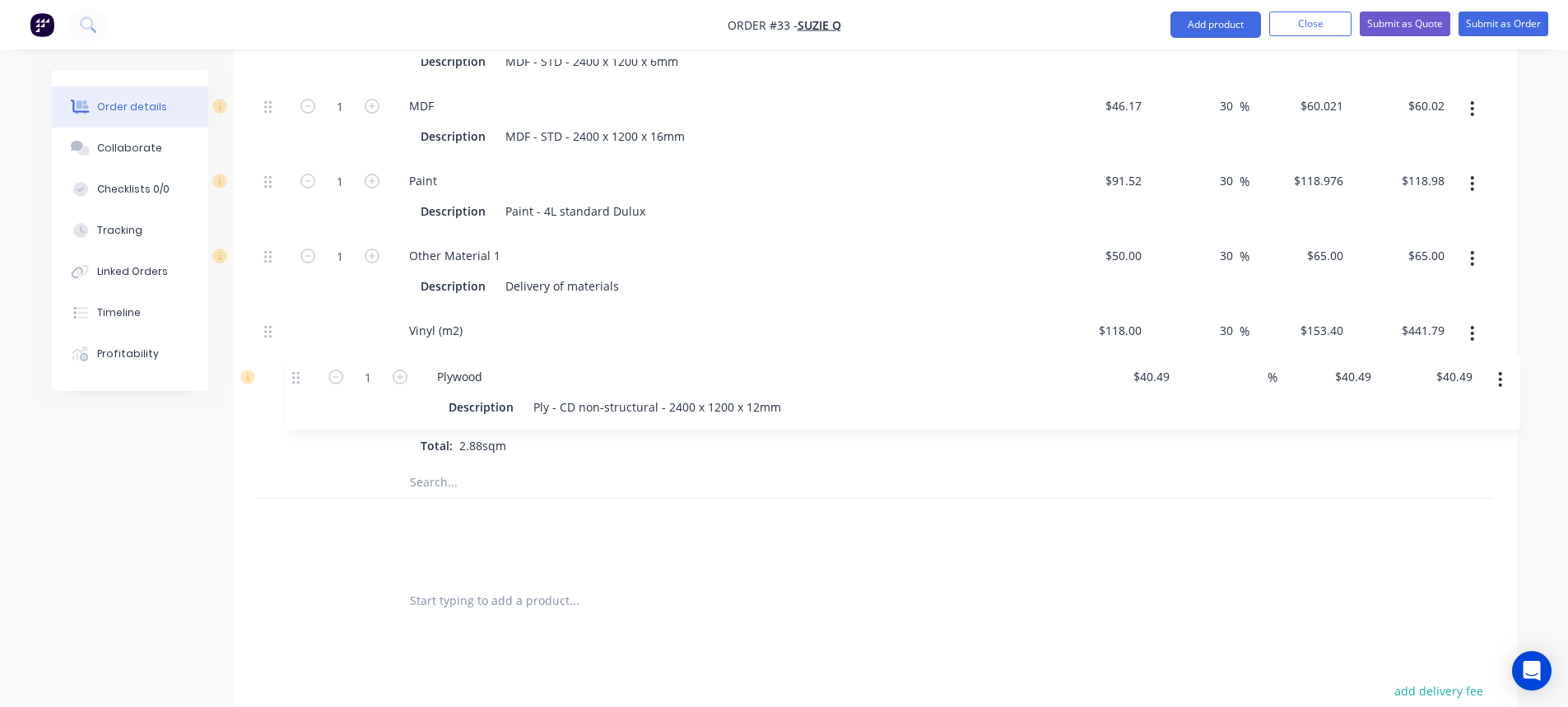
drag, startPoint x: 270, startPoint y: 540, endPoint x: 337, endPoint y: 317, distance: 232.8
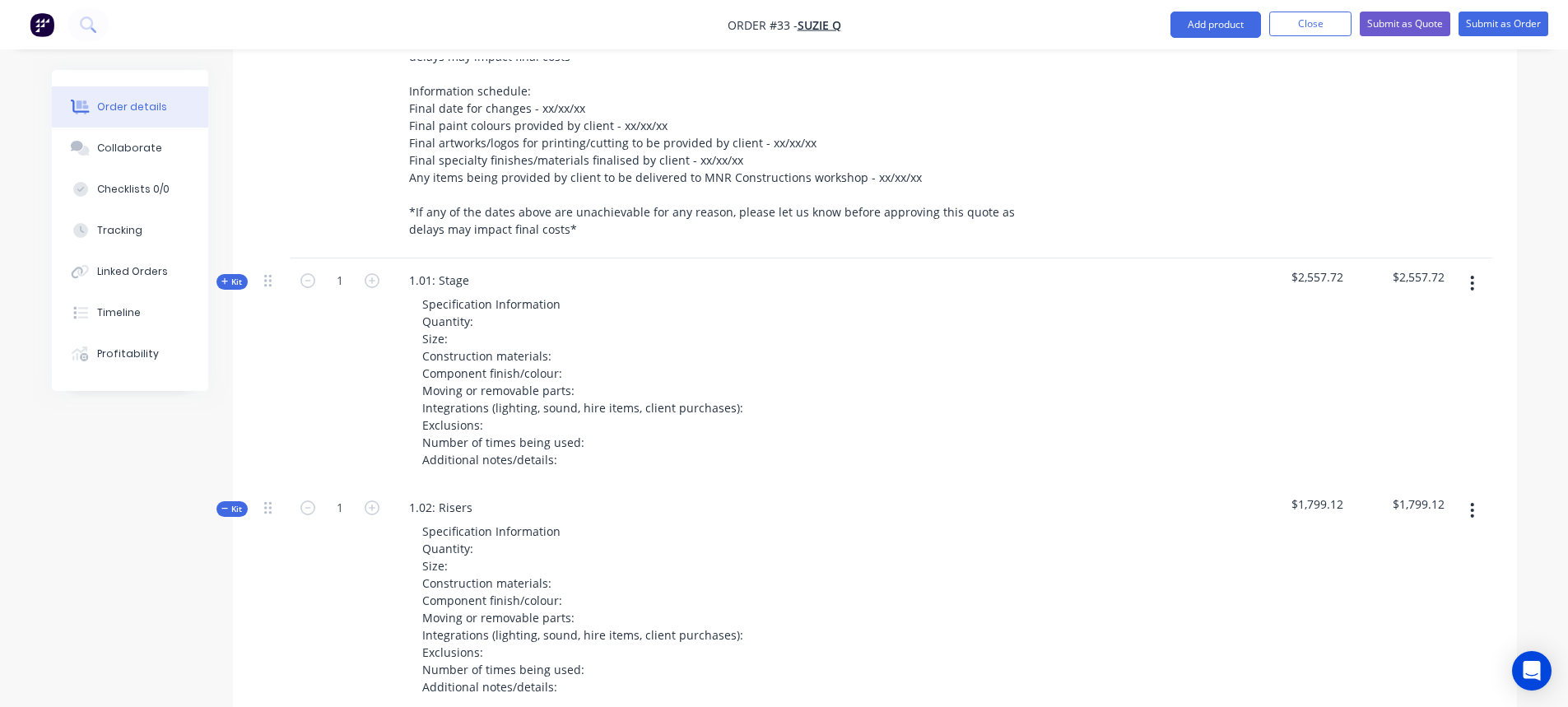
scroll to position [1110, 0]
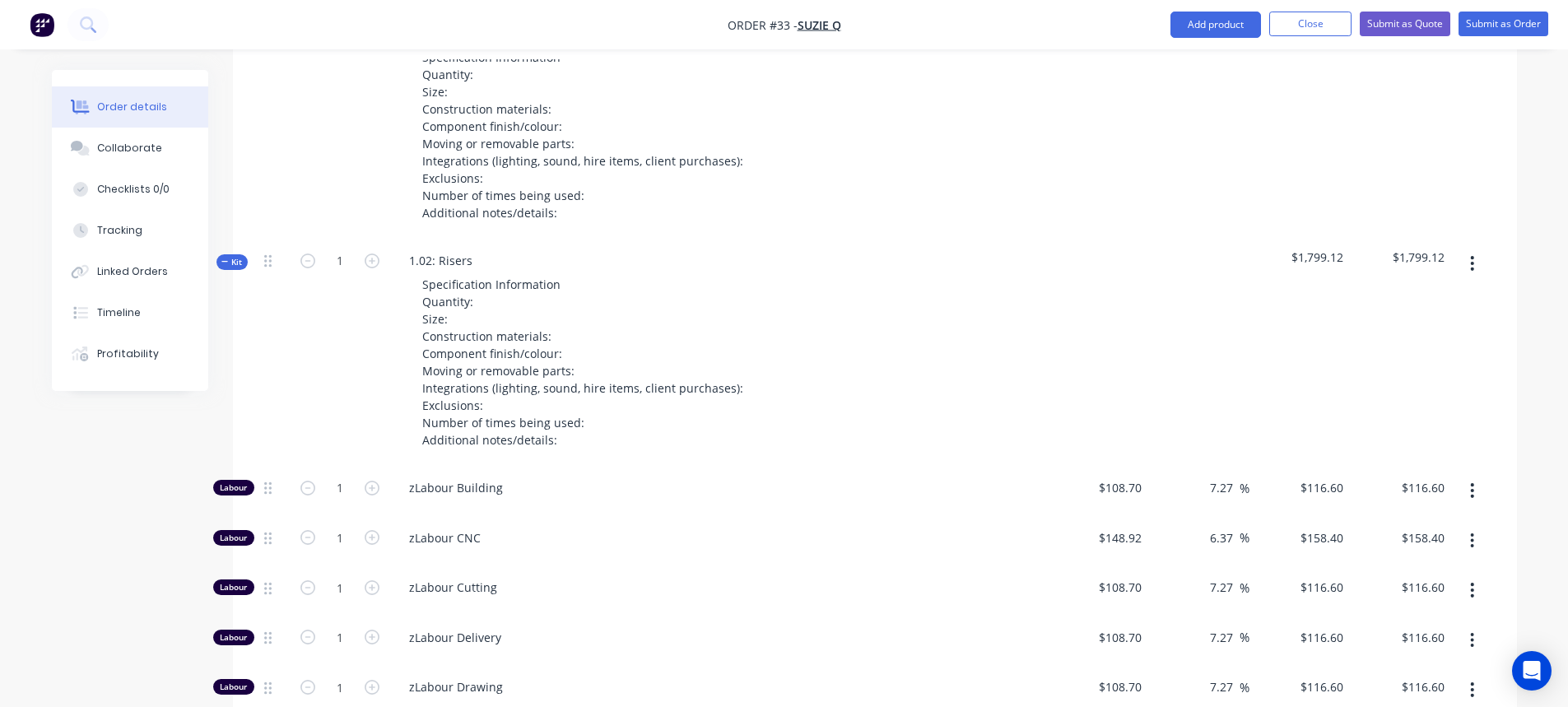
click at [1481, 278] on button "button" at bounding box center [1471, 263] width 39 height 29
click at [1477, 277] on button "button" at bounding box center [1471, 263] width 39 height 29
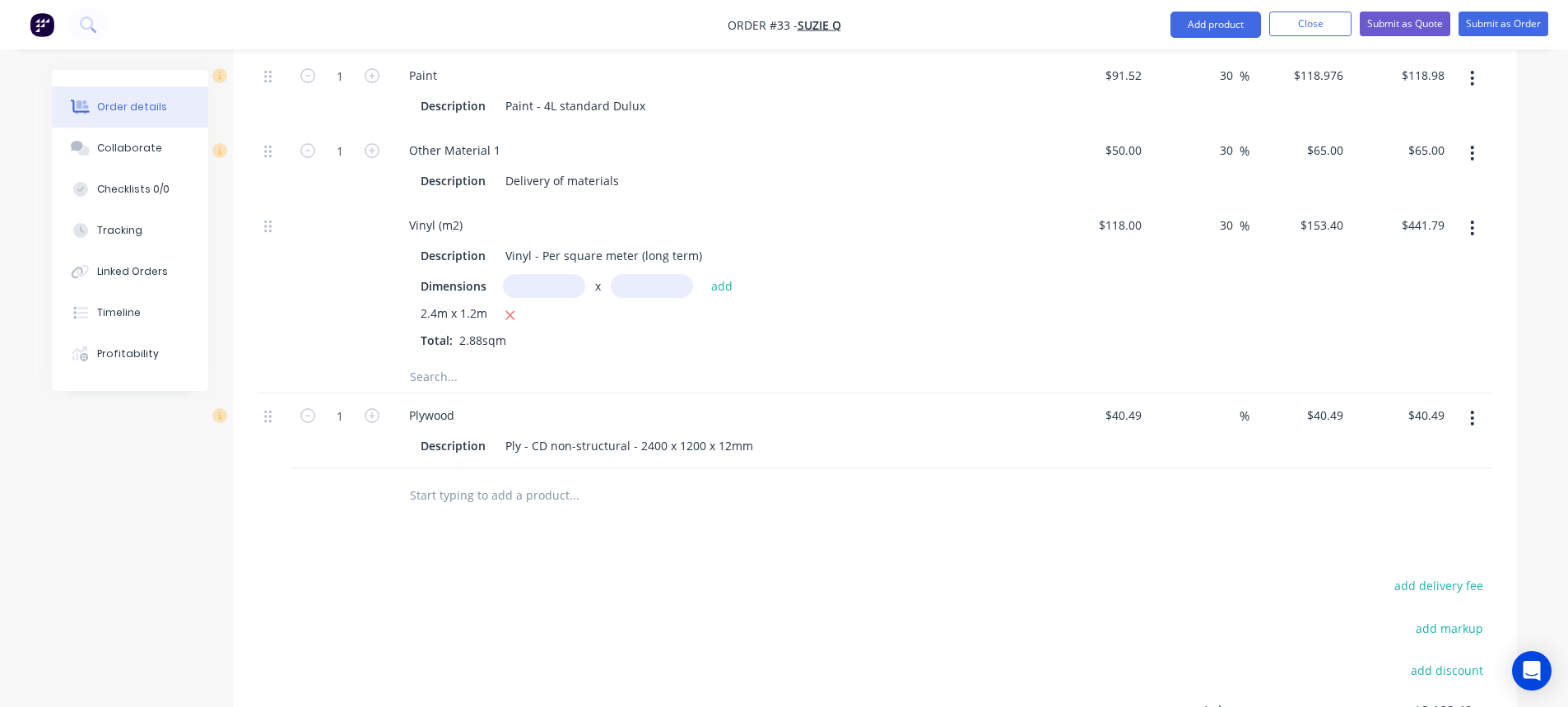
scroll to position [2262, 0]
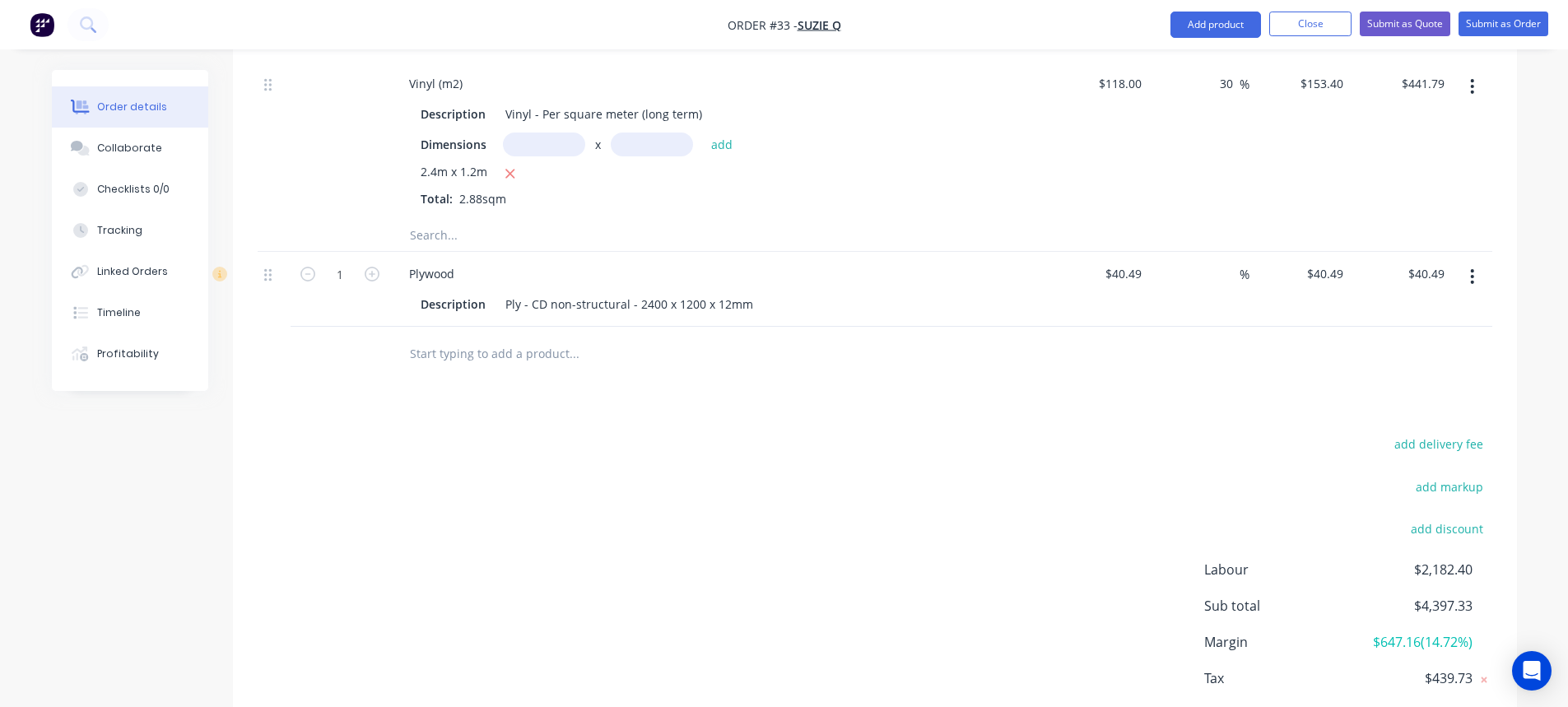
click at [1476, 288] on button "button" at bounding box center [1471, 275] width 39 height 29
click at [1006, 380] on div at bounding box center [875, 353] width 1235 height 53
click at [1472, 284] on icon "button" at bounding box center [1471, 276] width 3 height 15
click at [1388, 428] on div "Delete" at bounding box center [1414, 417] width 127 height 24
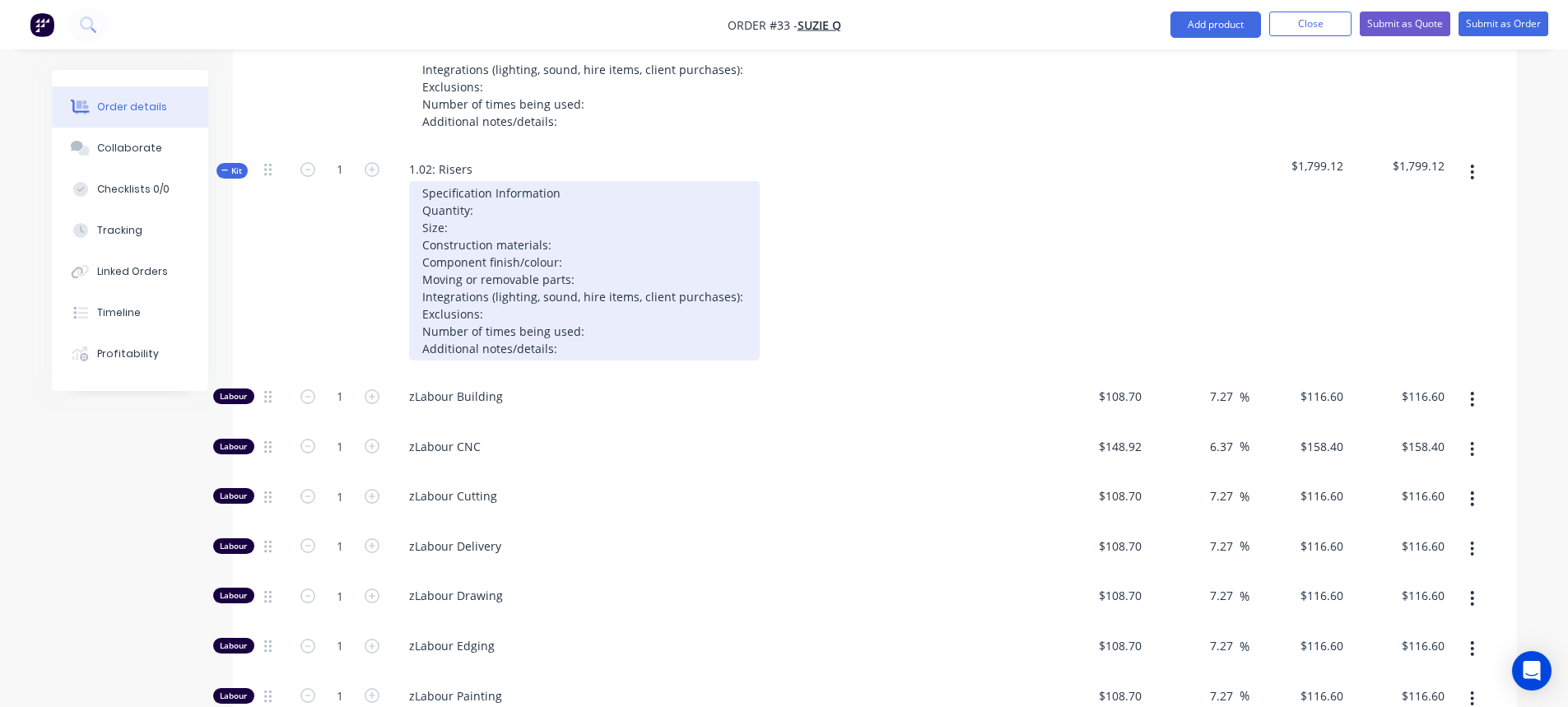
scroll to position [1110, 0]
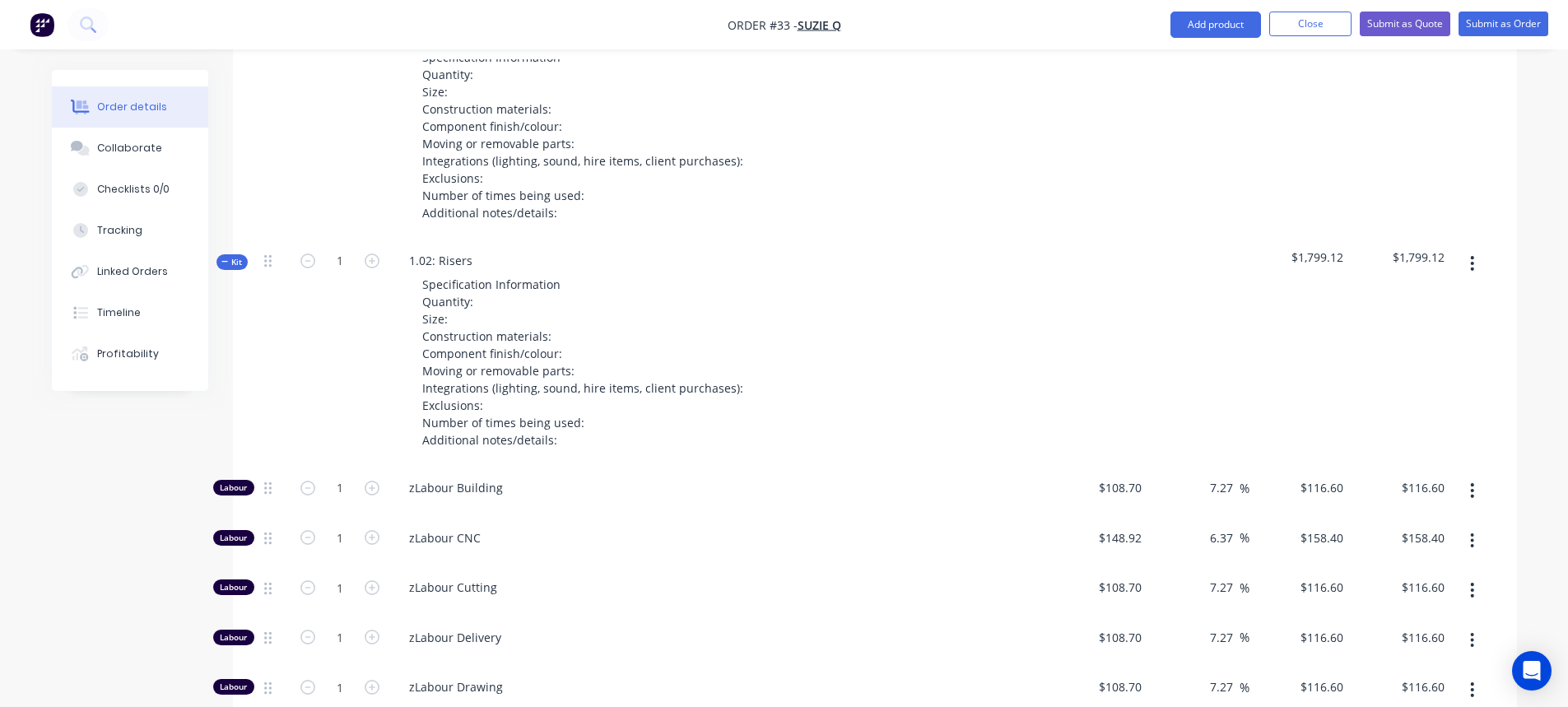
click at [1478, 275] on button "button" at bounding box center [1471, 263] width 39 height 29
click at [1409, 318] on div "Add product to kit" at bounding box center [1414, 306] width 127 height 24
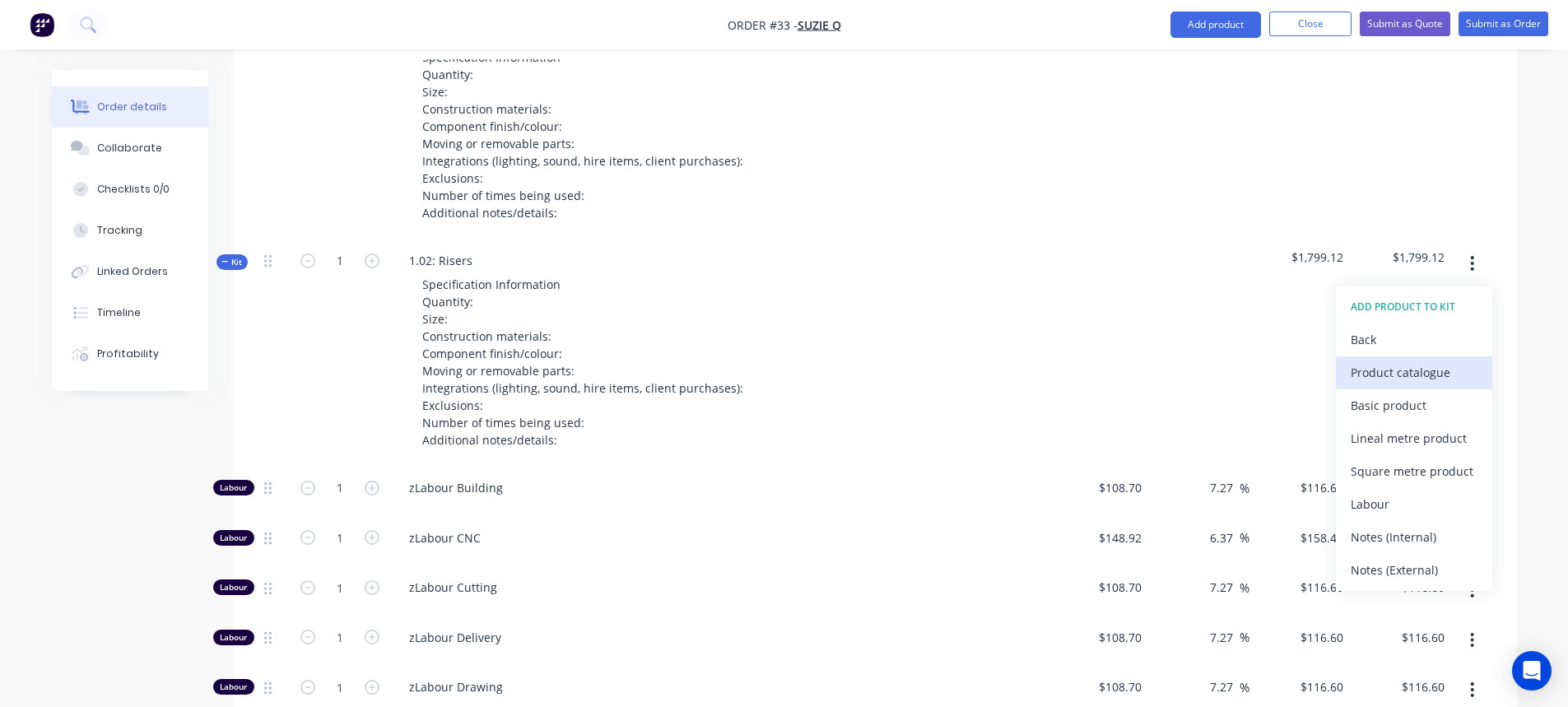
click at [1430, 384] on div "Product catalogue" at bounding box center [1414, 372] width 127 height 24
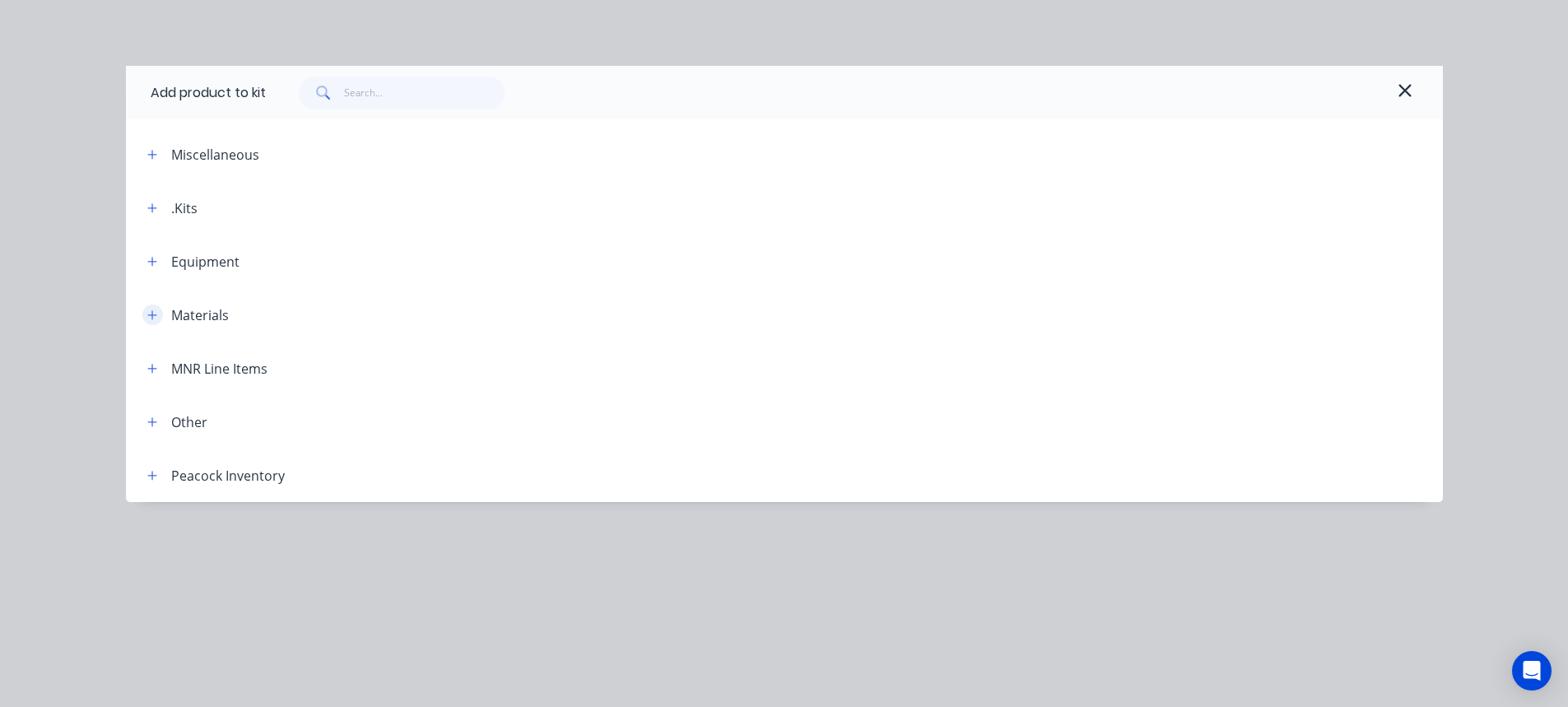
click at [156, 316] on icon "button" at bounding box center [152, 315] width 9 height 11
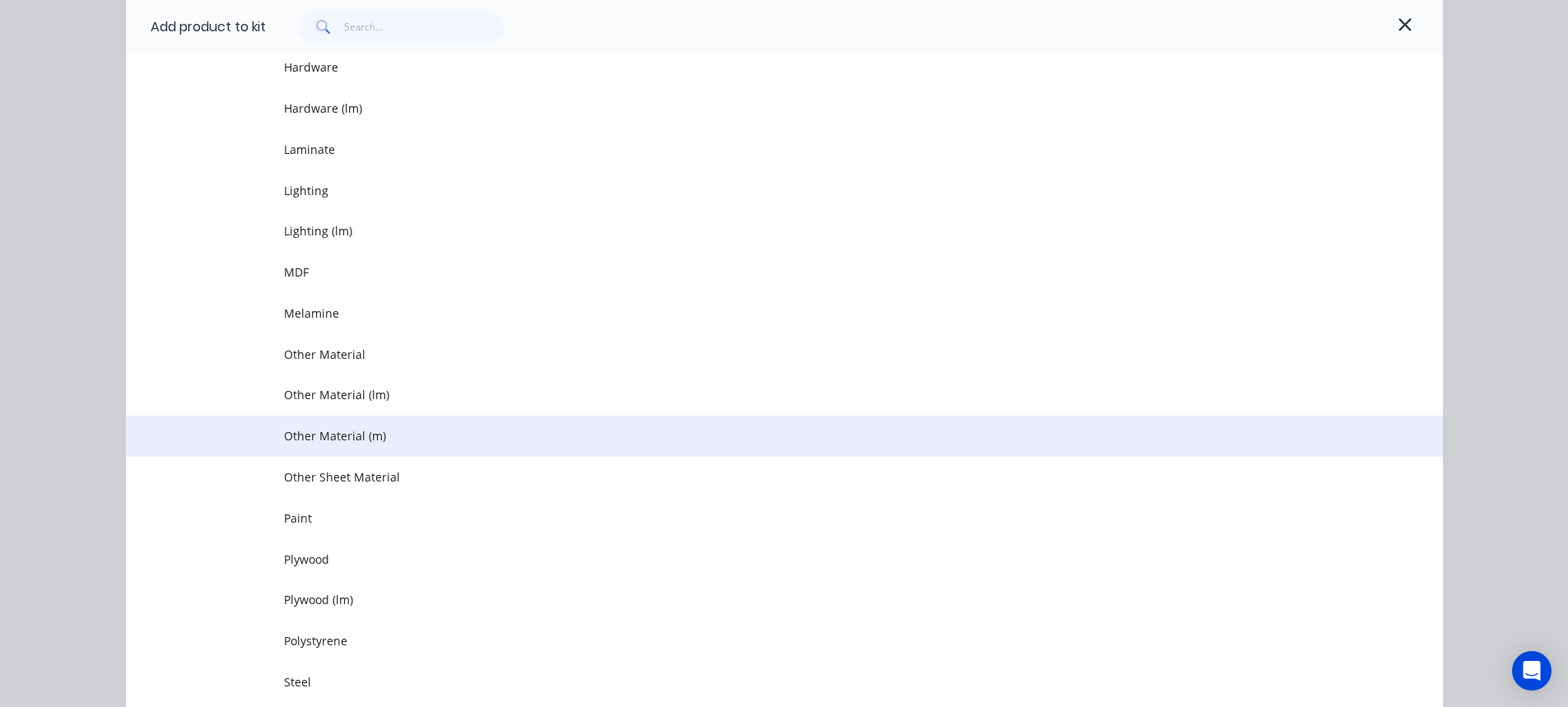
scroll to position [1152, 0]
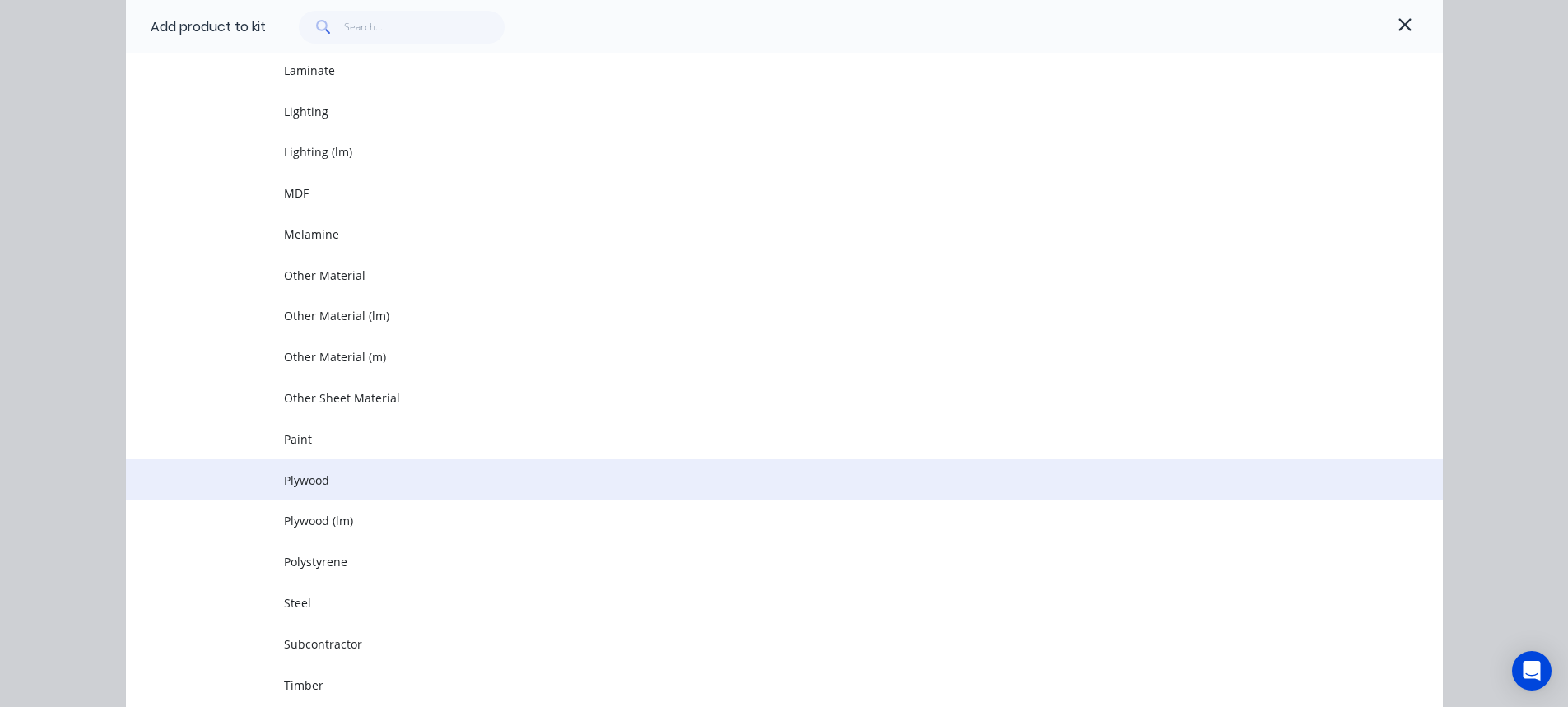
click at [325, 481] on span "Plywood" at bounding box center [747, 480] width 927 height 17
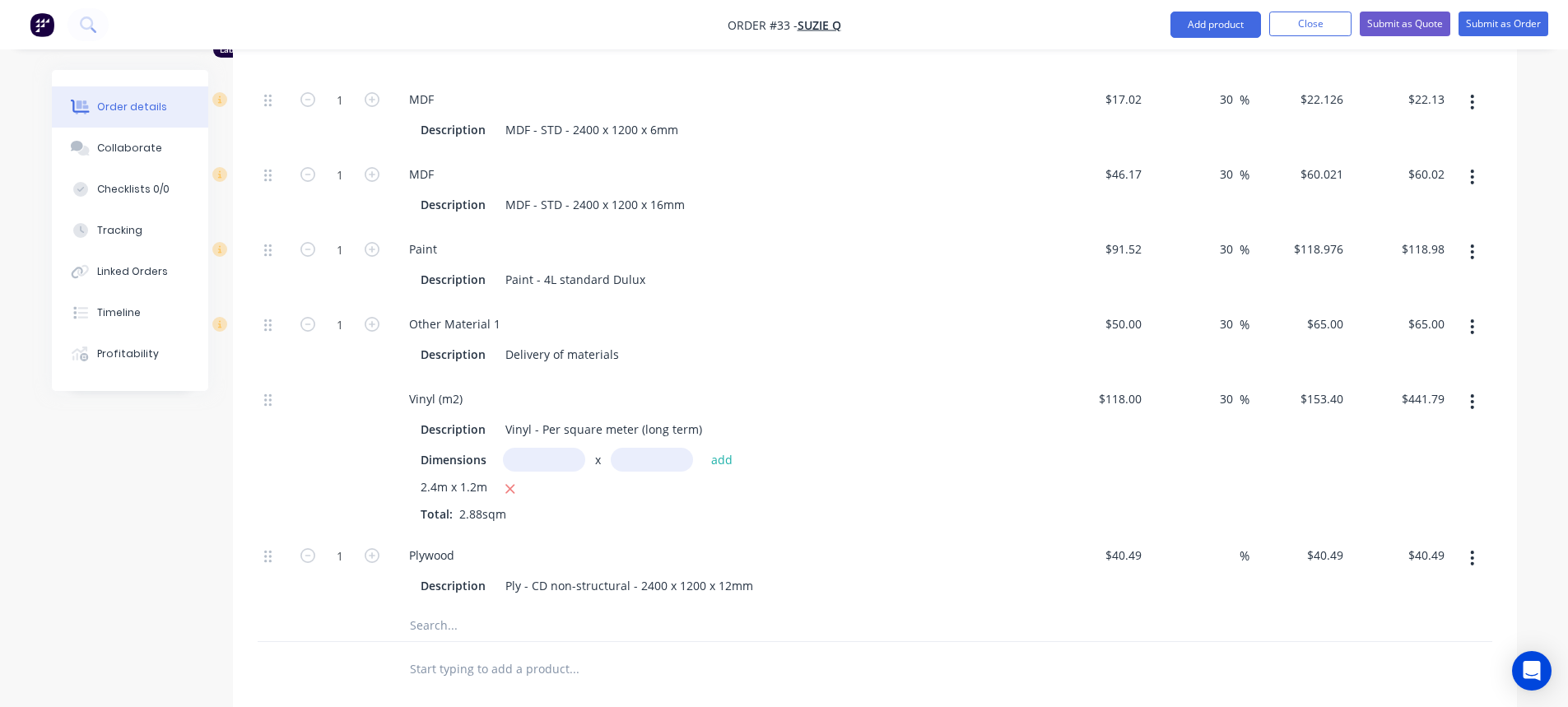
scroll to position [2098, 0]
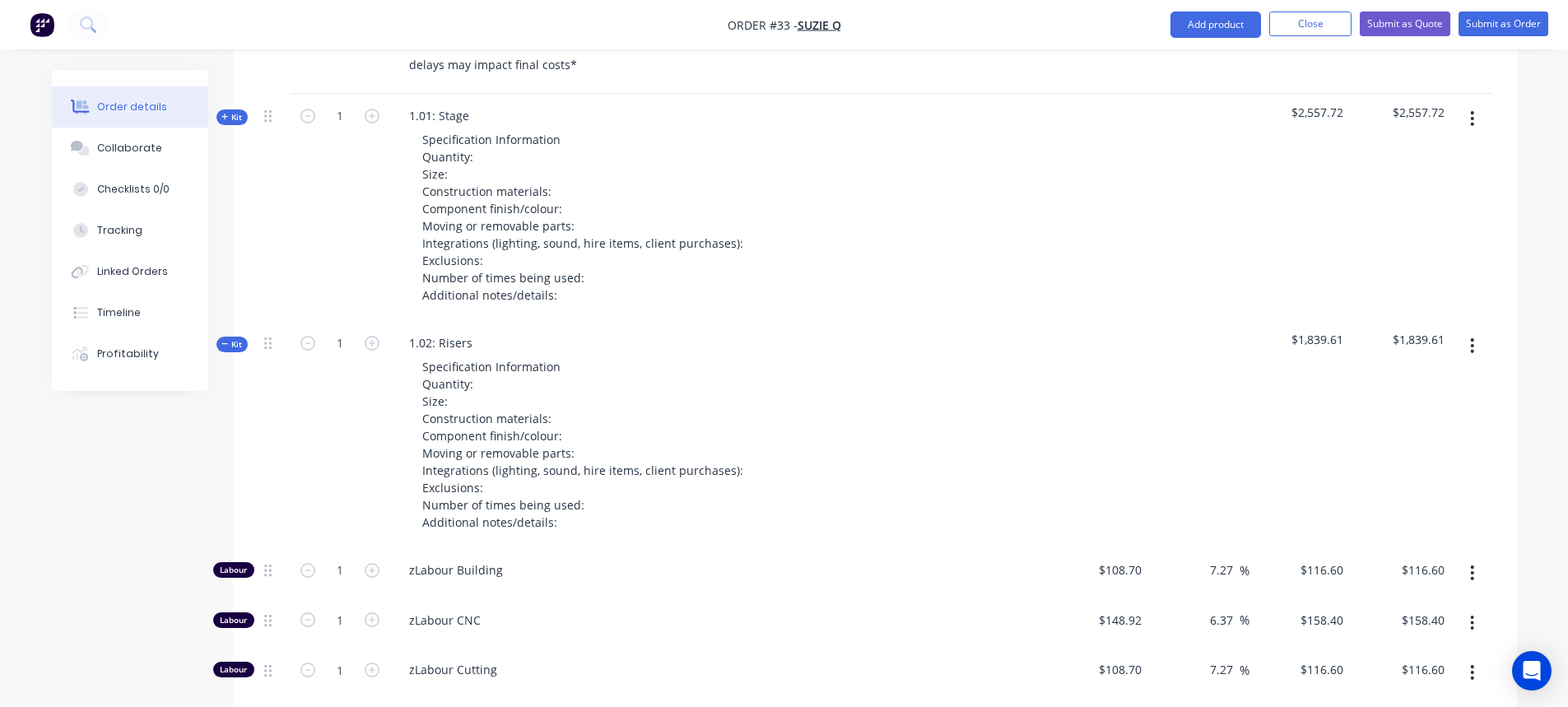
click at [229, 350] on span "Kit" at bounding box center [232, 344] width 22 height 12
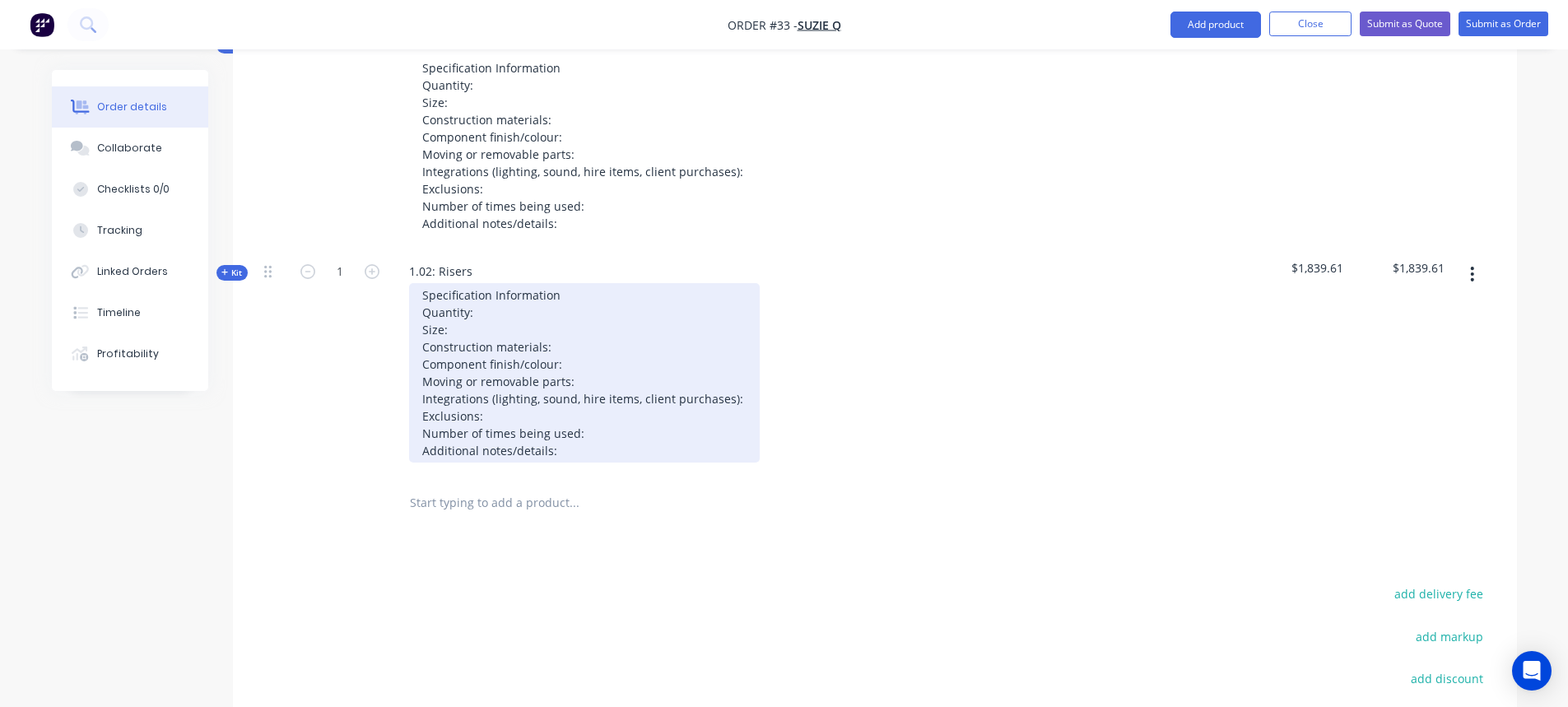
scroll to position [1193, 0]
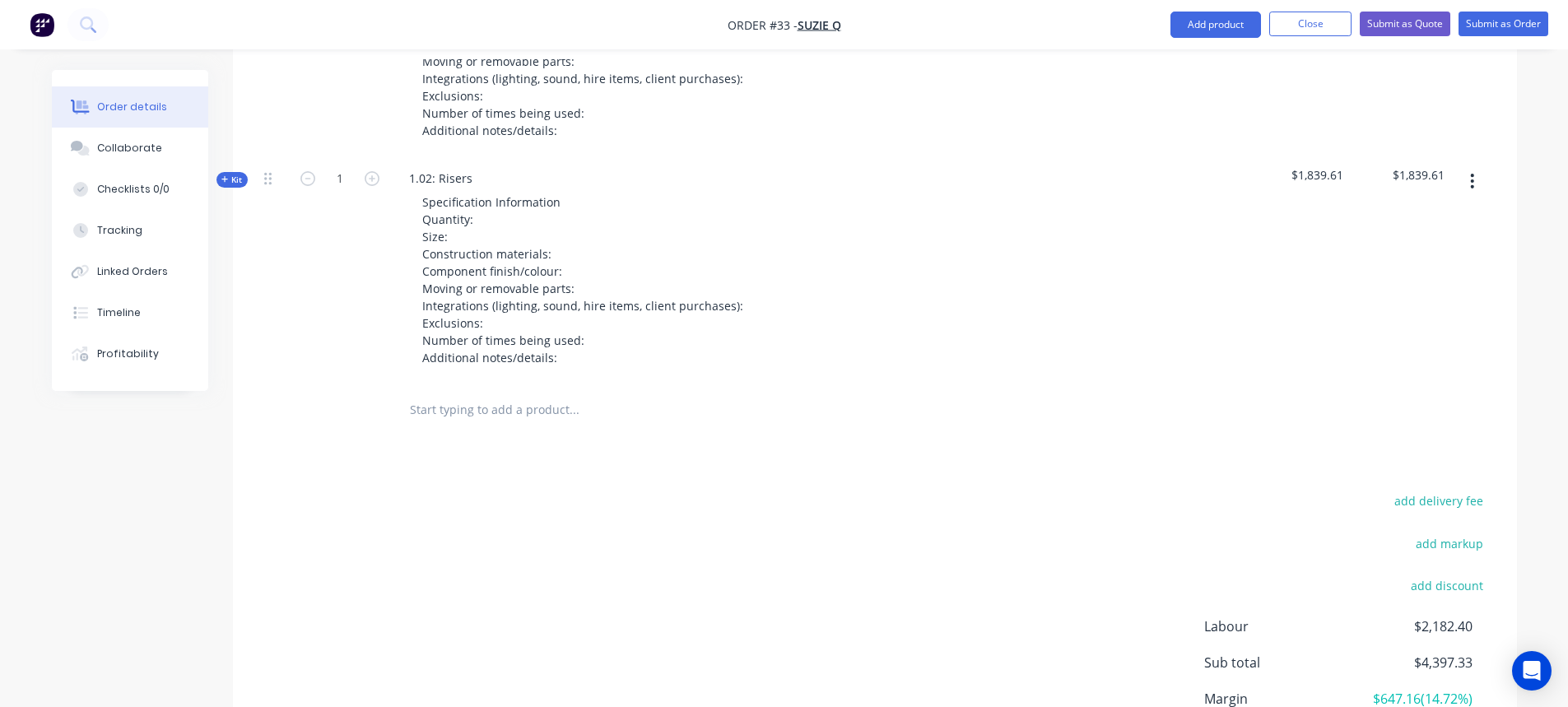
click at [431, 425] on input "text" at bounding box center [574, 409] width 330 height 33
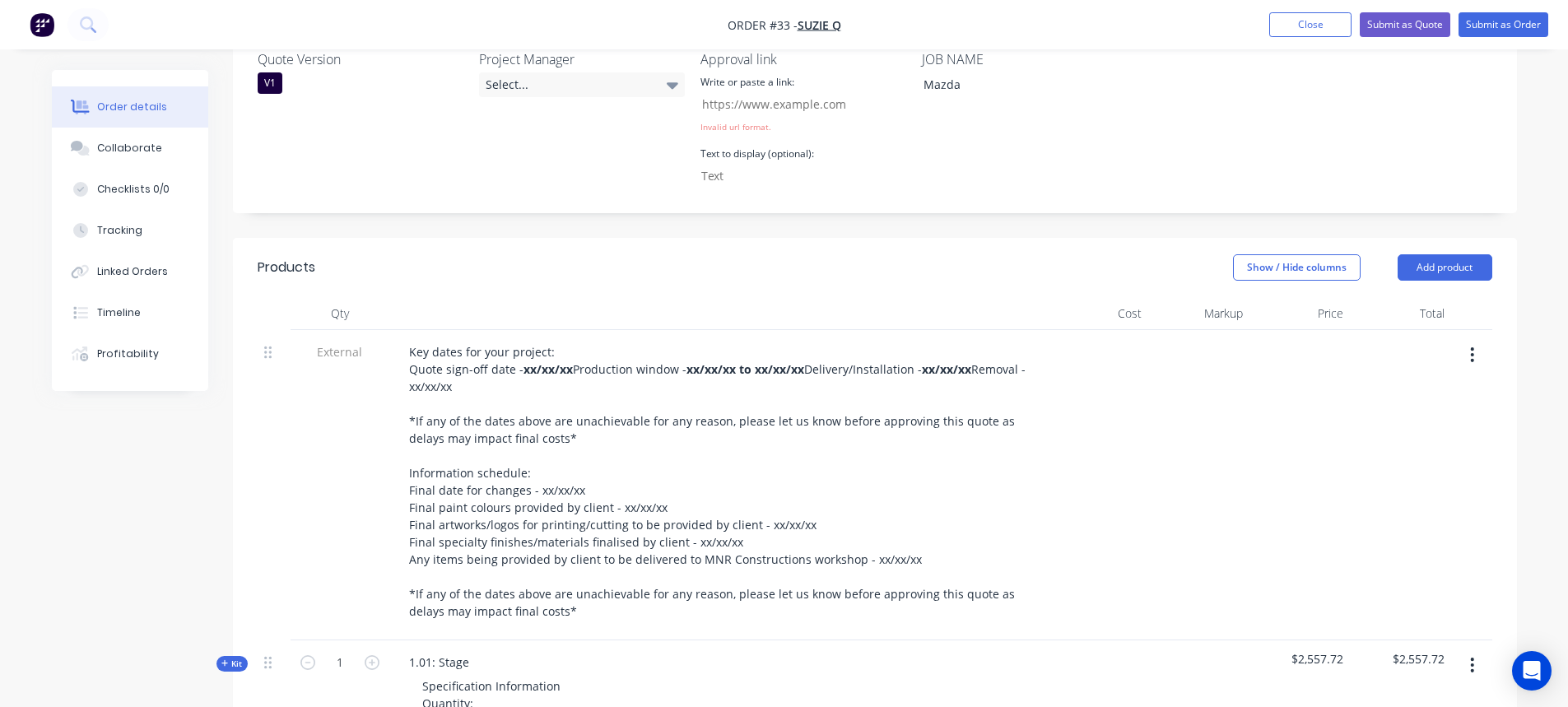
scroll to position [452, 0]
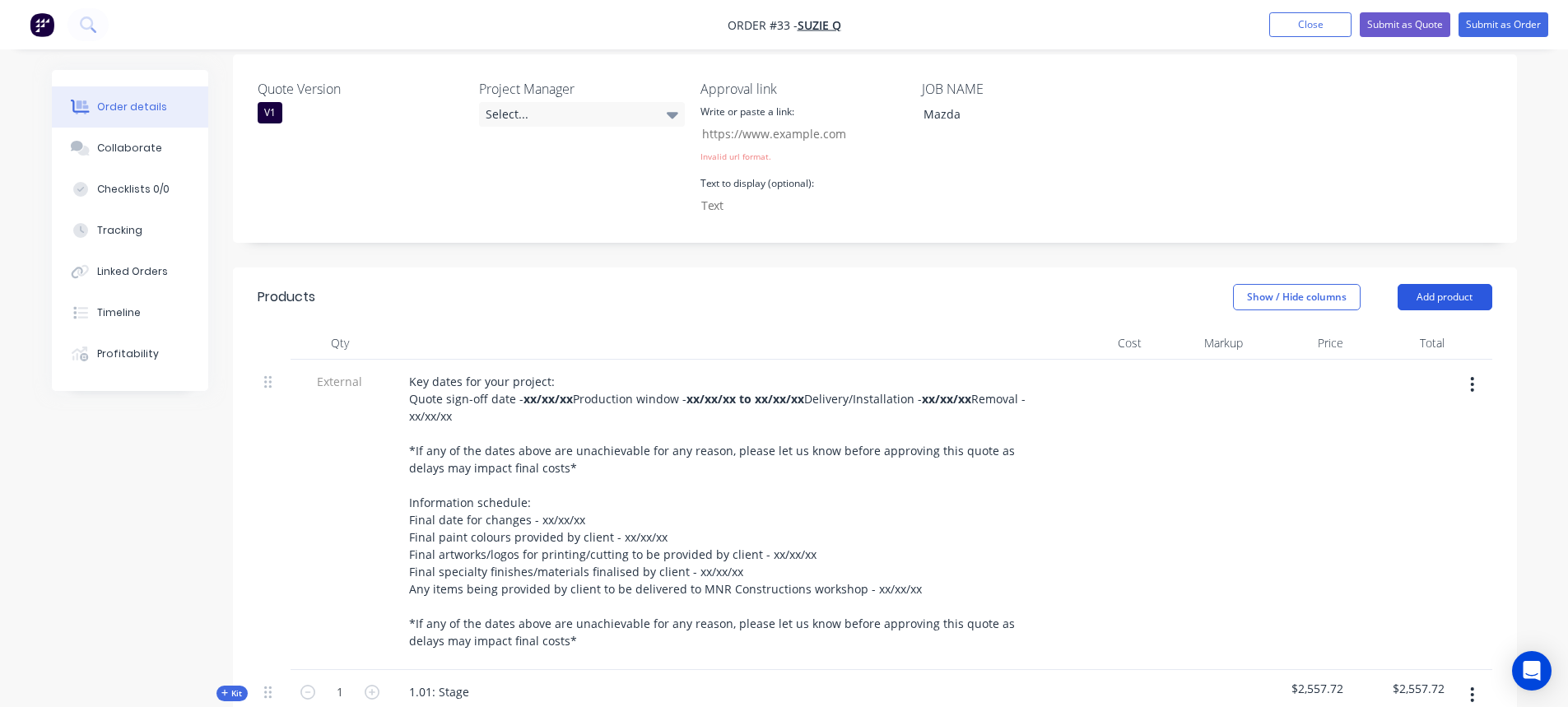
click at [1463, 284] on button "Add product" at bounding box center [1445, 297] width 95 height 27
click at [1185, 477] on div at bounding box center [1199, 515] width 101 height 310
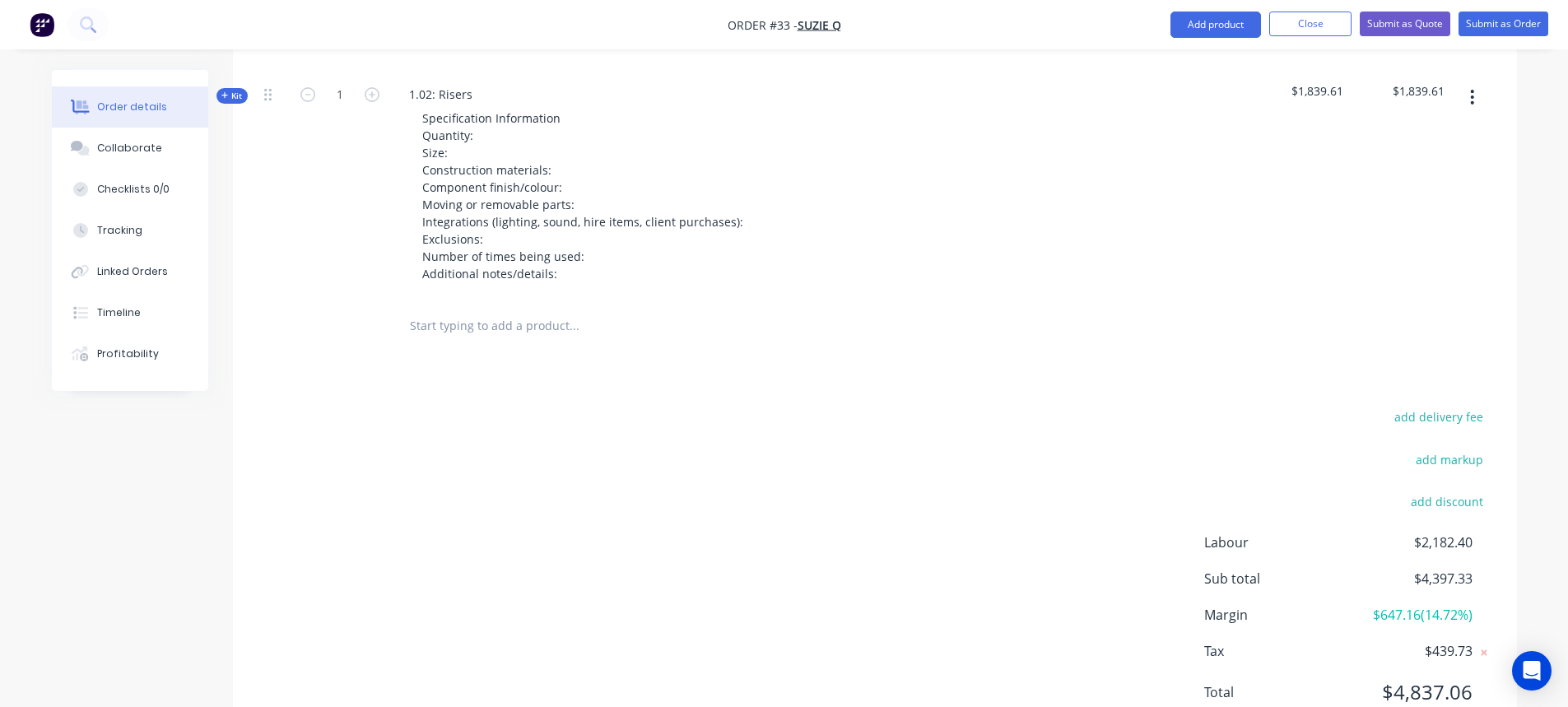
scroll to position [1354, 0]
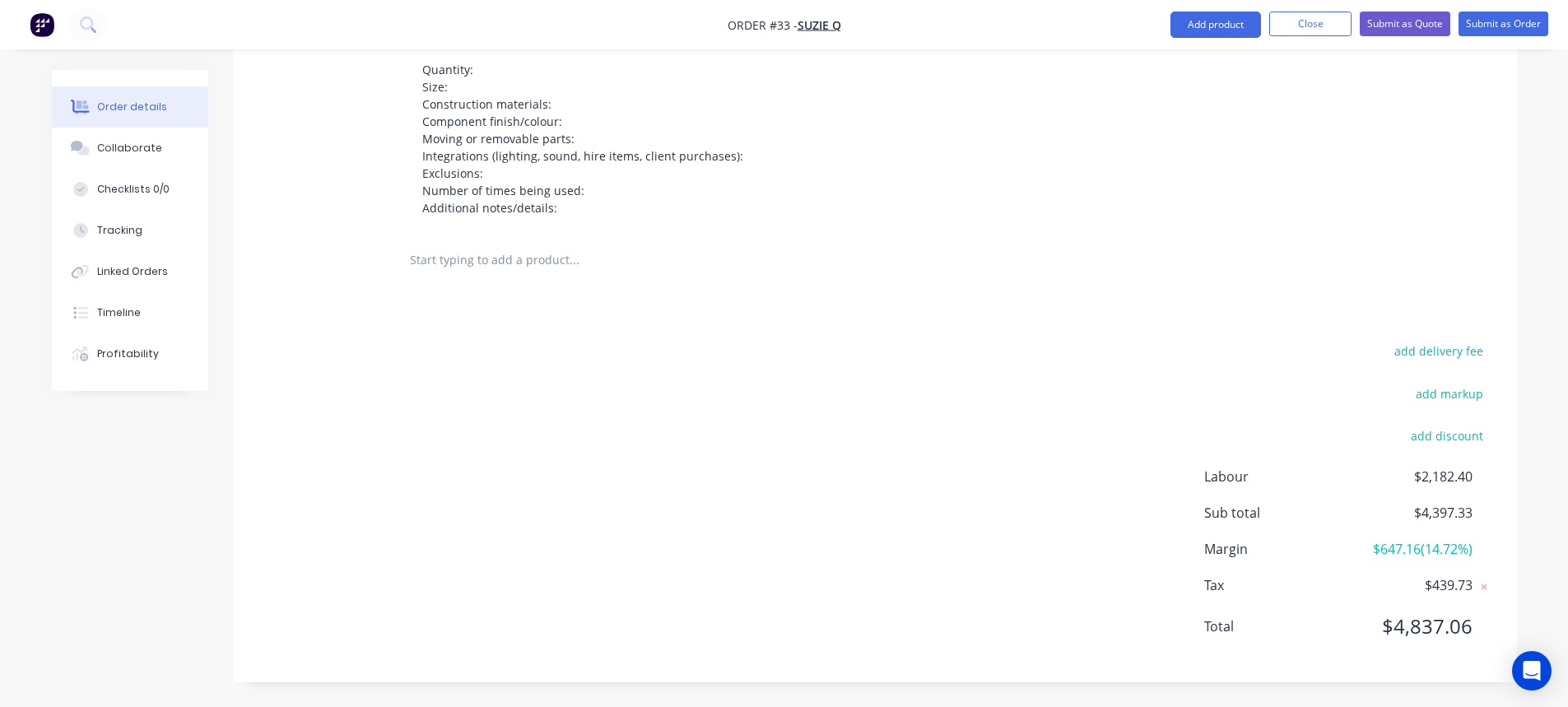
click at [454, 254] on input "text" at bounding box center [574, 259] width 330 height 33
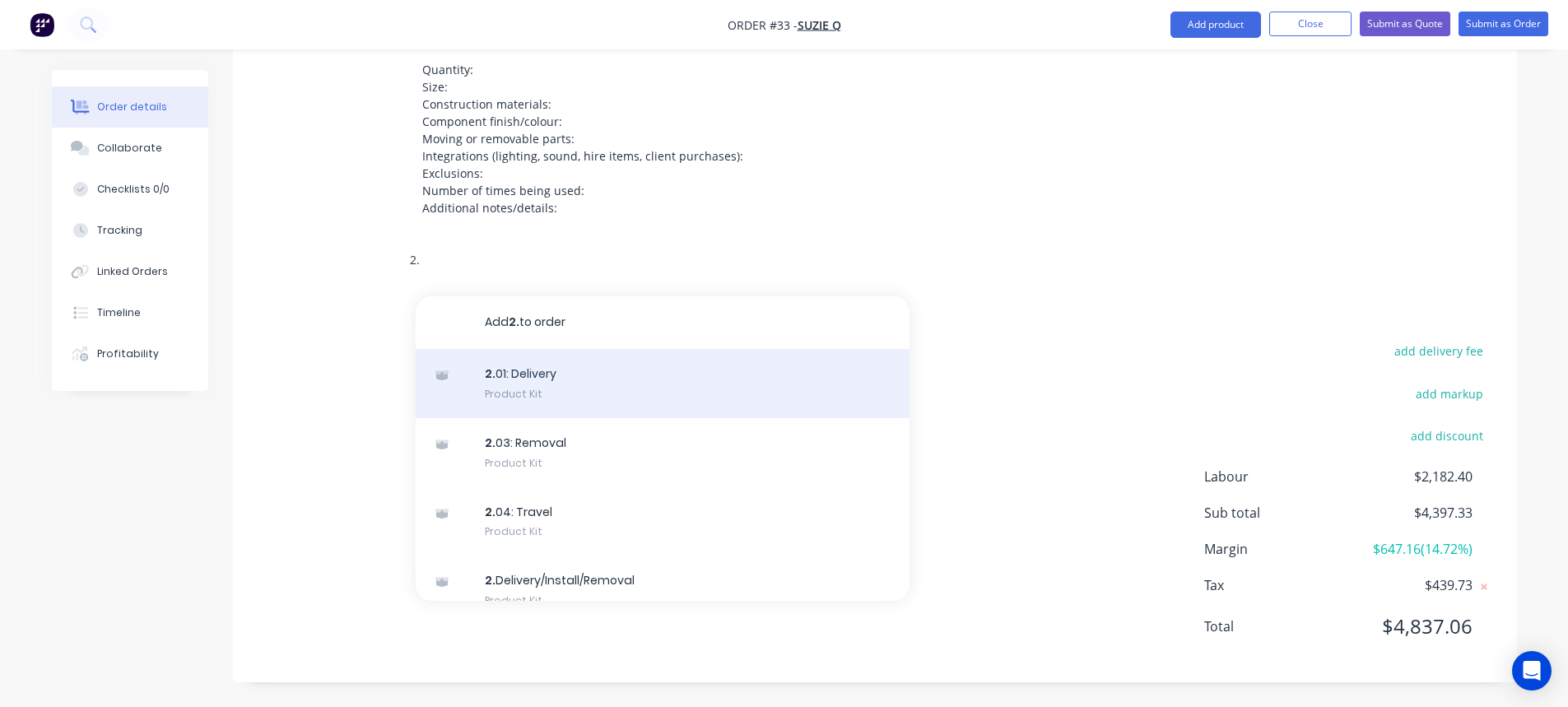
type input "2."
click at [635, 377] on div "2. 01: Delivery Product Kit" at bounding box center [663, 383] width 494 height 69
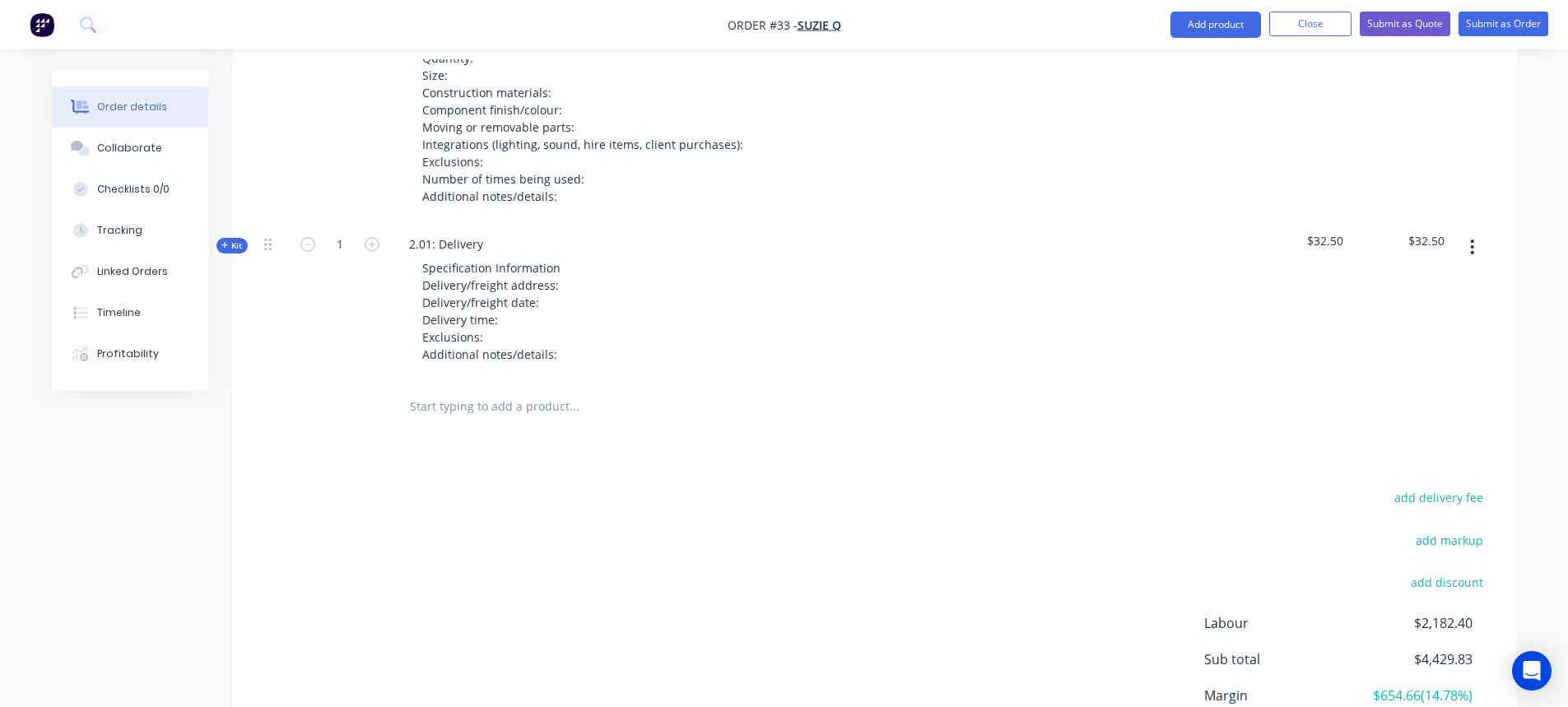
click at [425, 420] on input "text" at bounding box center [574, 406] width 330 height 33
type input "2.0"
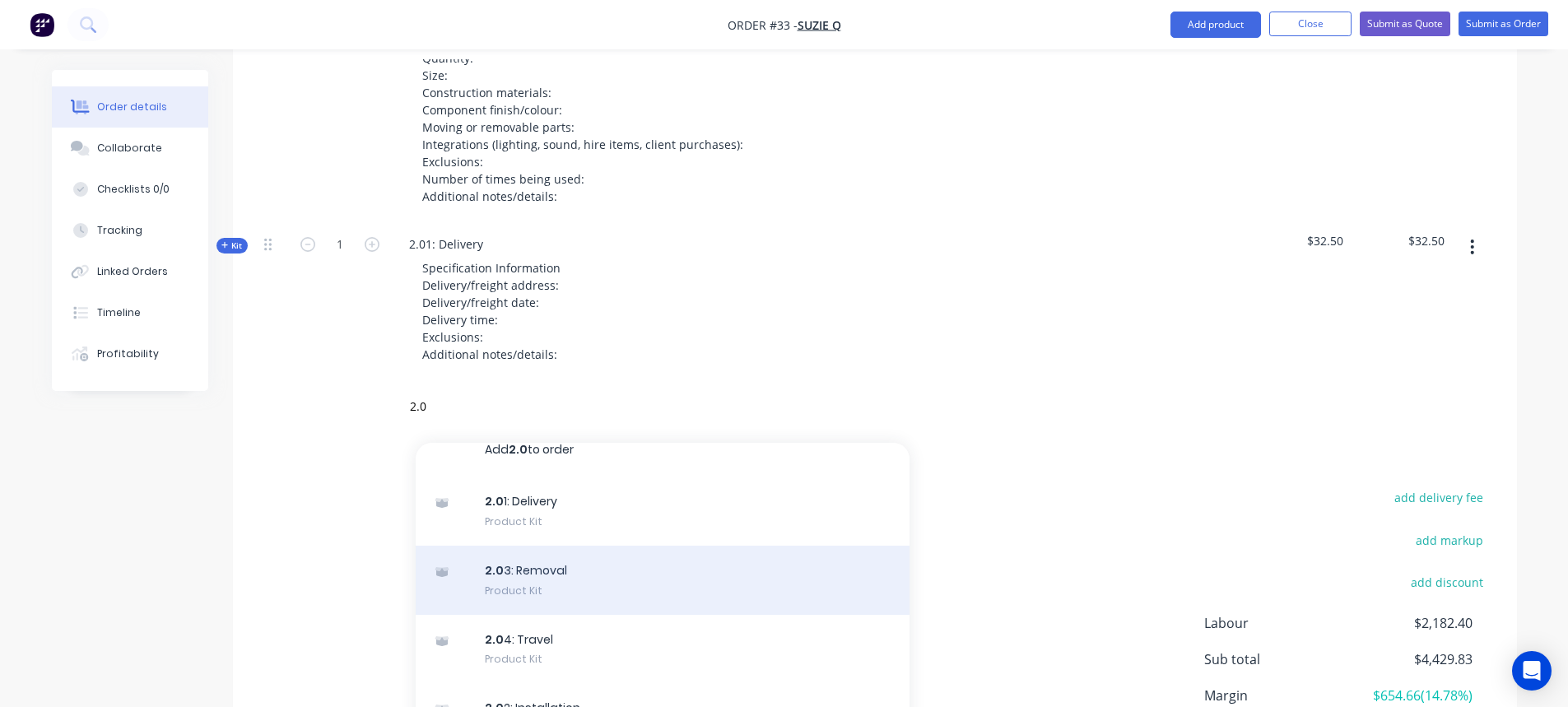
scroll to position [24, 0]
click at [590, 584] on div "2.0 3: Removal Product Kit" at bounding box center [663, 574] width 494 height 69
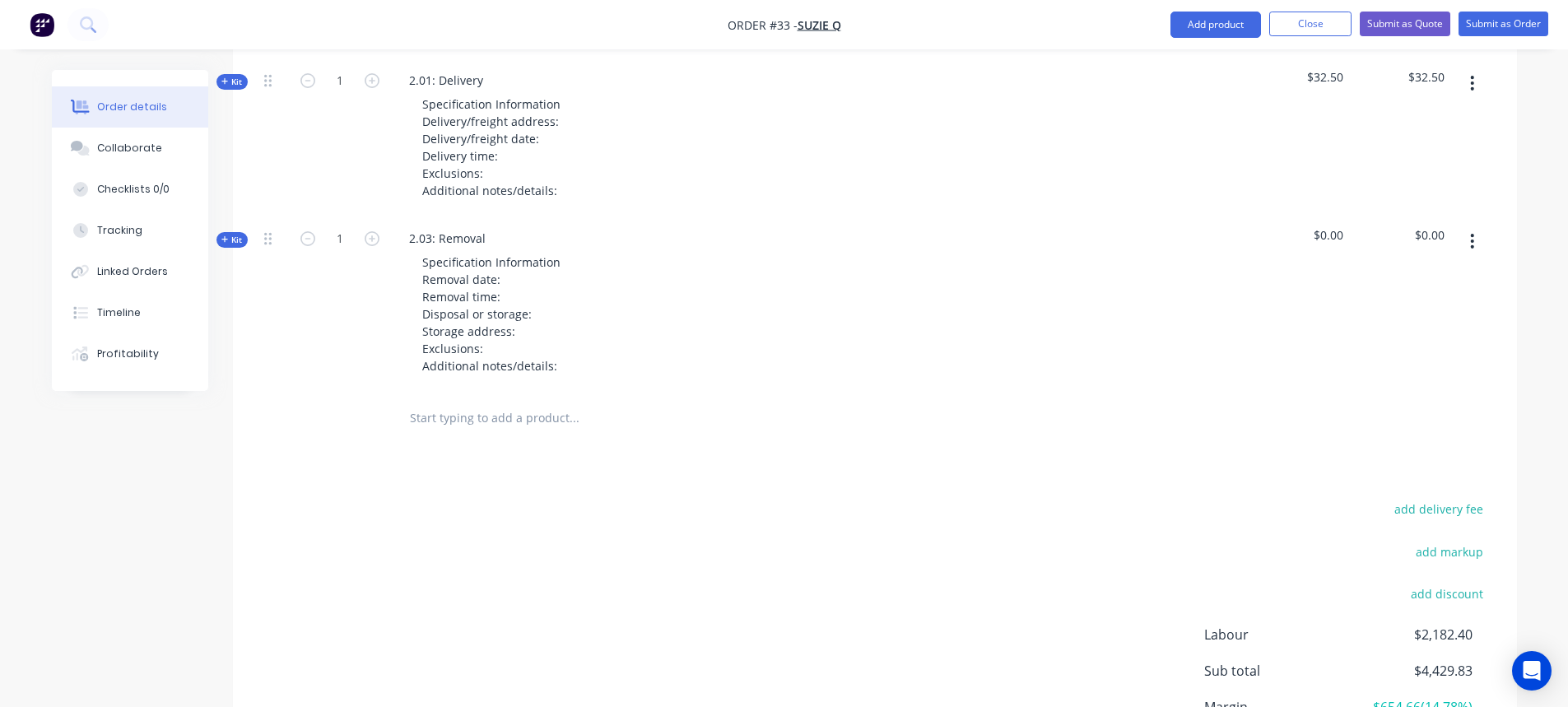
scroll to position [1519, 0]
click at [437, 432] on input "text" at bounding box center [574, 416] width 330 height 33
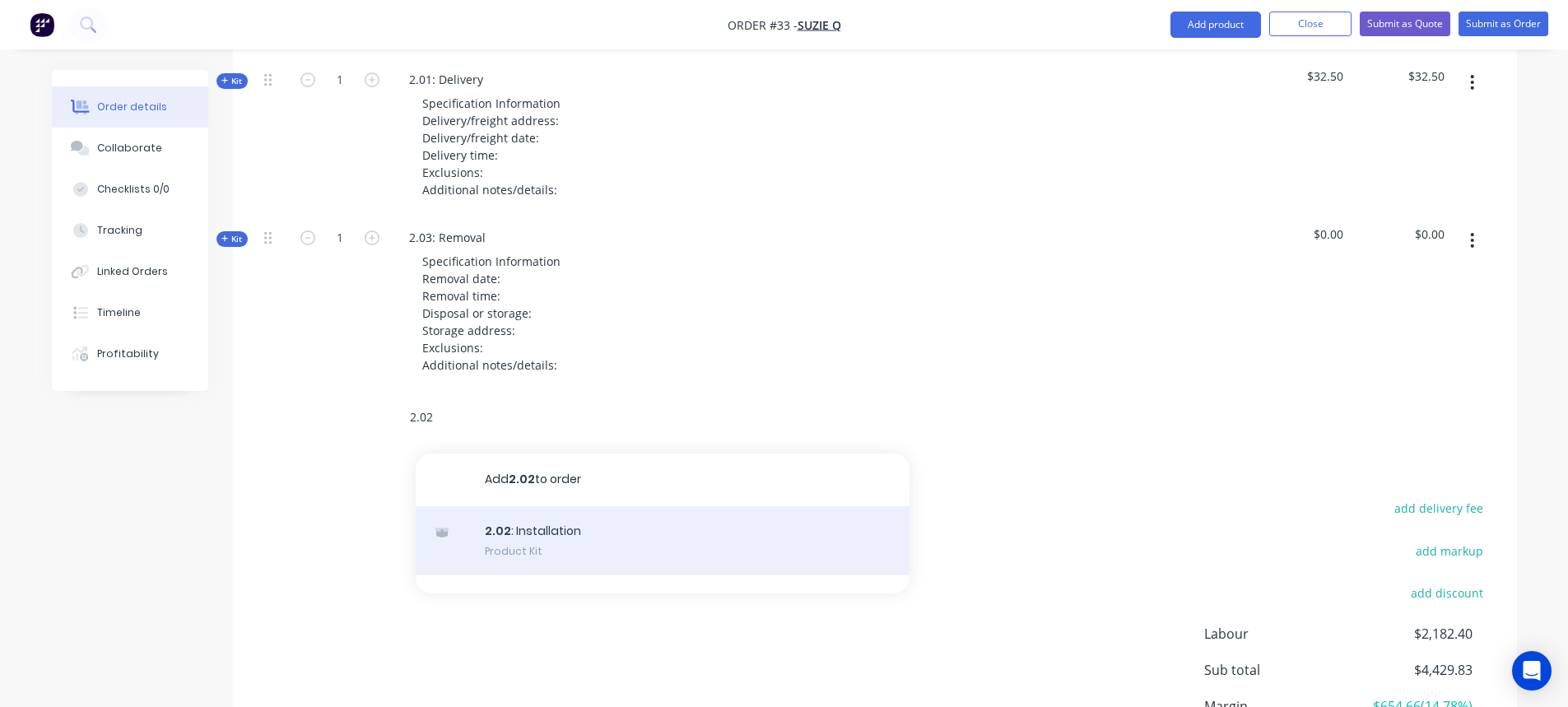
type input "2.02"
click at [560, 553] on div "2.02 : Installation Product Kit" at bounding box center [663, 540] width 494 height 69
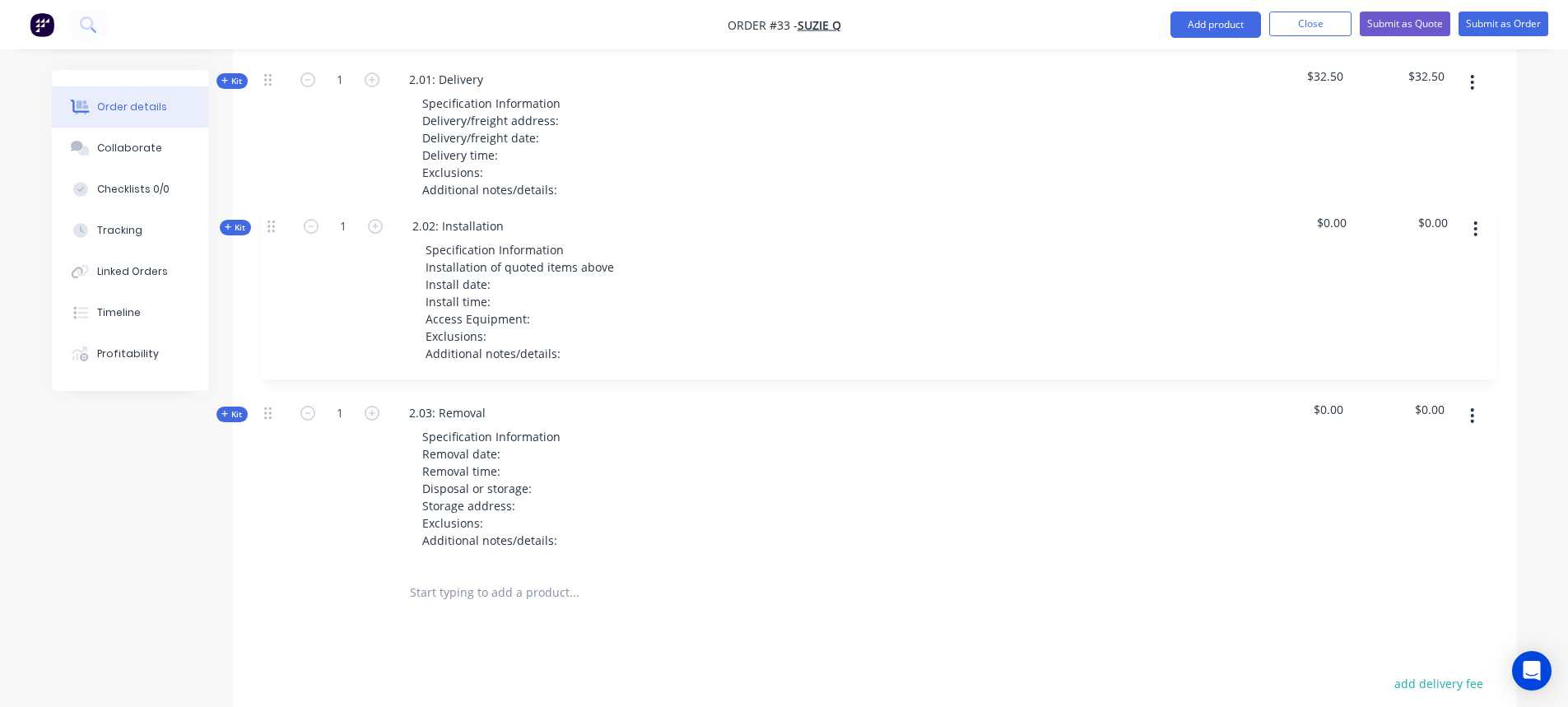
drag, startPoint x: 267, startPoint y: 430, endPoint x: 276, endPoint y: 235, distance: 195.2
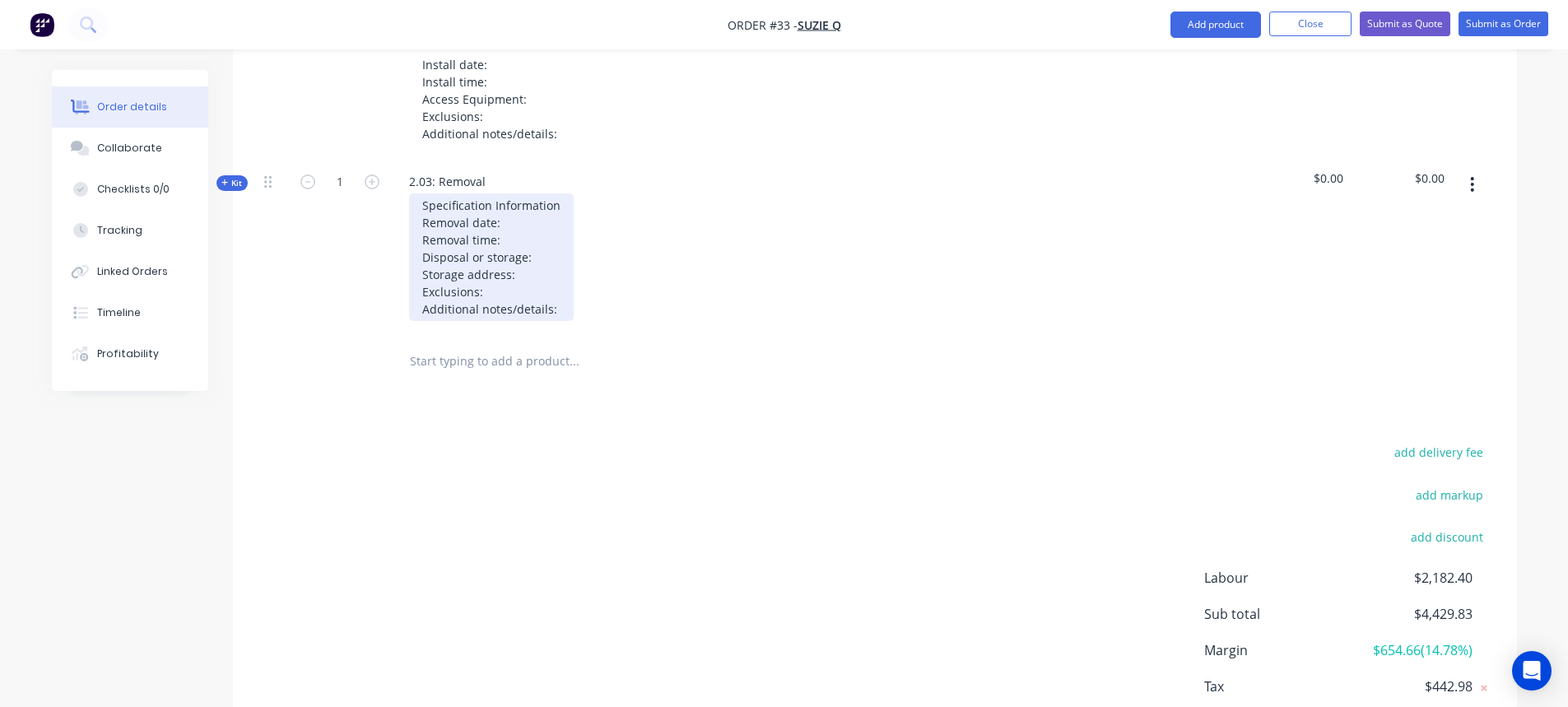
scroll to position [1765, 0]
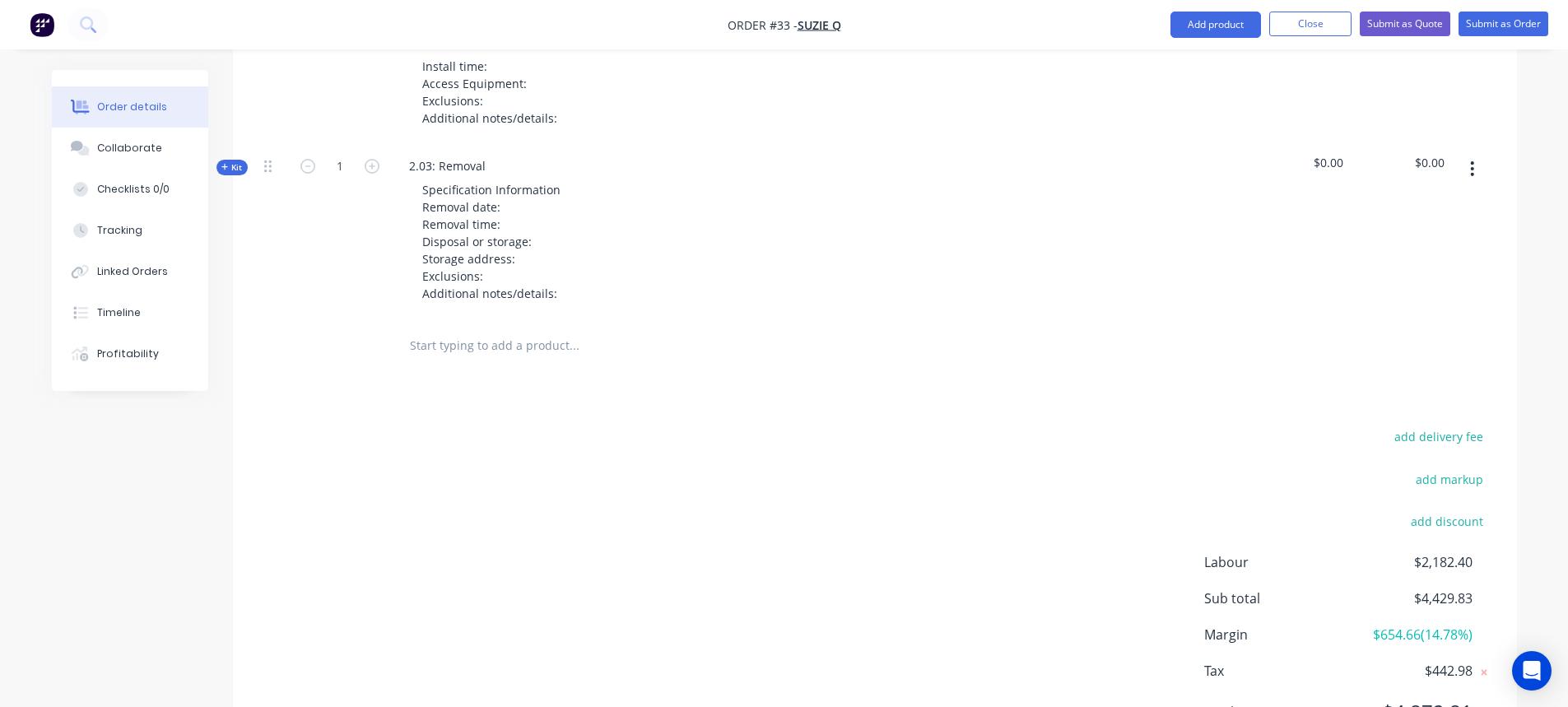
drag, startPoint x: 427, startPoint y: 356, endPoint x: 459, endPoint y: 356, distance: 32.0
click at [427, 356] on input "text" at bounding box center [574, 345] width 330 height 33
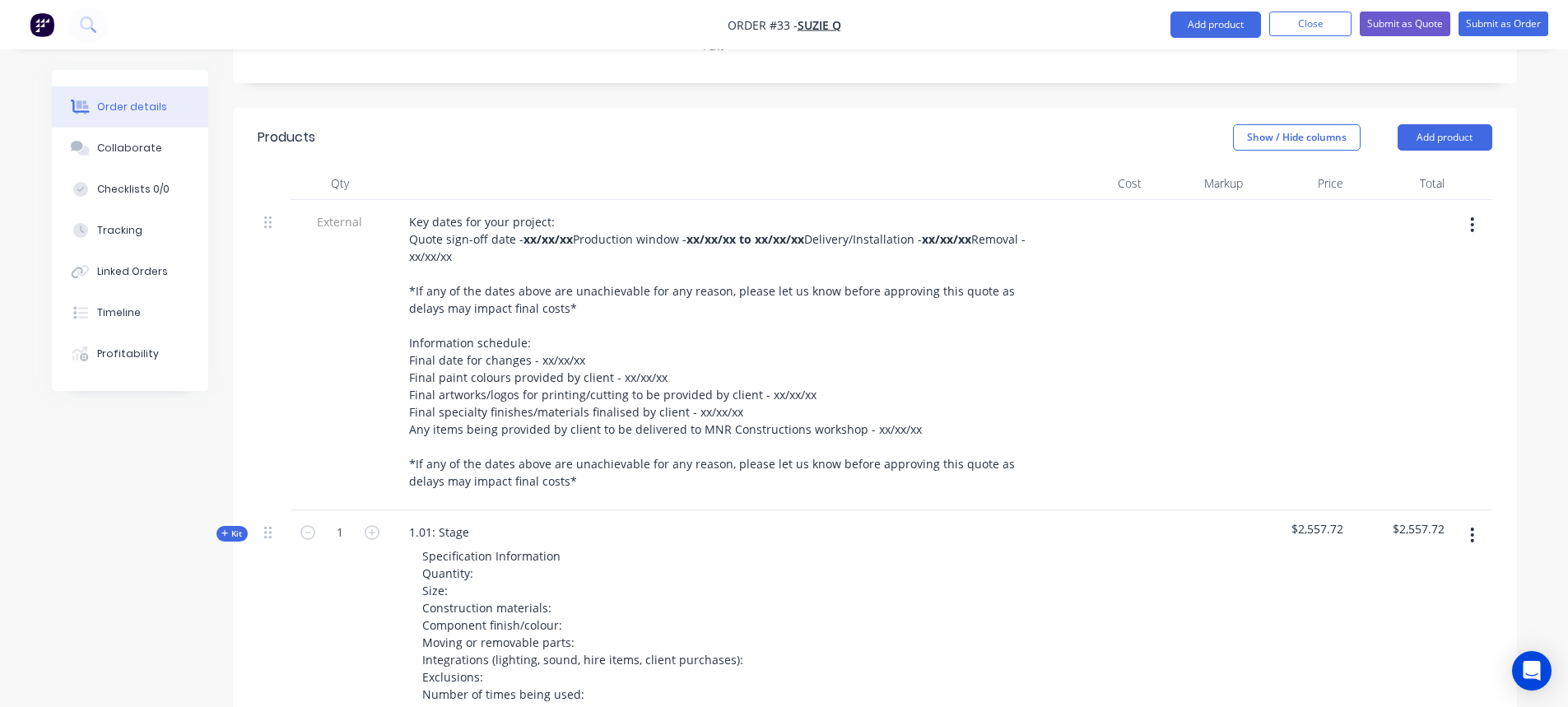
scroll to position [532, 0]
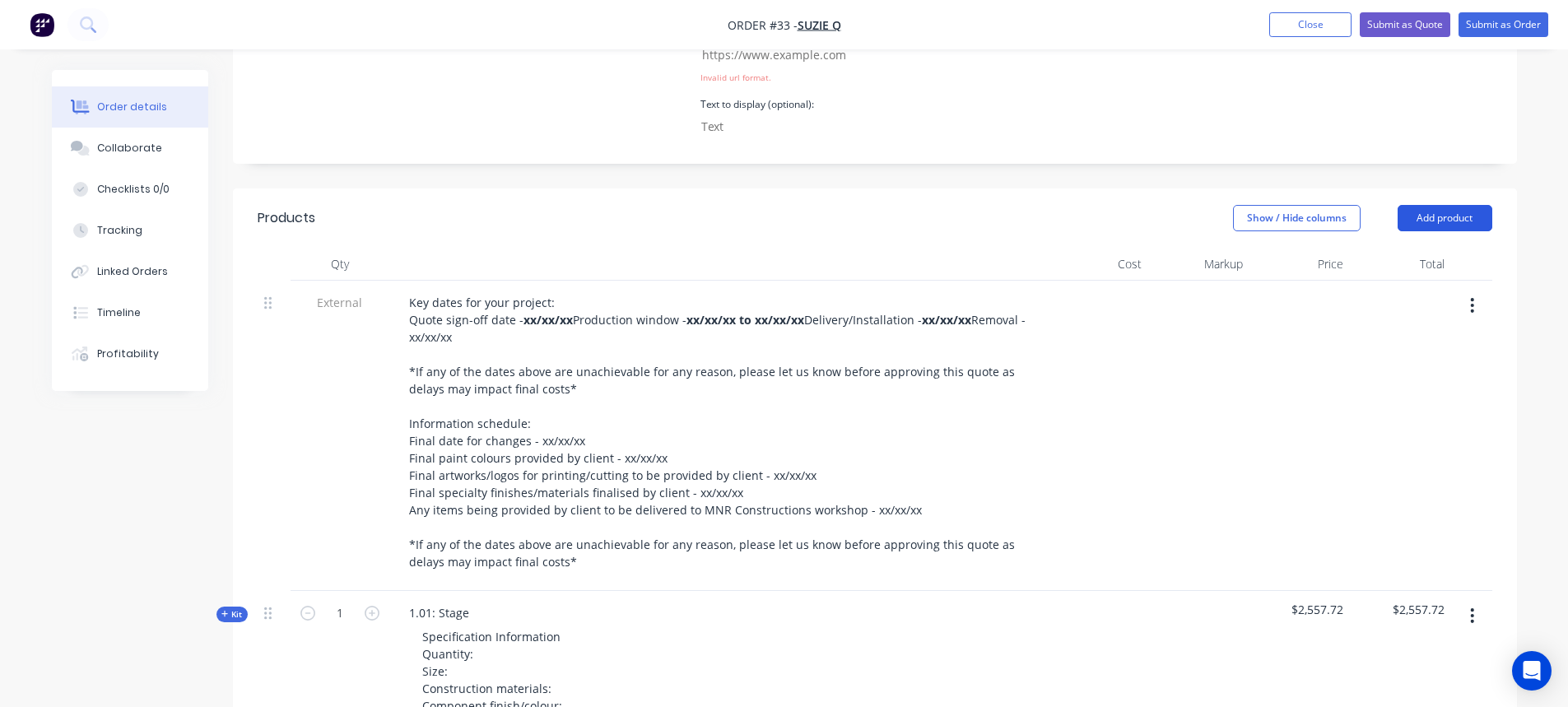
click at [1462, 204] on button "Add product" at bounding box center [1445, 218] width 95 height 27
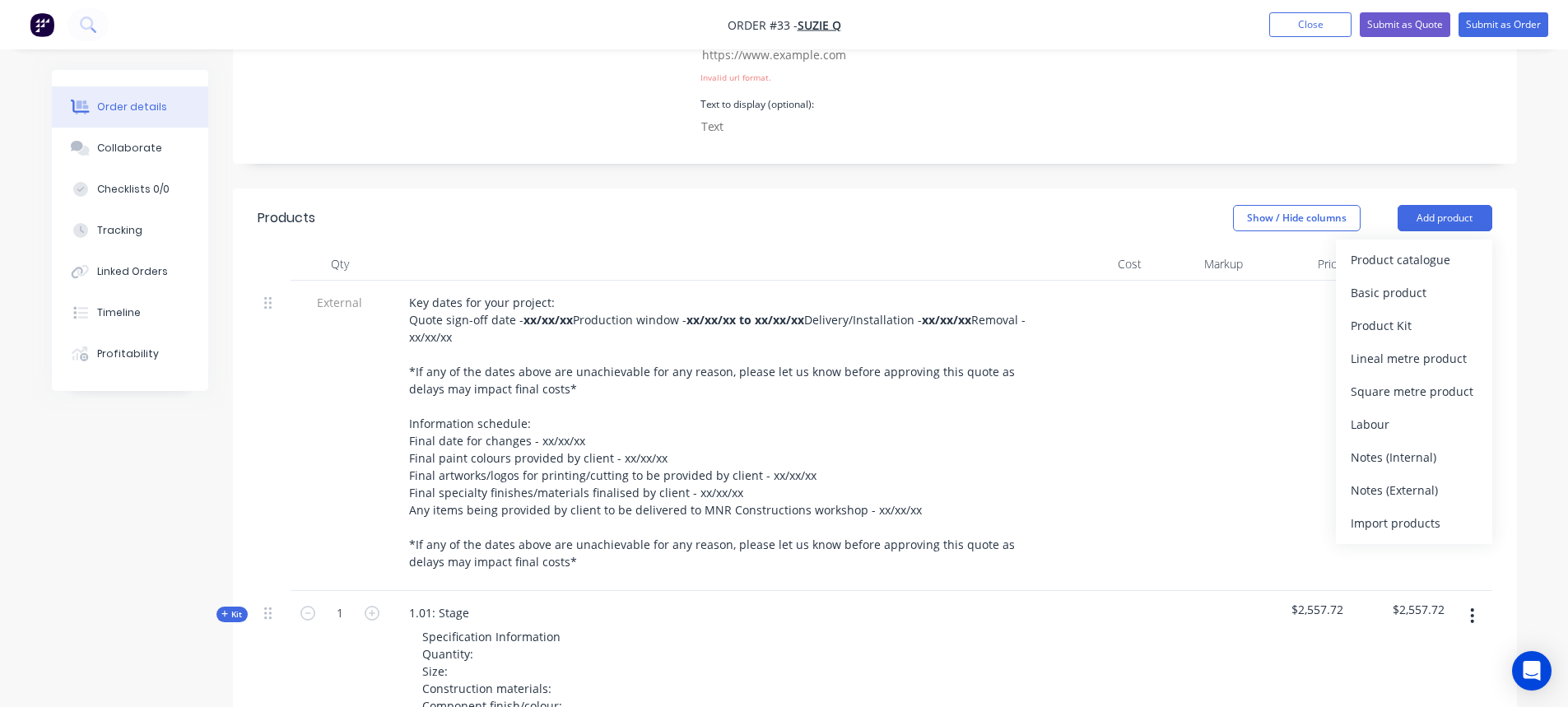
click at [1430, 478] on div "Notes (External)" at bounding box center [1414, 489] width 127 height 24
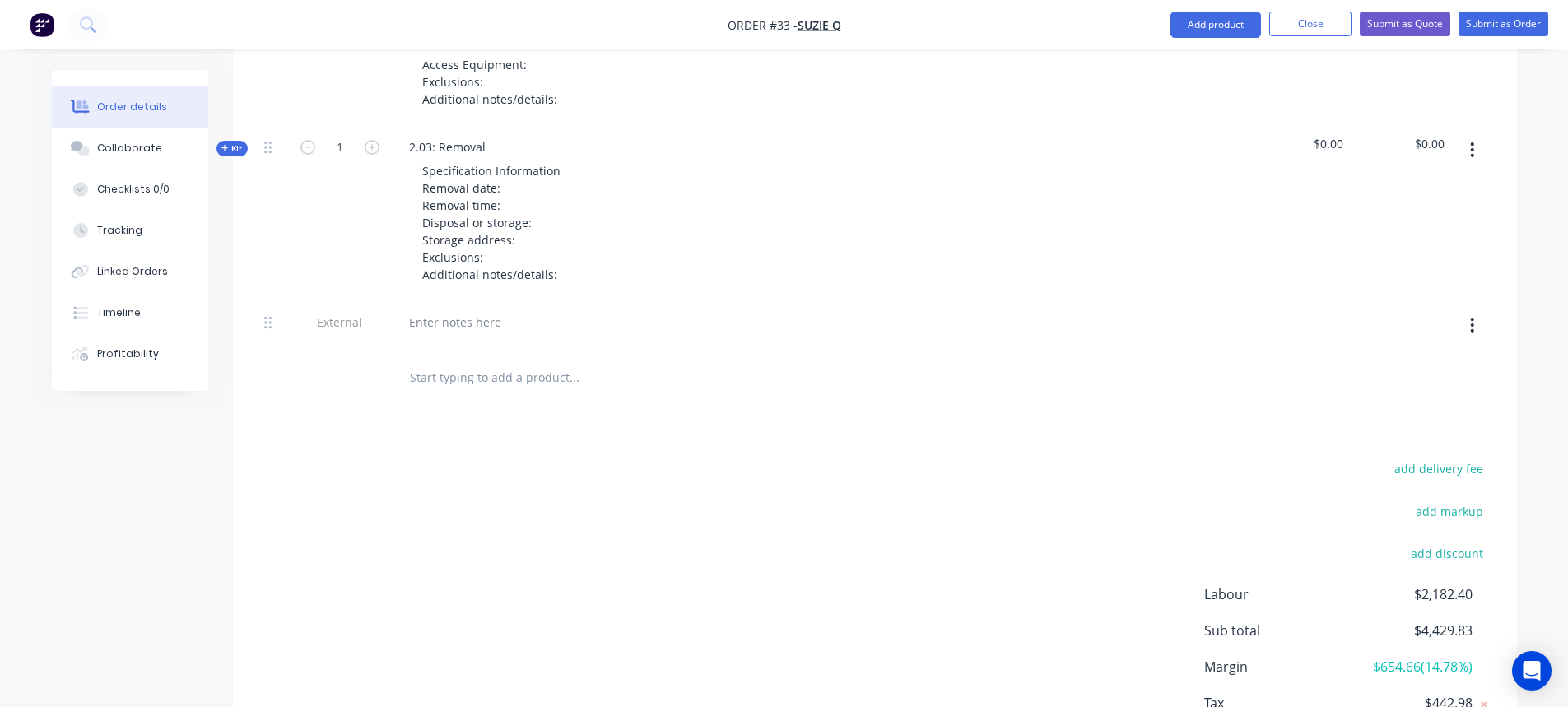
scroll to position [1847, 0]
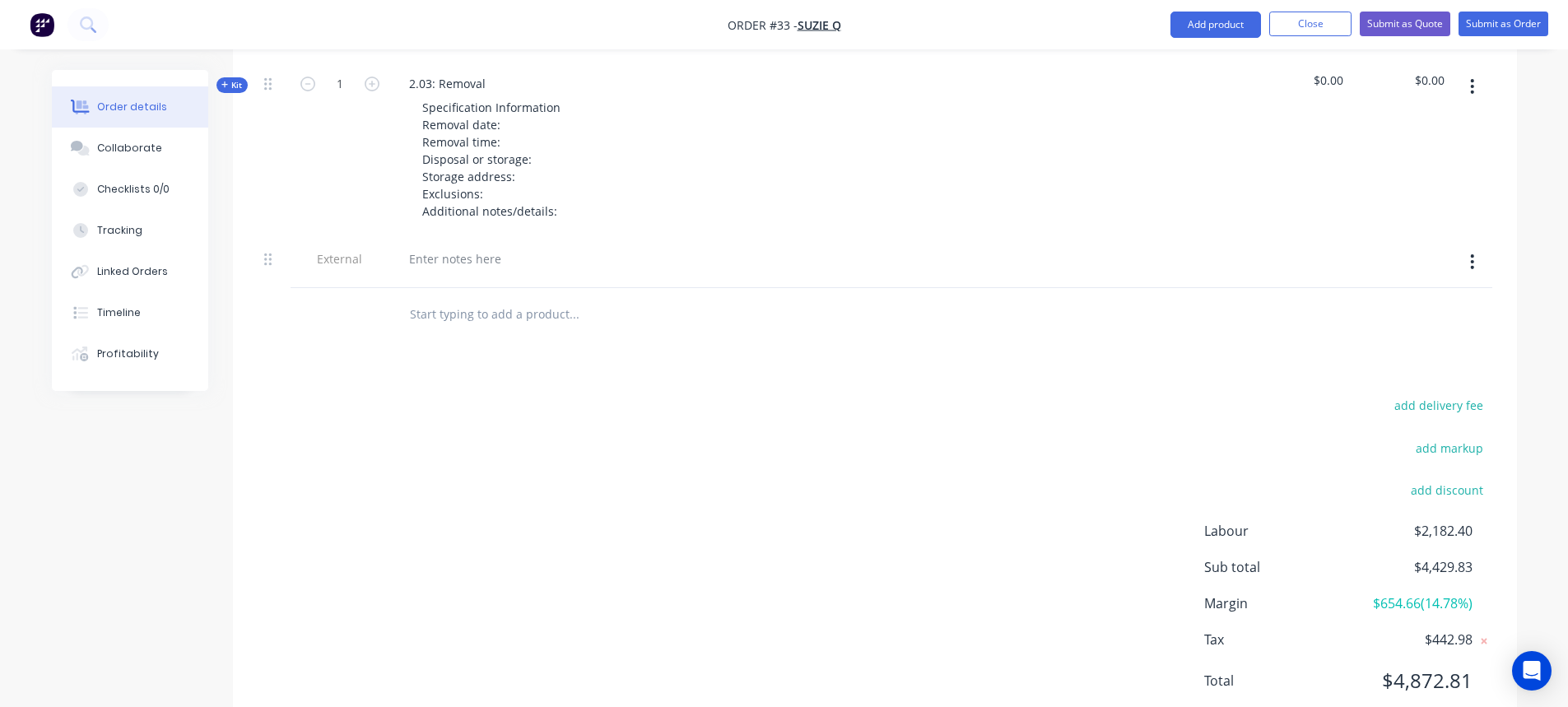
drag, startPoint x: 495, startPoint y: 482, endPoint x: 419, endPoint y: 301, distance: 196.3
click at [494, 482] on div "add delivery fee add markup add discount Labour $2,182.40 Sub total $4,429.83 M…" at bounding box center [875, 553] width 1235 height 318
click at [451, 264] on div at bounding box center [454, 258] width 118 height 24
paste div
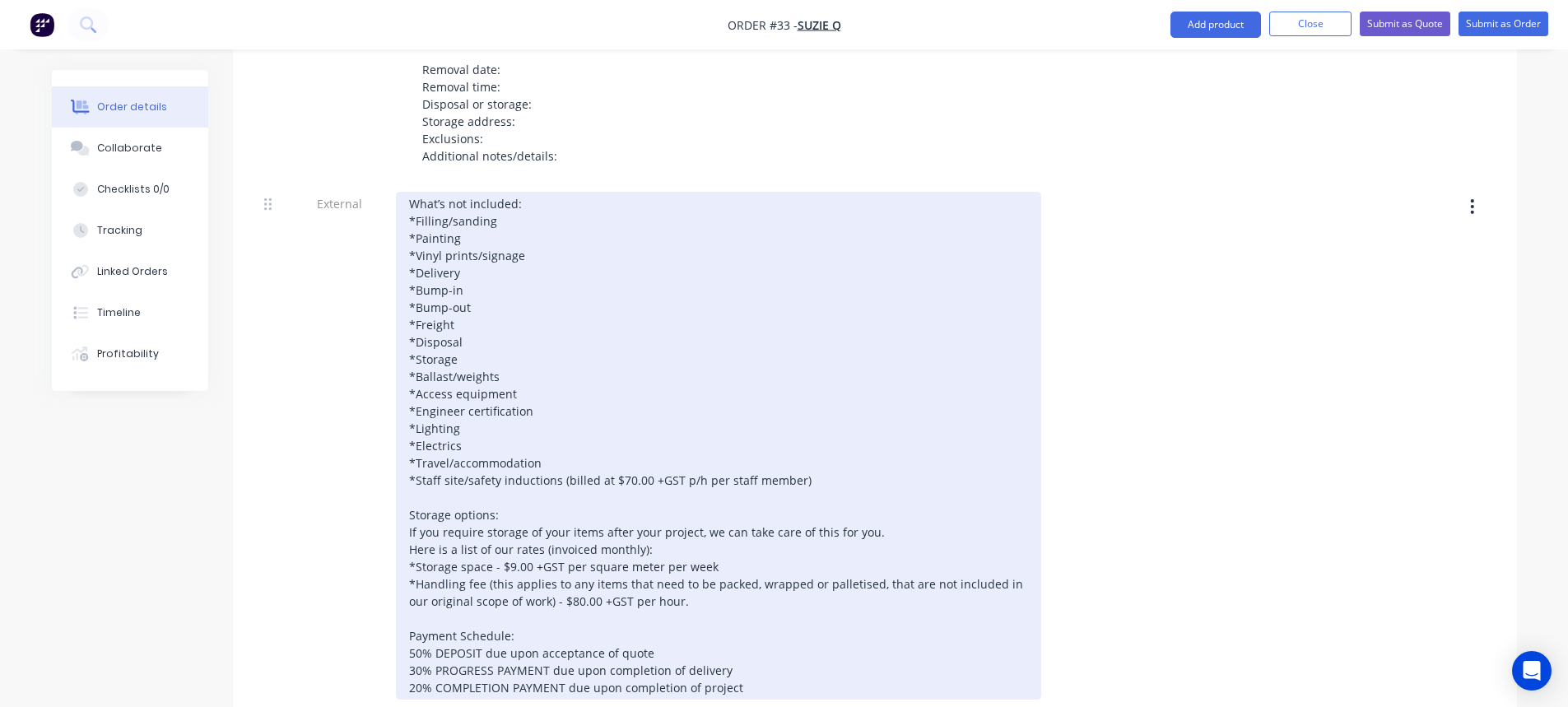
scroll to position [1930, 0]
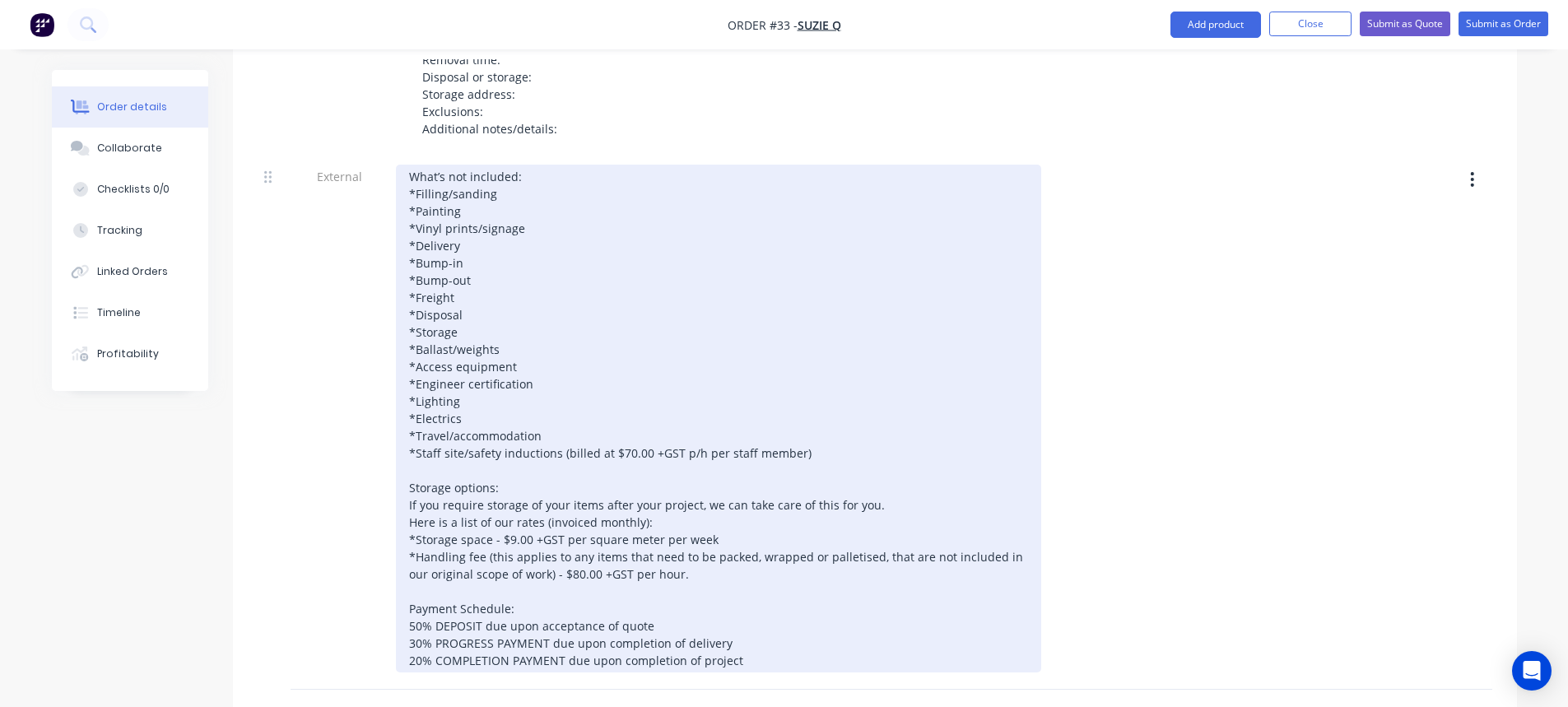
click at [569, 331] on div "What’s not included: *Filling/sanding *Painting *Vinyl prints/signage *Delivery…" at bounding box center [718, 418] width 645 height 507
click at [514, 217] on div "What’s not included: *Filling/sanding *Painting *Vinyl prints/signage *Delivery…" at bounding box center [718, 418] width 645 height 507
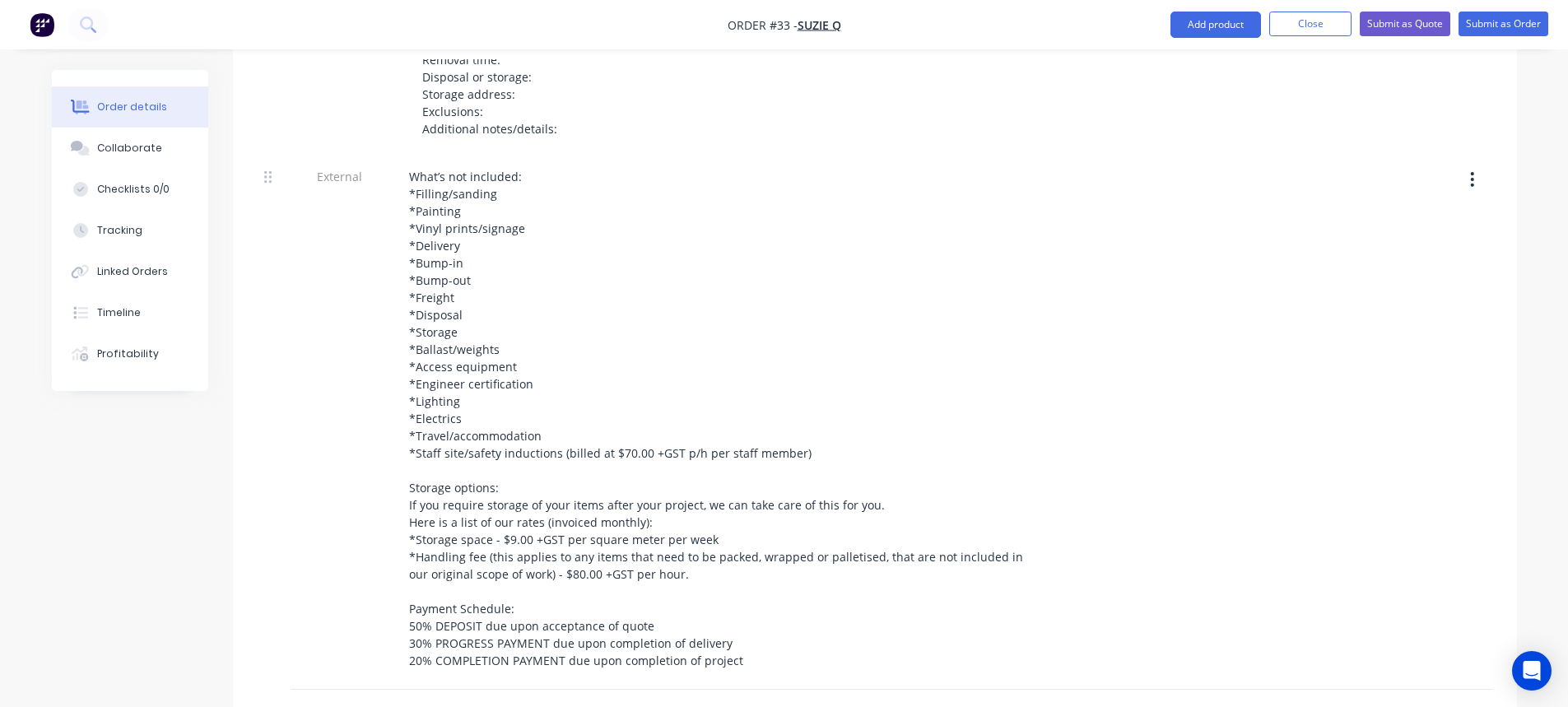
click at [1127, 286] on div at bounding box center [1098, 421] width 101 height 535
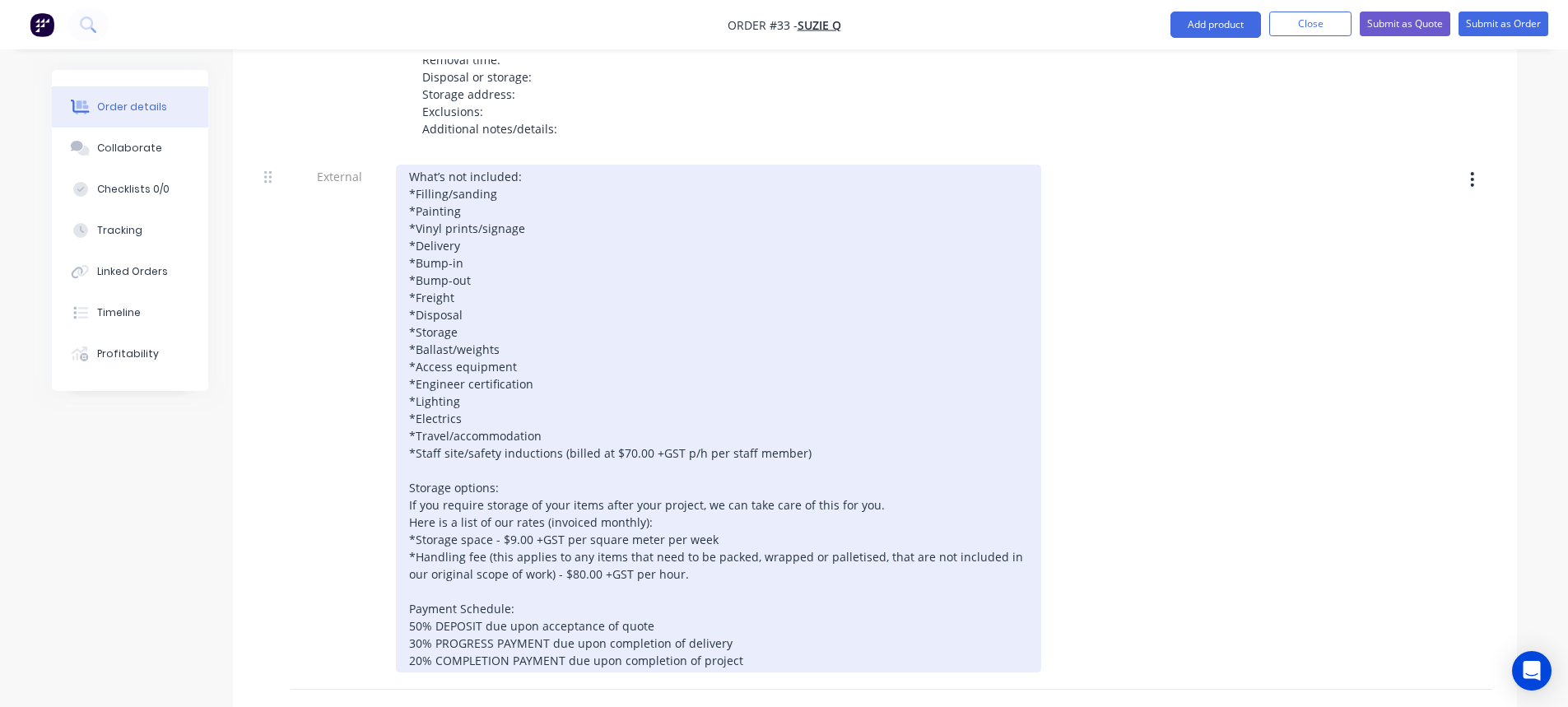
click at [469, 429] on div "What’s not included: *Filling/sanding *Painting *Vinyl prints/signage *Delivery…" at bounding box center [718, 418] width 645 height 507
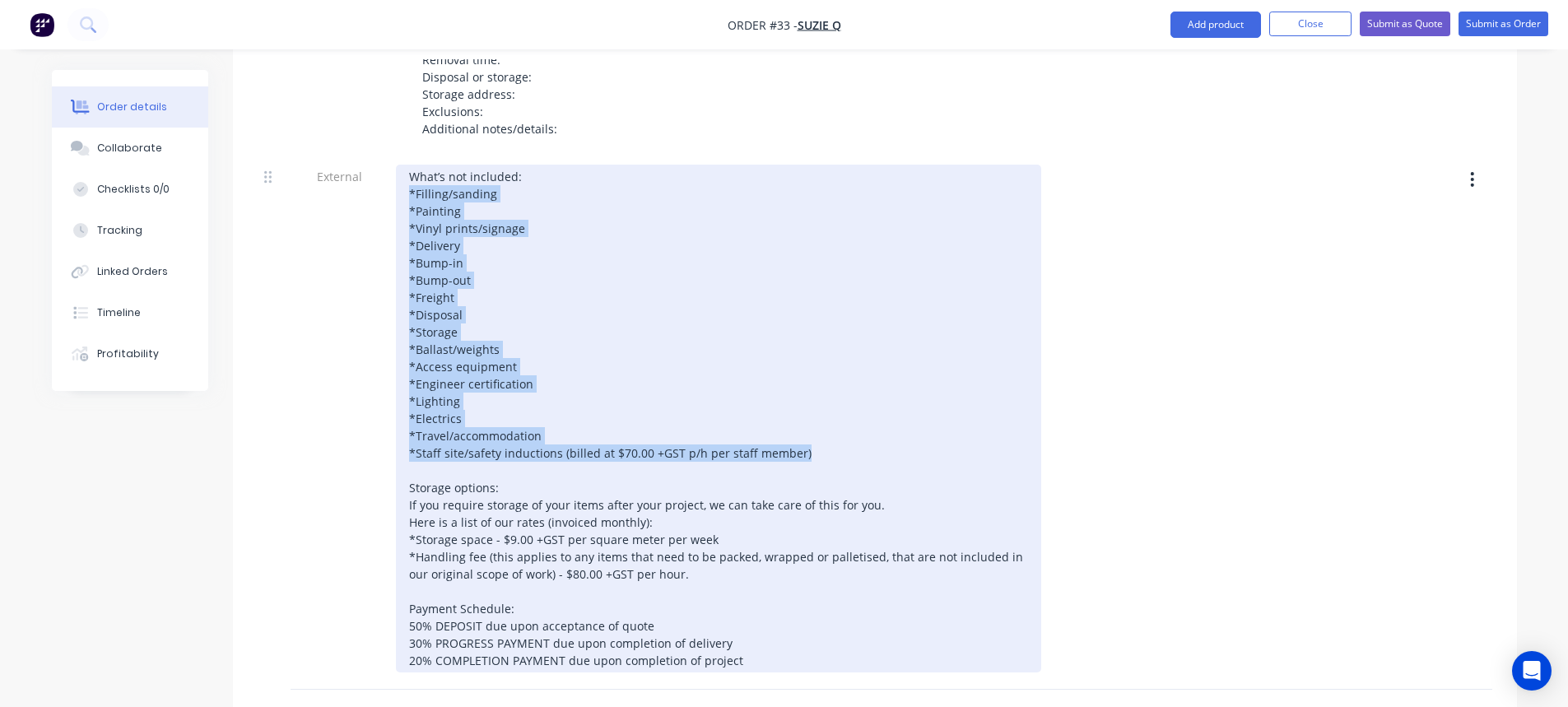
drag, startPoint x: 821, startPoint y: 468, endPoint x: 406, endPoint y: 210, distance: 488.7
click at [406, 210] on div "What’s not included: *Filling/sanding *Painting *Vinyl prints/signage *Delivery…" at bounding box center [718, 418] width 645 height 507
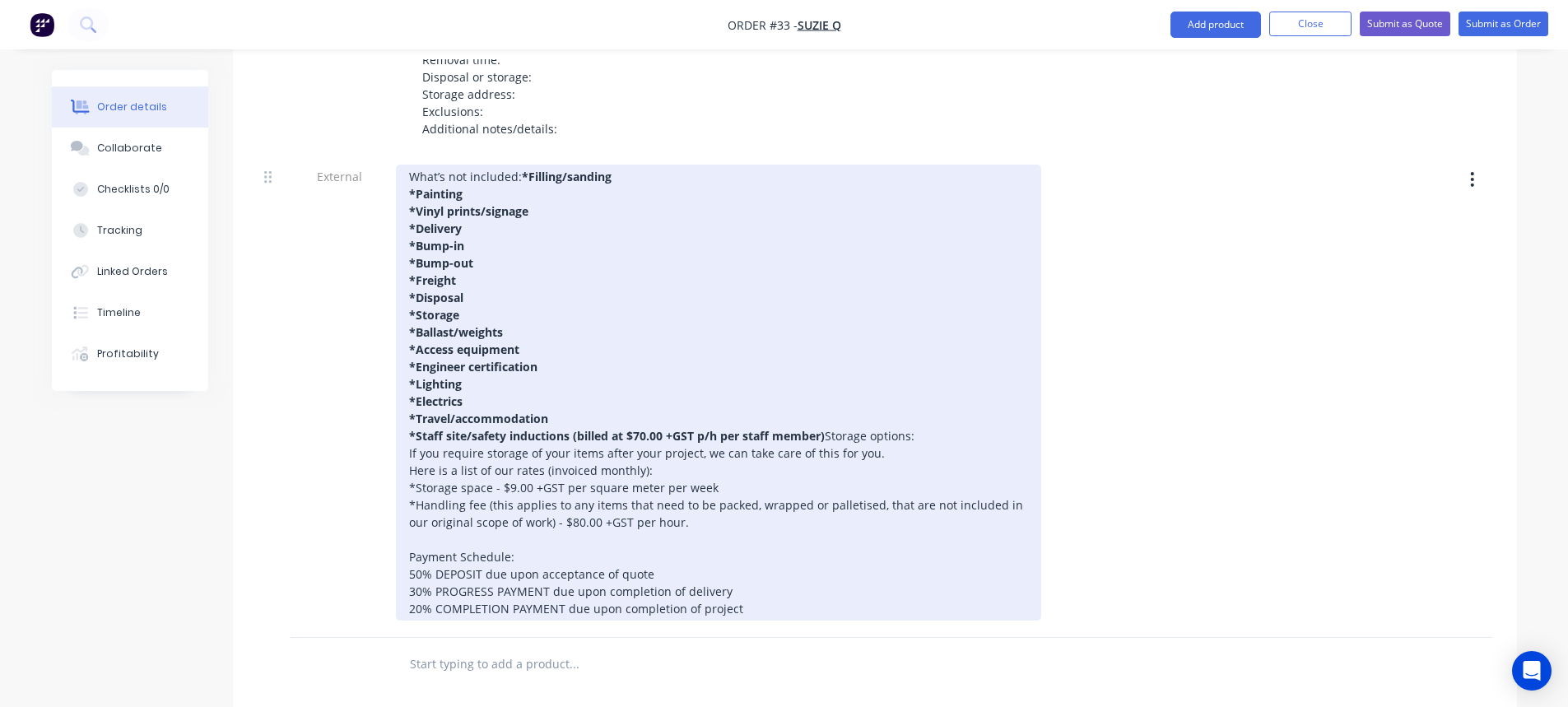
drag, startPoint x: 705, startPoint y: 378, endPoint x: 634, endPoint y: 380, distance: 71.0
click at [704, 377] on div "What’s not included: *Filling/sanding *Painting *Vinyl prints/signage *Delivery…" at bounding box center [718, 393] width 645 height 456
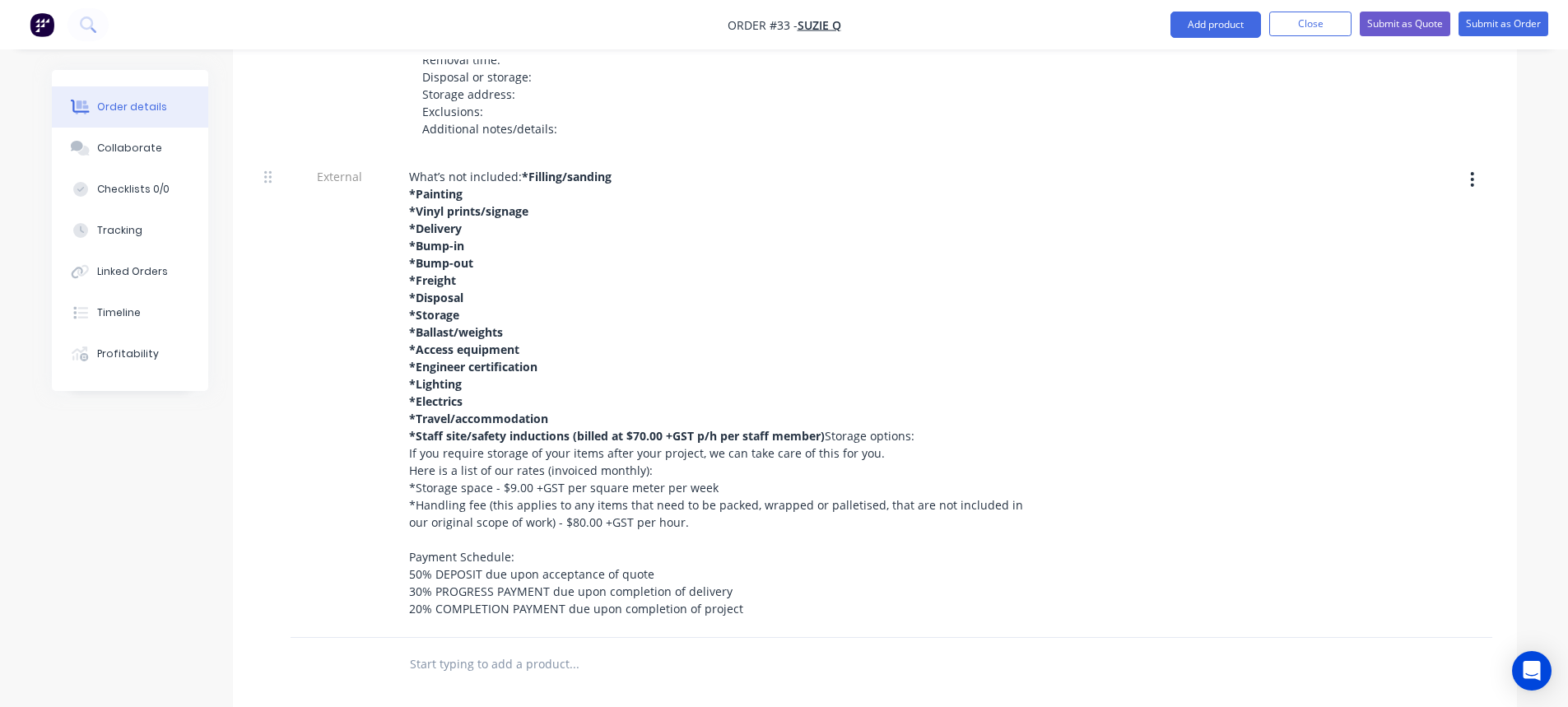
click at [316, 305] on div "External" at bounding box center [340, 396] width 98 height 483
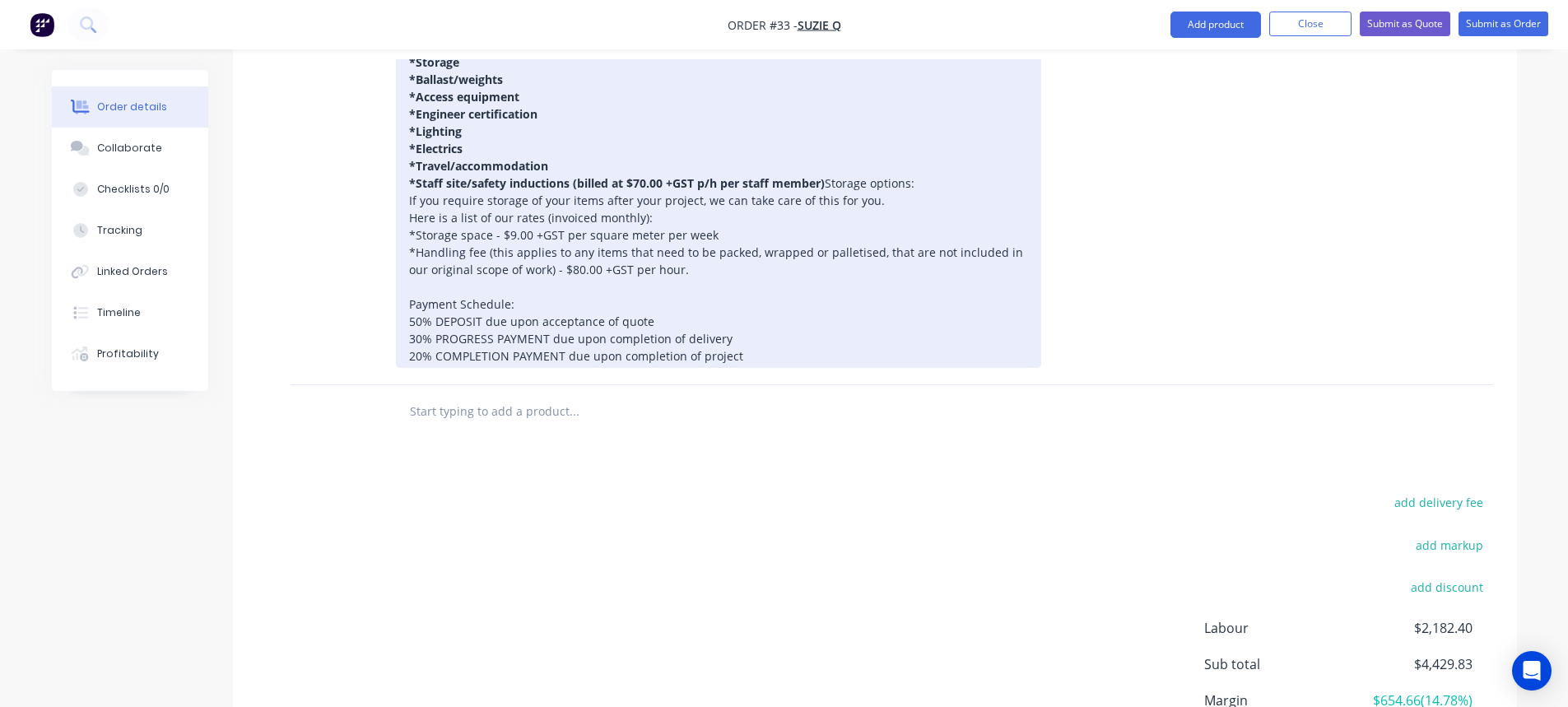
scroll to position [2397, 0]
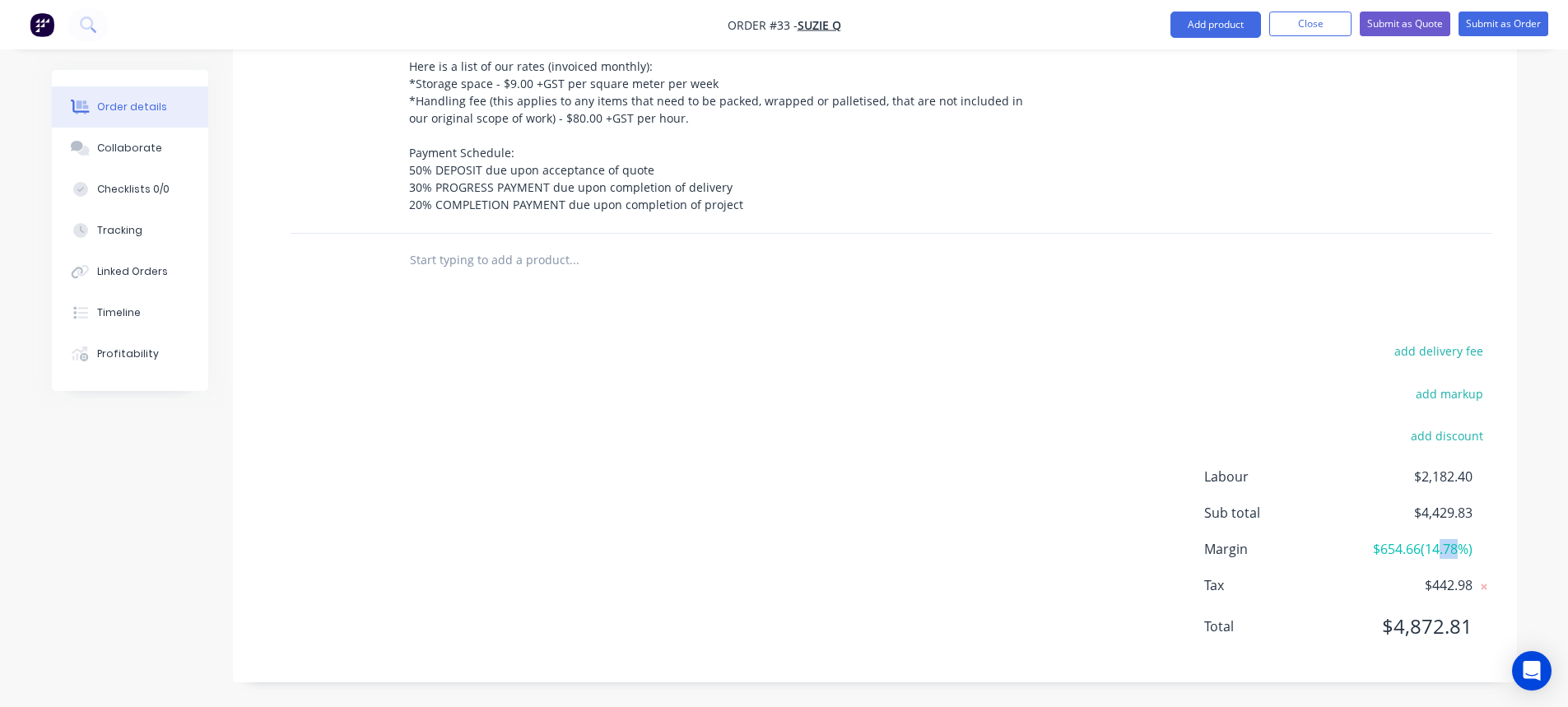
drag, startPoint x: 1436, startPoint y: 547, endPoint x: 1454, endPoint y: 544, distance: 18.2
click at [1454, 544] on span "$654.66 ( 14.78 %)" at bounding box center [1411, 548] width 122 height 20
click at [1442, 548] on span "$654.66 ( 14.78 %)" at bounding box center [1411, 548] width 122 height 20
drag, startPoint x: 1433, startPoint y: 554, endPoint x: 1448, endPoint y: 532, distance: 26.6
click at [1456, 548] on span "$654.66 ( 14.78 %)" at bounding box center [1411, 548] width 122 height 20
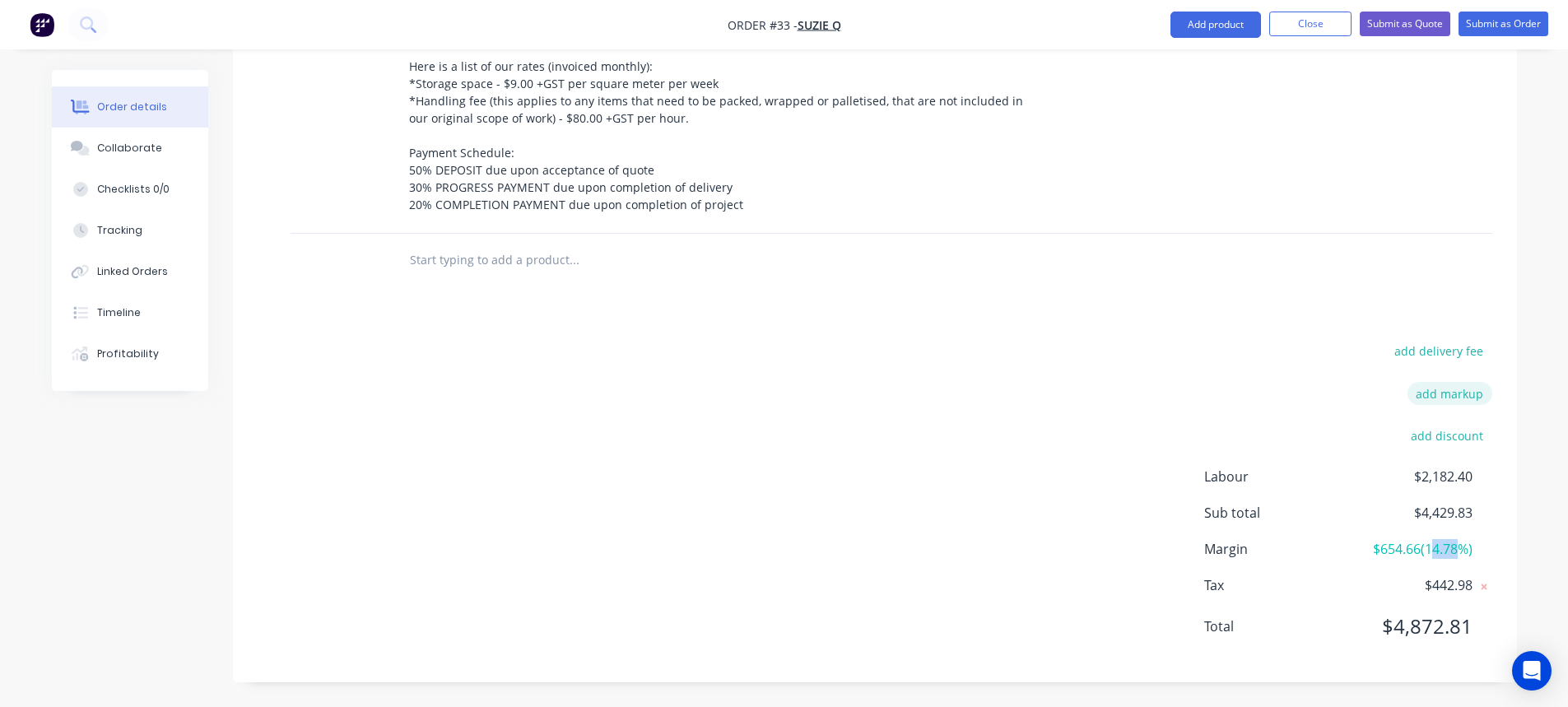
click at [1447, 399] on button "add markup" at bounding box center [1450, 392] width 85 height 22
click at [1440, 398] on input at bounding box center [1428, 398] width 74 height 25
type input "6"
click input "submit" at bounding box center [0, 0] width 0 height 0
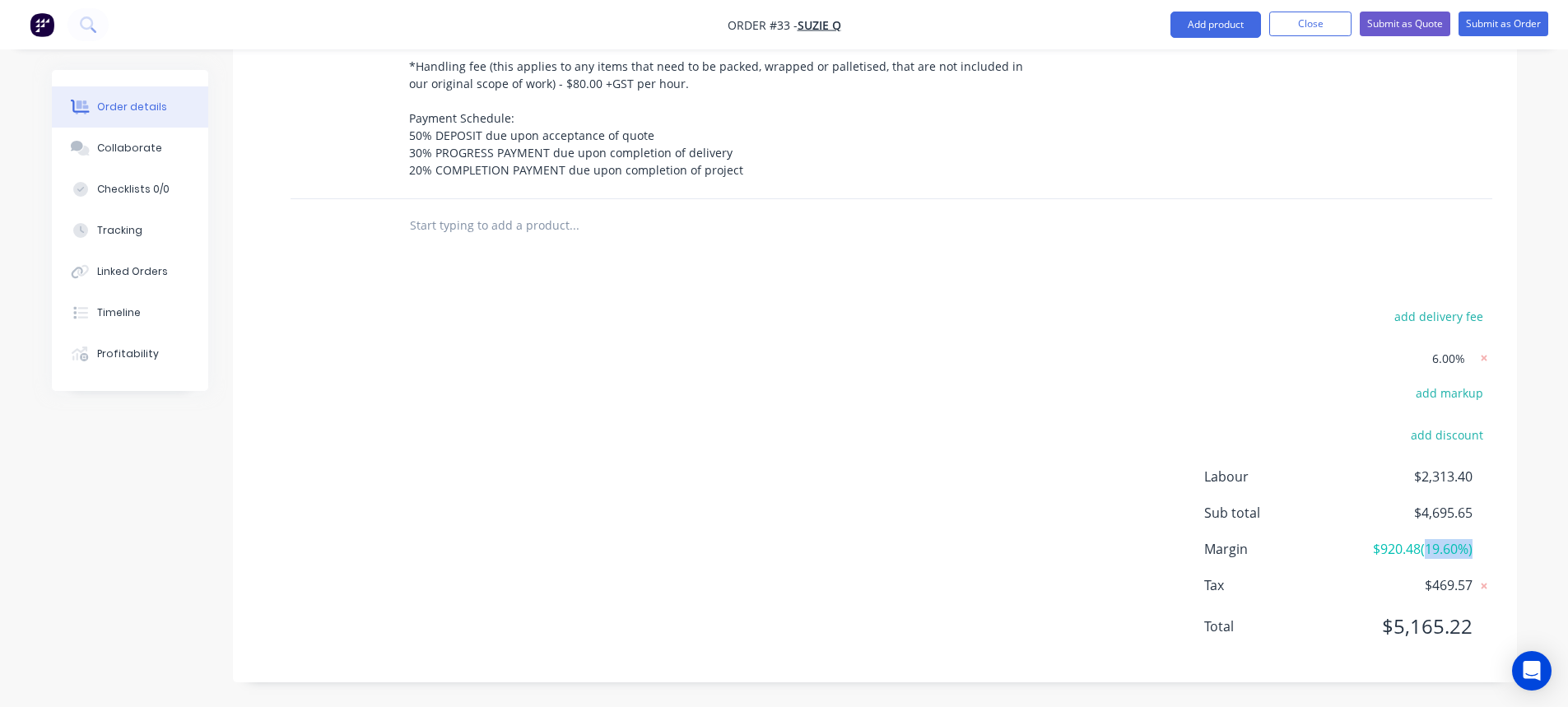
drag, startPoint x: 1426, startPoint y: 586, endPoint x: 1479, endPoint y: 586, distance: 53.0
click at [1479, 558] on div "Margin $920.48 ( 19.60 %)" at bounding box center [1348, 548] width 288 height 20
click at [1452, 558] on span "$920.48 ( 19.60 %)" at bounding box center [1411, 548] width 122 height 20
drag, startPoint x: 1415, startPoint y: 481, endPoint x: 1476, endPoint y: 485, distance: 61.1
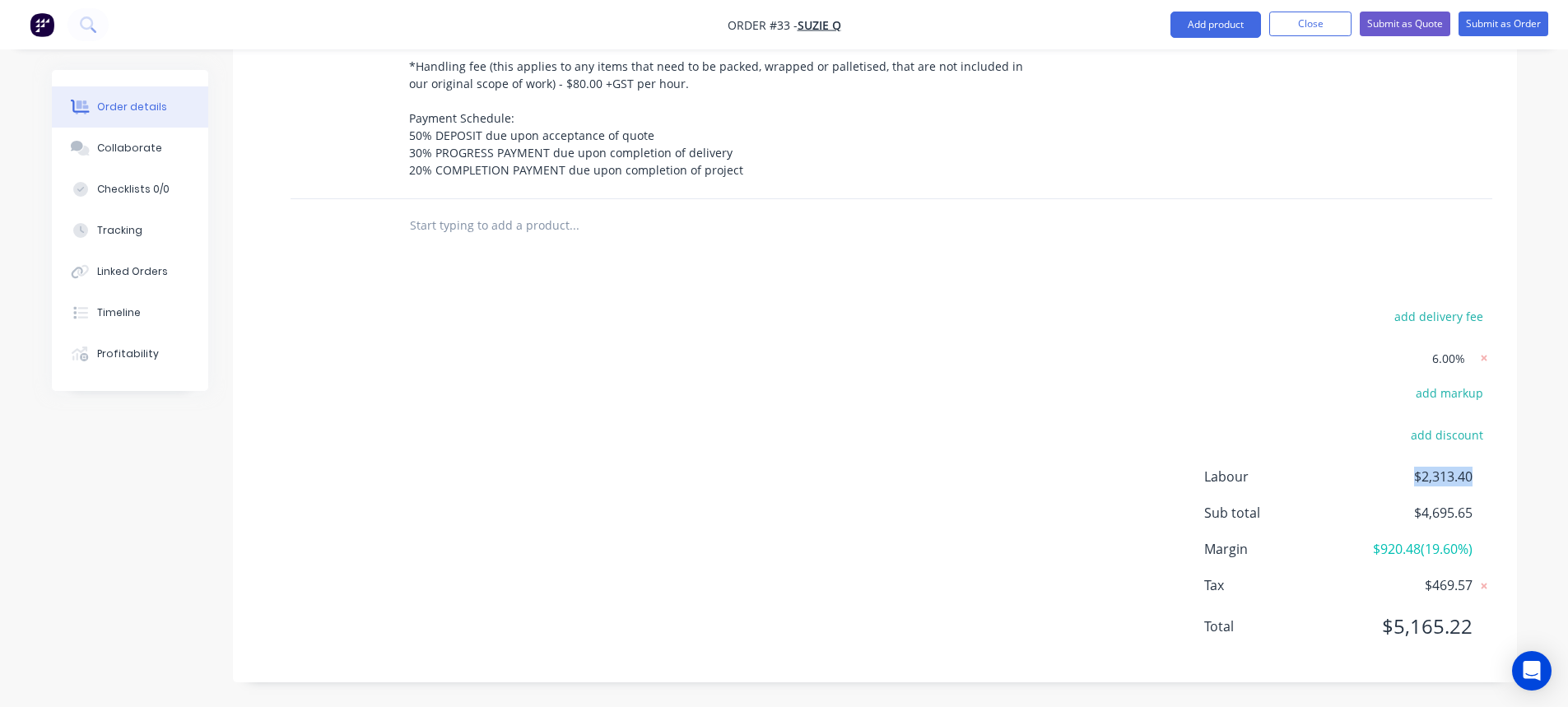
click at [1476, 485] on div "Labour $2,313.40" at bounding box center [1348, 476] width 288 height 20
click at [1463, 513] on span "$4,695.65" at bounding box center [1411, 512] width 122 height 20
drag, startPoint x: 1445, startPoint y: 509, endPoint x: 1471, endPoint y: 510, distance: 26.0
click at [1471, 510] on span "$4,695.65" at bounding box center [1411, 512] width 122 height 20
drag, startPoint x: 1423, startPoint y: 581, endPoint x: 1458, endPoint y: 578, distance: 35.1
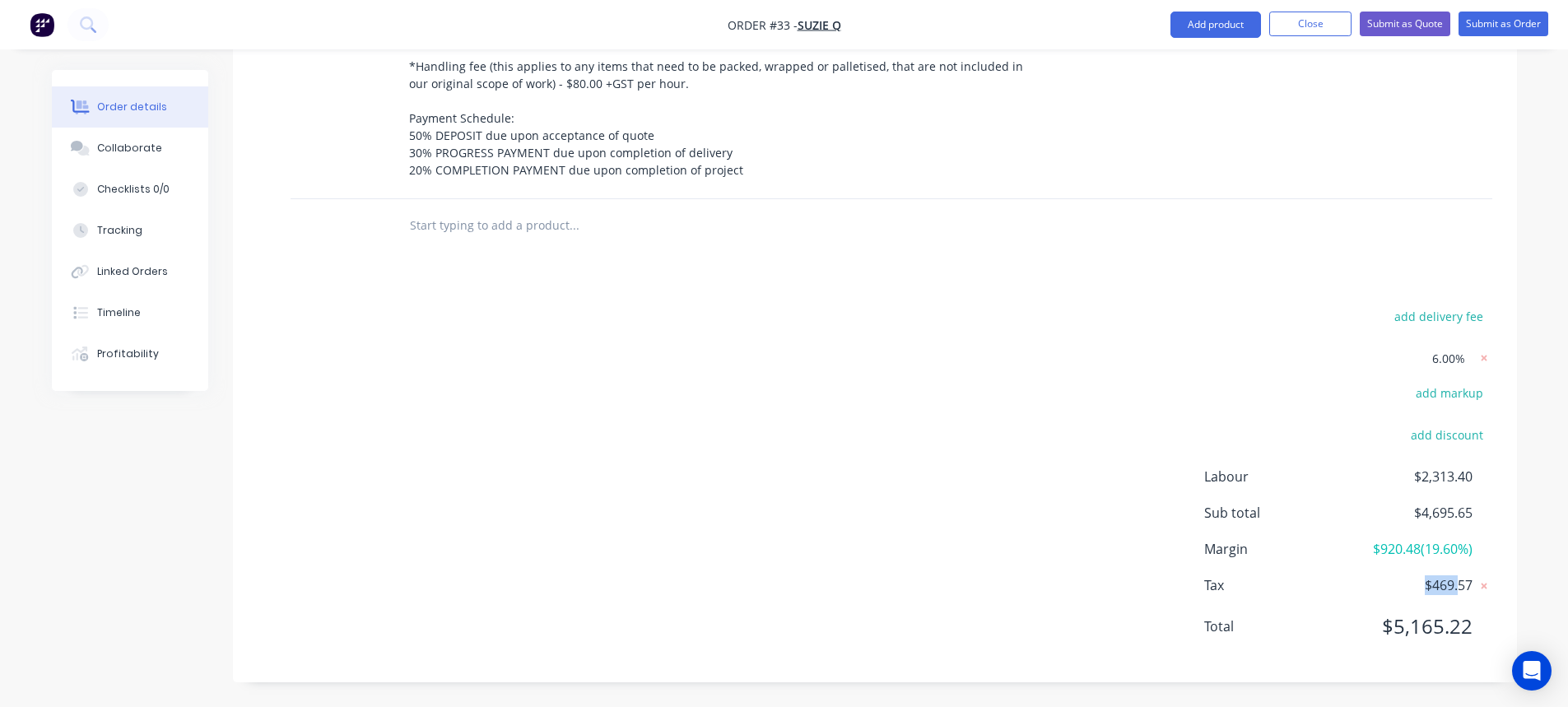
click at [1458, 578] on span "$469.57" at bounding box center [1411, 585] width 122 height 20
drag, startPoint x: 1398, startPoint y: 622, endPoint x: 1487, endPoint y: 620, distance: 89.0
click at [1486, 620] on div "Total $5,165.22" at bounding box center [1348, 626] width 288 height 29
drag, startPoint x: 935, startPoint y: 451, endPoint x: 983, endPoint y: 430, distance: 52.4
click at [935, 450] on div "add delivery fee 6.00% add markup add discount Labour $2,313.40 Sub total $4,69…" at bounding box center [875, 481] width 1235 height 352
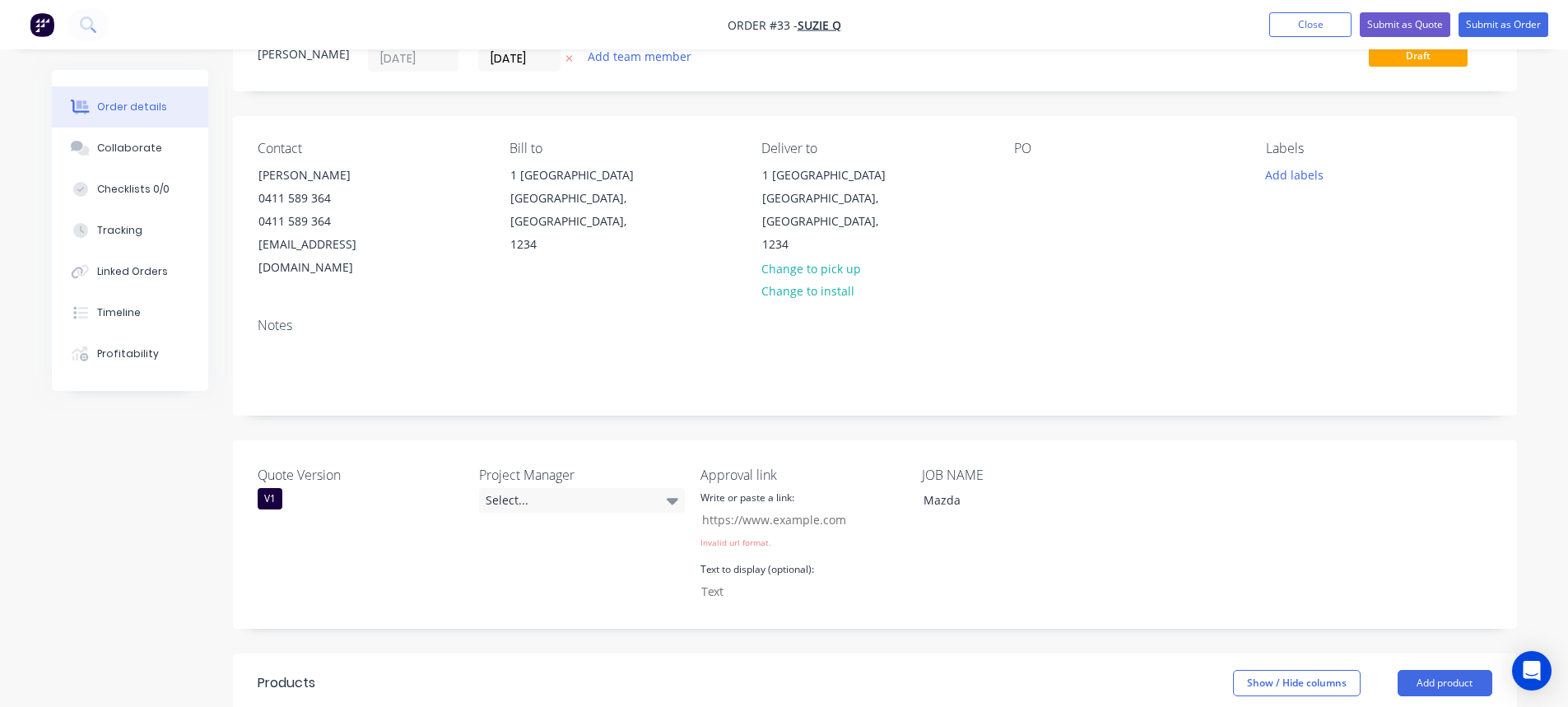
scroll to position [46, 0]
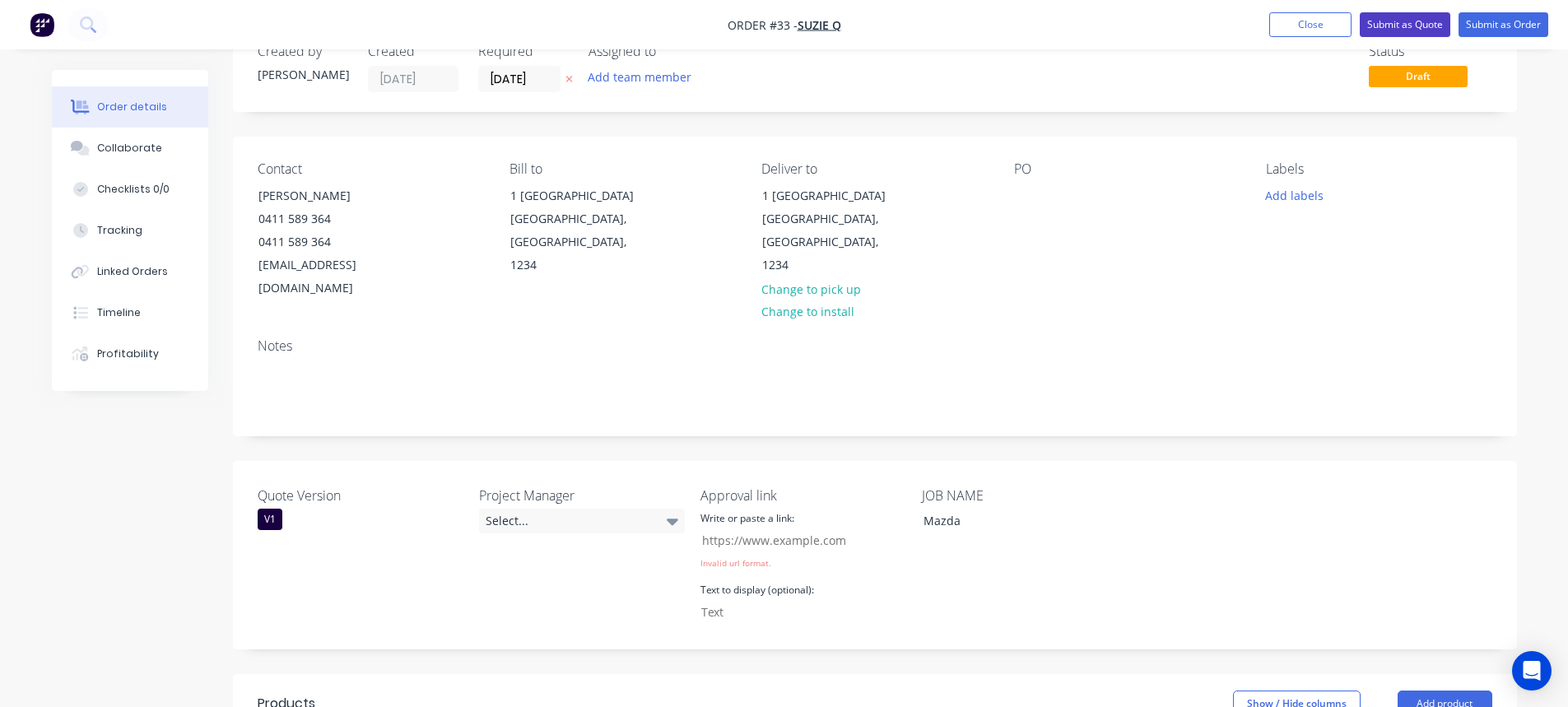
click at [1414, 22] on button "Submit as Quote" at bounding box center [1405, 25] width 91 height 25
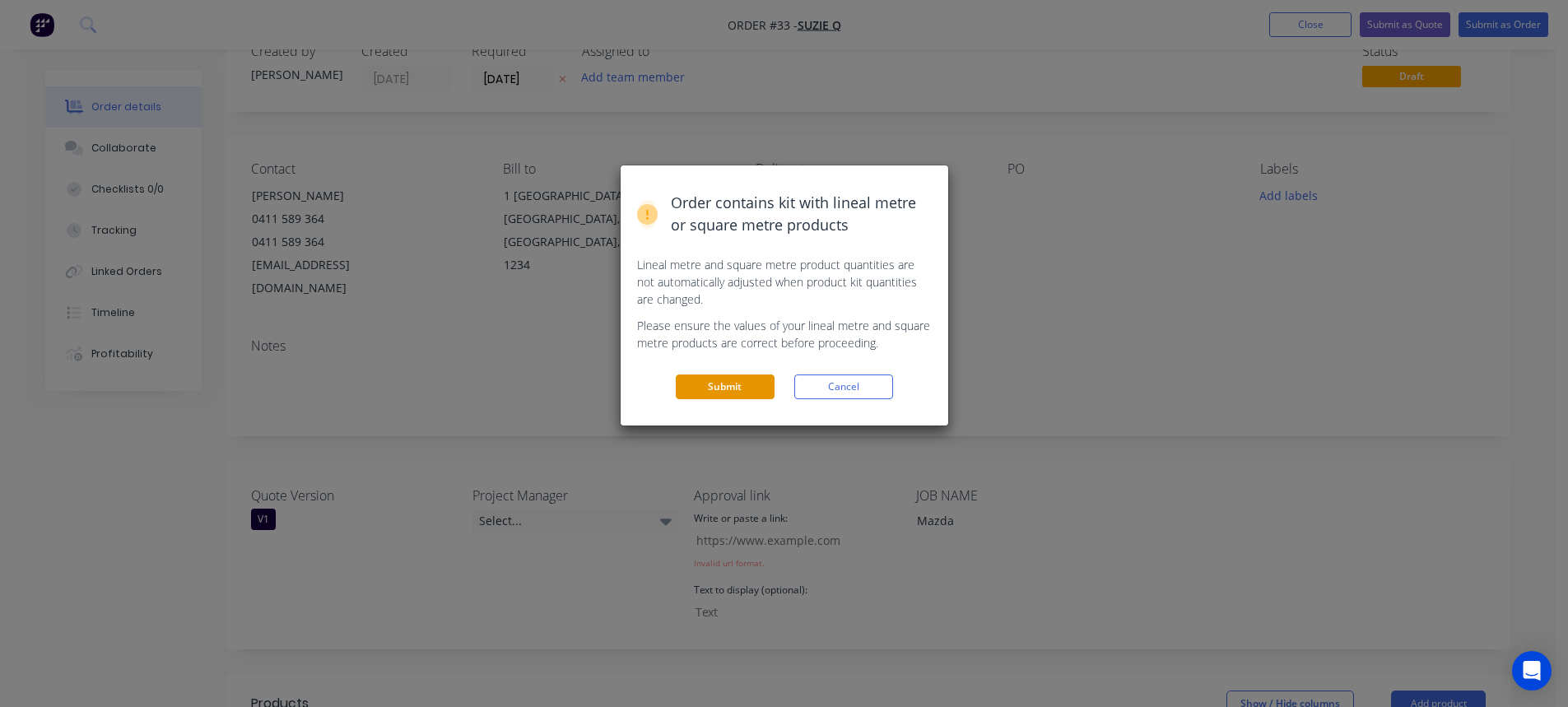
click at [736, 382] on button "Submit" at bounding box center [725, 386] width 98 height 25
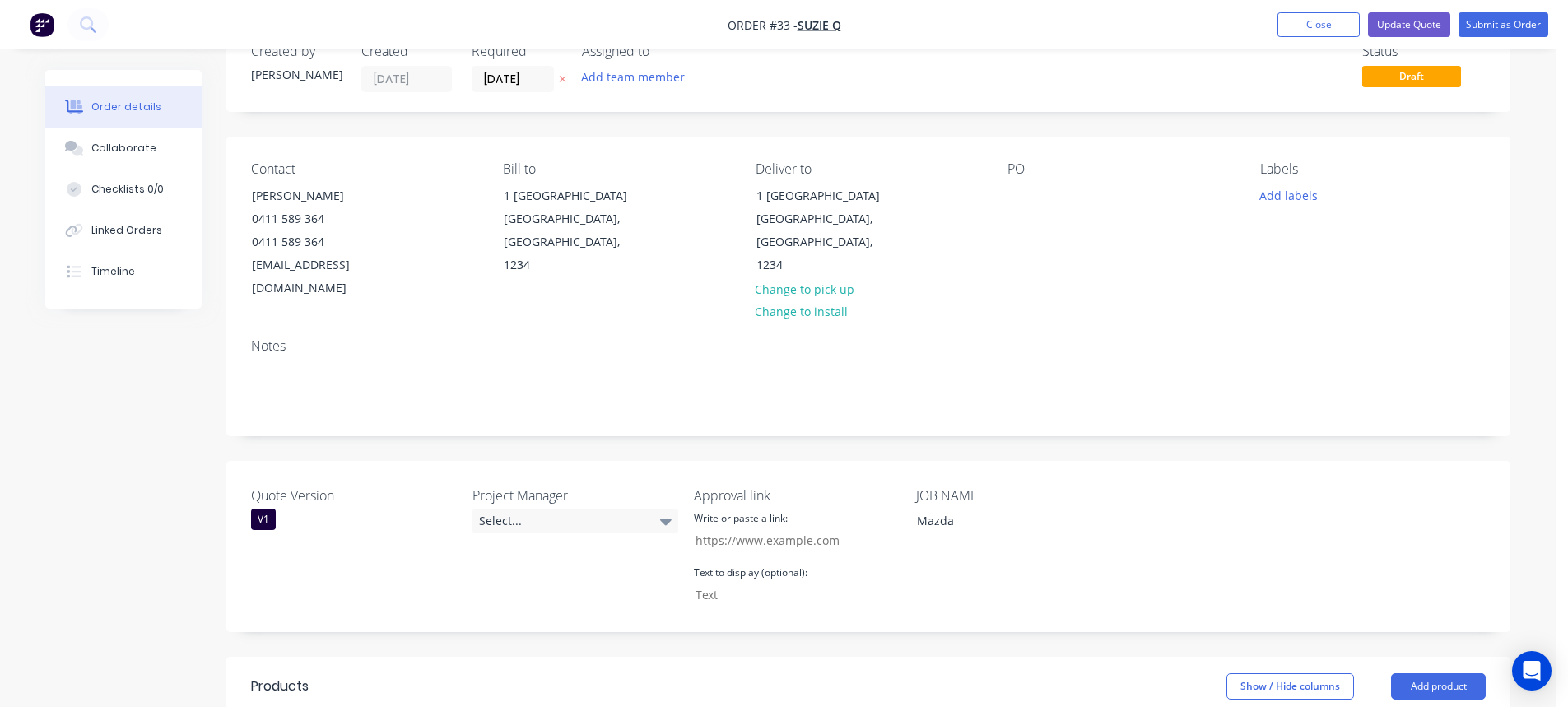
scroll to position [0, 0]
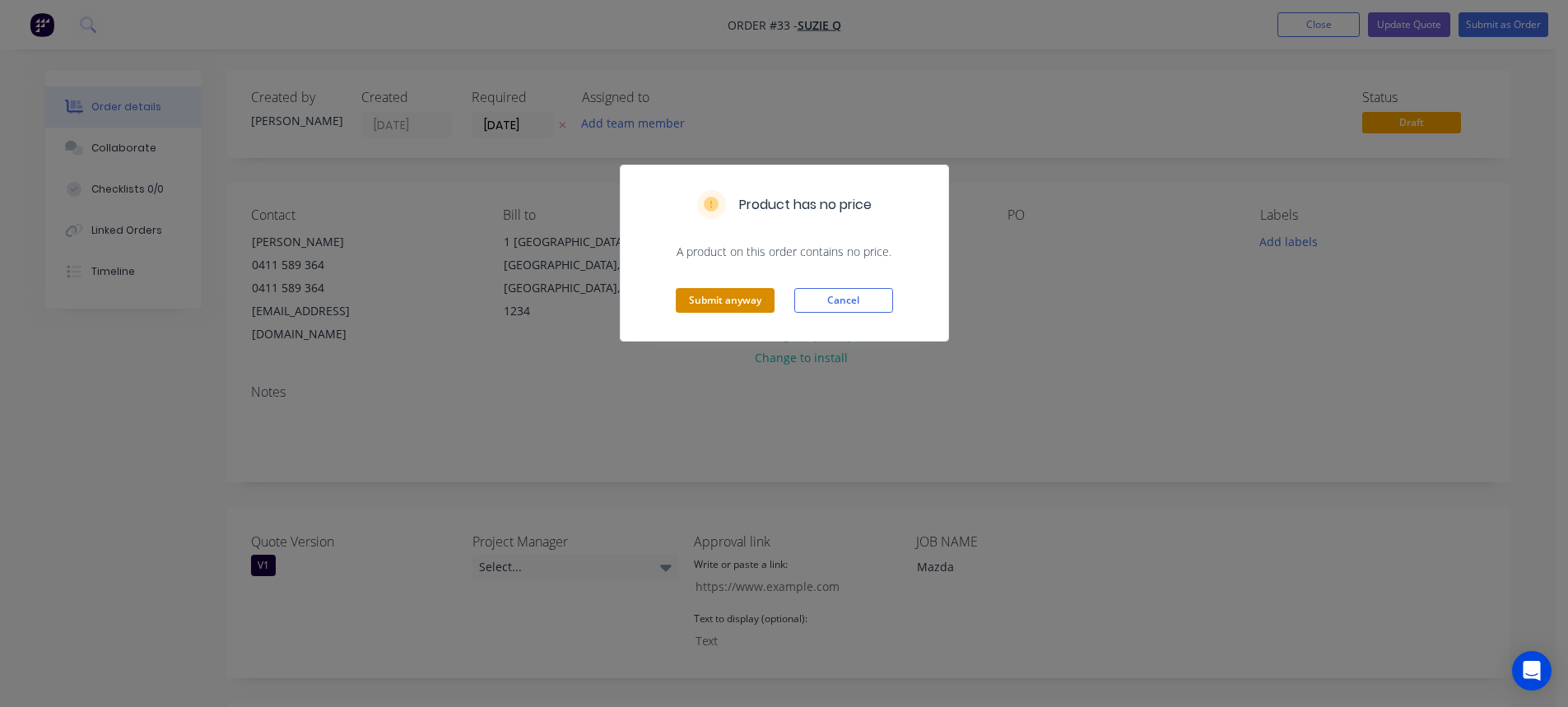
click at [737, 296] on button "Submit anyway" at bounding box center [725, 300] width 98 height 25
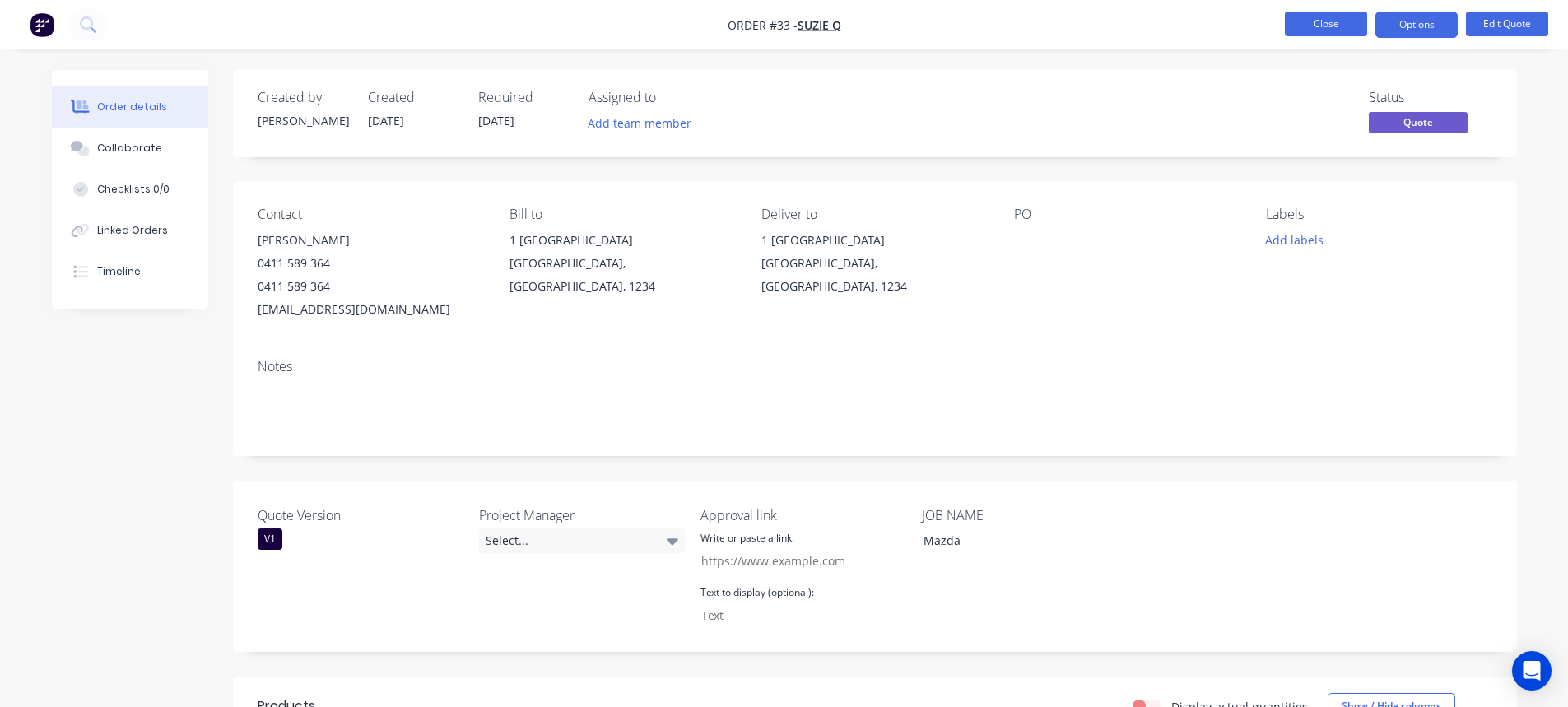
click at [1333, 23] on button "Close" at bounding box center [1326, 24] width 82 height 25
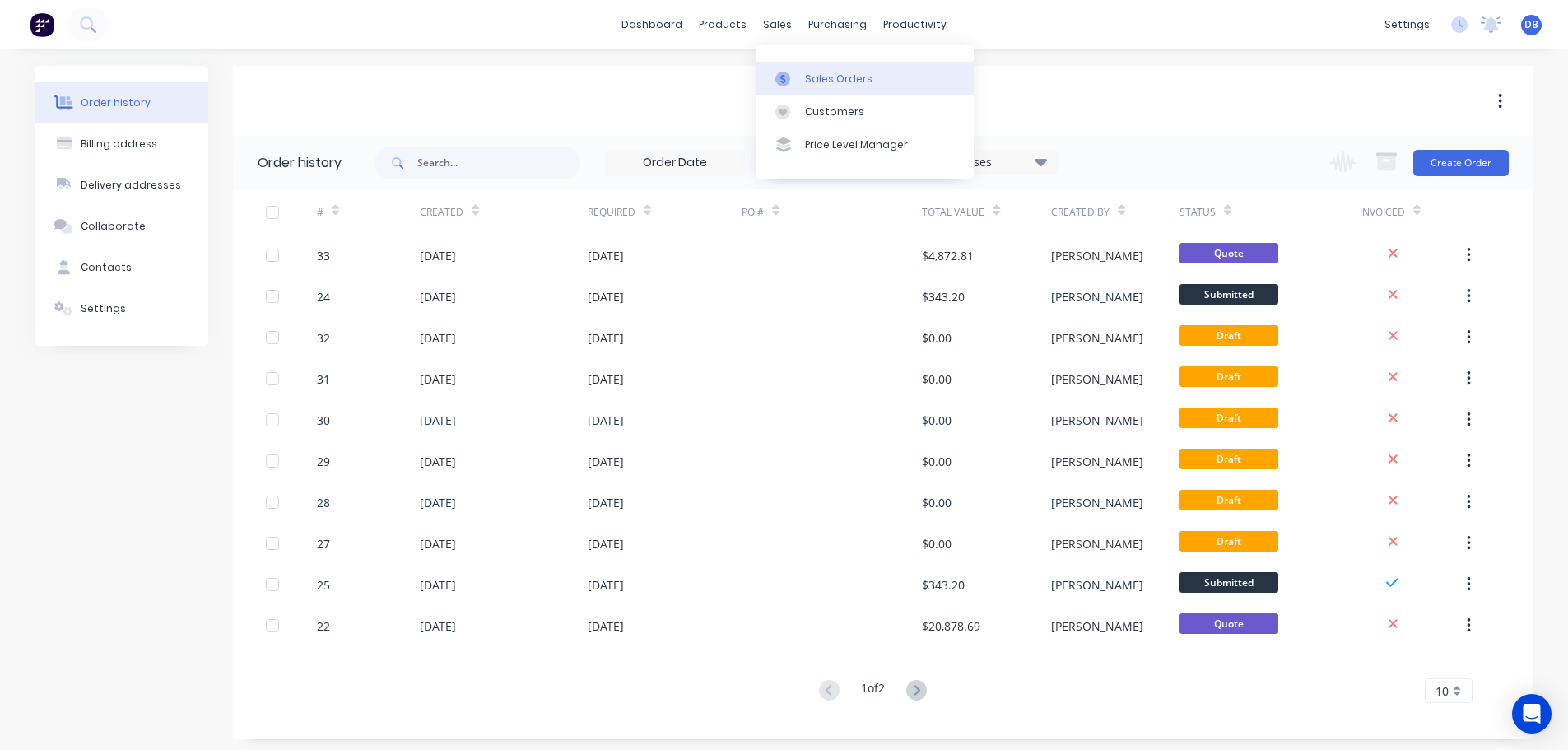
click at [802, 73] on link "Sales Orders" at bounding box center [864, 78] width 218 height 33
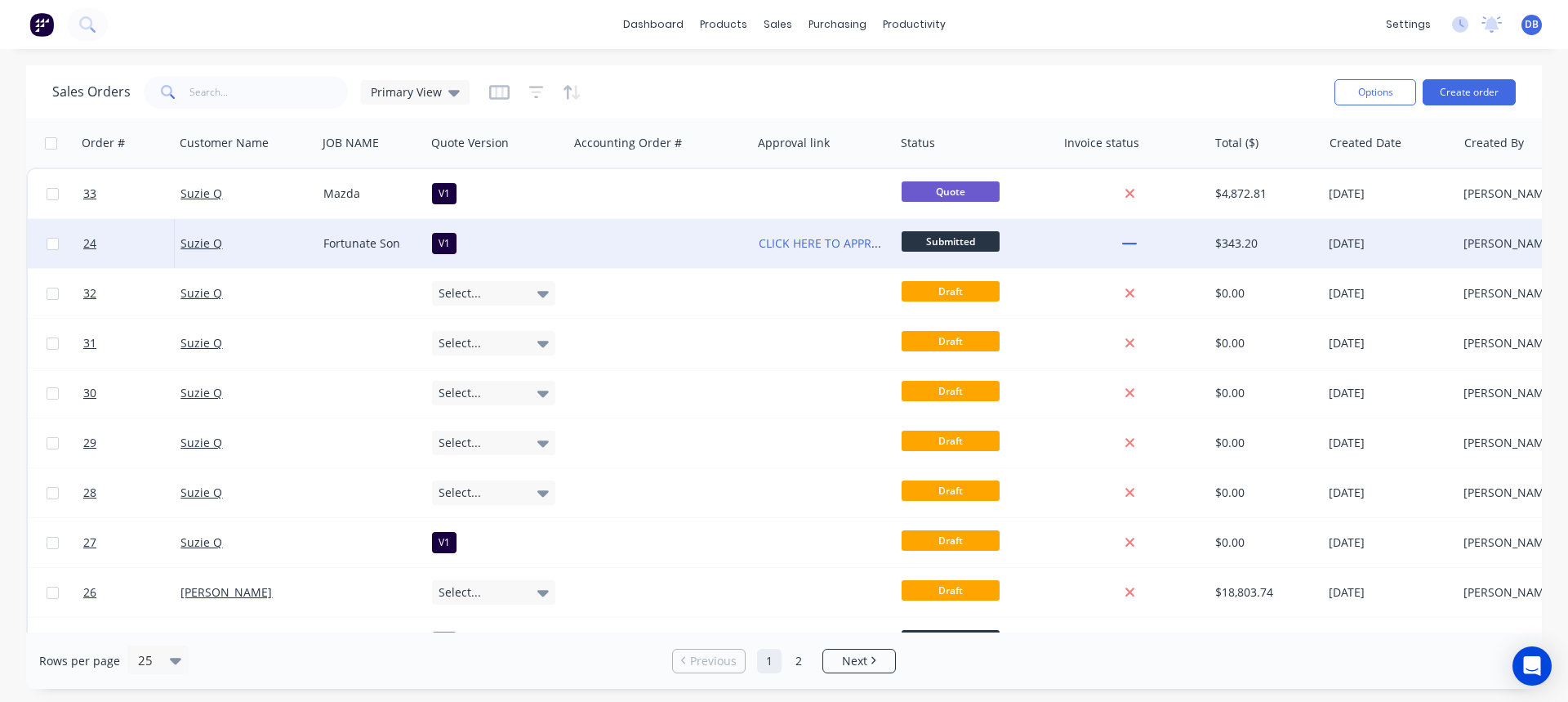
click at [754, 245] on div "CLICK HERE TO APPROVE QUOTE" at bounding box center [824, 243] width 143 height 49
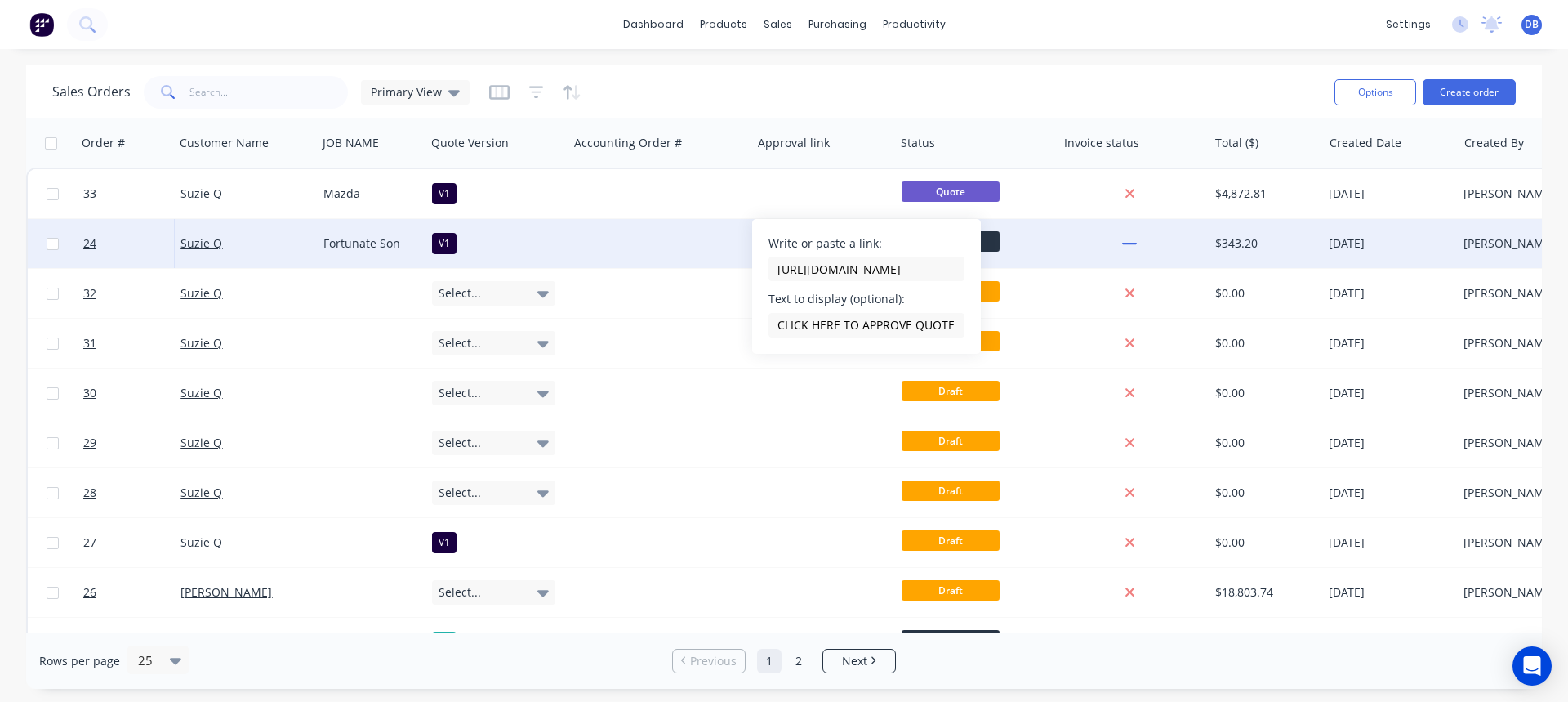
click at [713, 235] on div at bounding box center [660, 243] width 184 height 49
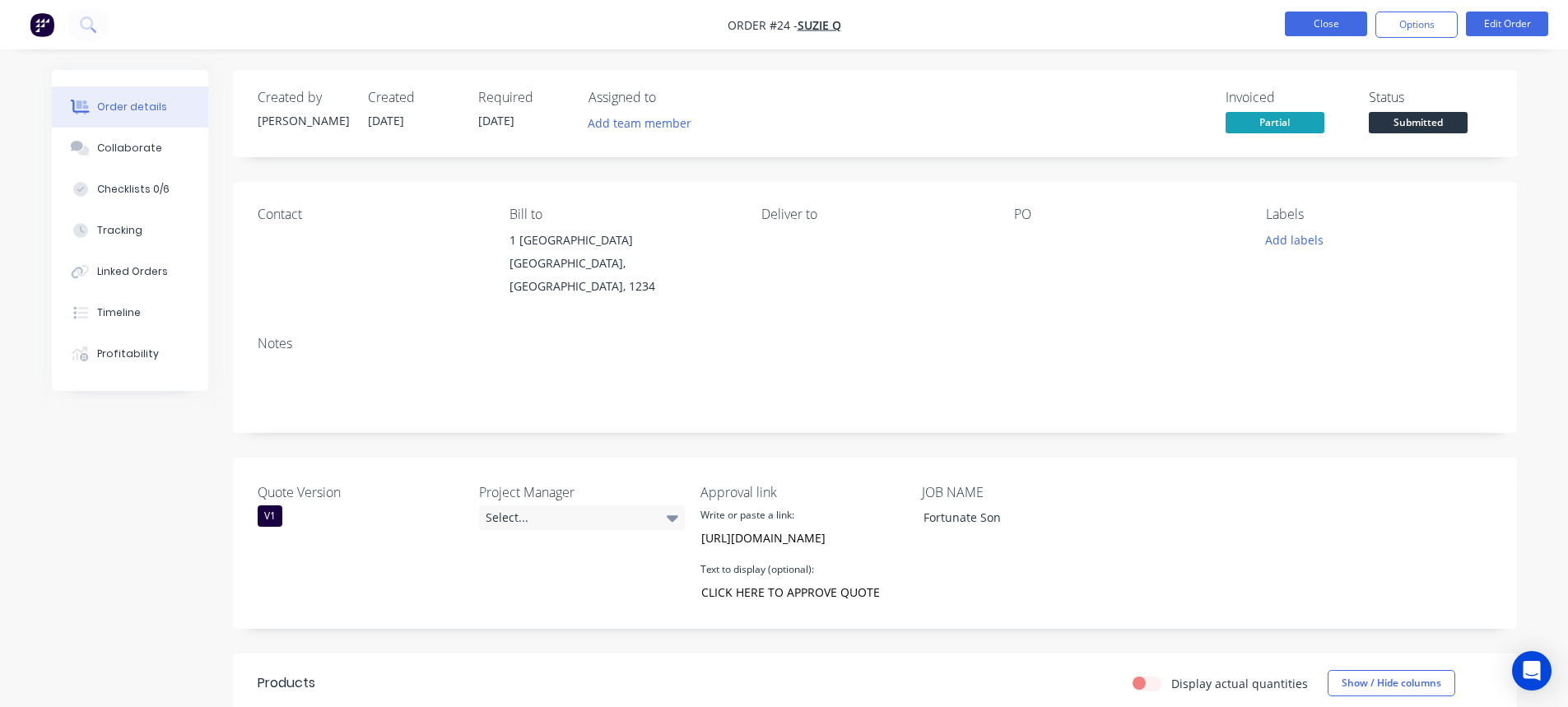
click at [1319, 26] on button "Close" at bounding box center [1326, 24] width 82 height 25
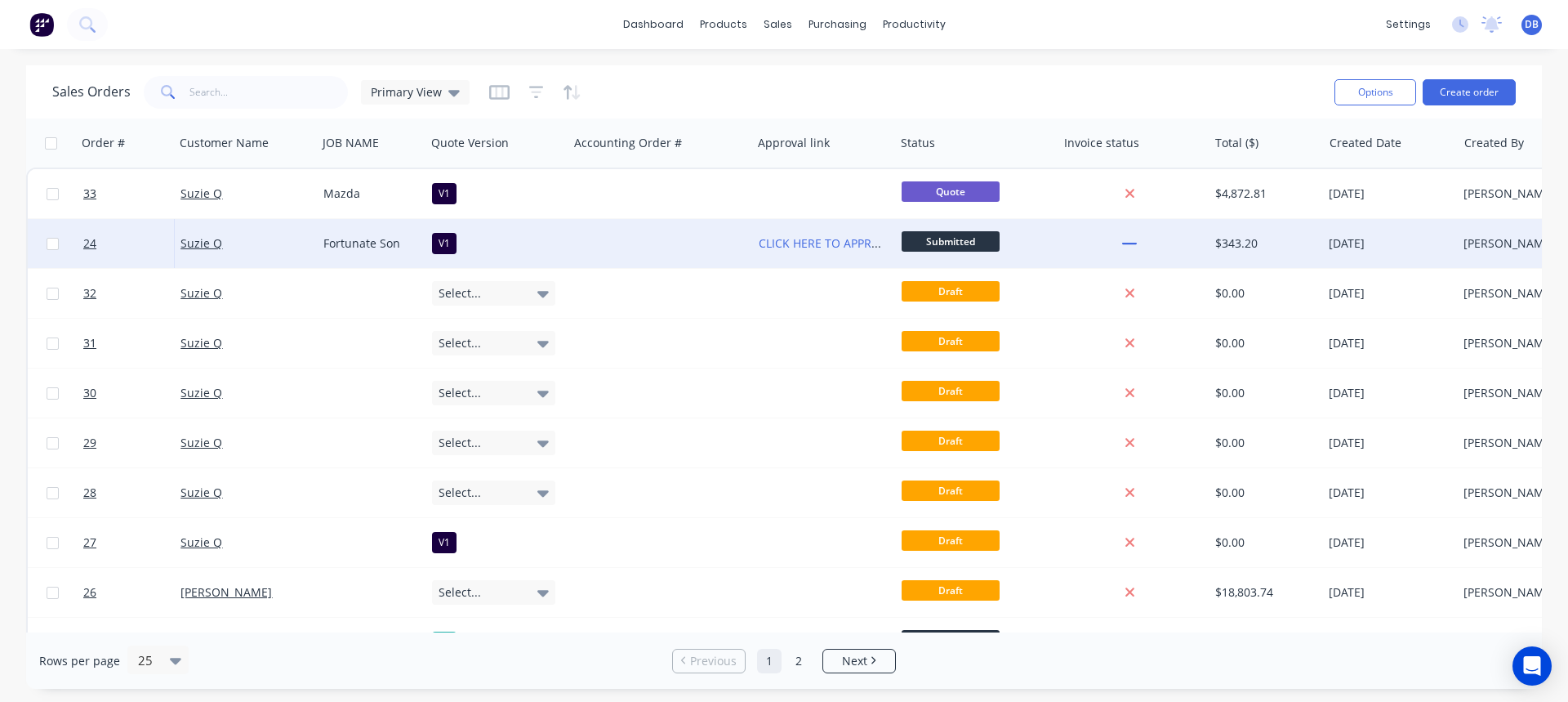
click at [786, 226] on div "CLICK HERE TO APPROVE QUOTE" at bounding box center [824, 243] width 143 height 49
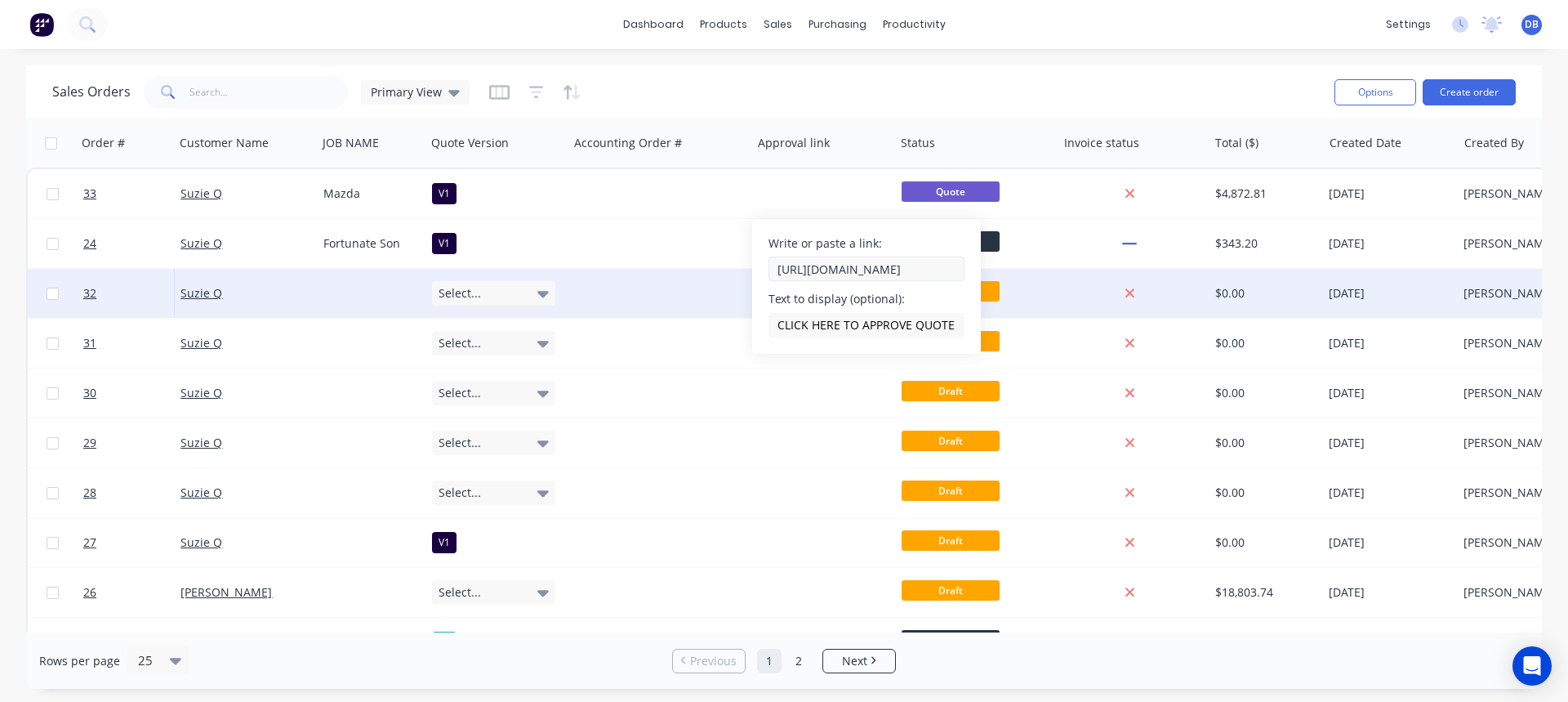
scroll to position [0, 223]
drag, startPoint x: 776, startPoint y: 268, endPoint x: 988, endPoint y: 273, distance: 212.1
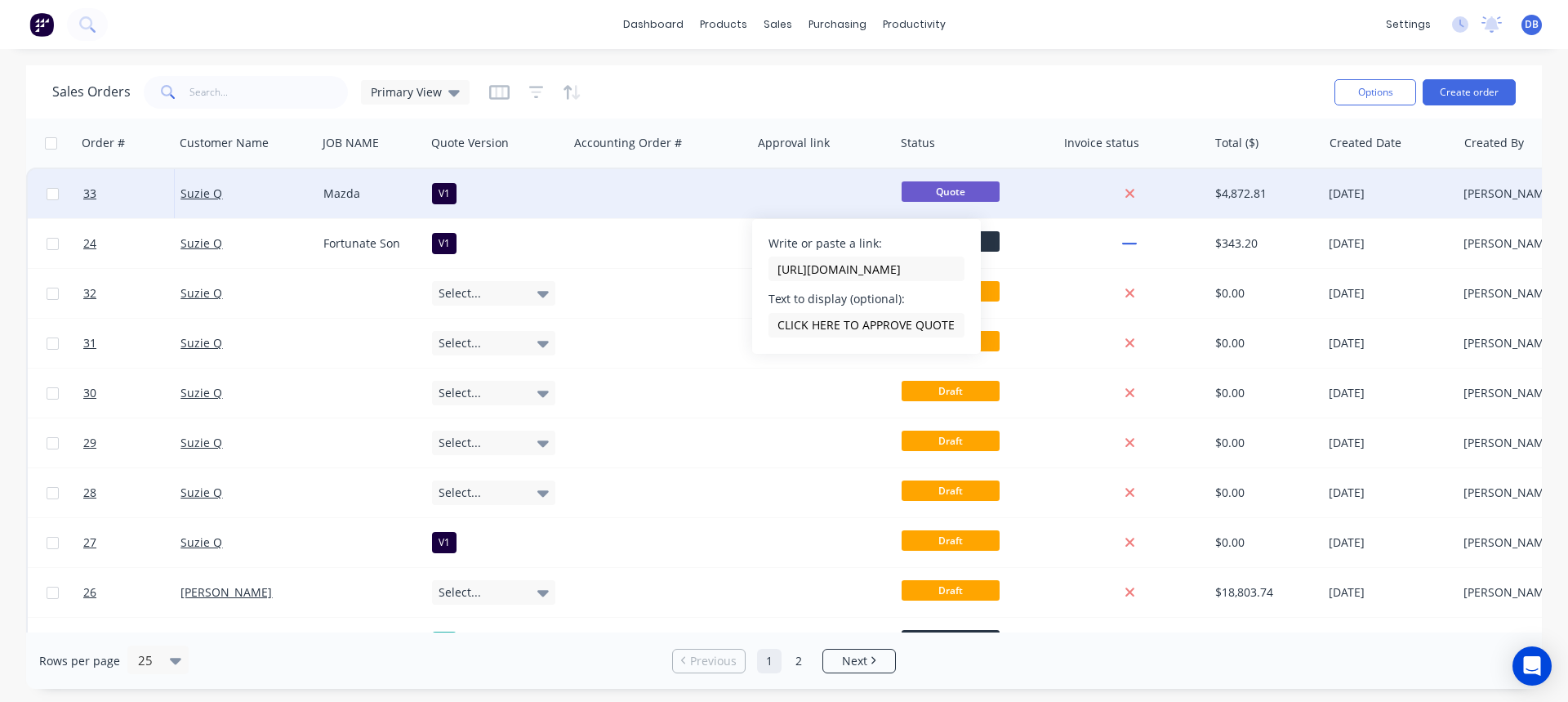
click at [796, 192] on div at bounding box center [824, 194] width 143 height 49
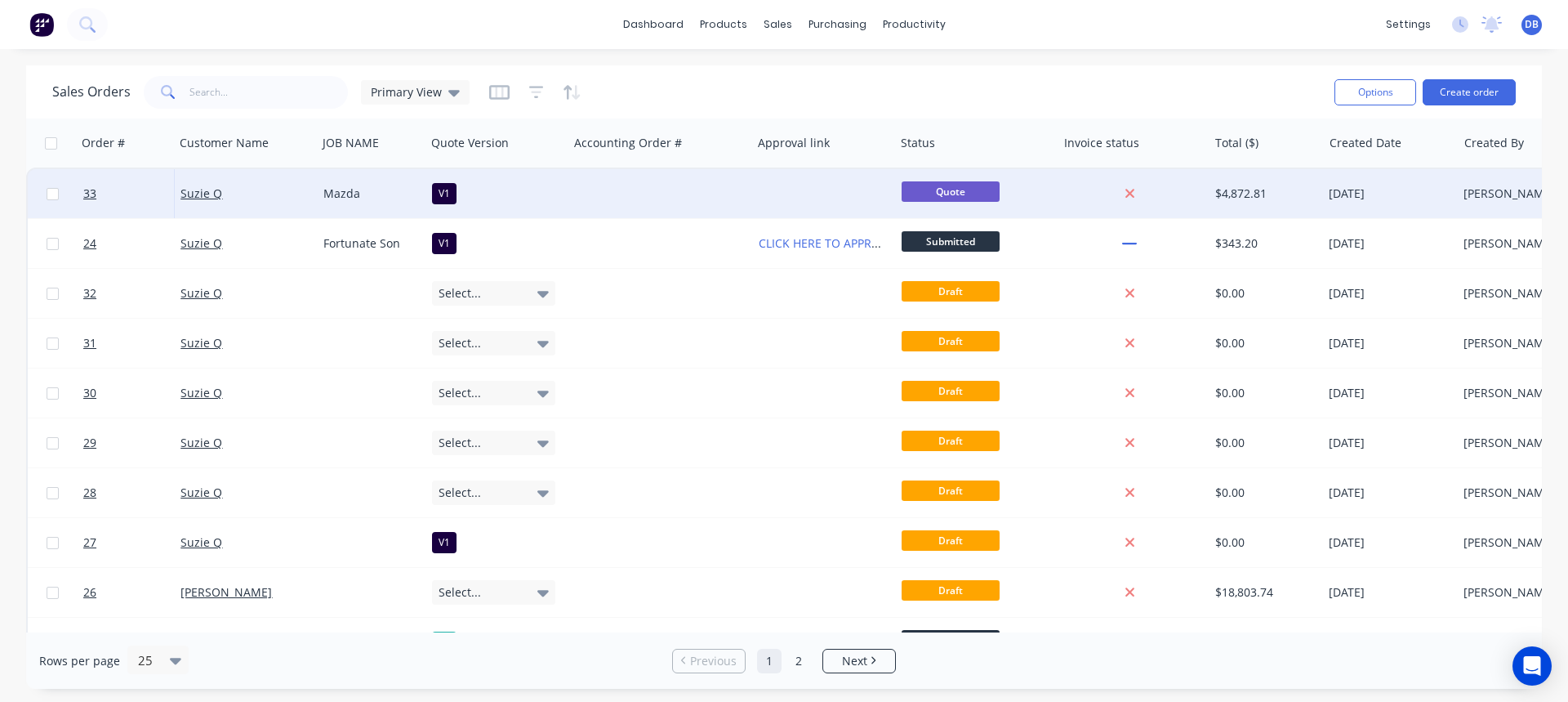
click at [784, 192] on div at bounding box center [824, 194] width 143 height 49
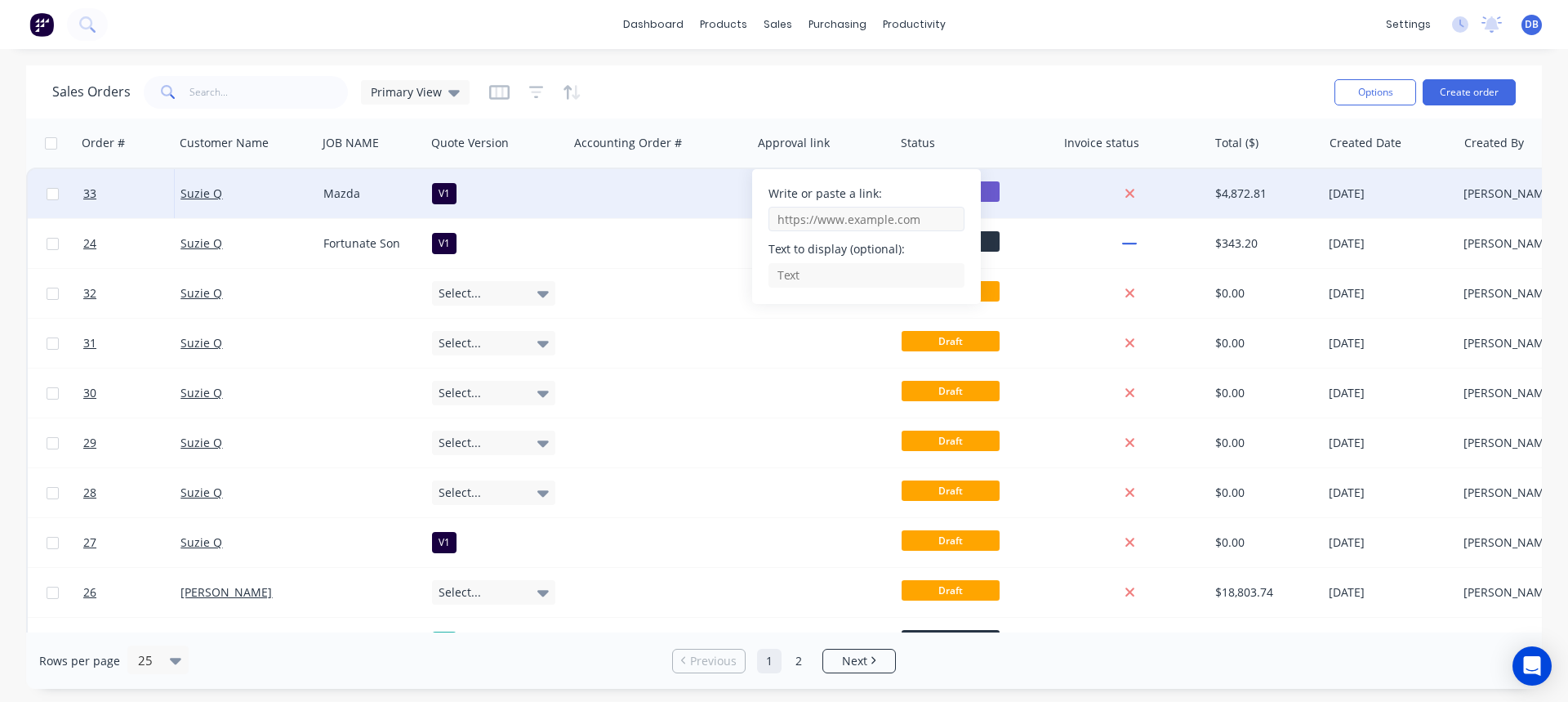
click at [781, 222] on input "Write or paste a link:" at bounding box center [866, 219] width 196 height 24
paste input "[URL][DOMAIN_NAME]"
drag, startPoint x: 884, startPoint y: 219, endPoint x: 958, endPoint y: 215, distance: 74.1
click at [958, 215] on input "[URL][DOMAIN_NAME]" at bounding box center [866, 219] width 196 height 24
click at [954, 222] on input "[URL][DOMAIN_NAME]" at bounding box center [866, 219] width 196 height 24
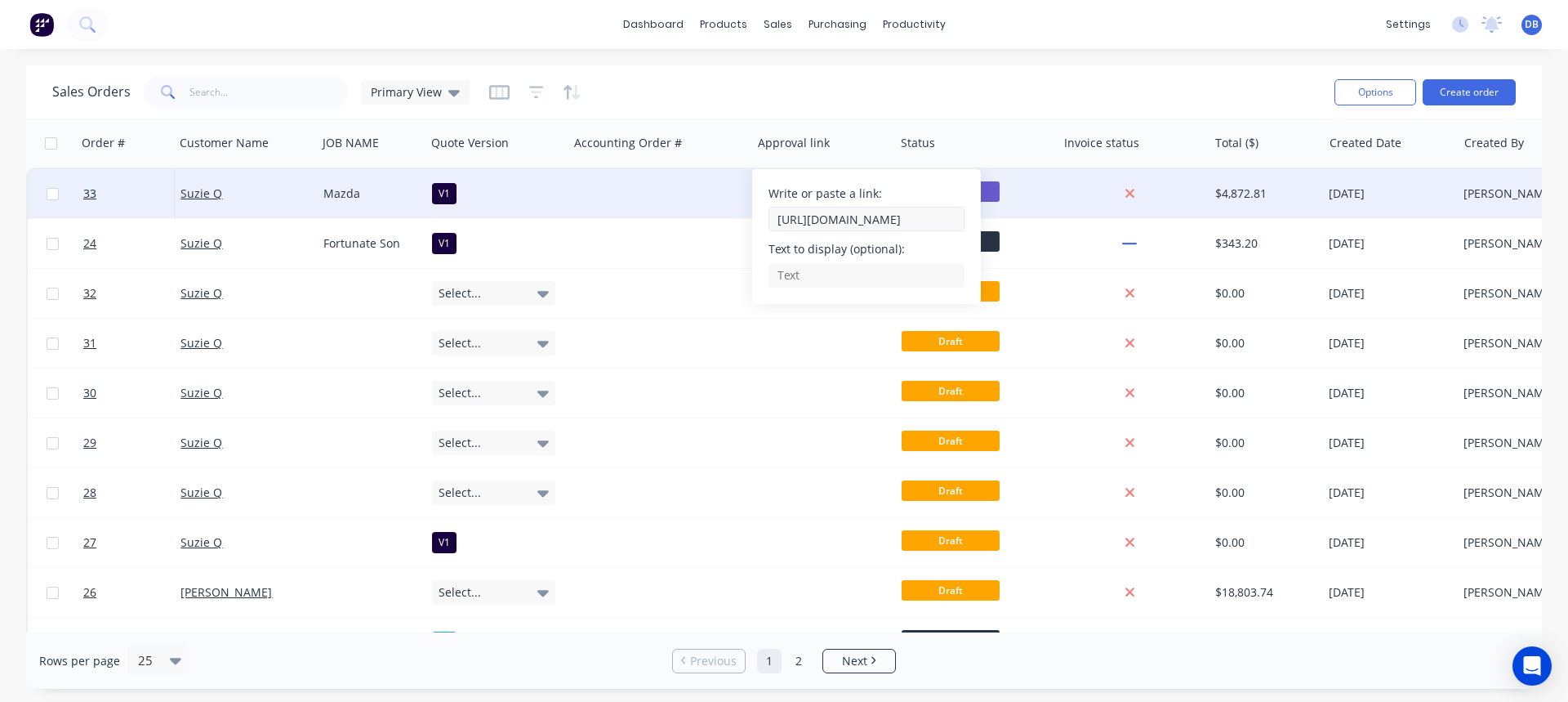
scroll to position [0, 210]
type input "https://c3y8u.share.hsforms.com/2LPry2ciFQyq8gvjBDsrbpQ?quoteid=33v1"
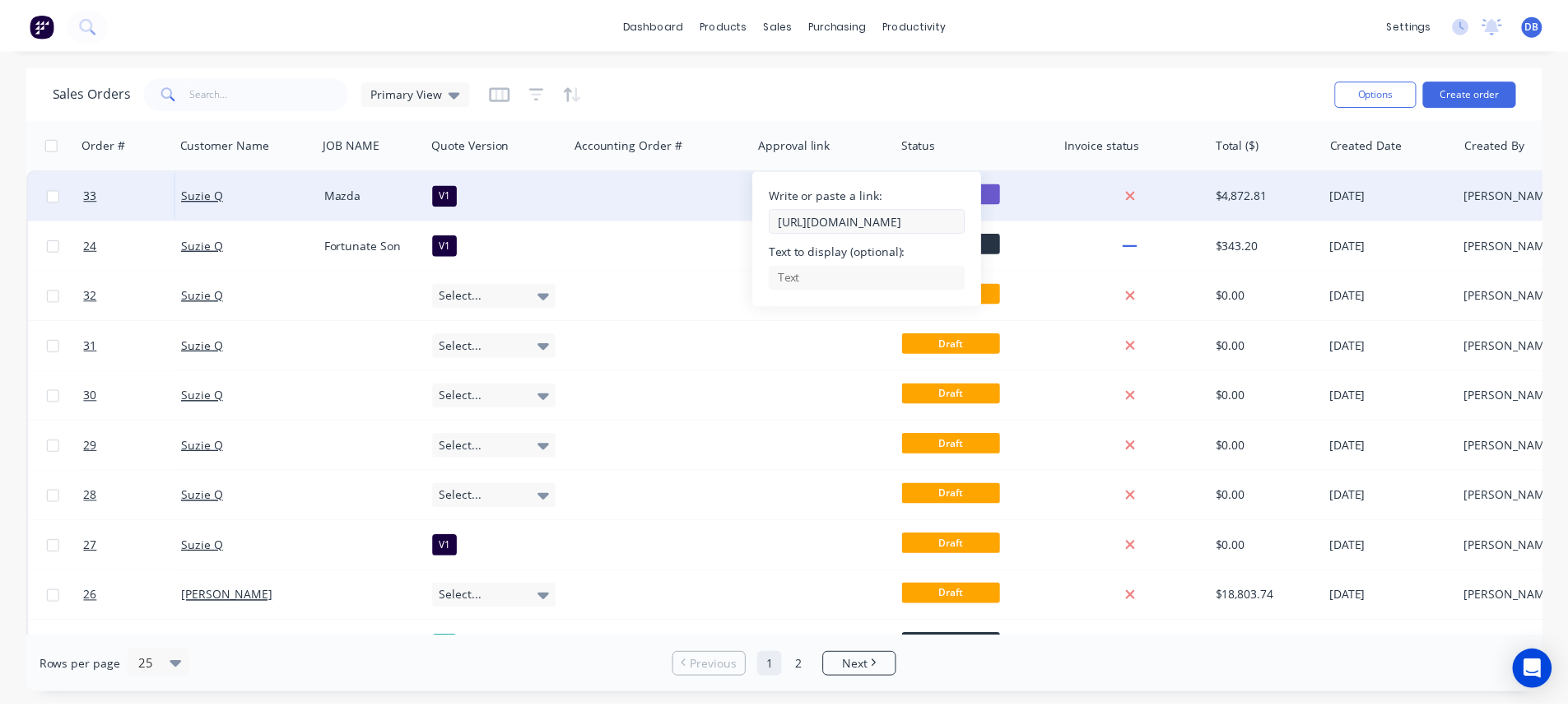
scroll to position [0, 223]
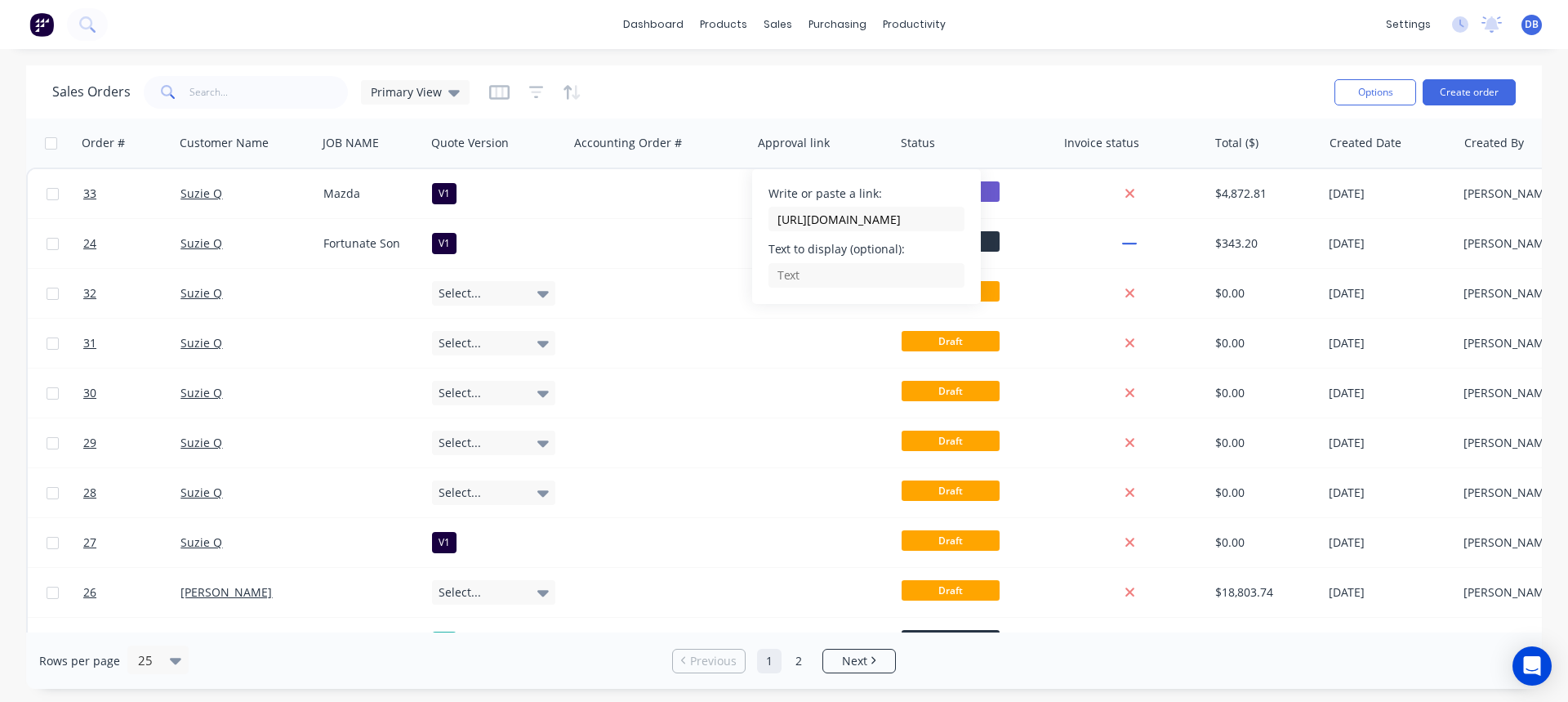
click at [834, 92] on div "Sales Orders Primary View" at bounding box center [687, 91] width 1269 height 40
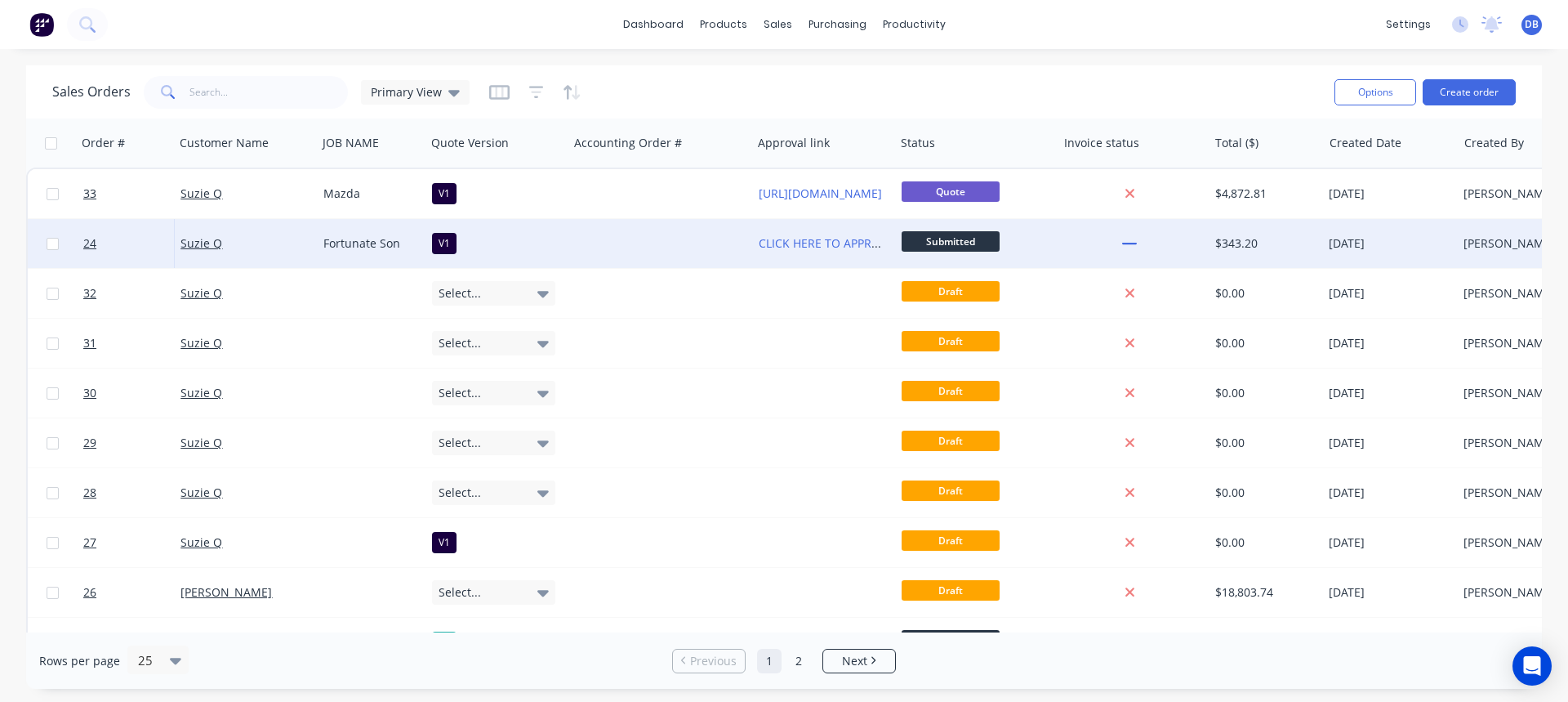
click at [796, 253] on div "CLICK HERE TO APPROVE QUOTE" at bounding box center [824, 243] width 143 height 49
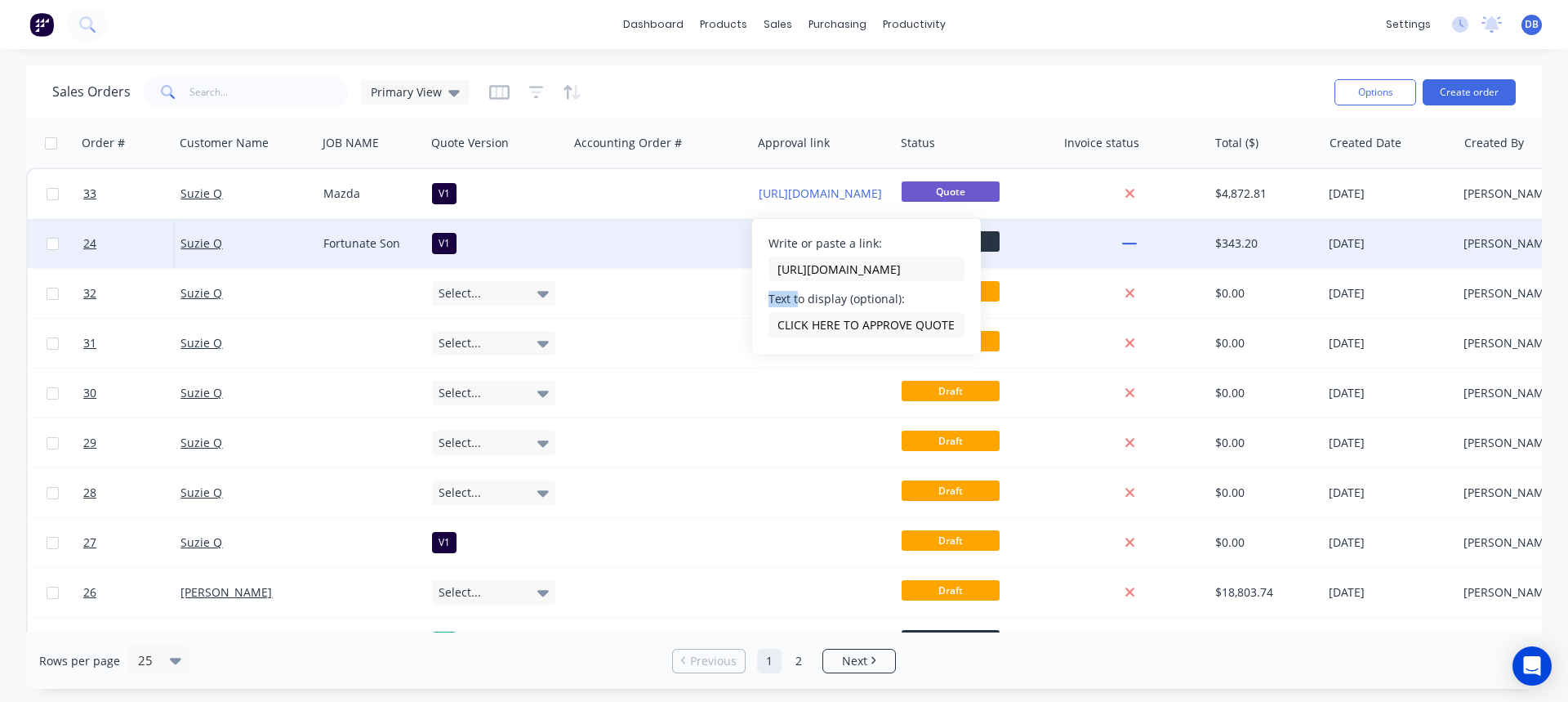
drag, startPoint x: 769, startPoint y: 301, endPoint x: 800, endPoint y: 300, distance: 31.0
click at [799, 300] on label "Text to display (optional):" at bounding box center [836, 298] width 136 height 16
click at [818, 299] on label "Text to display (optional):" at bounding box center [836, 298] width 136 height 16
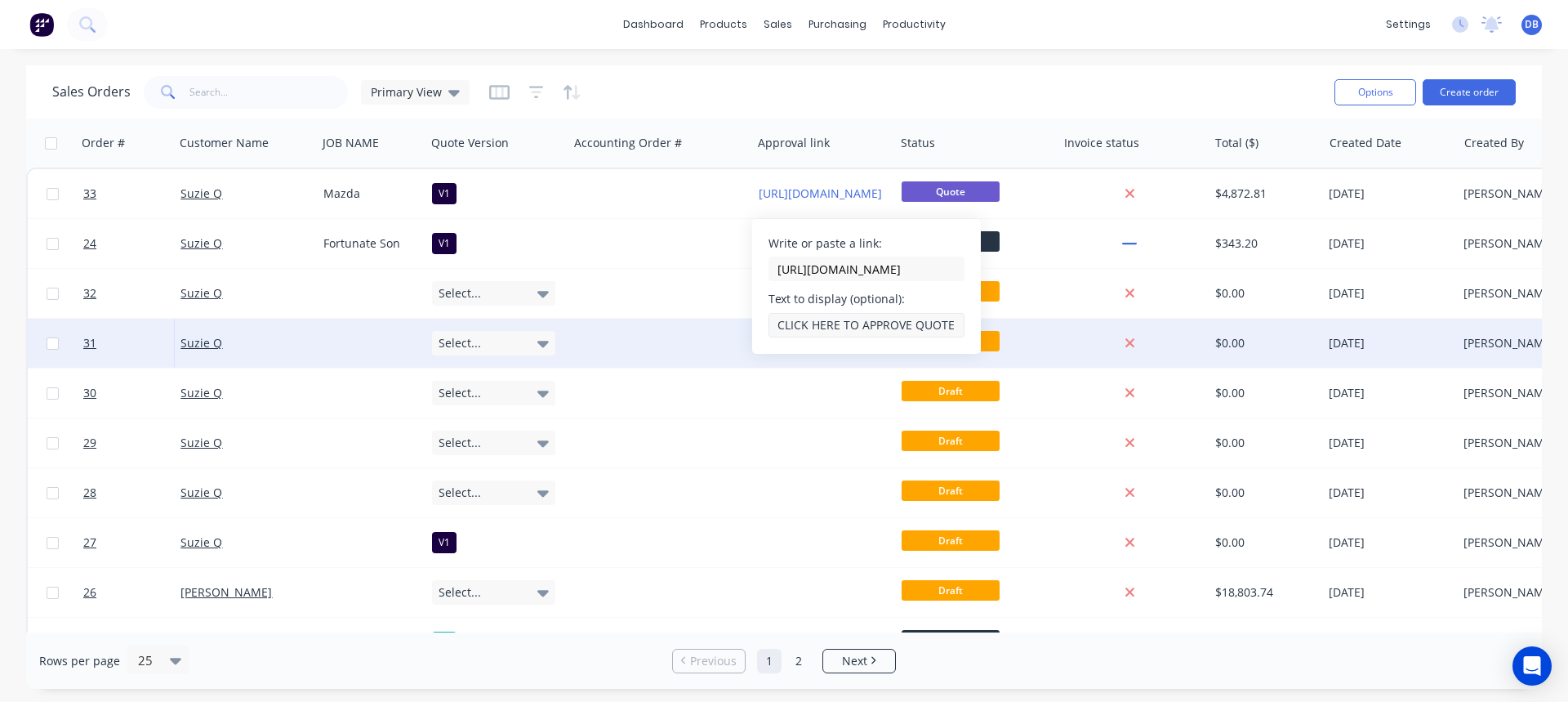
drag, startPoint x: 777, startPoint y: 325, endPoint x: 999, endPoint y: 324, distance: 222.0
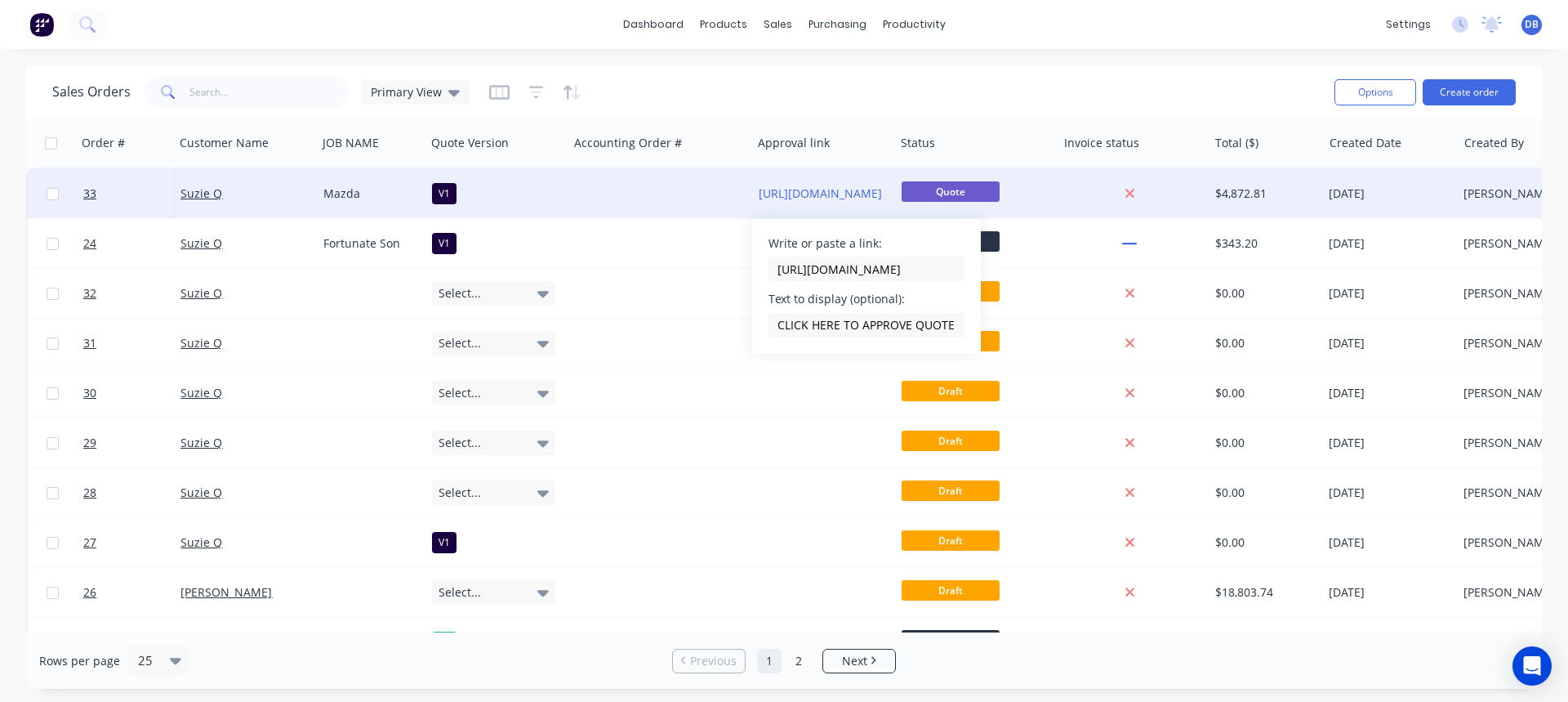
click at [788, 177] on div "https://c3y8u.share.hsforms.com/2LPry2ciFQyq8gvjBDsrbpQ?quoteid=33v1" at bounding box center [824, 194] width 143 height 49
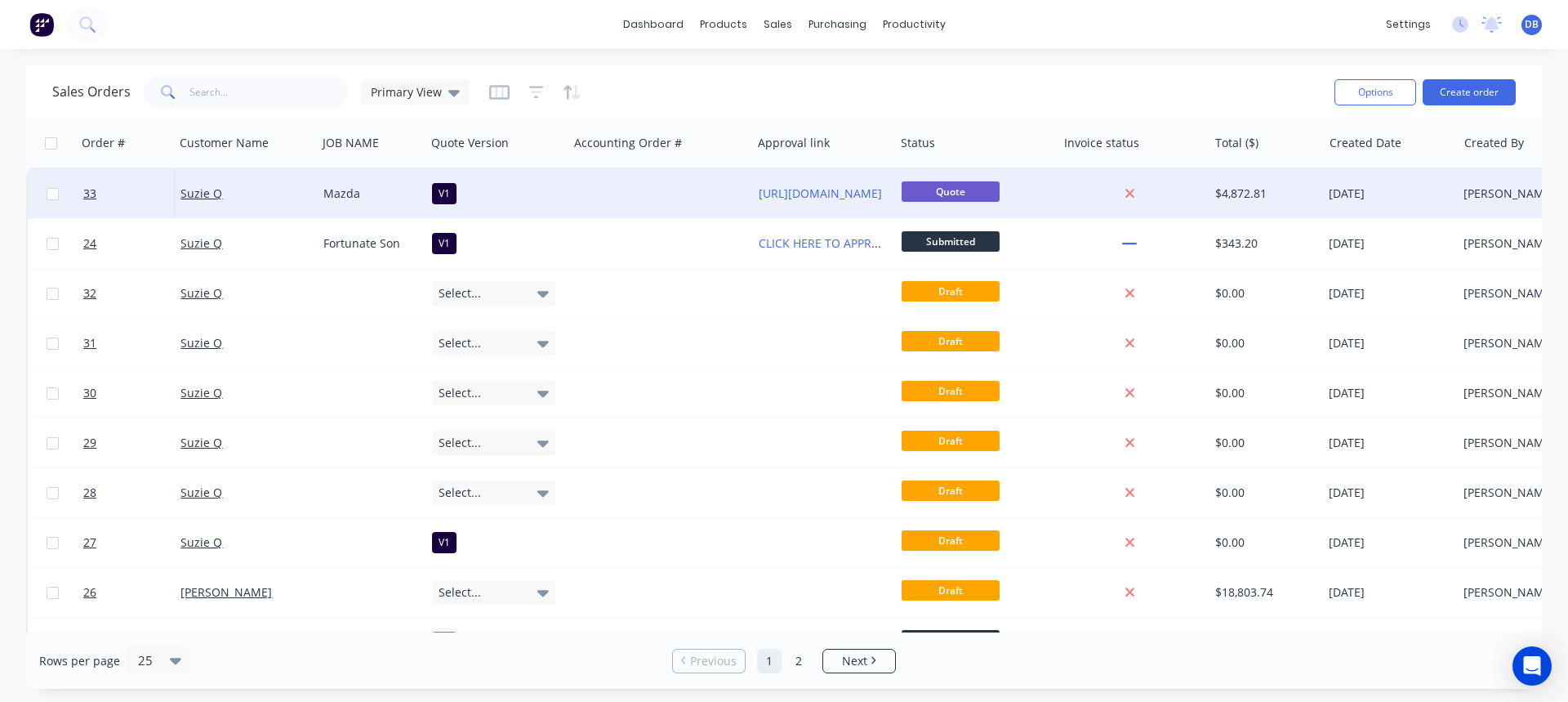
click at [806, 177] on div "https://c3y8u.share.hsforms.com/2LPry2ciFQyq8gvjBDsrbpQ?quoteid=33v1" at bounding box center [824, 194] width 143 height 49
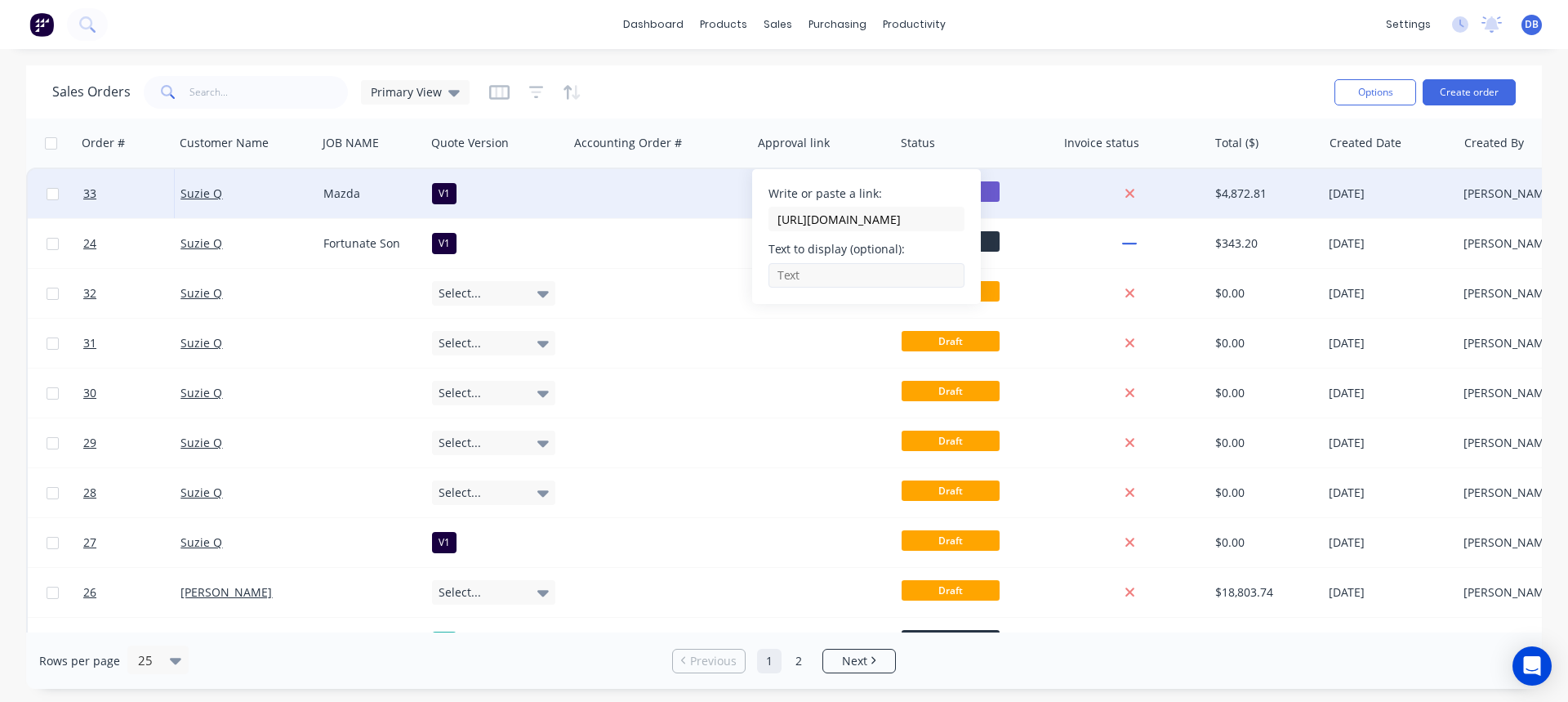
click at [793, 275] on input "Write or paste a link:" at bounding box center [866, 275] width 196 height 24
paste input "CLICK HERE TO APPROVE QUOTE"
type input "CLICK HERE TO APPROVE QUOTE"
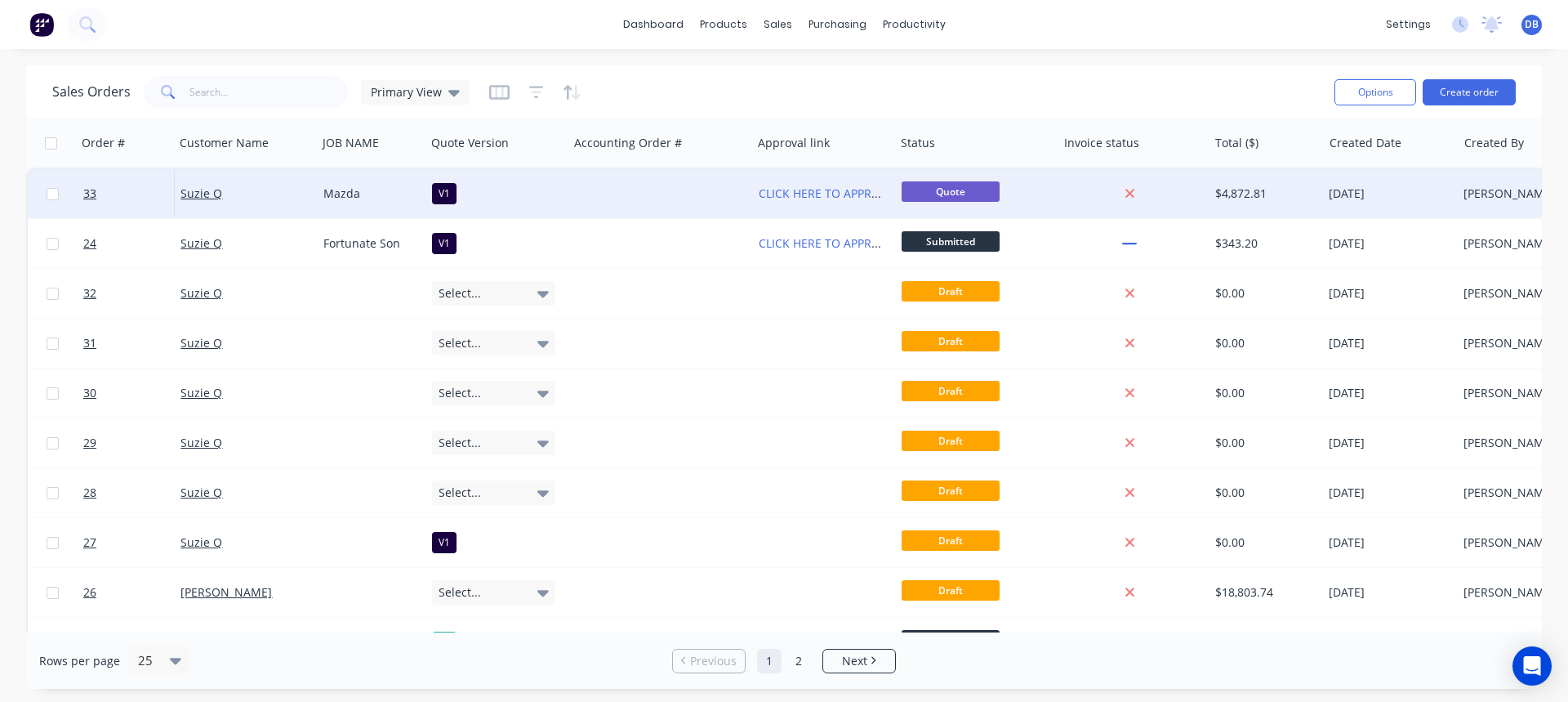
click at [682, 198] on div at bounding box center [660, 194] width 184 height 49
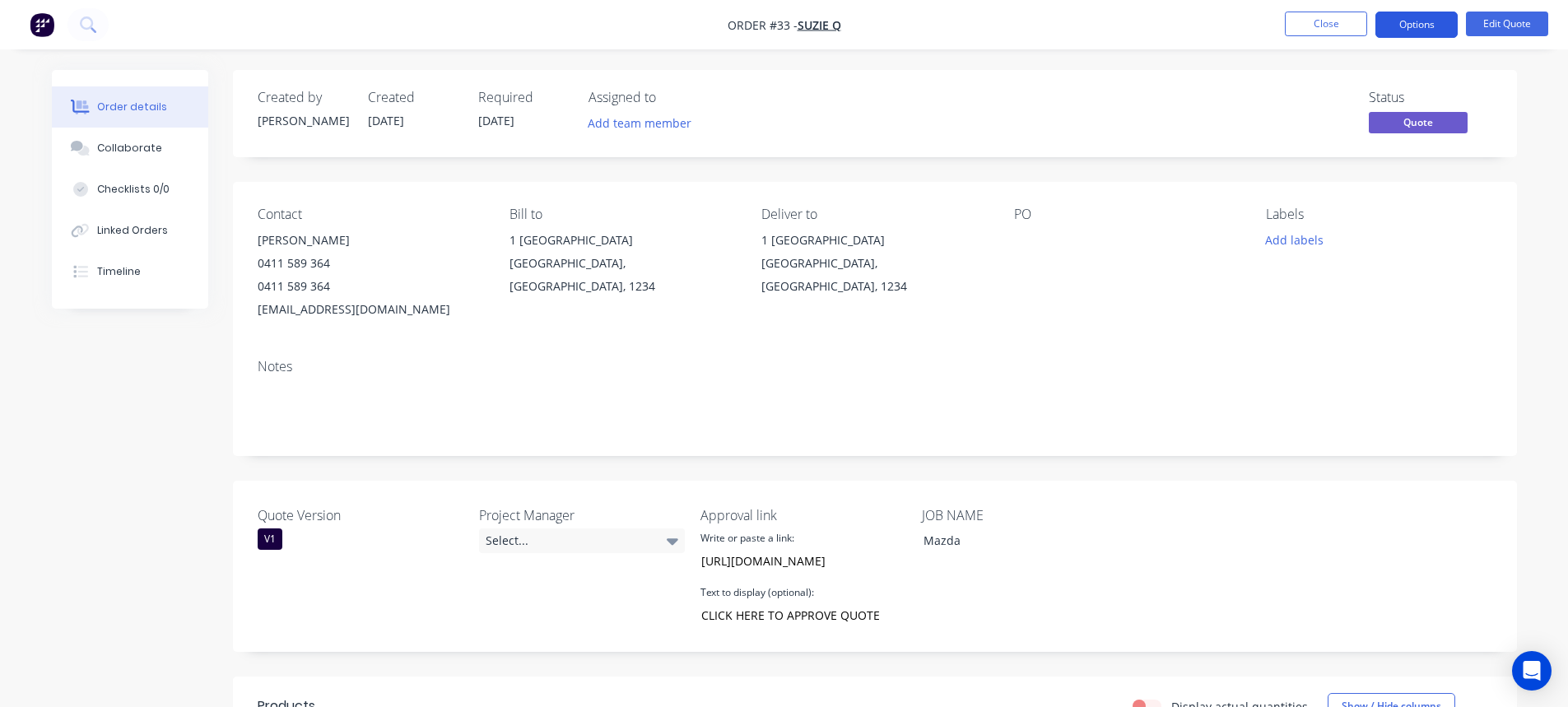
click at [1420, 27] on button "Options" at bounding box center [1416, 25] width 82 height 27
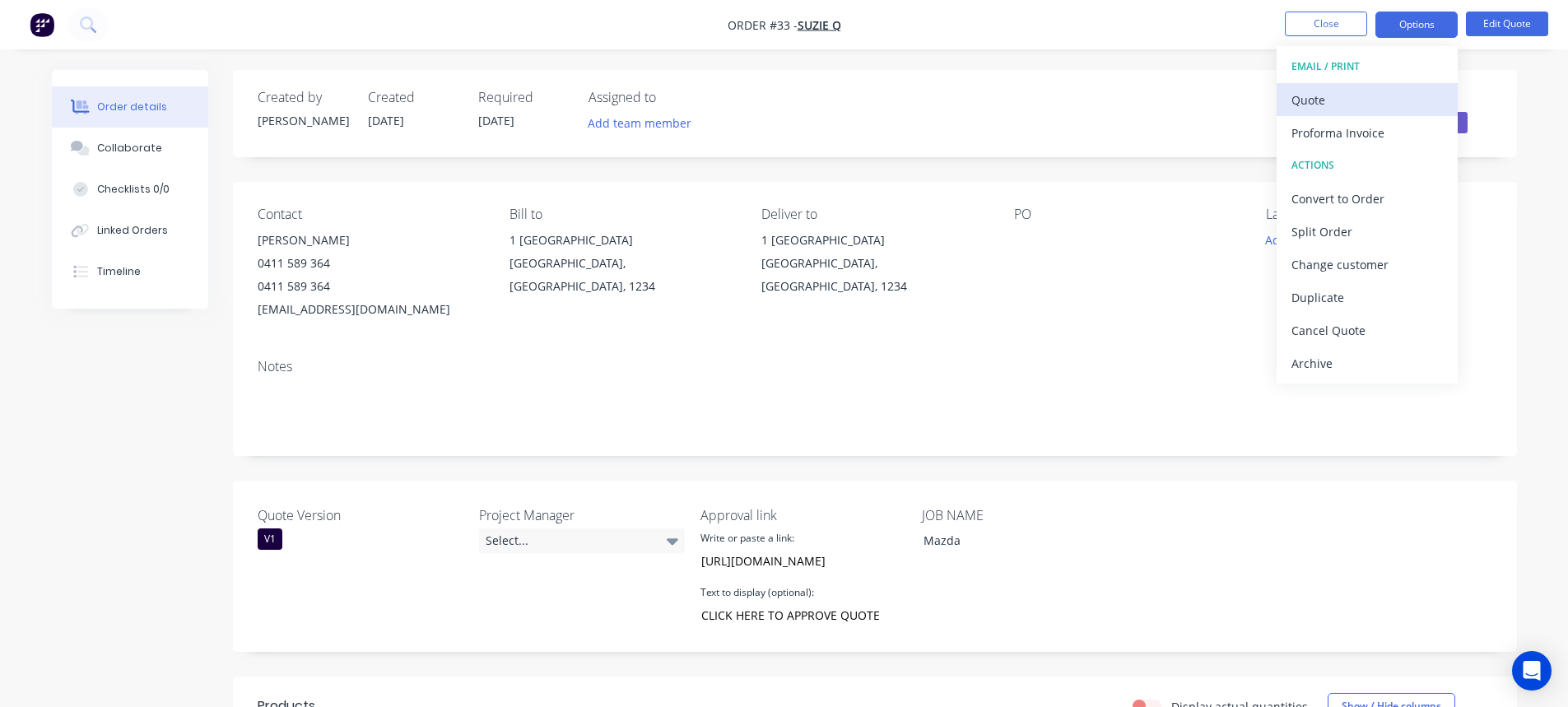
click at [1330, 103] on div "Quote" at bounding box center [1367, 99] width 151 height 24
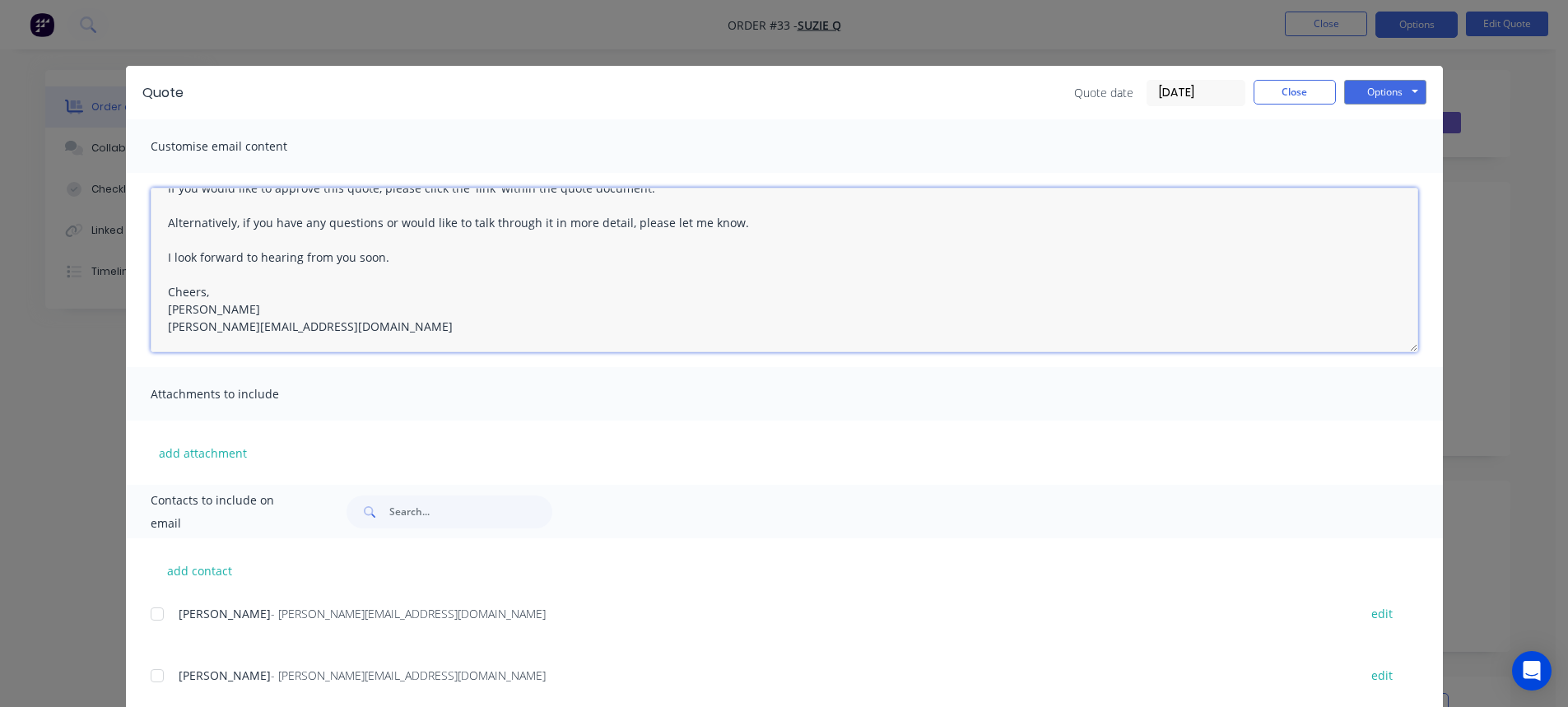
drag, startPoint x: 156, startPoint y: 218, endPoint x: 595, endPoint y: 323, distance: 451.4
click at [596, 330] on textarea "Hi XXX, Please see the attached quote. If you would like to approve this quote,…" at bounding box center [784, 270] width 1268 height 165
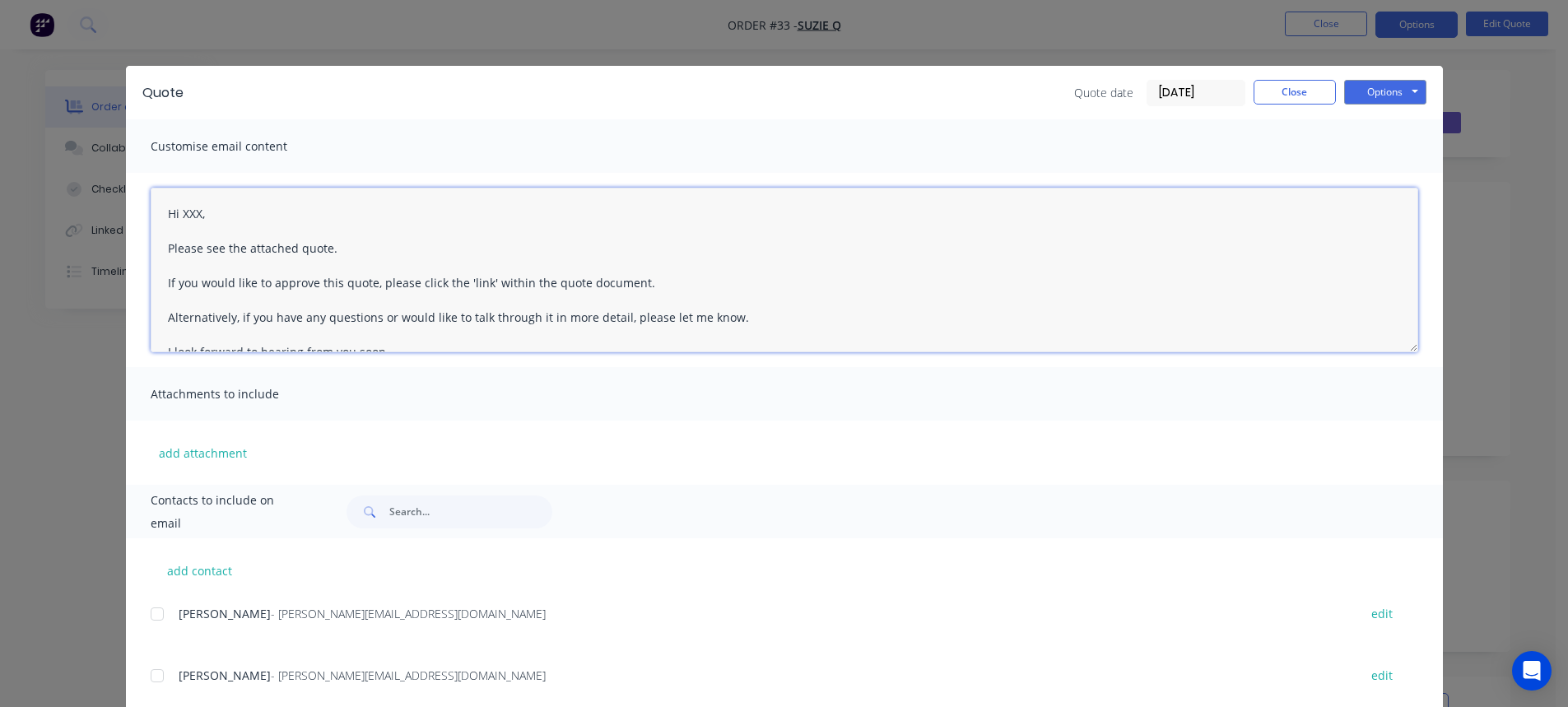
click at [386, 281] on textarea "Hi XXX, Please see the attached quote. If you would like to approve this quote,…" at bounding box center [784, 270] width 1268 height 165
click at [414, 277] on textarea "Hi XXX, Please see the attached quote. If you would like to approve this quote,…" at bounding box center [784, 270] width 1268 height 165
click at [213, 229] on textarea "Hi XXX, Please see the attached quote. If you would like to approve this quote,…" at bounding box center [784, 270] width 1268 height 165
click at [224, 210] on textarea "Hi XXX, Please see the attached quote. If you would like to approve this quote,…" at bounding box center [784, 270] width 1268 height 165
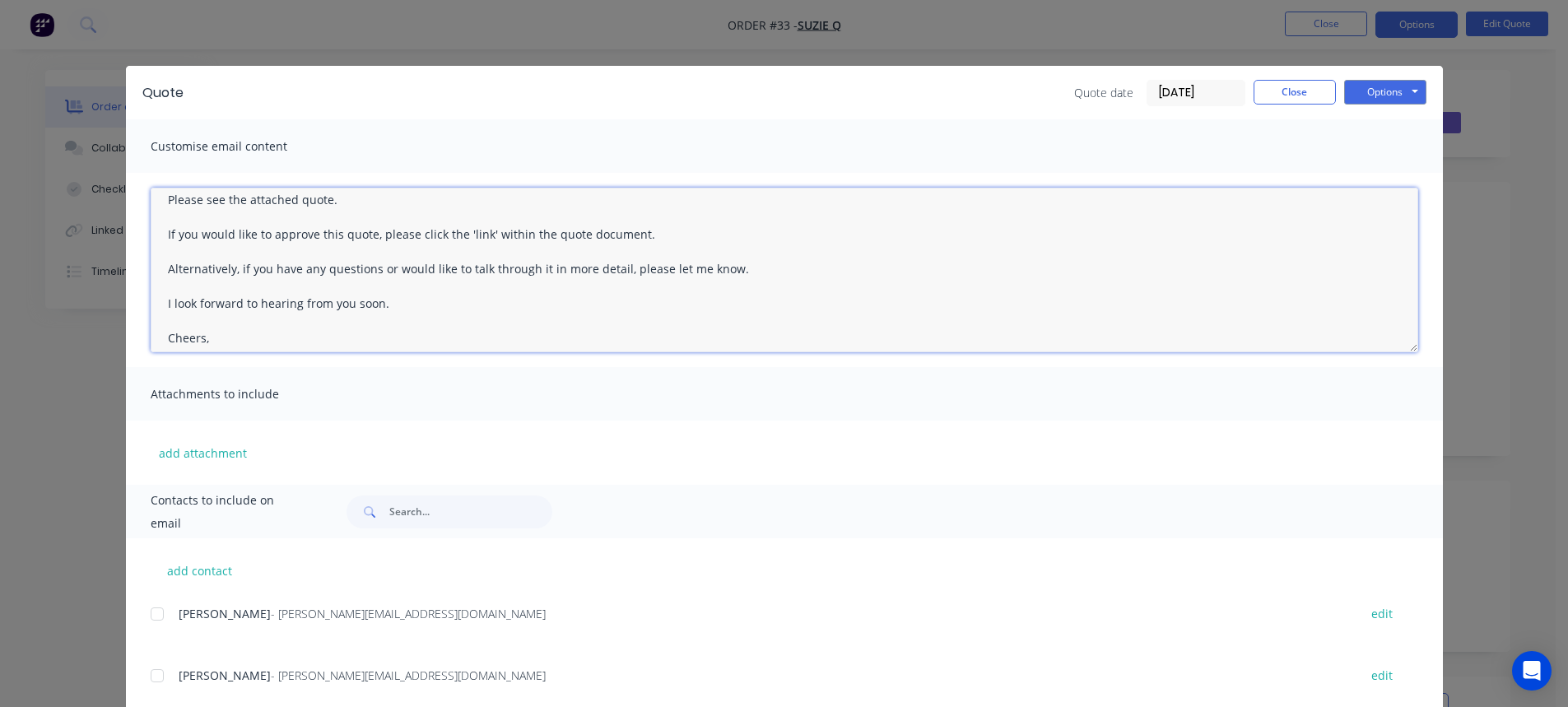
scroll to position [95, 0]
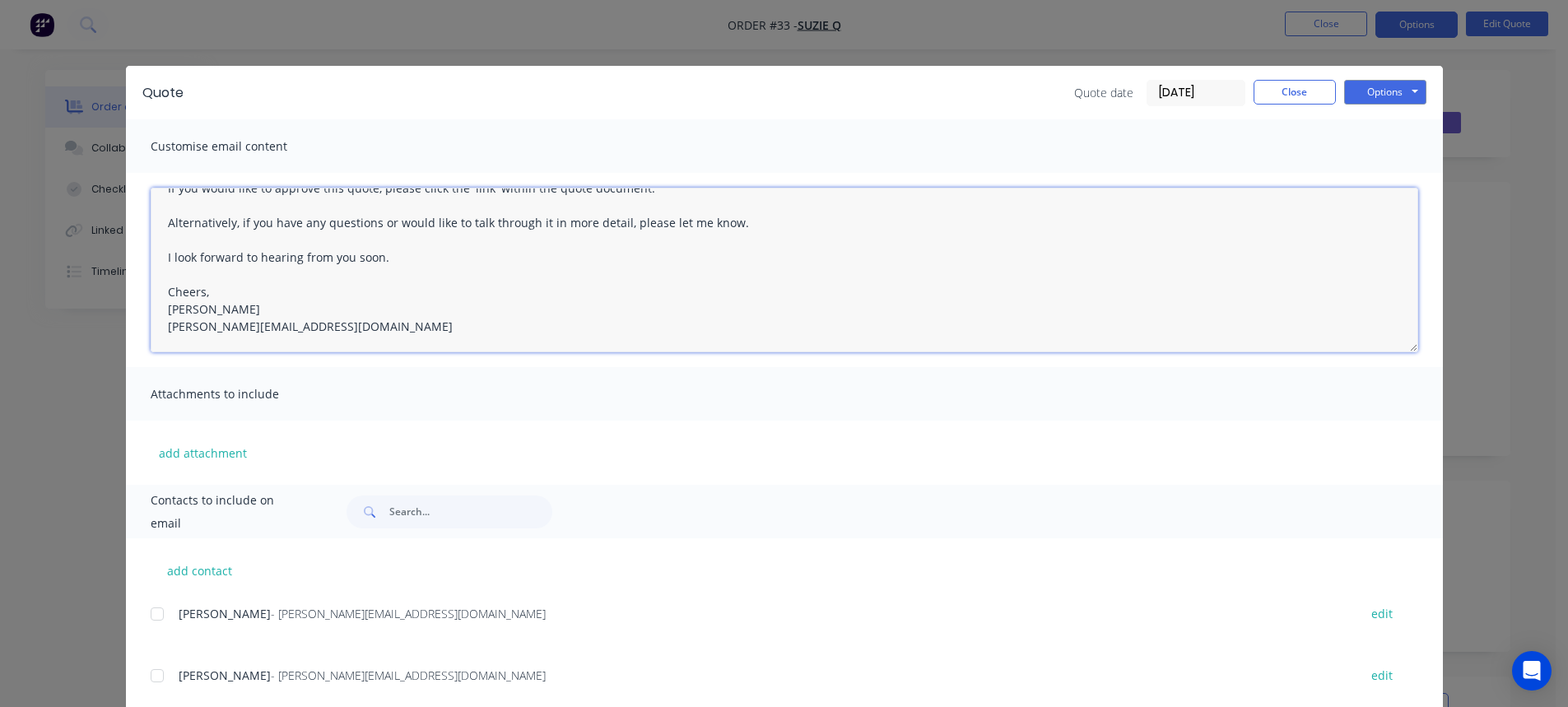
click at [153, 613] on div at bounding box center [157, 613] width 33 height 33
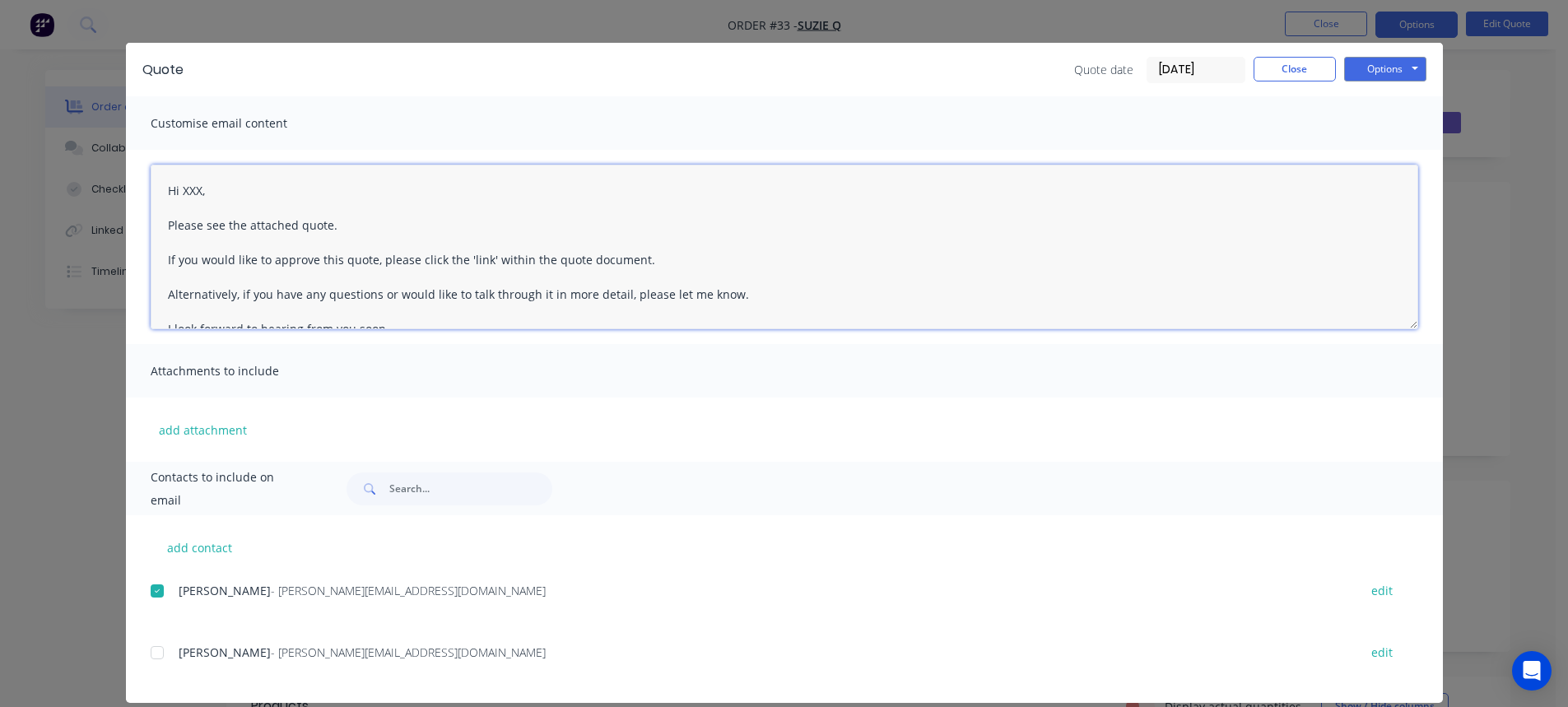
scroll to position [42, 0]
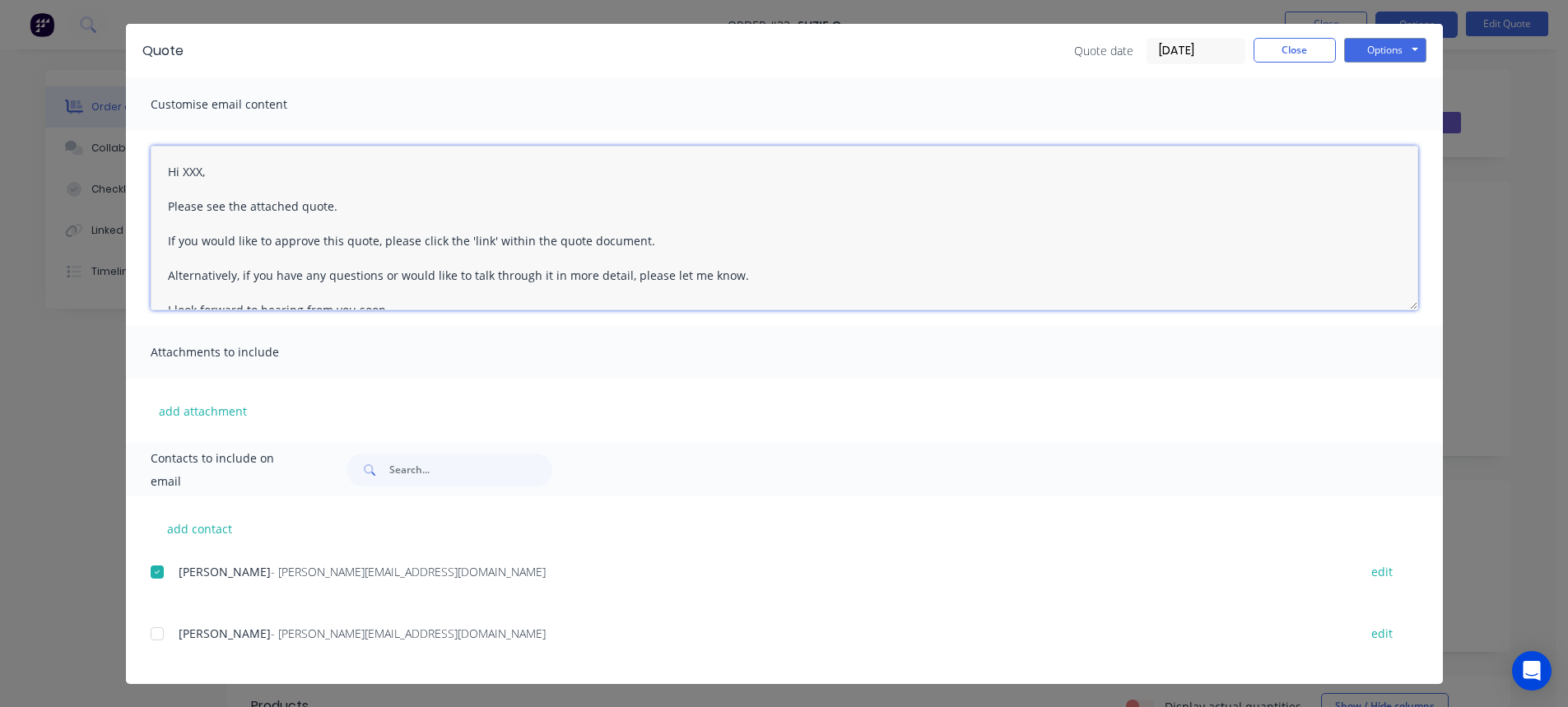
click at [151, 573] on div at bounding box center [157, 572] width 33 height 33
click at [148, 571] on div at bounding box center [157, 572] width 33 height 33
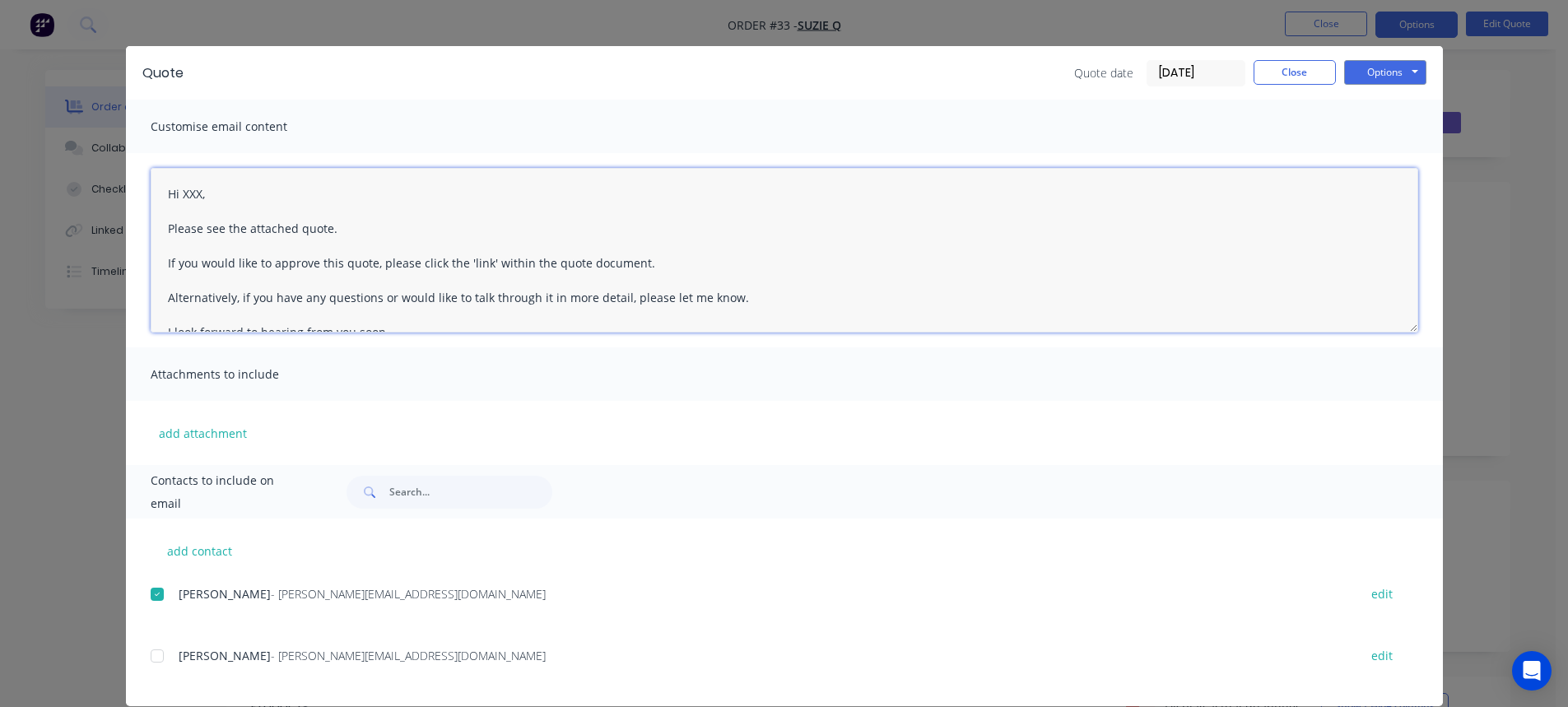
scroll to position [0, 0]
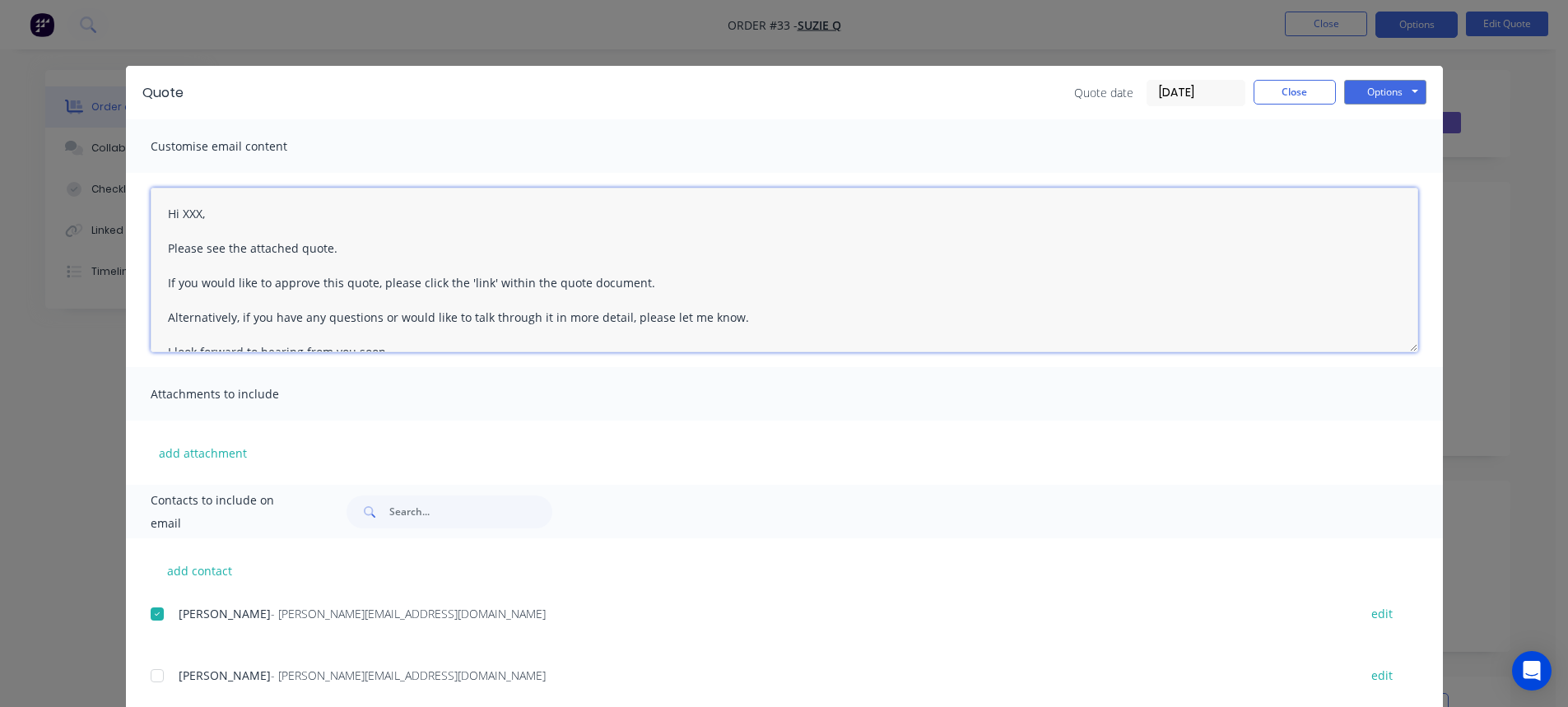
click at [224, 228] on textarea "Hi XXX, Please see the attached quote. If you would like to approve this quote,…" at bounding box center [784, 270] width 1268 height 165
click at [215, 208] on textarea "Hi XXX, Please see the attached quote. If you would like to approve this quote,…" at bounding box center [784, 270] width 1268 height 165
click at [283, 263] on textarea "Hi Johnnie Please see the attached quote. If you would like to approve this quo…" at bounding box center [784, 270] width 1268 height 165
drag, startPoint x: 236, startPoint y: 255, endPoint x: 300, endPoint y: 253, distance: 64.0
click at [300, 253] on textarea "Hi Johnnie Please see the attached quote. If you would like to approve this quo…" at bounding box center [784, 270] width 1268 height 165
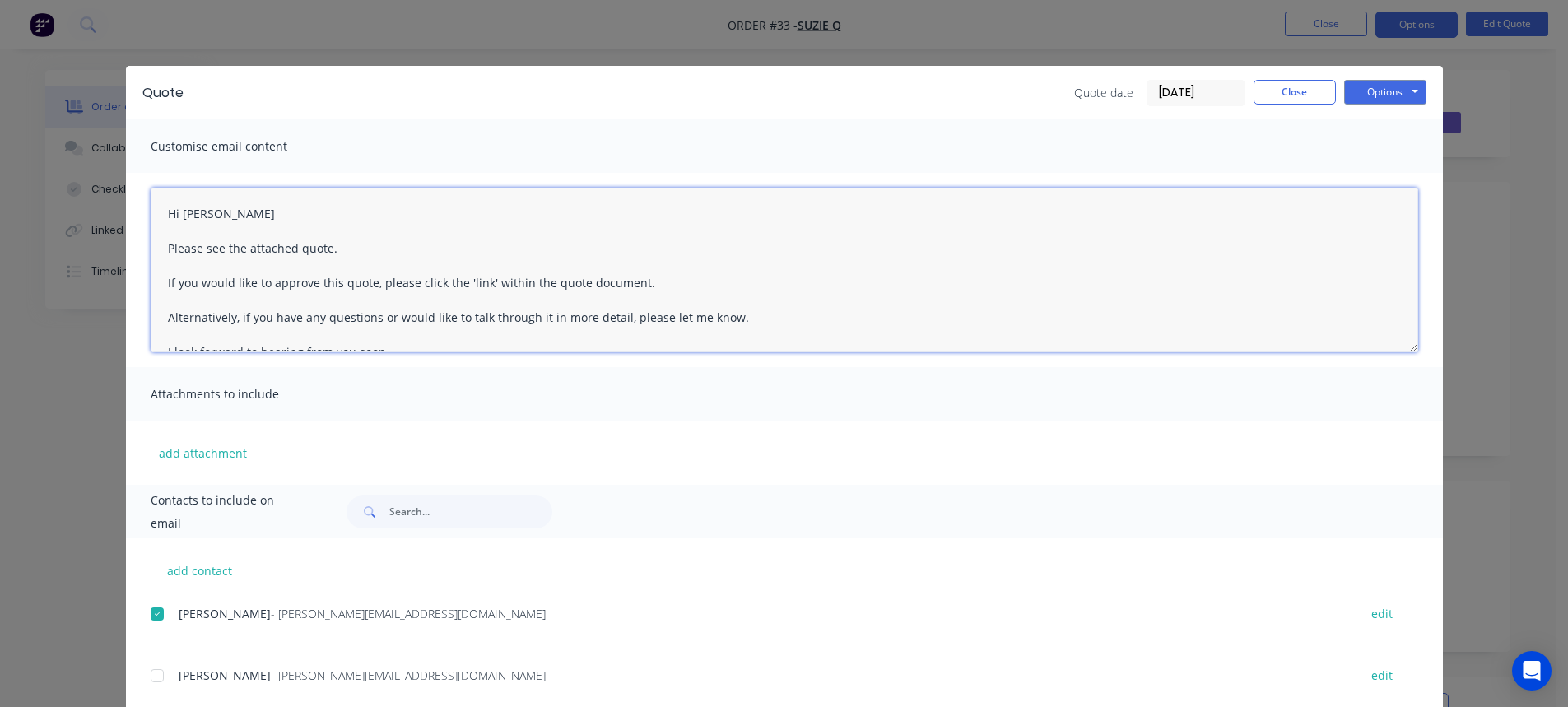
click at [266, 277] on textarea "Hi Johnnie Please see the attached quote. If you would like to approve this quo…" at bounding box center [784, 270] width 1268 height 165
drag, startPoint x: 381, startPoint y: 285, endPoint x: 513, endPoint y: 277, distance: 132.2
click at [479, 280] on textarea "Hi Johnnie Please see the attached quote. If you would like to approve this quo…" at bounding box center [784, 270] width 1268 height 165
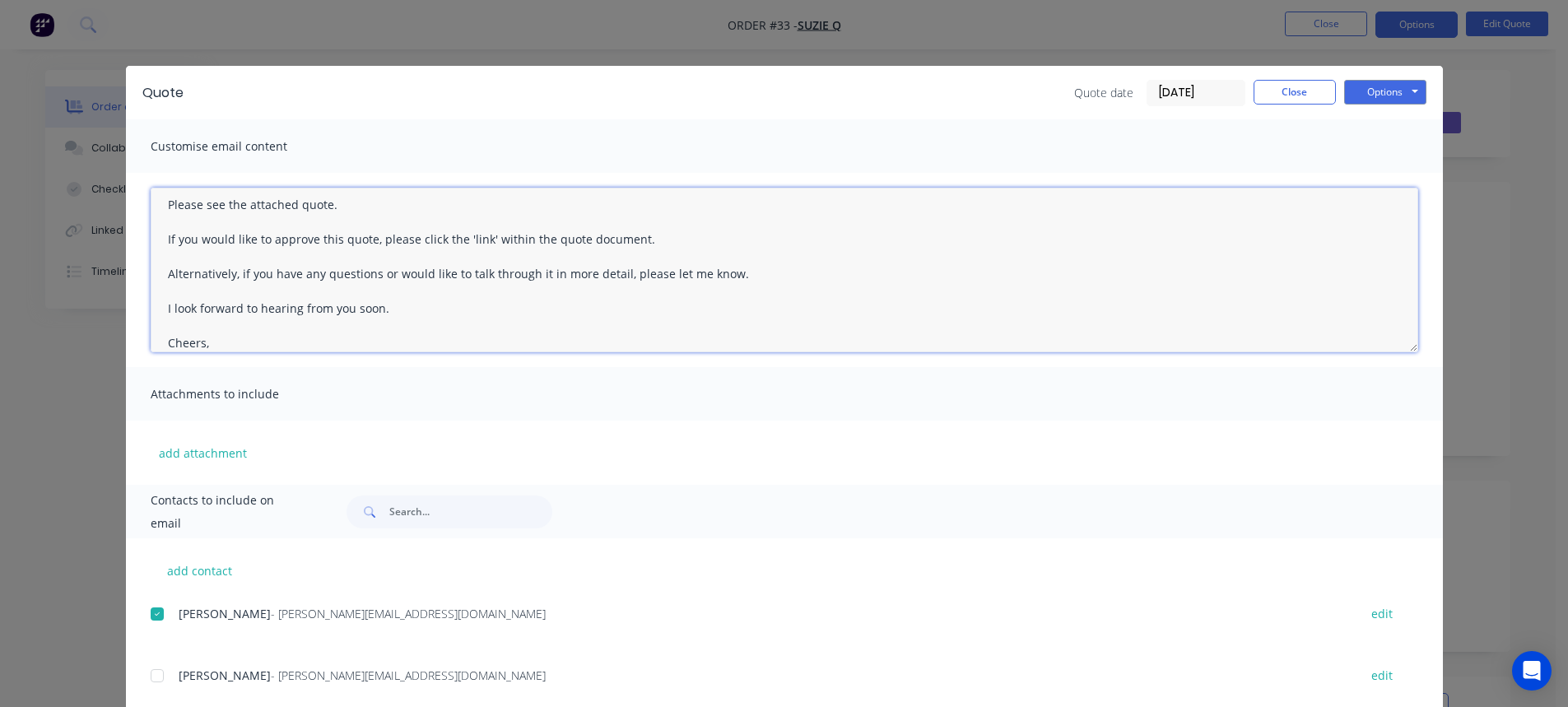
scroll to position [82, 0]
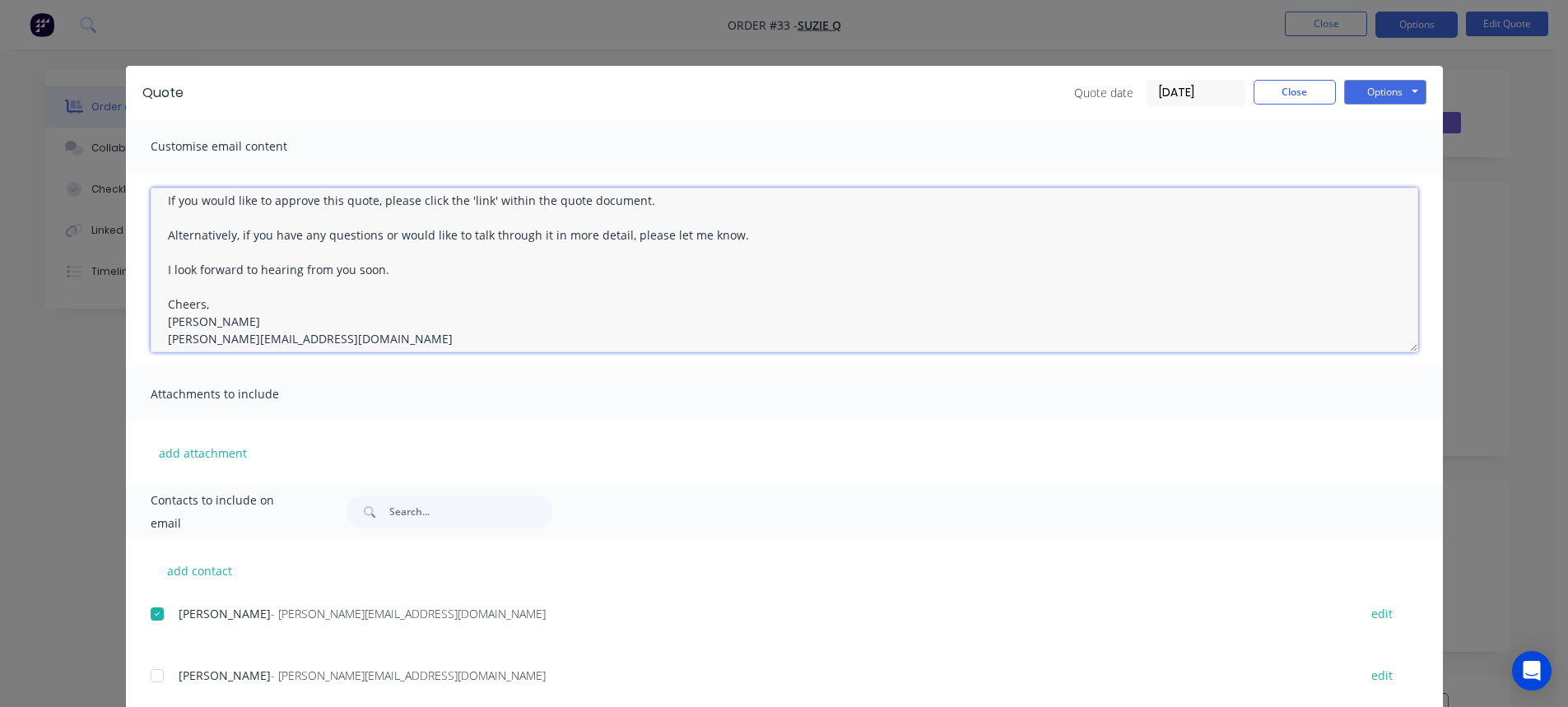
drag, startPoint x: 309, startPoint y: 230, endPoint x: 464, endPoint y: 218, distance: 155.5
click at [464, 218] on textarea "Hi Johnnie Please see the attached quote. If you would like to approve this quo…" at bounding box center [784, 270] width 1268 height 165
drag, startPoint x: 473, startPoint y: 225, endPoint x: 485, endPoint y: 225, distance: 12.0
click at [476, 225] on textarea "Hi Johnnie Please see the attached quote. If you would like to approve this quo…" at bounding box center [784, 270] width 1268 height 165
click at [475, 236] on textarea "Hi Johnnie Please see the attached quote. If you would like to approve this quo…" at bounding box center [784, 270] width 1268 height 165
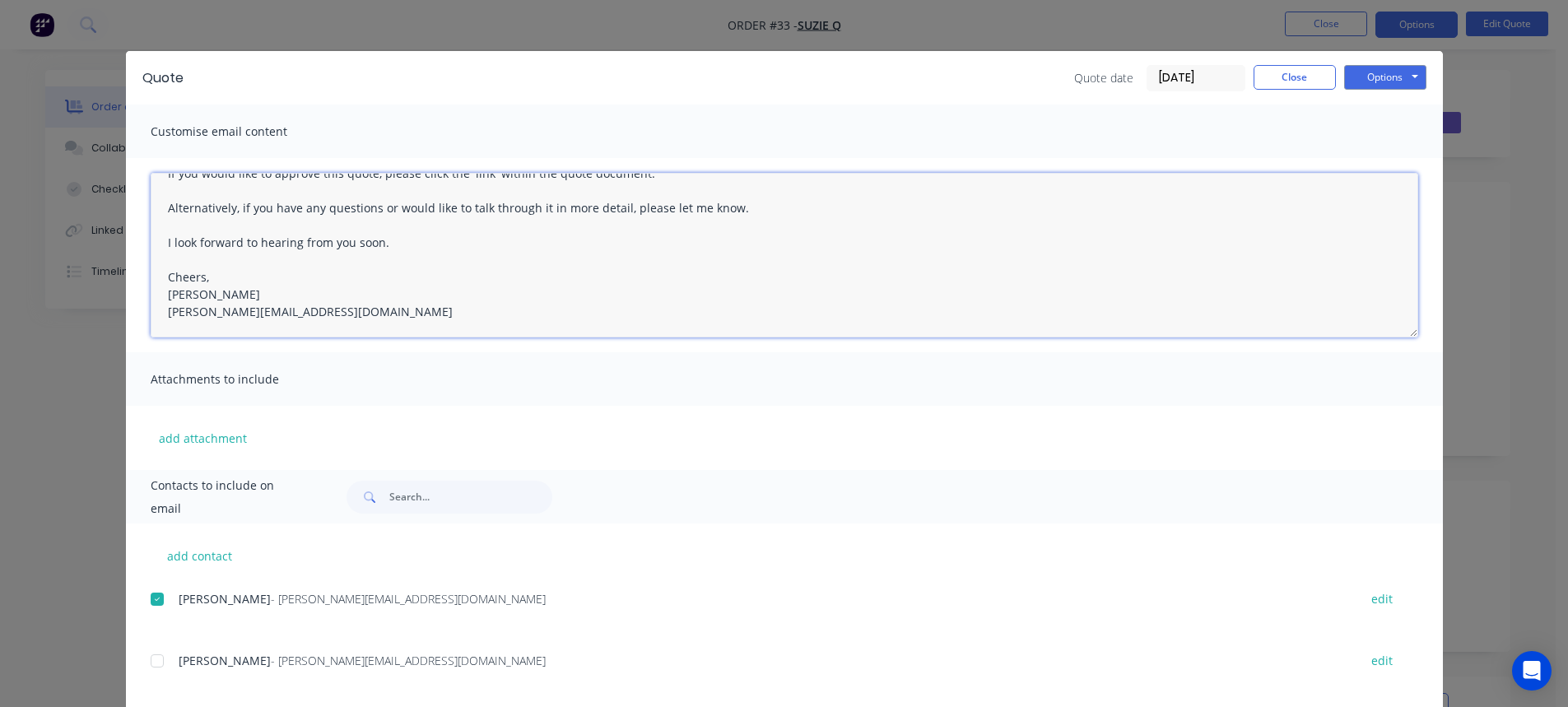
scroll to position [0, 0]
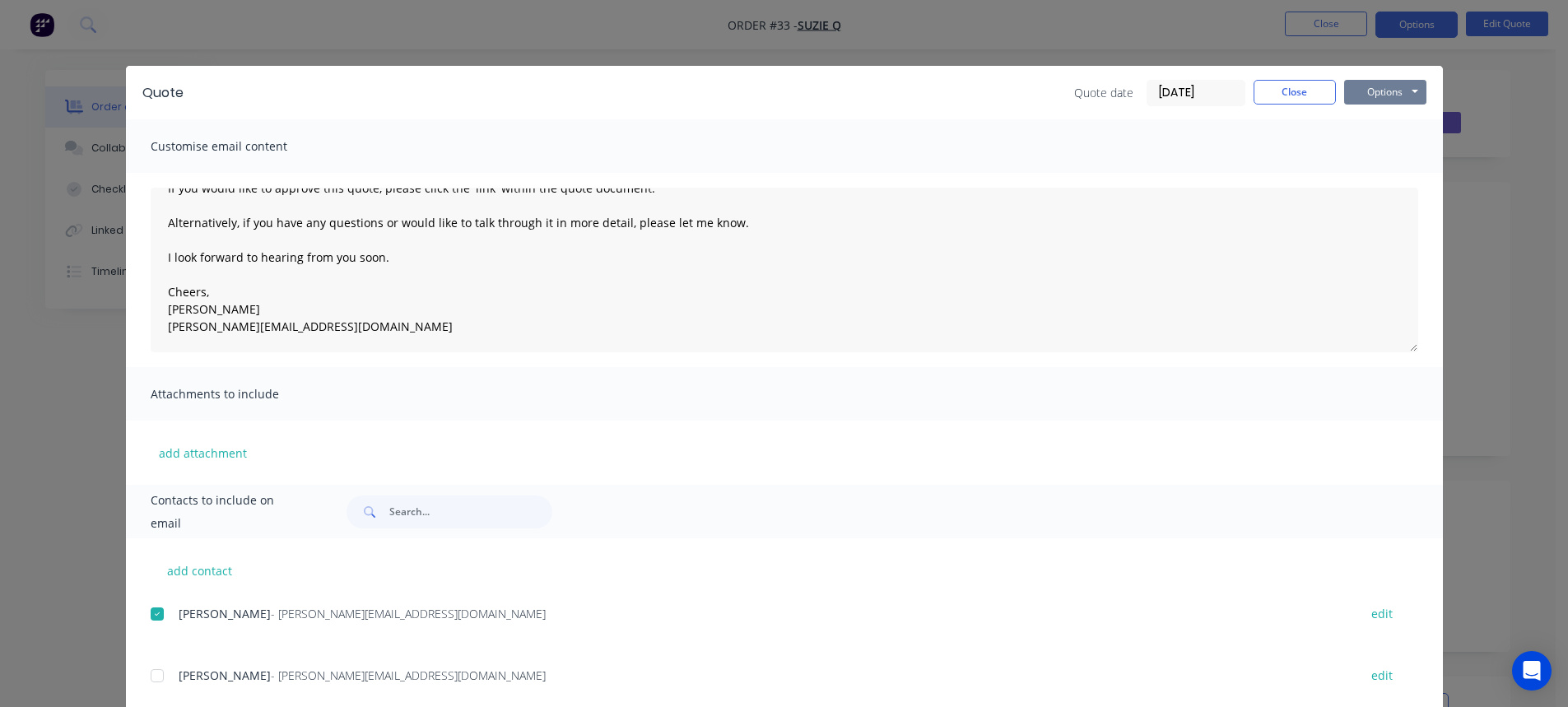
click at [1363, 95] on button "Options" at bounding box center [1384, 92] width 82 height 25
click at [1382, 124] on button "Preview" at bounding box center [1396, 121] width 105 height 27
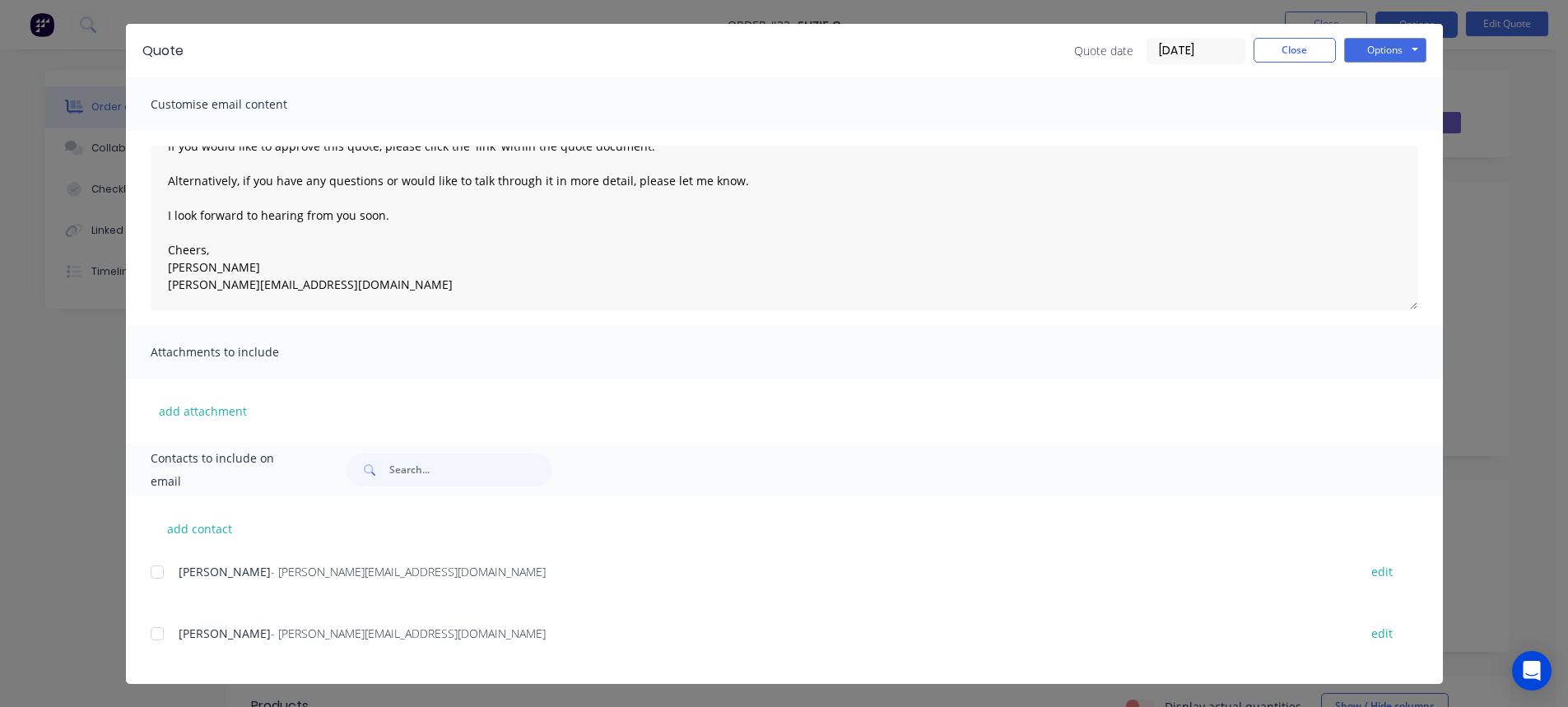
click at [144, 574] on div at bounding box center [157, 572] width 33 height 33
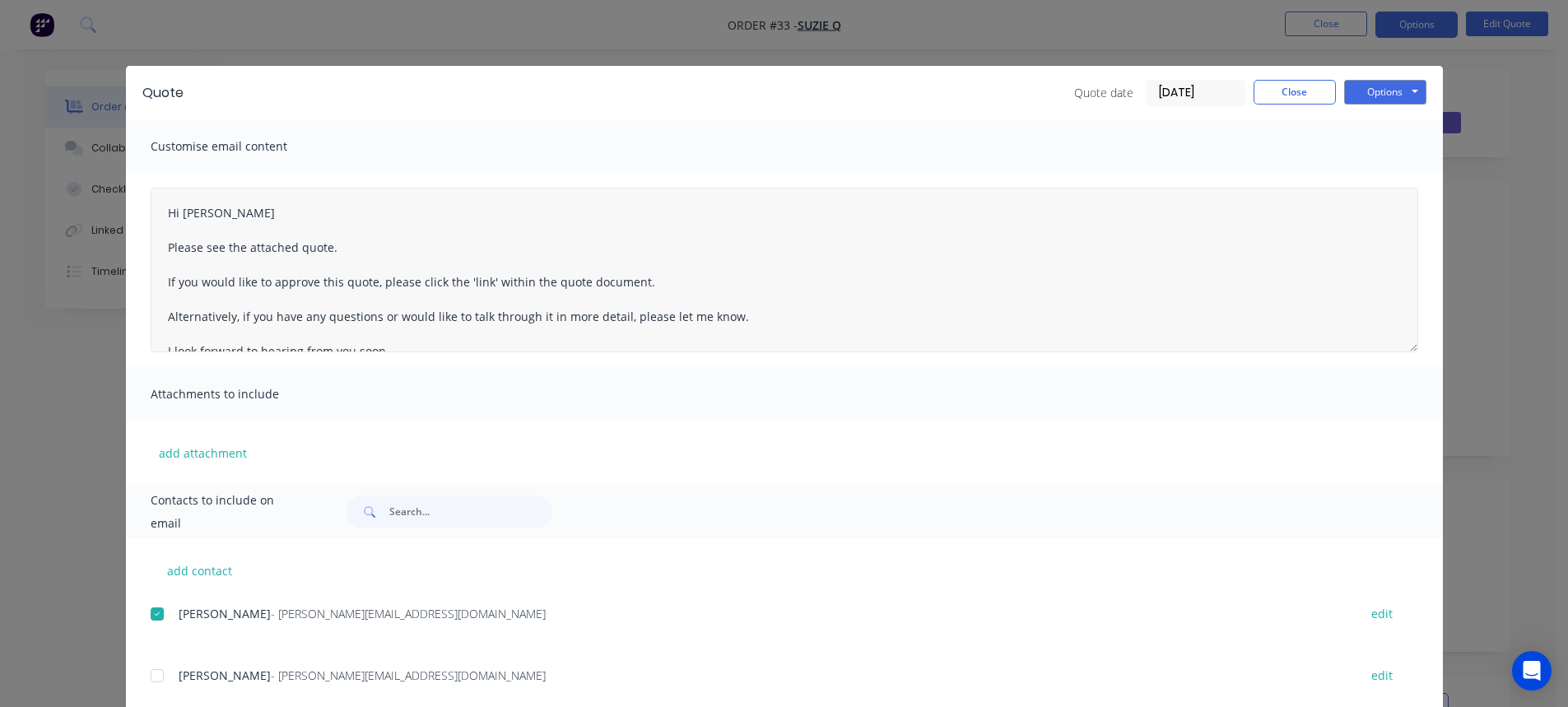
scroll to position [0, 0]
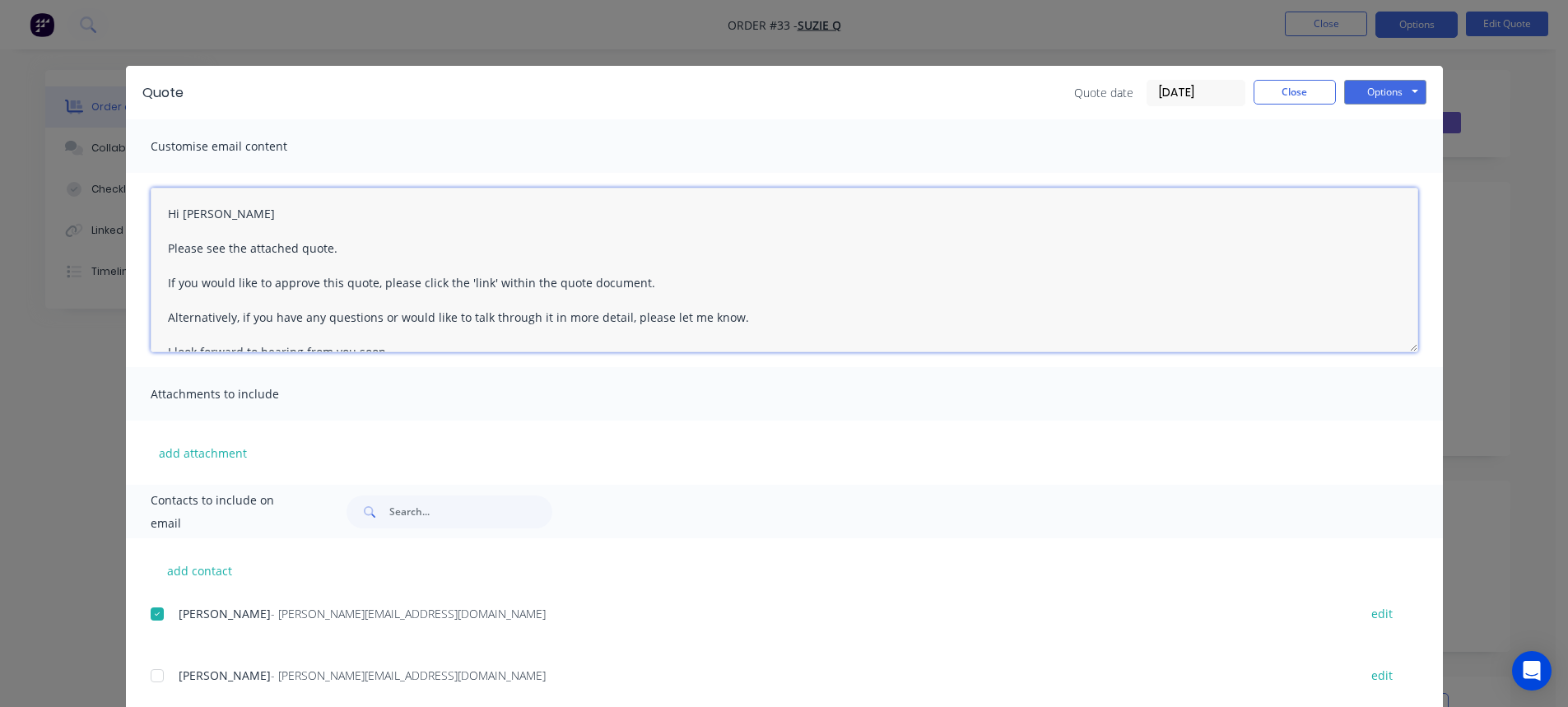
drag, startPoint x: 200, startPoint y: 206, endPoint x: 177, endPoint y: 211, distance: 23.5
click at [177, 211] on textarea "Hi XXX, Please see the attached quote. If you would like to approve this quote,…" at bounding box center [784, 270] width 1268 height 165
drag, startPoint x: 675, startPoint y: 299, endPoint x: 940, endPoint y: 239, distance: 271.7
click at [677, 299] on textarea "Hi Johnnie, Please see the attached quote. If you would like to approve this qu…" at bounding box center [784, 270] width 1268 height 165
type textarea "Hi Johnnie, Please see the attached quote. If you would like to approve this qu…"
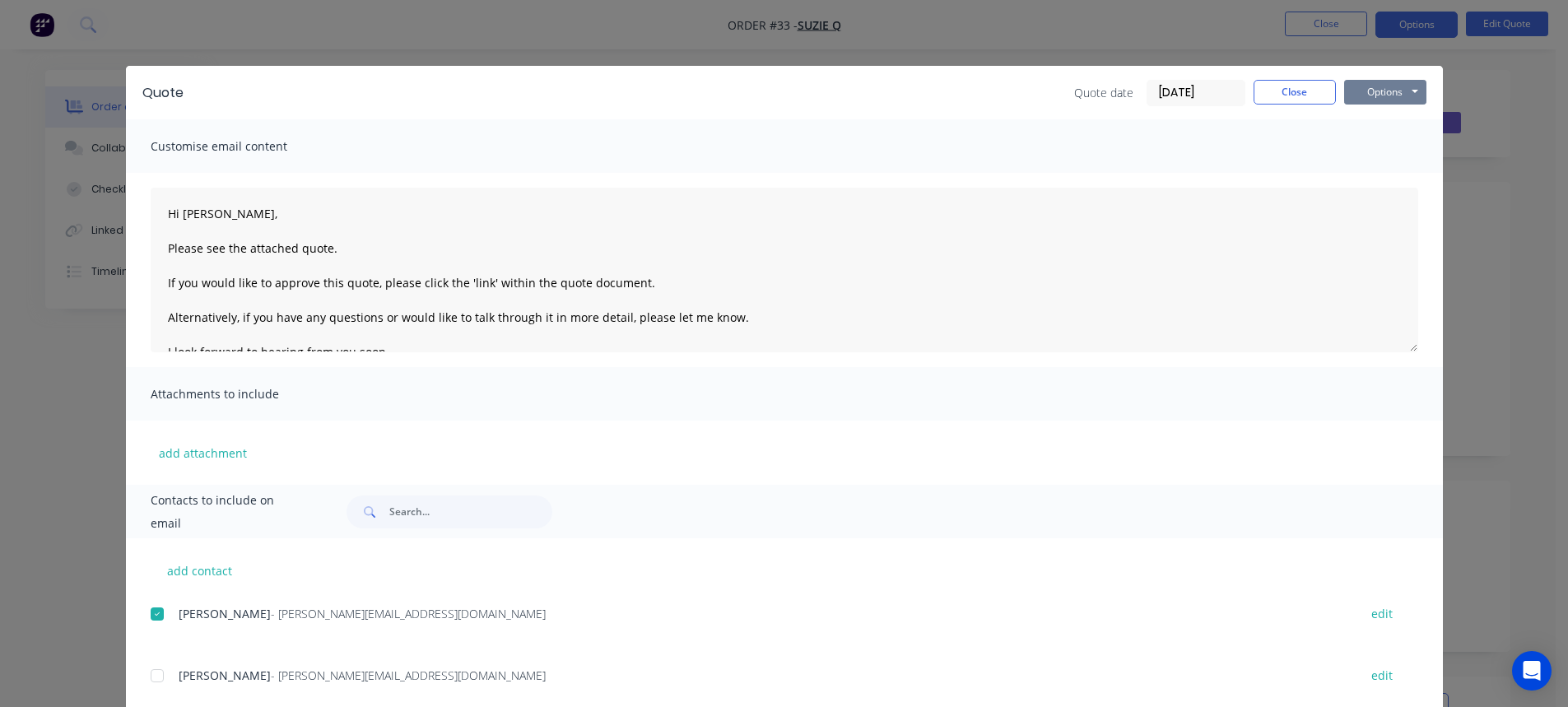
click at [1364, 94] on button "Options" at bounding box center [1384, 92] width 82 height 25
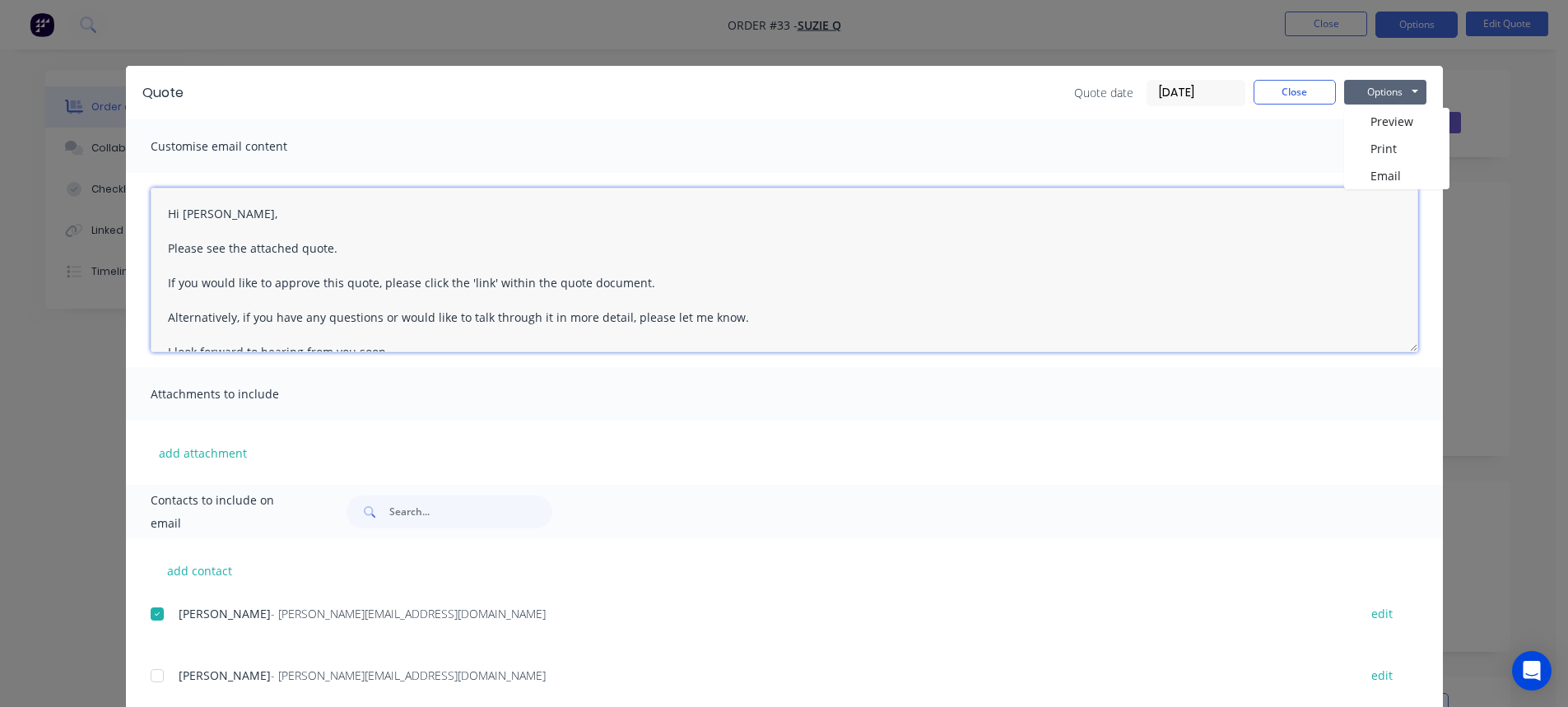
click at [961, 245] on textarea "Hi Johnnie, Please see the attached quote. If you would like to approve this qu…" at bounding box center [784, 270] width 1268 height 165
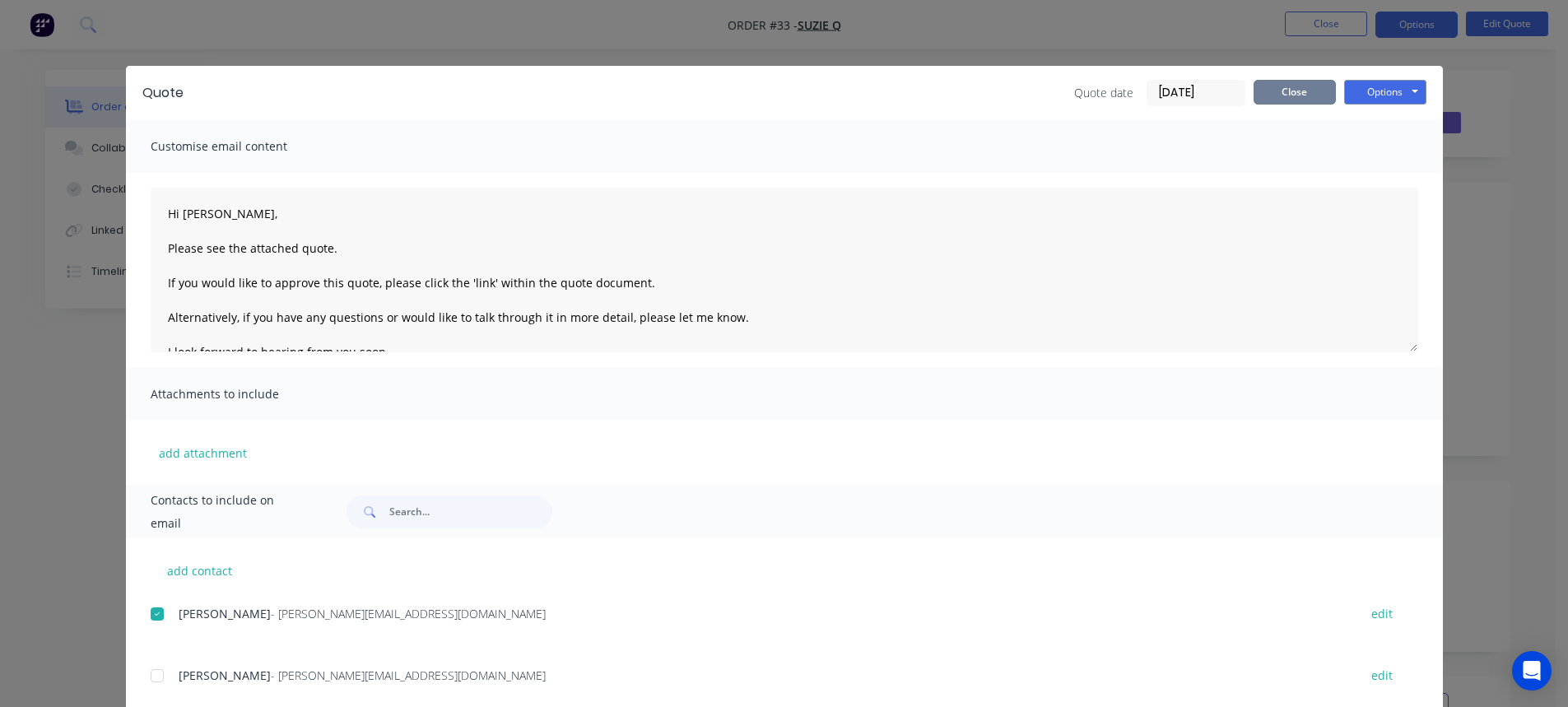
click at [1292, 97] on button "Close" at bounding box center [1294, 92] width 82 height 25
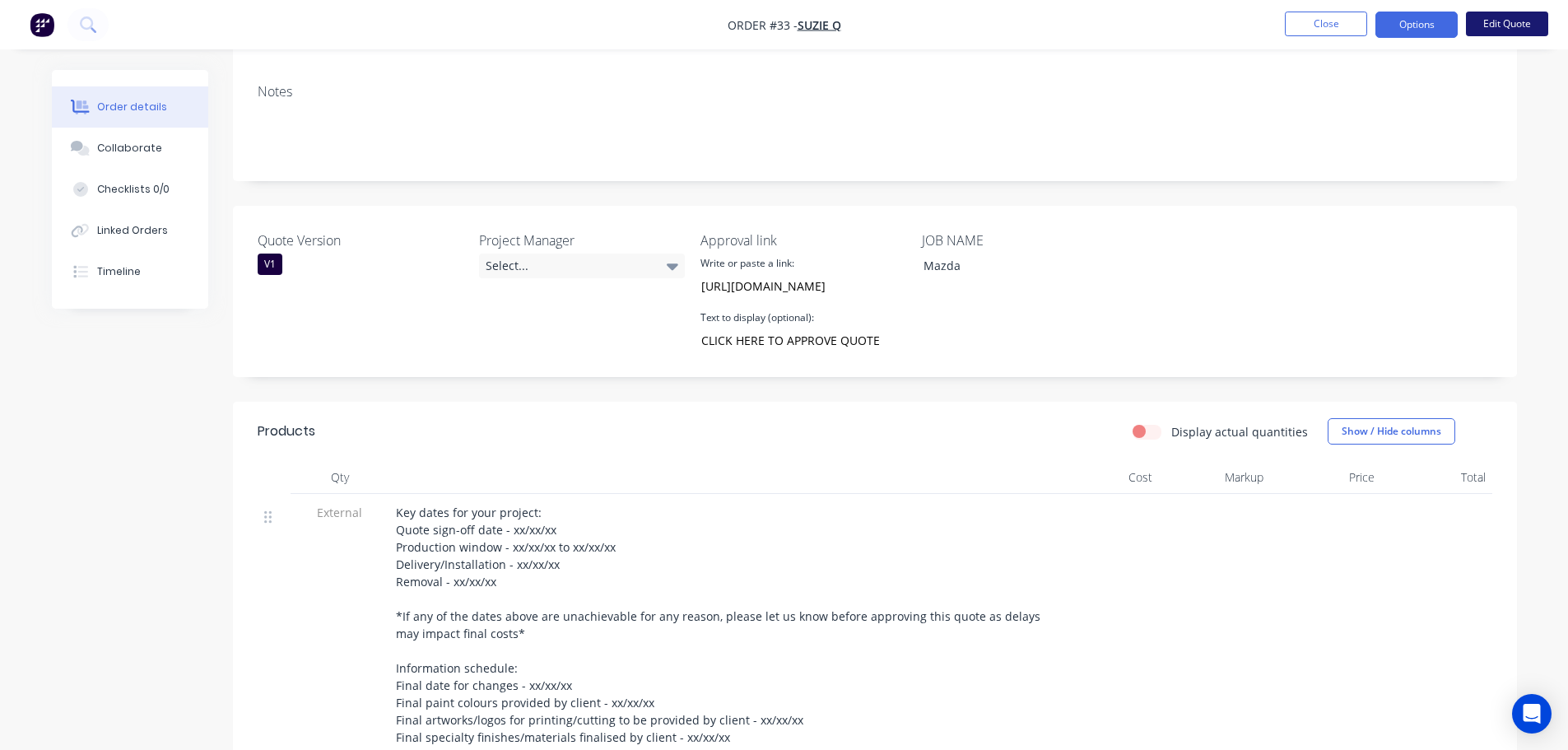
scroll to position [64, 0]
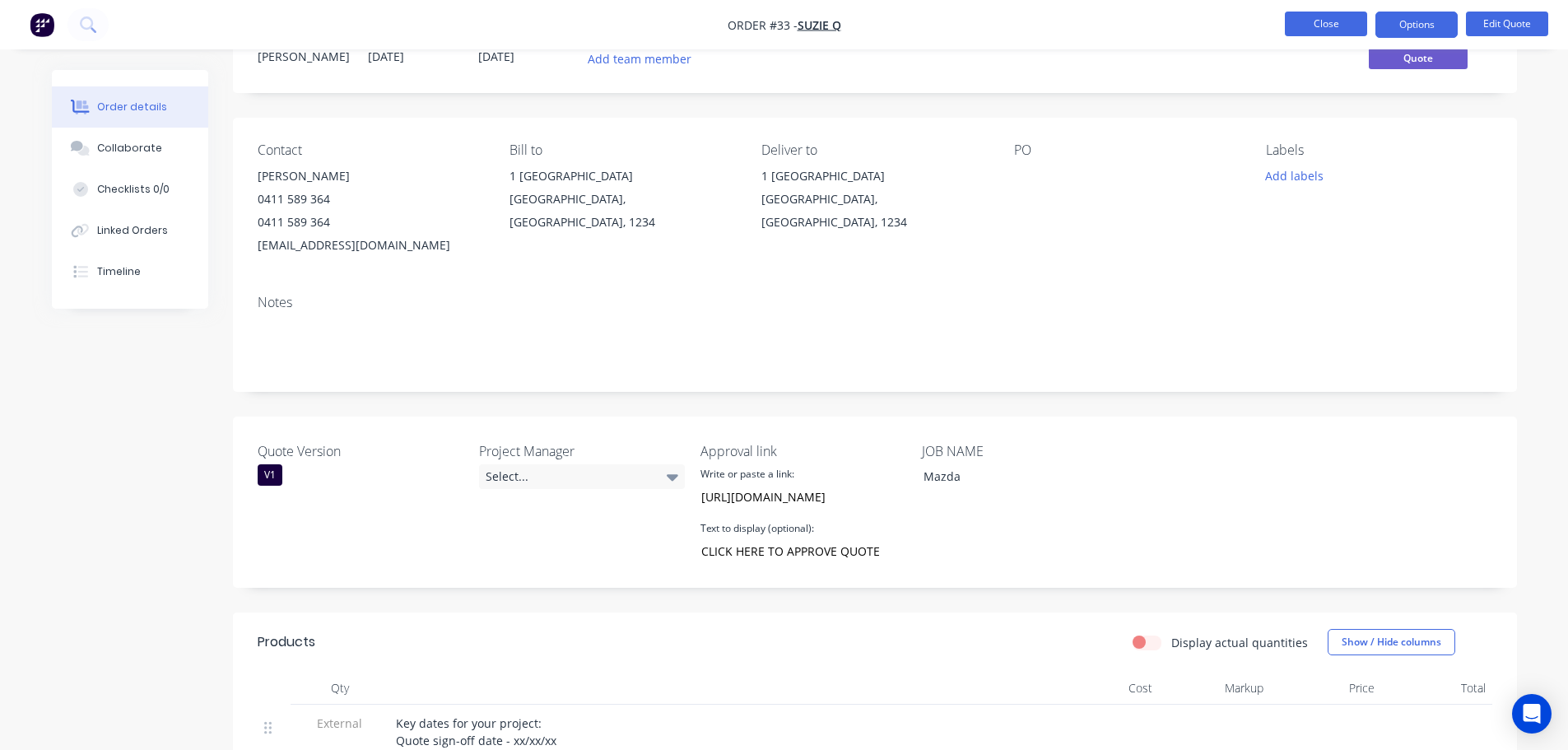
click at [1322, 26] on button "Close" at bounding box center [1326, 24] width 82 height 25
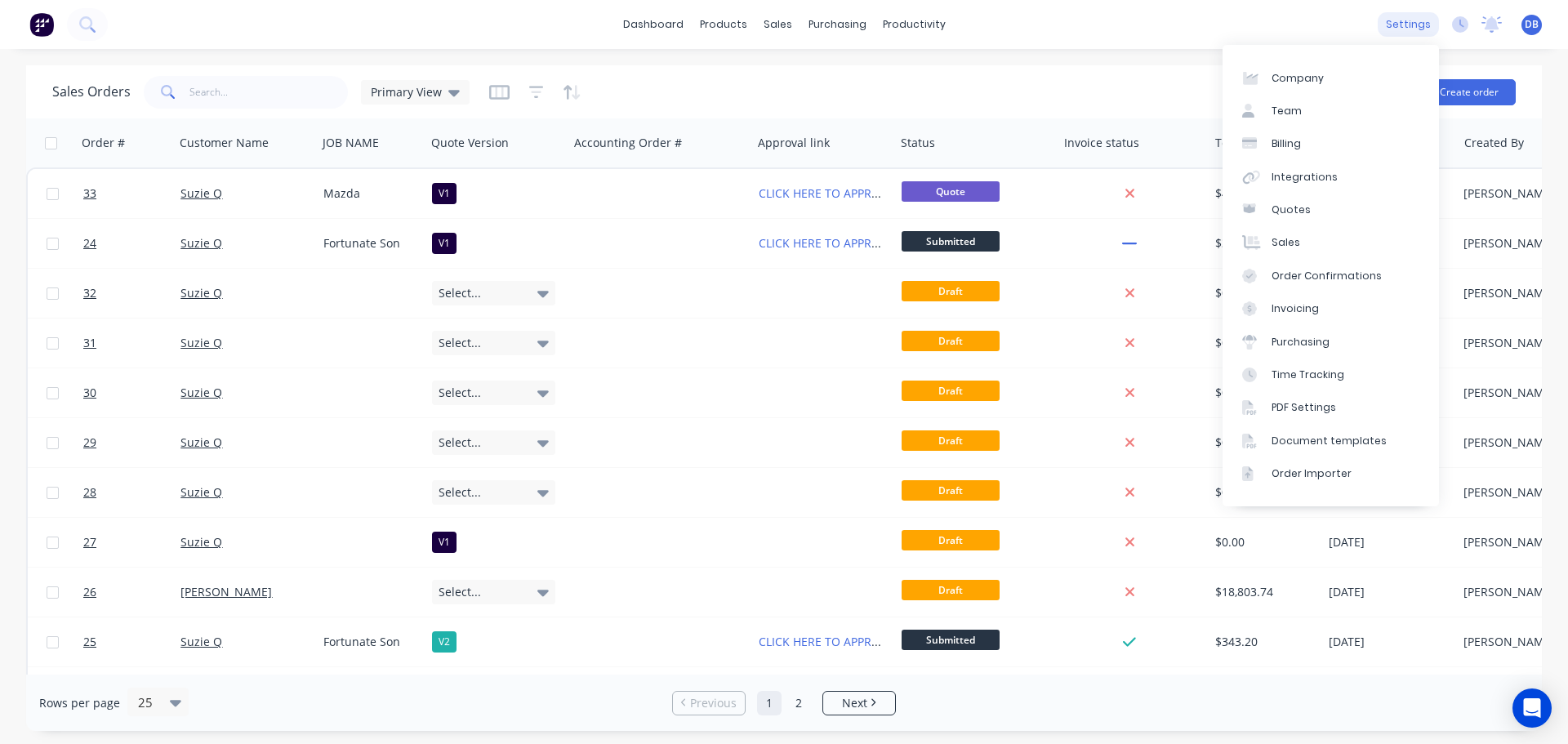
click at [1405, 26] on div "settings" at bounding box center [1407, 24] width 61 height 24
click at [1326, 444] on div "Document templates" at bounding box center [1328, 442] width 116 height 15
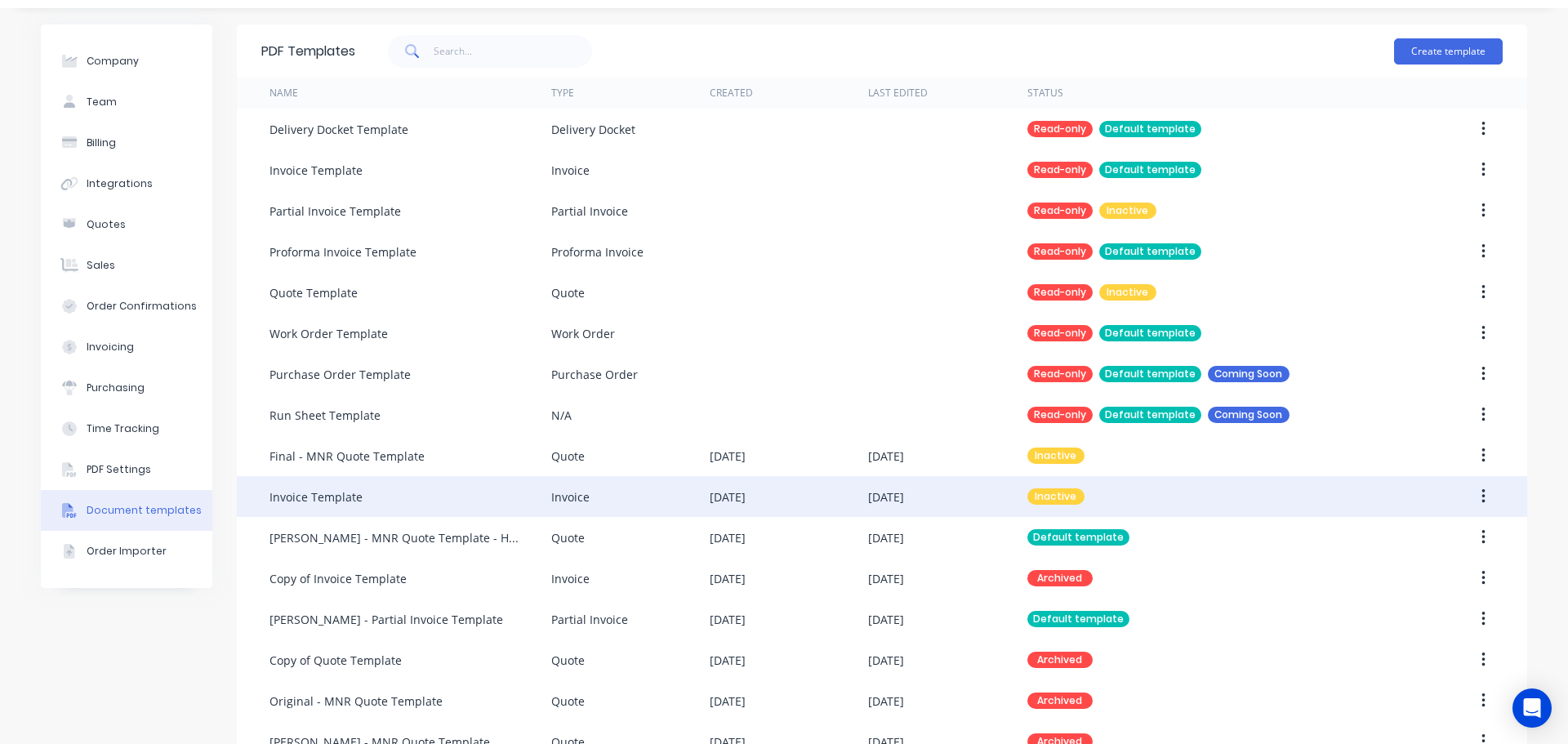
scroll to position [82, 0]
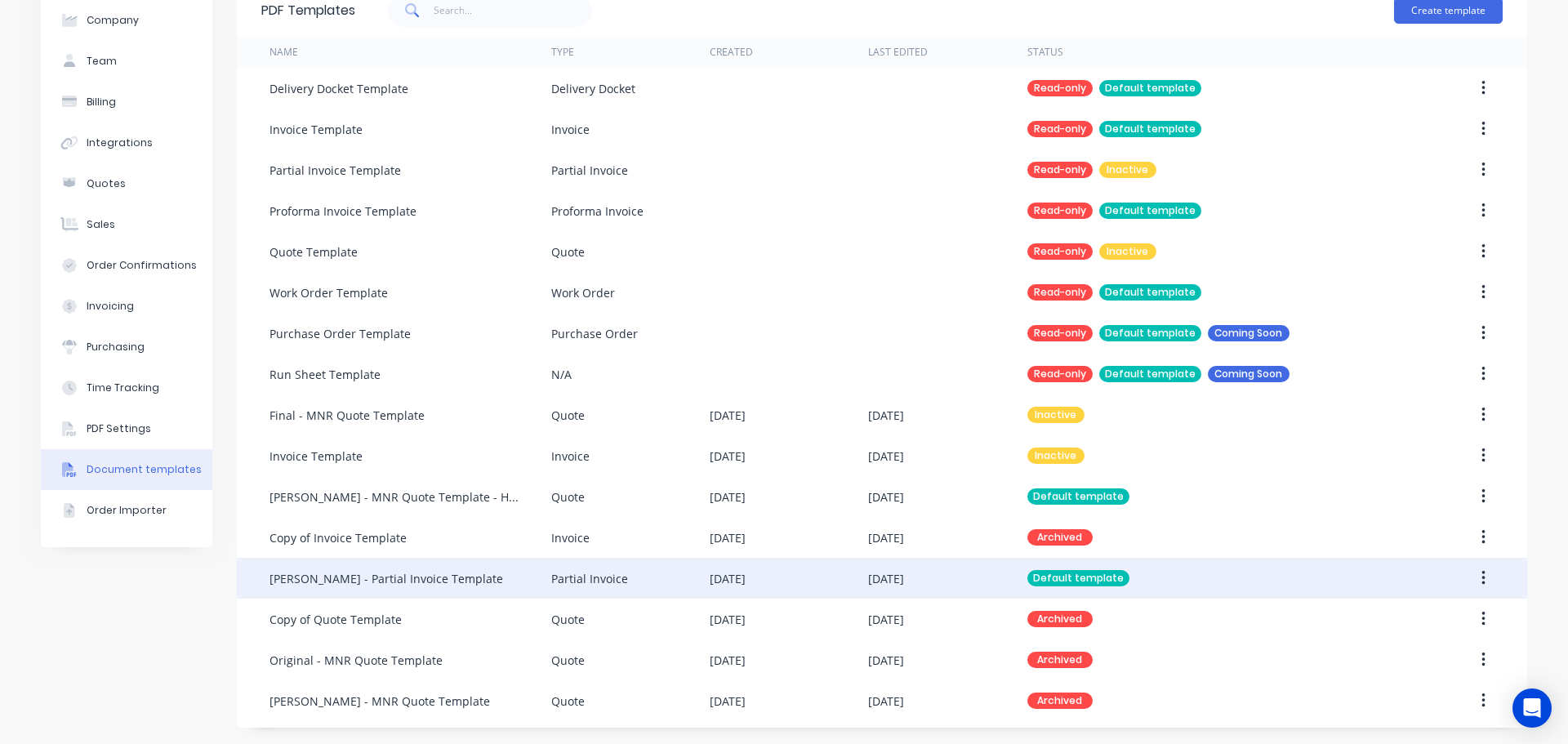
click at [1068, 571] on div "Default template" at bounding box center [1078, 578] width 102 height 16
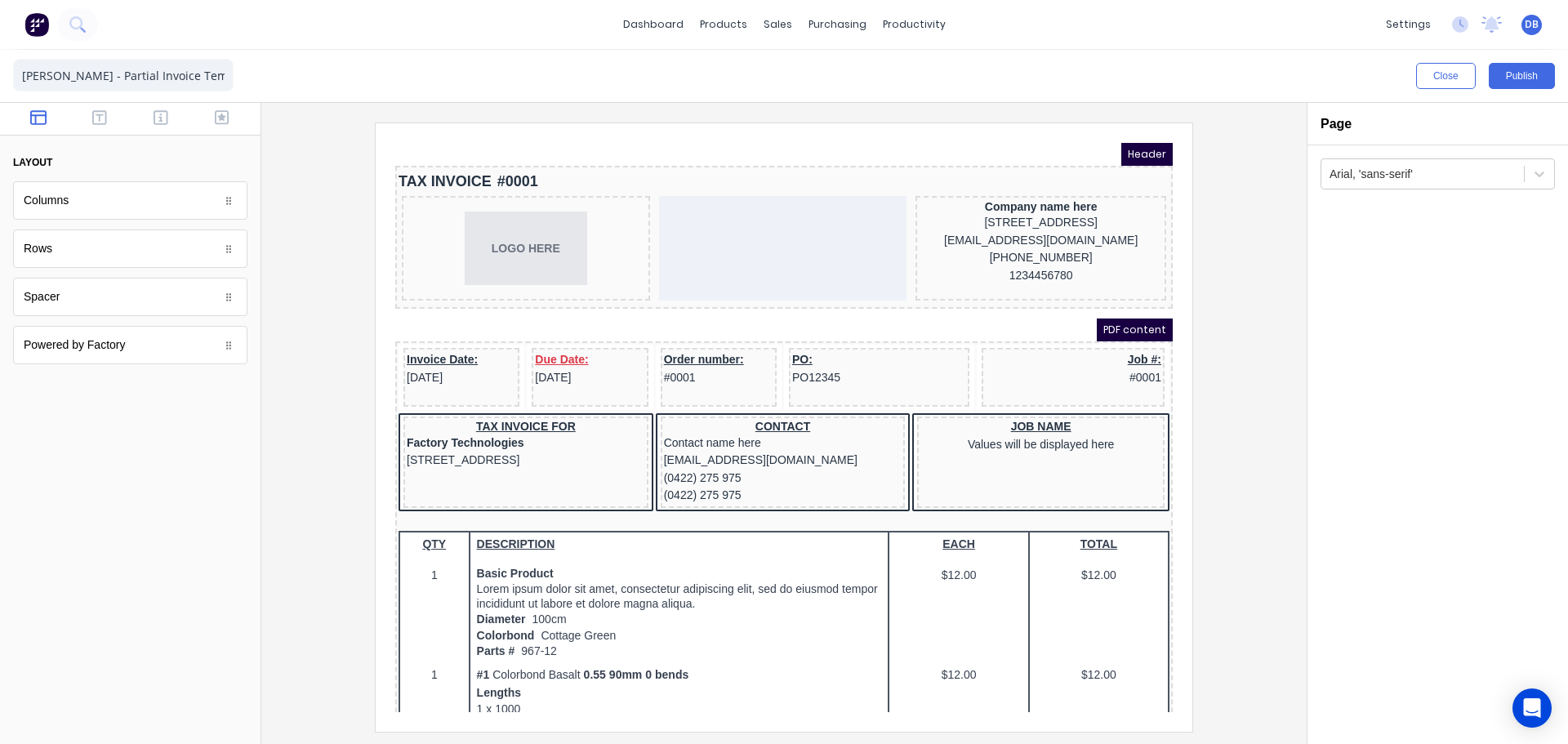
click at [1261, 309] on div at bounding box center [784, 426] width 1019 height 609
click at [1081, 352] on div "Job #: #0001" at bounding box center [1053, 349] width 177 height 35
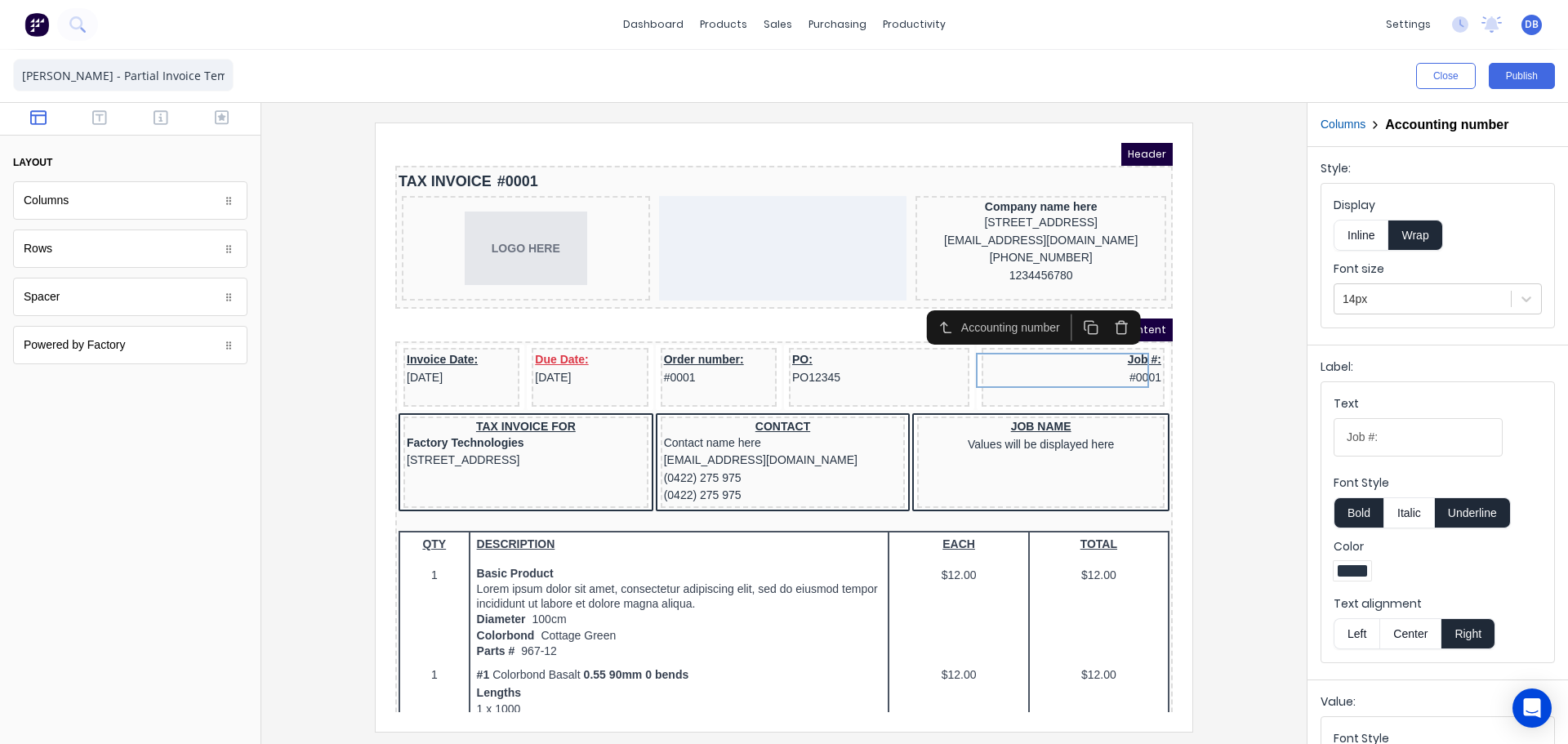
click at [178, 342] on div "Powered by Factory" at bounding box center [130, 345] width 234 height 39
click at [90, 118] on button "button" at bounding box center [100, 118] width 52 height 20
click at [167, 117] on icon "button" at bounding box center [161, 117] width 15 height 15
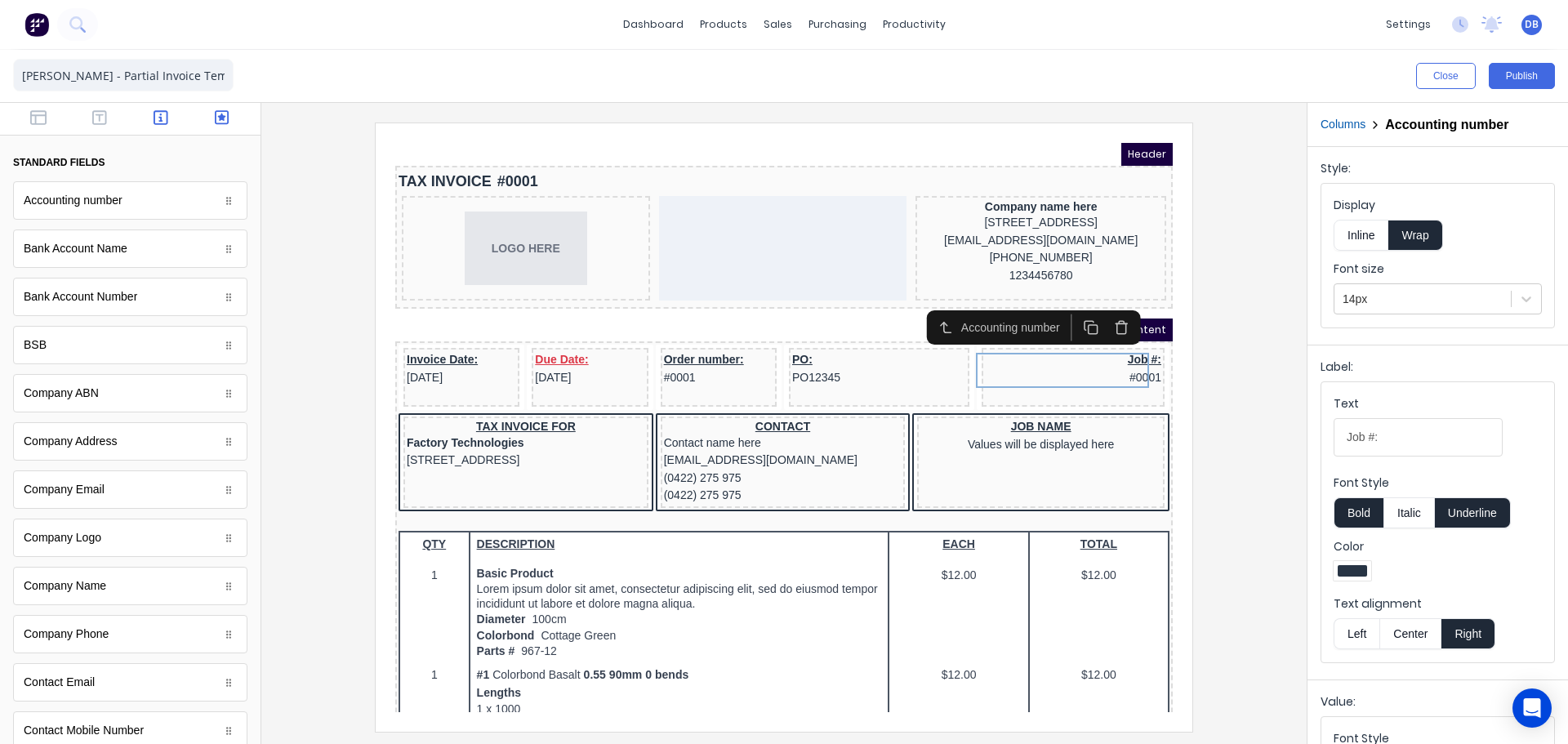
click at [215, 119] on icon "button" at bounding box center [223, 116] width 15 height 16
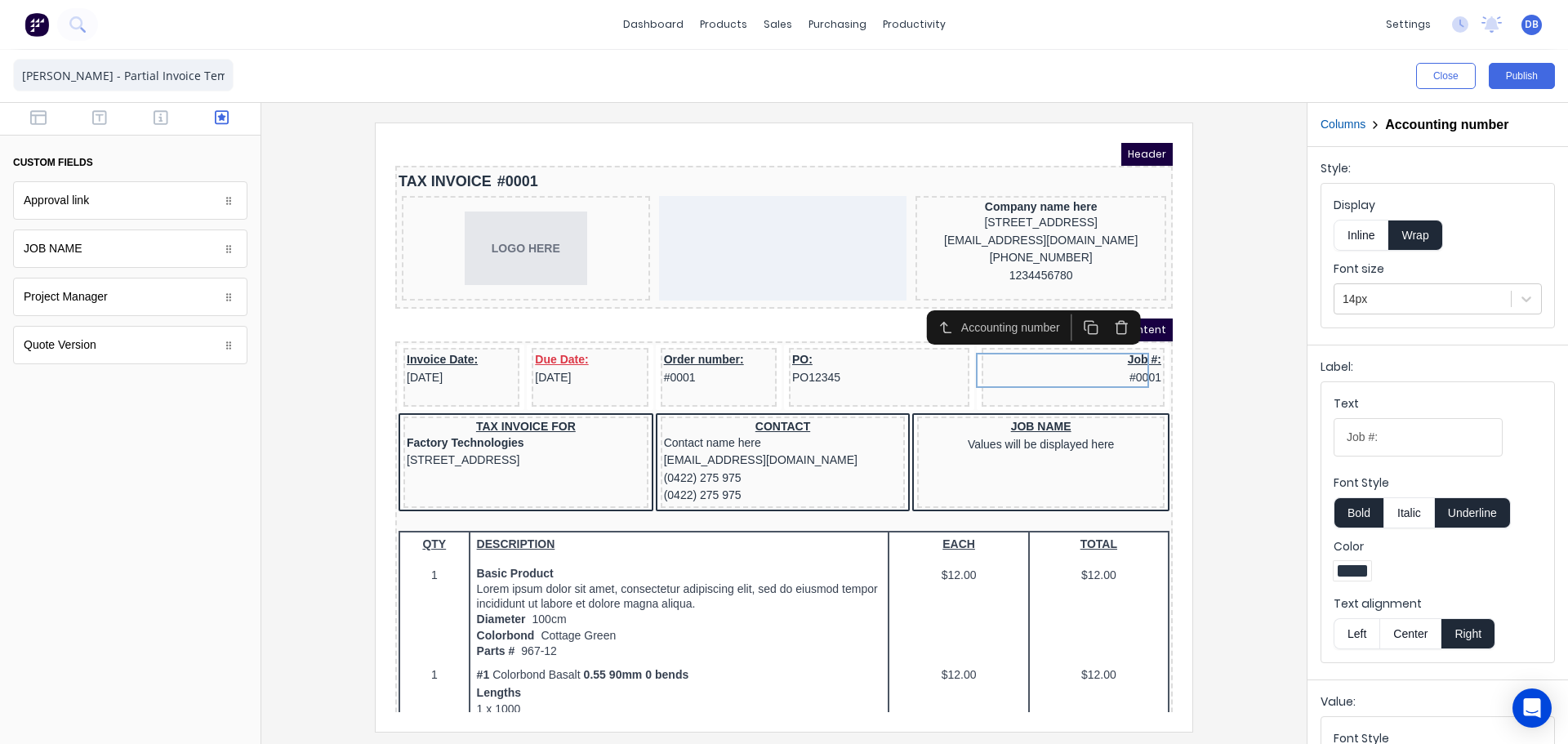
click at [122, 439] on div at bounding box center [130, 566] width 260 height 357
click at [220, 536] on div at bounding box center [130, 566] width 260 height 357
click at [273, 442] on div at bounding box center [784, 424] width 1046 height 641
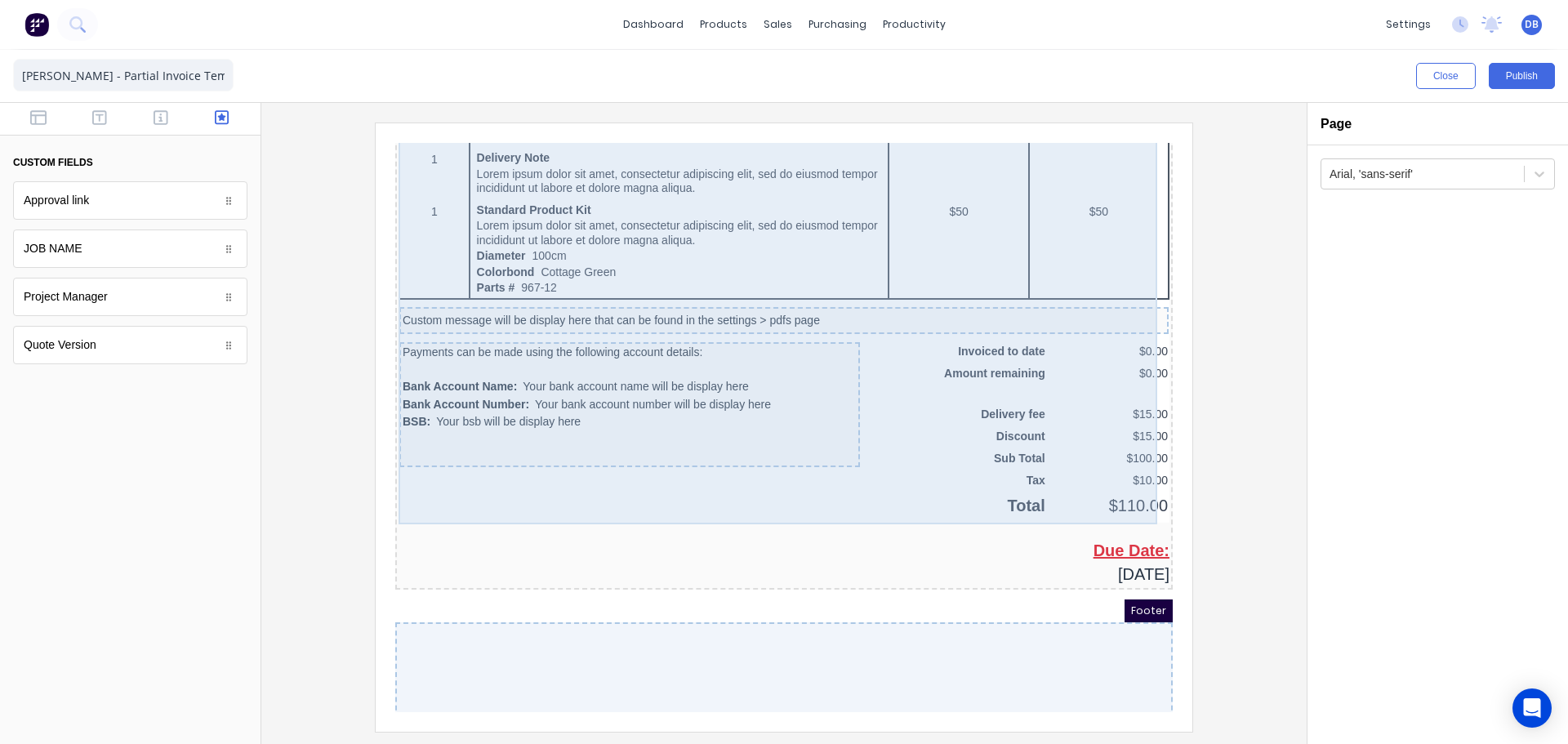
scroll to position [1062, 0]
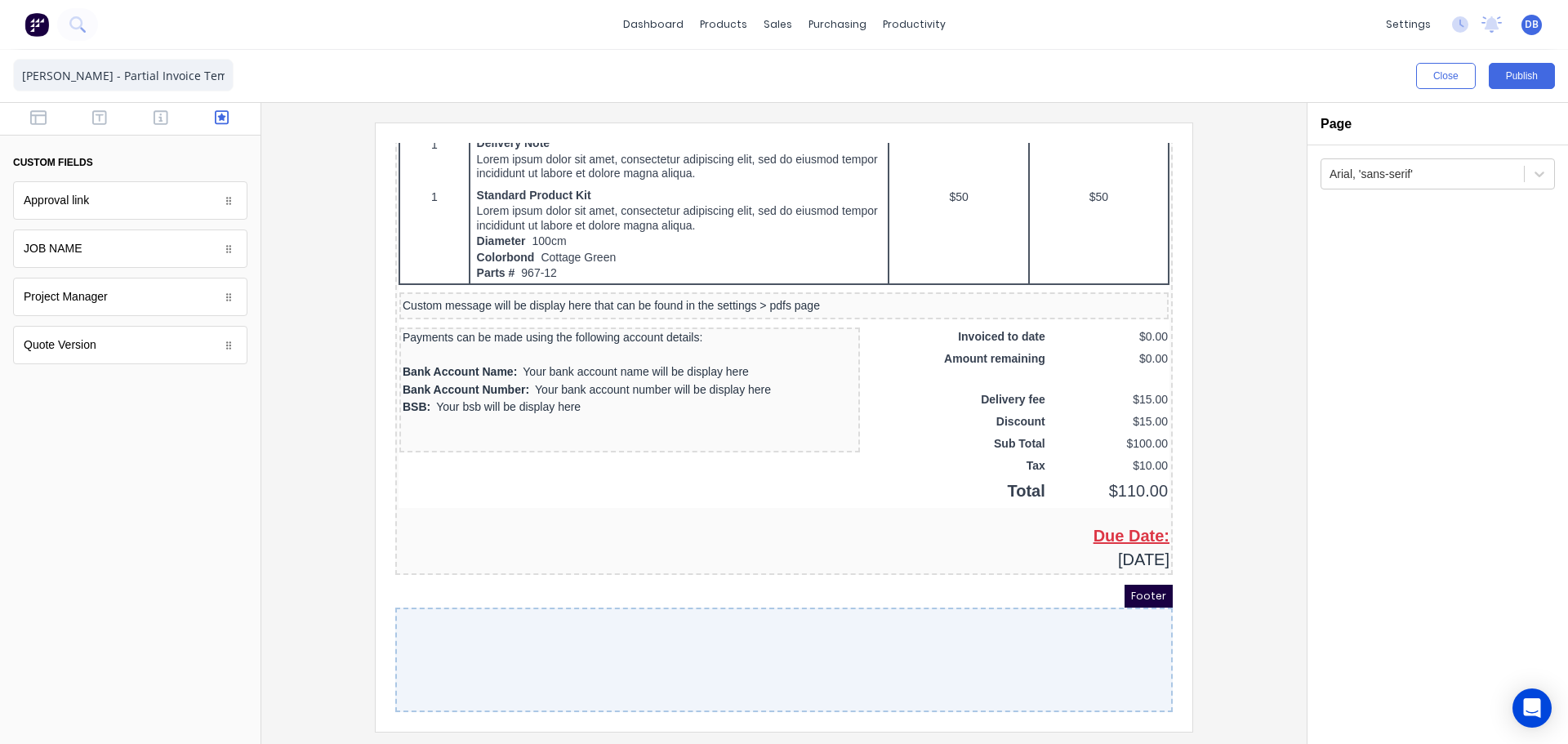
click at [157, 108] on div at bounding box center [130, 119] width 260 height 33
click at [153, 112] on icon "button" at bounding box center [161, 116] width 15 height 16
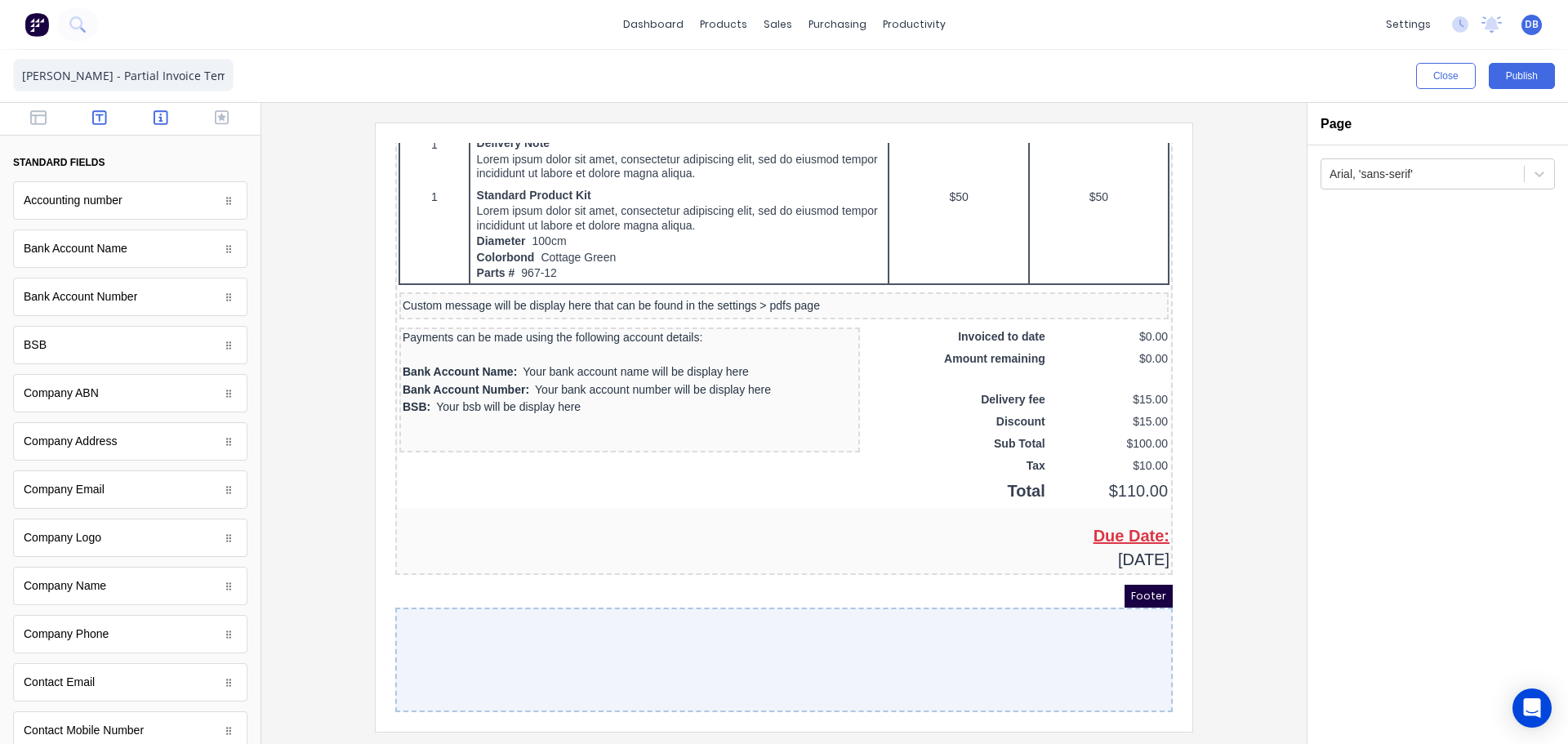
click at [109, 116] on button "button" at bounding box center [100, 118] width 52 height 20
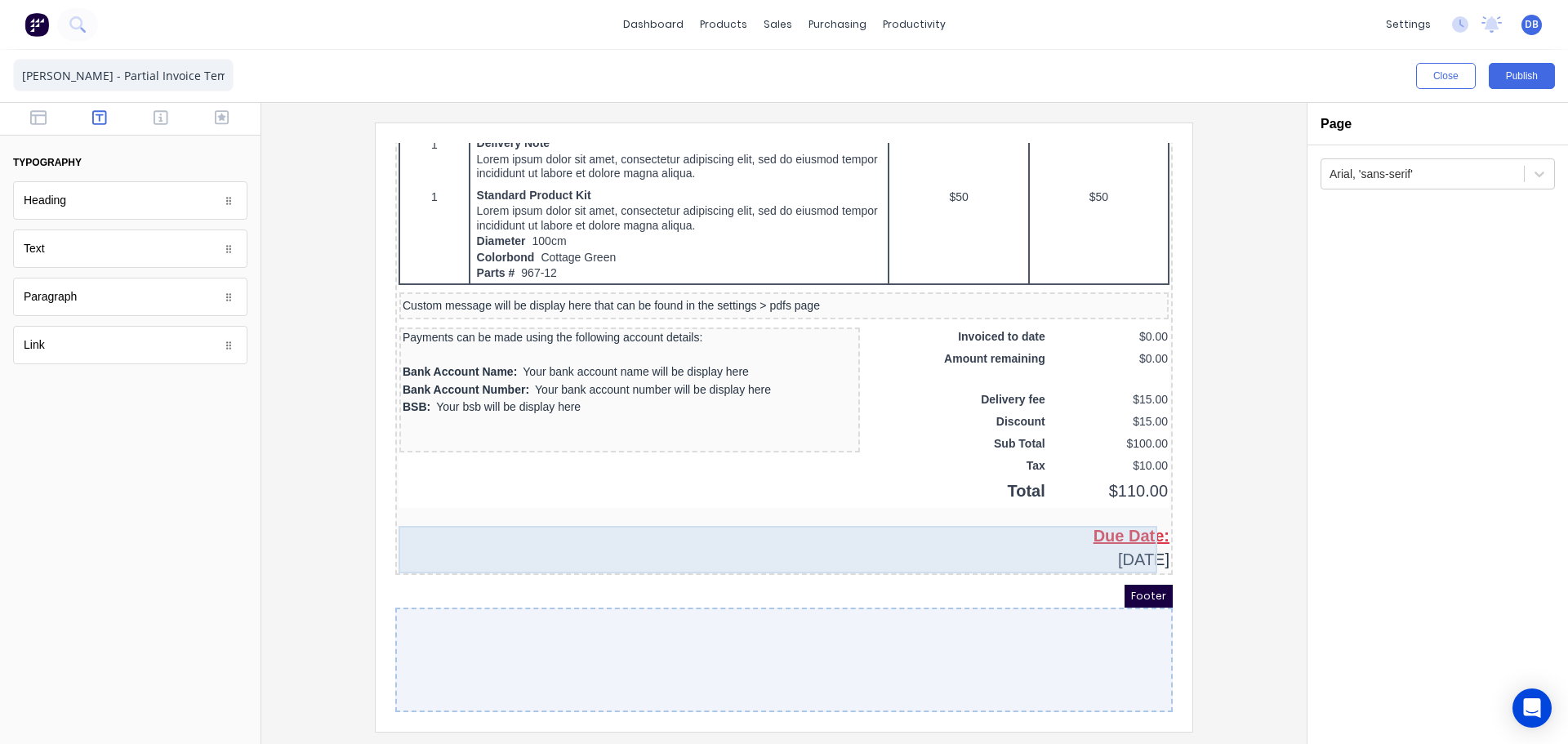
click at [907, 520] on div "Due Date: [DATE]" at bounding box center [764, 528] width 771 height 47
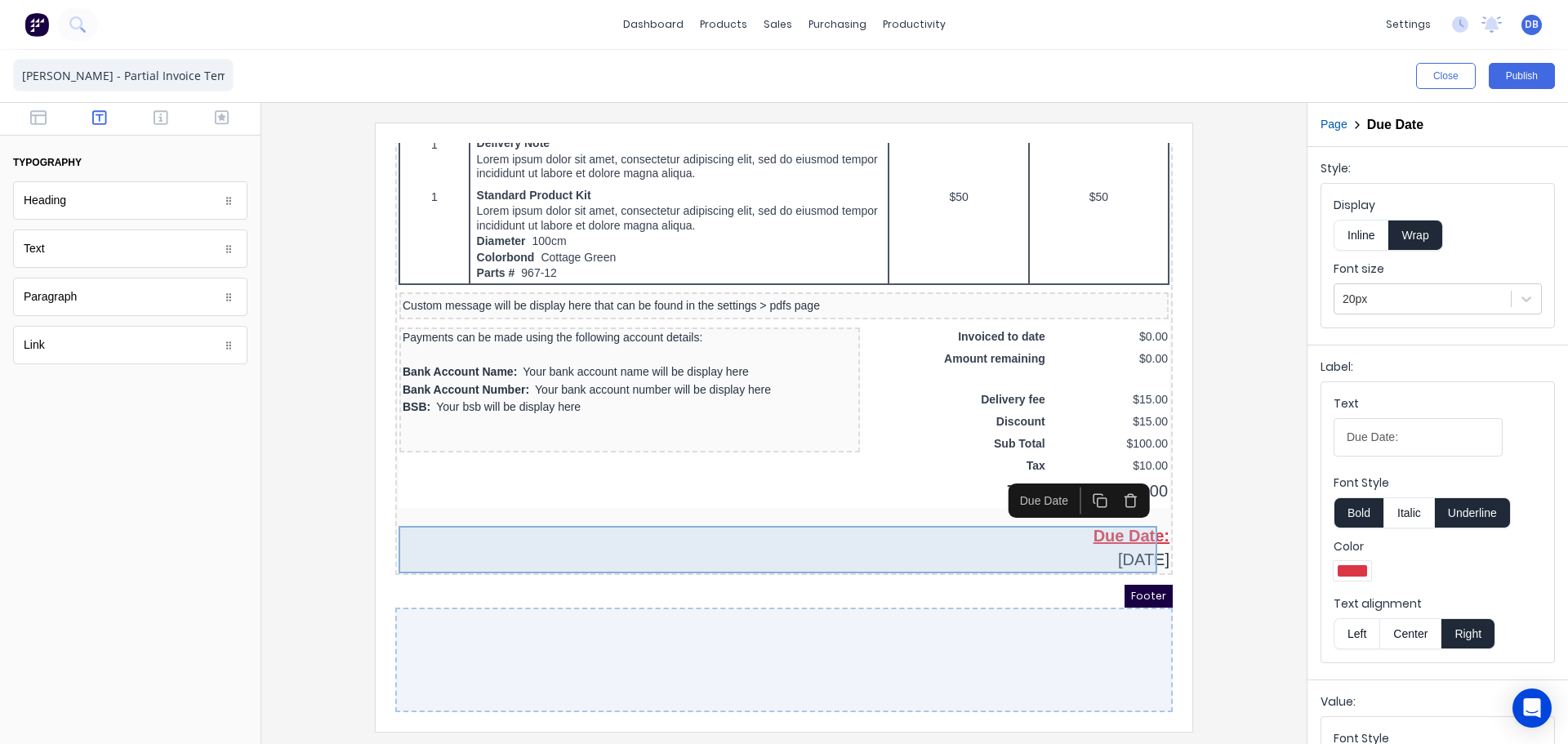
click at [907, 520] on div "Due Date: [DATE]" at bounding box center [764, 528] width 771 height 47
click at [906, 519] on div "Due Date: [DATE]" at bounding box center [764, 528] width 771 height 47
click at [905, 519] on div "Due Date: [DATE]" at bounding box center [764, 528] width 771 height 47
click at [904, 519] on div "Due Date: [DATE]" at bounding box center [764, 528] width 771 height 47
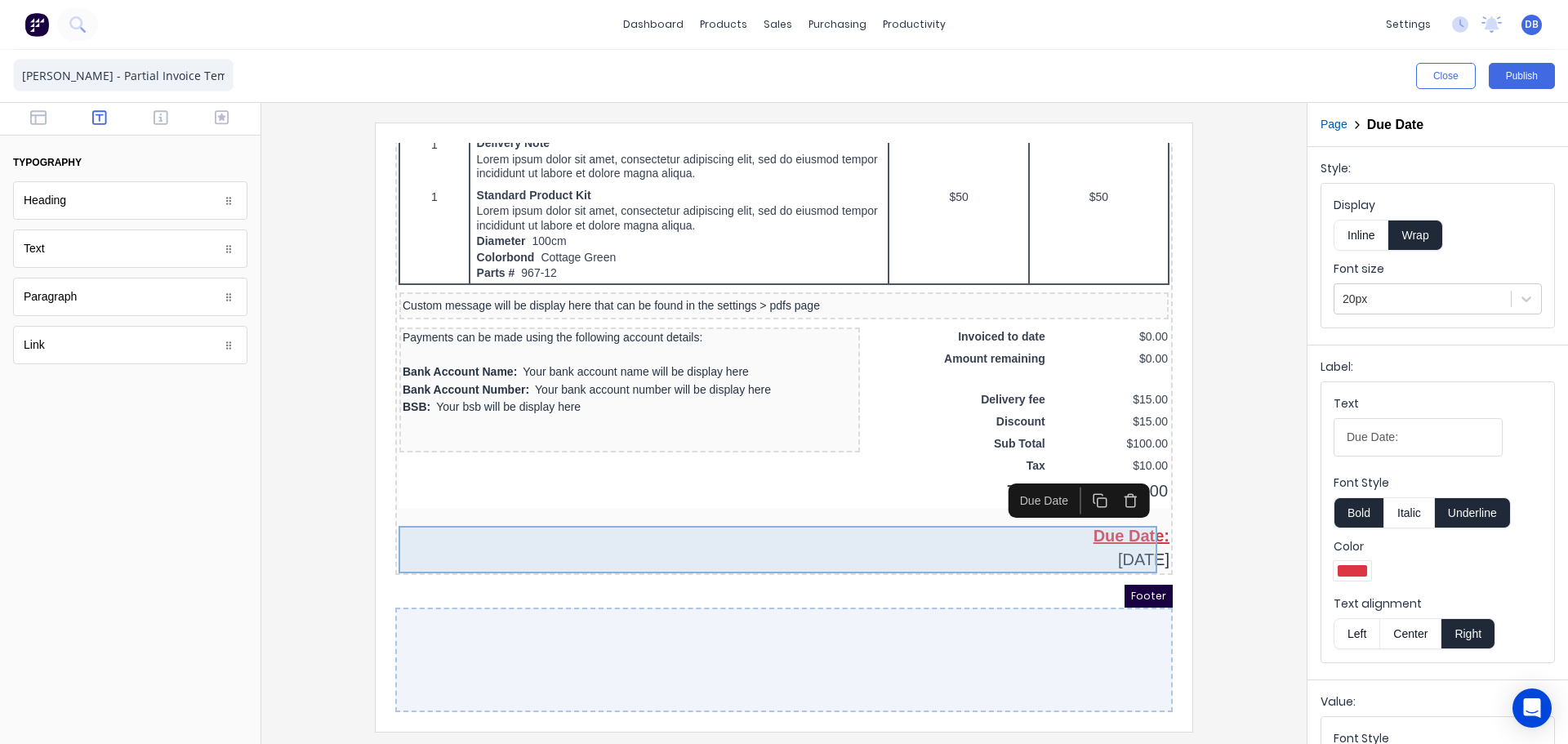
click at [1108, 513] on div "Due Date: [DATE]" at bounding box center [764, 528] width 771 height 47
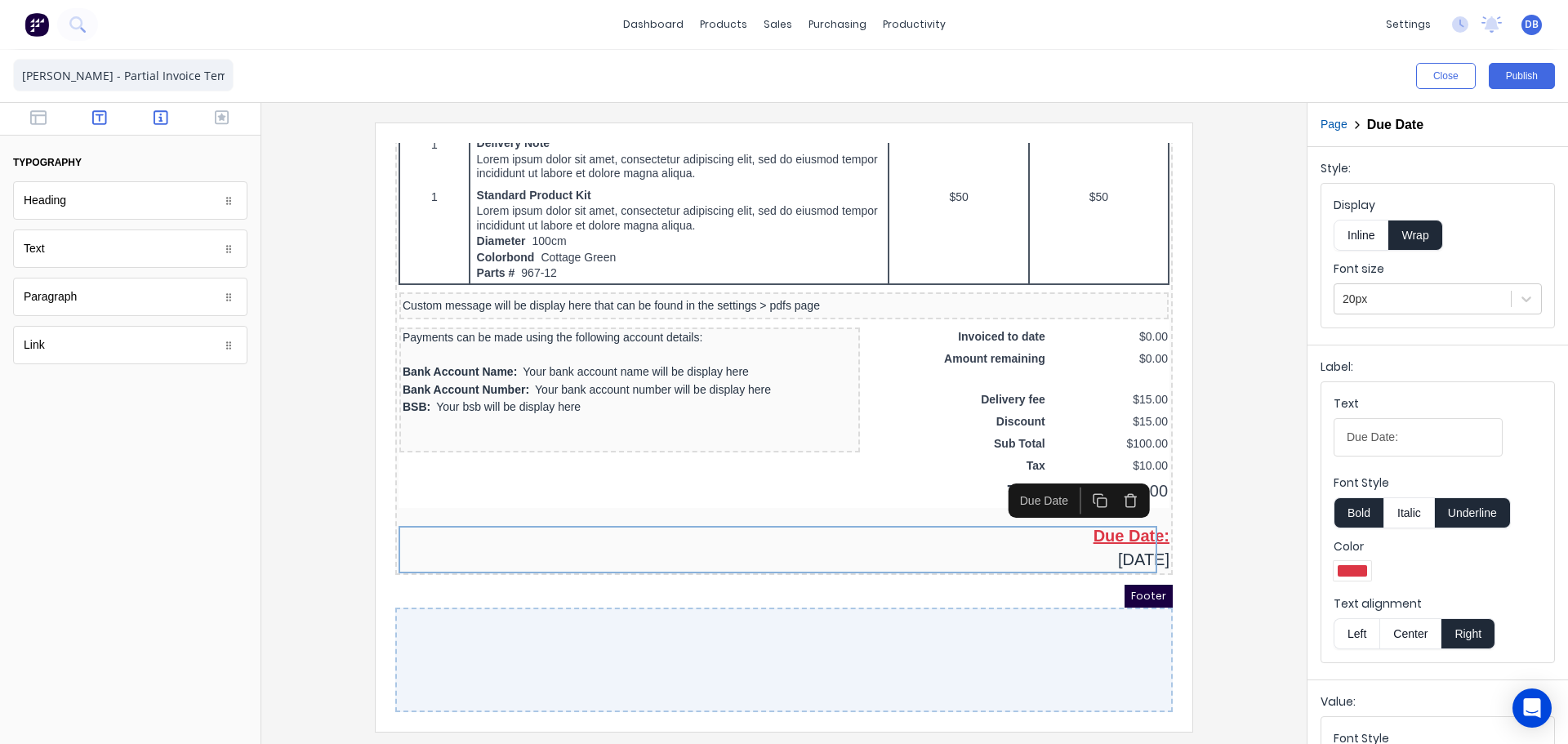
click at [167, 119] on icon "button" at bounding box center [161, 117] width 15 height 15
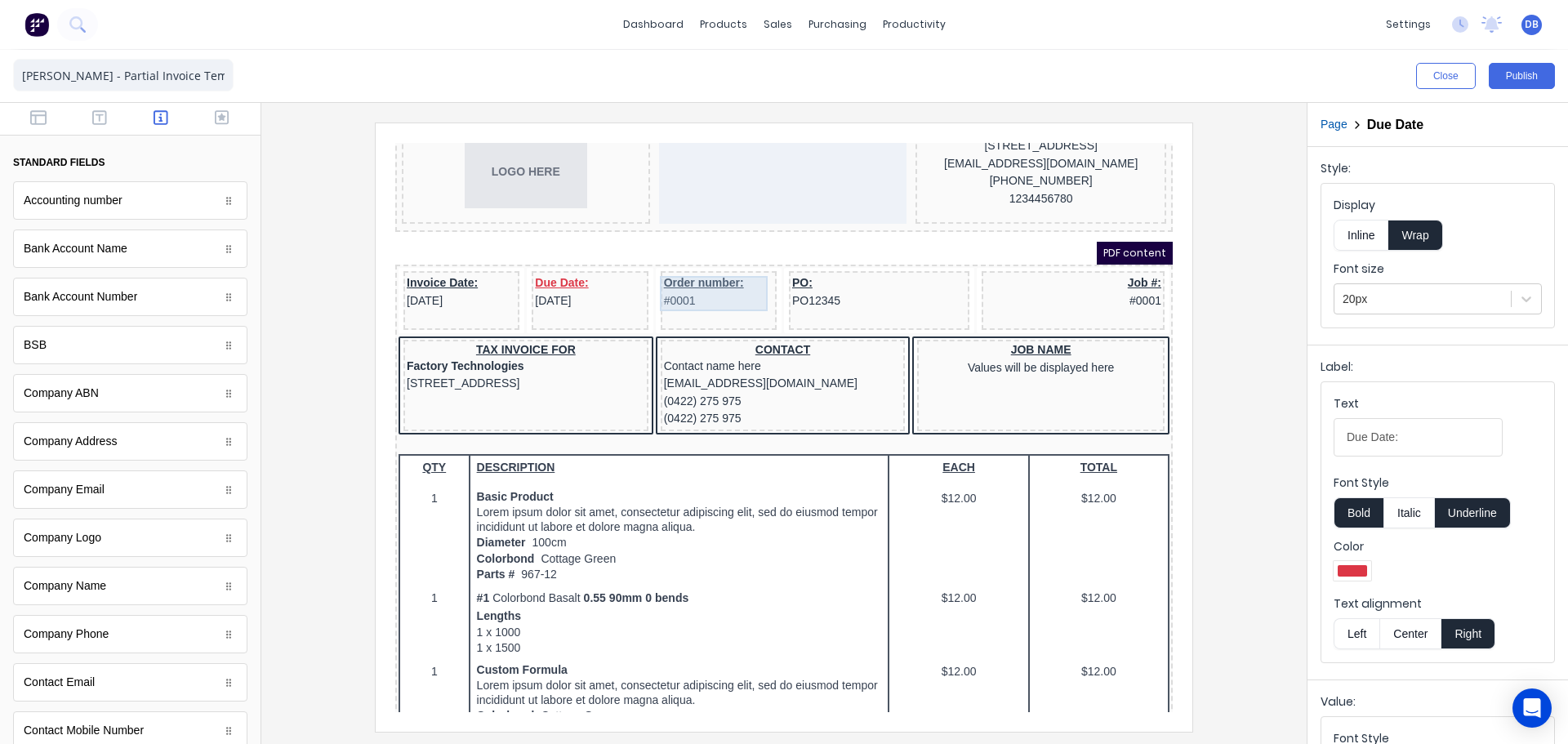
scroll to position [0, 0]
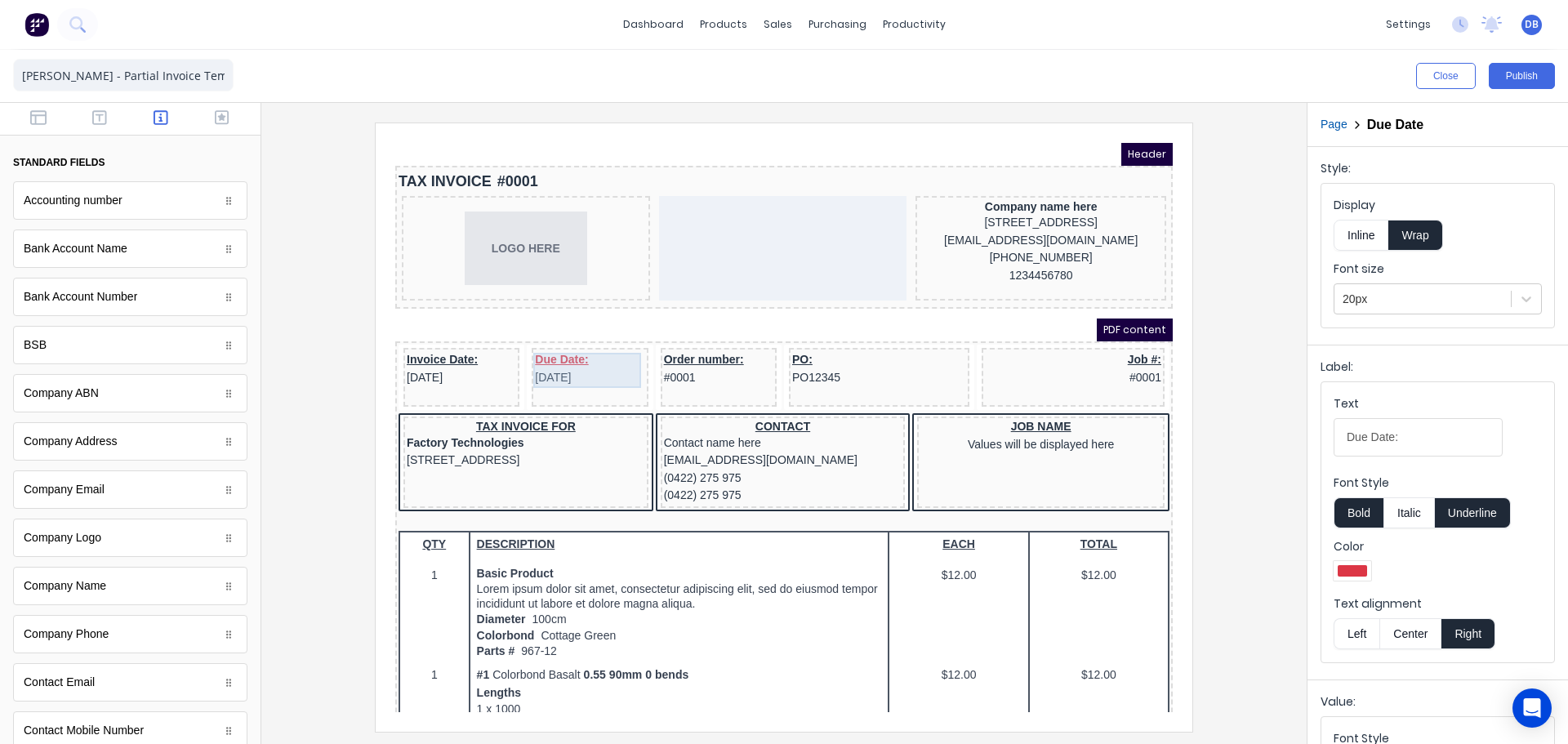
click at [557, 350] on div "Due Date: [DATE]" at bounding box center [569, 349] width 109 height 35
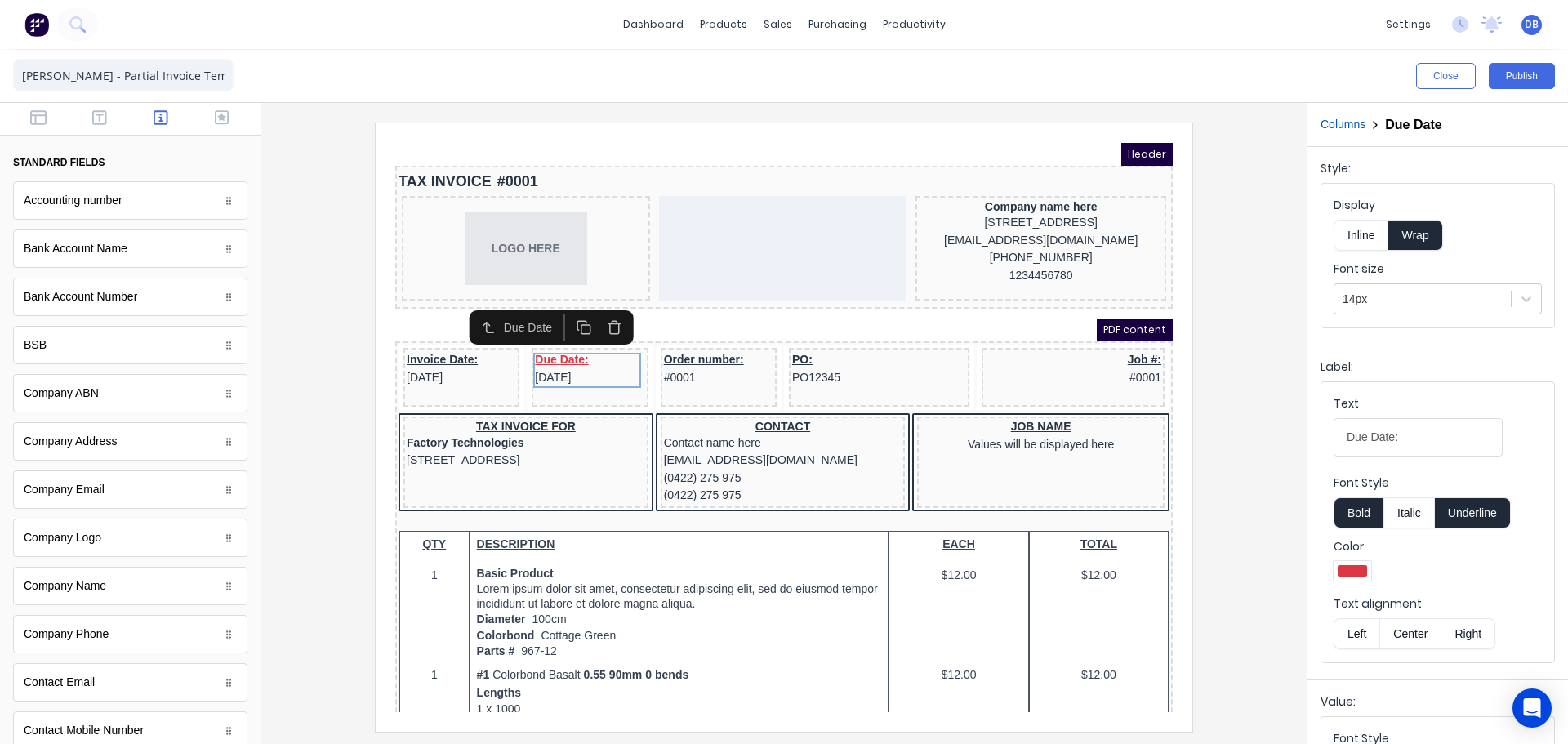
click at [341, 396] on div at bounding box center [784, 426] width 1019 height 609
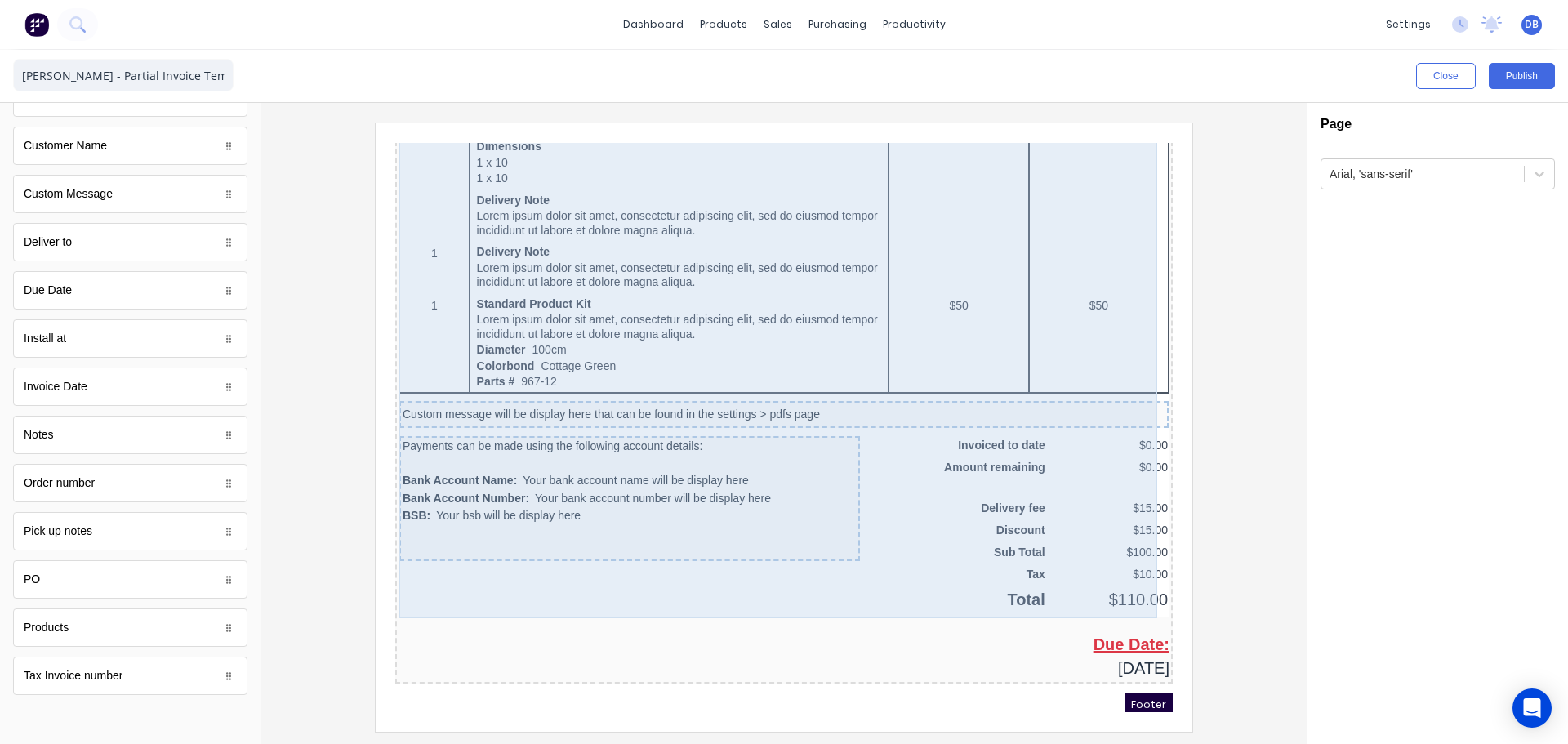
scroll to position [1062, 0]
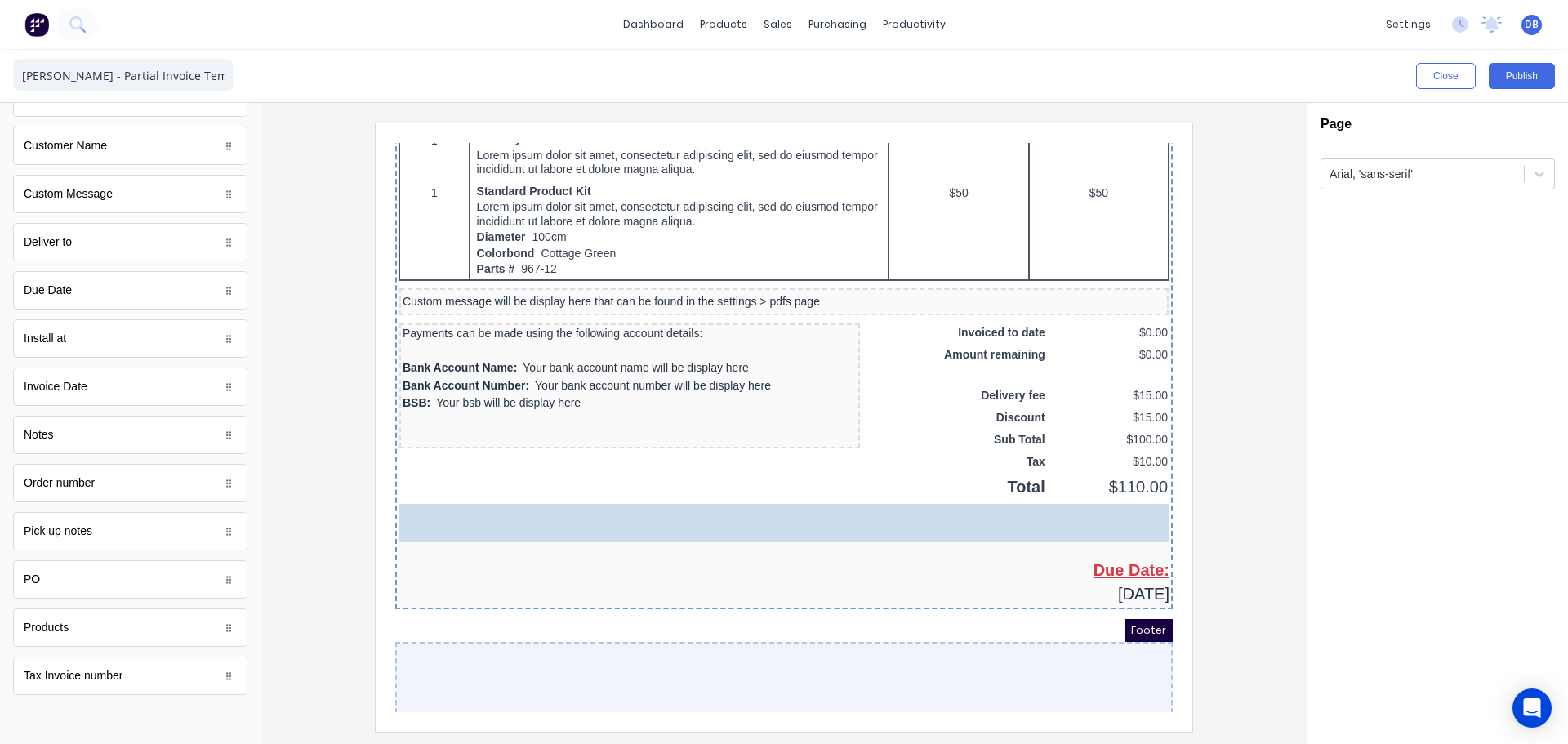
drag, startPoint x: 61, startPoint y: 286, endPoint x: 1533, endPoint y: 485, distance: 1485.4
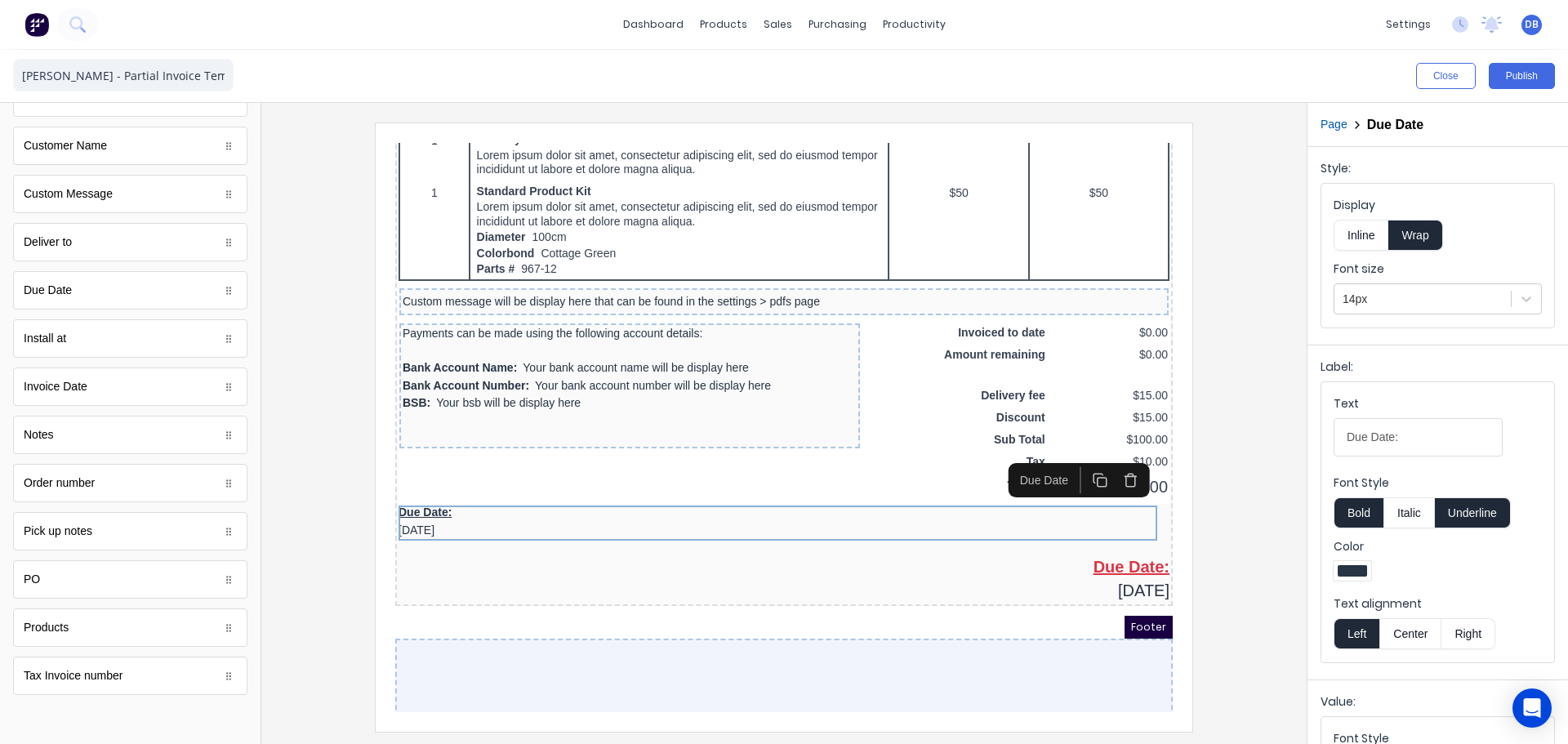
click at [1108, 460] on icon "button" at bounding box center [1110, 460] width 16 height 16
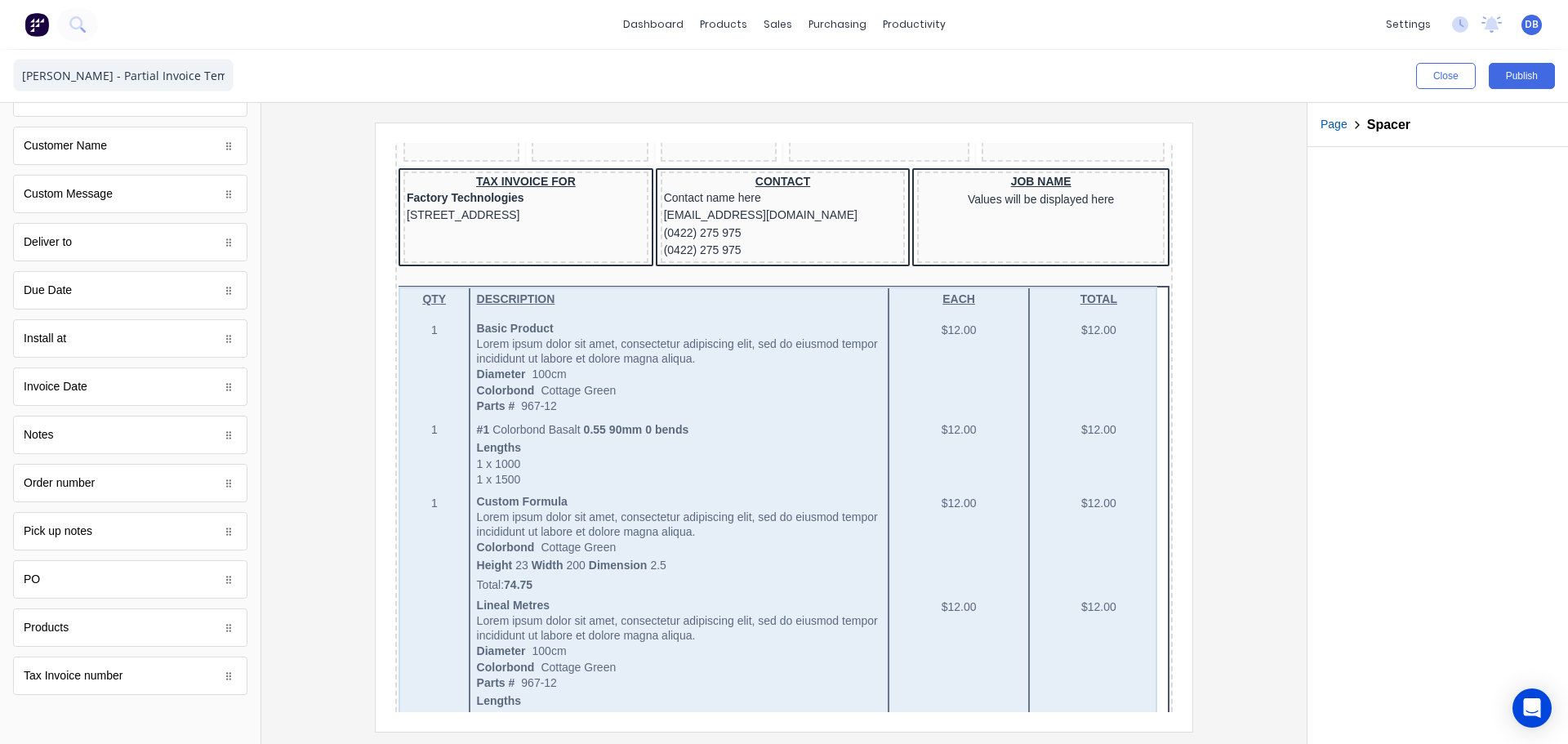
scroll to position [0, 0]
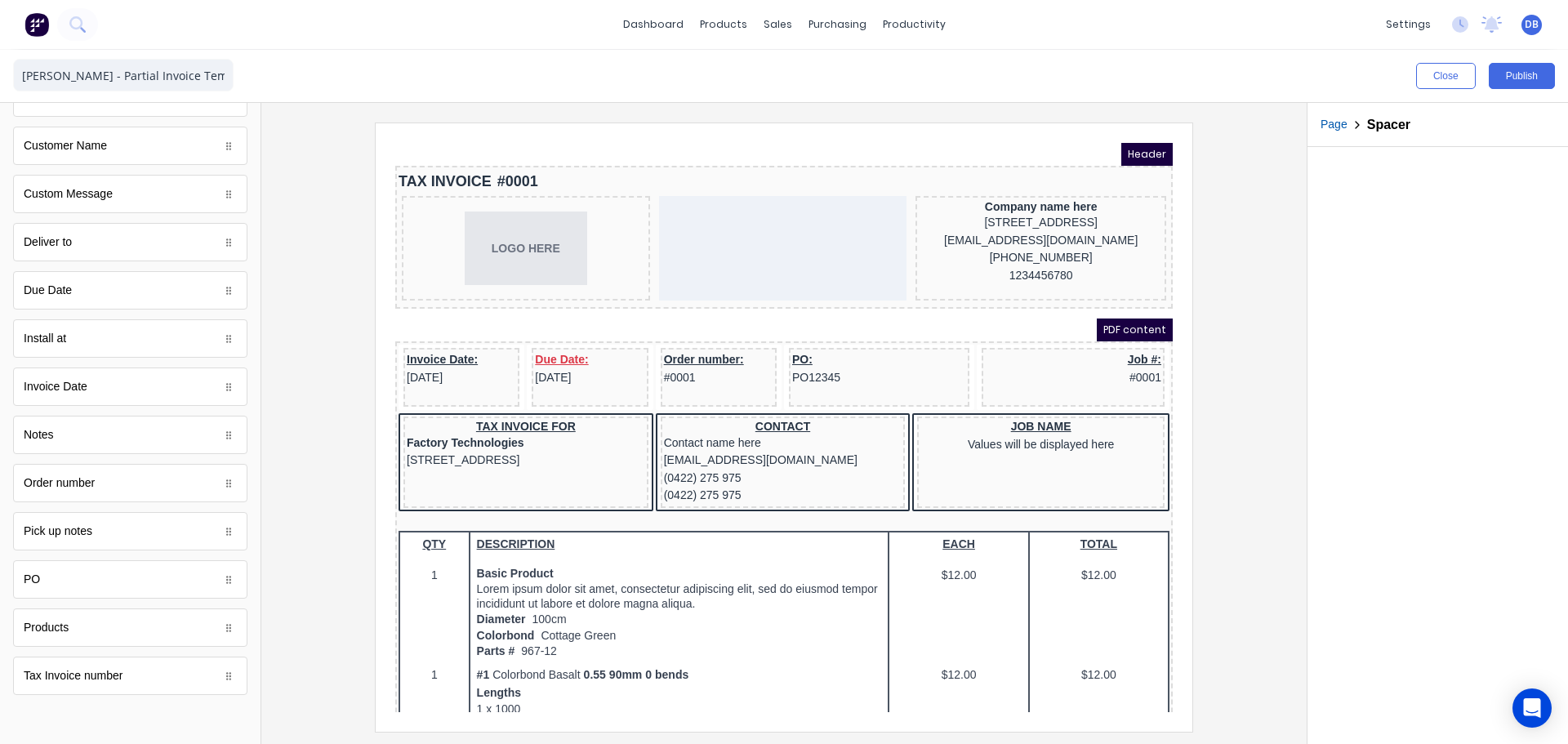
click at [1253, 425] on div at bounding box center [784, 426] width 1019 height 609
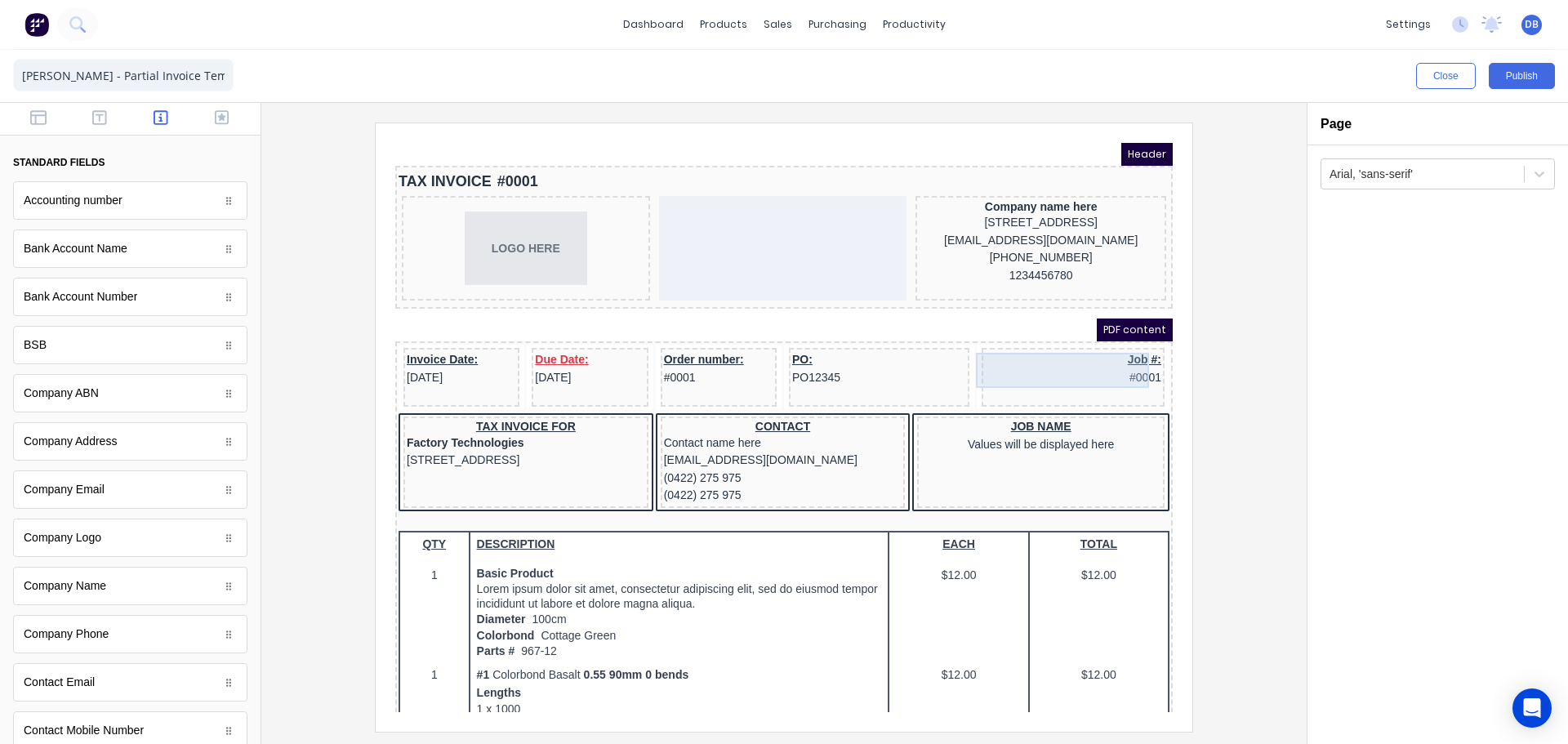
click at [1063, 349] on div "Job #: #0001" at bounding box center [1053, 349] width 177 height 35
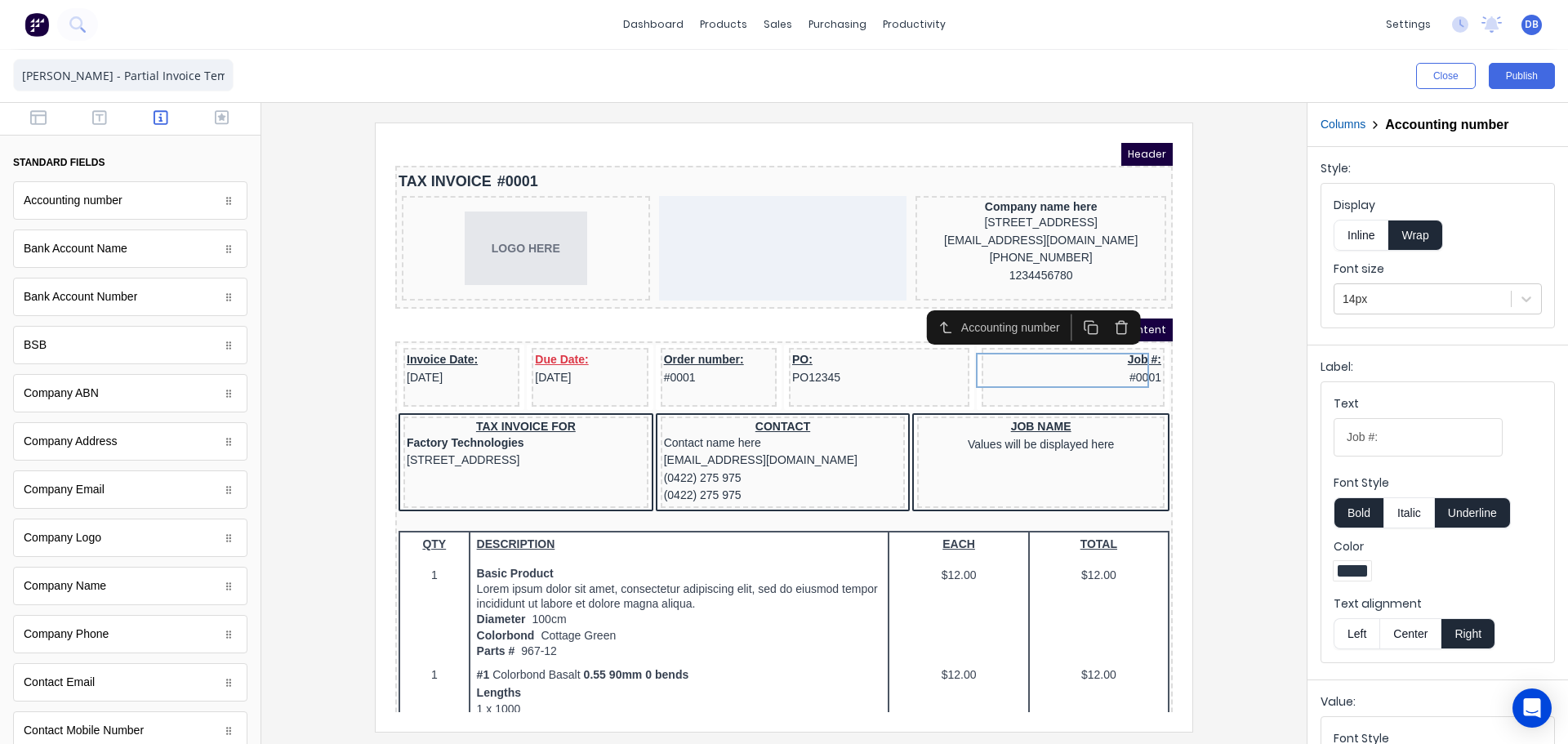
click at [1220, 369] on div at bounding box center [784, 426] width 1019 height 609
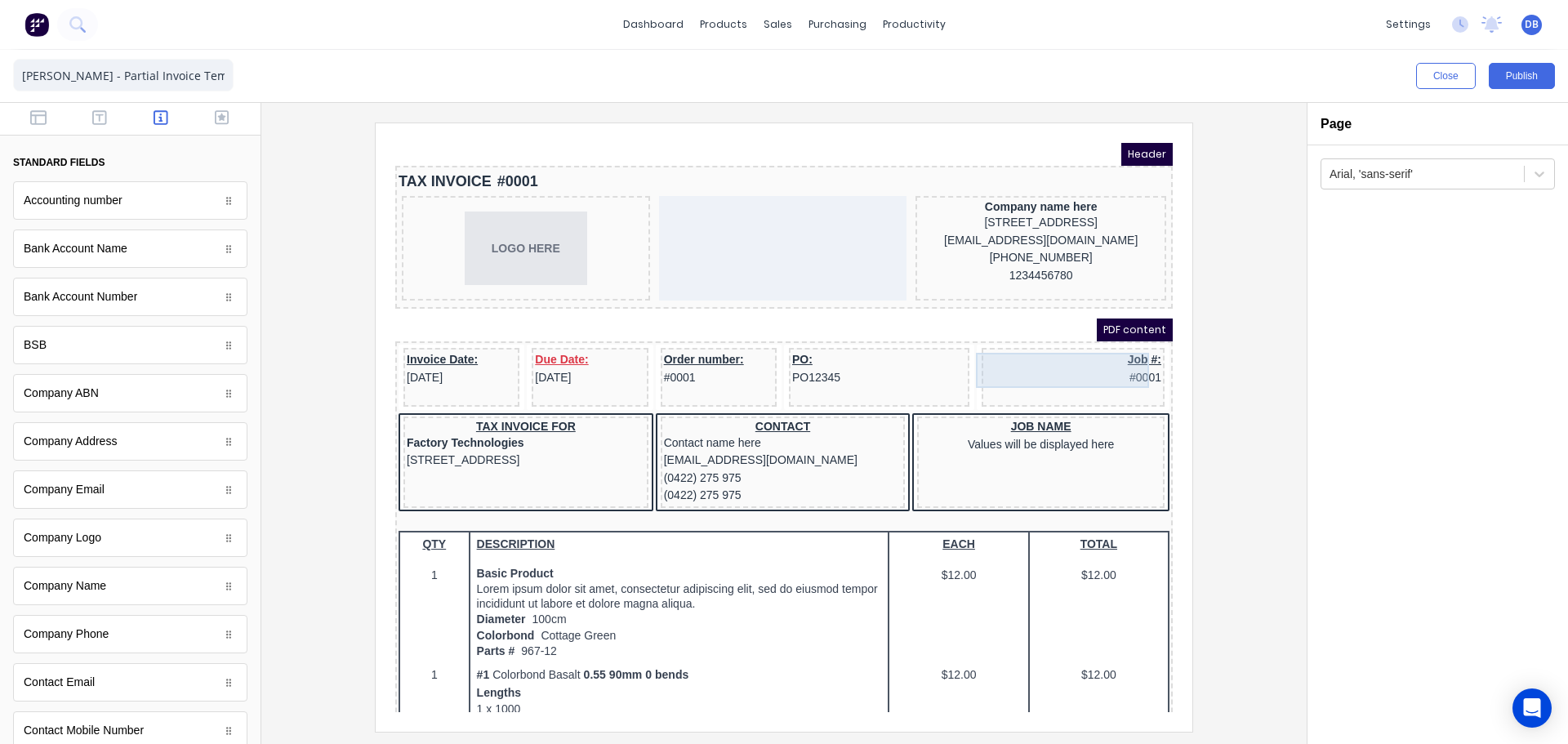
click at [1123, 347] on div "Job #: #0001" at bounding box center [1053, 349] width 177 height 35
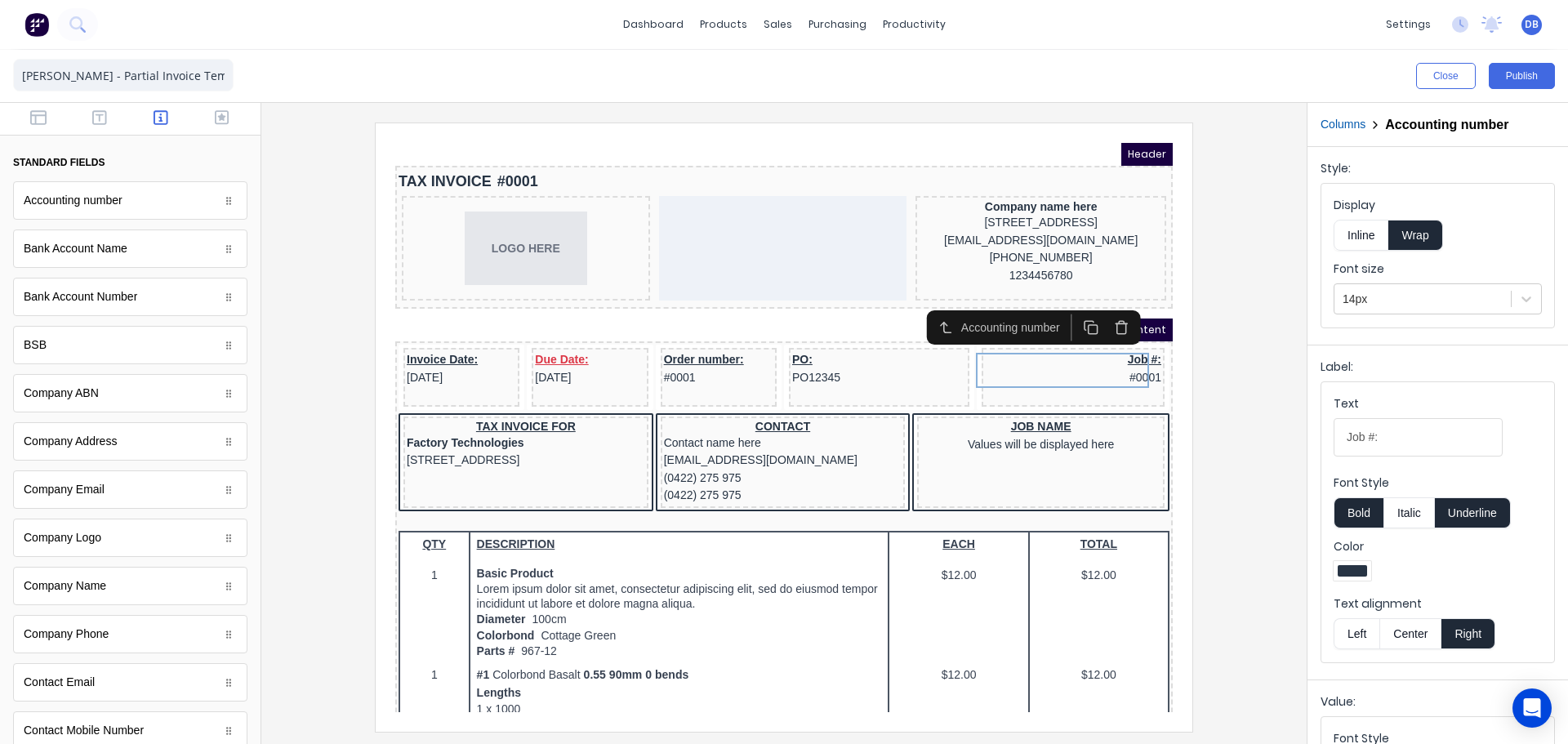
click at [1269, 330] on div at bounding box center [784, 426] width 1019 height 609
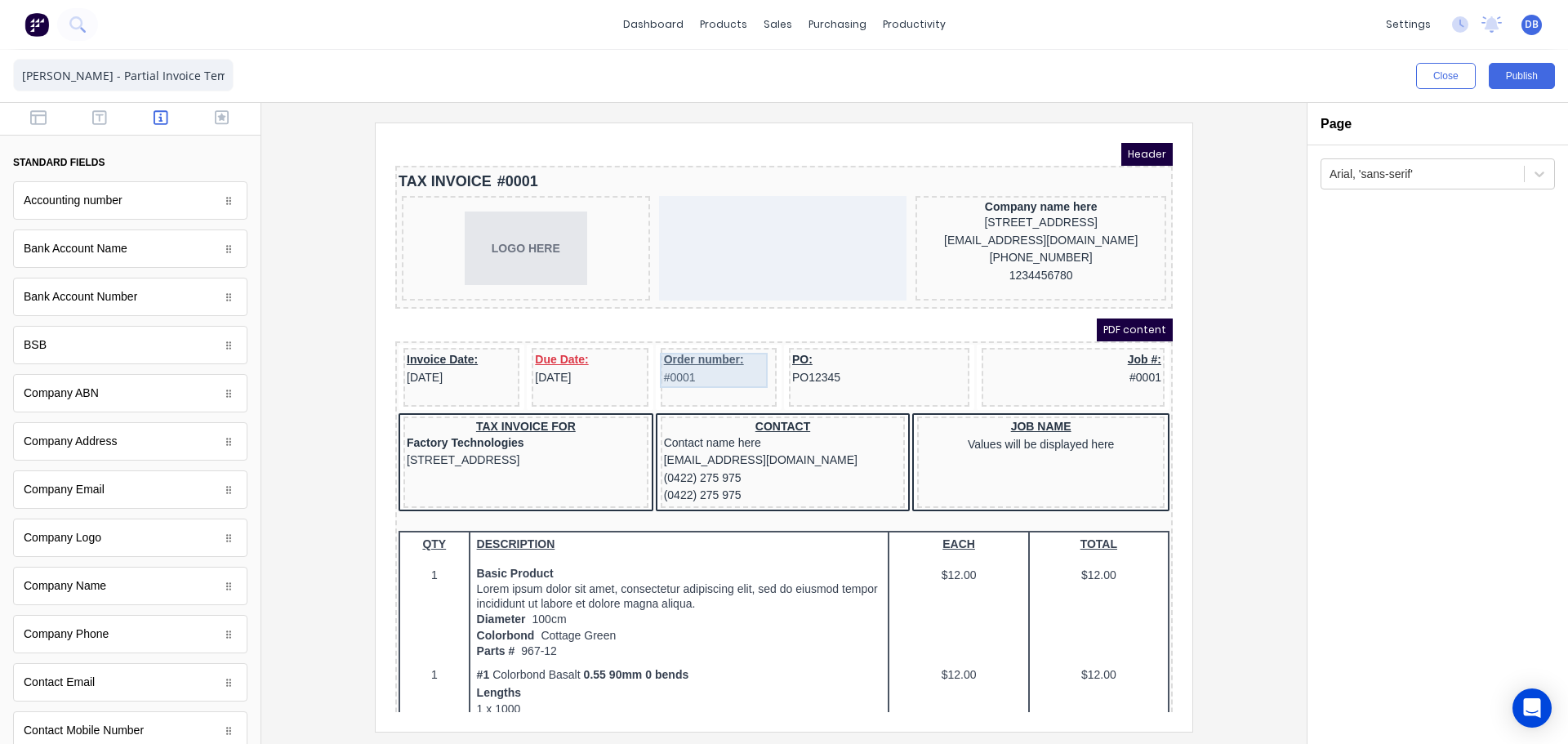
click at [705, 340] on div "Order number: #0001" at bounding box center [699, 349] width 109 height 35
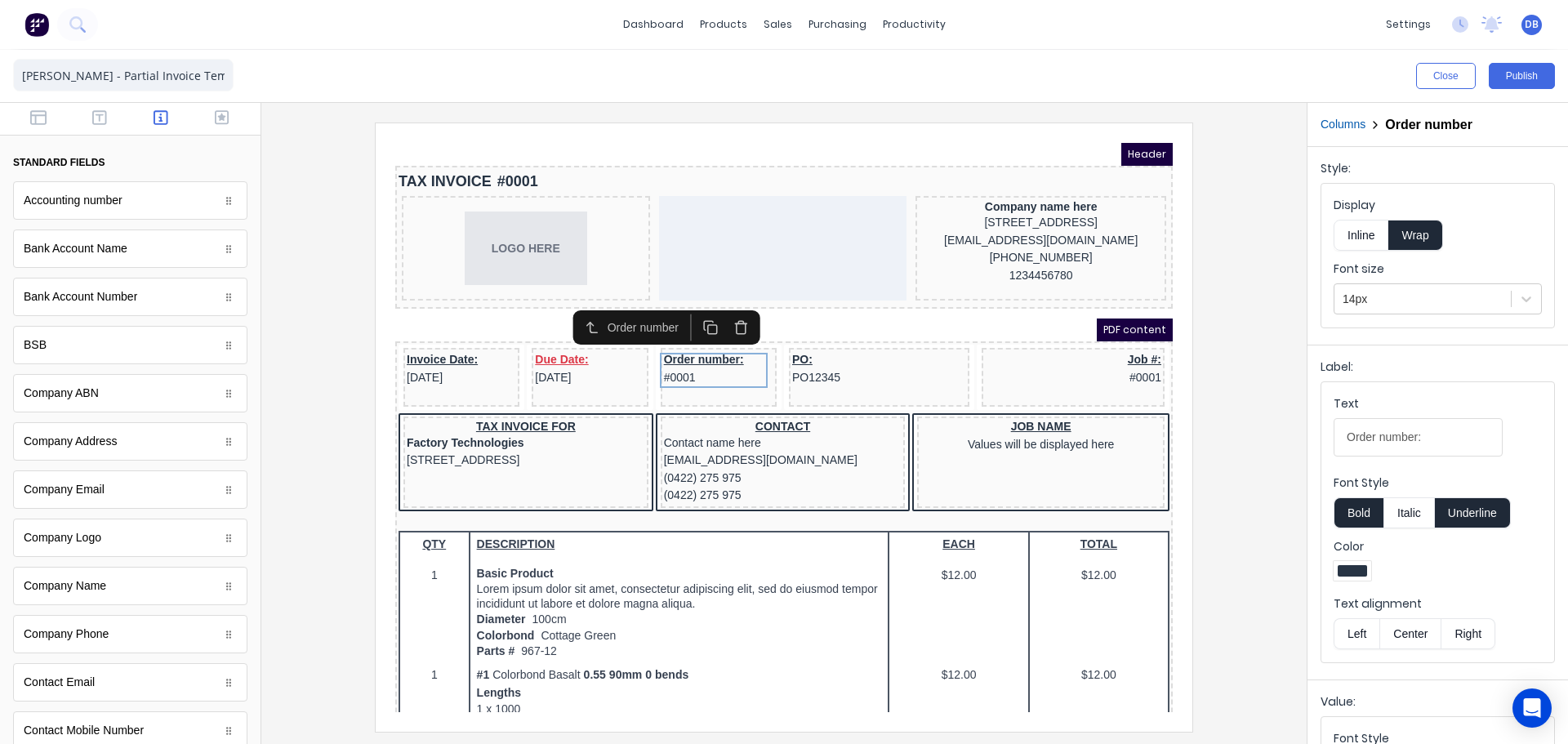
click at [1262, 262] on div at bounding box center [784, 426] width 1019 height 609
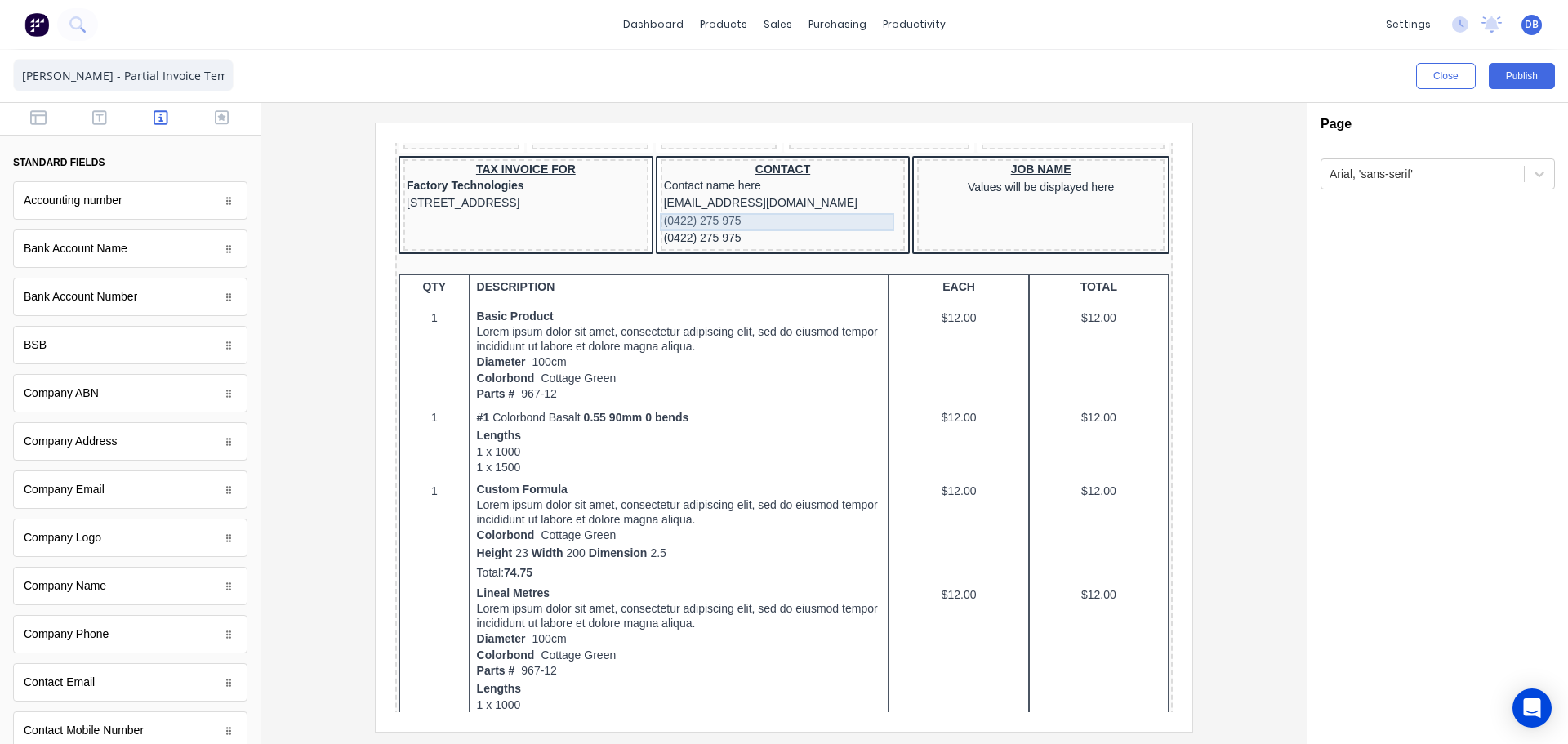
scroll to position [327, 0]
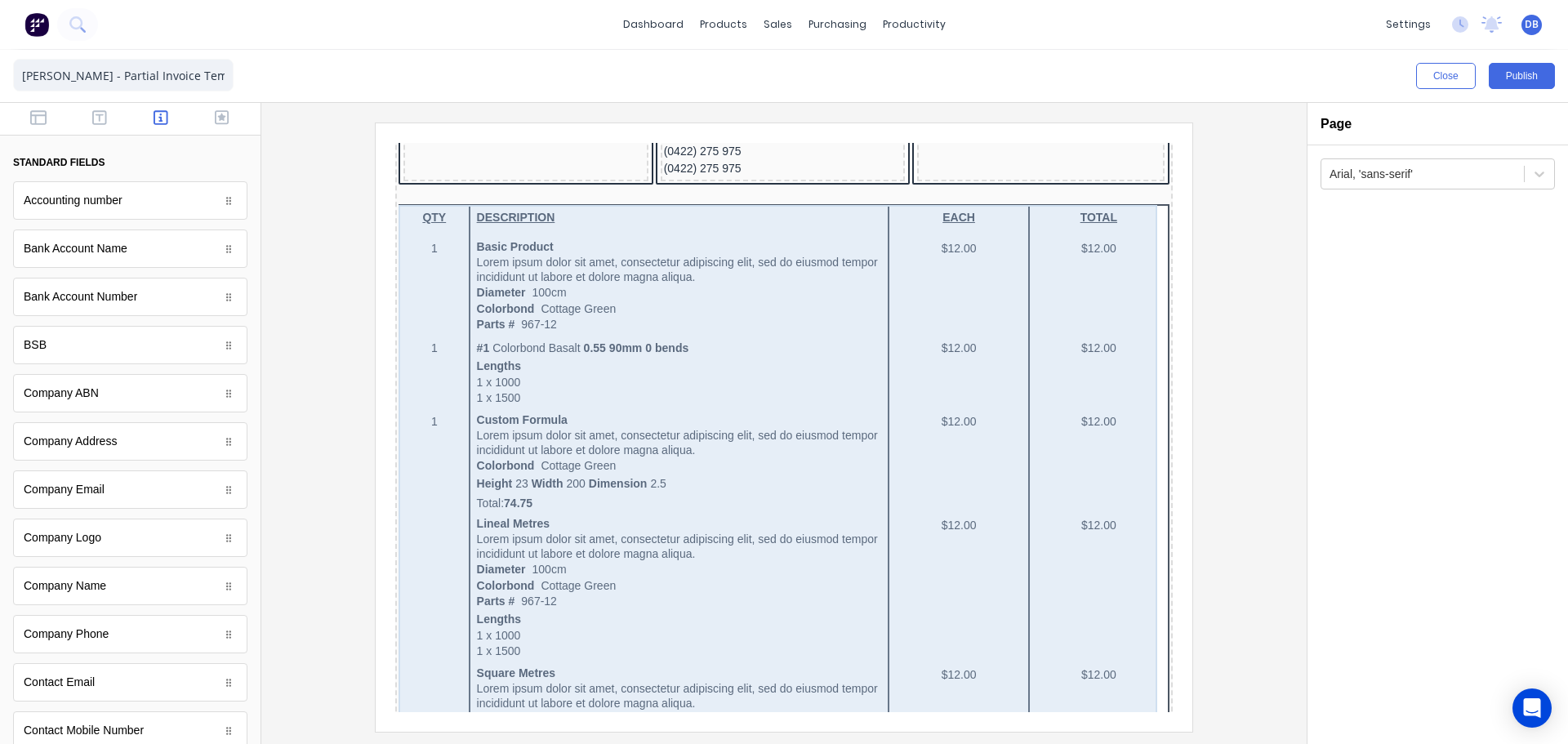
click at [503, 242] on div "QTY DESCRIPTION EACH TOTAL 1 Basic Product Lorem ipsum dolor sit amet, consecte…" at bounding box center [764, 702] width 771 height 1035
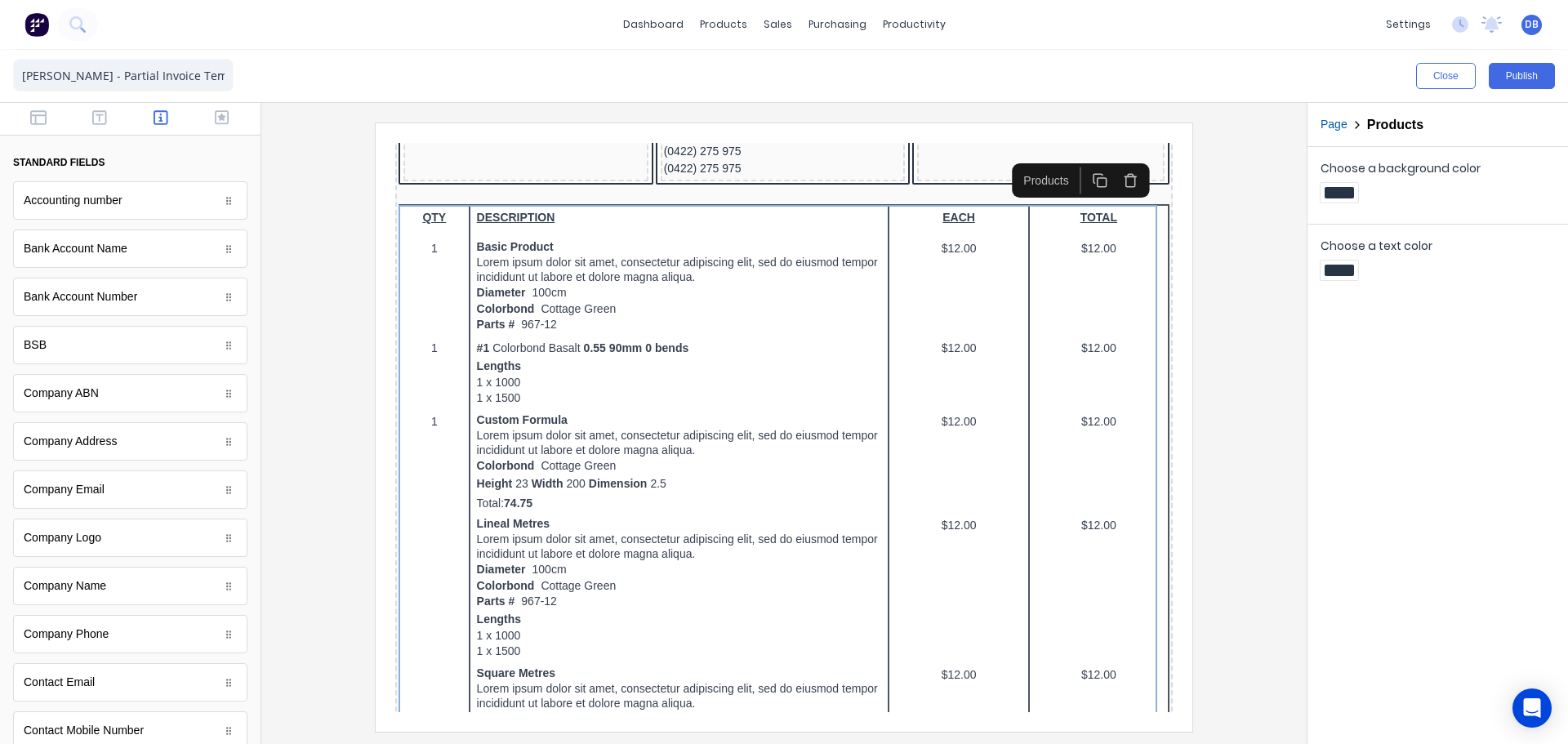
click at [314, 278] on div at bounding box center [784, 426] width 1019 height 609
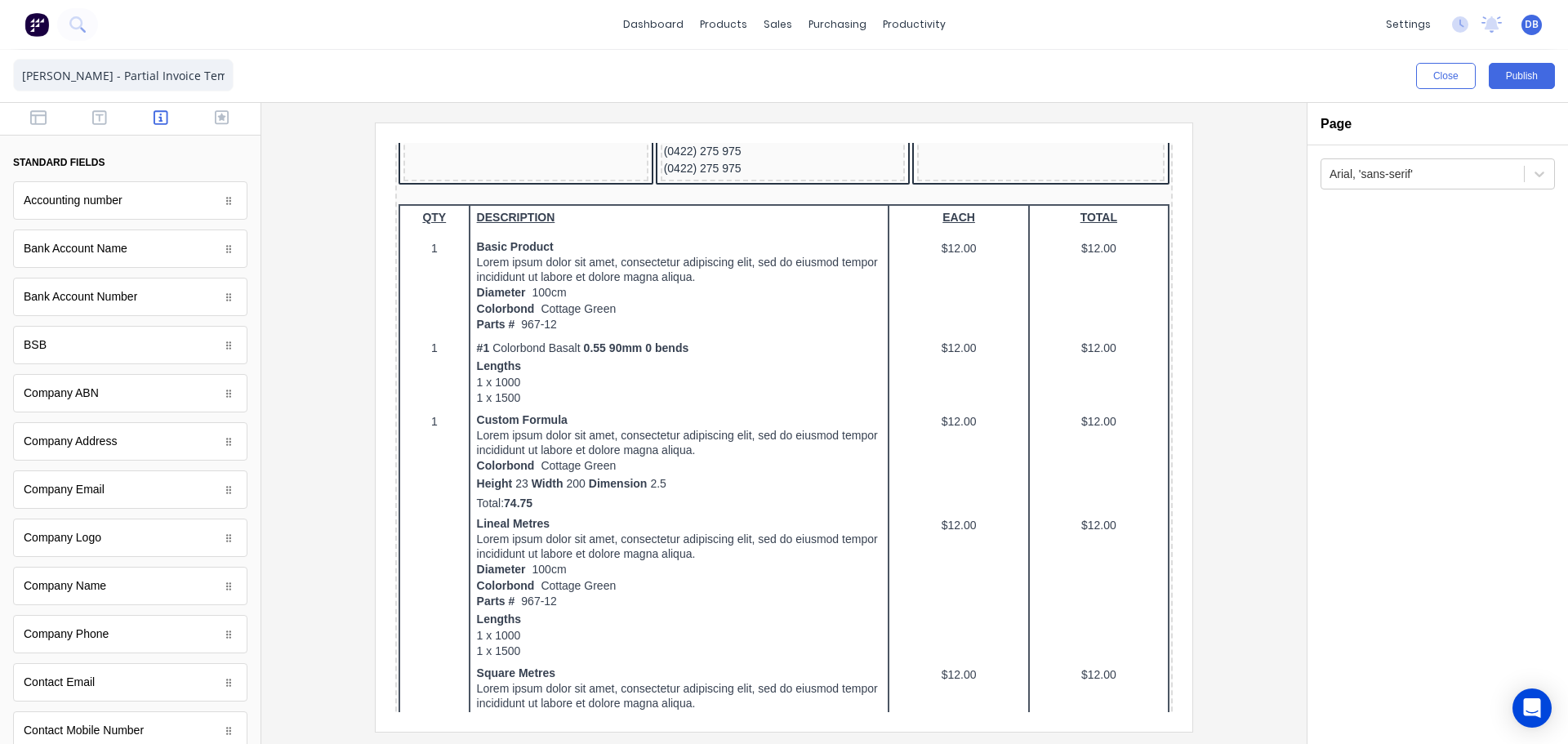
click at [297, 153] on div at bounding box center [784, 426] width 1019 height 609
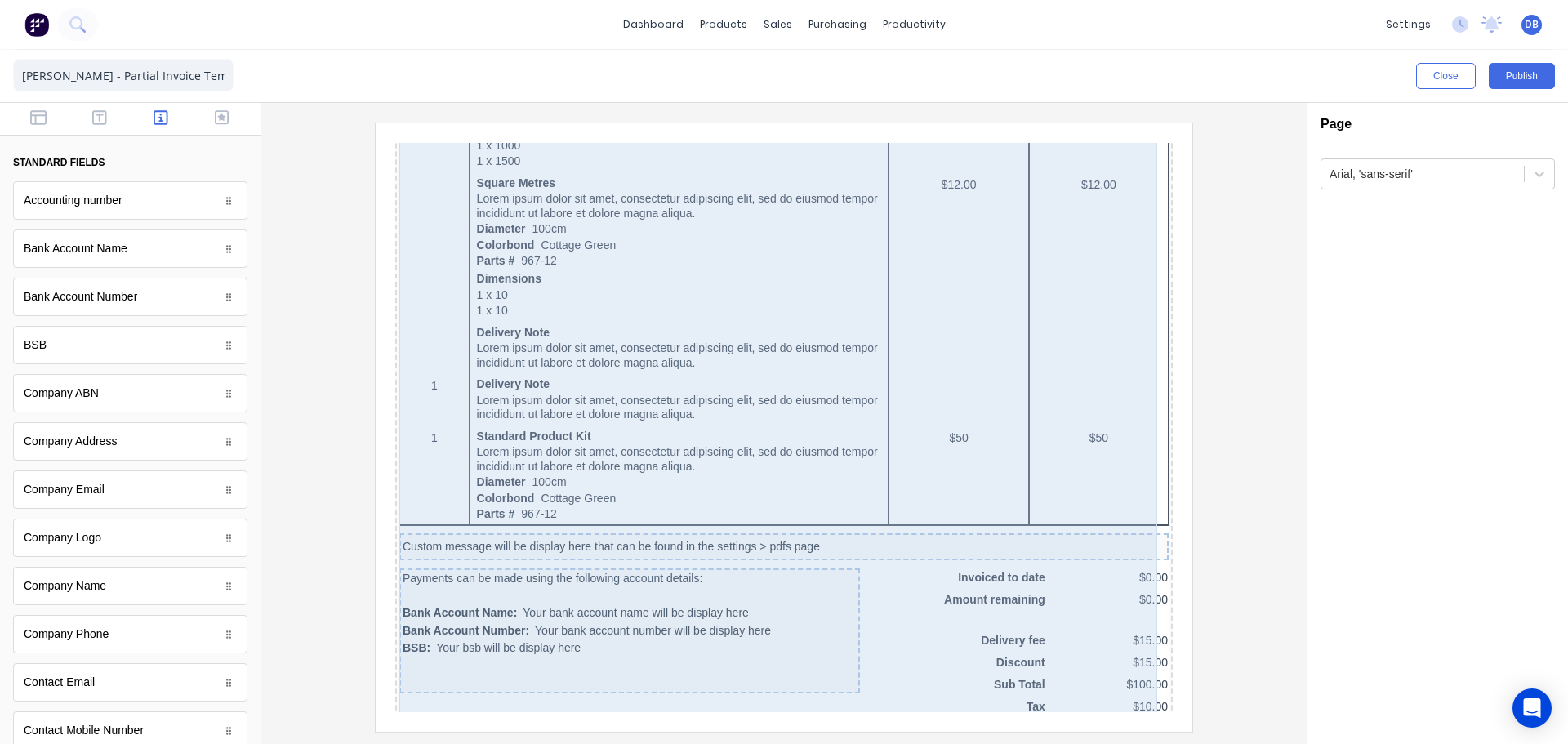
scroll to position [1065, 0]
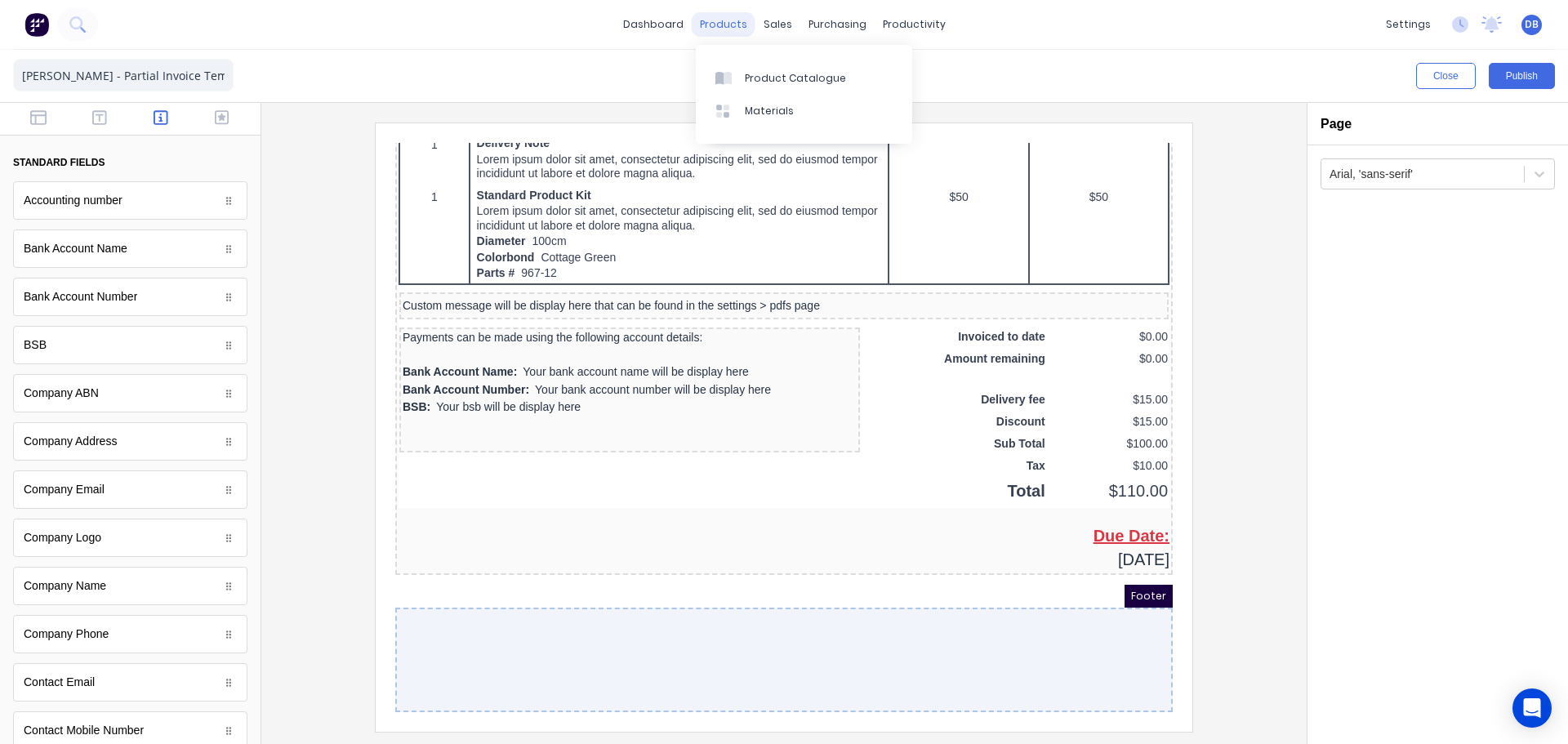
click at [745, 25] on div "products" at bounding box center [723, 24] width 64 height 24
click at [794, 26] on div "sales" at bounding box center [778, 24] width 45 height 24
click at [906, 20] on div "productivity" at bounding box center [914, 24] width 79 height 24
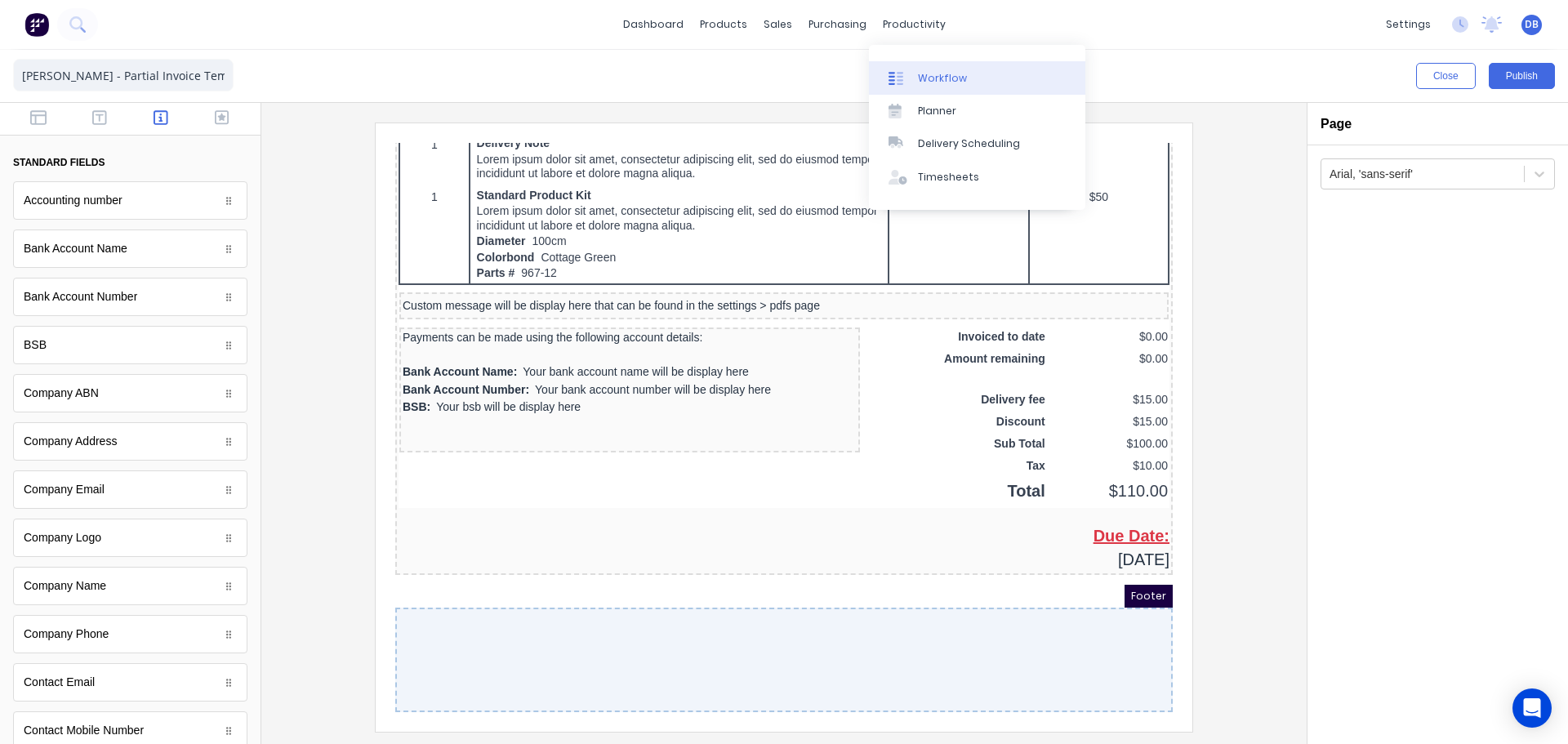
click at [926, 72] on div "Workflow" at bounding box center [942, 79] width 49 height 15
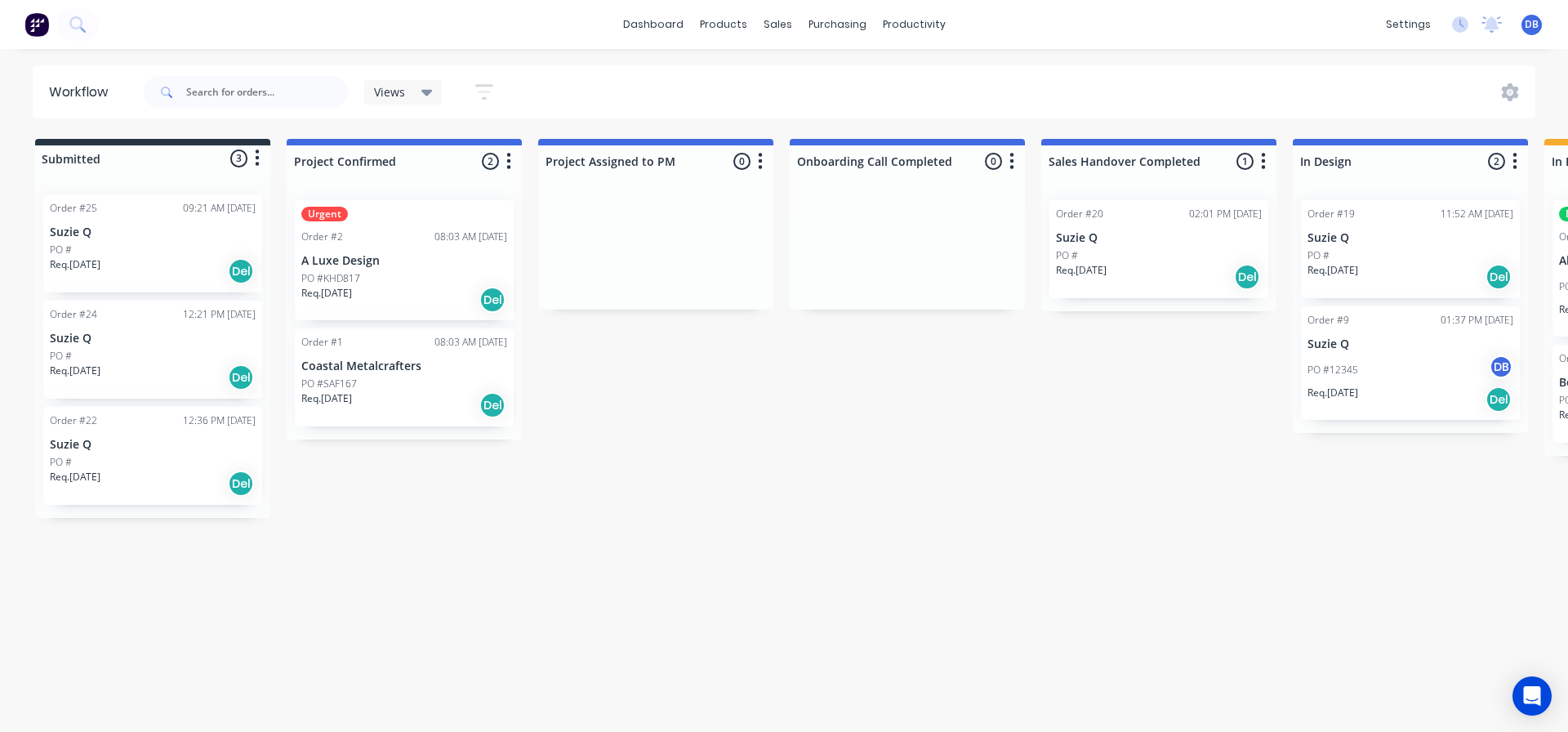
click at [927, 568] on div "Workflow Views Save new view None (Default) edit Show/Hide statuses Show line i…" at bounding box center [784, 382] width 1568 height 634
click at [760, 156] on icon "button" at bounding box center [760, 162] width 5 height 21
click at [692, 438] on div "Submitted 3 Status colour #273444 hex #273444 Save Cancel Summaries Total order…" at bounding box center [1586, 328] width 3197 height 379
click at [764, 163] on button "button" at bounding box center [760, 162] width 20 height 20
click at [677, 310] on button "Delete" at bounding box center [689, 304] width 163 height 27
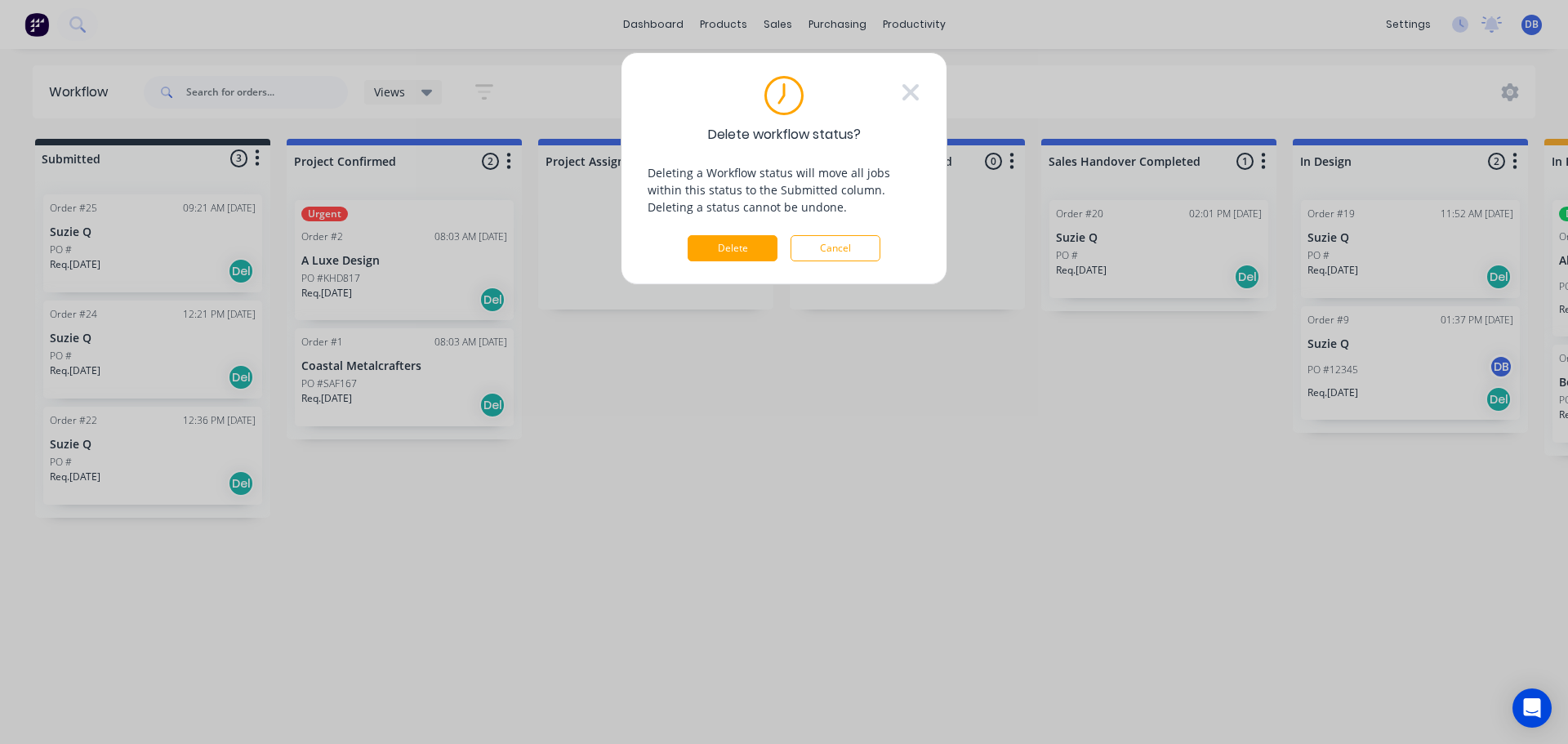
click at [753, 334] on div "Delete workflow status? Deleting a Workflow status will move all jobs within th…" at bounding box center [784, 372] width 1568 height 744
click at [742, 258] on button "Delete" at bounding box center [733, 248] width 90 height 26
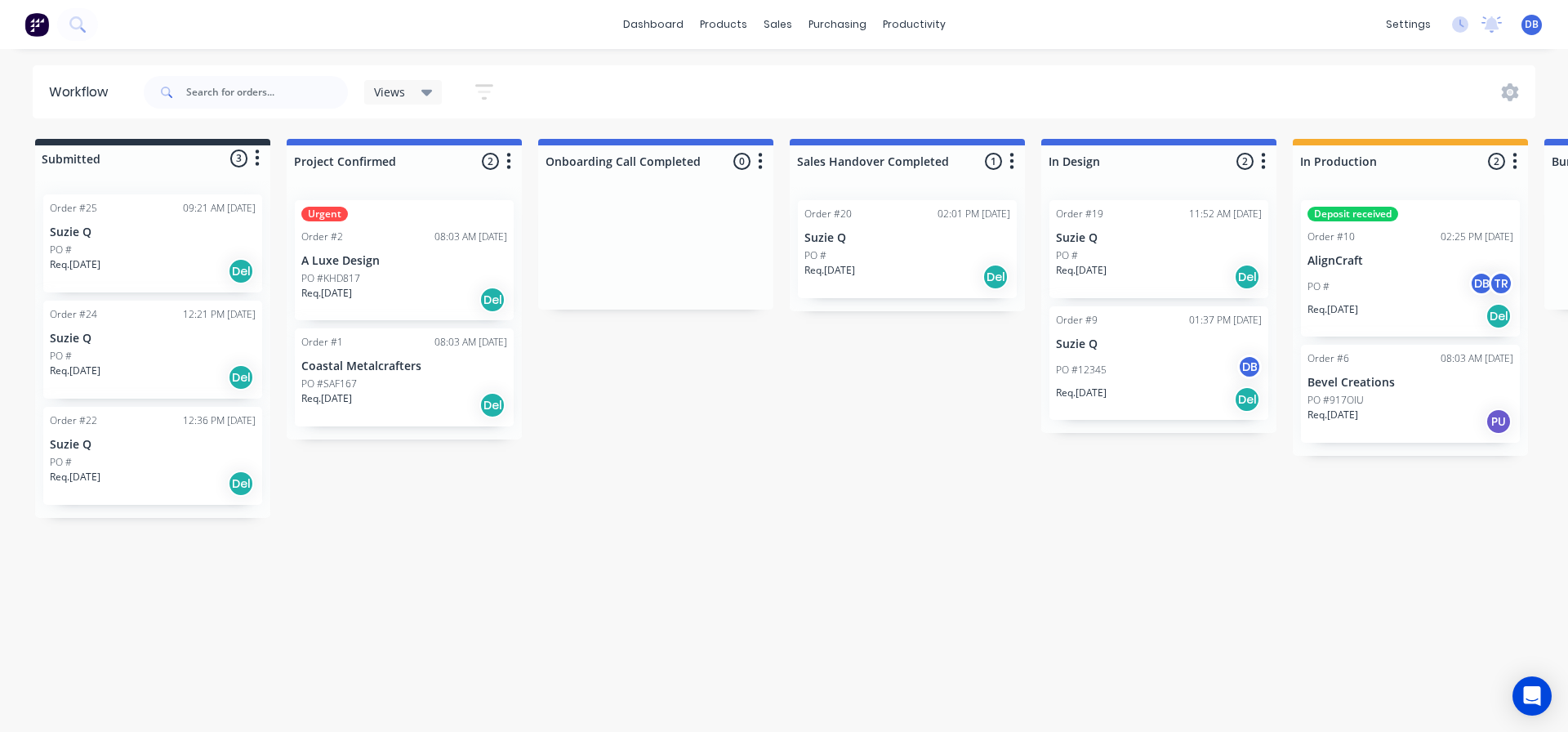
click at [741, 459] on div "Submitted 3 Status colour #273444 hex #273444 Save Cancel Summaries Total order…" at bounding box center [1467, 328] width 2960 height 379
drag, startPoint x: 665, startPoint y: 97, endPoint x: 650, endPoint y: 100, distance: 15.3
click at [663, 100] on div "Views Save new view None (Default) edit Show/Hide statuses Show line item cards…" at bounding box center [839, 92] width 1396 height 49
click at [1508, 87] on icon at bounding box center [1511, 92] width 17 height 18
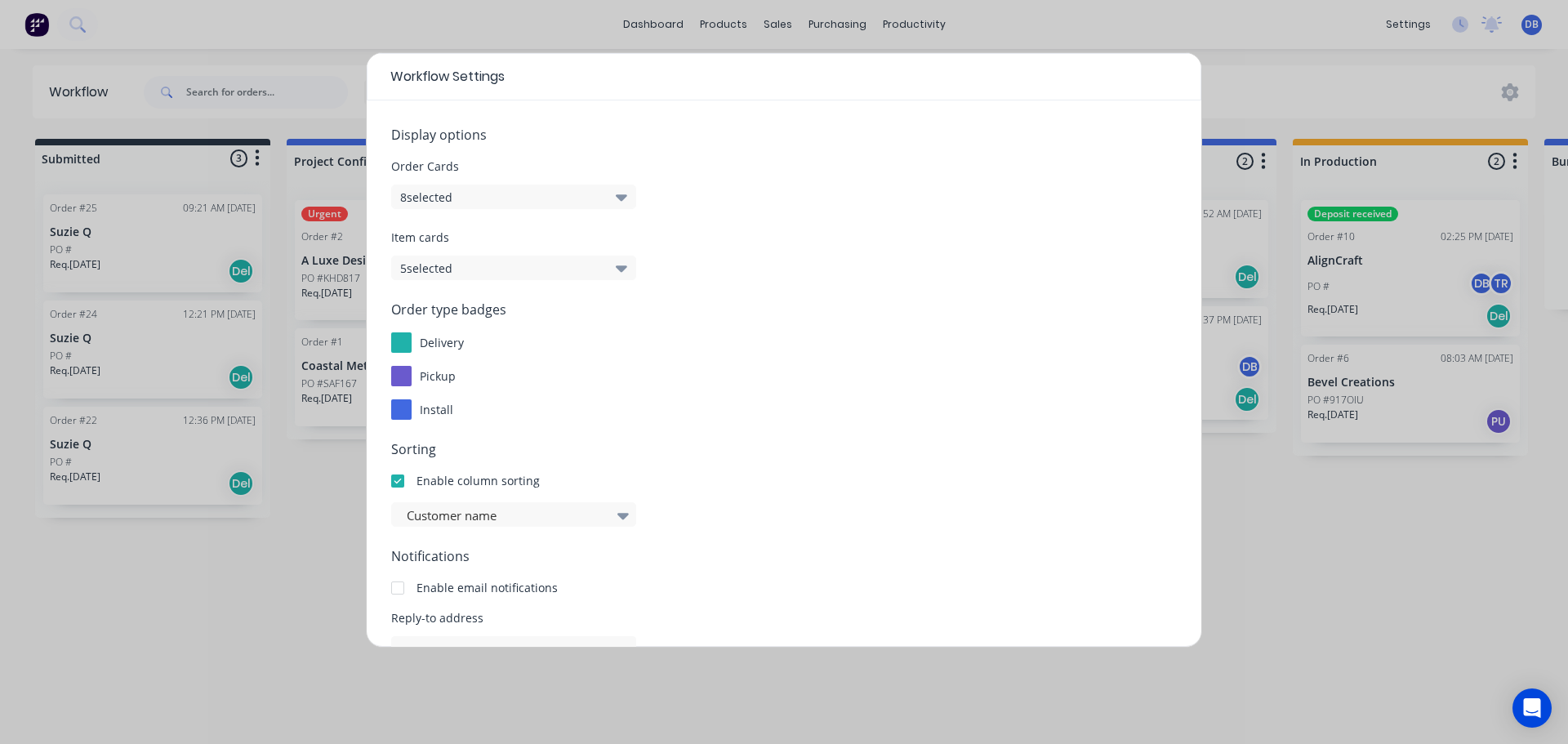
click at [243, 656] on div "Workflow Settings Display options Order Cards 8 selected Item cards 5 selected …" at bounding box center [784, 372] width 1568 height 744
click at [1241, 83] on div "Workflow Settings Display options Order Cards 8 selected Item cards 5 selected …" at bounding box center [784, 372] width 1568 height 744
click at [1127, 79] on div "Workflow Settings" at bounding box center [784, 76] width 834 height 47
click at [1258, 545] on div "Workflow Settings Display options Order Cards 8 selected Item cards 5 selected …" at bounding box center [784, 372] width 1568 height 744
click at [1257, 69] on div "Workflow Settings Display options Order Cards 8 selected Item cards 5 selected …" at bounding box center [784, 372] width 1568 height 744
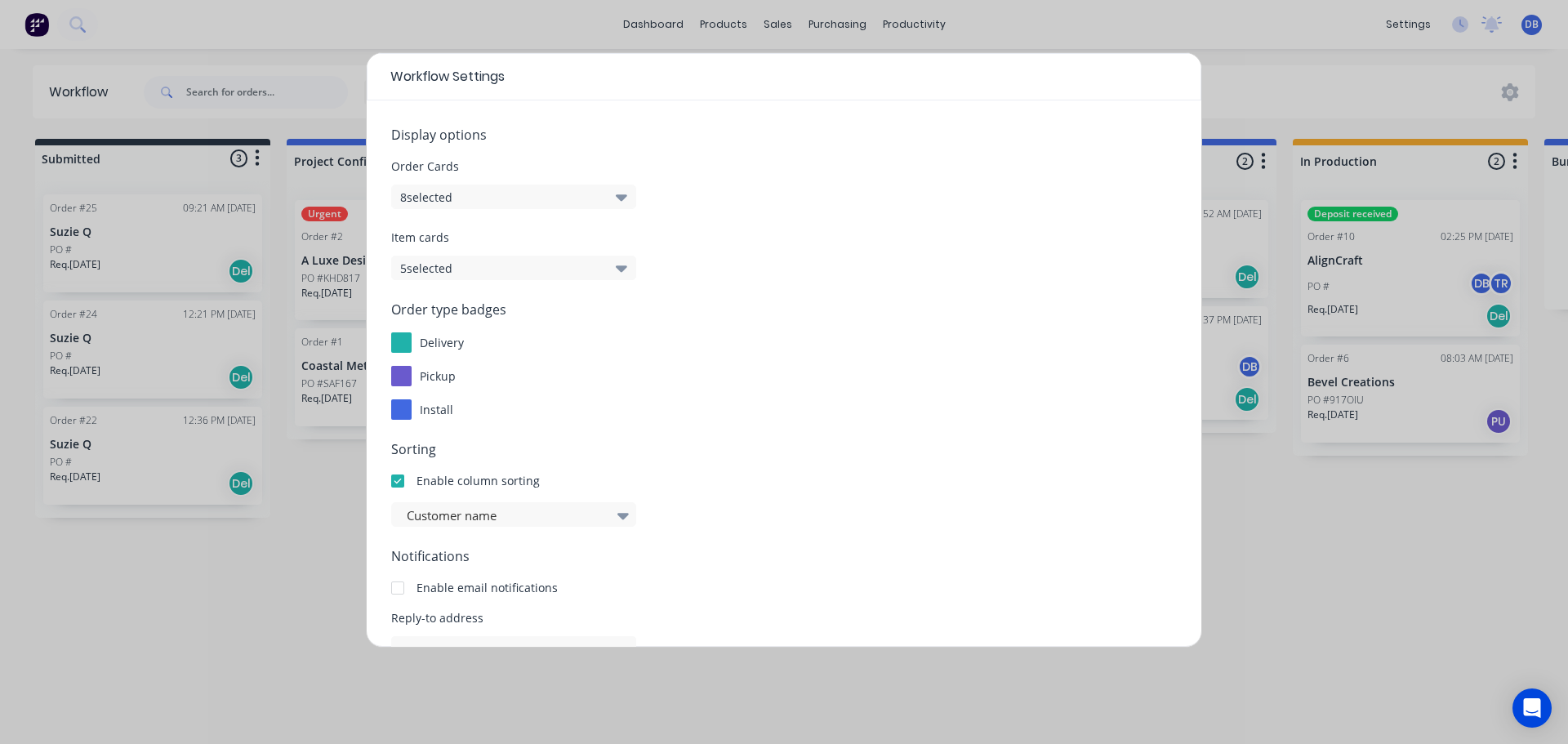
click at [615, 27] on div "Workflow Settings Display options Order Cards 8 selected Item cards 5 selected …" at bounding box center [784, 372] width 1568 height 744
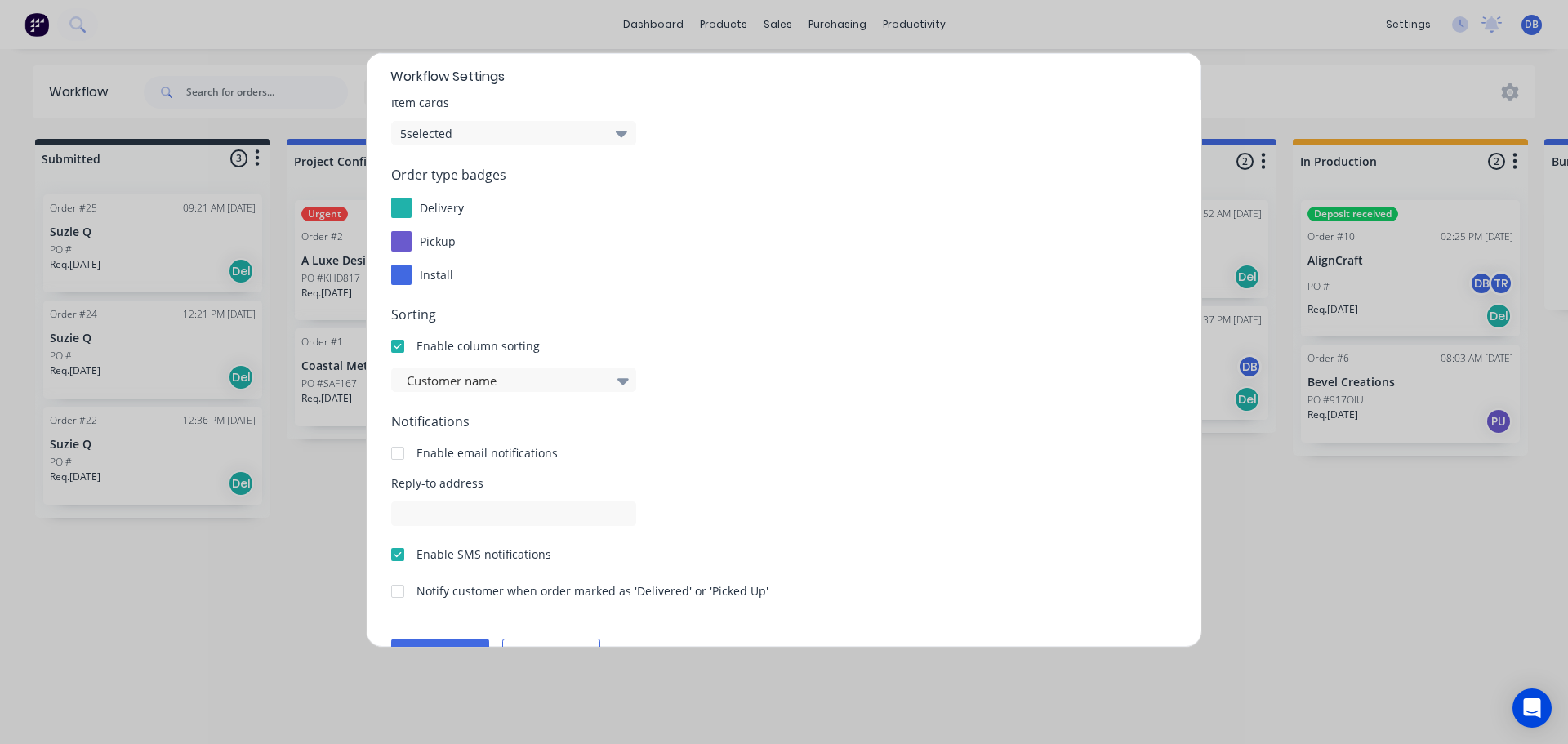
scroll to position [176, 0]
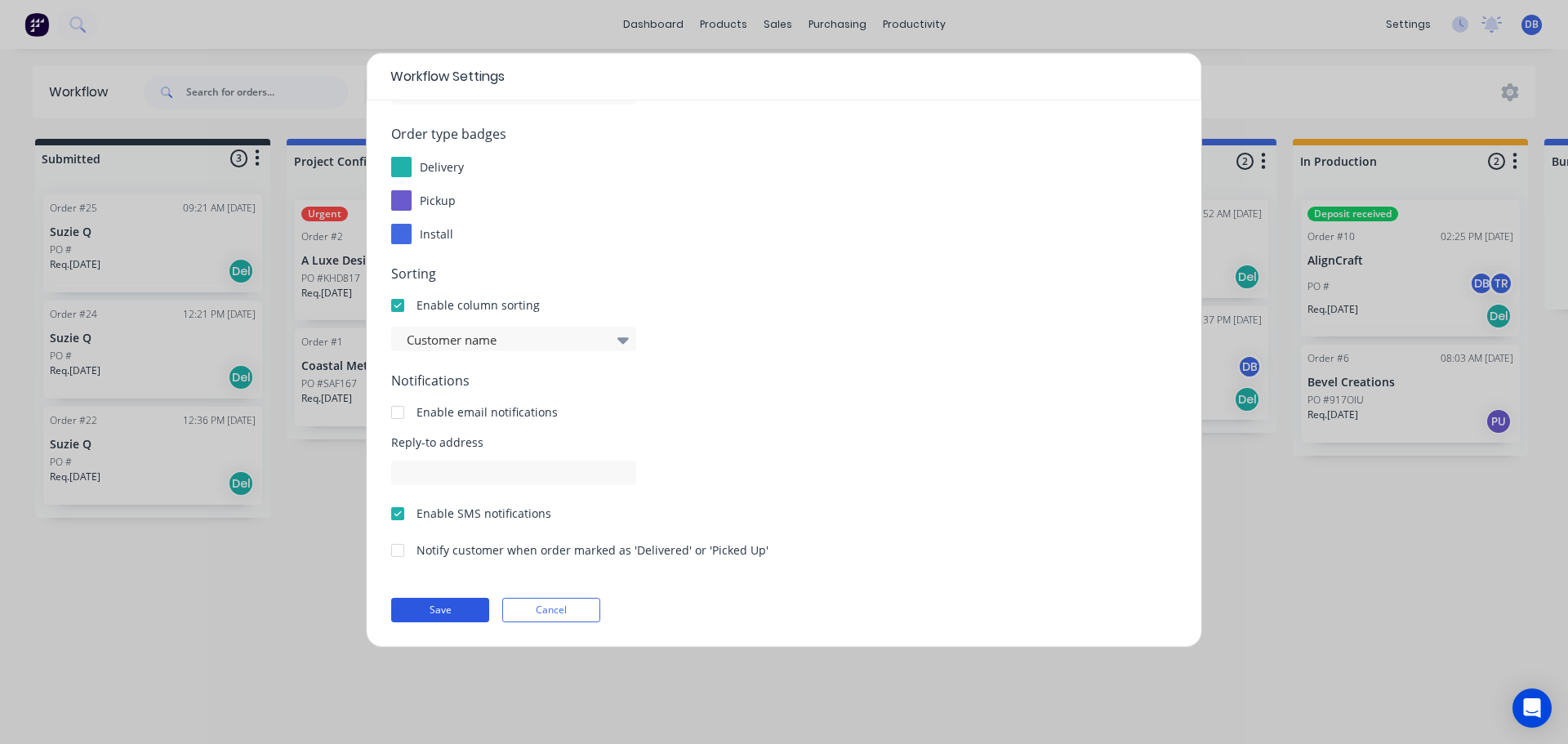
click at [458, 610] on button "Save" at bounding box center [440, 610] width 98 height 24
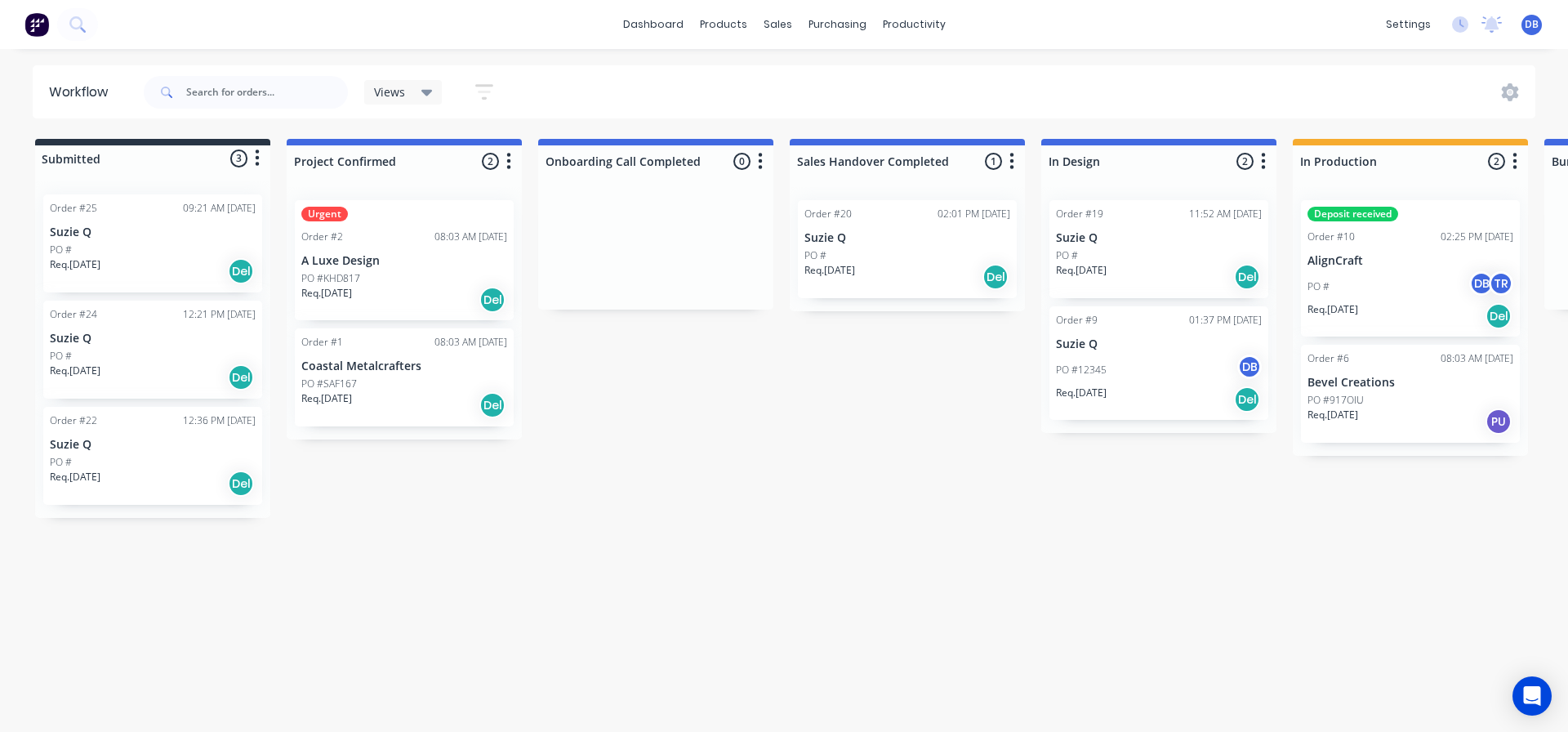
click at [496, 303] on div "Del" at bounding box center [492, 300] width 26 height 26
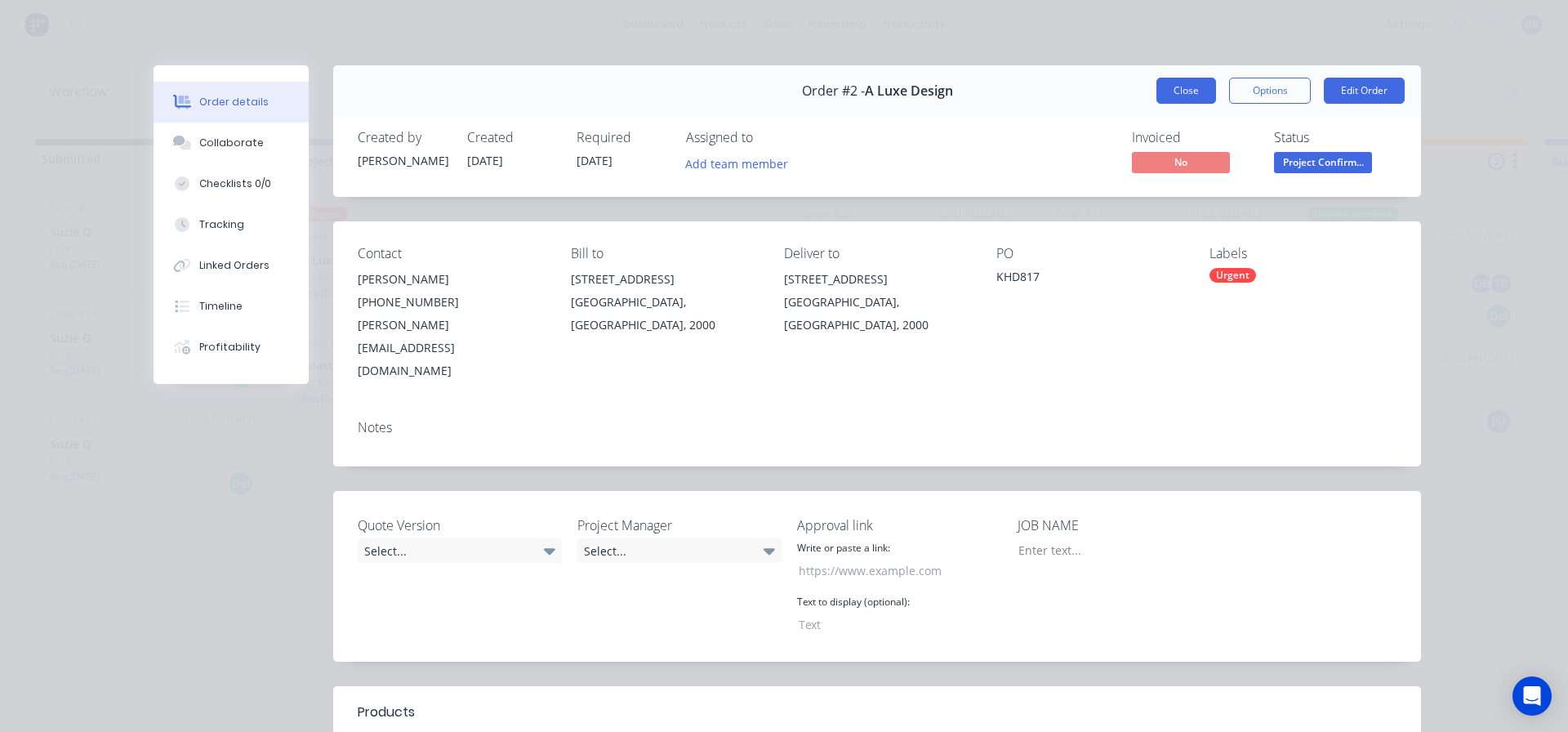
click at [1180, 87] on button "Close" at bounding box center [1186, 91] width 59 height 26
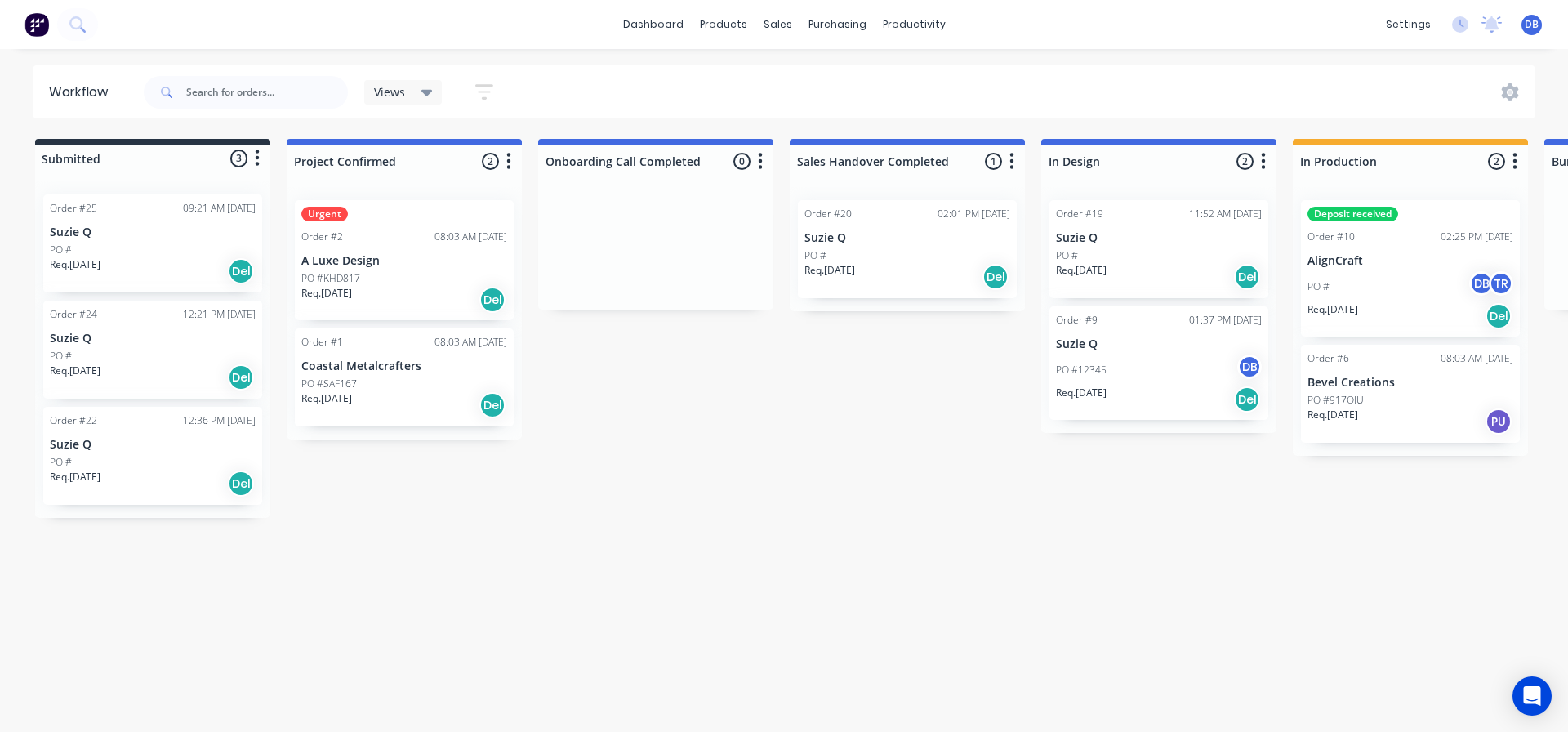
click at [775, 167] on div "Submitted 3 Status colour #273444 hex #273444 Save Cancel Summaries Total order…" at bounding box center [1467, 328] width 2960 height 379
click at [762, 166] on icon "button" at bounding box center [760, 162] width 5 height 21
click at [763, 160] on icon "button" at bounding box center [760, 162] width 5 height 21
click at [404, 86] on span "Views" at bounding box center [389, 92] width 31 height 17
click at [407, 86] on div "Views" at bounding box center [403, 92] width 59 height 15
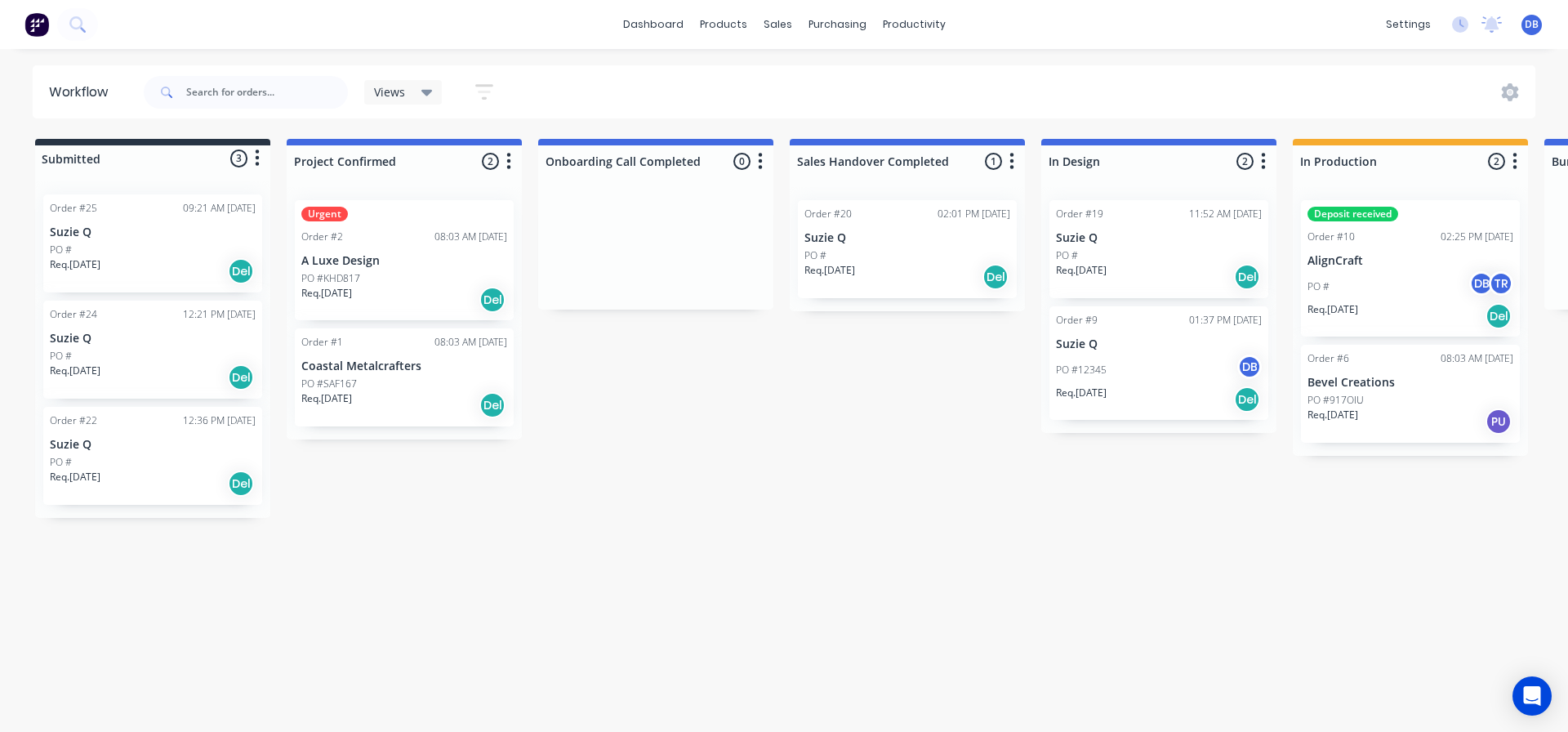
click at [500, 97] on button "button" at bounding box center [485, 92] width 53 height 32
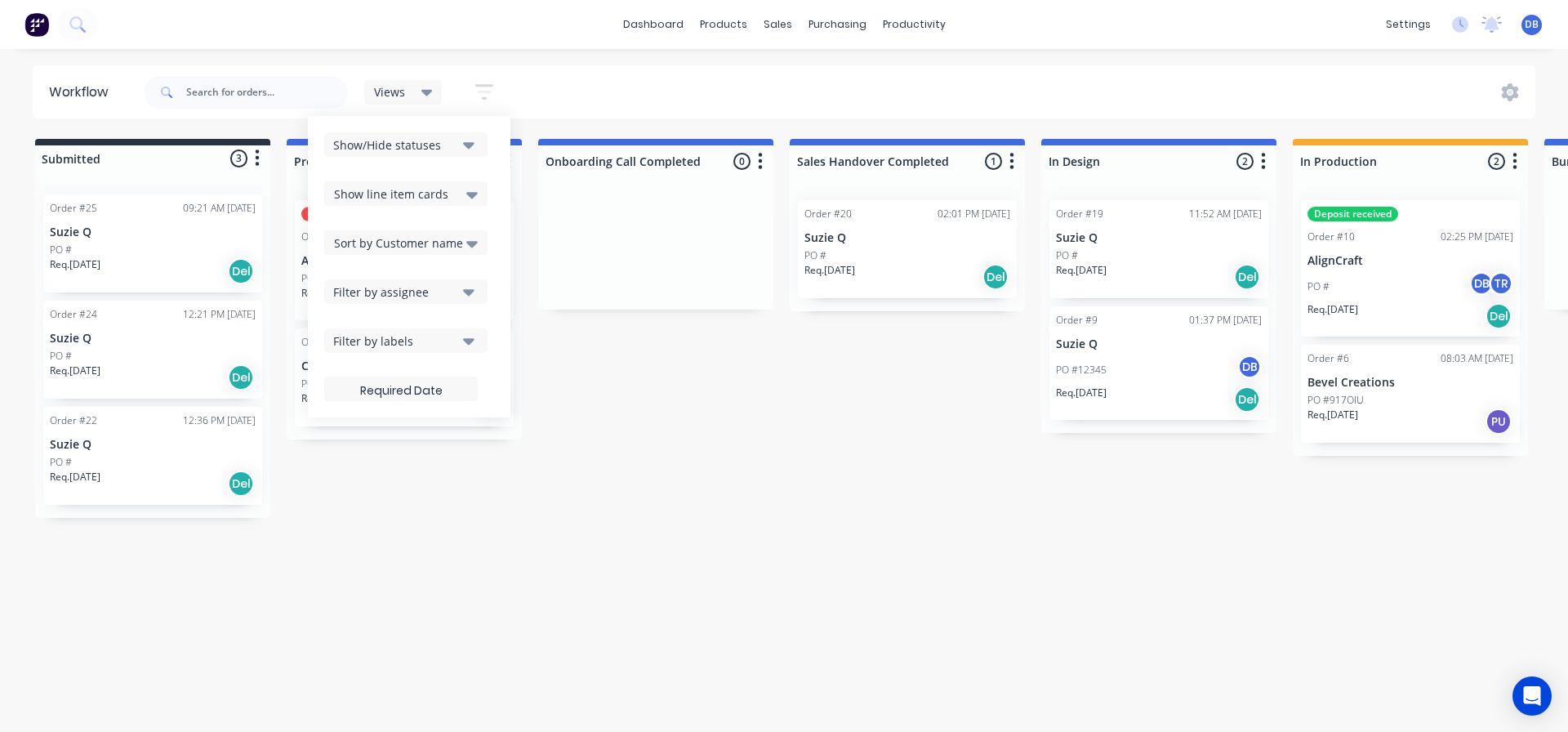
click at [457, 291] on div "Filter by assignee" at bounding box center [395, 292] width 123 height 17
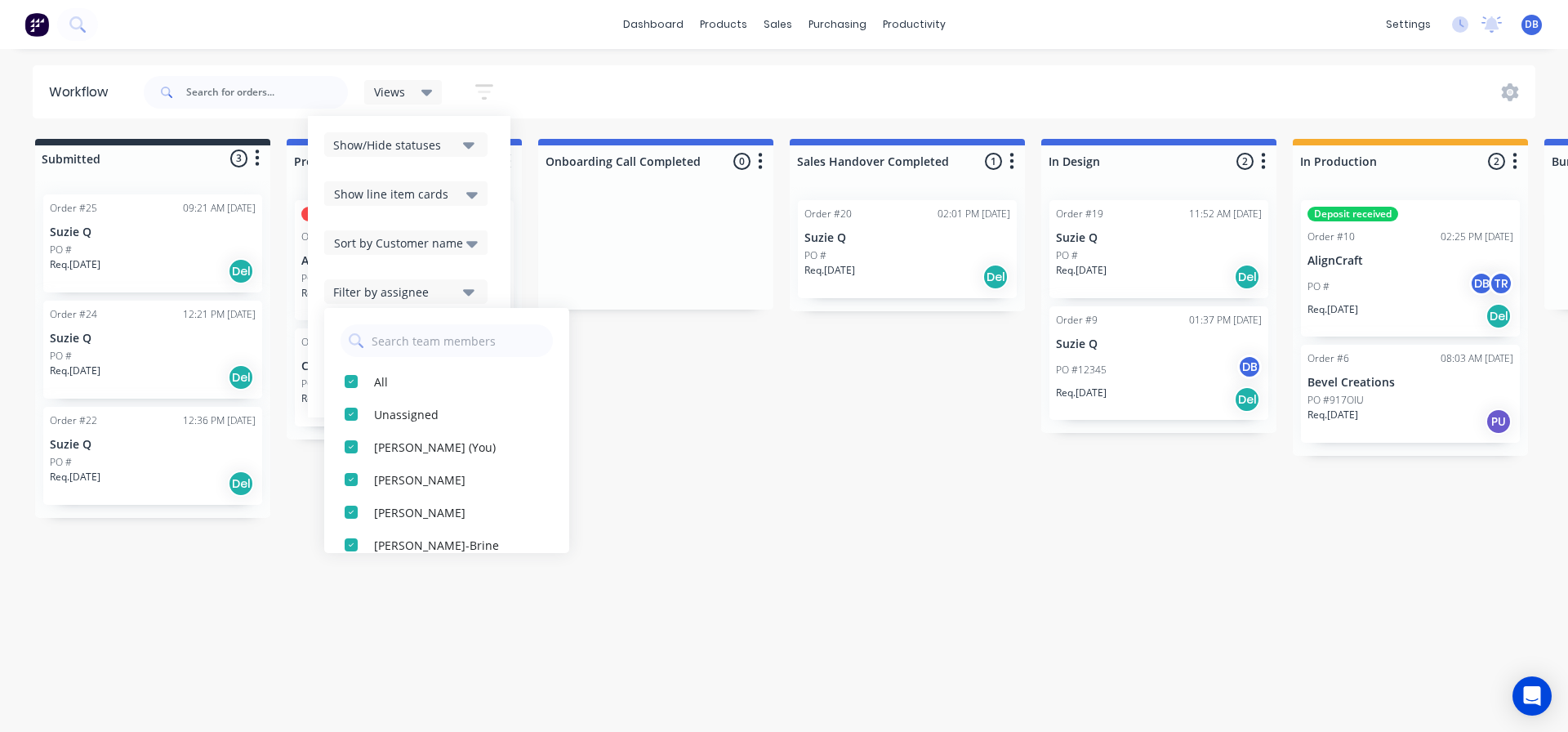
click at [457, 291] on div "Filter by assignee" at bounding box center [395, 292] width 123 height 17
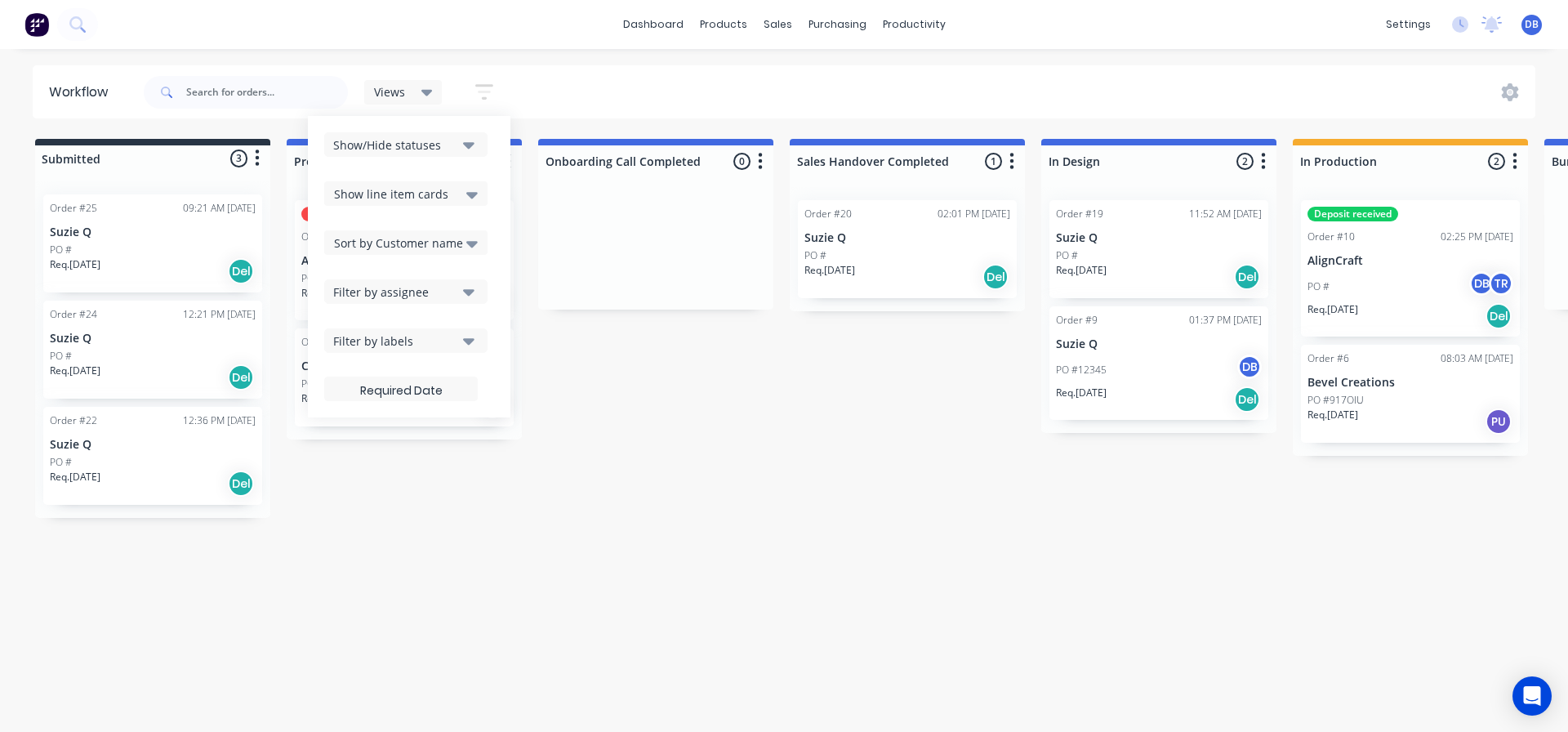
click at [640, 68] on div "Views Save new view None (Default) edit Show/Hide statuses Show line item cards…" at bounding box center [839, 92] width 1396 height 49
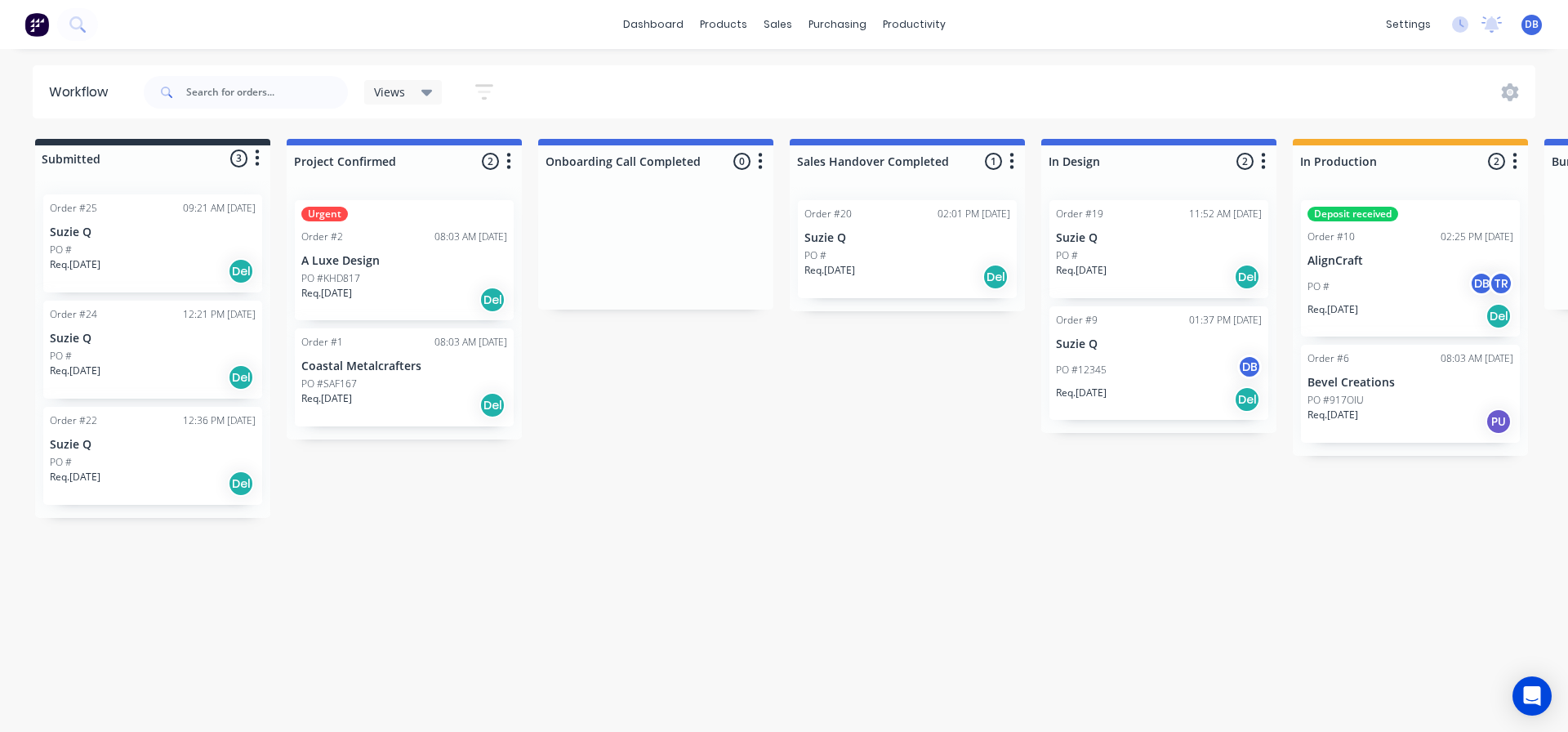
click at [487, 89] on icon "button" at bounding box center [484, 92] width 18 height 21
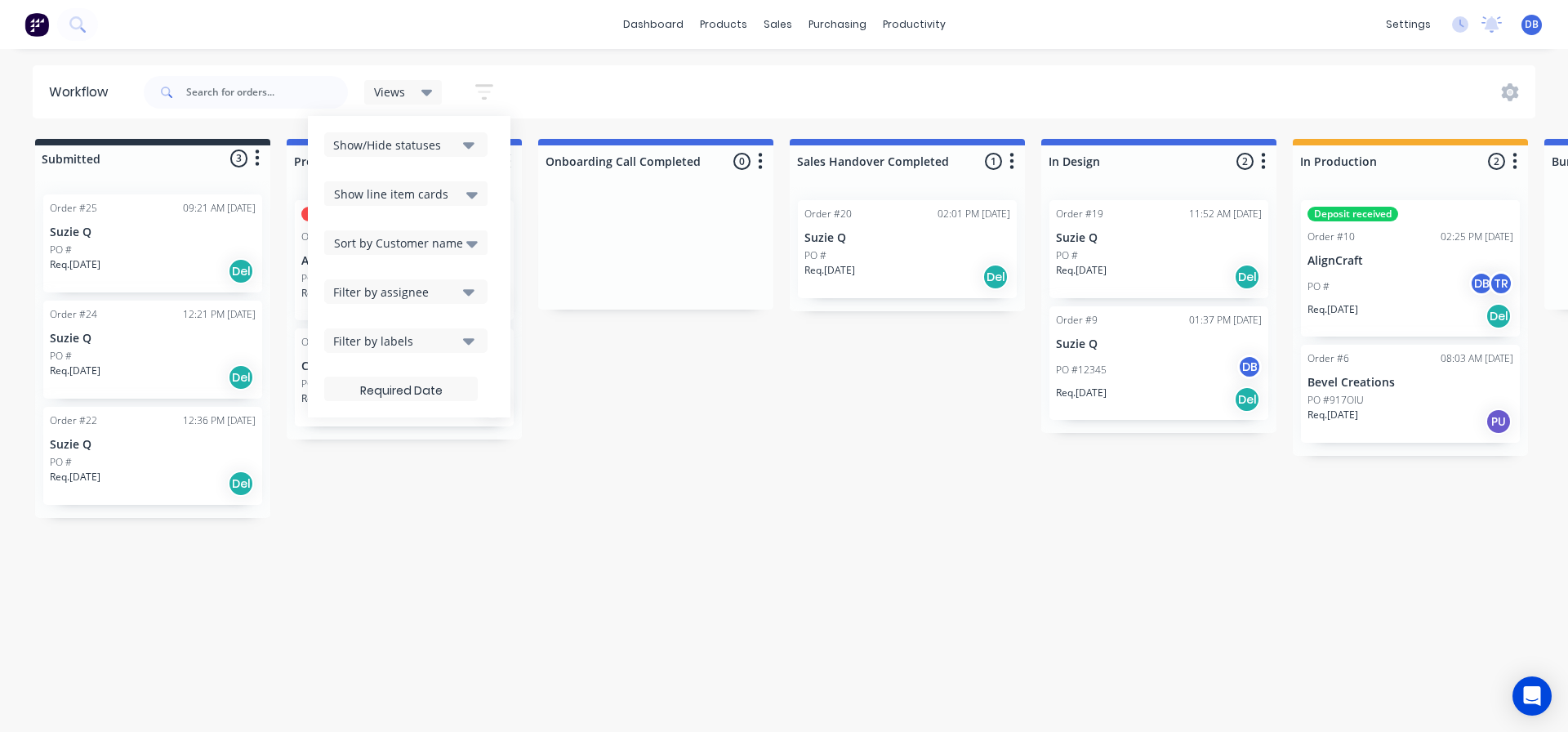
click at [438, 97] on div "Views" at bounding box center [403, 92] width 78 height 24
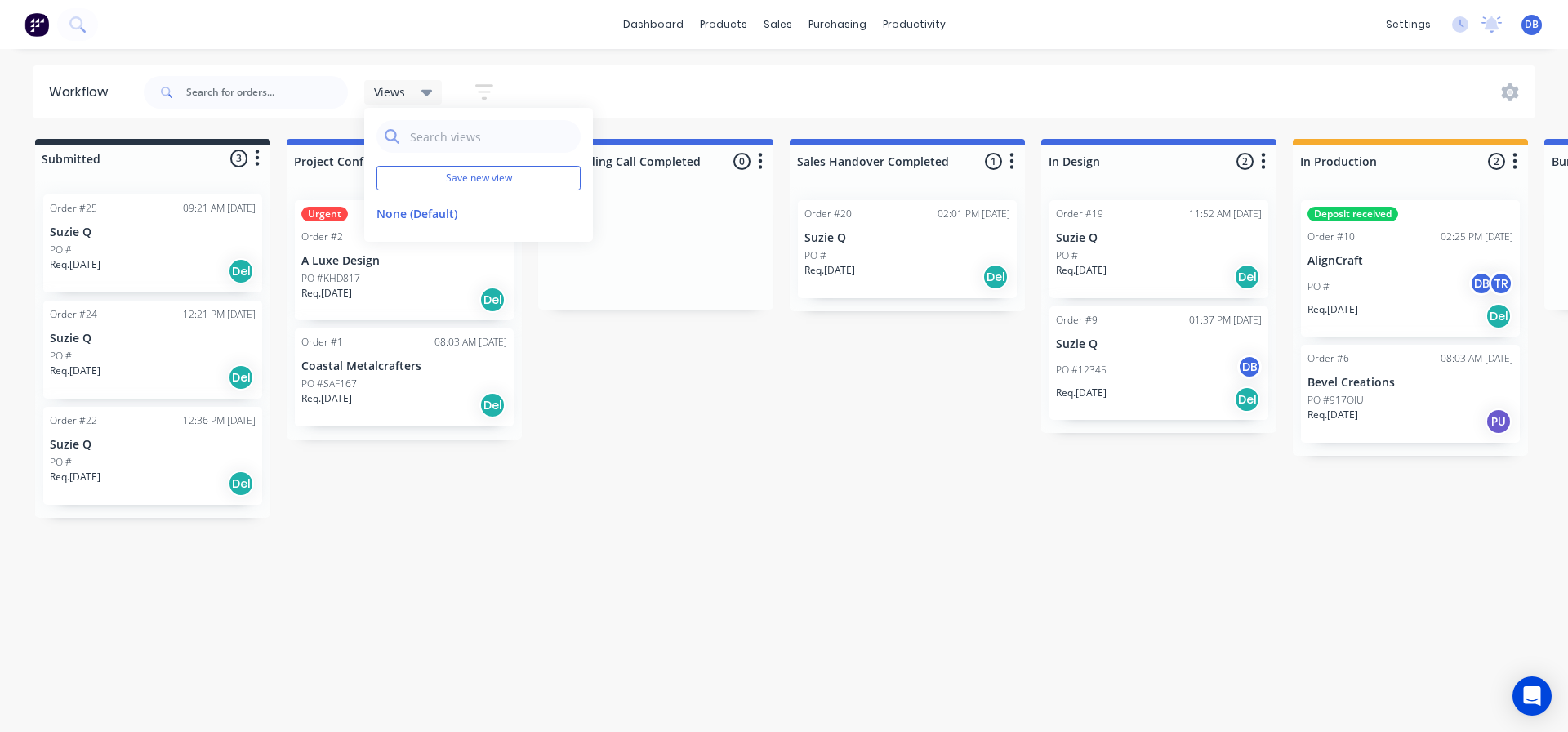
click at [449, 90] on div "Views Save new view None (Default) edit Show/Hide statuses Show line item cards…" at bounding box center [438, 92] width 147 height 32
click at [470, 88] on button "button" at bounding box center [485, 92] width 53 height 32
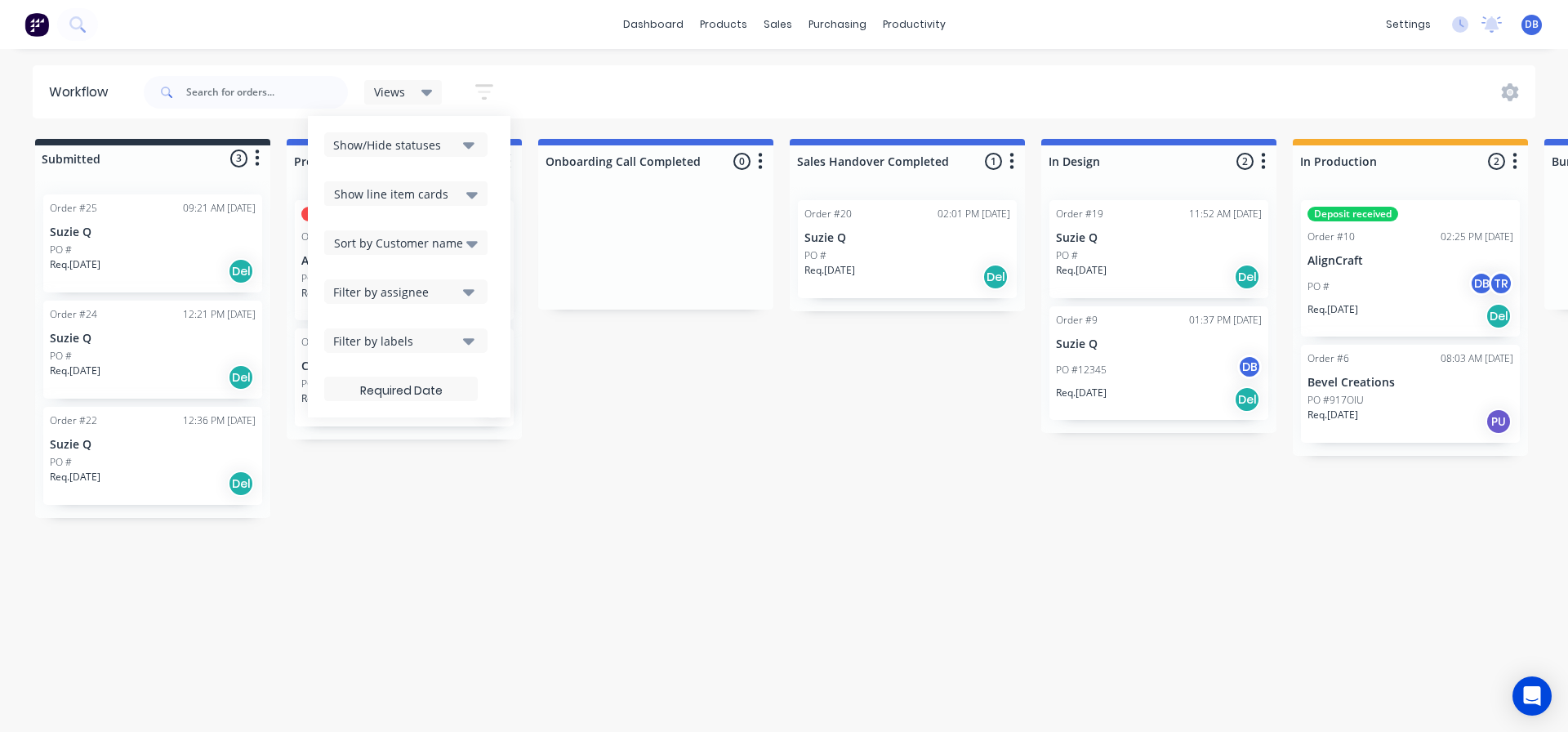
click at [688, 376] on div "Submitted 3 Status colour #273444 hex #273444 Save Cancel Summaries Total order…" at bounding box center [1467, 328] width 2960 height 379
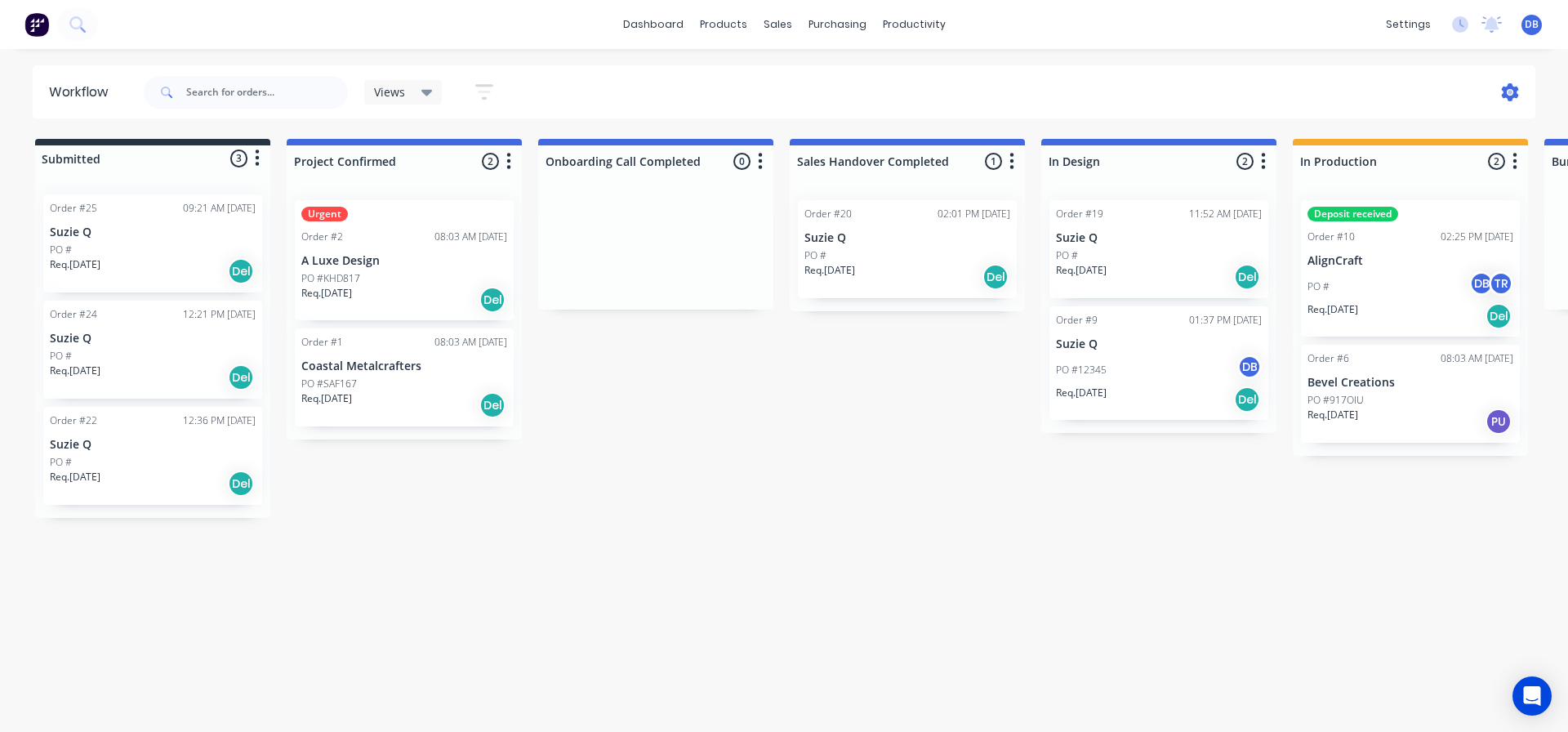
click at [1509, 95] on icon at bounding box center [1510, 92] width 18 height 18
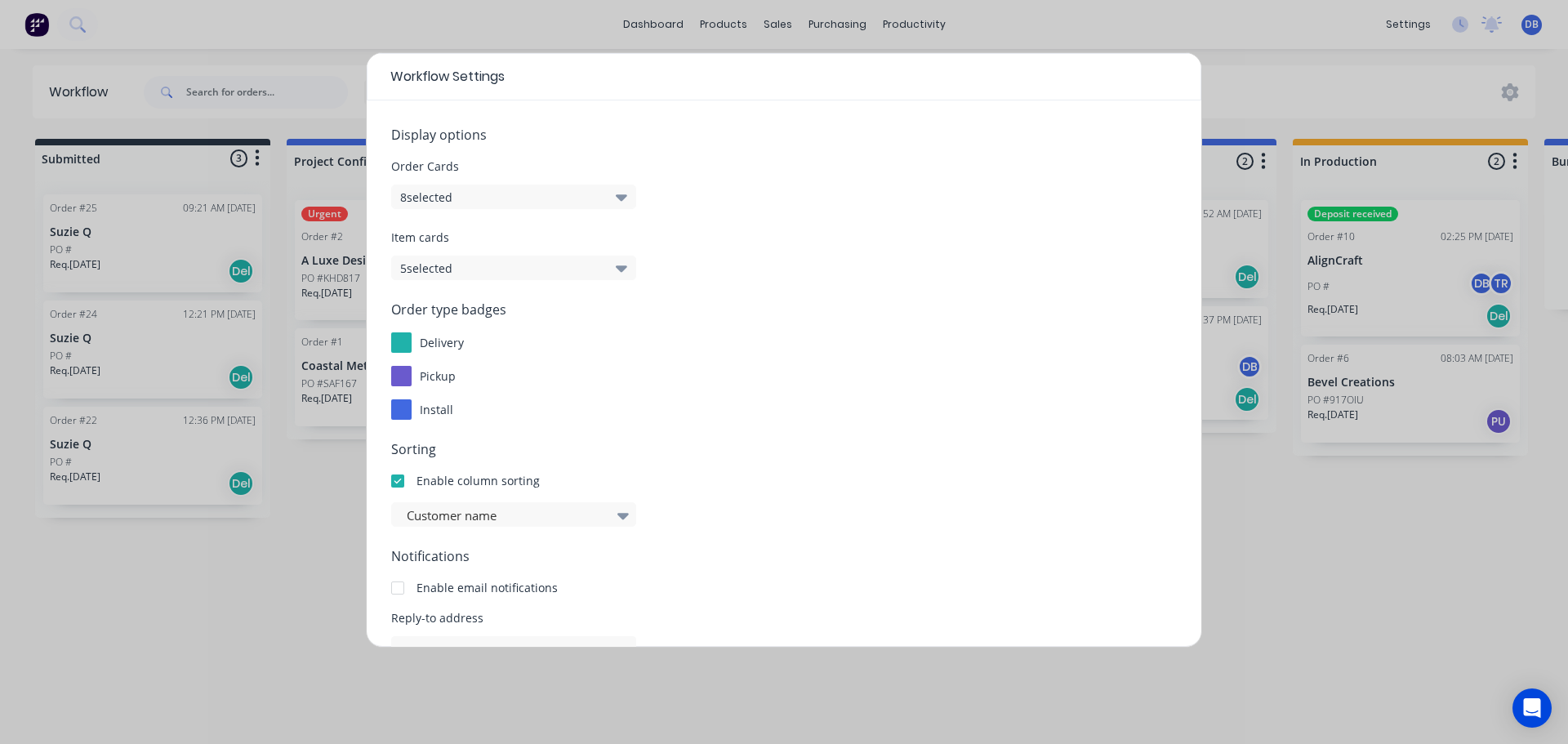
click at [406, 344] on div at bounding box center [401, 343] width 21 height 21
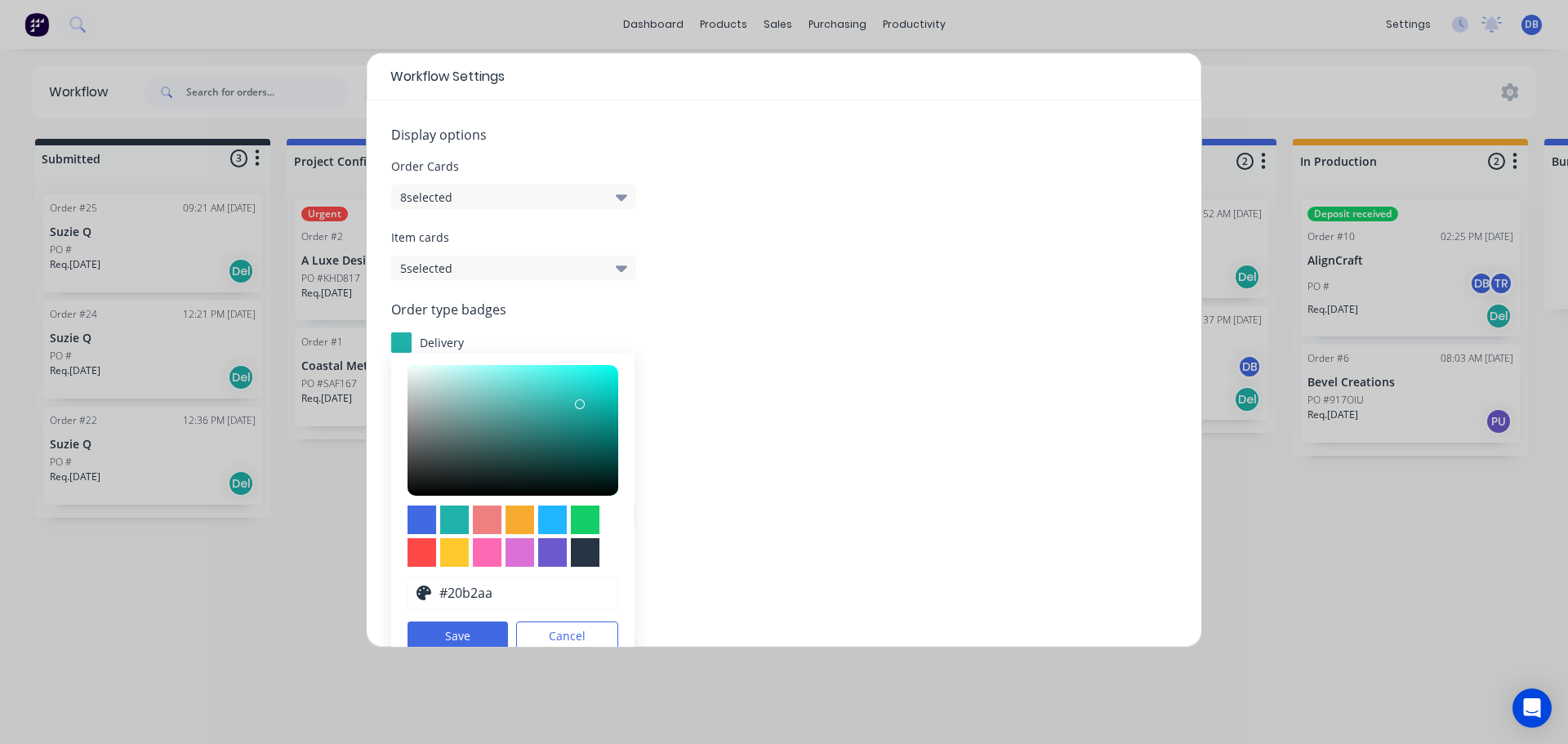
click at [407, 346] on div at bounding box center [401, 343] width 21 height 21
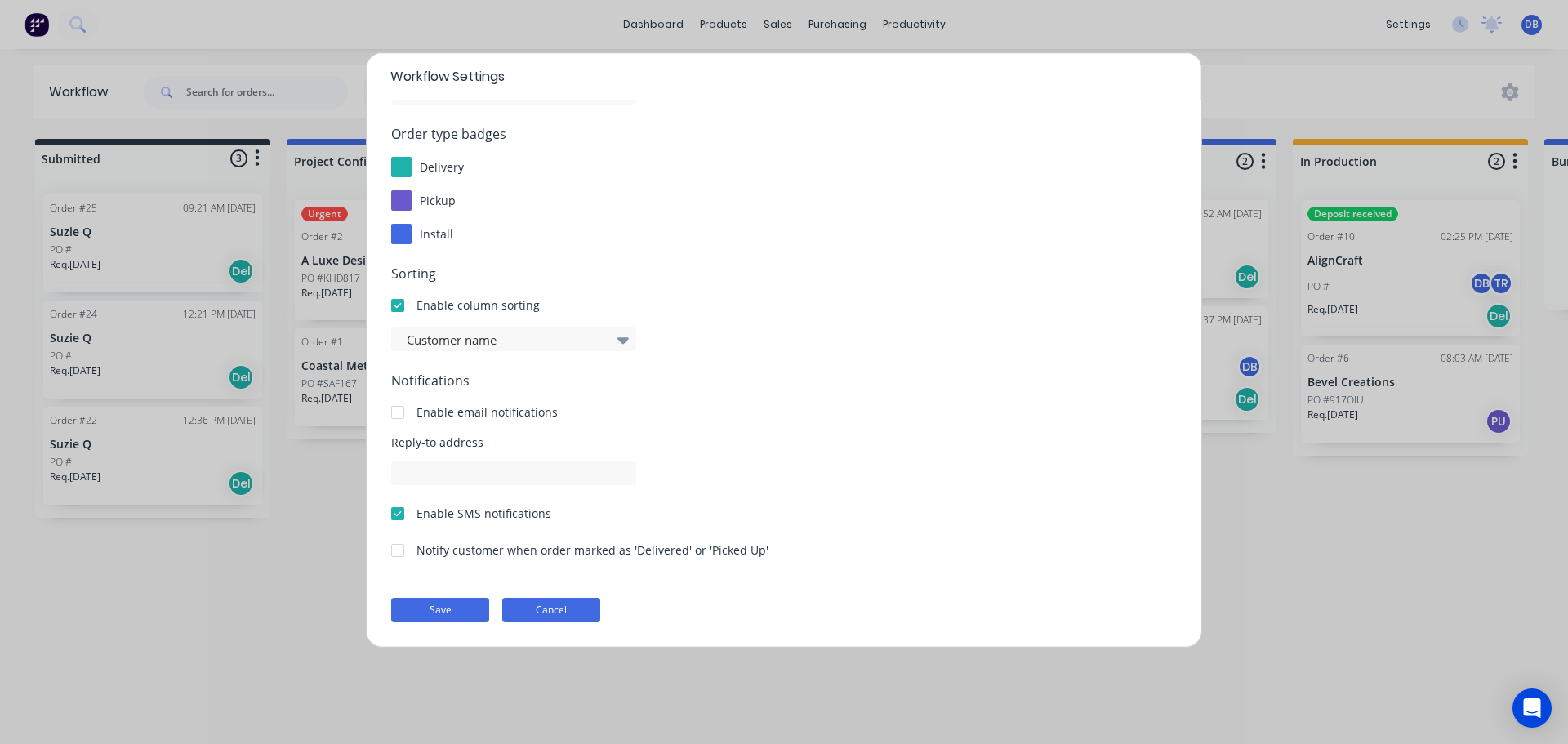
click at [554, 612] on button "Cancel" at bounding box center [551, 610] width 98 height 24
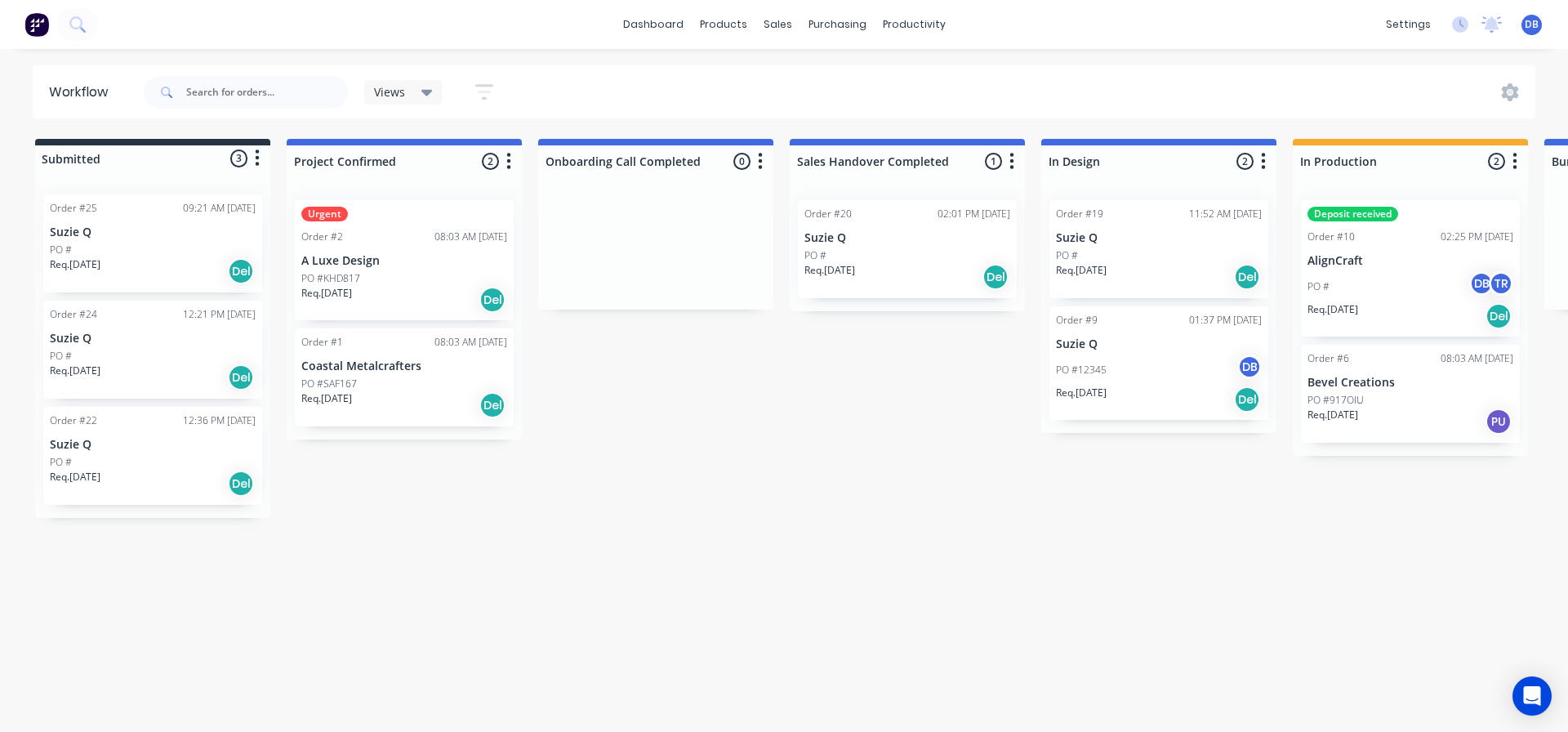
click at [1507, 157] on button "button" at bounding box center [1514, 162] width 20 height 20
click at [835, 453] on div "Submitted 3 Status colour #273444 hex #273444 Save Cancel Summaries Total order…" at bounding box center [1467, 328] width 2960 height 379
click at [1261, 164] on icon "button" at bounding box center [1263, 162] width 5 height 21
click at [1261, 159] on icon "button" at bounding box center [1263, 162] width 5 height 21
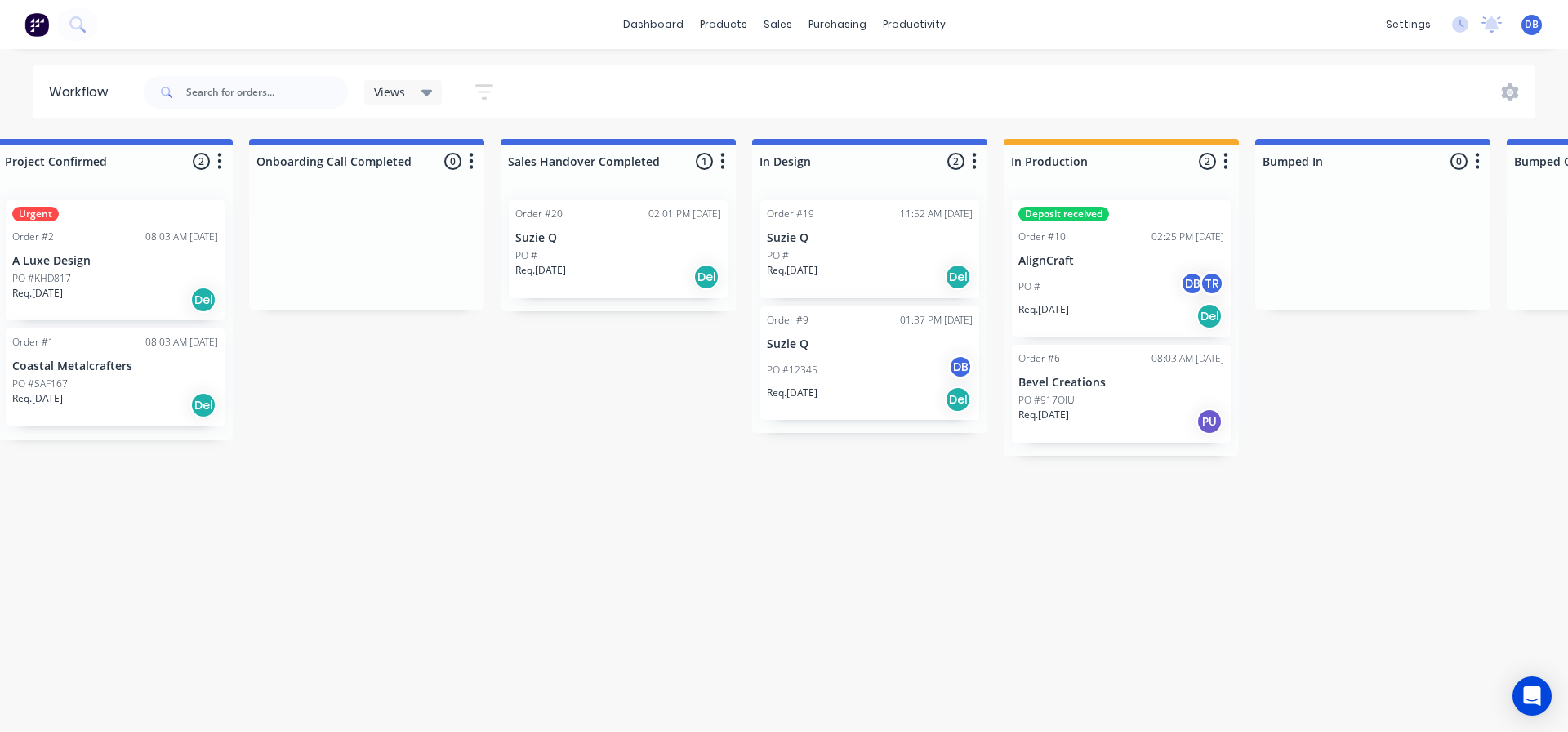
scroll to position [0, 0]
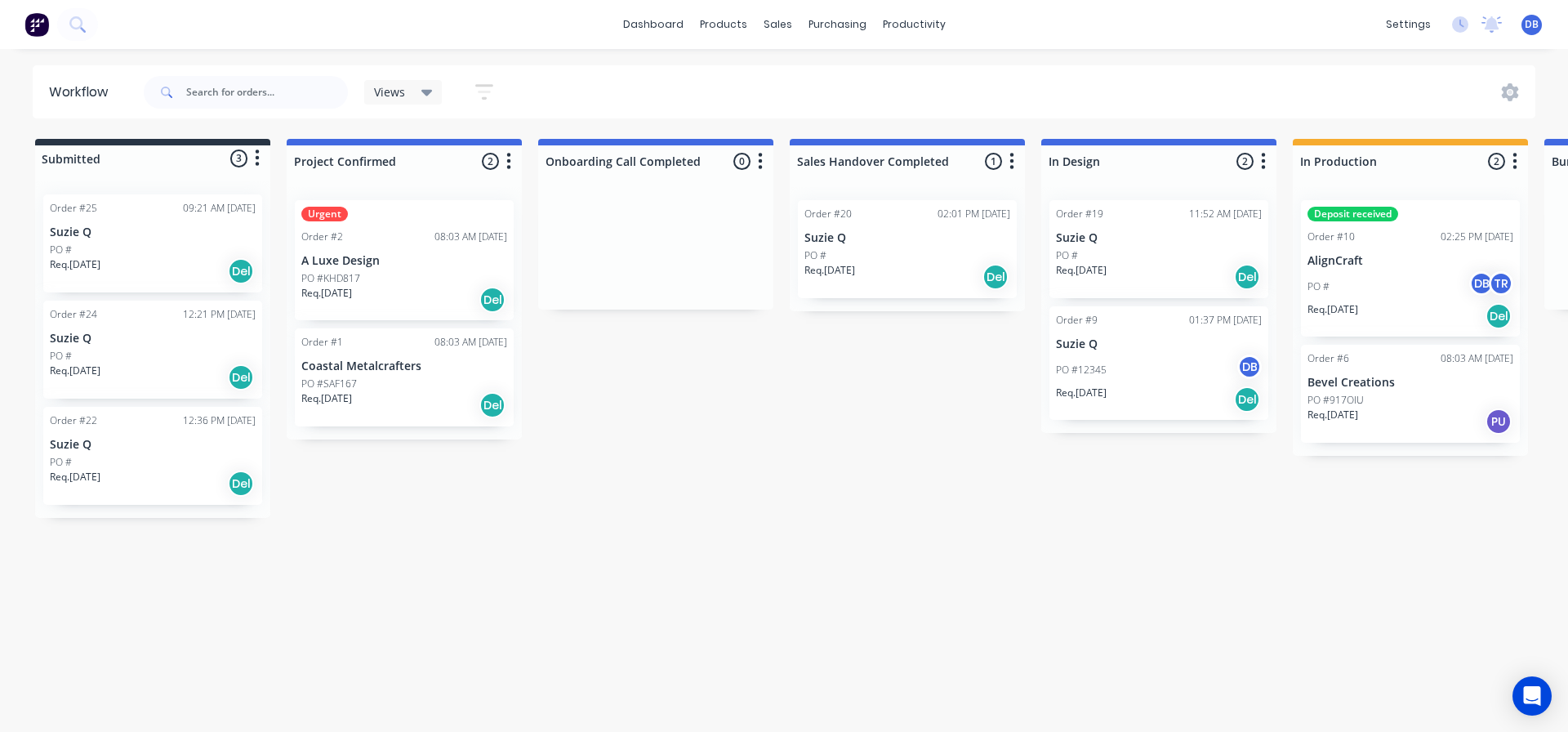
drag, startPoint x: 685, startPoint y: 522, endPoint x: 695, endPoint y: 522, distance: 10.0
click at [688, 522] on div "Workflow Views Save new view None (Default) edit Show/Hide statuses Show line i…" at bounding box center [784, 382] width 1568 height 634
click at [411, 90] on div "Views" at bounding box center [403, 92] width 59 height 15
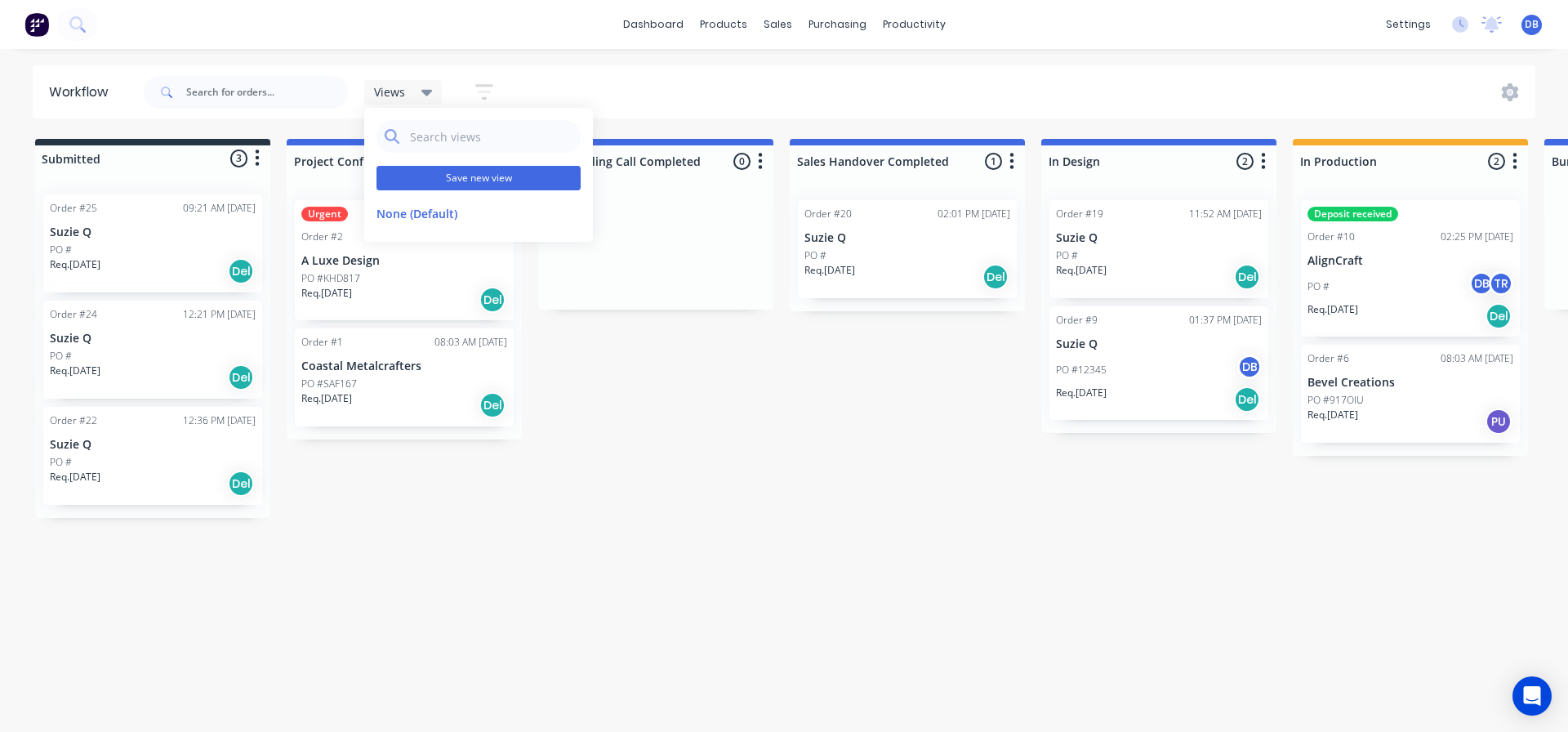
click at [461, 181] on button "Save new view" at bounding box center [478, 178] width 204 height 24
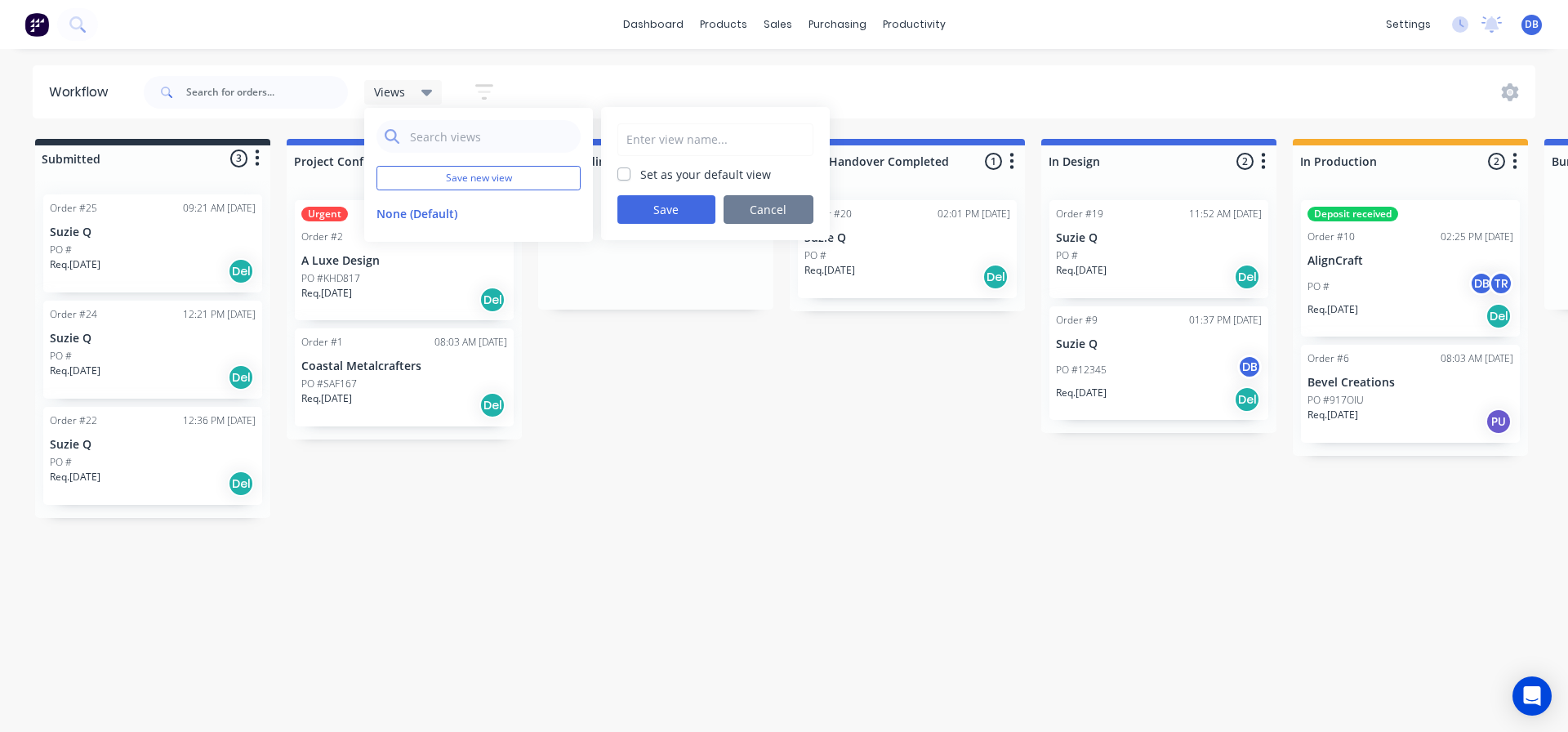
drag, startPoint x: 790, startPoint y: 202, endPoint x: 751, endPoint y: 201, distance: 39.0
click at [789, 202] on button "Cancel" at bounding box center [768, 210] width 90 height 28
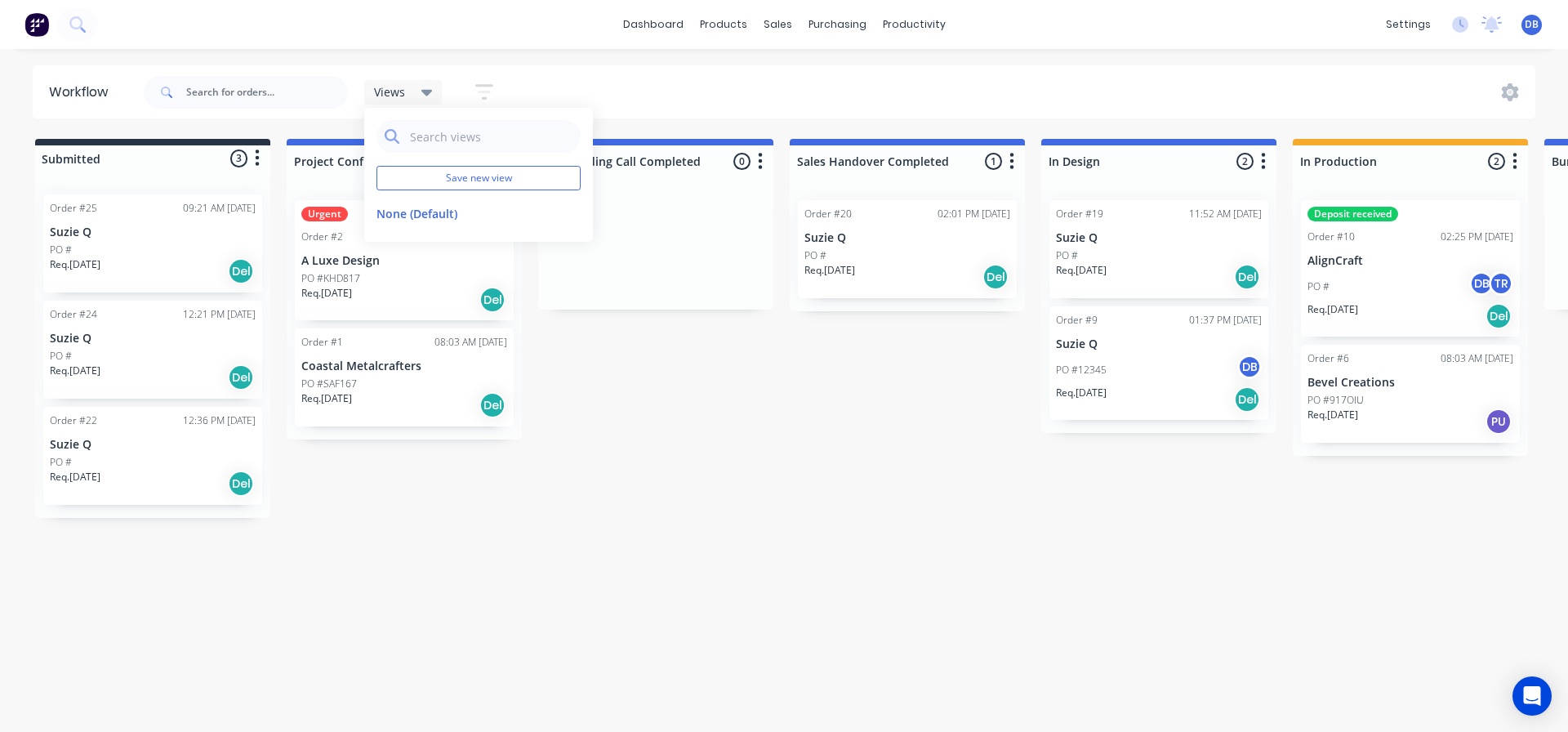
click at [509, 97] on button "button" at bounding box center [485, 92] width 53 height 32
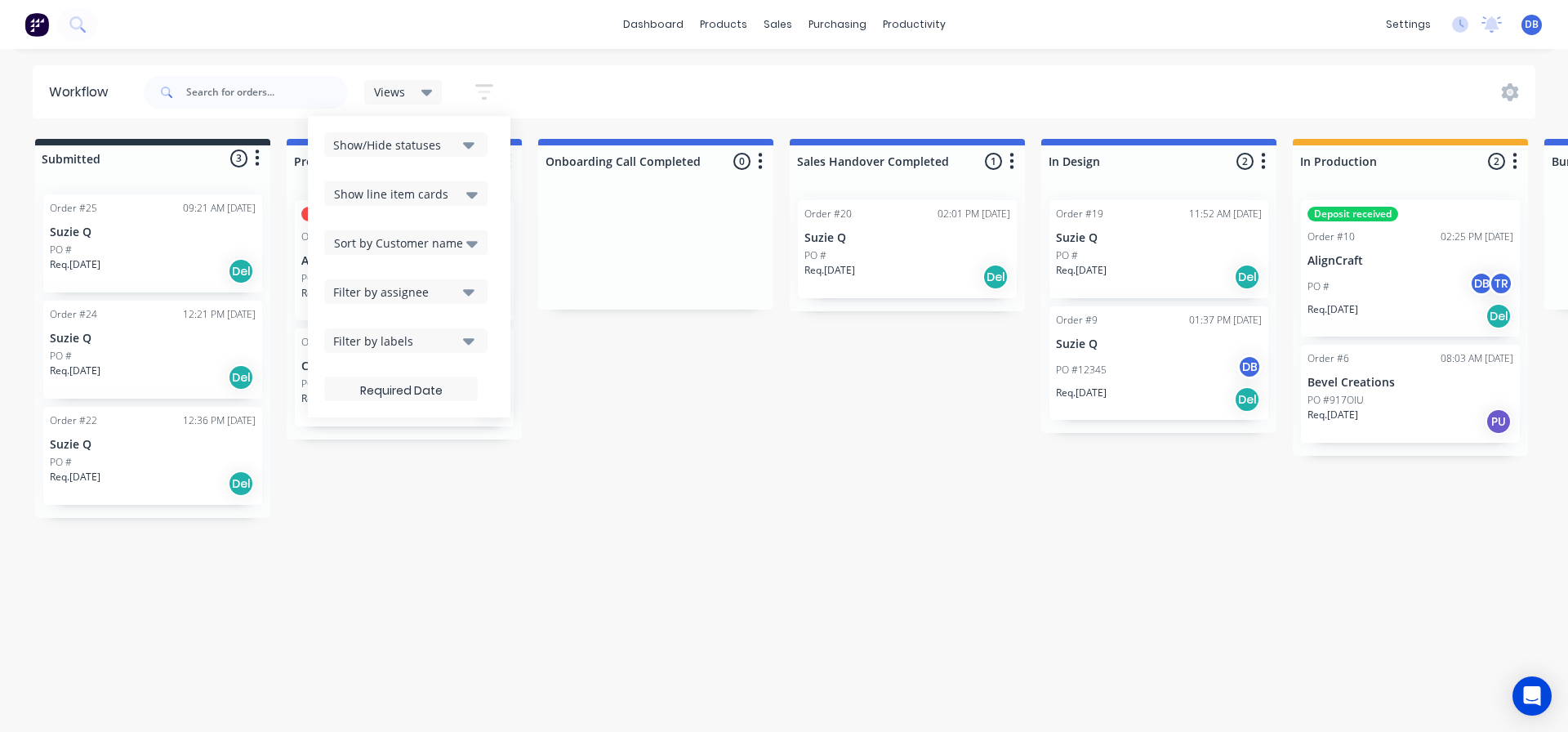
click at [493, 91] on button "button" at bounding box center [485, 92] width 53 height 32
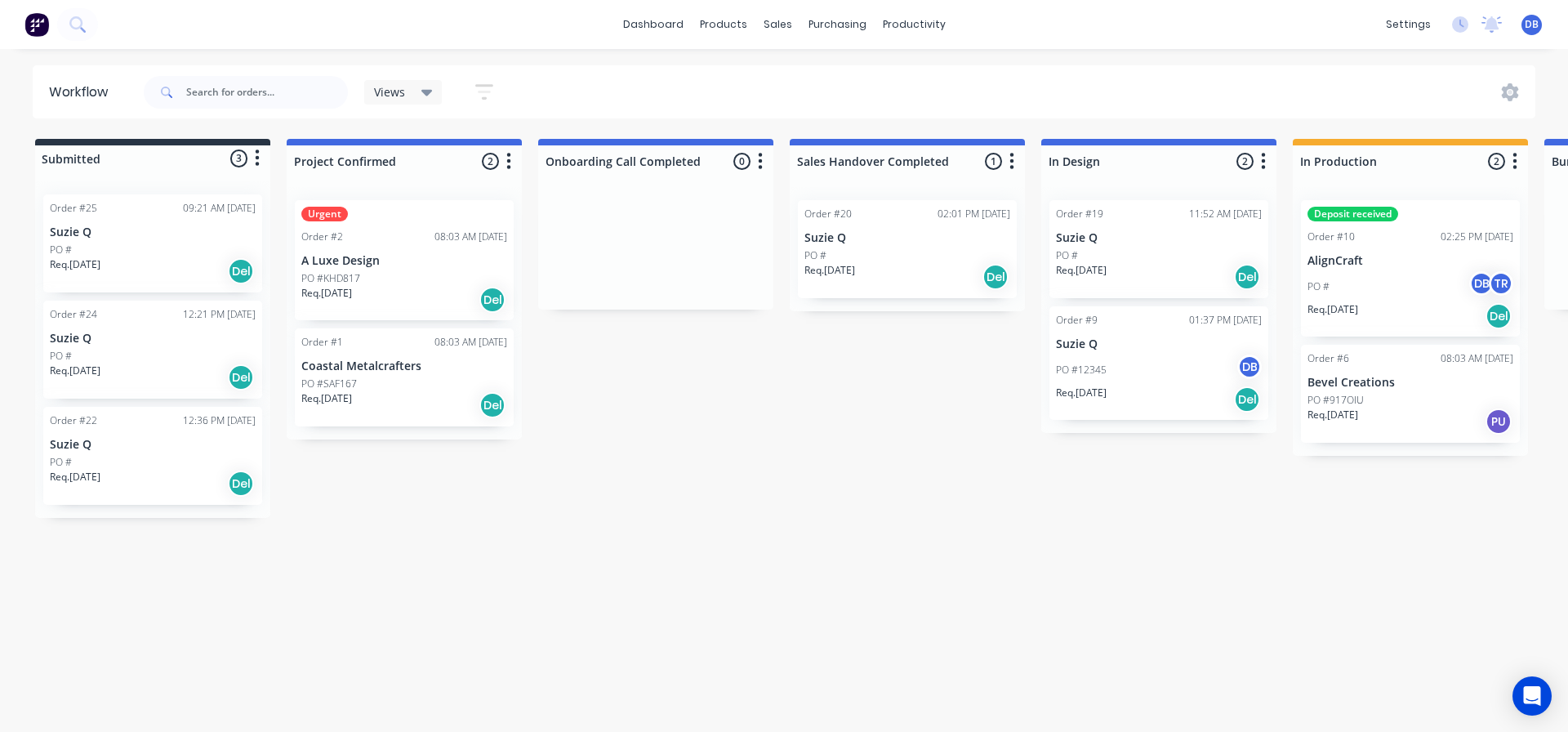
click at [490, 90] on icon "button" at bounding box center [484, 92] width 18 height 21
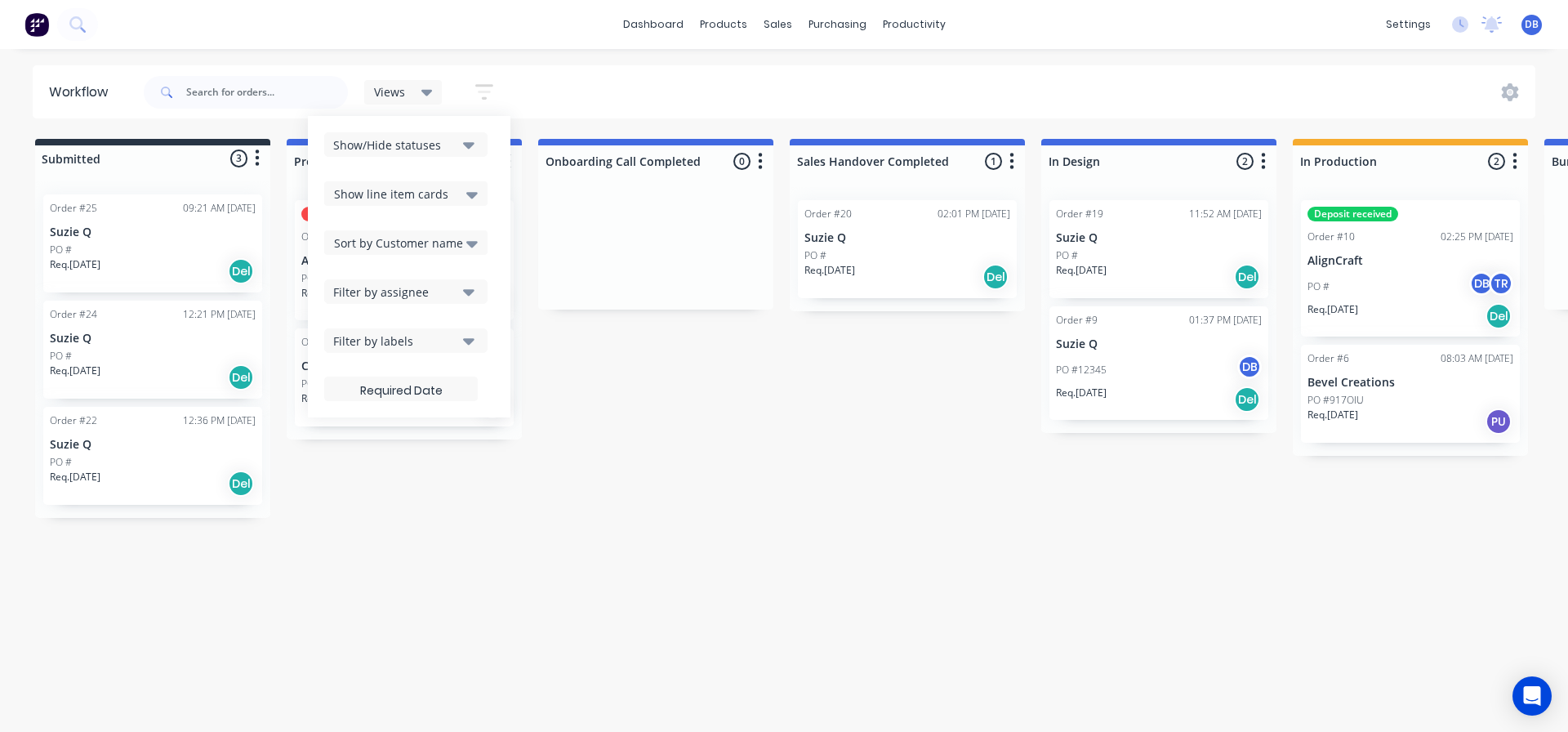
click at [434, 284] on div "Filter by assignee" at bounding box center [395, 292] width 123 height 17
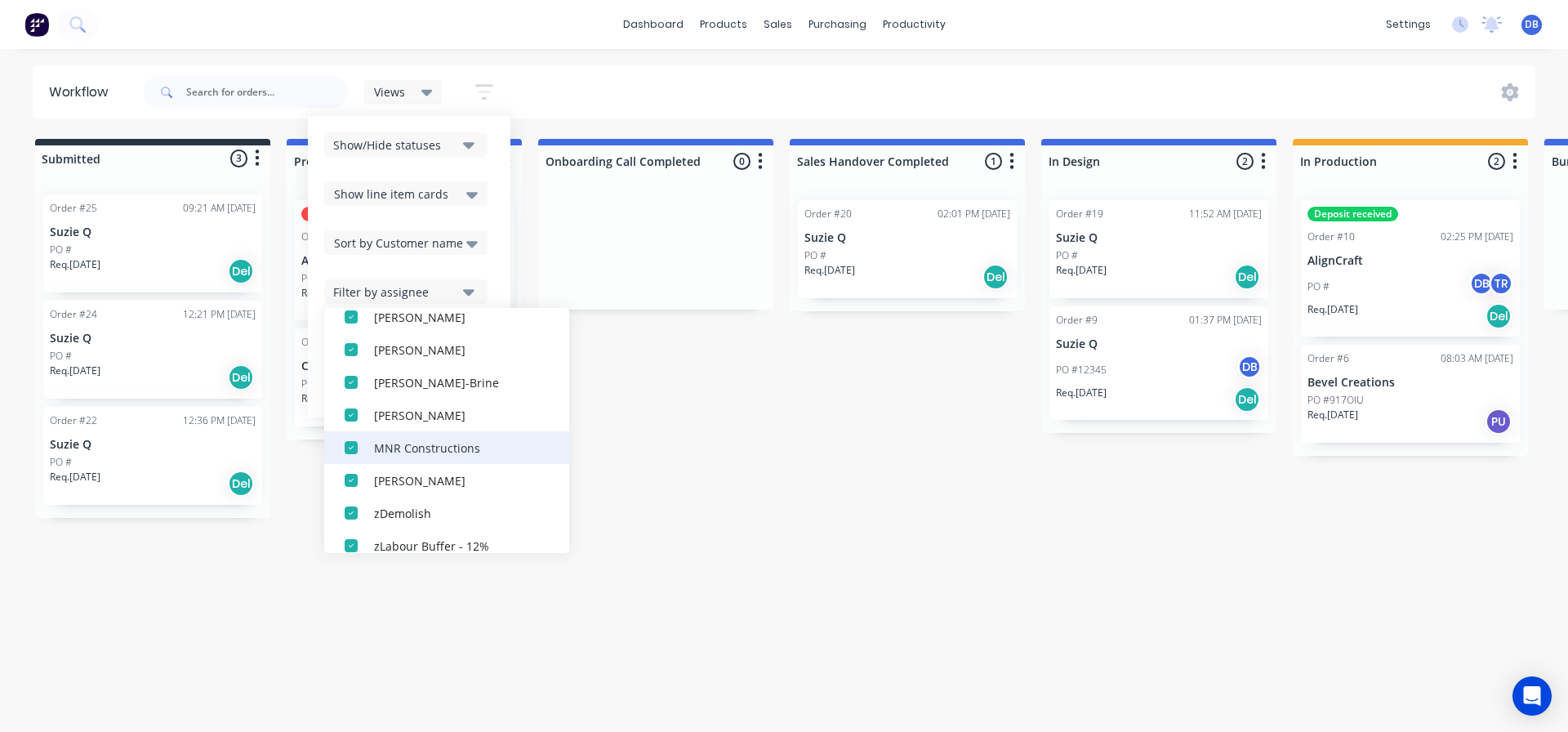
scroll to position [164, 0]
click at [353, 415] on div "button" at bounding box center [350, 413] width 33 height 33
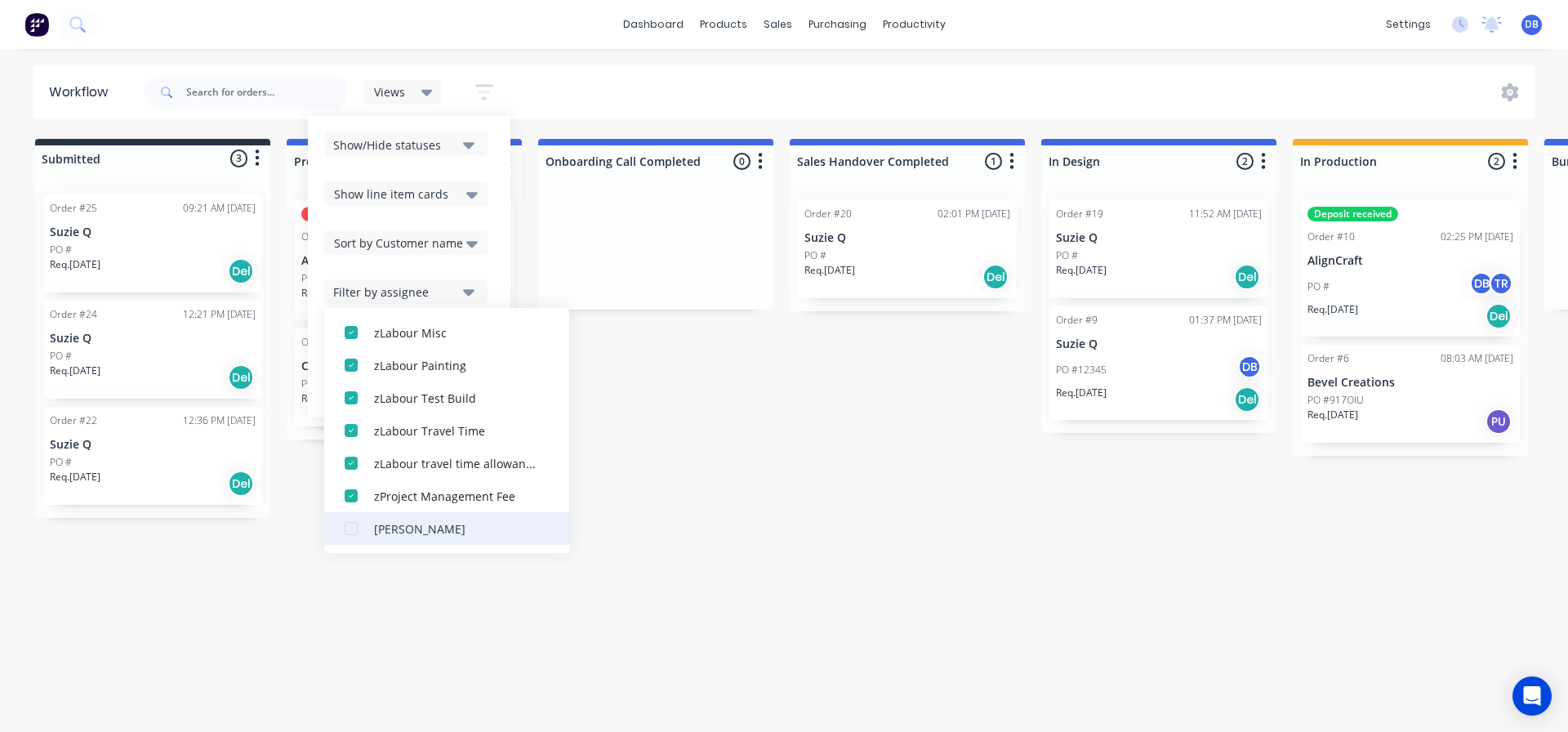
click at [345, 522] on div "button" at bounding box center [350, 528] width 33 height 33
click at [695, 474] on div "Submitted 3 Status colour #273444 hex #273444 Save Cancel Summaries Total order…" at bounding box center [1467, 328] width 2960 height 379
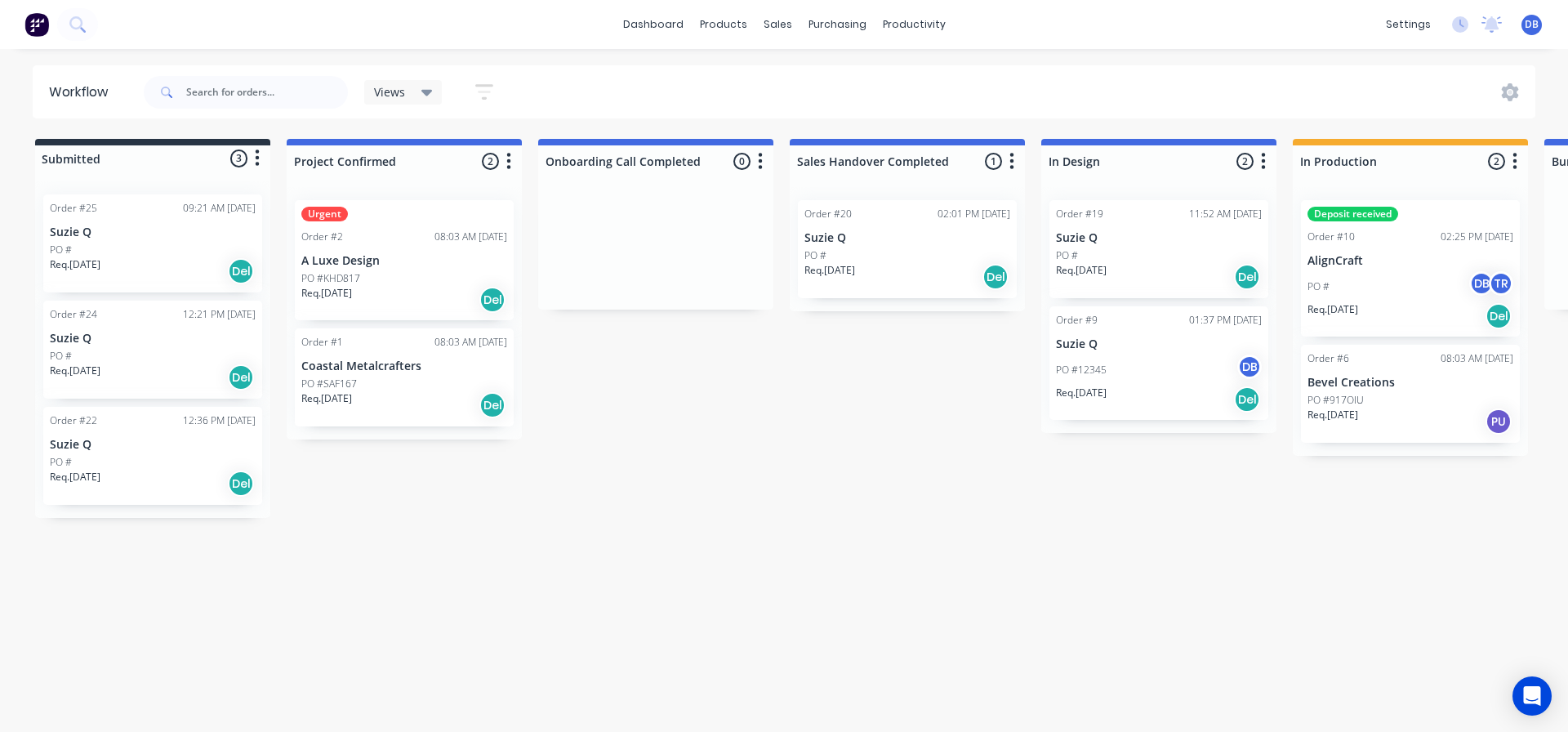
click at [262, 160] on button "button" at bounding box center [256, 158] width 20 height 20
click at [852, 418] on div "Submitted 3 Status colour #273444 hex #273444 Save Cancel Summaries Total order…" at bounding box center [1467, 328] width 2960 height 379
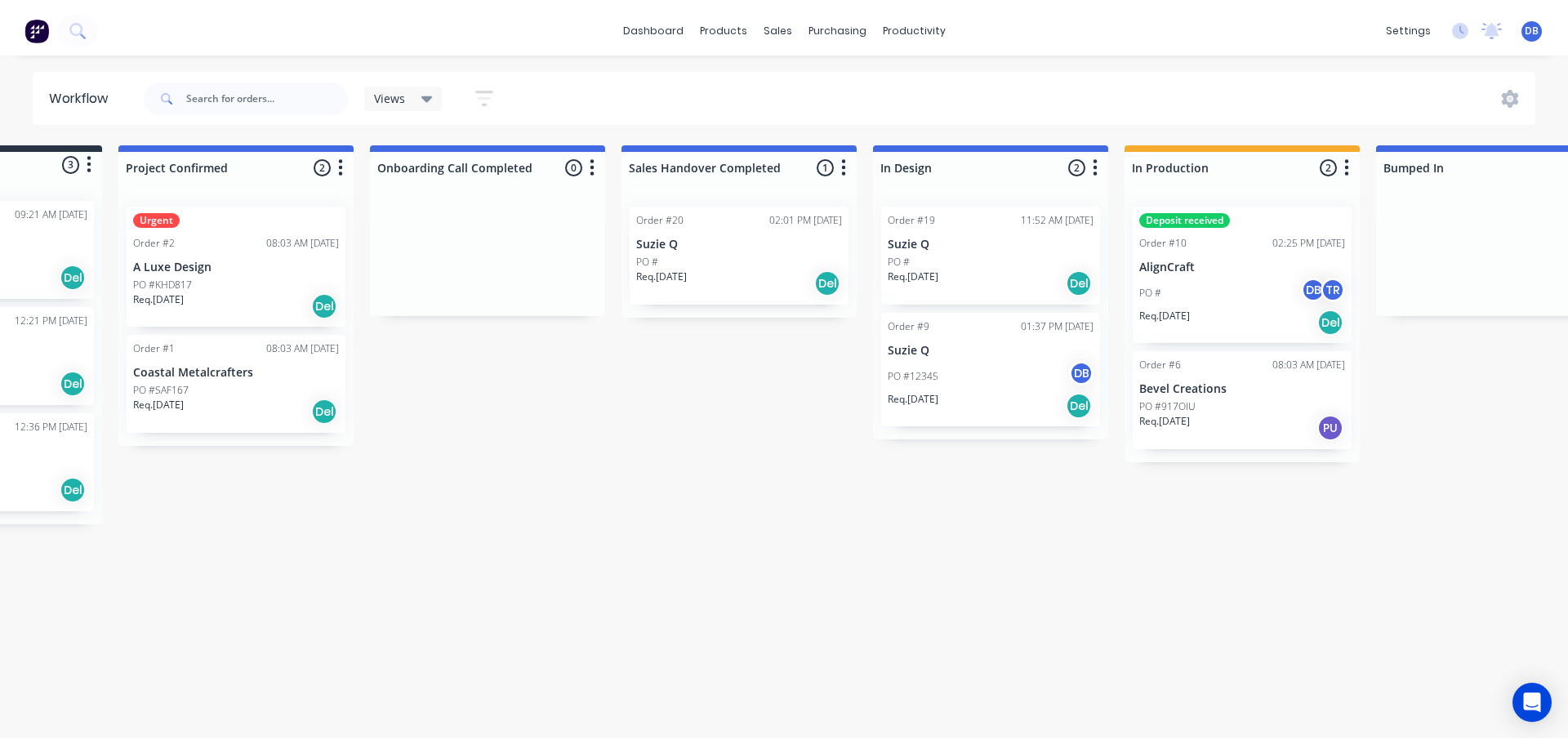
scroll to position [0, 0]
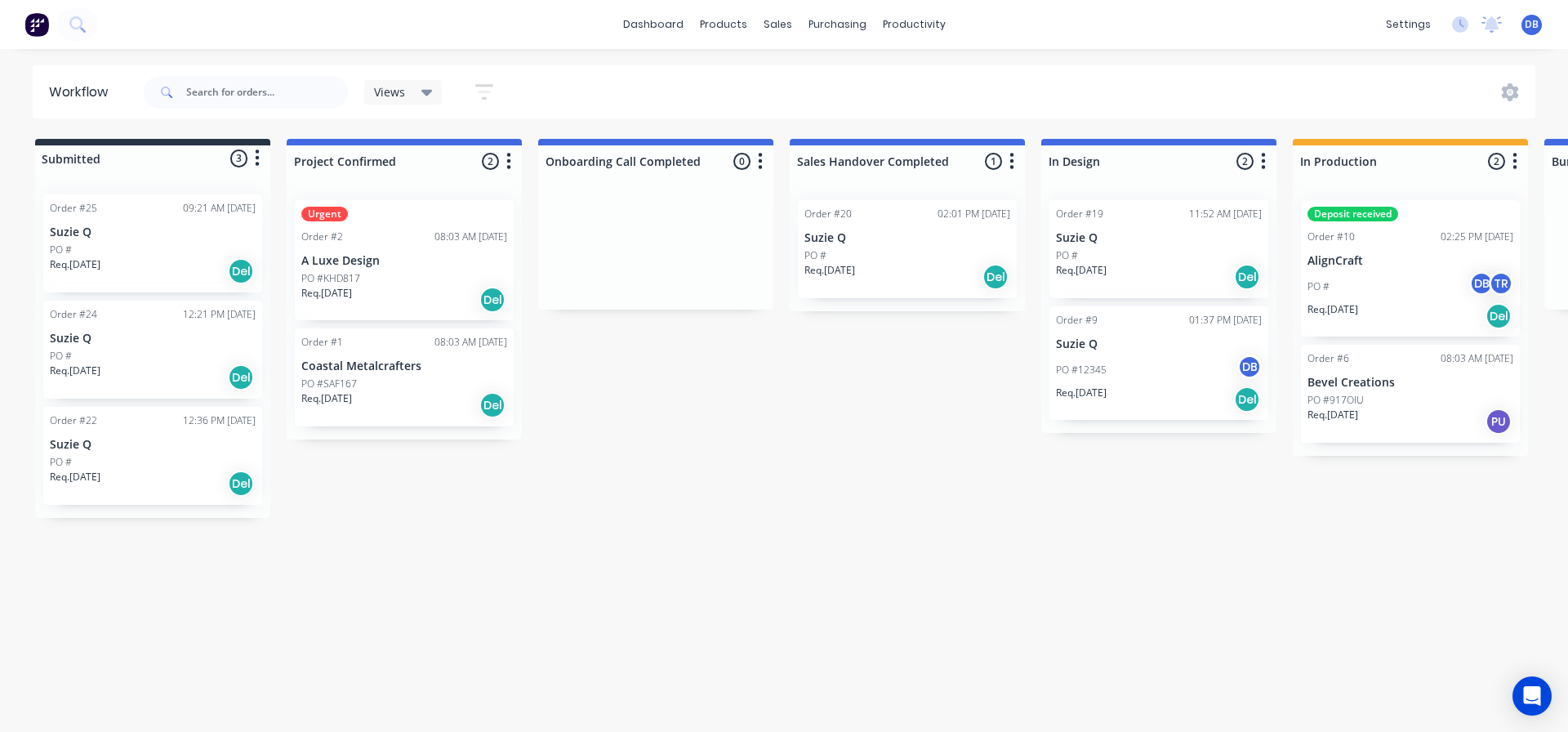
click at [910, 579] on div "Workflow Views Save new view None (Default) edit Show/Hide statuses Show line i…" at bounding box center [784, 382] width 1568 height 634
click at [902, 578] on div "Workflow Views Save new view None (Default) edit Show/Hide statuses Show line i…" at bounding box center [784, 382] width 1568 height 634
click at [1496, 162] on div at bounding box center [1410, 162] width 235 height 32
drag, startPoint x: 954, startPoint y: 441, endPoint x: 738, endPoint y: 275, distance: 272.4
click at [955, 443] on div "Submitted 3 Status colour #273444 hex #273444 Save Cancel Summaries Total order…" at bounding box center [1467, 328] width 2960 height 379
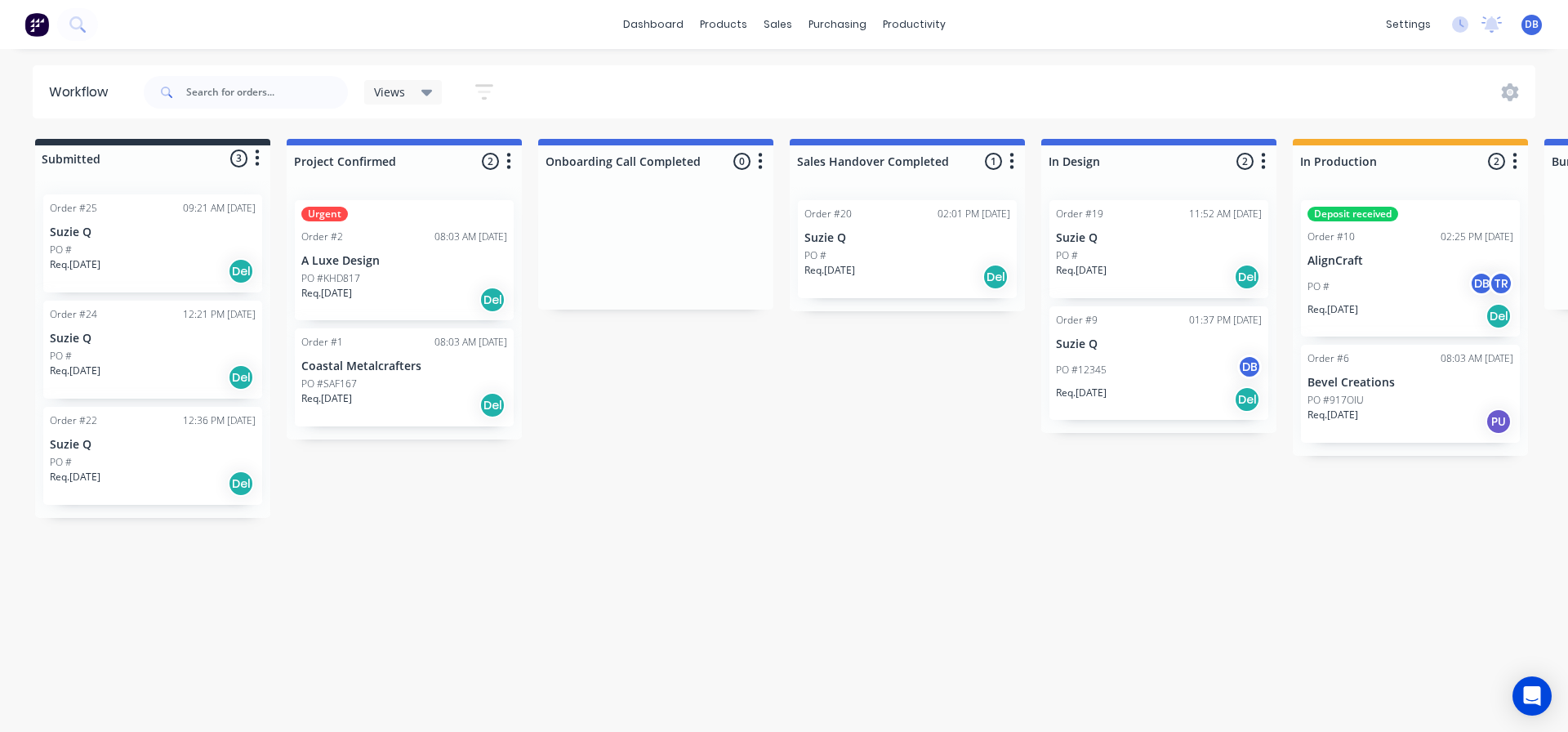
click at [397, 90] on span "Views" at bounding box center [389, 92] width 31 height 17
click at [477, 86] on icon "button" at bounding box center [484, 92] width 18 height 16
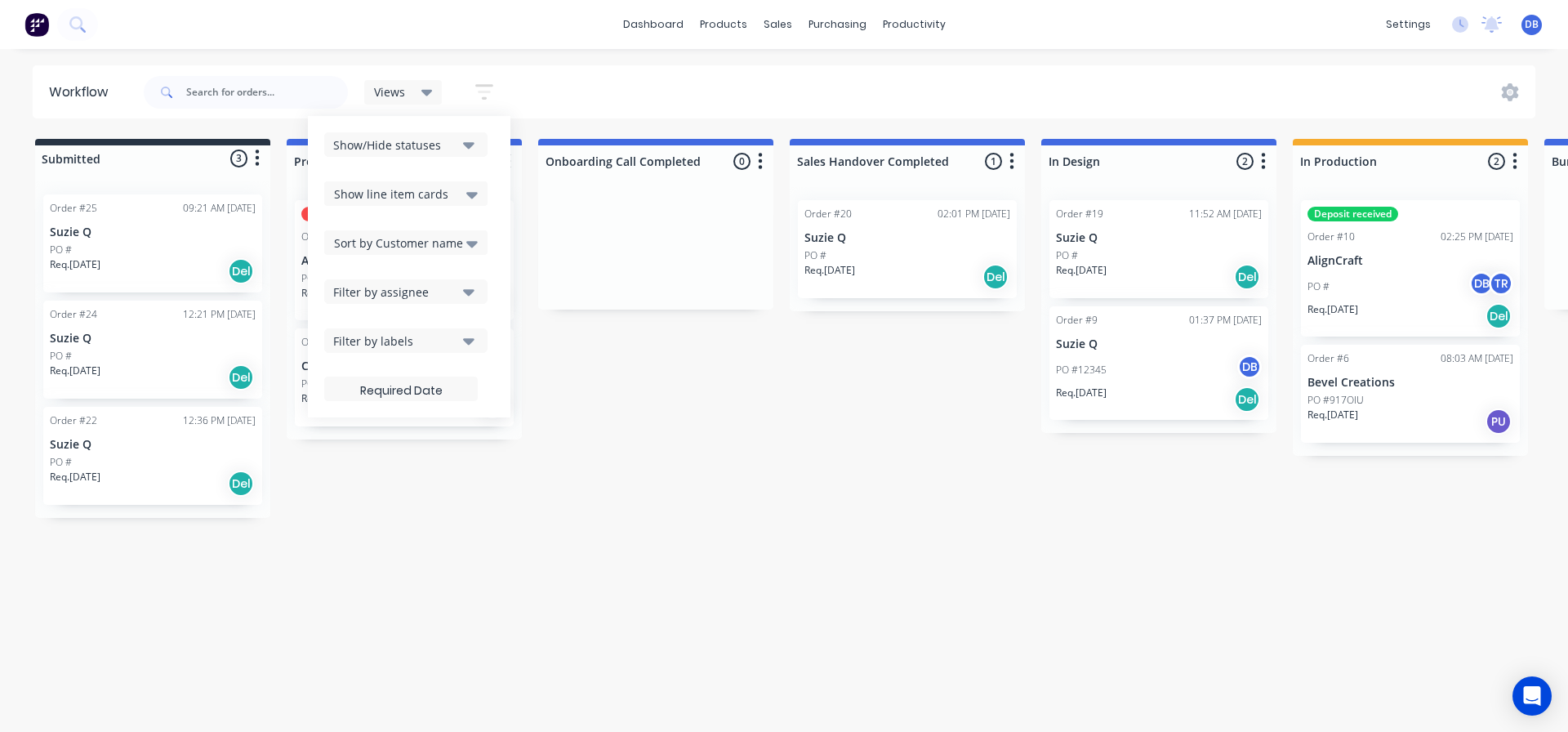
click at [485, 97] on icon "button" at bounding box center [484, 92] width 18 height 16
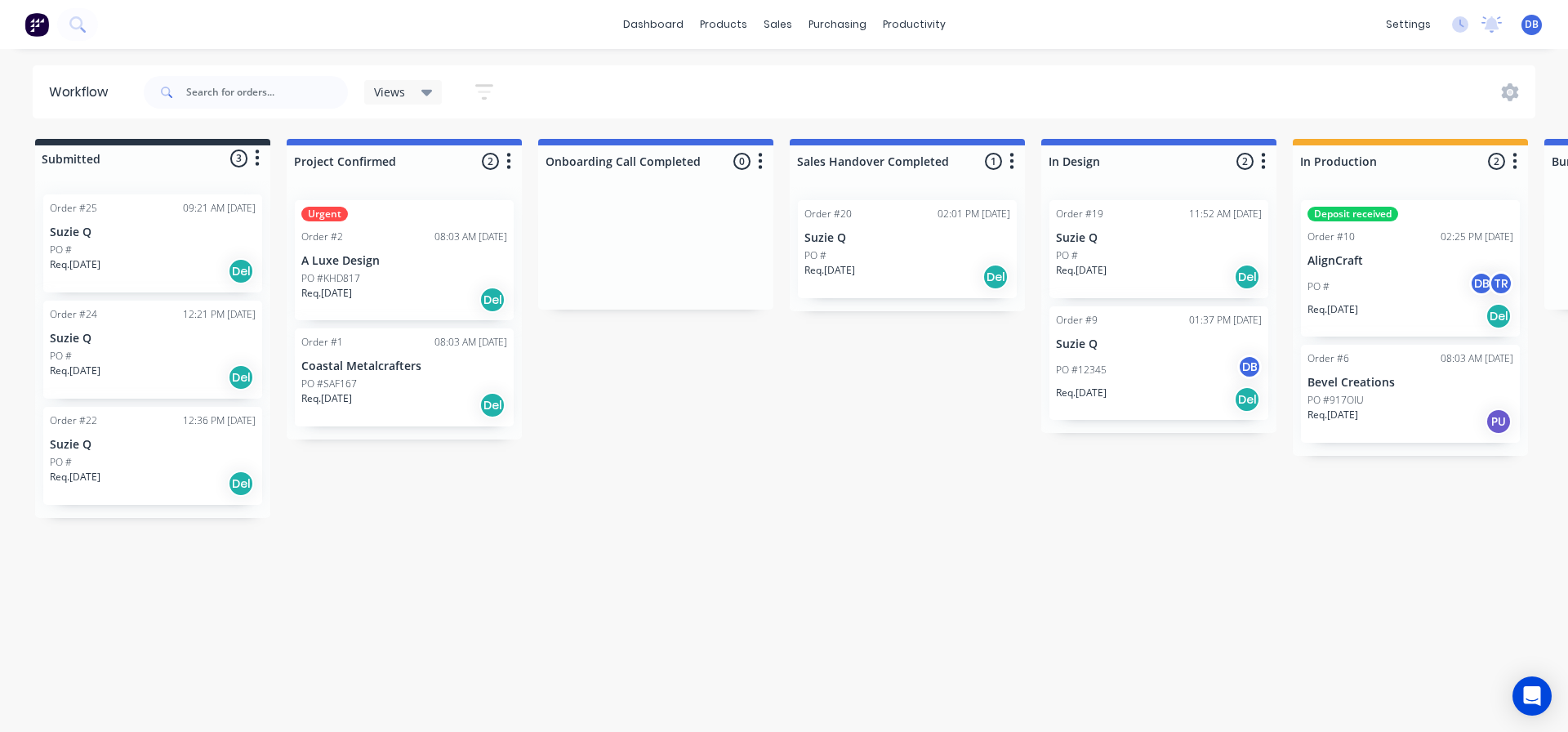
click at [222, 365] on div "Req. [DATE] Del" at bounding box center [152, 378] width 206 height 28
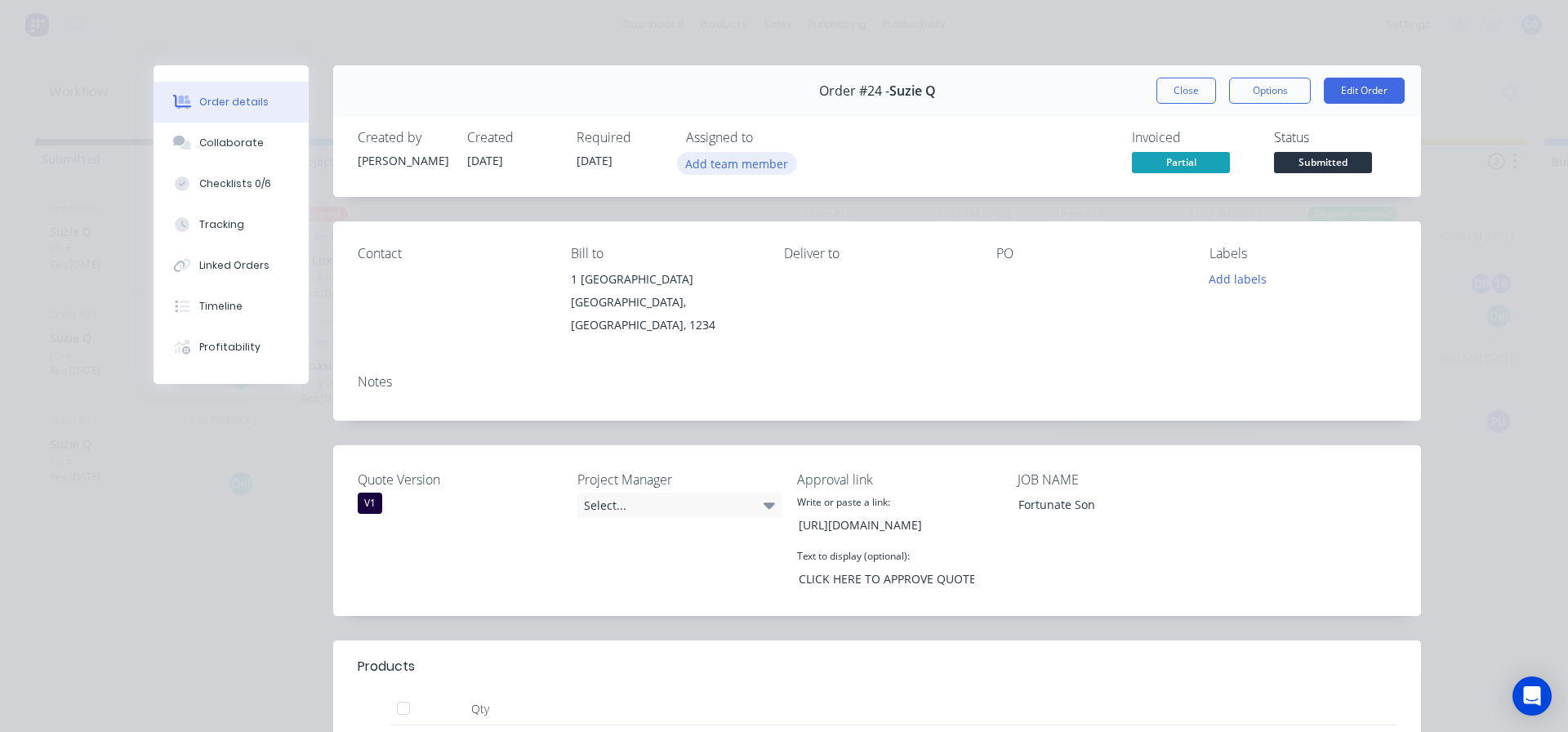
click at [734, 165] on button "Add team member" at bounding box center [737, 163] width 120 height 22
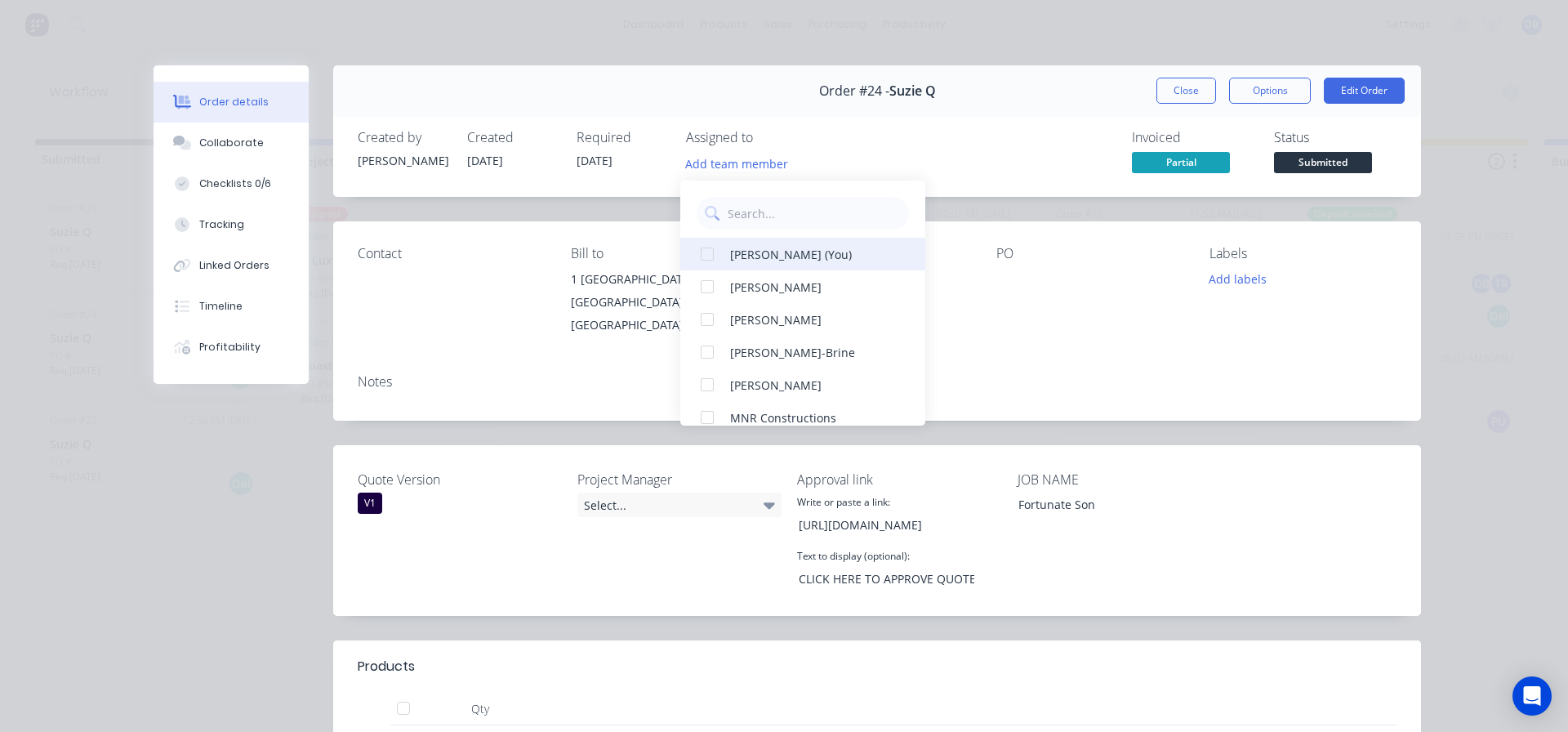
click at [715, 258] on div at bounding box center [706, 254] width 33 height 33
drag, startPoint x: 98, startPoint y: 544, endPoint x: 120, endPoint y: 533, distance: 24.6
click at [105, 540] on div "Order details Collaborate Checklists 0/6 Tracking Linked Orders Timeline Profit…" at bounding box center [784, 366] width 1568 height 732
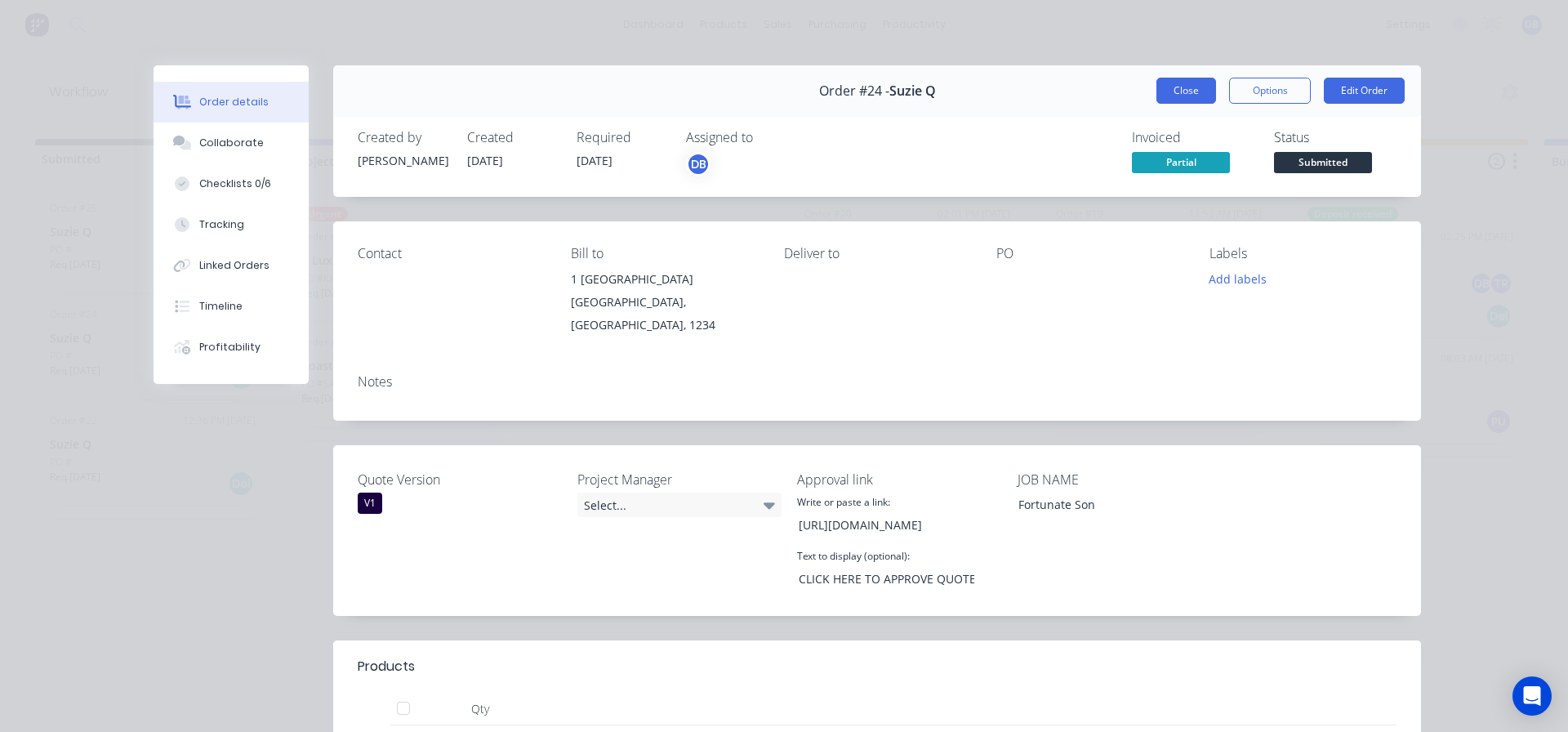
click at [1188, 94] on button "Close" at bounding box center [1186, 91] width 59 height 26
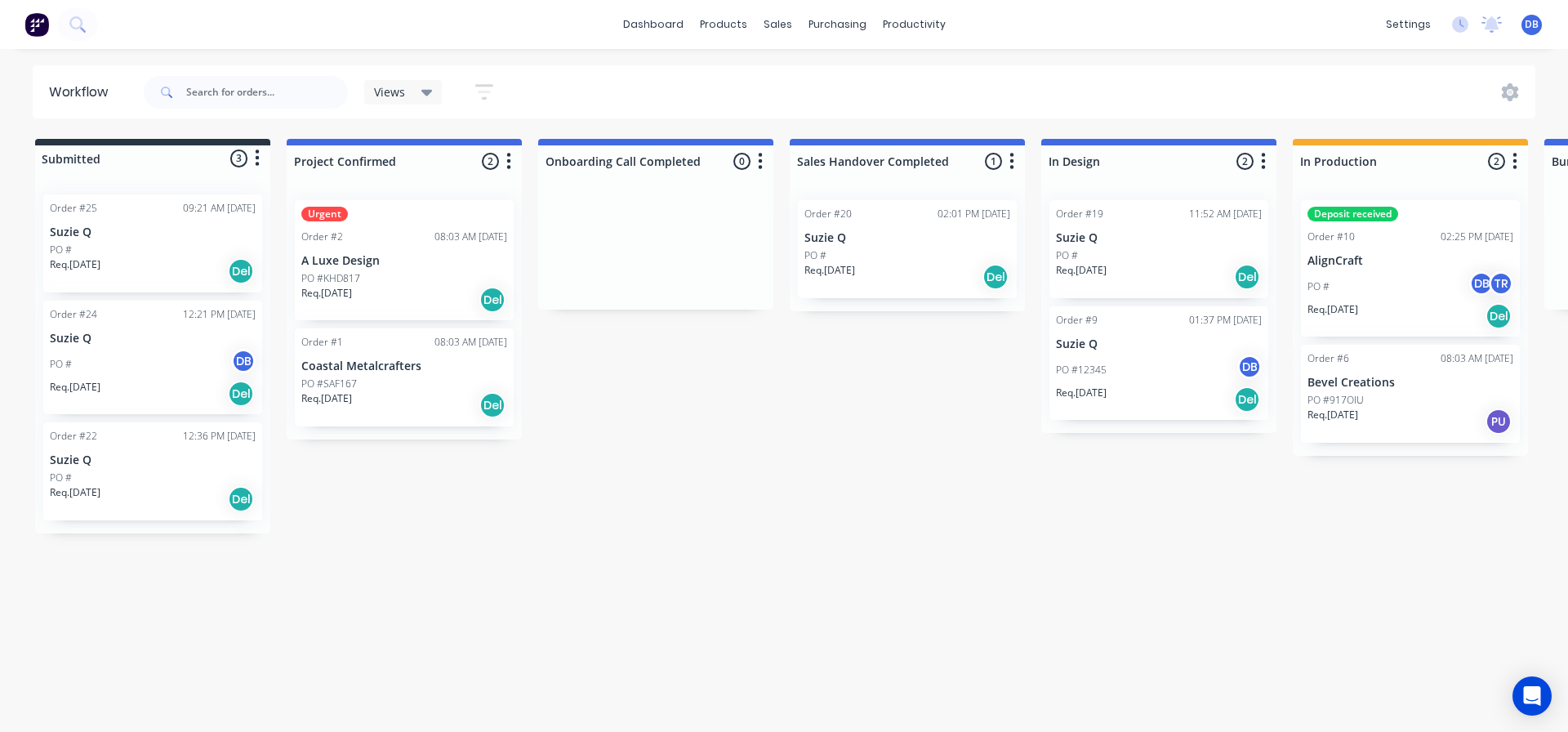
click at [981, 408] on div "Submitted 3 Status colour #273444 hex #273444 Save Cancel Summaries Total order…" at bounding box center [1467, 336] width 2960 height 395
click at [670, 28] on link "dashboard" at bounding box center [654, 24] width 77 height 24
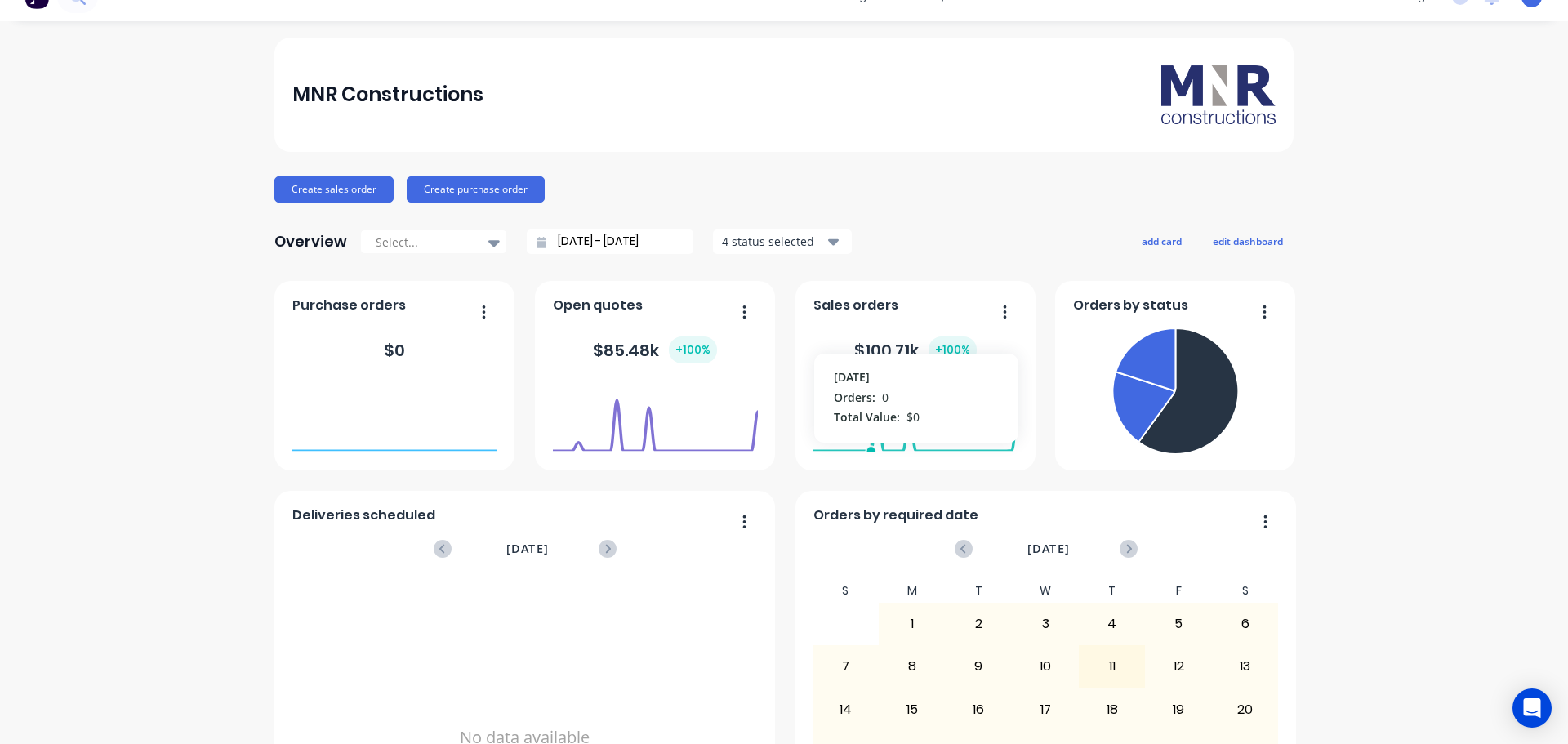
scroll to position [27, 0]
click at [925, 209] on div "MNR Constructions Create sales order Create purchase order Overview Select... […" at bounding box center [784, 464] width 1019 height 852
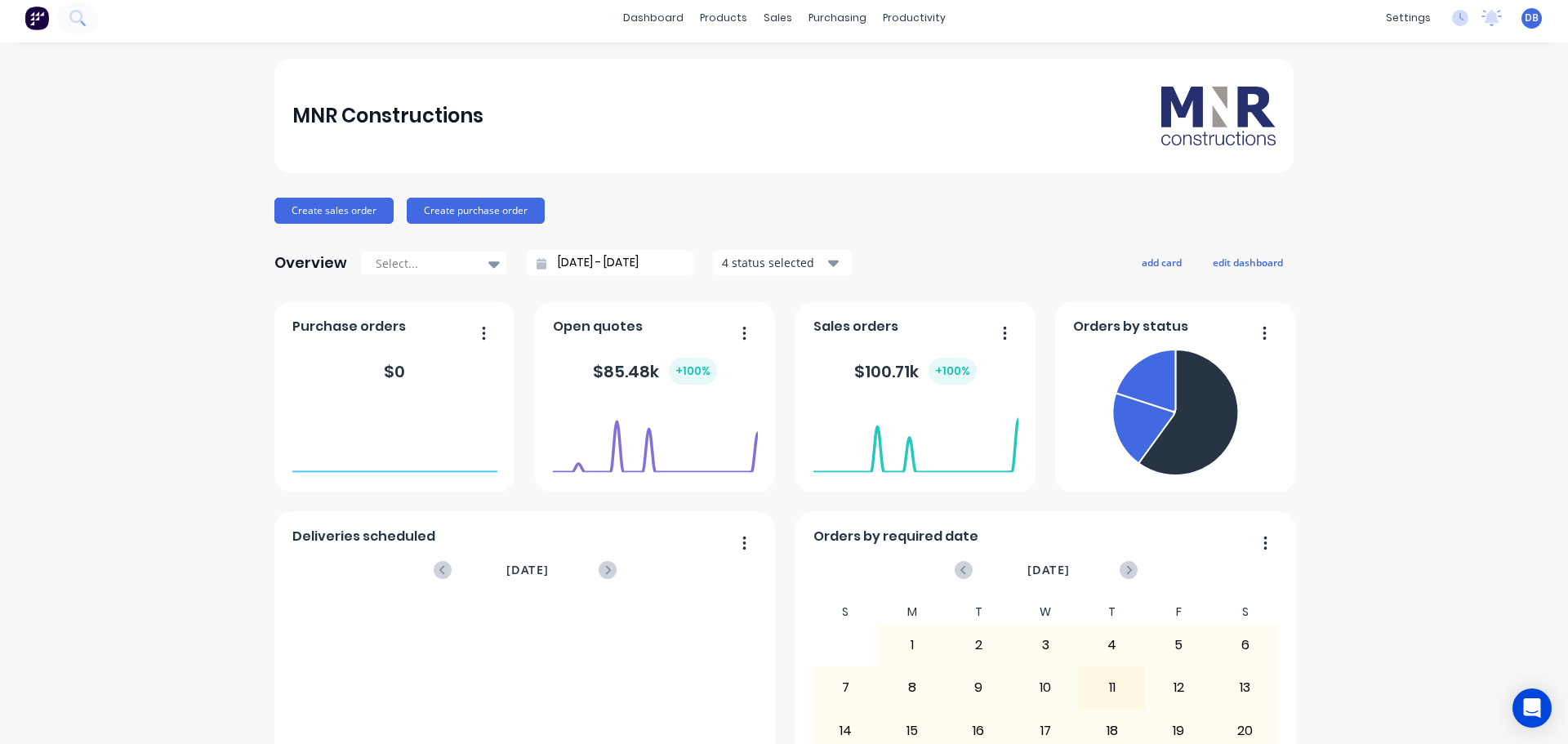
scroll to position [0, 0]
